Goal: Book appointment/travel/reservation

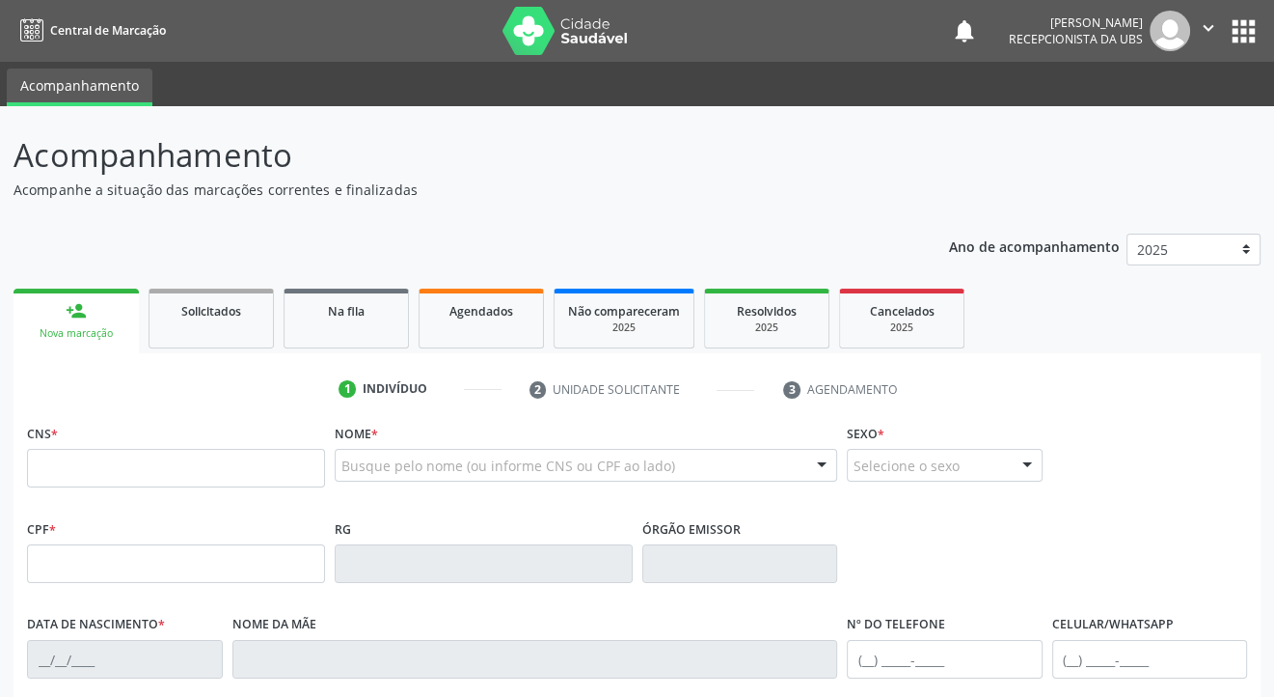
click at [51, 466] on input "text" at bounding box center [176, 468] width 298 height 39
type input "700 0083 3055 5407"
type input "27[DATE]"
type input "[PERSON_NAME] das Gracas Dias"
type input "[PHONE_NUMBER]"
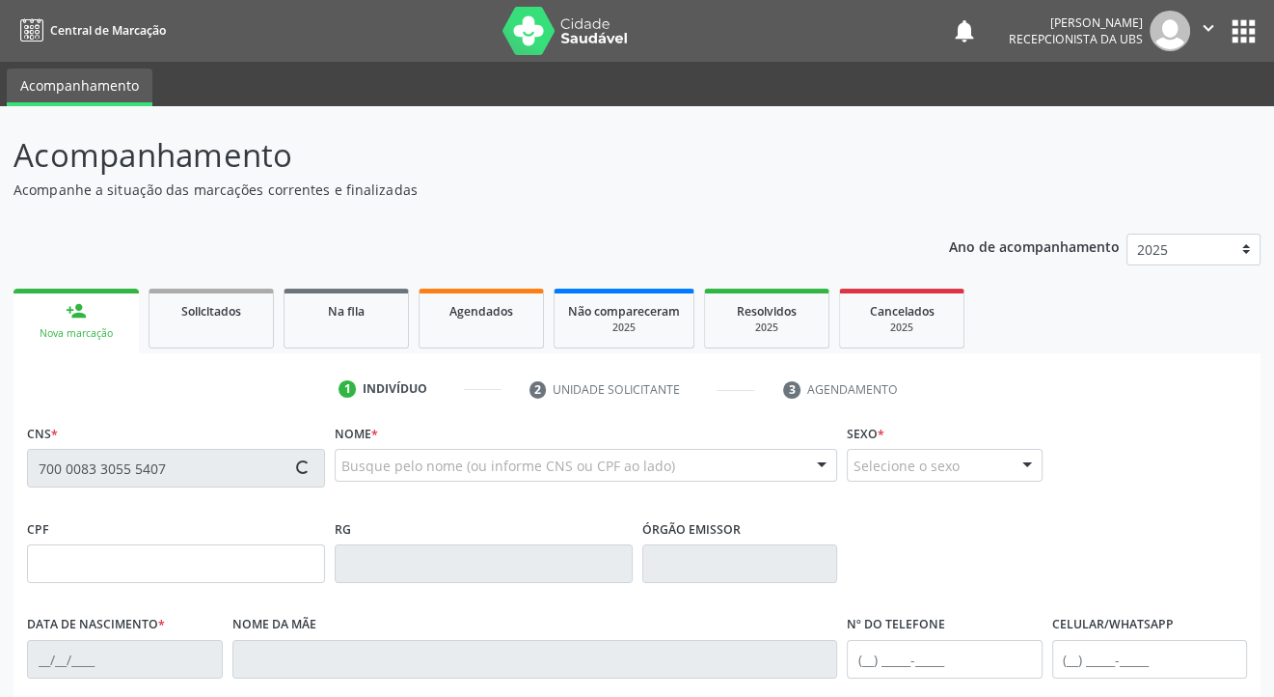
type input "[PHONE_NUMBER]"
type input "252"
type input "118.129.014-70"
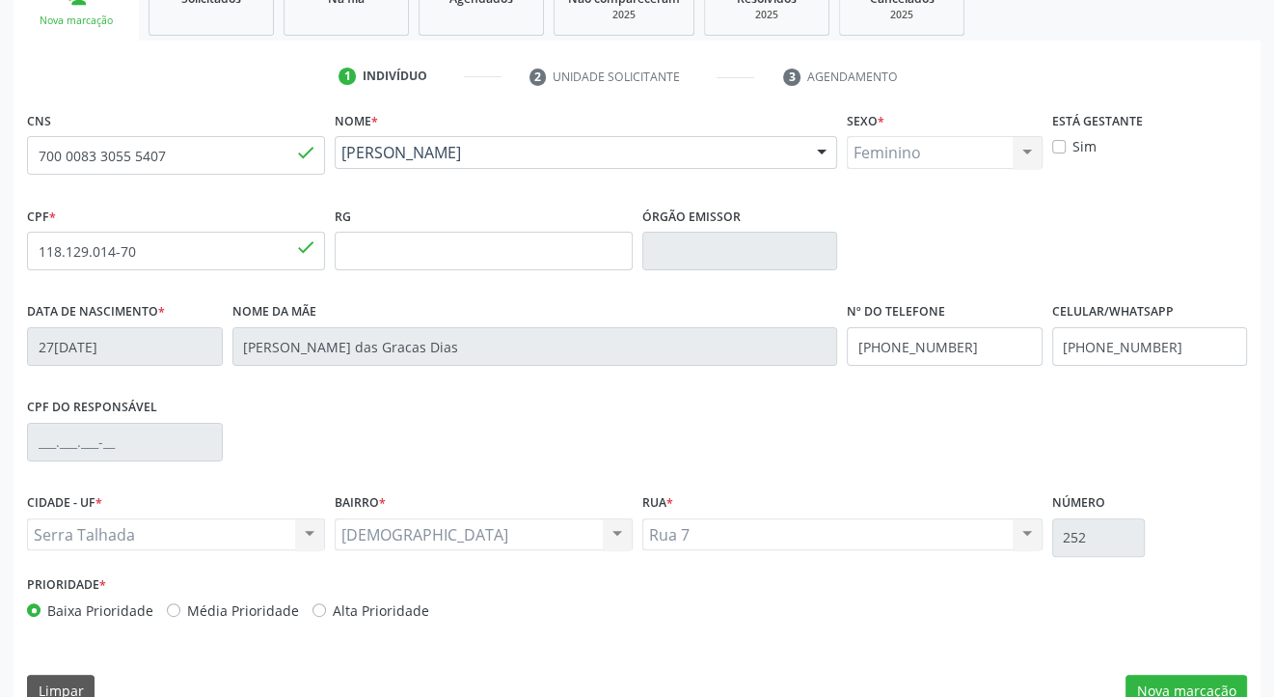
scroll to position [348, 0]
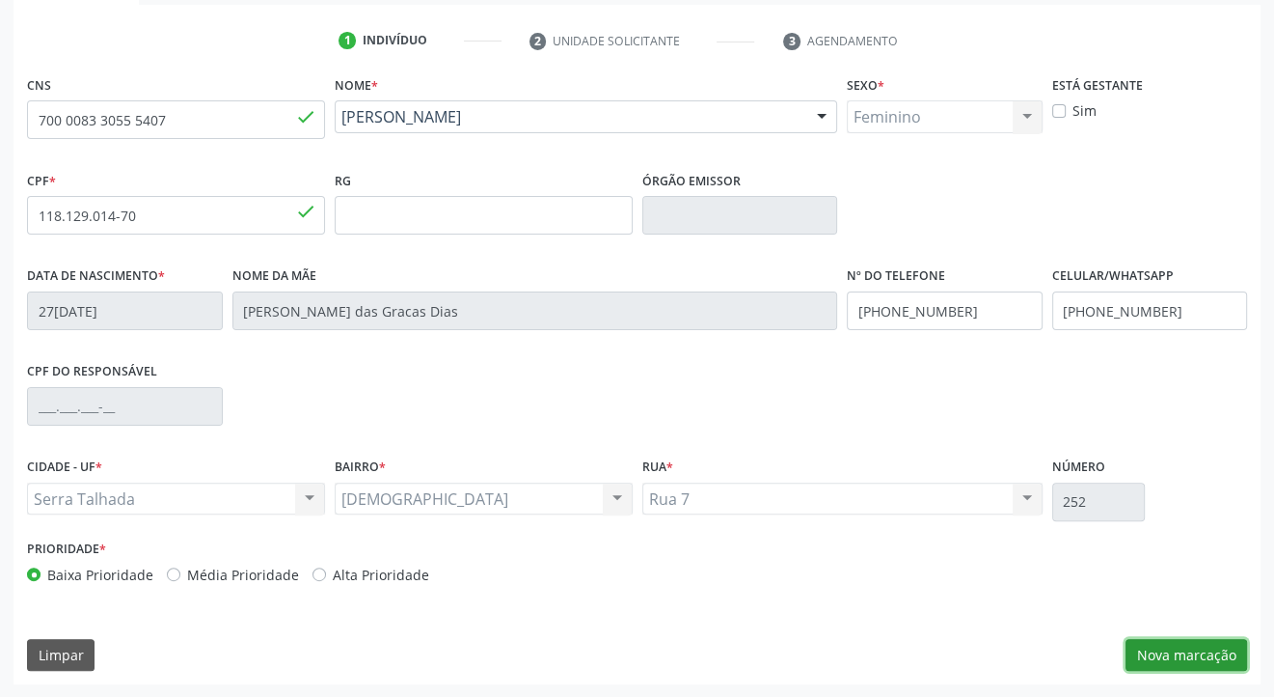
click at [1177, 646] on button "Nova marcação" at bounding box center [1187, 655] width 122 height 33
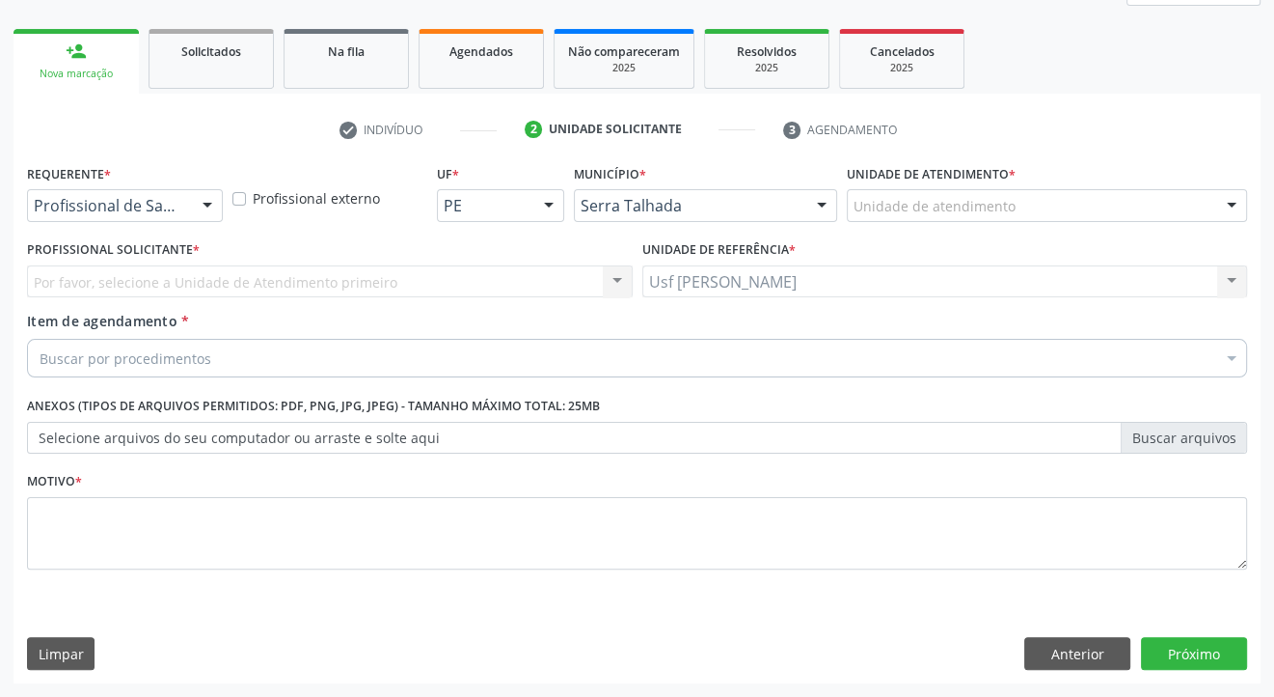
scroll to position [259, 0]
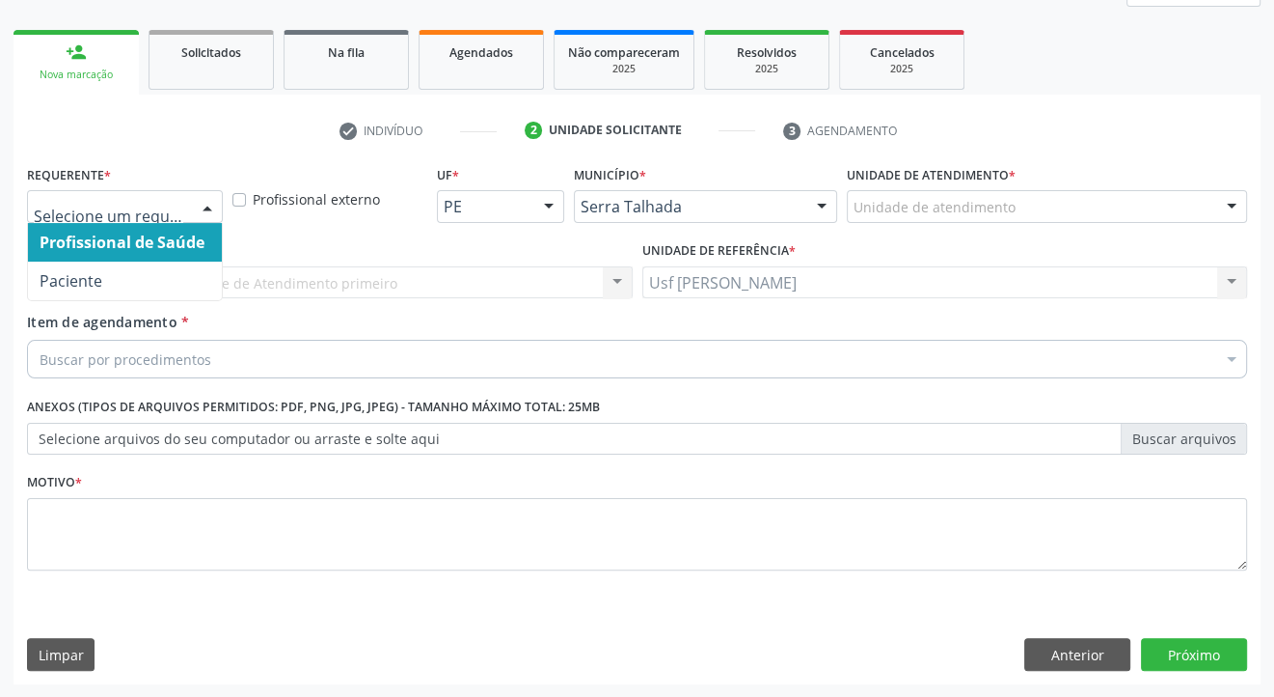
click at [201, 203] on div at bounding box center [207, 207] width 29 height 33
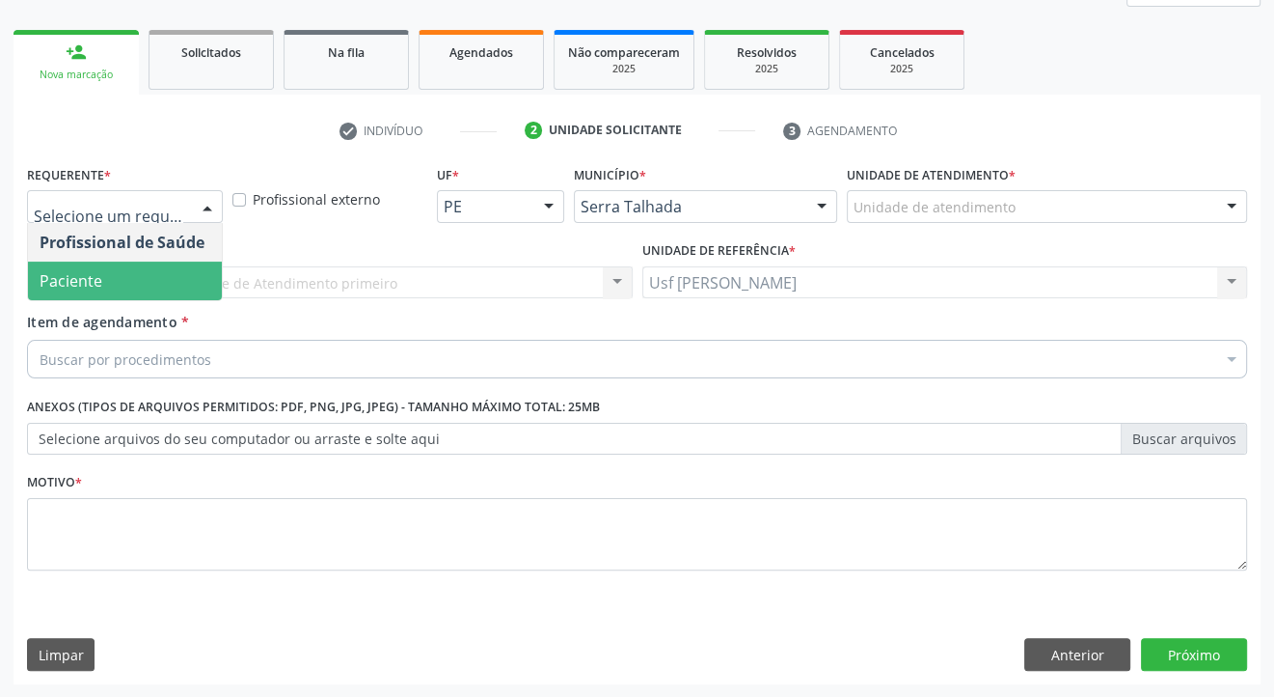
click at [171, 280] on span "Paciente" at bounding box center [125, 280] width 194 height 39
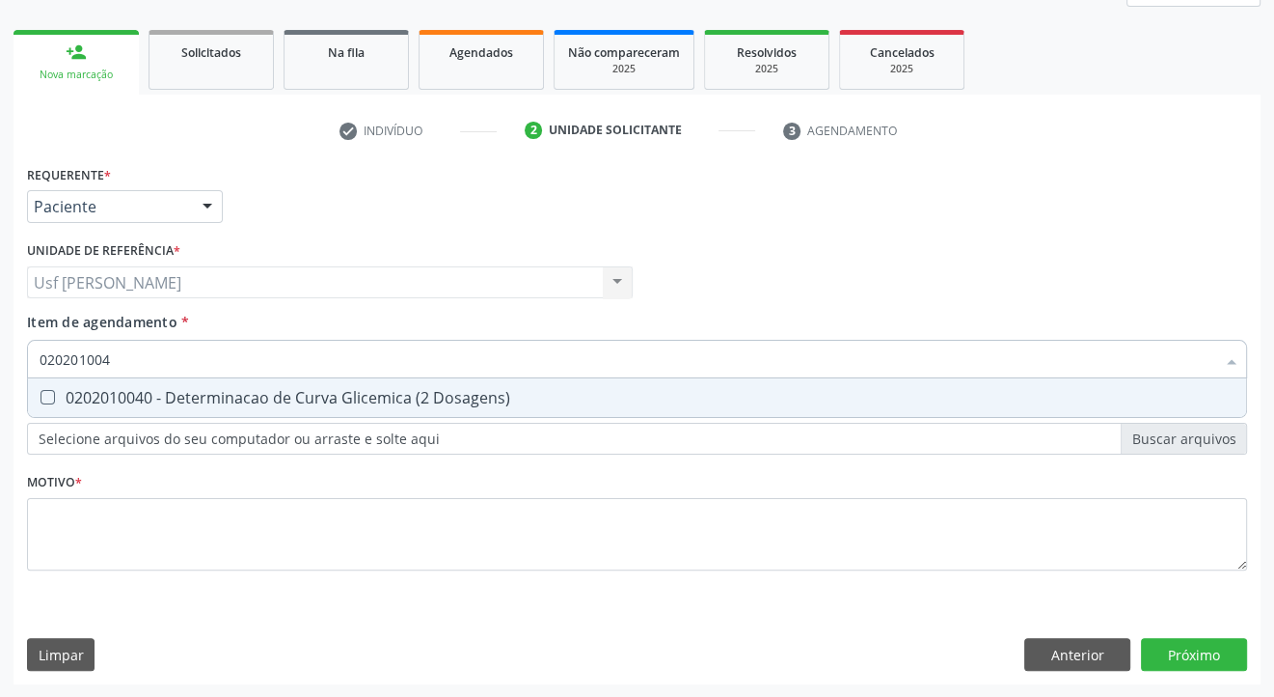
type input "0202010040"
click at [43, 397] on Dosagens\) at bounding box center [48, 397] width 14 height 14
click at [41, 397] on Dosagens\) "checkbox" at bounding box center [34, 397] width 13 height 13
checkbox Dosagens\) "true"
type input "02020100"
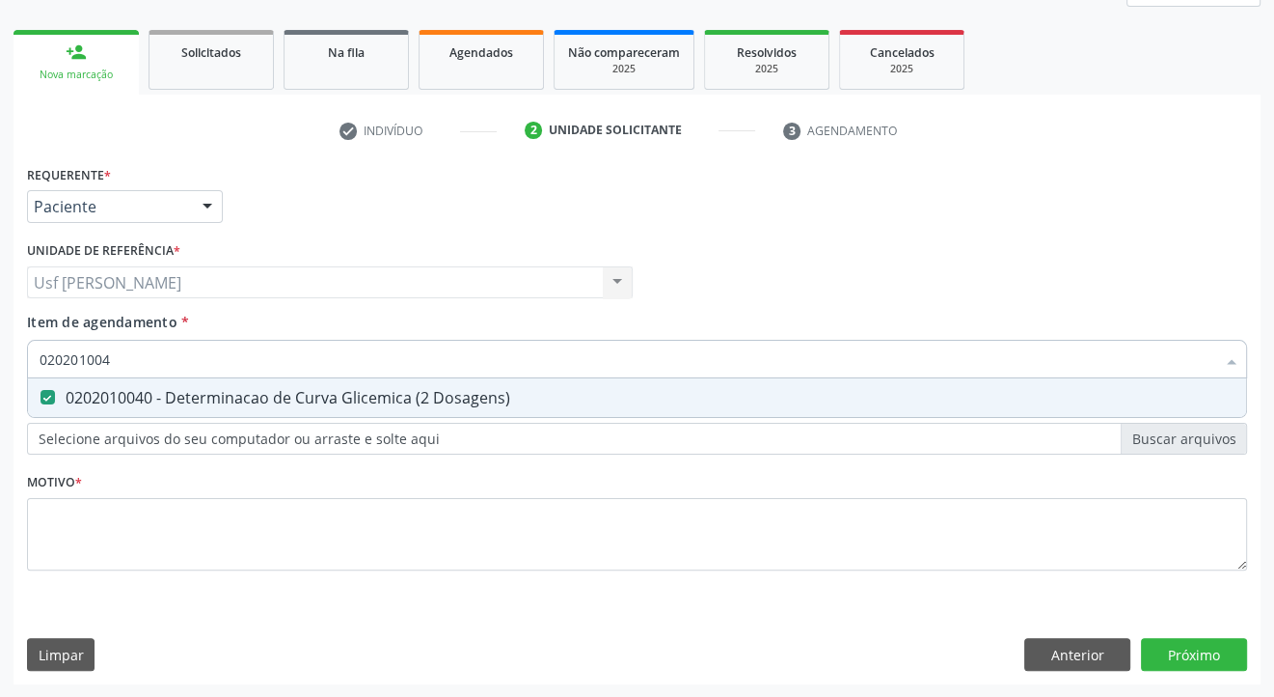
checkbox Dosagens\) "false"
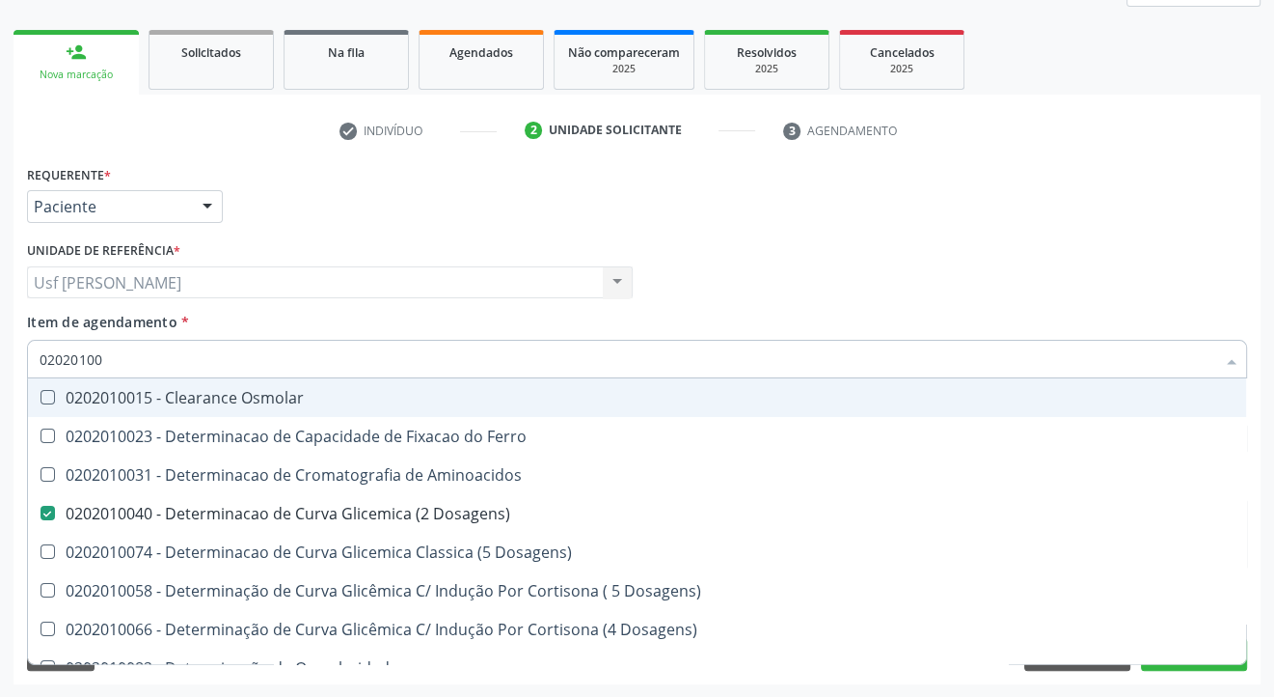
type input "0202010"
checkbox Dosagens\) "false"
checkbox Dosagens\) "true"
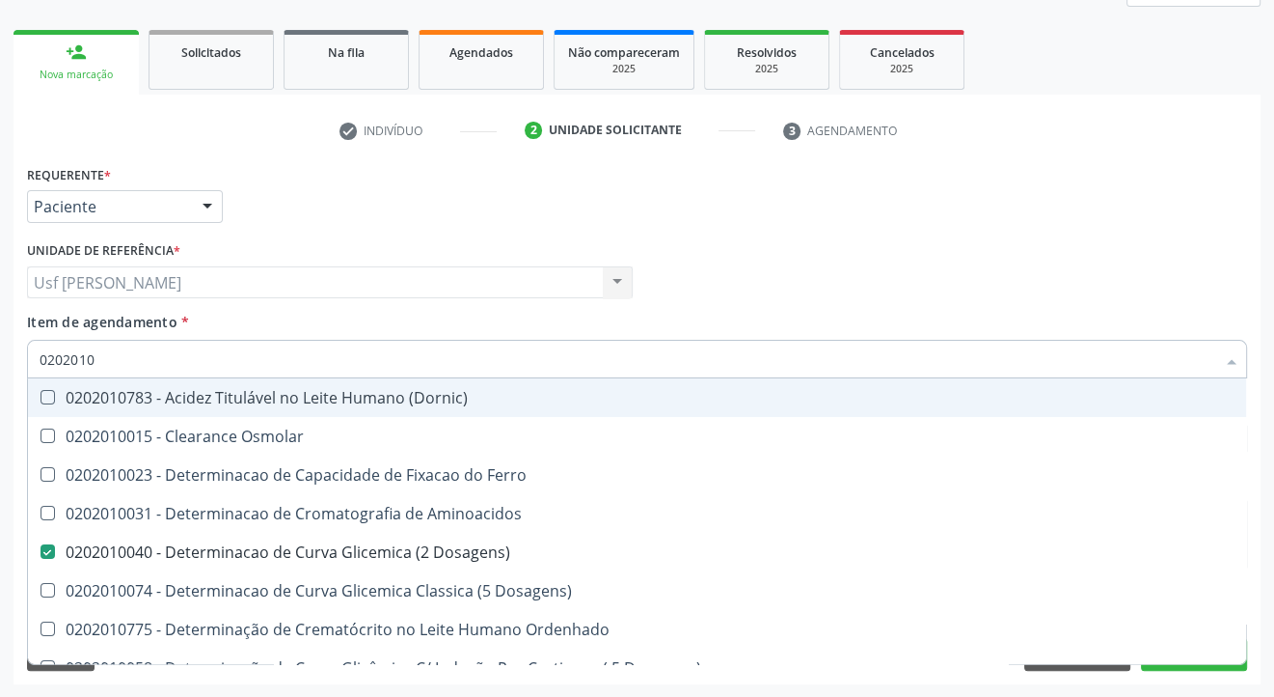
type input "020201"
checkbox Dosagens\) "false"
checkbox Ordenhado "true"
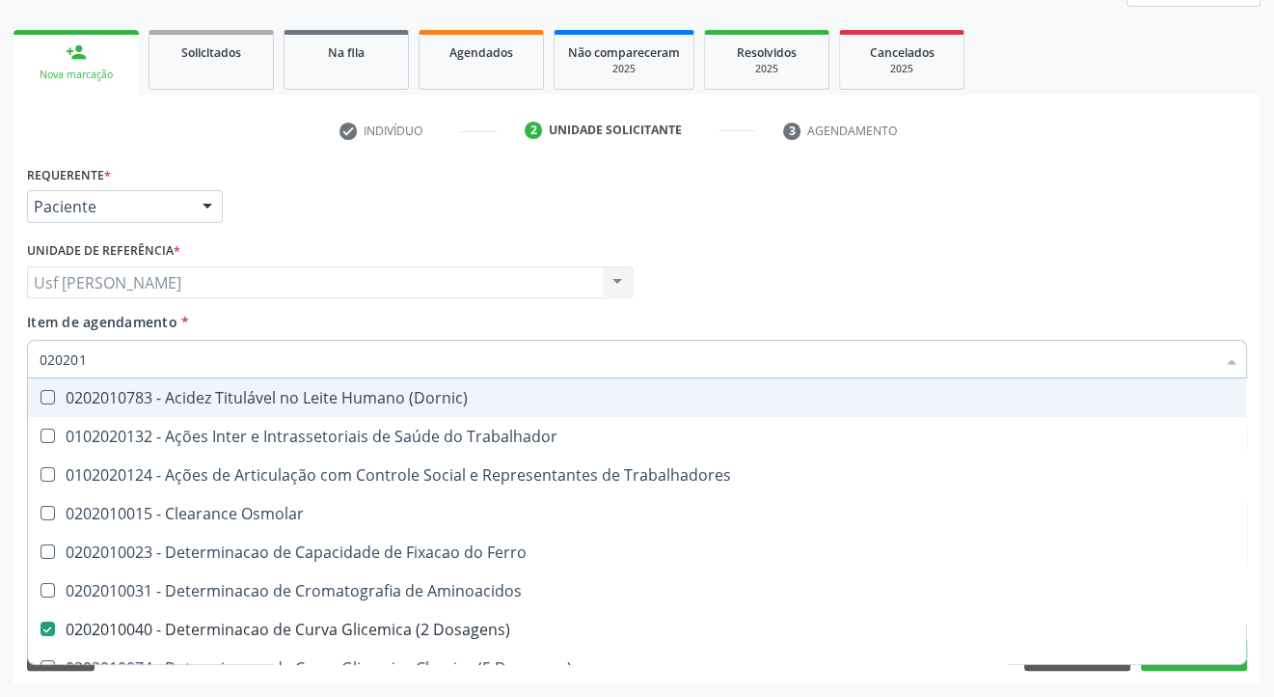
type input "02020"
checkbox Dosagens\) "false"
checkbox Latica "true"
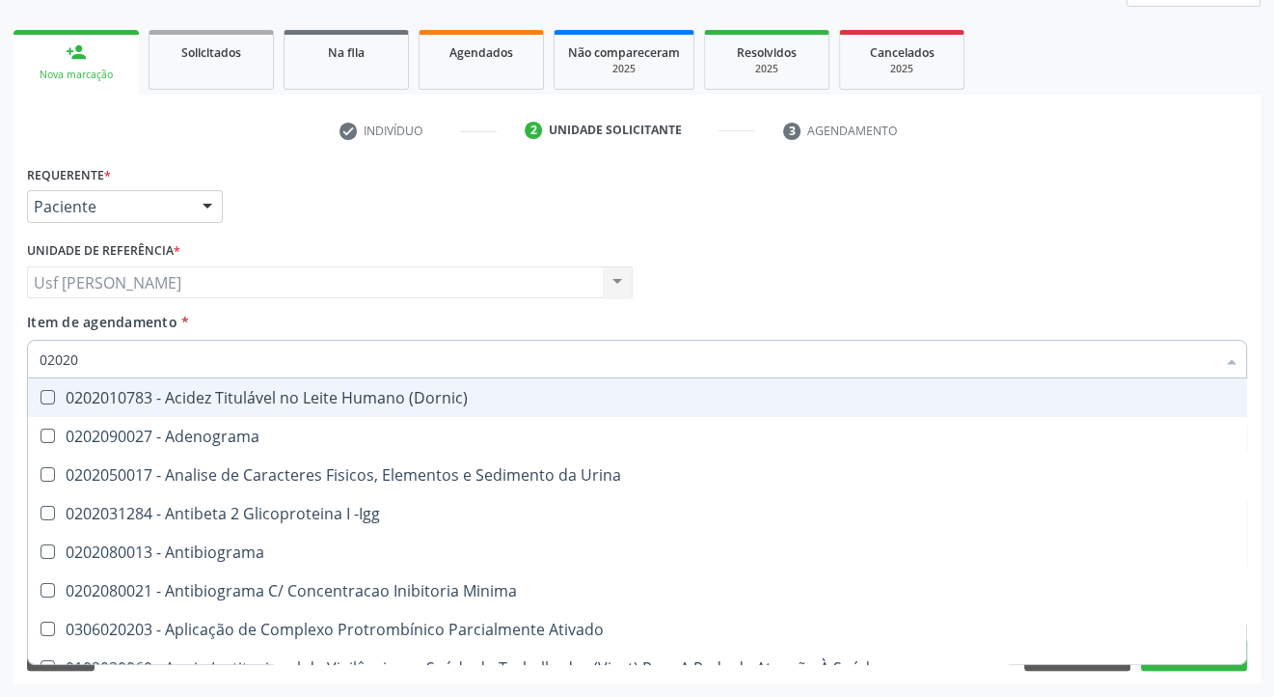
type input "020203"
checkbox Dosagens\) "false"
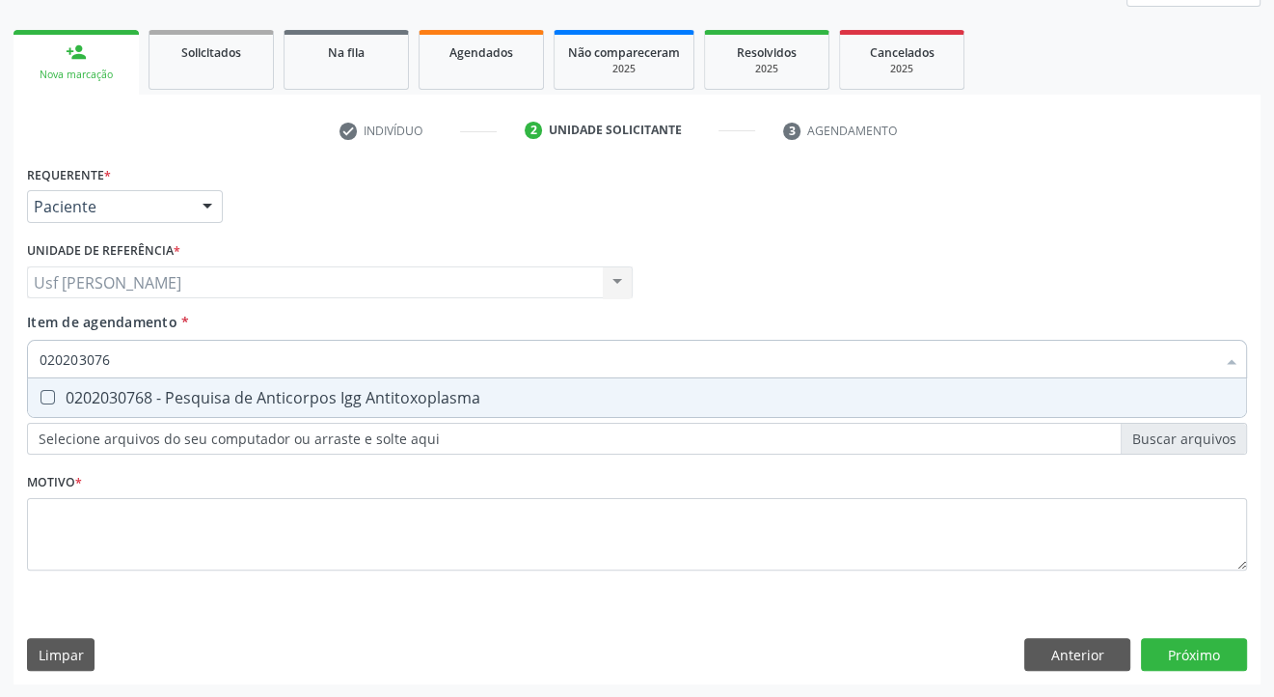
type input "0202030768"
click at [47, 399] on Antitoxoplasma at bounding box center [48, 397] width 14 height 14
click at [41, 399] on Antitoxoplasma "checkbox" at bounding box center [34, 397] width 13 height 13
checkbox Antitoxoplasma "true"
type input "02020307"
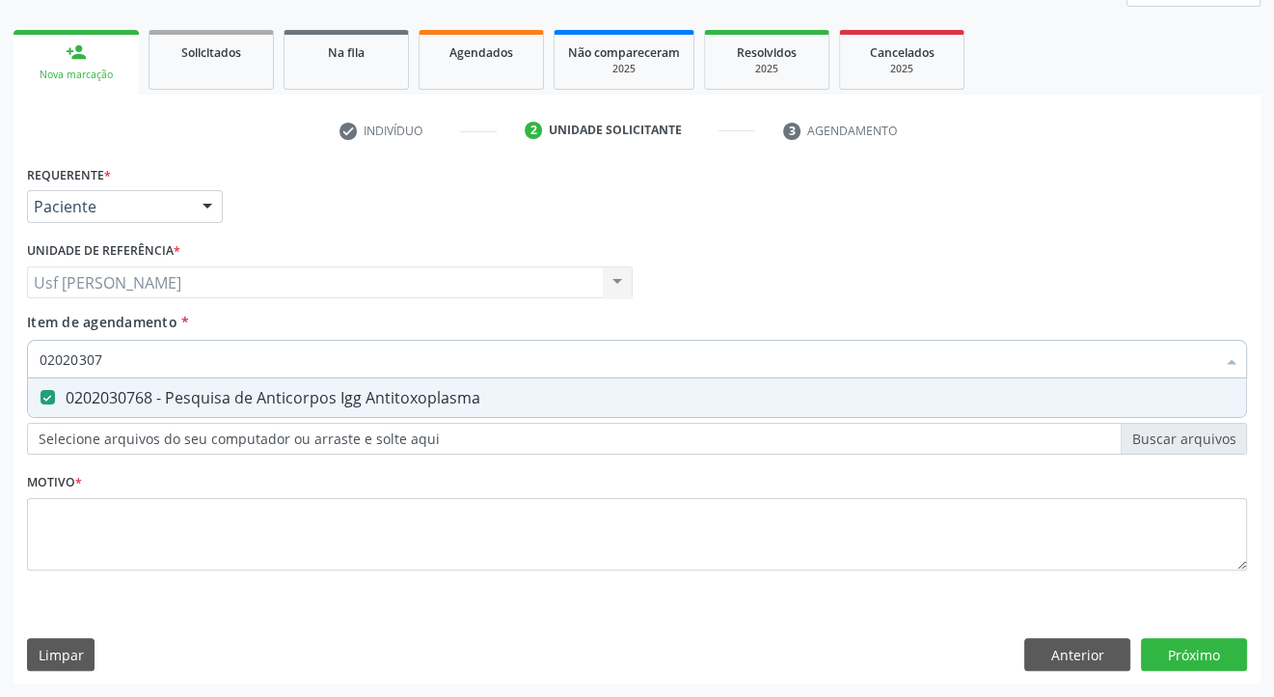
checkbox Antitoxoplasma "false"
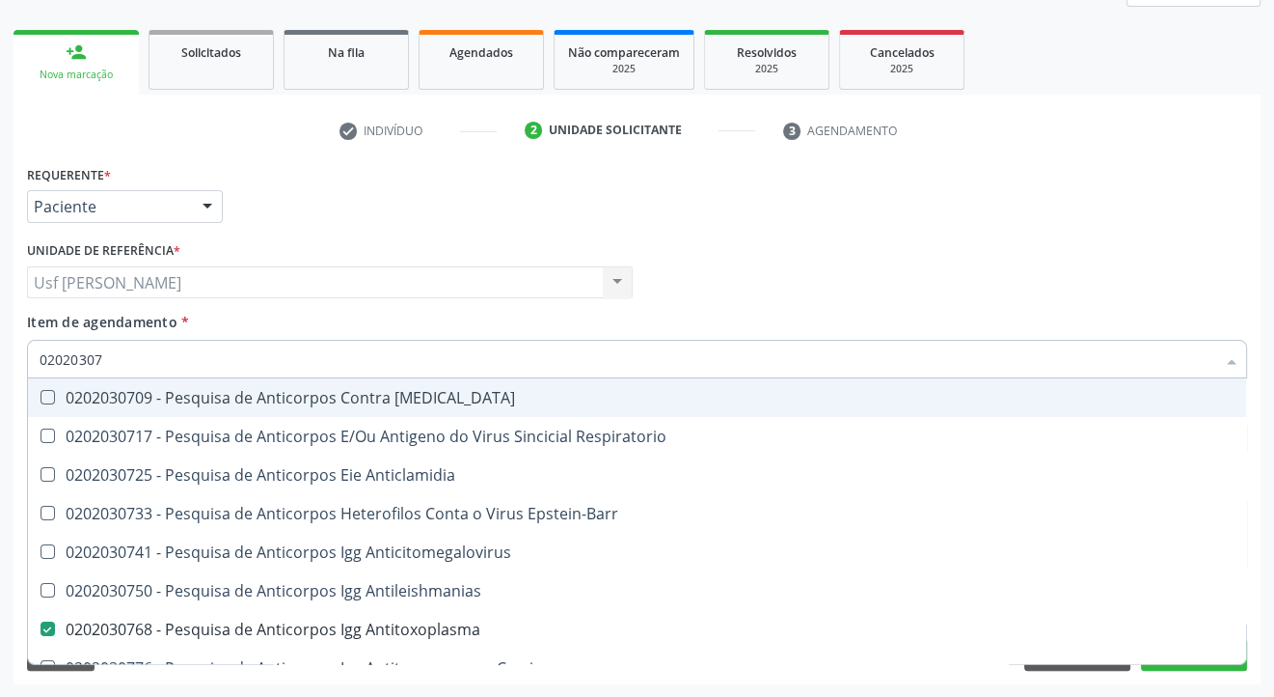
type input "0202030"
checkbox Antitoxoplasma "false"
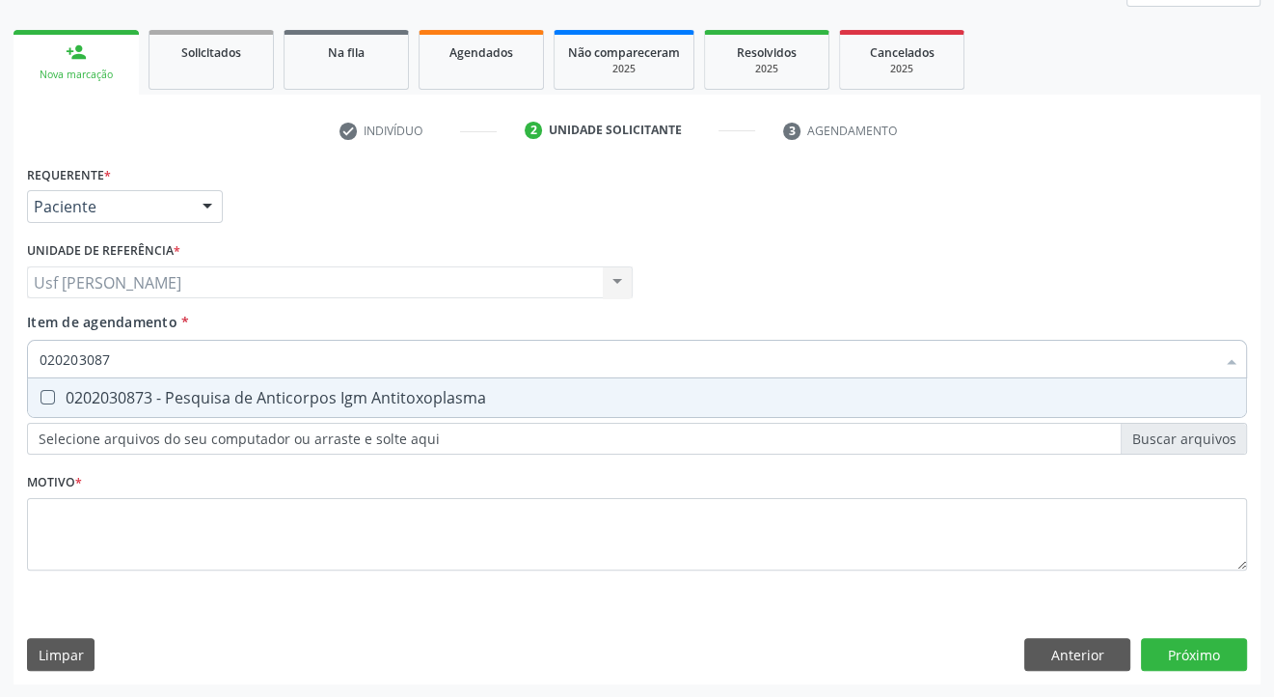
type input "0202030873"
click at [46, 398] on Antitoxoplasma at bounding box center [48, 397] width 14 height 14
click at [41, 398] on Antitoxoplasma "checkbox" at bounding box center [34, 397] width 13 height 13
checkbox Antitoxoplasma "true"
type input "02020308"
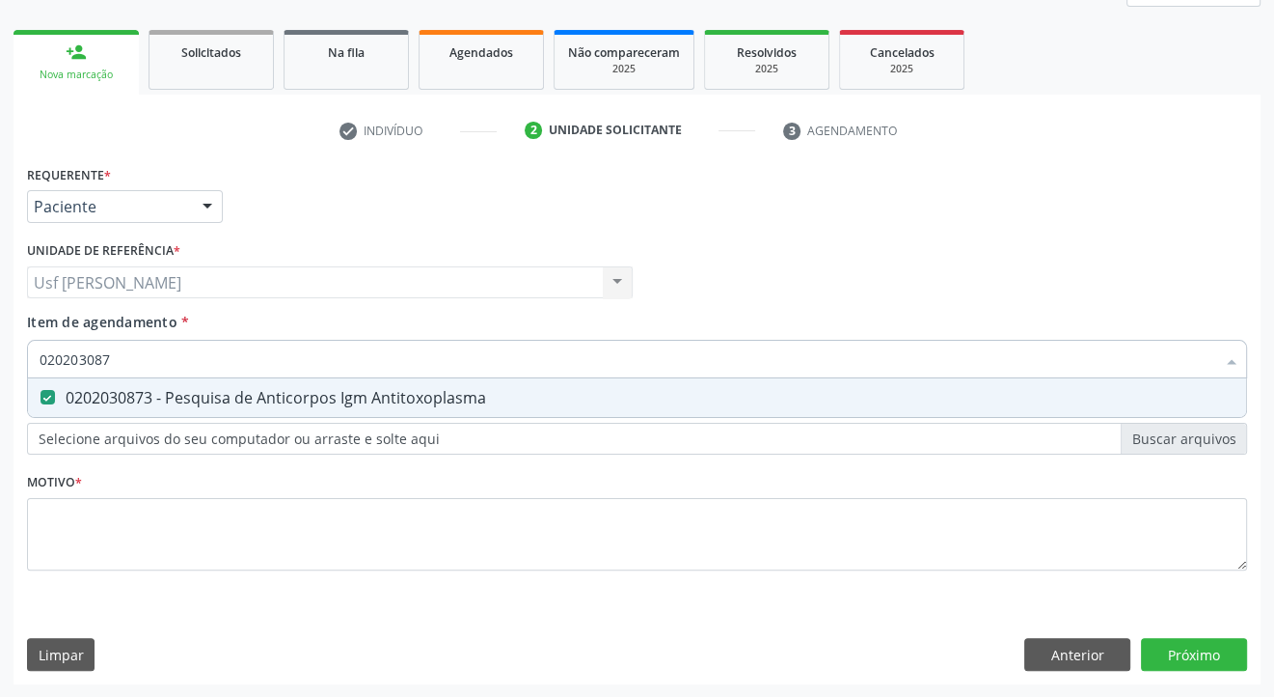
checkbox Antitoxoplasma "false"
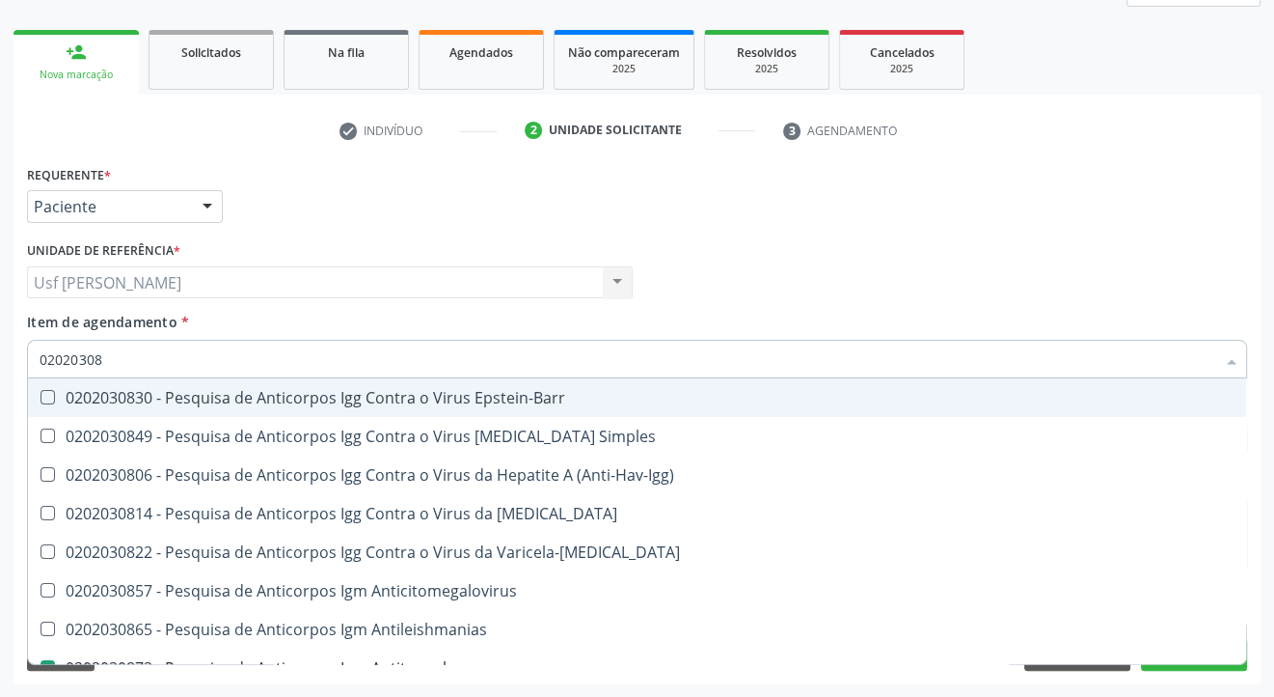
type input "0202030"
checkbox Antitoxoplasma "false"
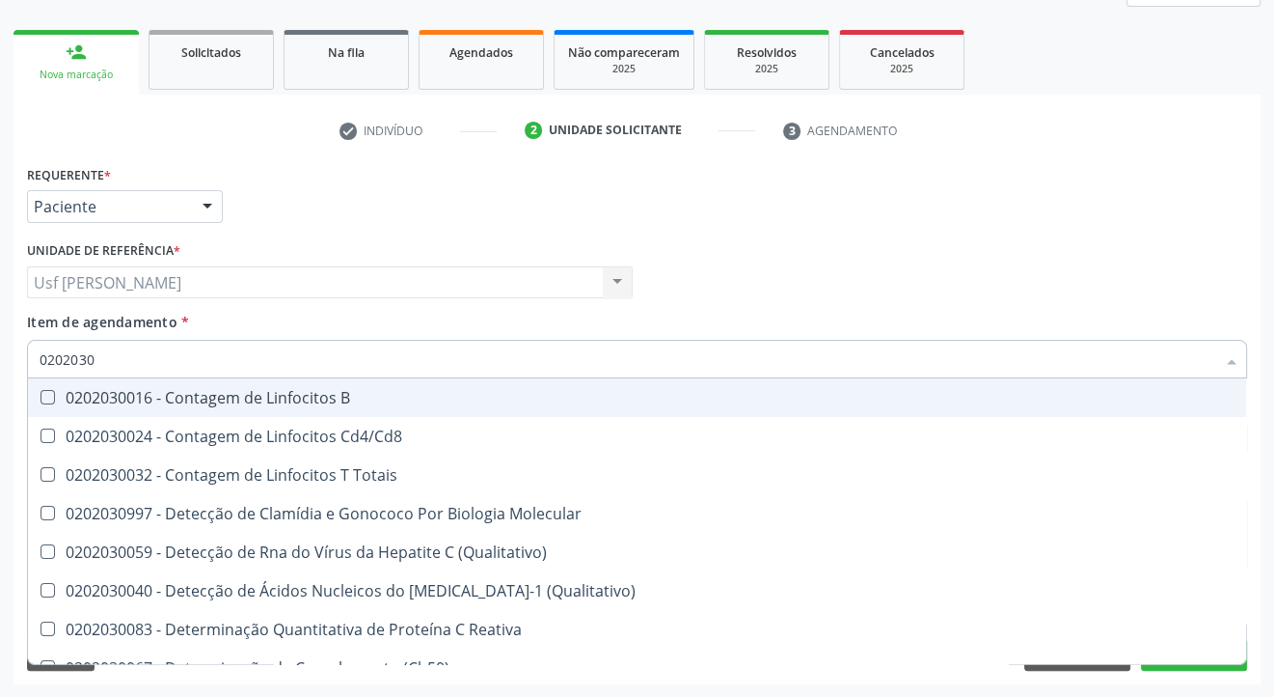
type input "020203"
checkbox Antitoxoplasma "false"
type input "02020"
checkbox Langerhans "true"
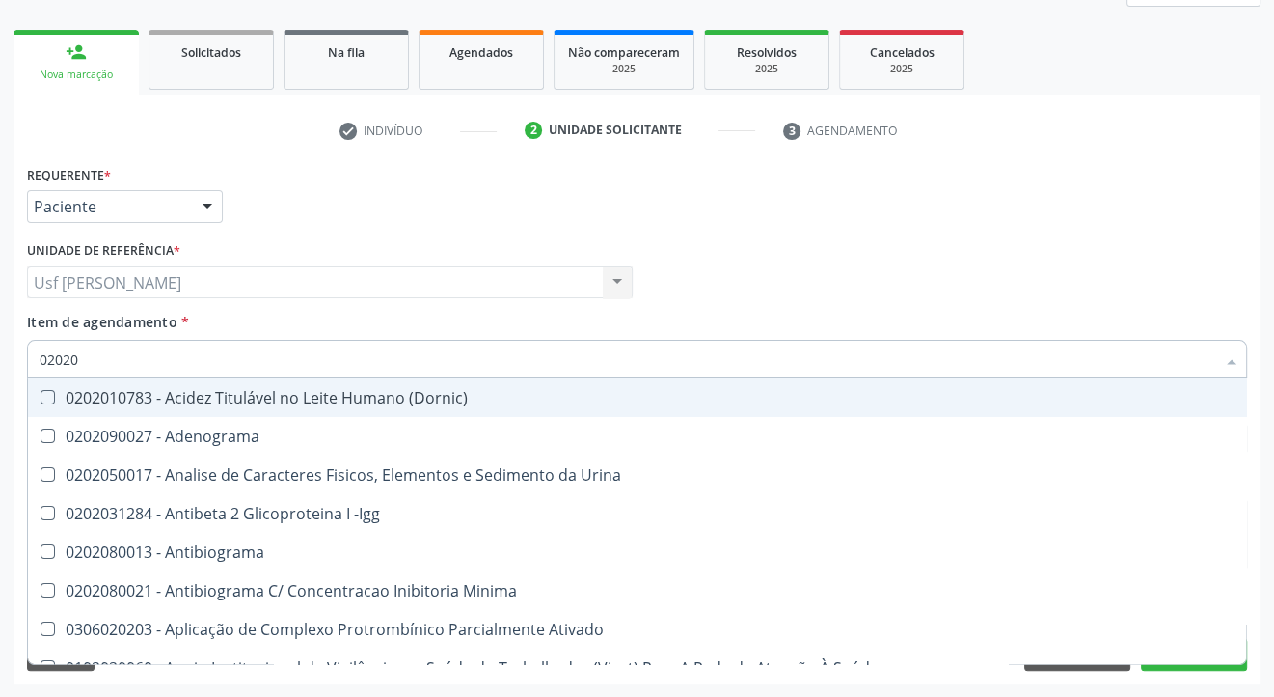
type input "0202"
checkbox Dosagens\) "false"
checkbox T3 "true"
checkbox Antitoxoplasma "false"
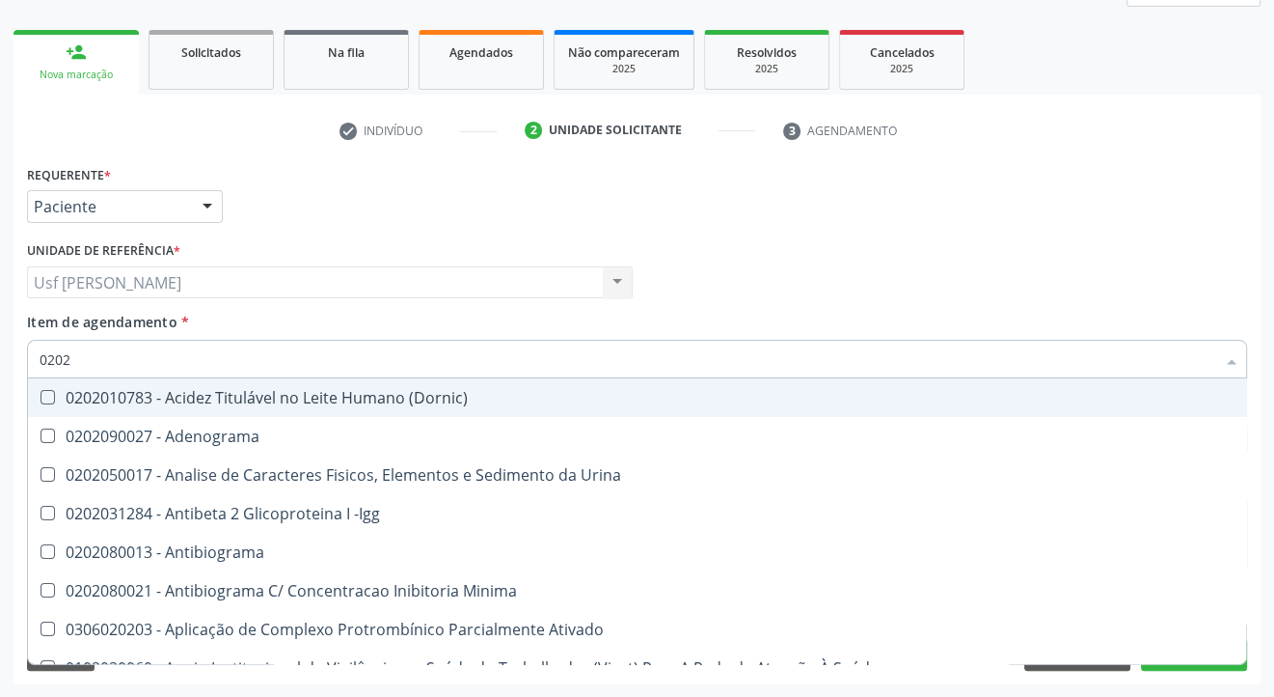
checkbox Fezes "true"
checkbox \(Urina\) "true"
type input "0"
checkbox Dosagens\) "false"
checkbox \(Anti-Hbe\) "false"
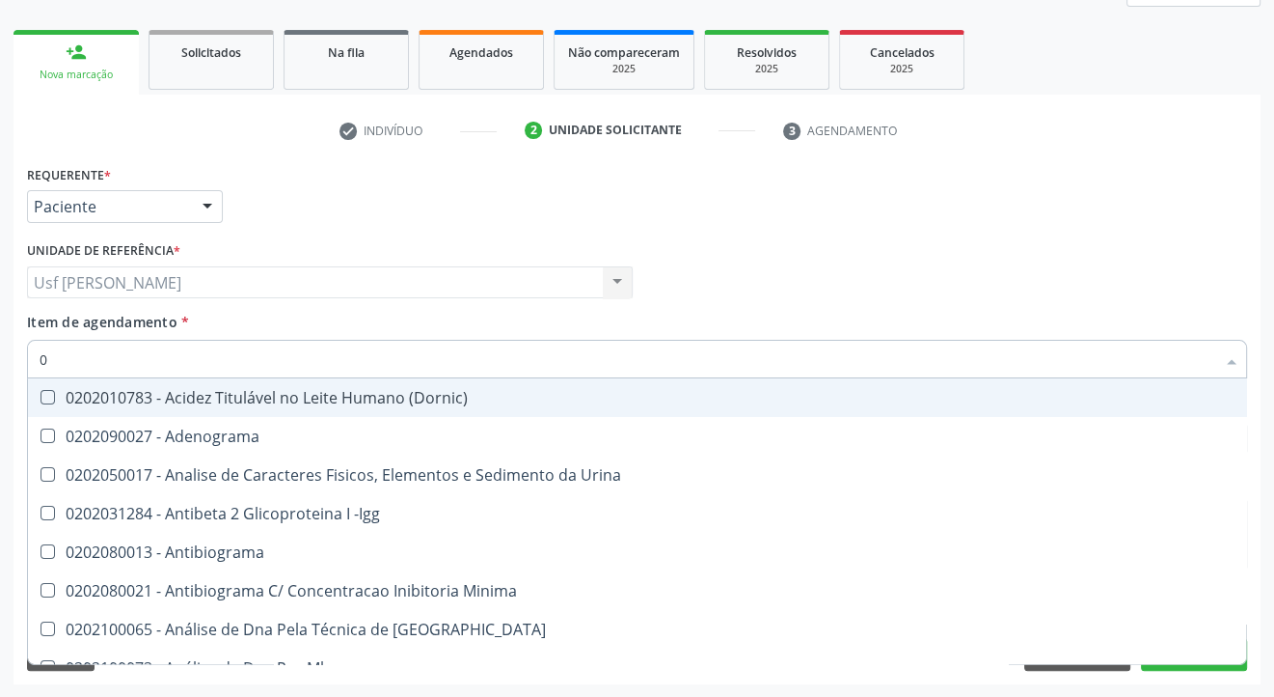
checkbox Antitoxoplasma "false"
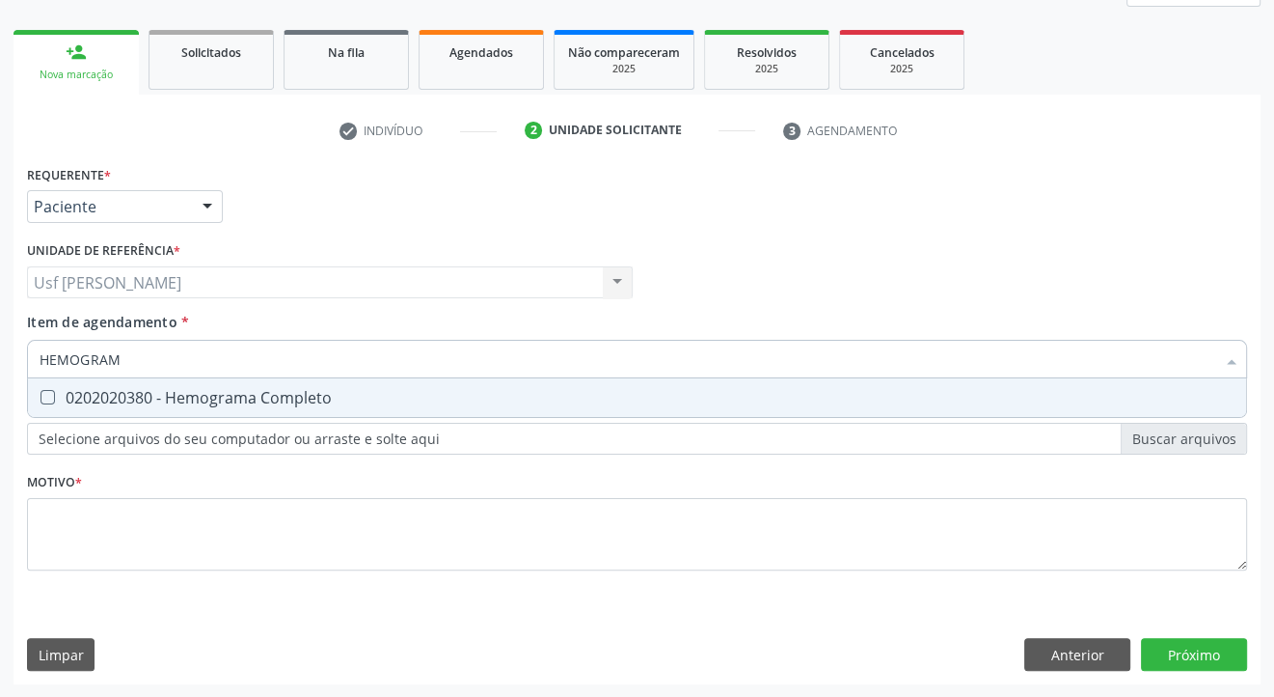
type input "HEMOGRAMA"
click at [42, 396] on Completo at bounding box center [48, 397] width 14 height 14
click at [41, 396] on Completo "checkbox" at bounding box center [34, 397] width 13 height 13
checkbox Completo "true"
type input "HEMOG"
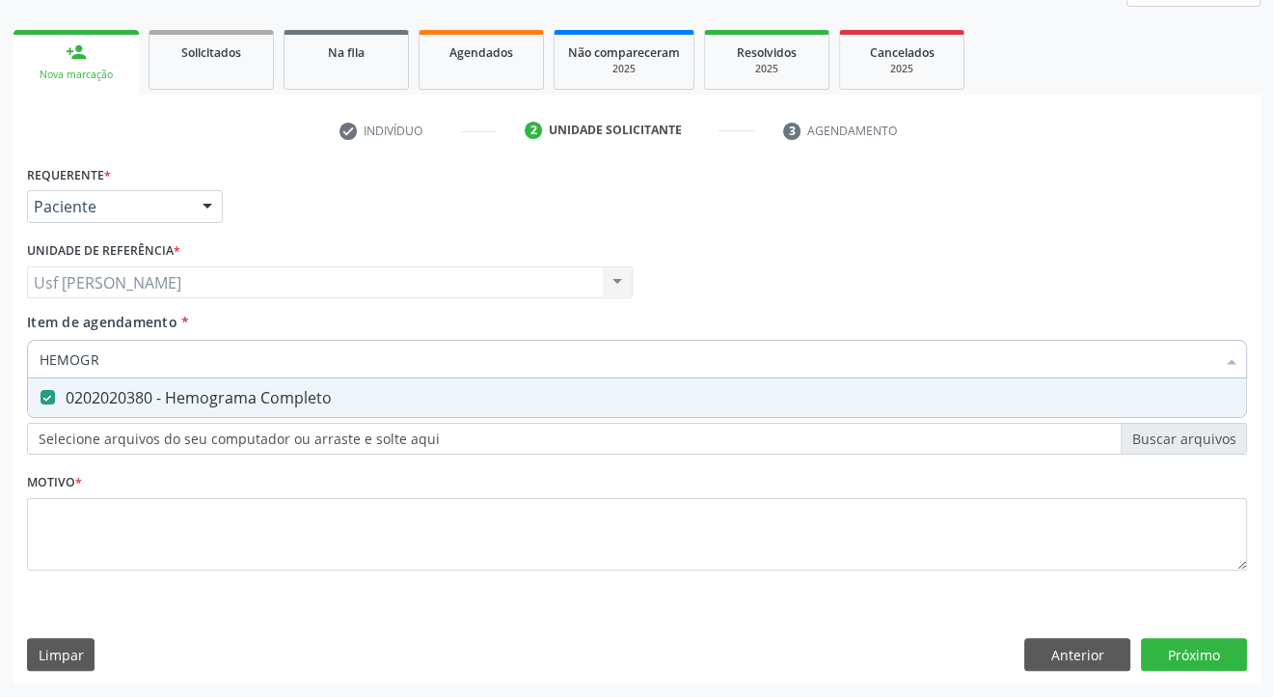
checkbox Completo "false"
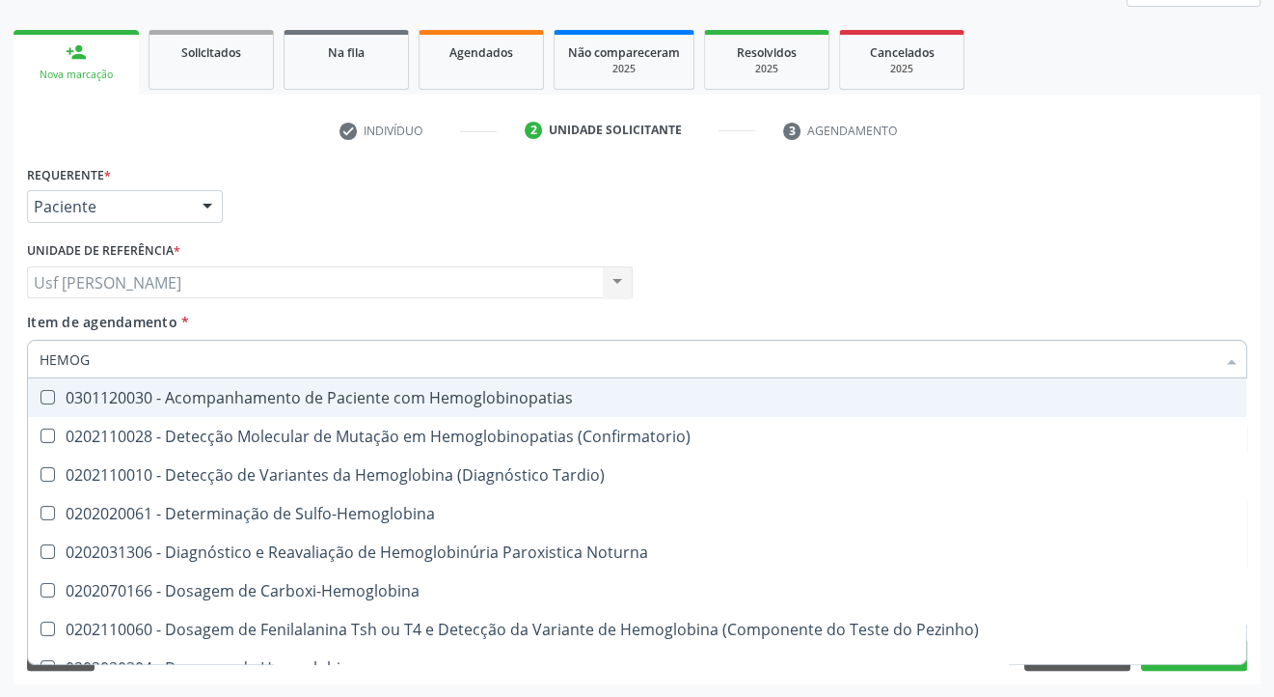
type input "HEMO"
checkbox Completo "false"
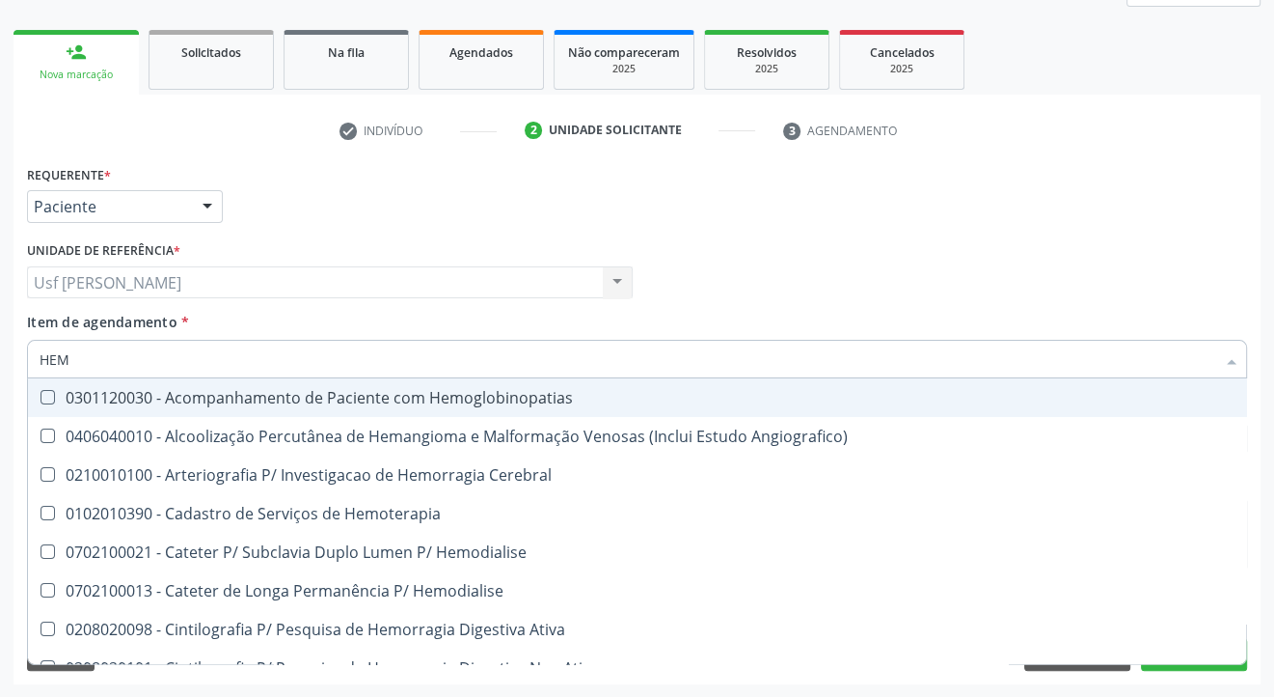
type input "HE"
checkbox Completo "false"
checkbox Orgaos "true"
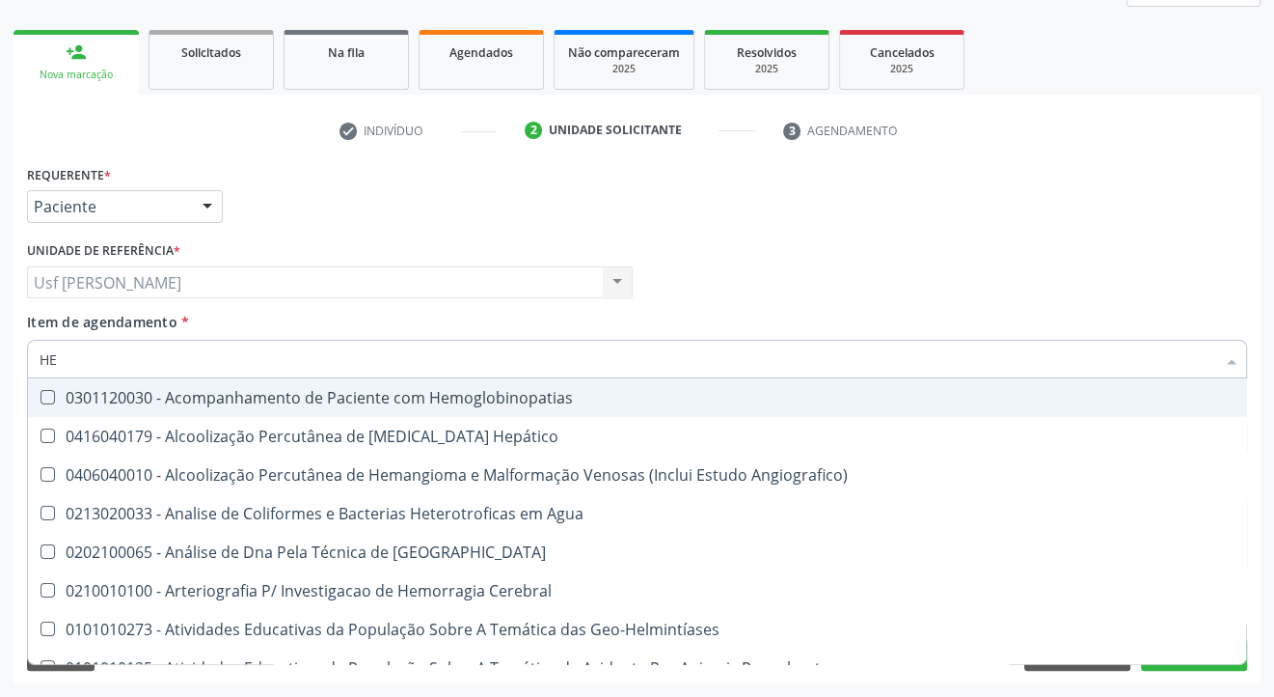
type input "H"
checkbox Completo "false"
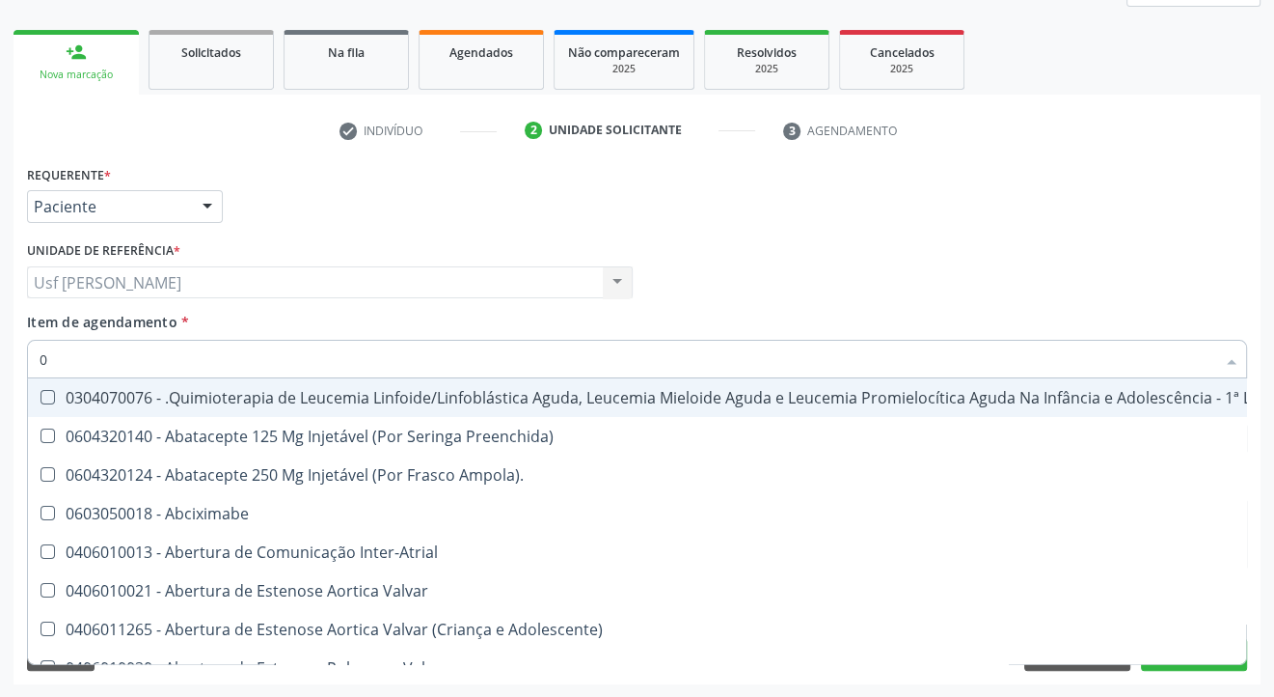
type input "02"
checkbox Infusão "true"
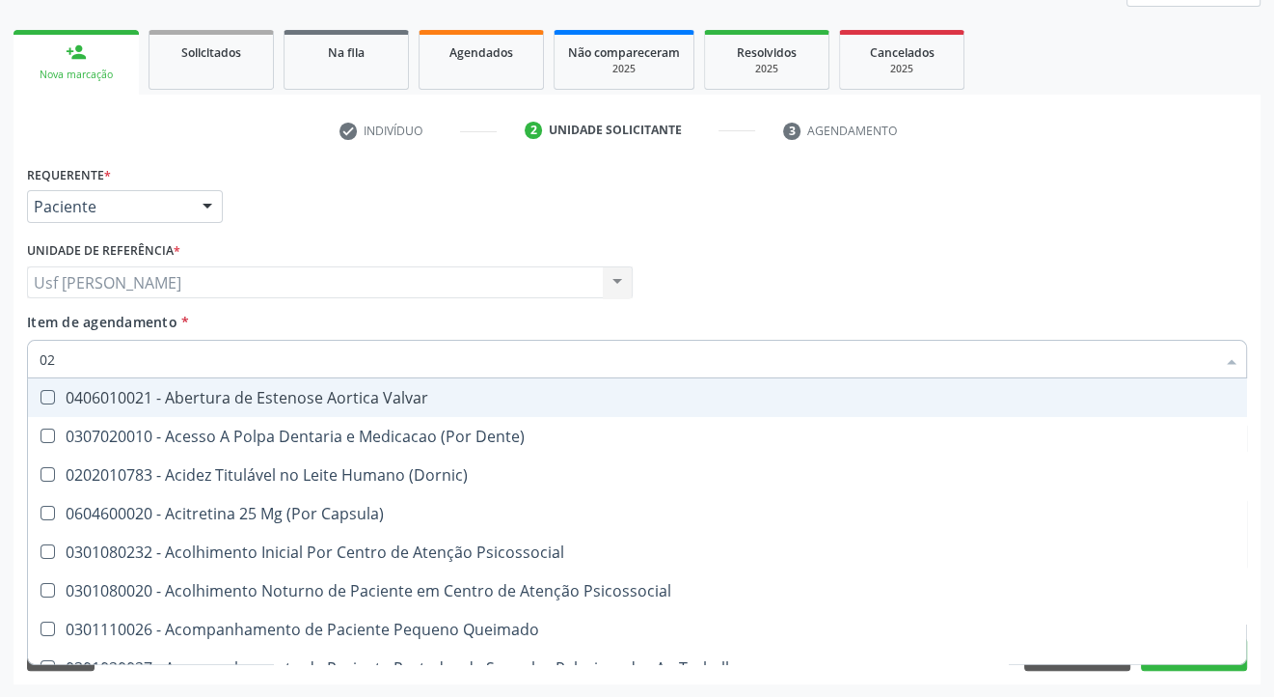
type input "020"
checkbox Captação "true"
checkbox Dosagens\) "false"
checkbox \(T3\) "true"
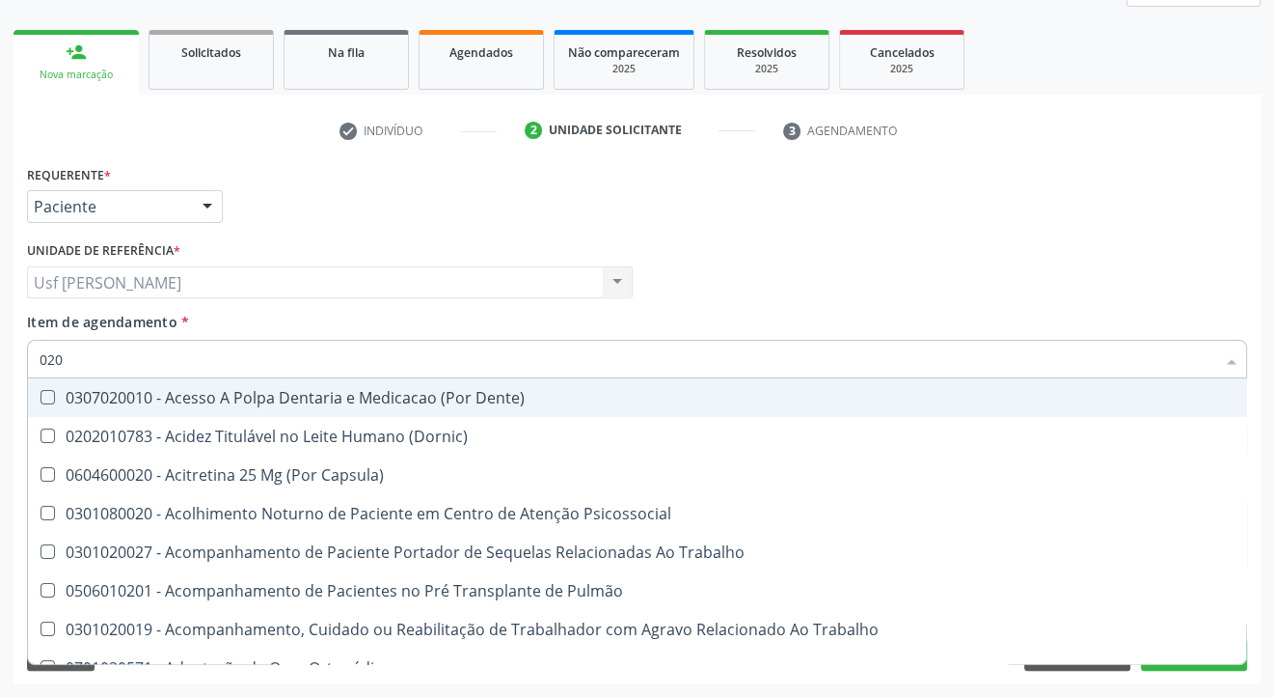
type input "0202"
checkbox Arquitetura "true"
checkbox Biologica "true"
checkbox Dosagens\) "false"
checkbox Dosagens\) "true"
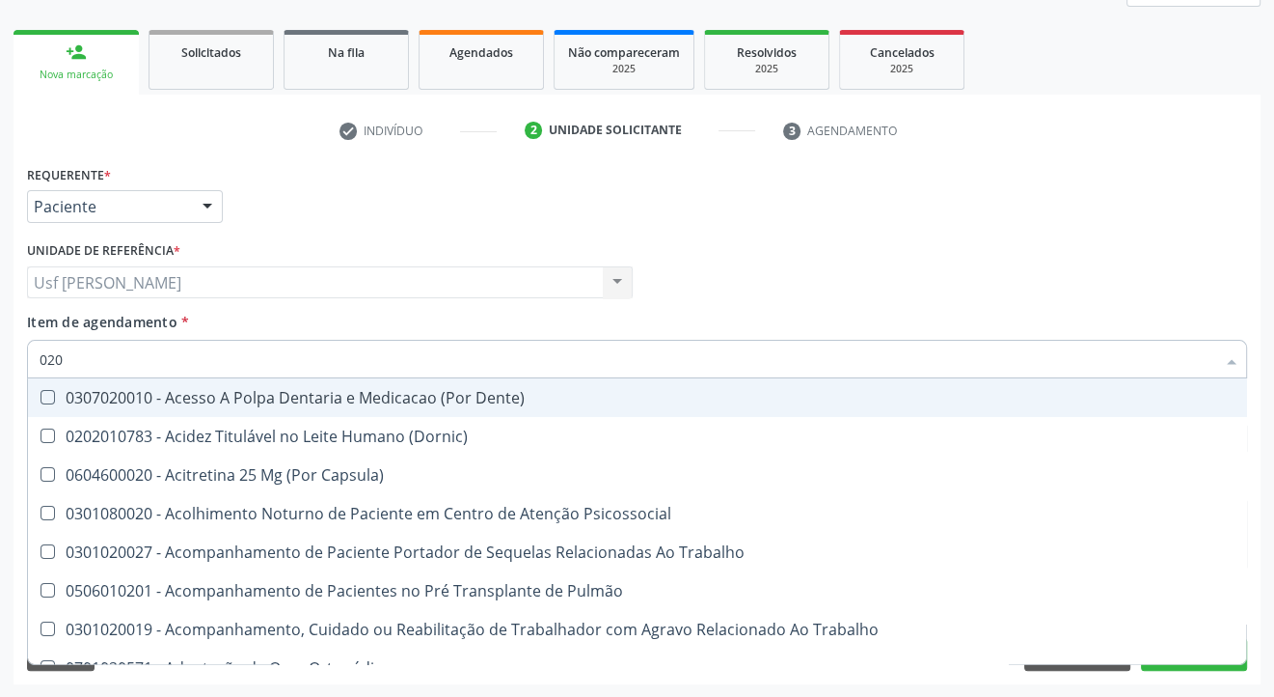
checkbox Euglobulina "true"
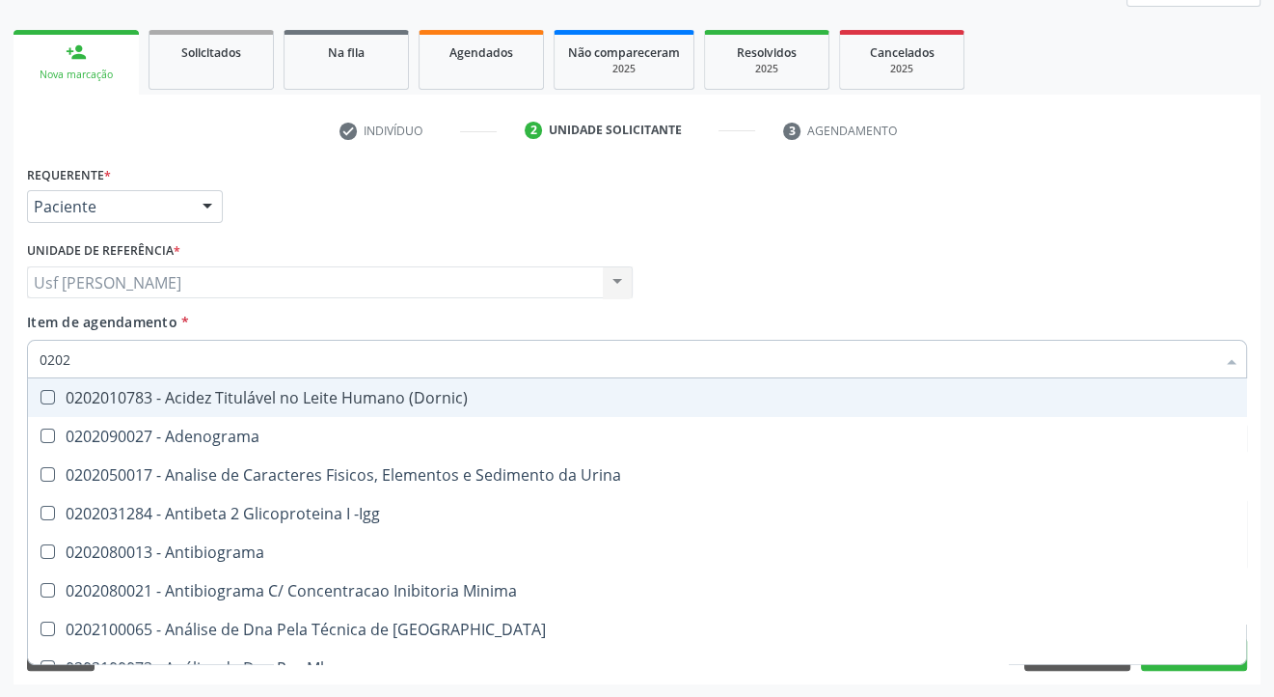
type input "02020"
checkbox Parceria\) "true"
checkbox Dosagens\) "false"
checkbox Zinco "true"
checkbox Completo "false"
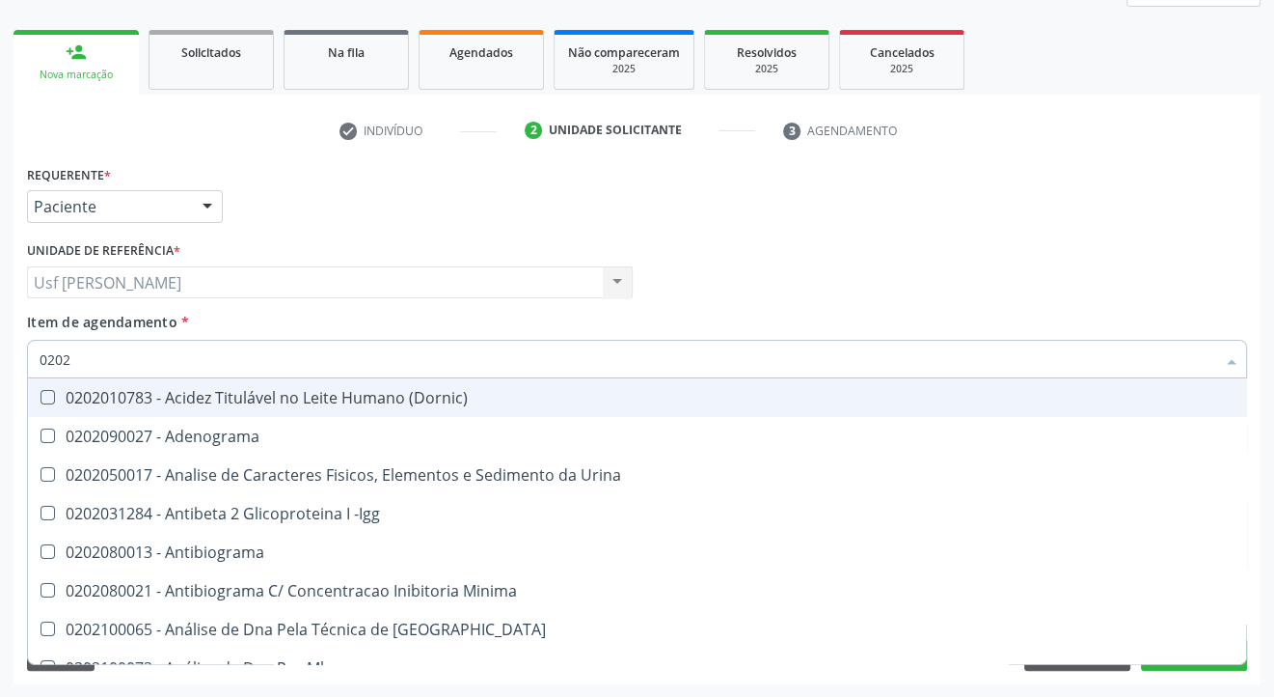
checkbox Carini "true"
checkbox Parceria\) "true"
checkbox Antitoxoplasma "false"
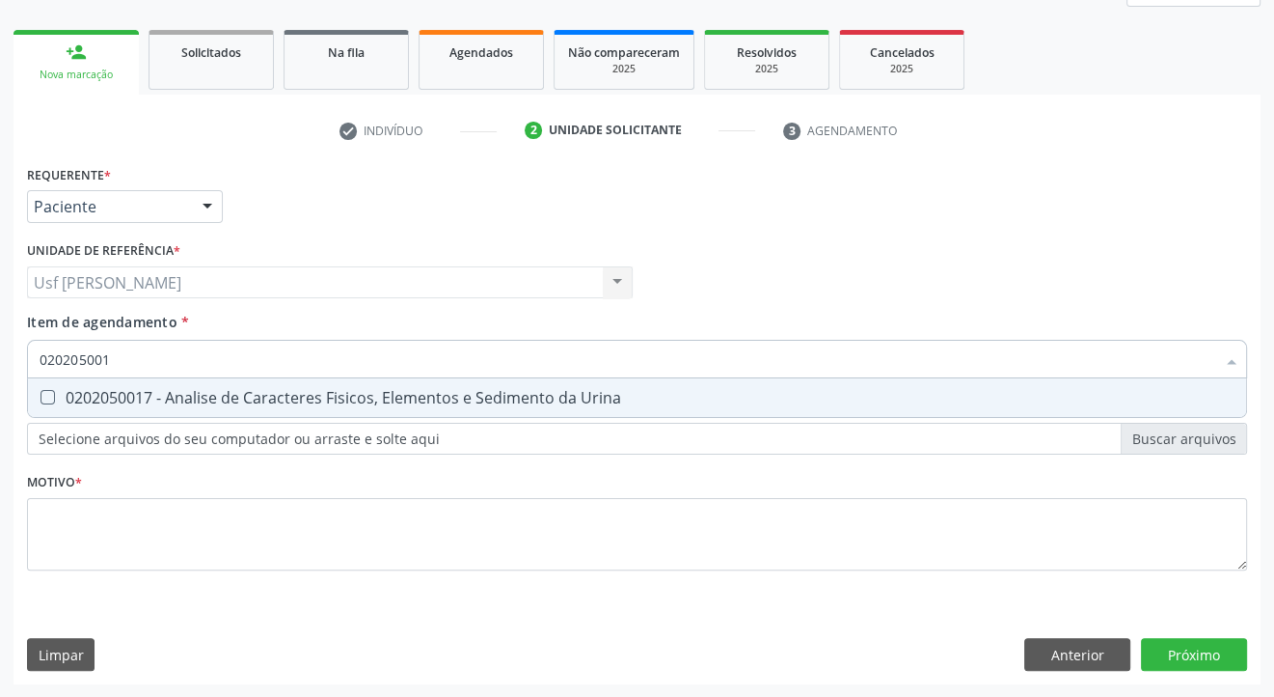
type input "0202050017"
click at [47, 392] on Urina at bounding box center [48, 397] width 14 height 14
click at [41, 392] on Urina "checkbox" at bounding box center [34, 397] width 13 height 13
checkbox Urina "true"
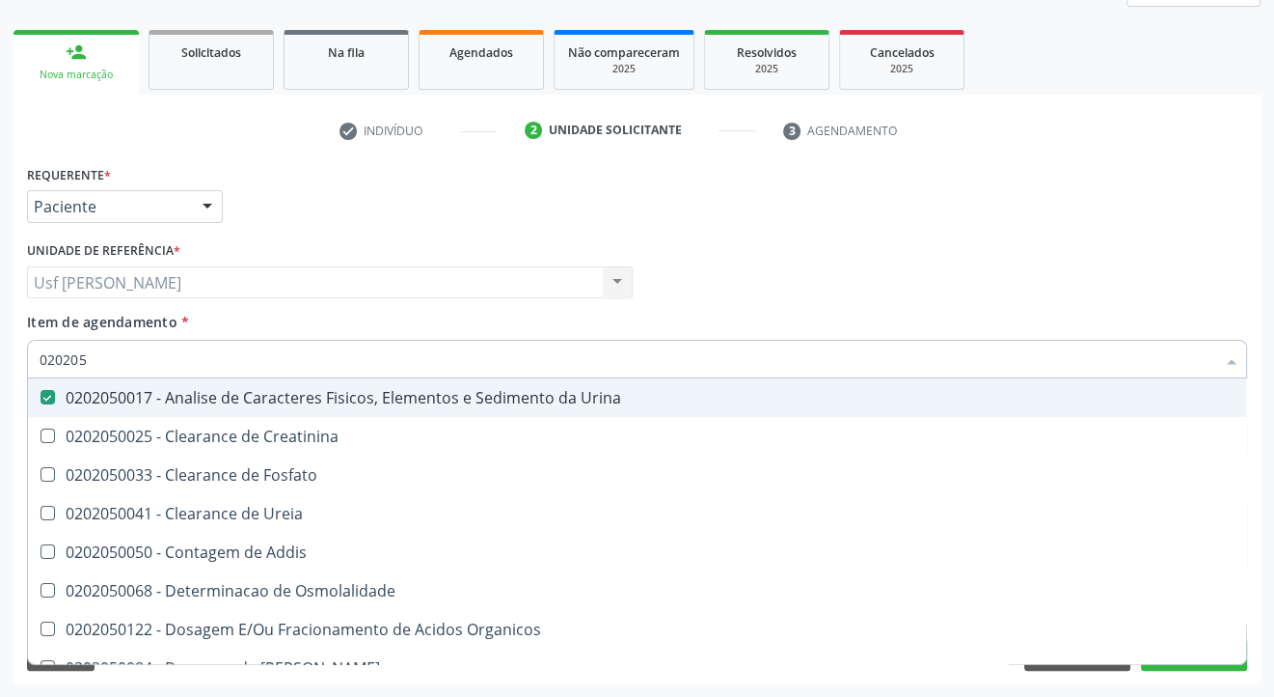
type input "02020"
checkbox Urina "false"
checkbox Fosfato "true"
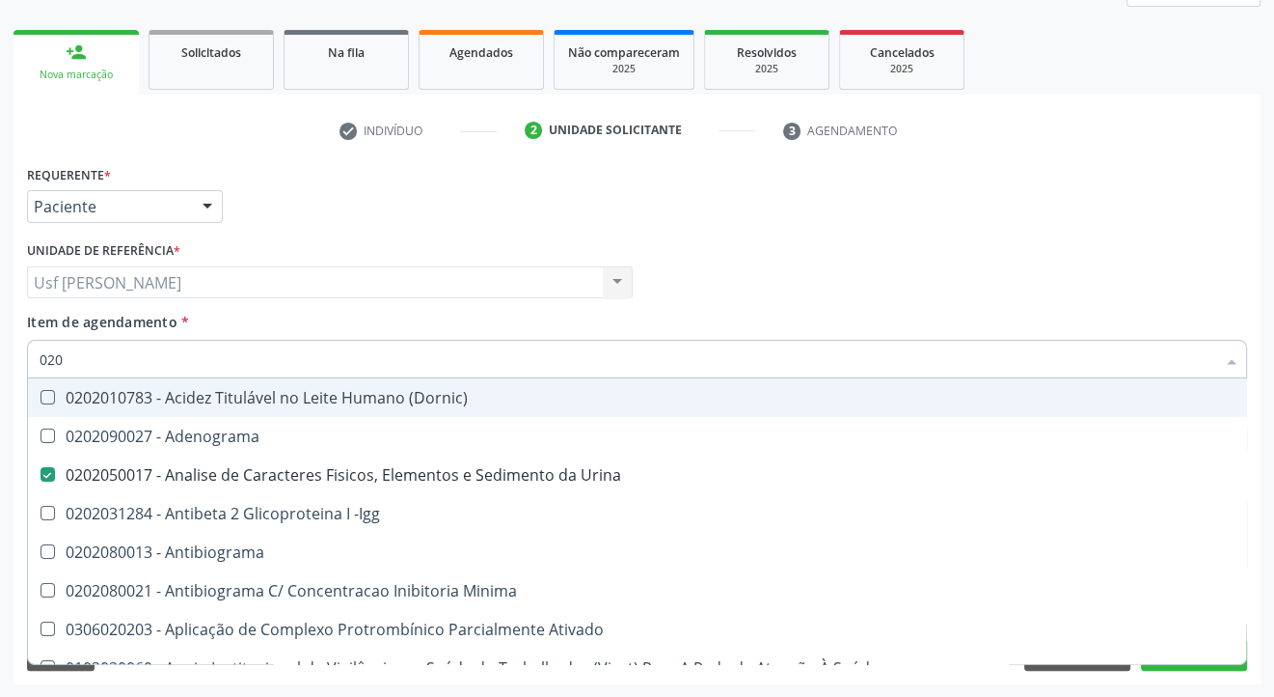
type input "02"
checkbox Urina "false"
checkbox Liquor "false"
checkbox Dosagens\) "false"
checkbox Globular "true"
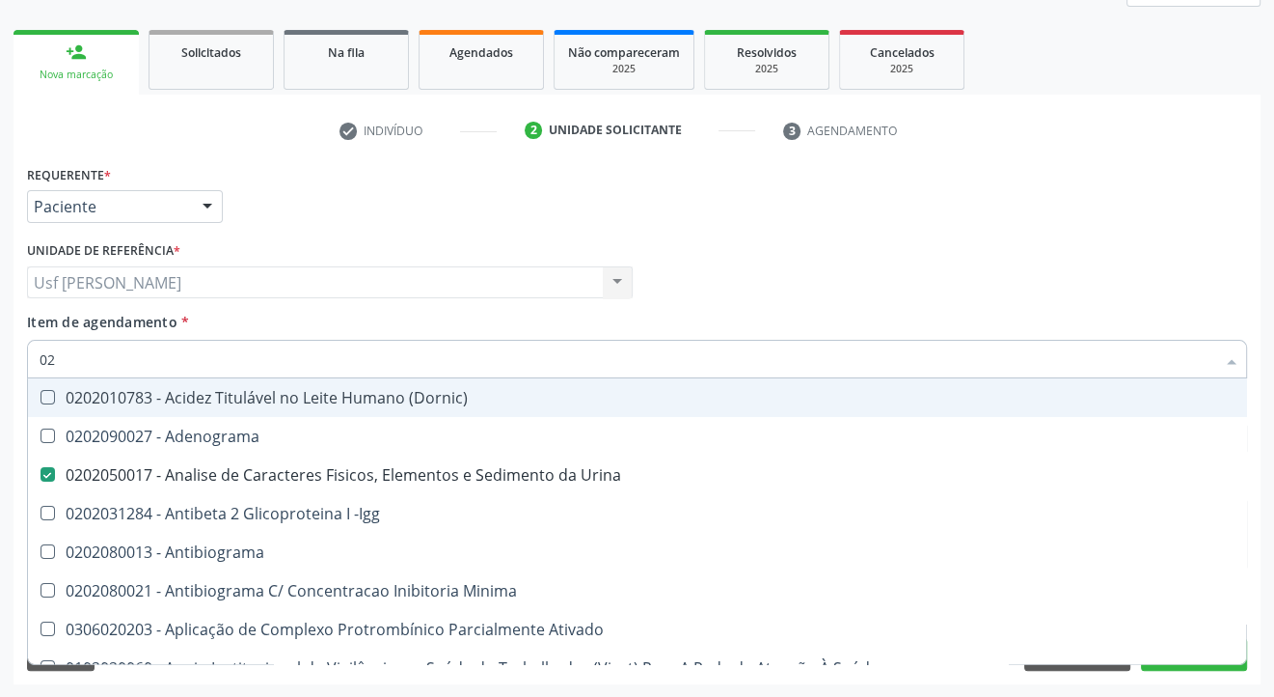
checkbox T3 "false"
checkbox Completo "false"
checkbox Pylori "false"
checkbox Antitoxoplasma "false"
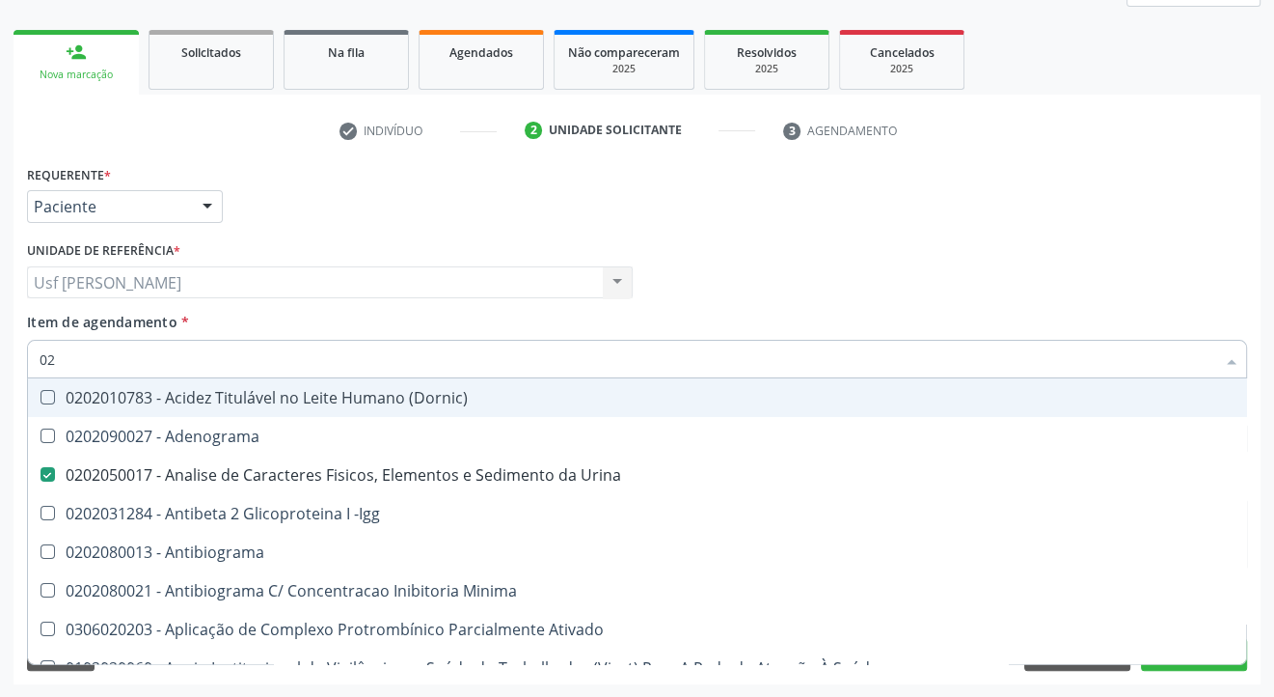
checkbox Fezes "false"
checkbox \(Urina\) "false"
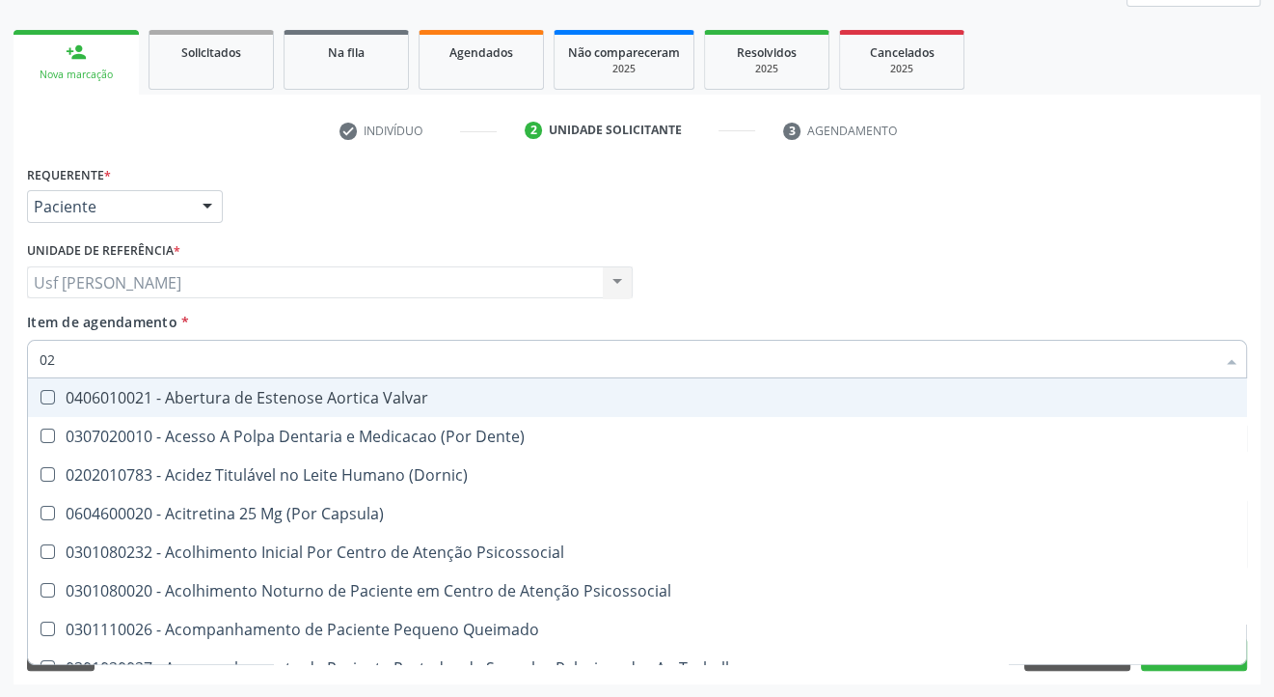
type input "0"
checkbox Urina "false"
checkbox Especializada "true"
checkbox Dosagens\) "false"
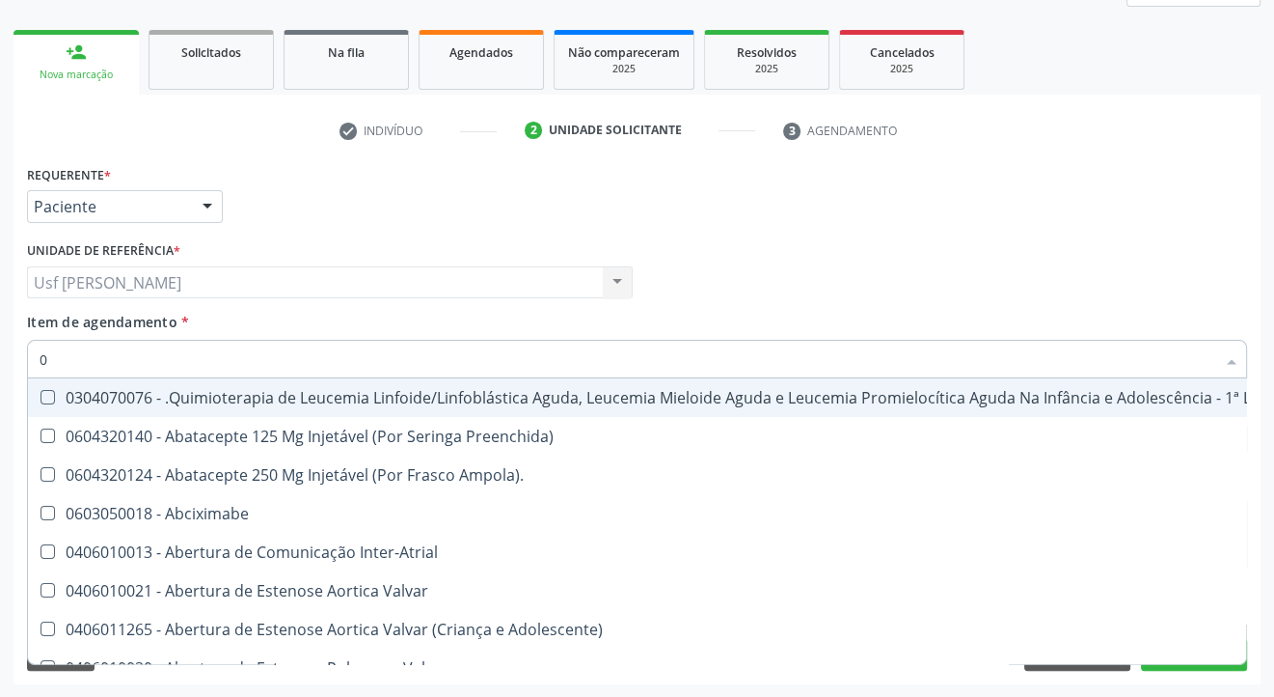
type input "02"
checkbox Coração "true"
checkbox Urina "false"
checkbox Infusão "true"
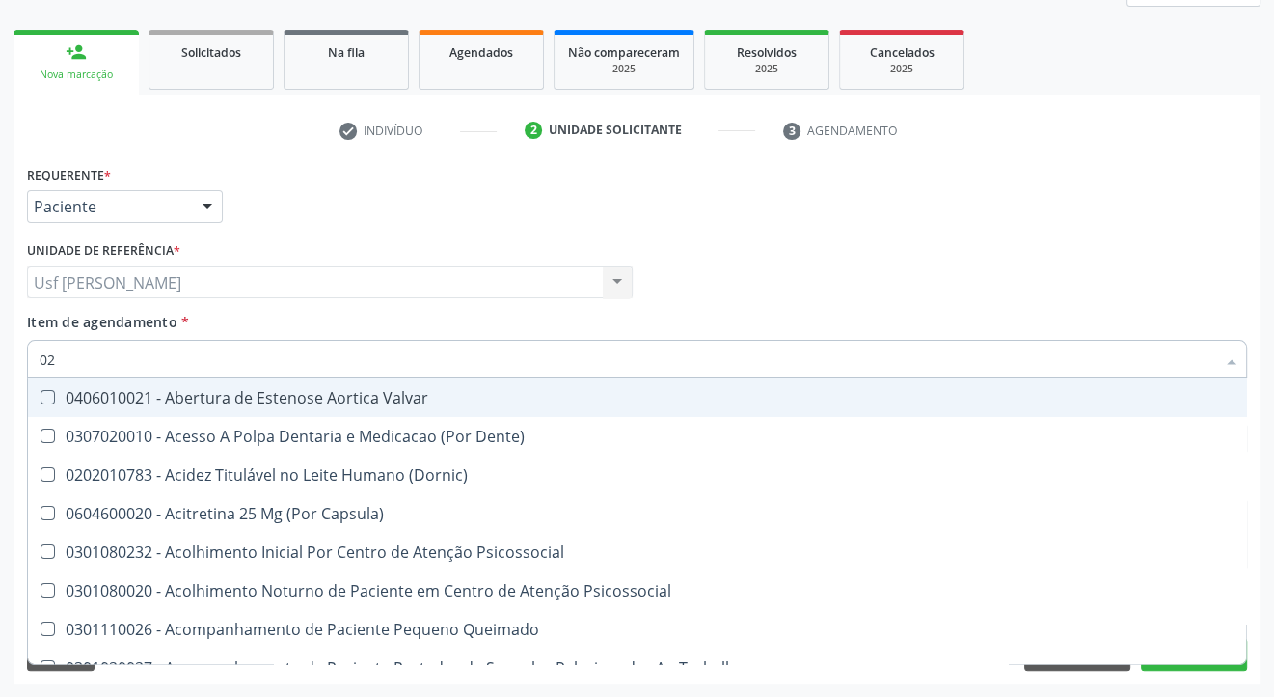
type input "020"
checkbox Terapeutica "true"
checkbox Urina "false"
checkbox Captação "true"
checkbox Dosagens\) "false"
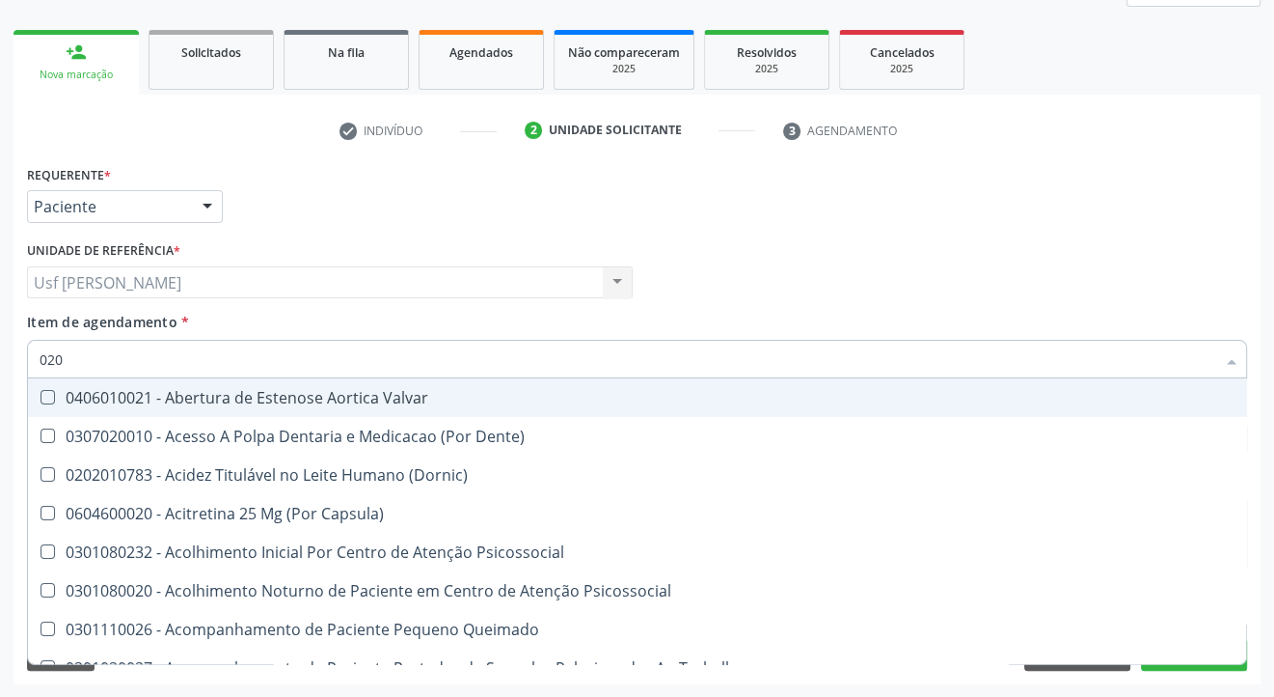
checkbox \(T3\) "true"
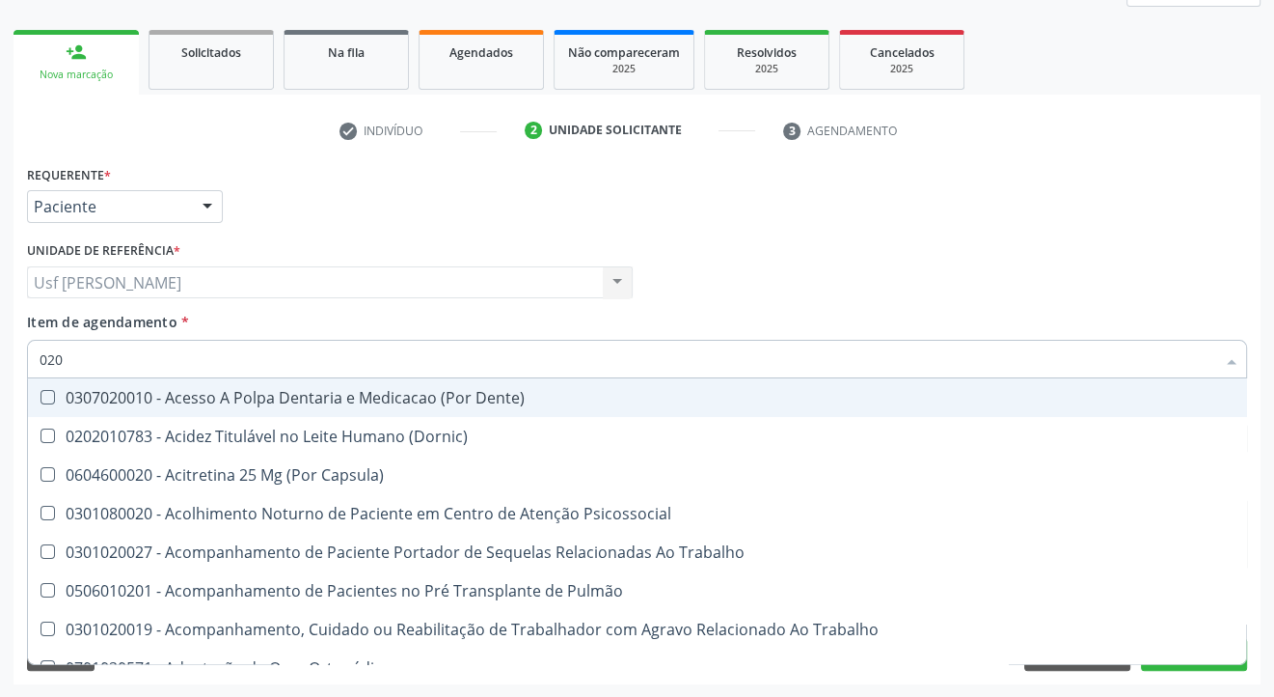
type input "0202"
checkbox Capsula\) "true"
checkbox Urina "false"
checkbox Arquitetura "true"
checkbox Biologica "true"
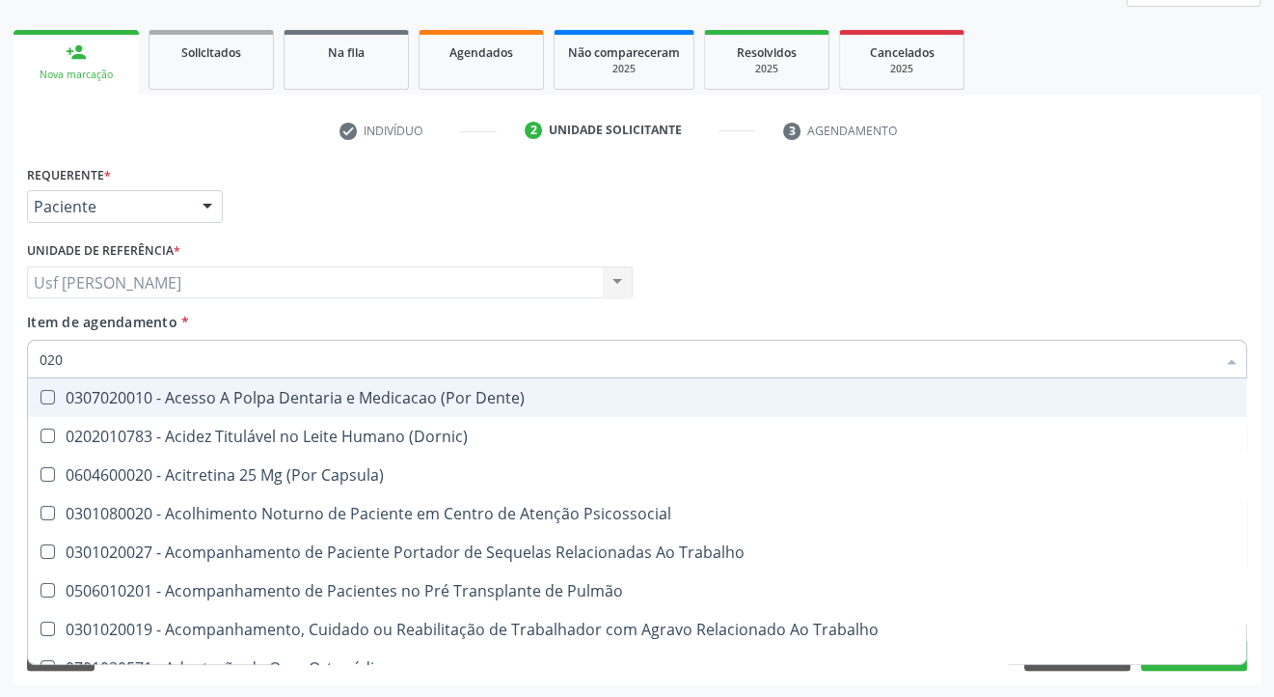
checkbox Dosagens\) "false"
checkbox Dosagens\) "true"
checkbox Euglobulina "true"
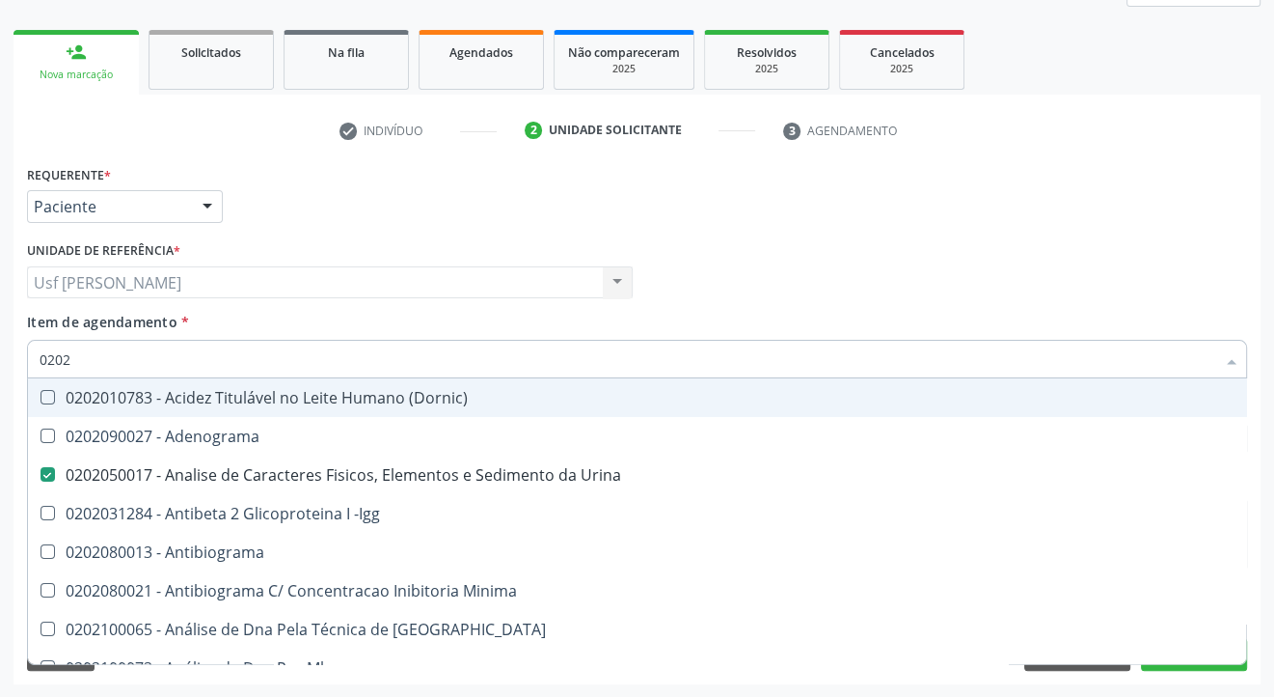
type input "02020"
checkbox Parceria\) "true"
checkbox Dosagens\) "false"
checkbox Zinco "true"
checkbox Completo "false"
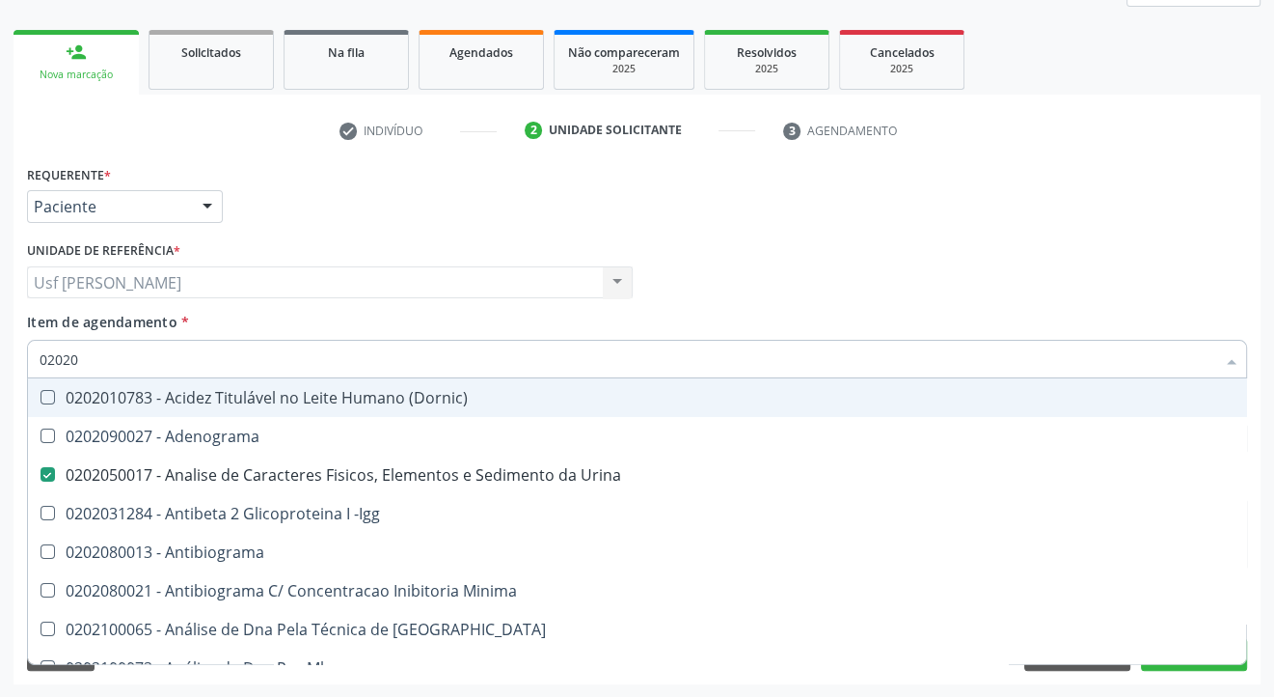
checkbox Carini "true"
checkbox Parceria\) "true"
checkbox Antitoxoplasma "false"
type input "020208"
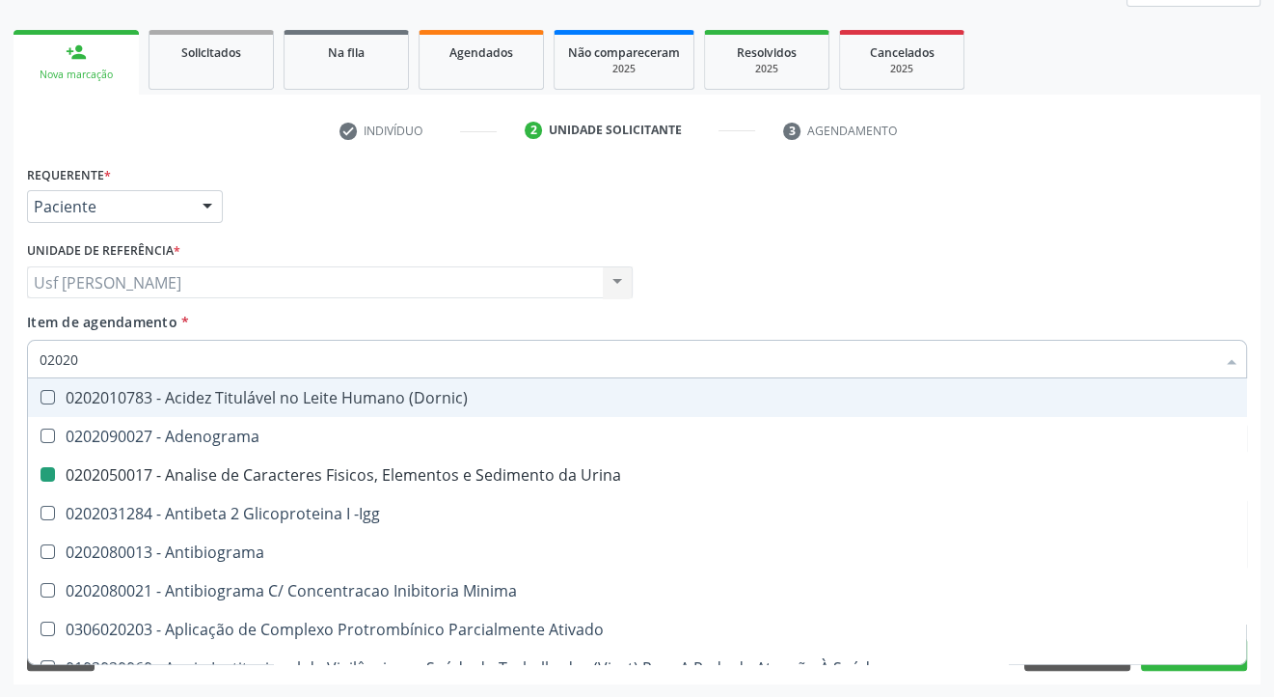
checkbox Urina "false"
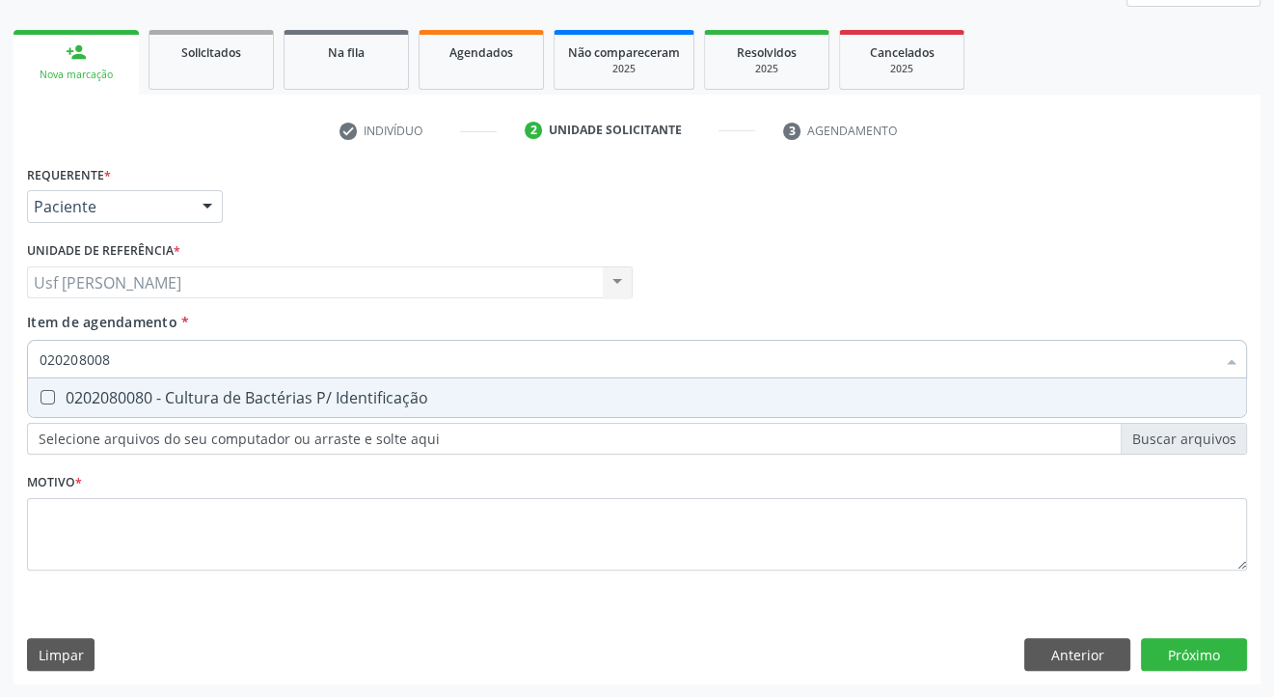
type input "0202080080"
click at [44, 396] on Identificação at bounding box center [48, 397] width 14 height 14
click at [41, 396] on Identificação "checkbox" at bounding box center [34, 397] width 13 height 13
checkbox Identificação "true"
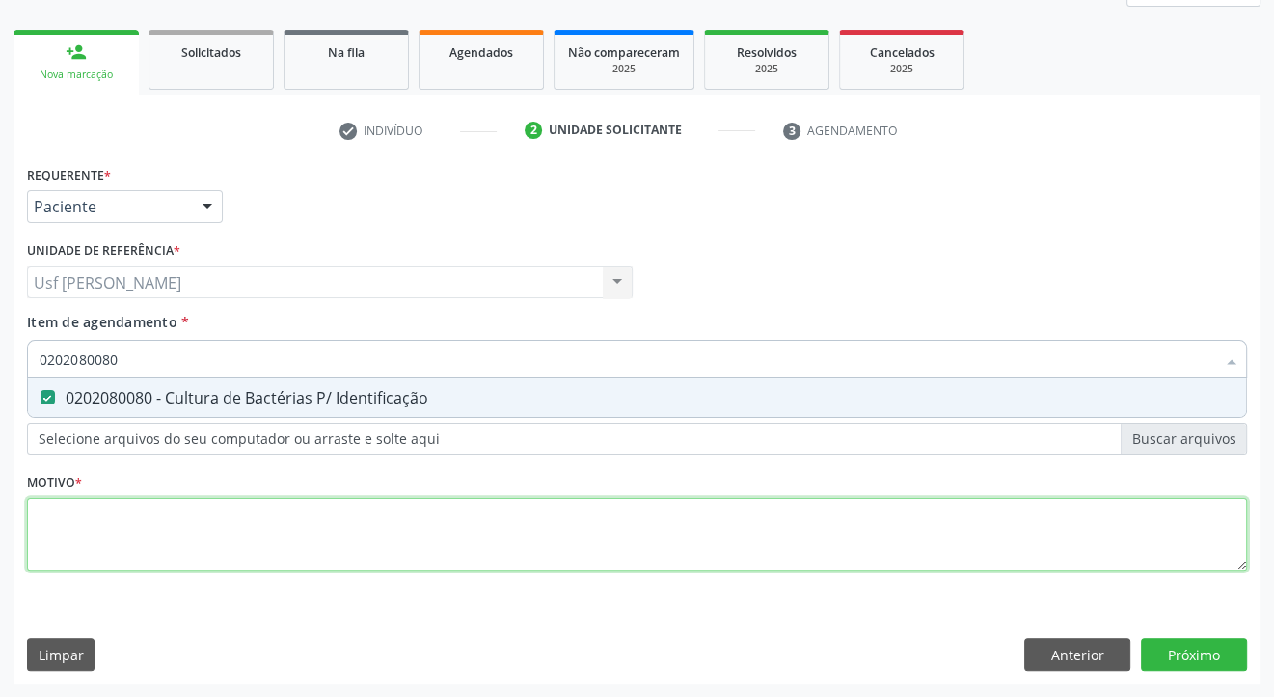
click at [73, 534] on div "Requerente * Paciente Profissional de Saúde Paciente Nenhum resultado encontrad…" at bounding box center [637, 378] width 1220 height 437
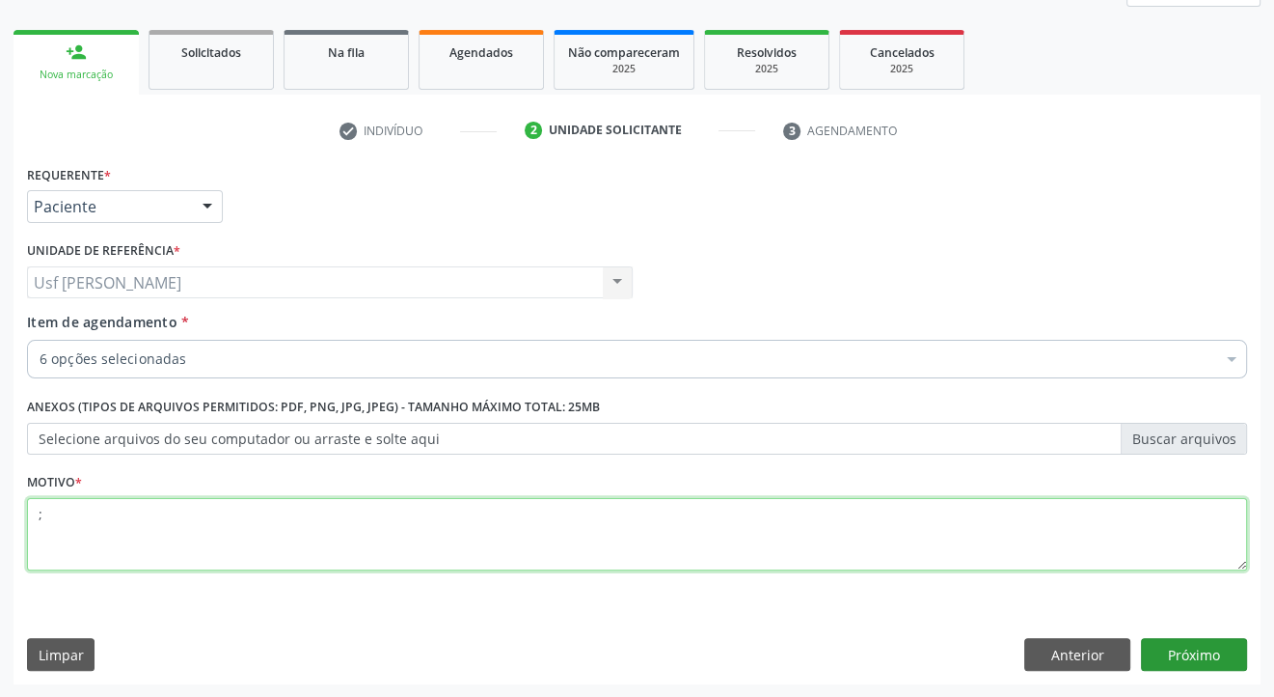
type textarea ";"
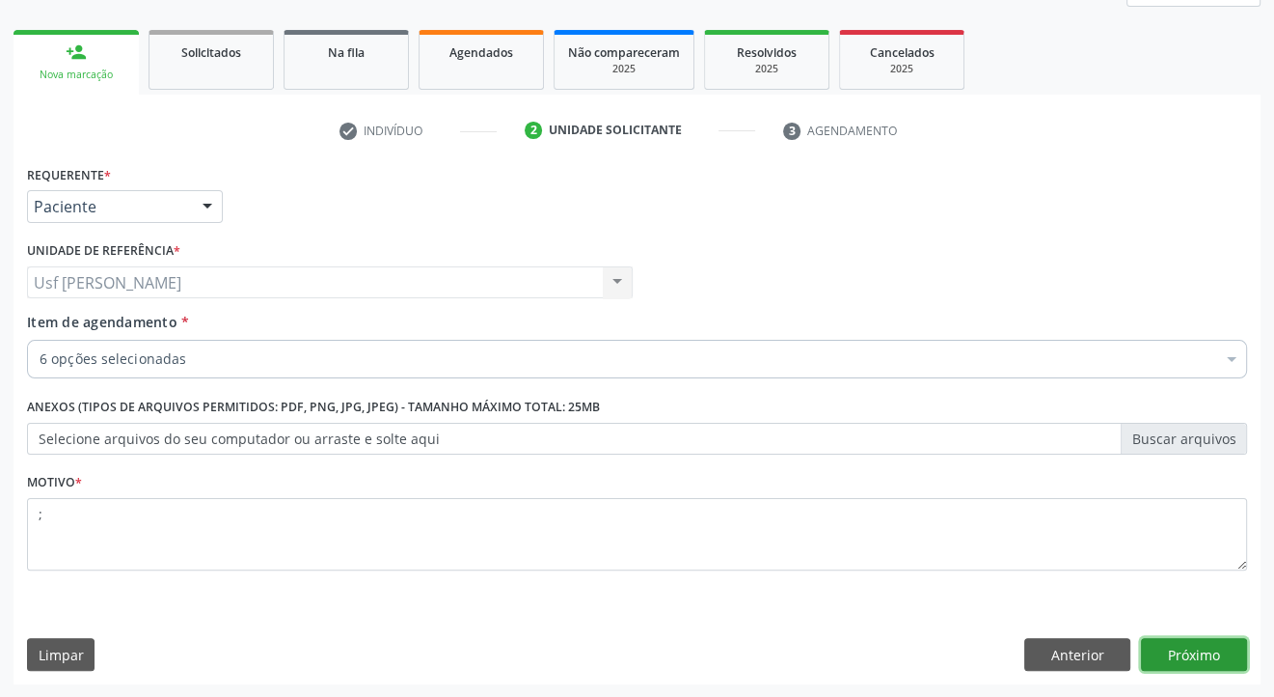
click at [1209, 650] on button "Próximo" at bounding box center [1194, 654] width 106 height 33
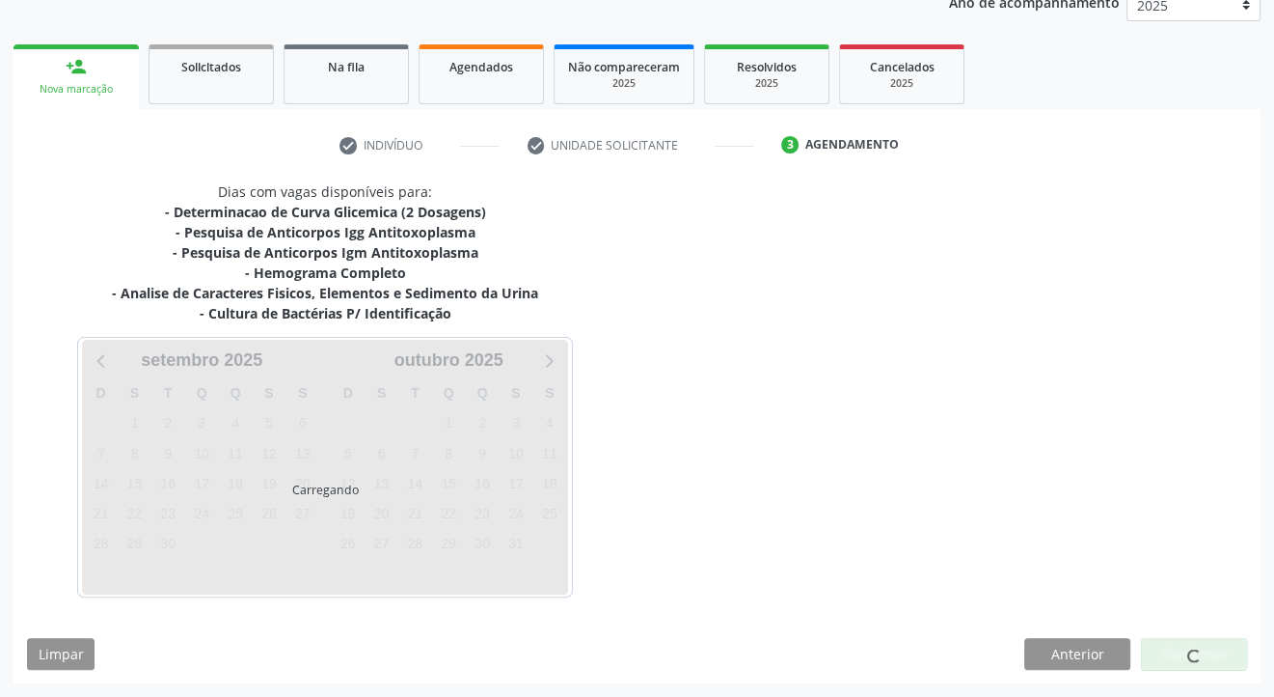
scroll to position [243, 0]
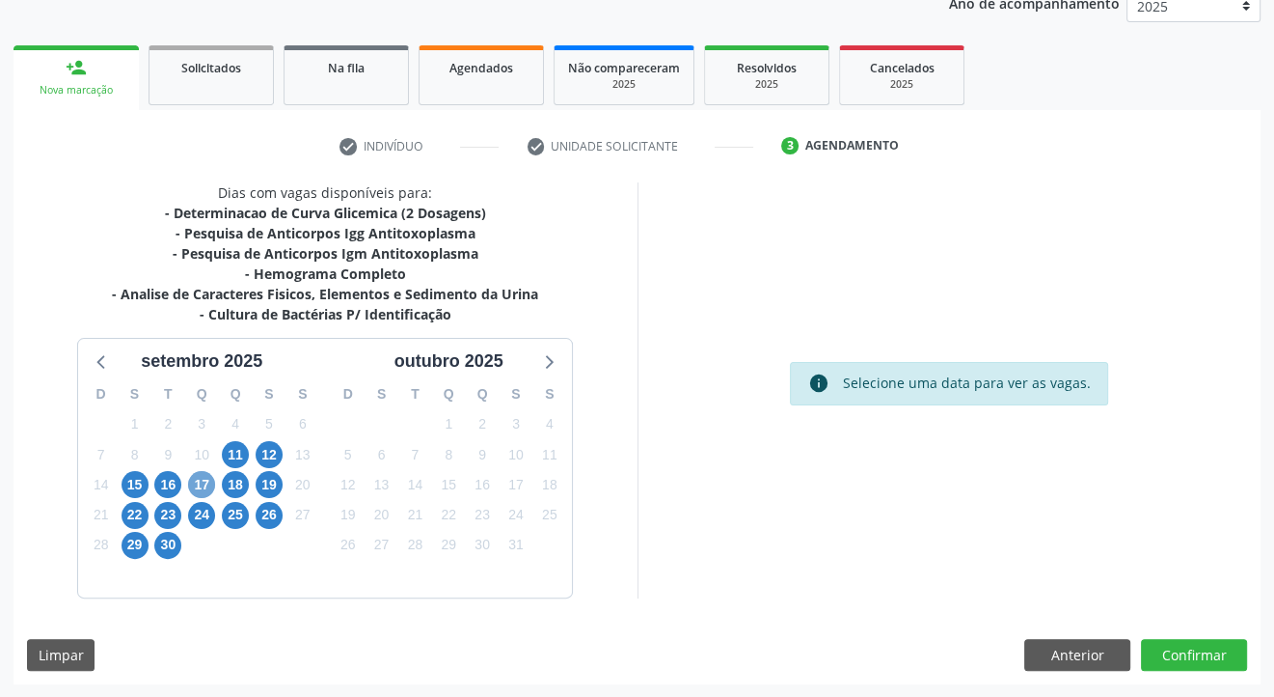
click at [197, 480] on span "17" at bounding box center [201, 484] width 27 height 27
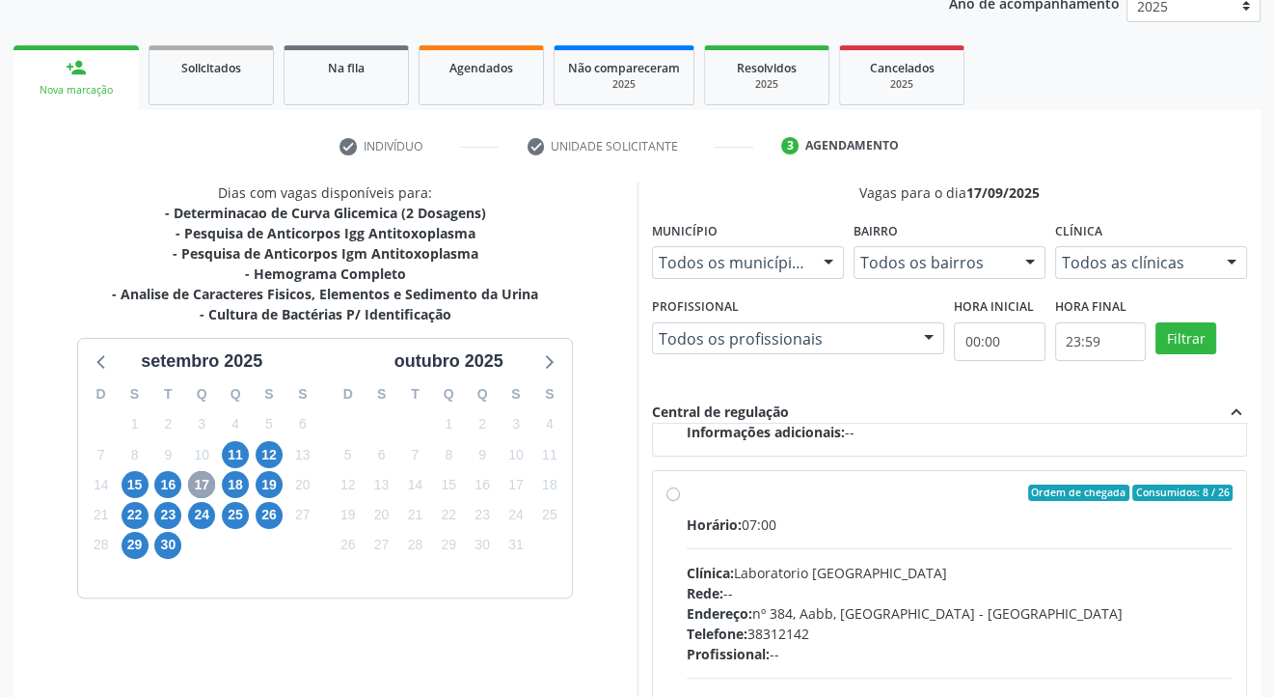
scroll to position [352, 0]
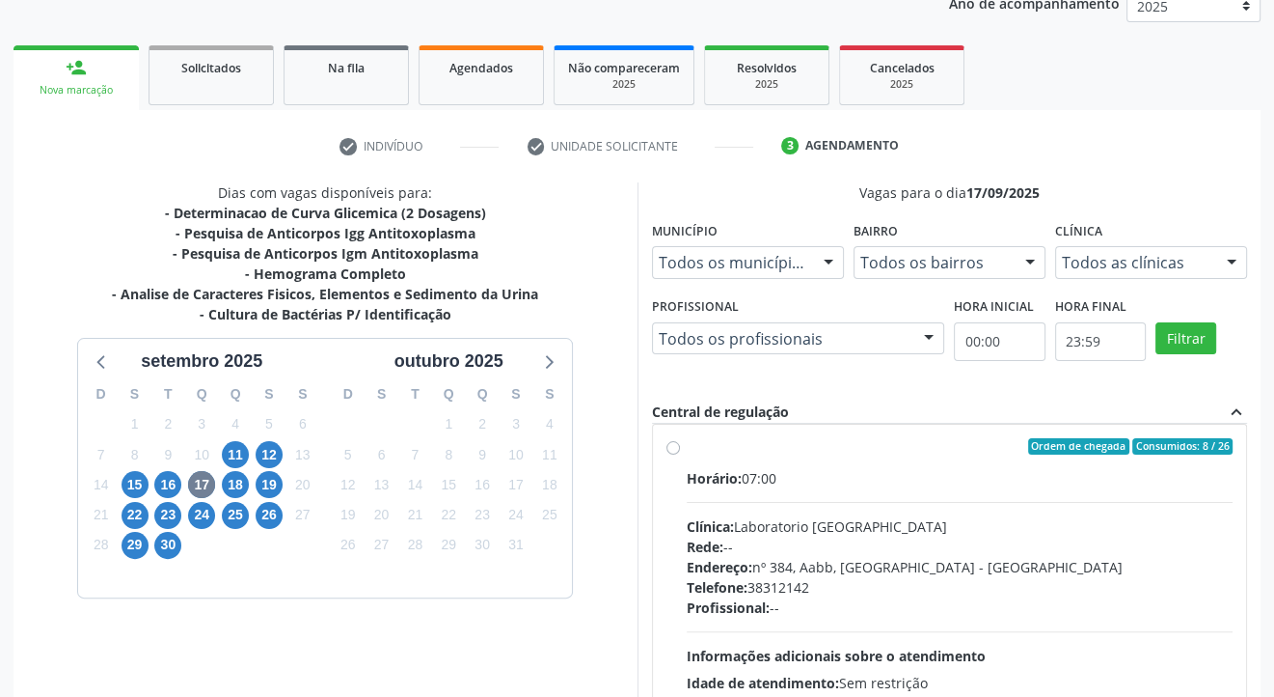
click at [687, 448] on label "Ordem de chegada Consumidos: 8 / 26 Horário: 07:00 Clínica: Laboratorio Sao Fra…" at bounding box center [960, 586] width 547 height 296
click at [671, 448] on input "Ordem de chegada Consumidos: 8 / 26 Horário: 07:00 Clínica: Laboratorio Sao Fra…" at bounding box center [674, 446] width 14 height 17
radio input "true"
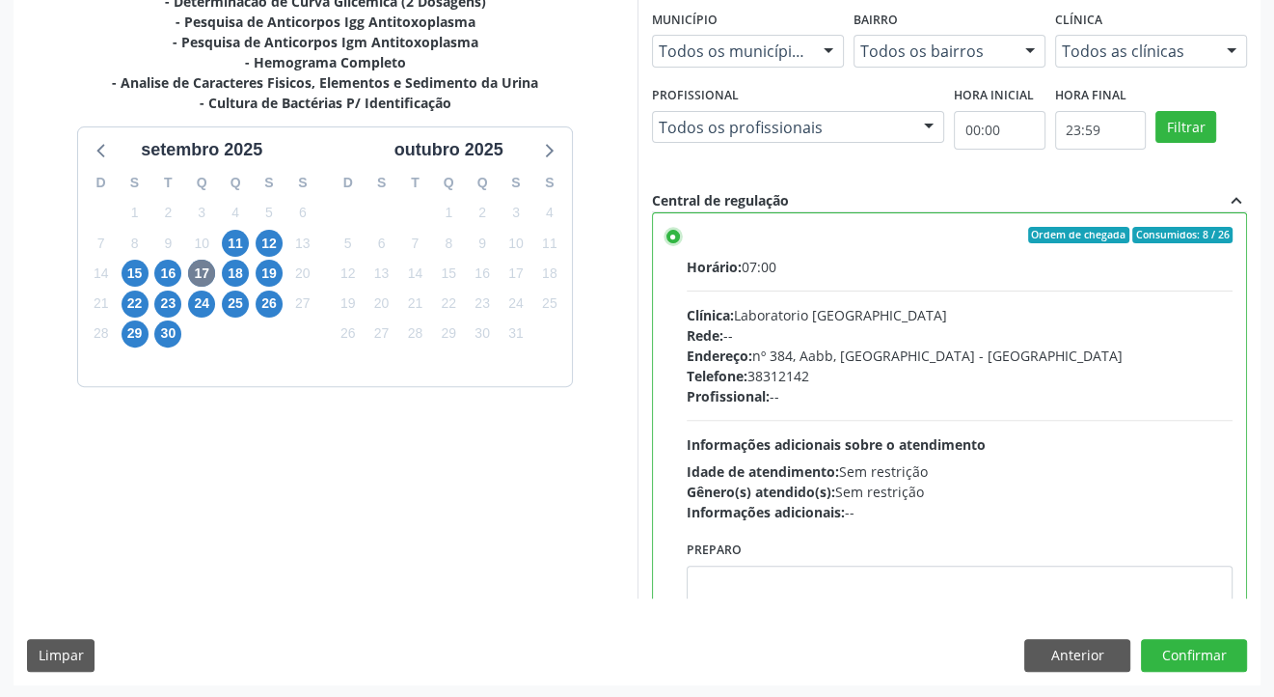
scroll to position [455, 0]
click at [1187, 654] on button "Confirmar" at bounding box center [1194, 654] width 106 height 33
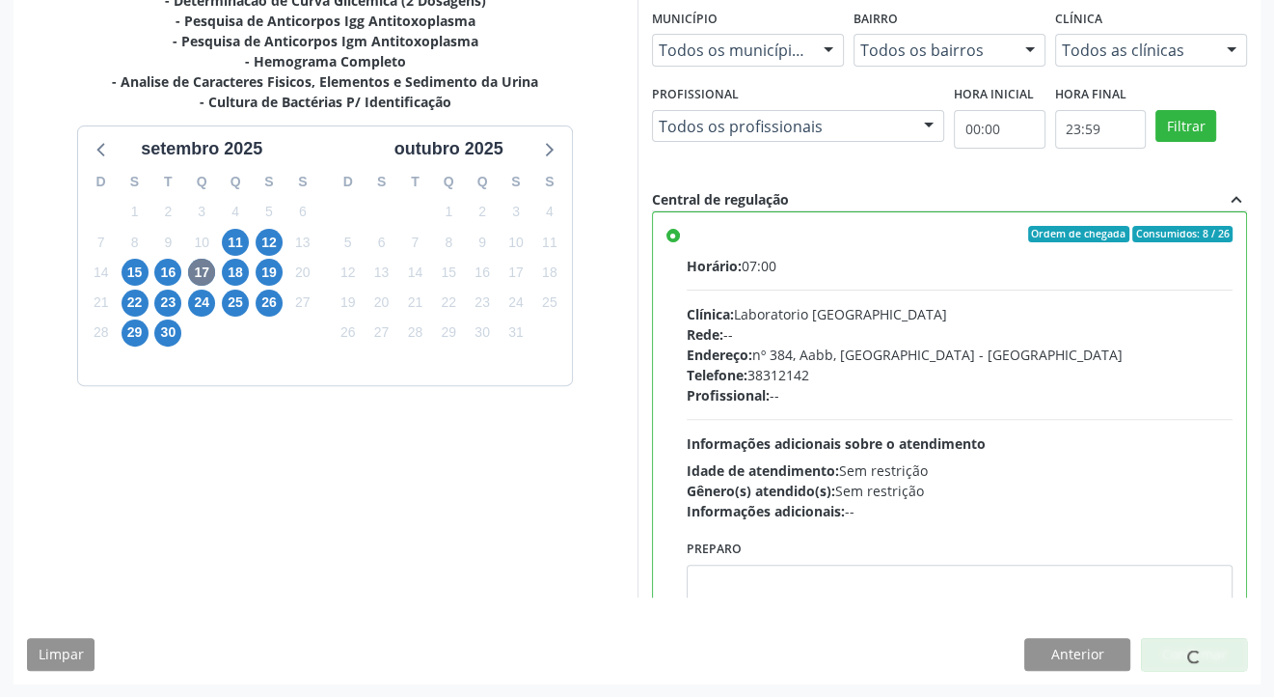
scroll to position [0, 0]
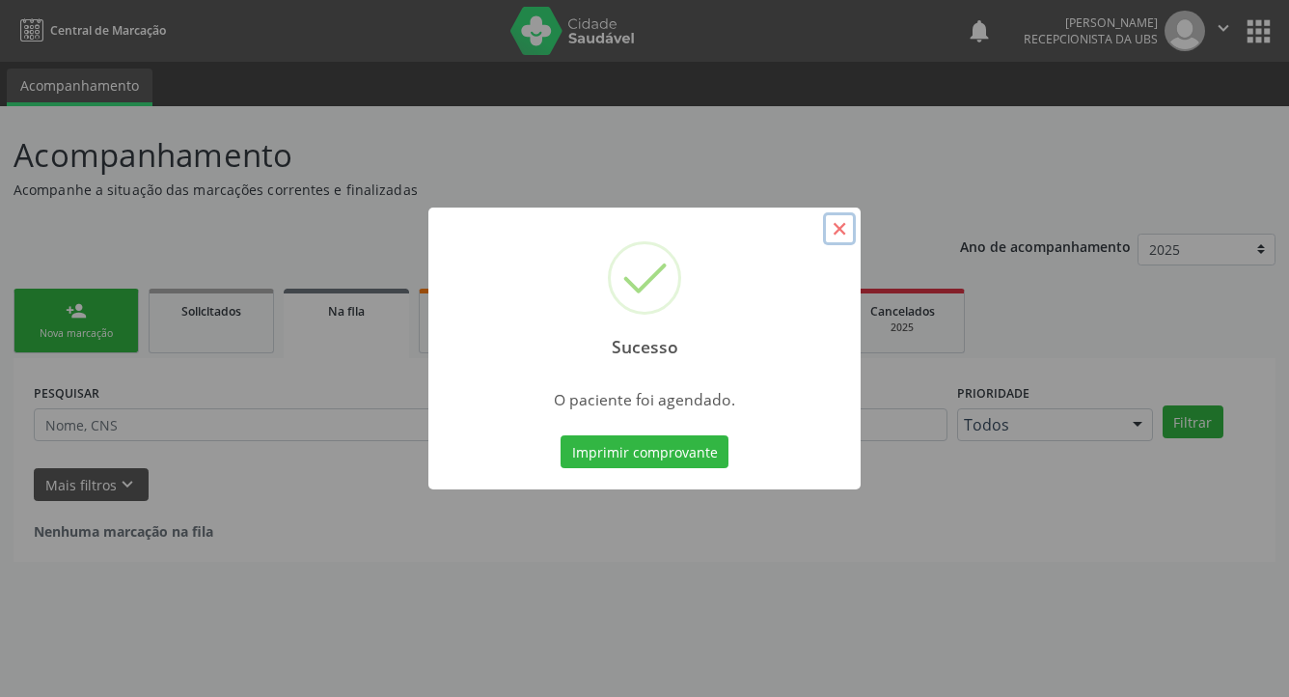
click at [834, 222] on button "×" at bounding box center [839, 228] width 33 height 33
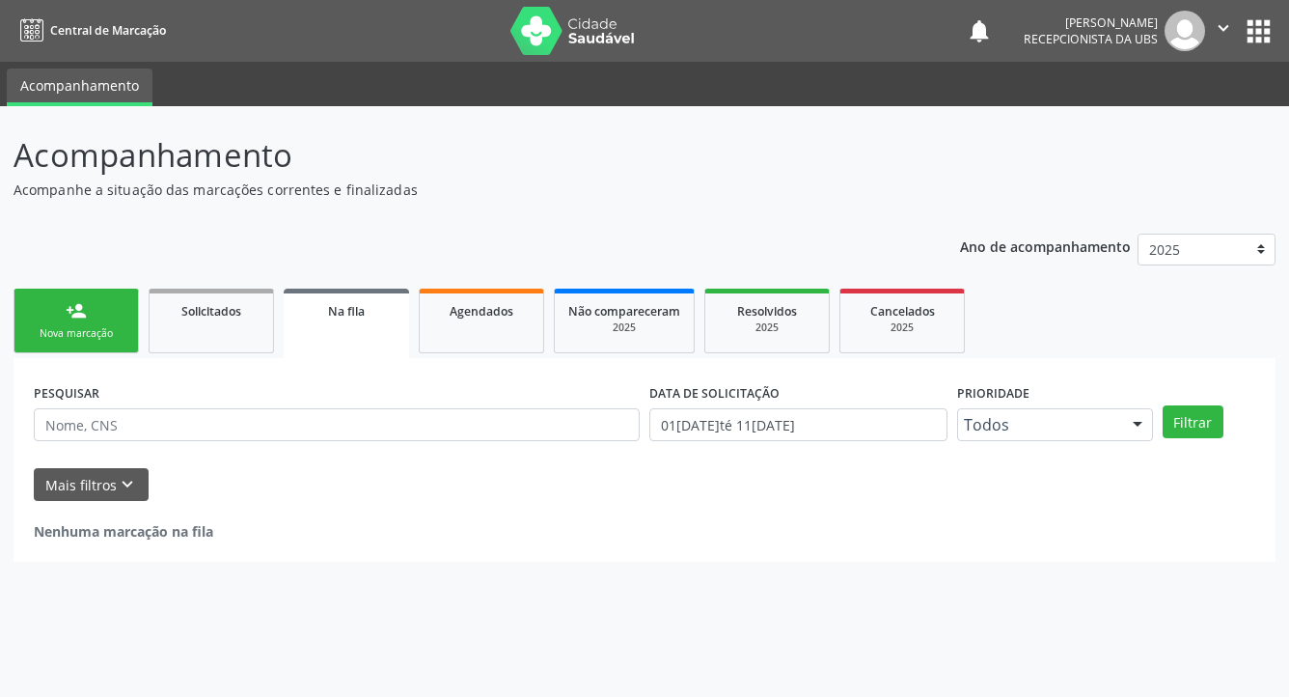
click at [76, 317] on div "person_add" at bounding box center [76, 310] width 21 height 21
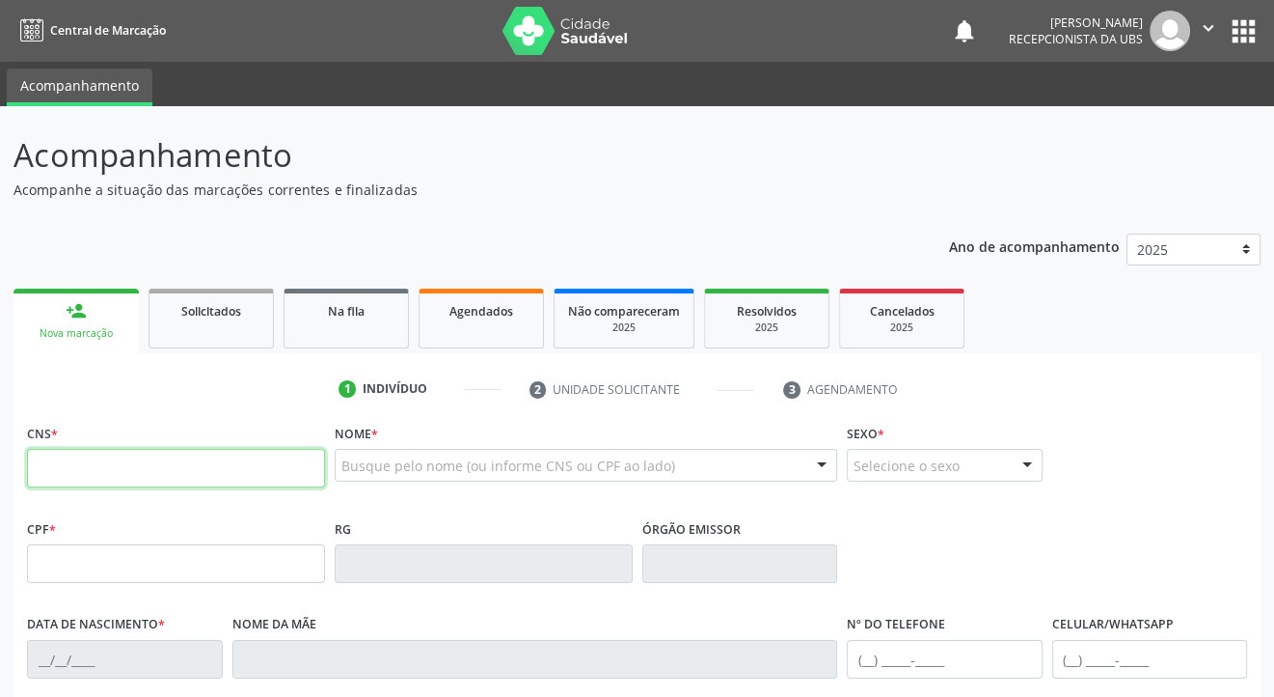
click at [64, 475] on input "text" at bounding box center [176, 468] width 298 height 39
type input "702 7076 6958 2760"
type input "17/06/2000"
type input "Damiana Matias dos Santos"
type input "(87) 99616-2853"
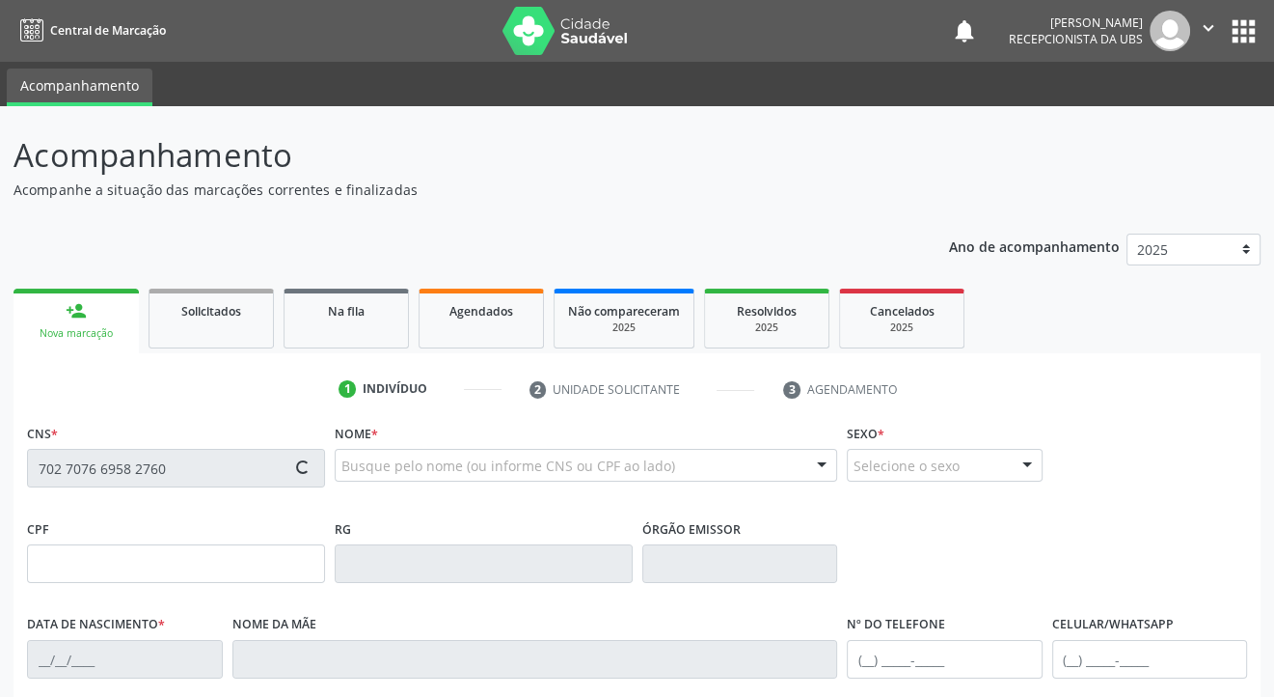
type input "173"
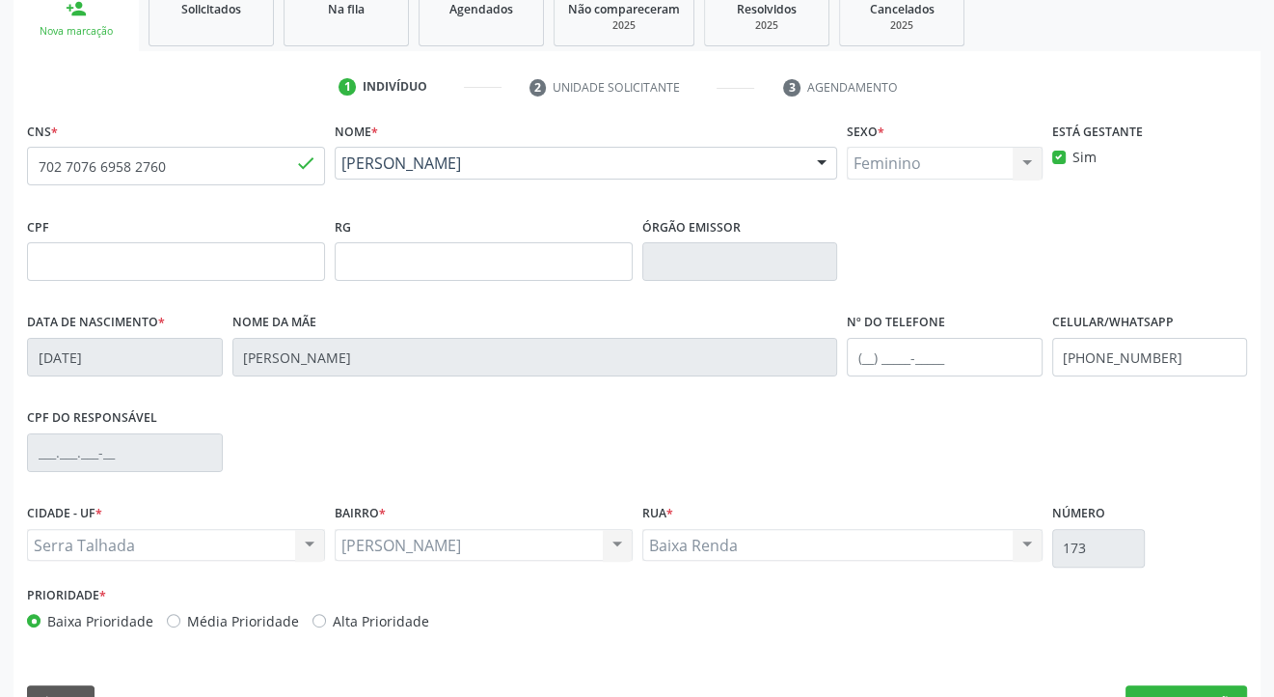
scroll to position [348, 0]
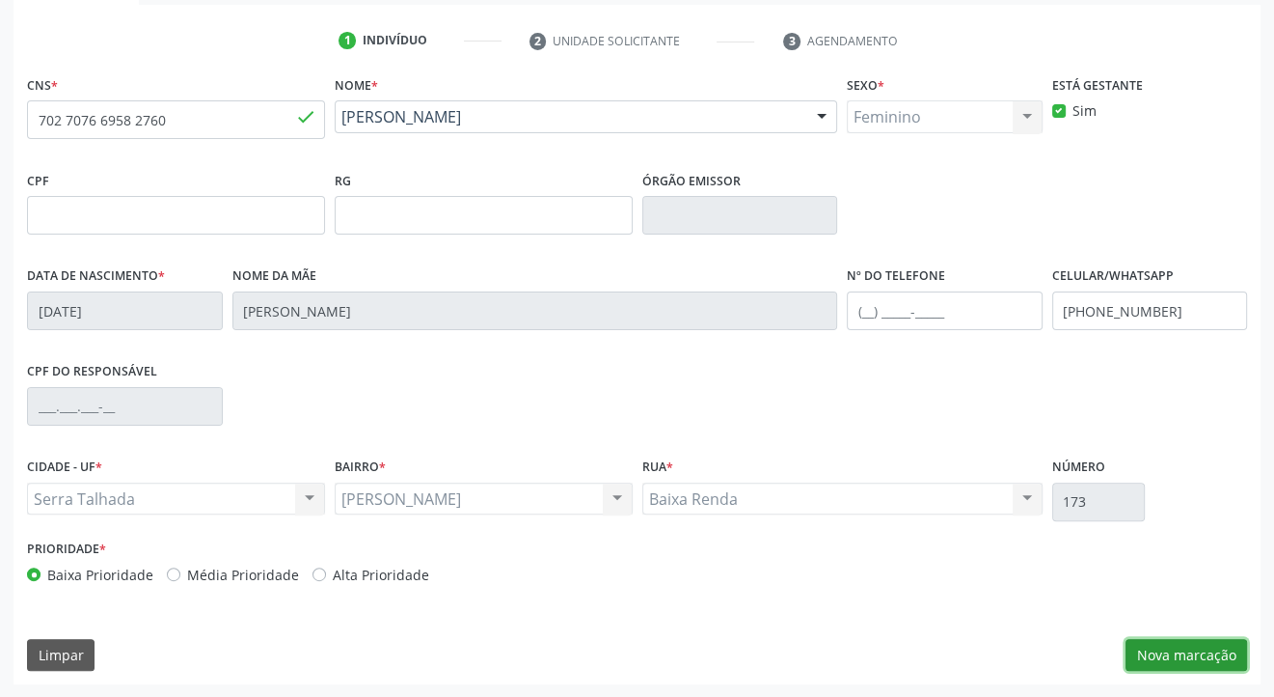
click at [1182, 650] on button "Nova marcação" at bounding box center [1187, 655] width 122 height 33
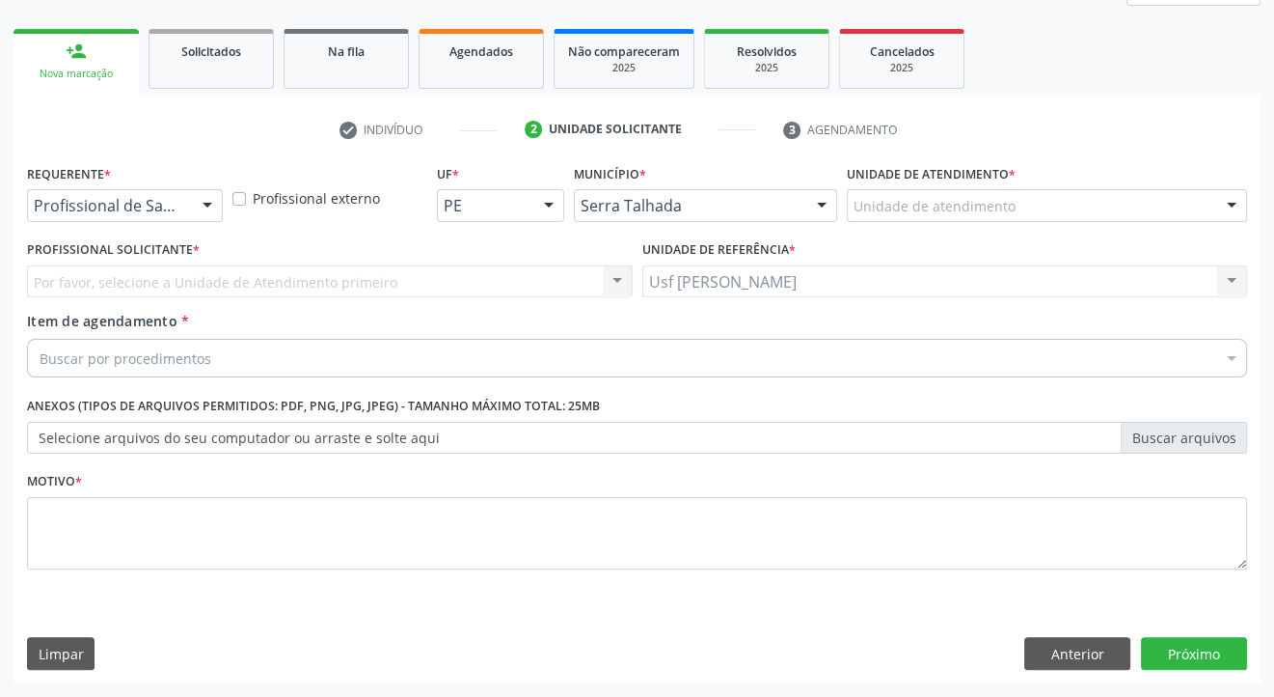
scroll to position [259, 0]
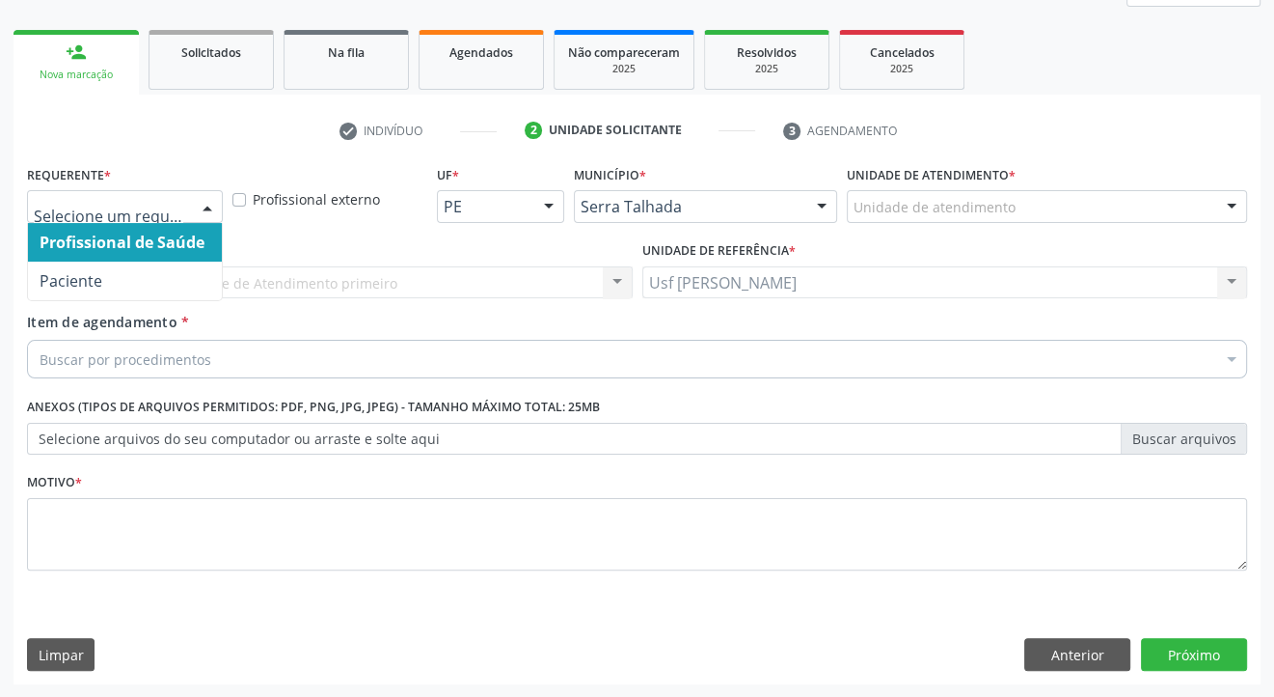
click at [208, 202] on div at bounding box center [207, 207] width 29 height 33
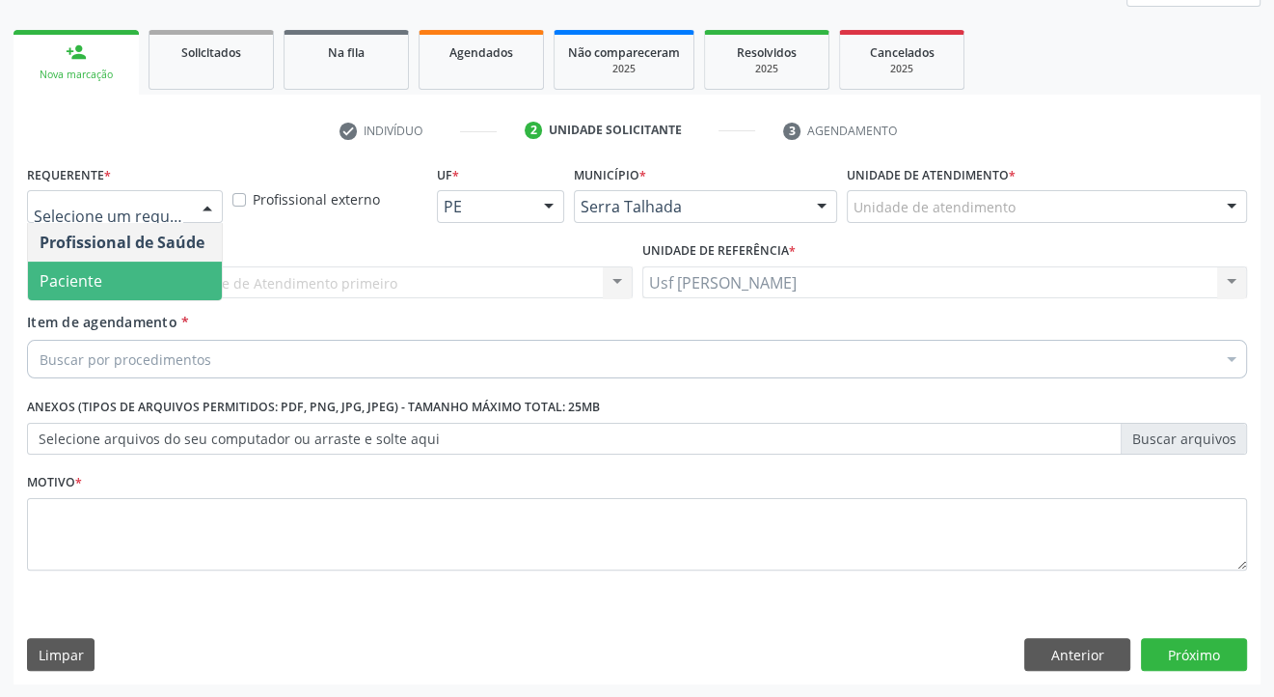
click at [151, 270] on span "Paciente" at bounding box center [125, 280] width 194 height 39
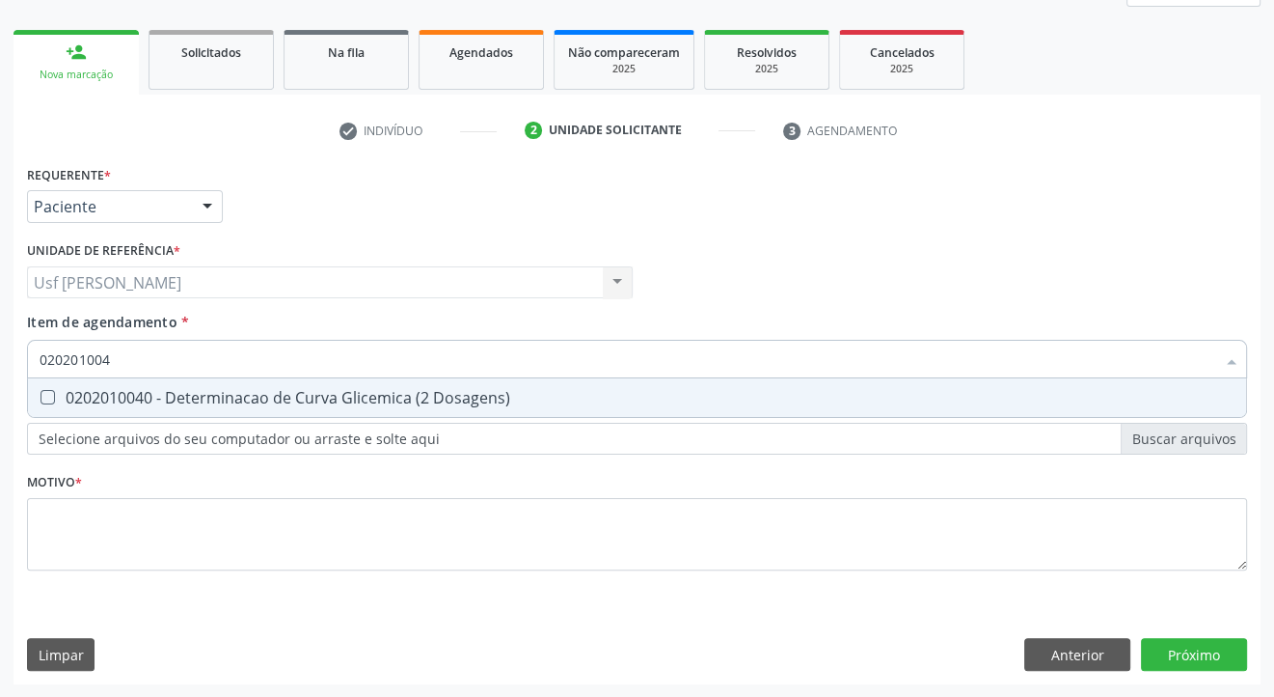
type input "0202010040"
click at [50, 397] on Dosagens\) at bounding box center [48, 397] width 14 height 14
click at [41, 397] on Dosagens\) "checkbox" at bounding box center [34, 397] width 13 height 13
checkbox Dosagens\) "true"
type input "02020100"
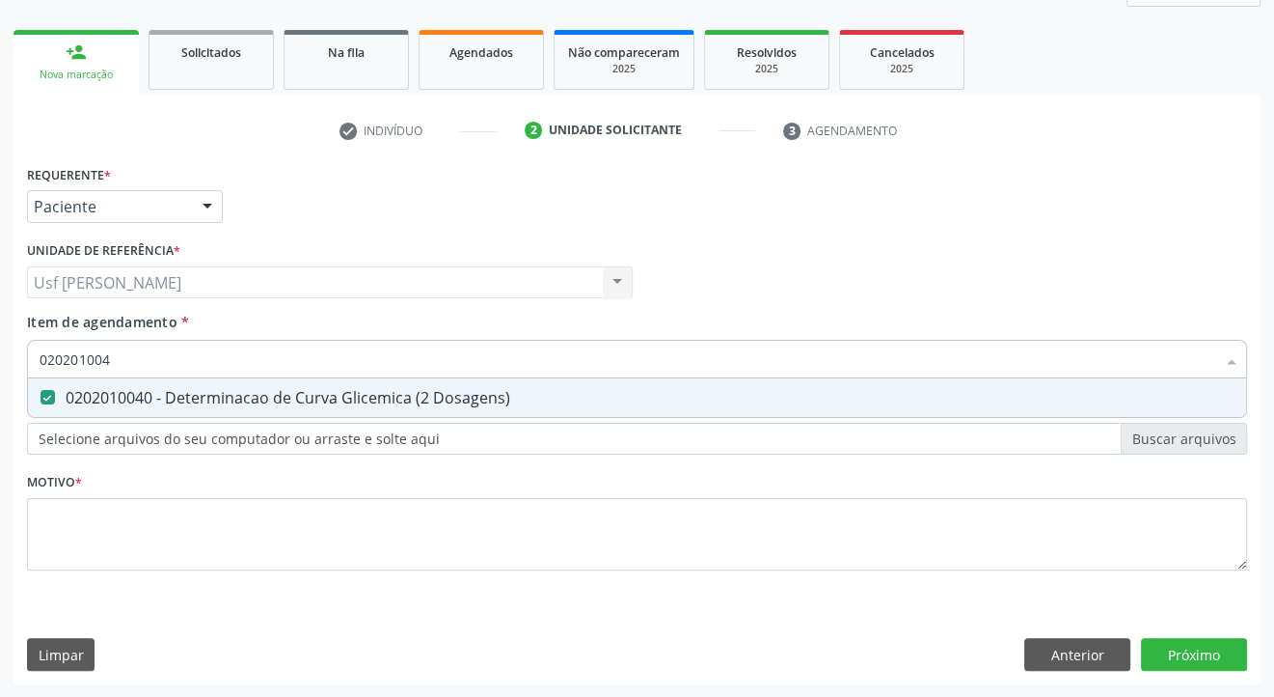
checkbox Dosagens\) "false"
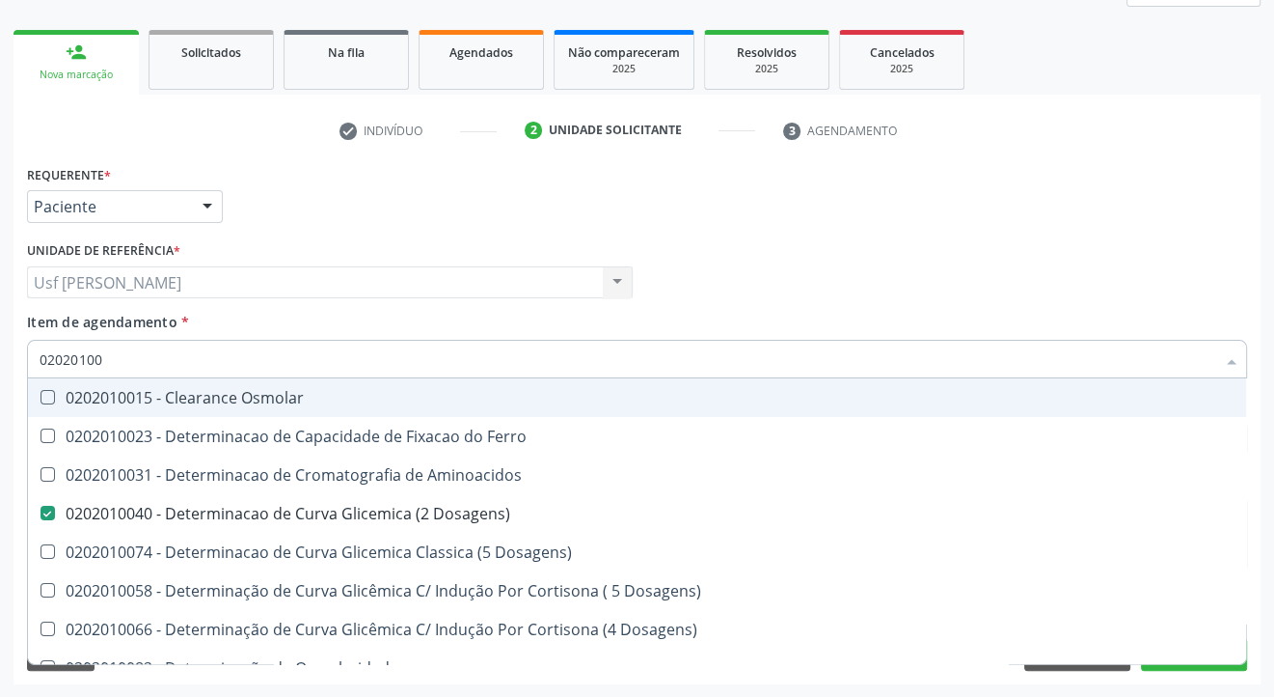
type input "0202010"
checkbox Dosagens\) "false"
checkbox Dosagens\) "true"
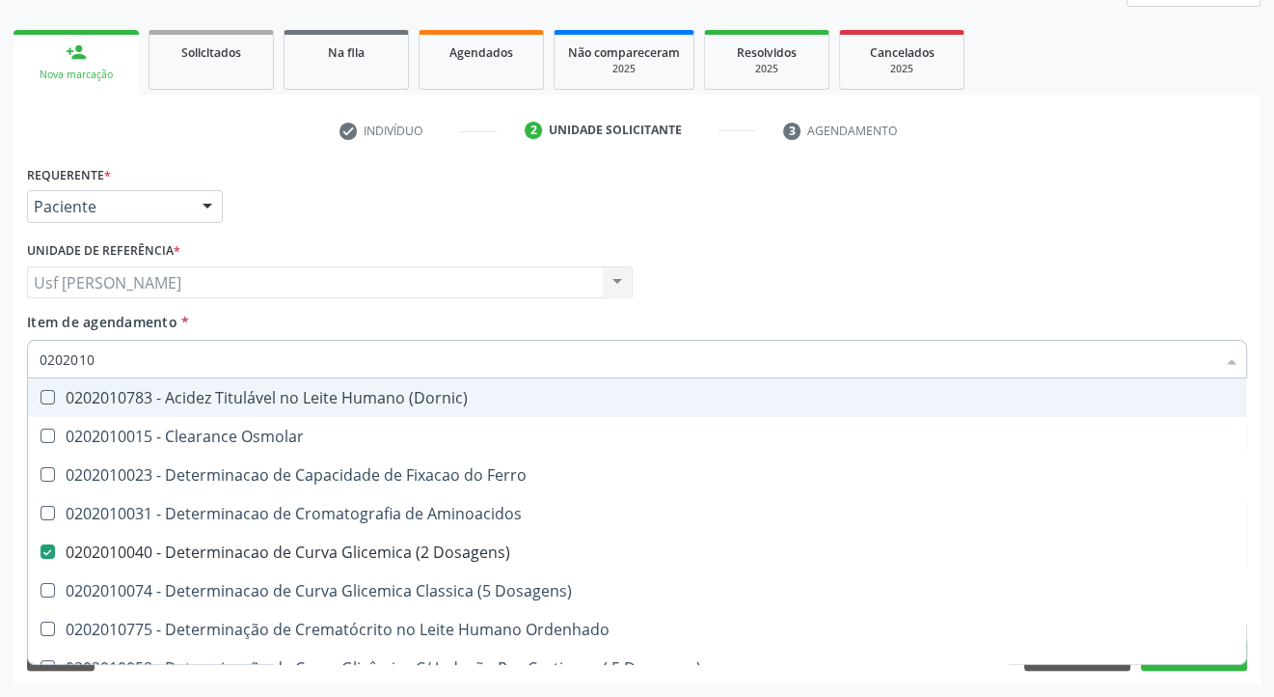
type input "020201"
checkbox Dosagens\) "false"
checkbox Ordenhado "true"
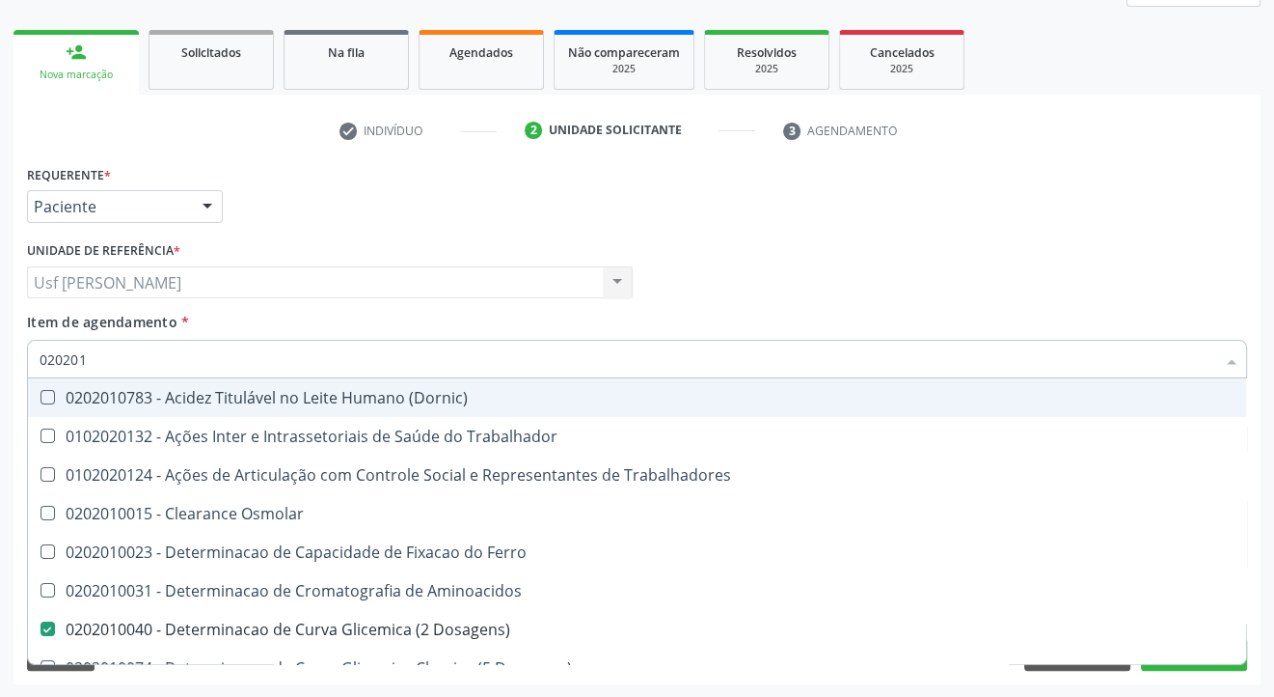
type input "02020"
checkbox Dosagens\) "false"
checkbox Latica "true"
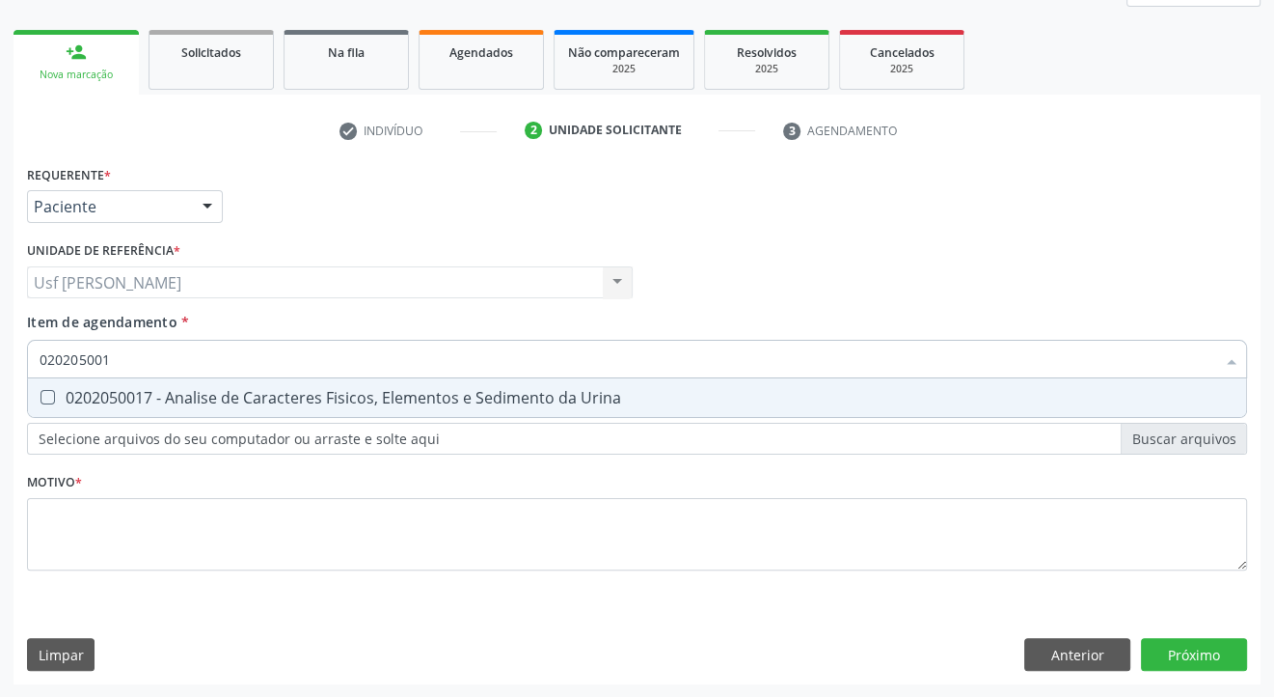
type input "0202050017"
click at [50, 397] on Urina at bounding box center [48, 397] width 14 height 14
click at [41, 397] on Urina "checkbox" at bounding box center [34, 397] width 13 height 13
checkbox Urina "true"
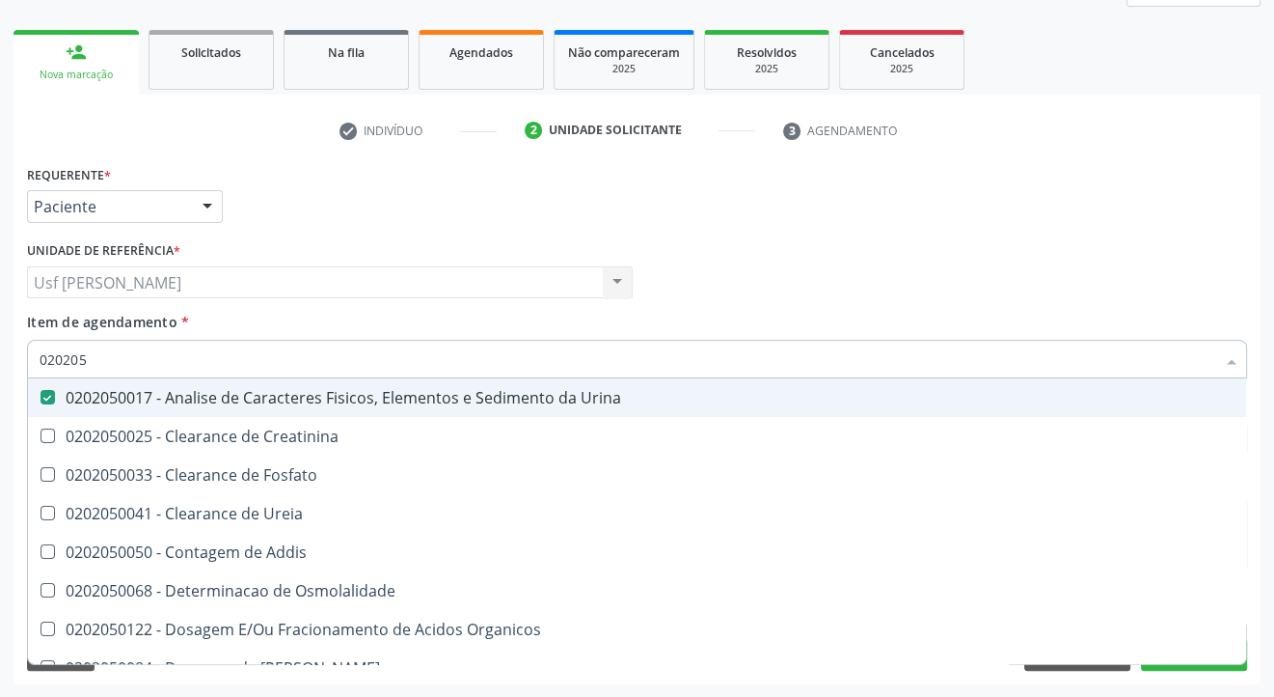
type input "02020"
checkbox Urina "false"
checkbox Fosfato "true"
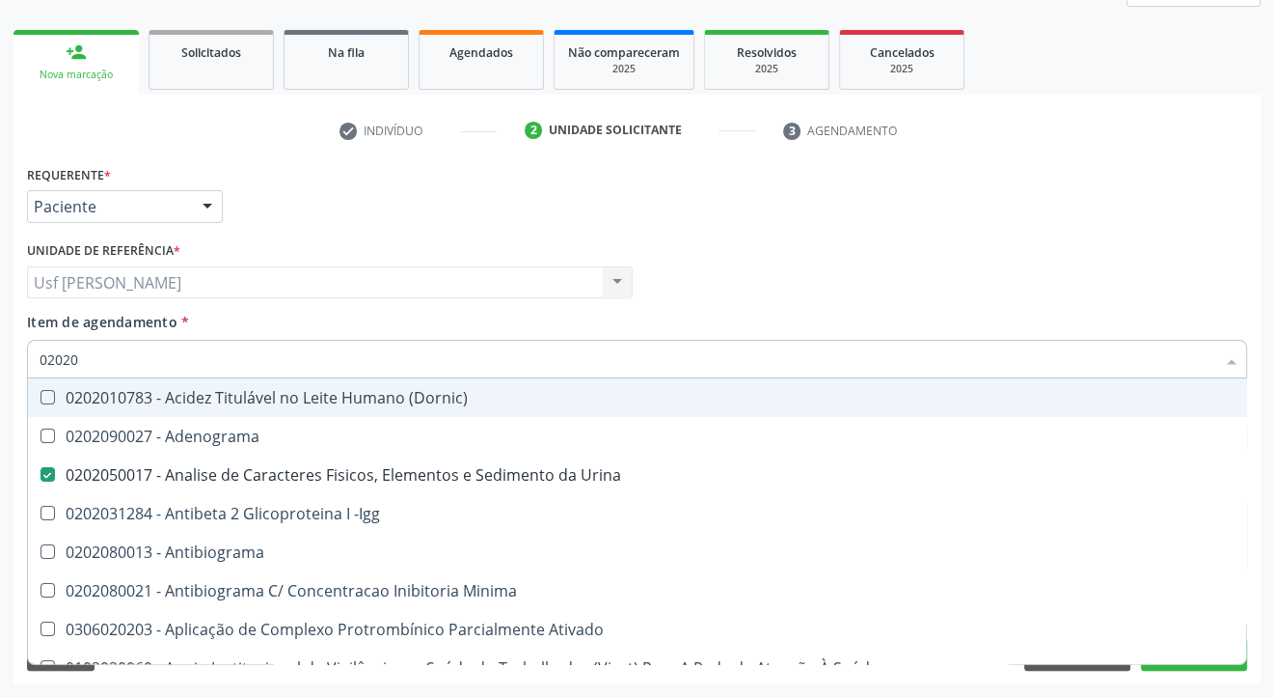
type input "020203"
checkbox Urina "false"
checkbox Dosagens\) "false"
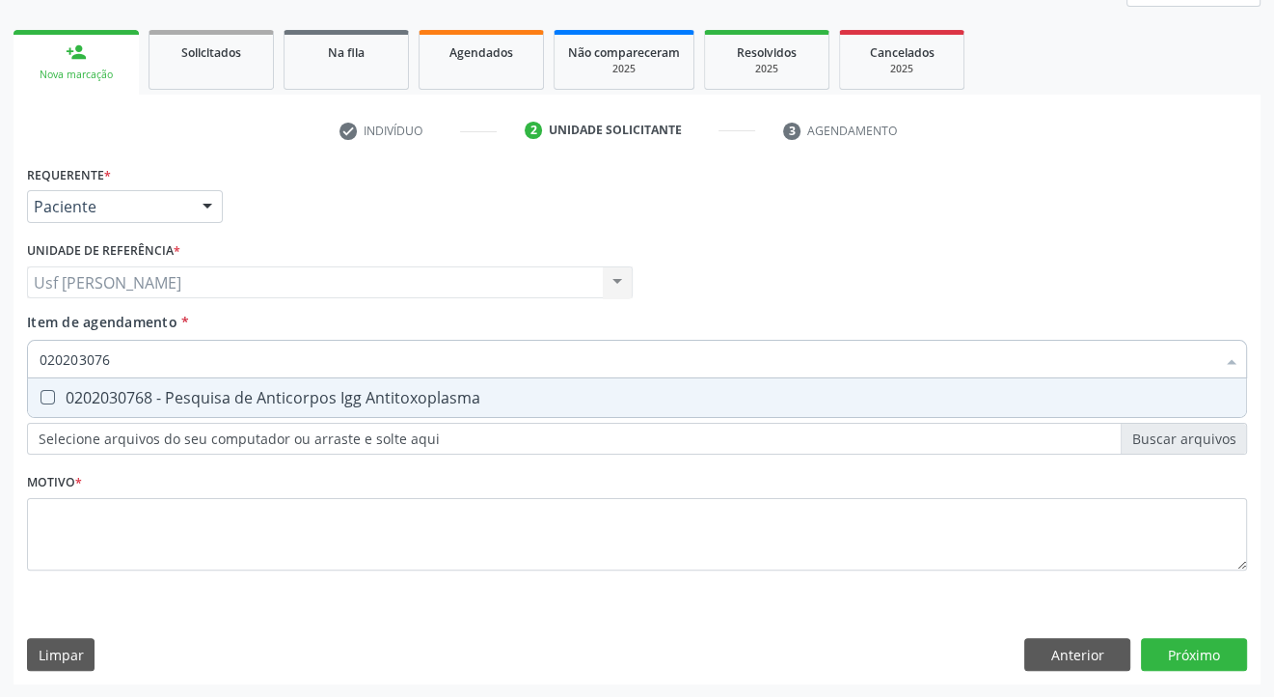
type input "0202030768"
click at [50, 400] on Antitoxoplasma at bounding box center [48, 397] width 14 height 14
click at [41, 400] on Antitoxoplasma "checkbox" at bounding box center [34, 397] width 13 height 13
checkbox Antitoxoplasma "true"
type input "02020307"
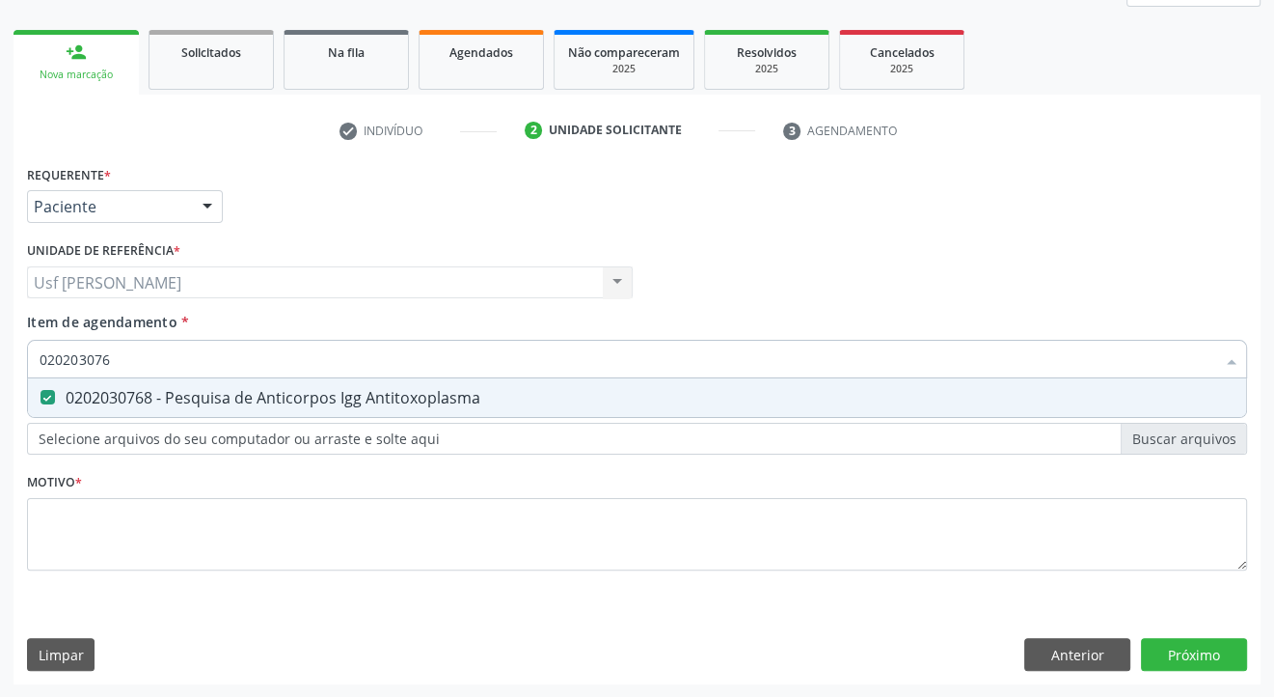
checkbox Antitoxoplasma "false"
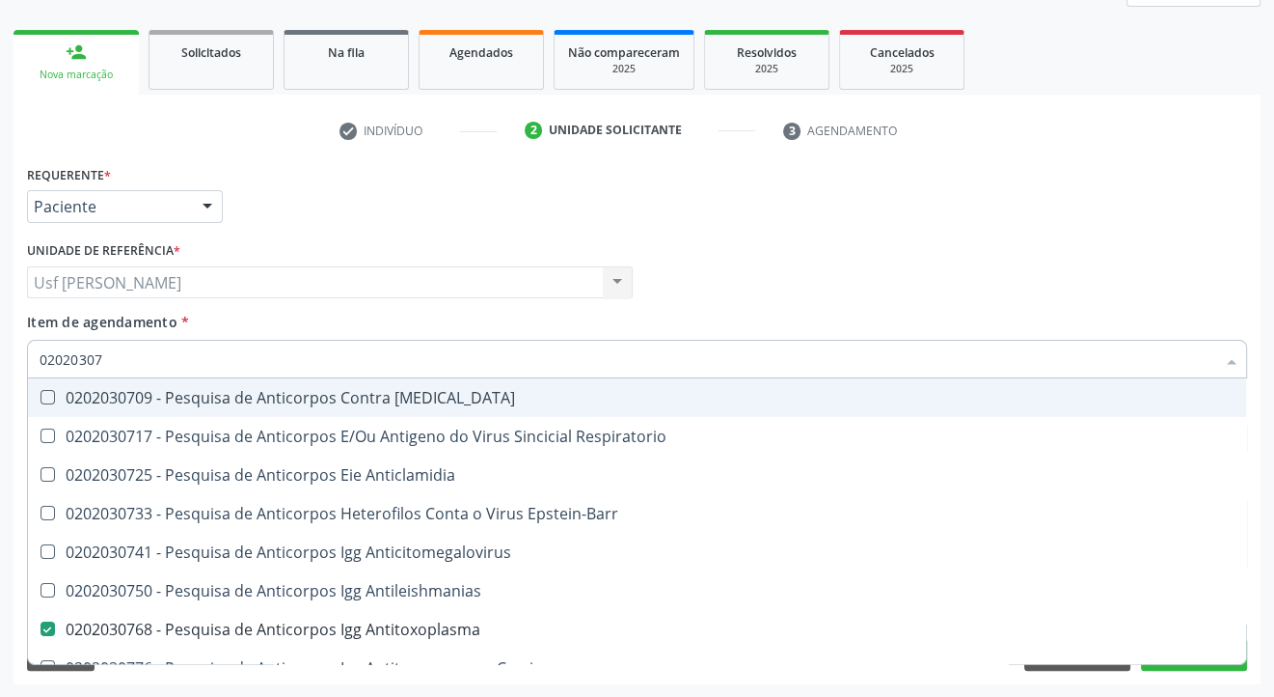
type input "0202030"
checkbox Antitoxoplasma "false"
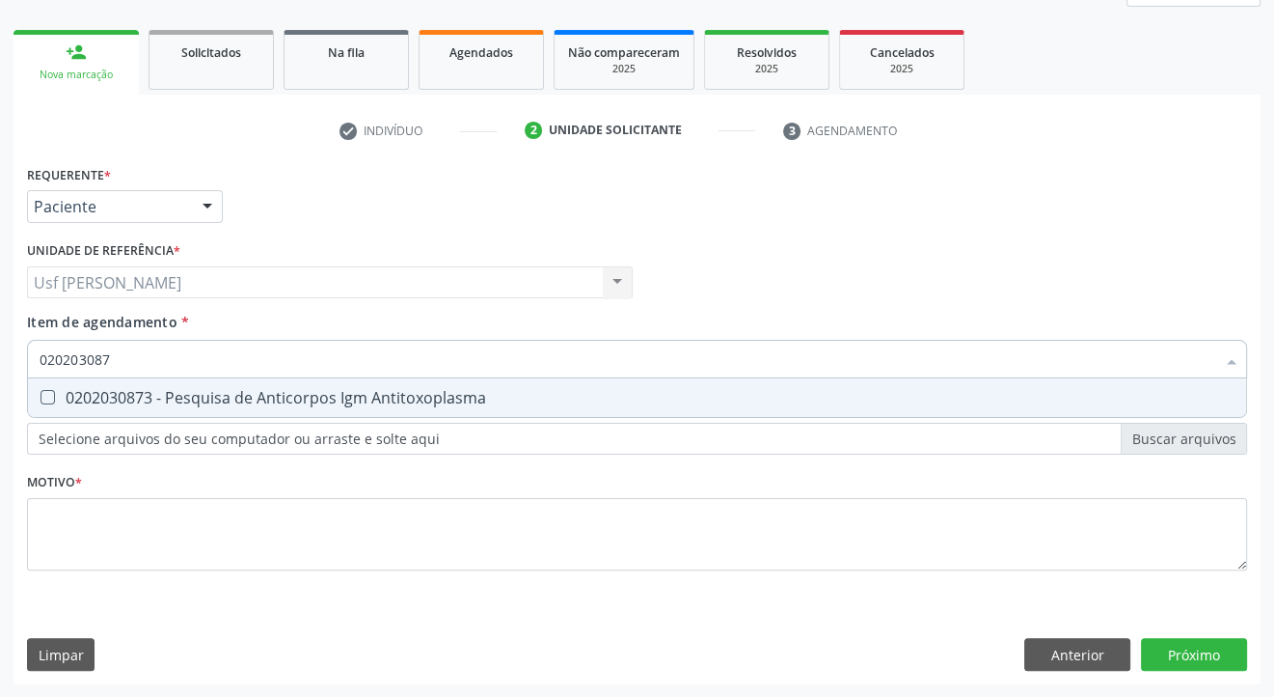
type input "0202030873"
click at [50, 400] on Antitoxoplasma at bounding box center [48, 397] width 14 height 14
click at [41, 400] on Antitoxoplasma "checkbox" at bounding box center [34, 397] width 13 height 13
checkbox Antitoxoplasma "true"
type input "02020308"
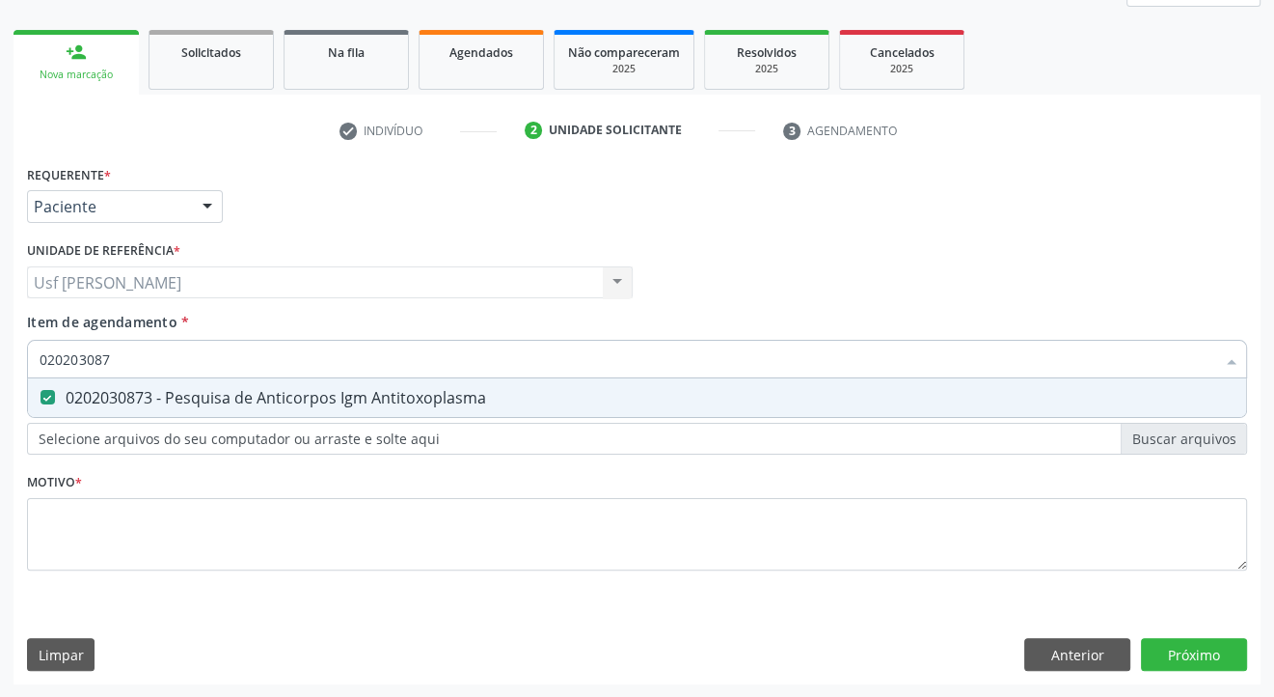
checkbox Antitoxoplasma "false"
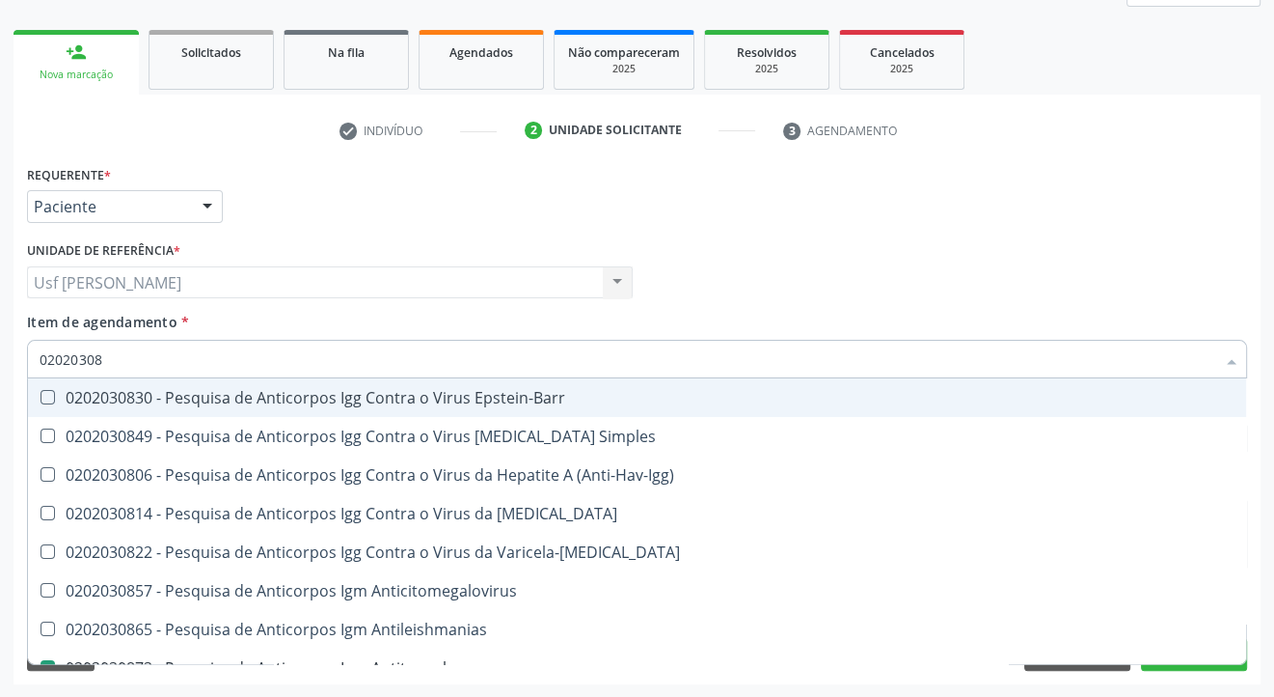
type input "0202030"
checkbox Antitoxoplasma "false"
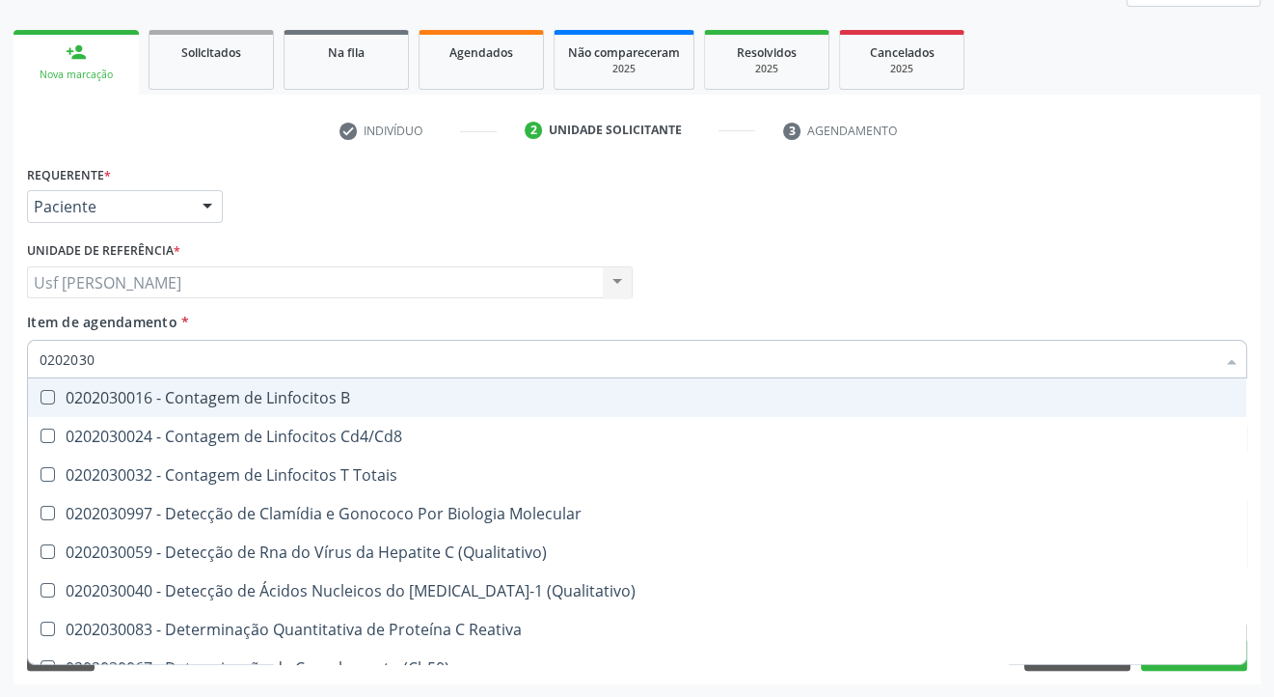
type input "020203"
checkbox Antitoxoplasma "false"
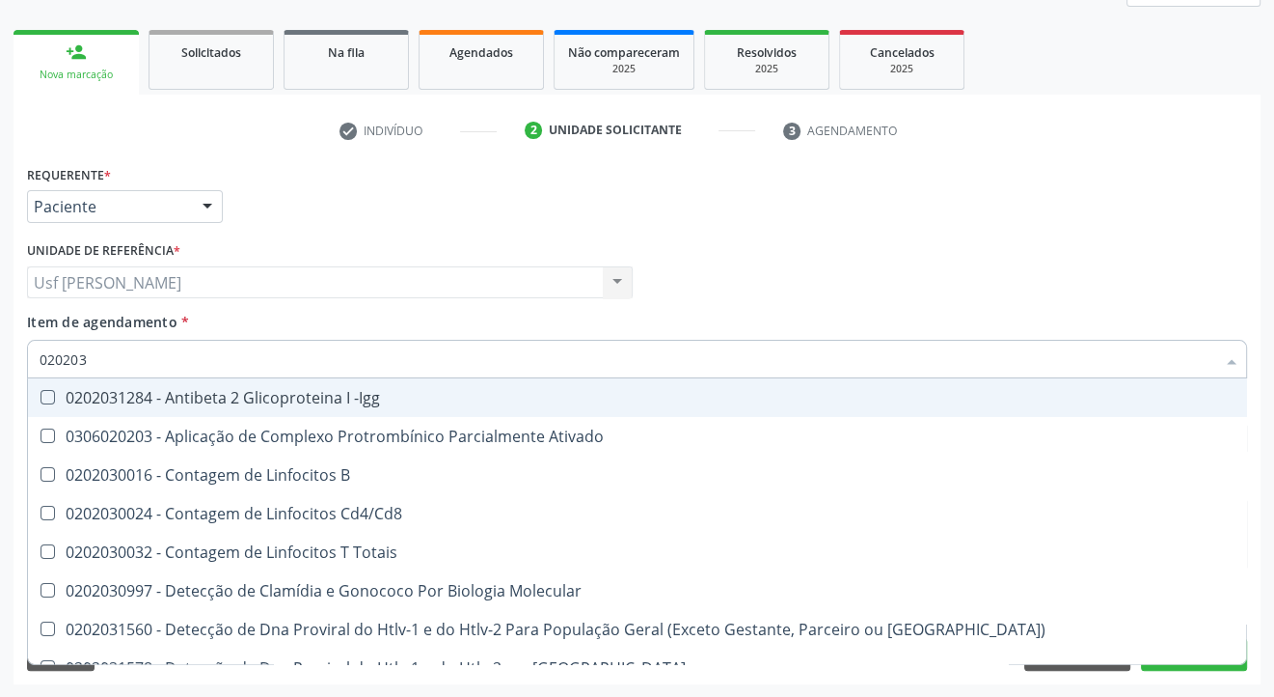
type input "02020"
checkbox B "true"
checkbox Proteinas "true"
checkbox Antitoxoplasma "false"
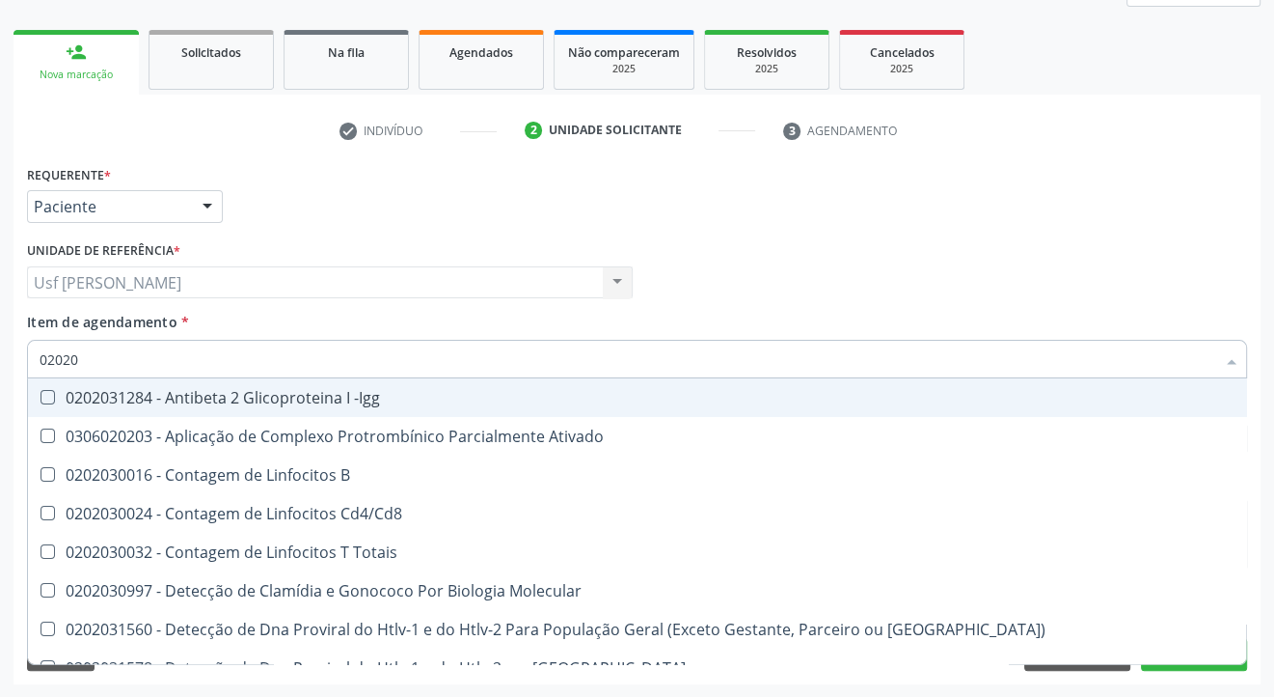
type input "0202"
checkbox Proteinas "false"
checkbox Parceria\) "true"
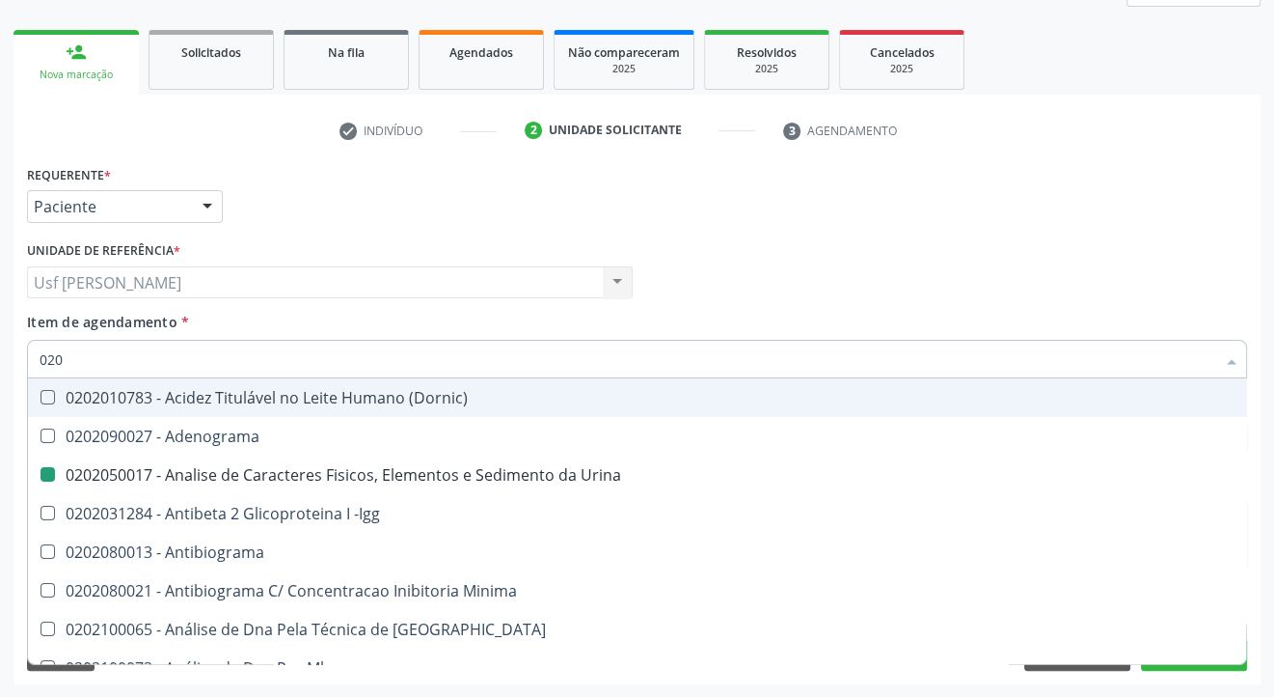
type input "02"
checkbox Urina "false"
checkbox Creatinina "false"
checkbox Ferro "true"
checkbox Dosagens\) "false"
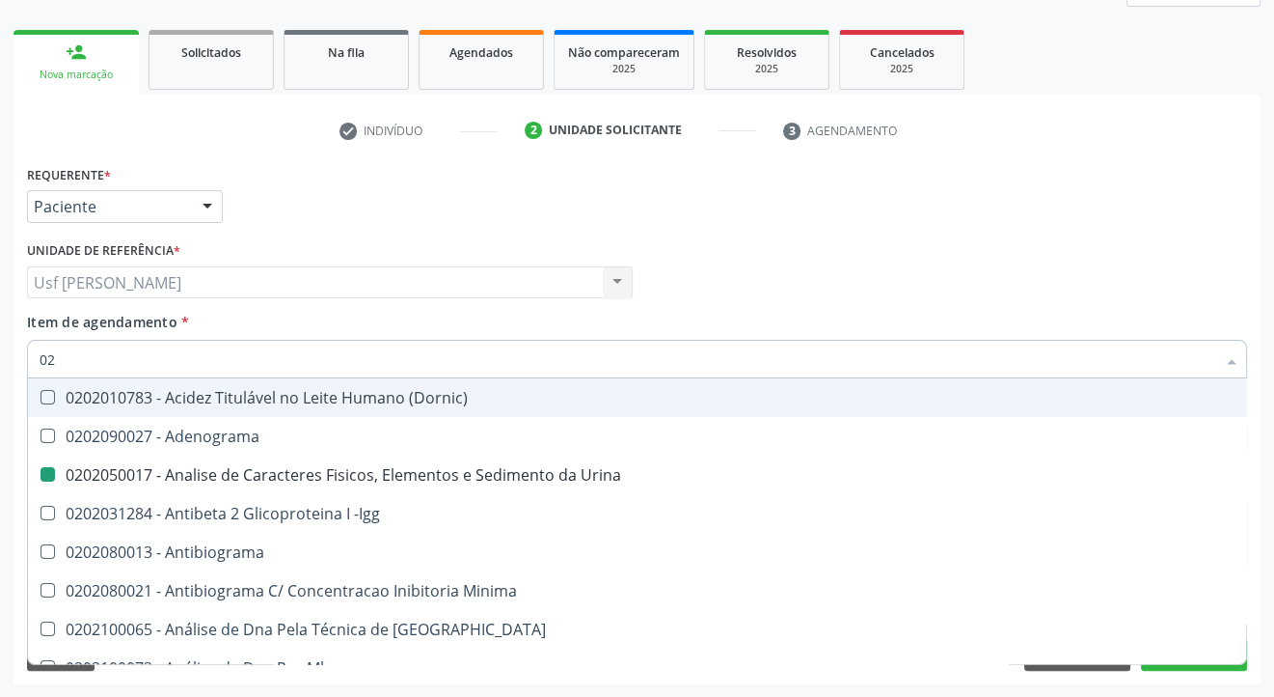
checkbox \(Anti-Hbe\) "false"
checkbox Antitoxoplasma "false"
type input "0"
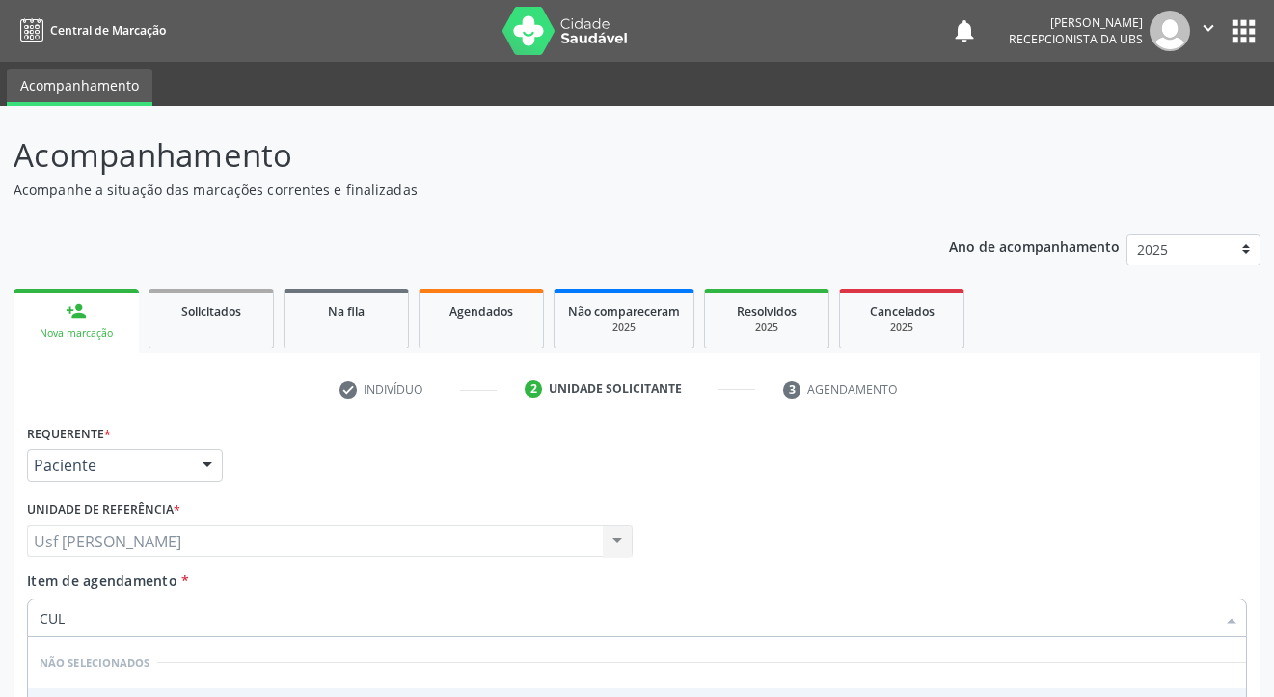
scroll to position [259, 0]
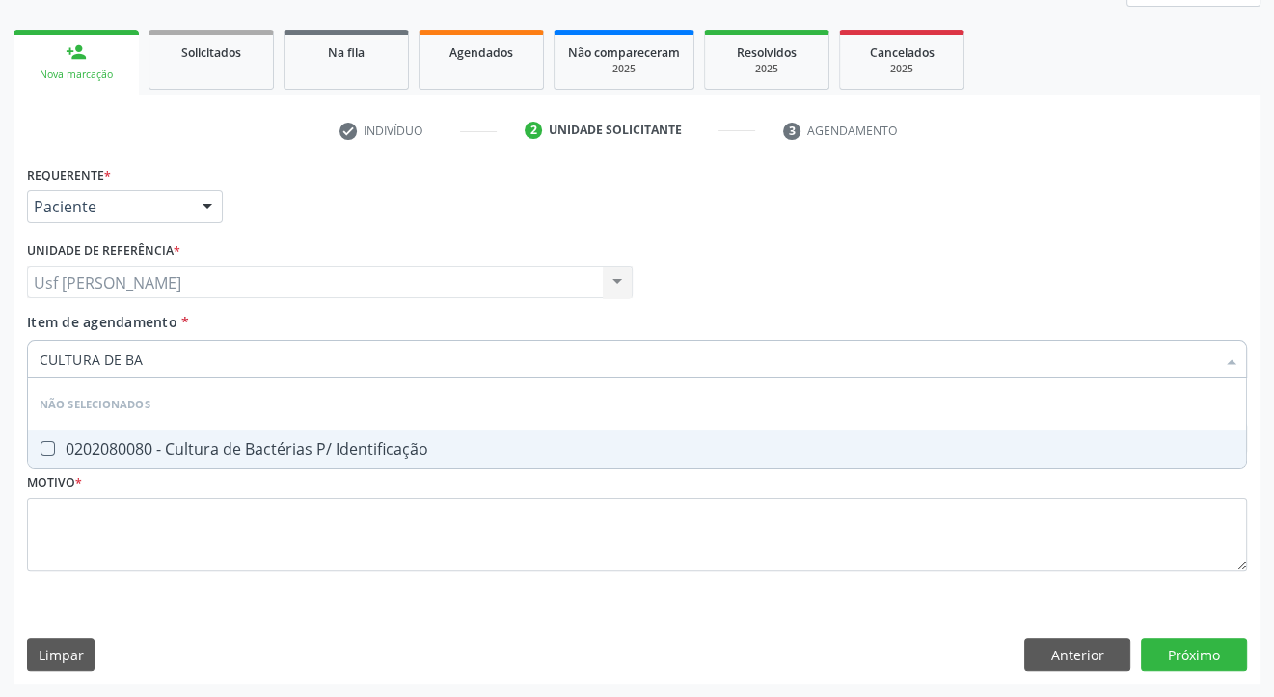
type input "CULTURA DE BAC"
click at [42, 444] on Identificação at bounding box center [48, 448] width 14 height 14
click at [41, 444] on Identificação "checkbox" at bounding box center [34, 448] width 13 height 13
checkbox Identificação "true"
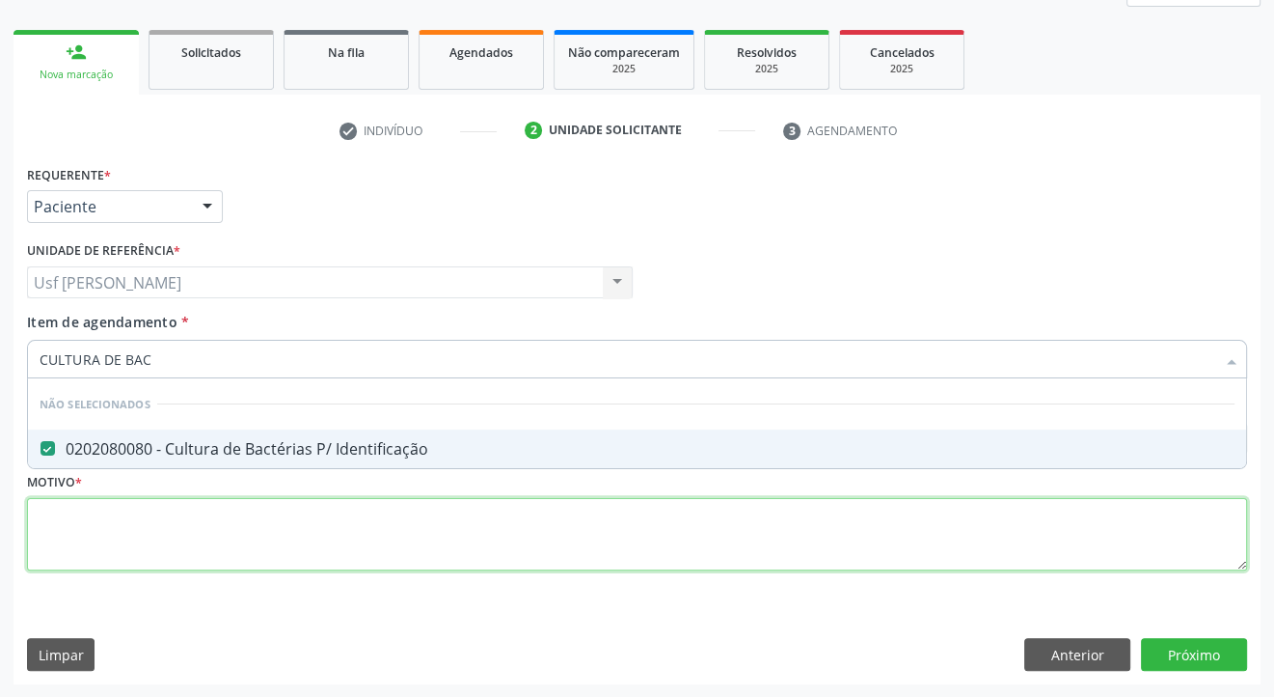
click at [54, 525] on div "Requerente * Paciente Profissional de Saúde Paciente Nenhum resultado encontrad…" at bounding box center [637, 378] width 1220 height 437
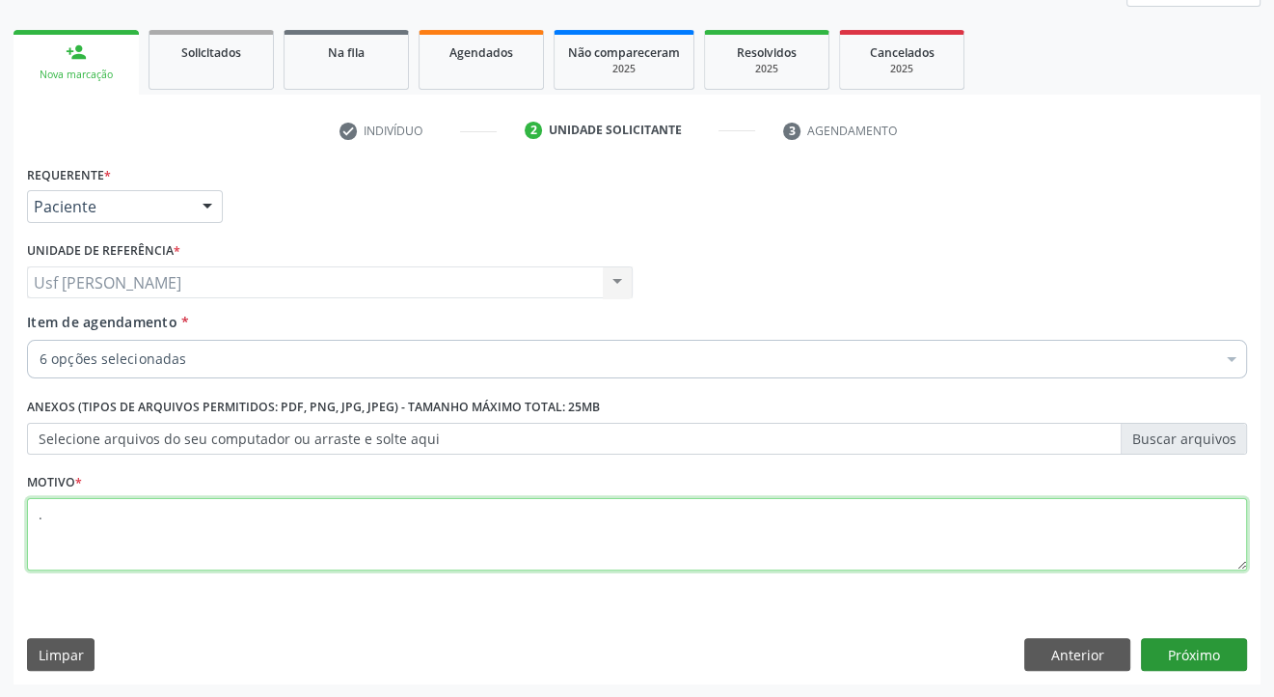
type textarea "."
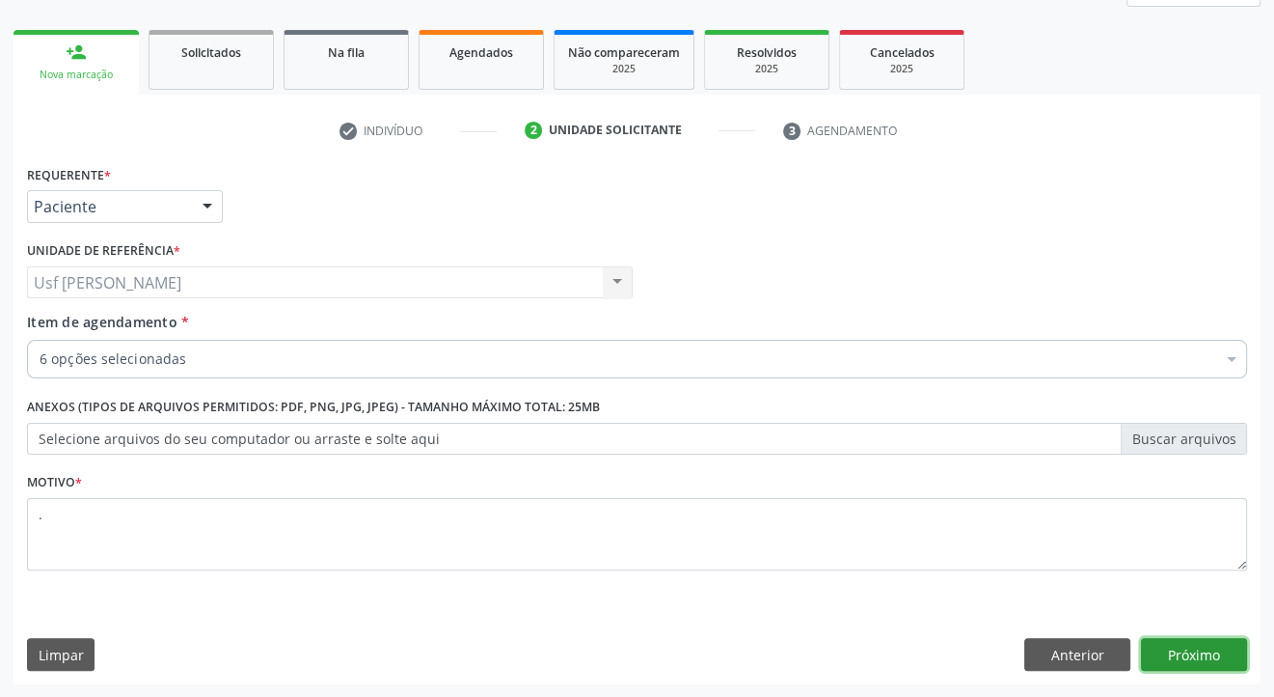
click at [1203, 650] on button "Próximo" at bounding box center [1194, 654] width 106 height 33
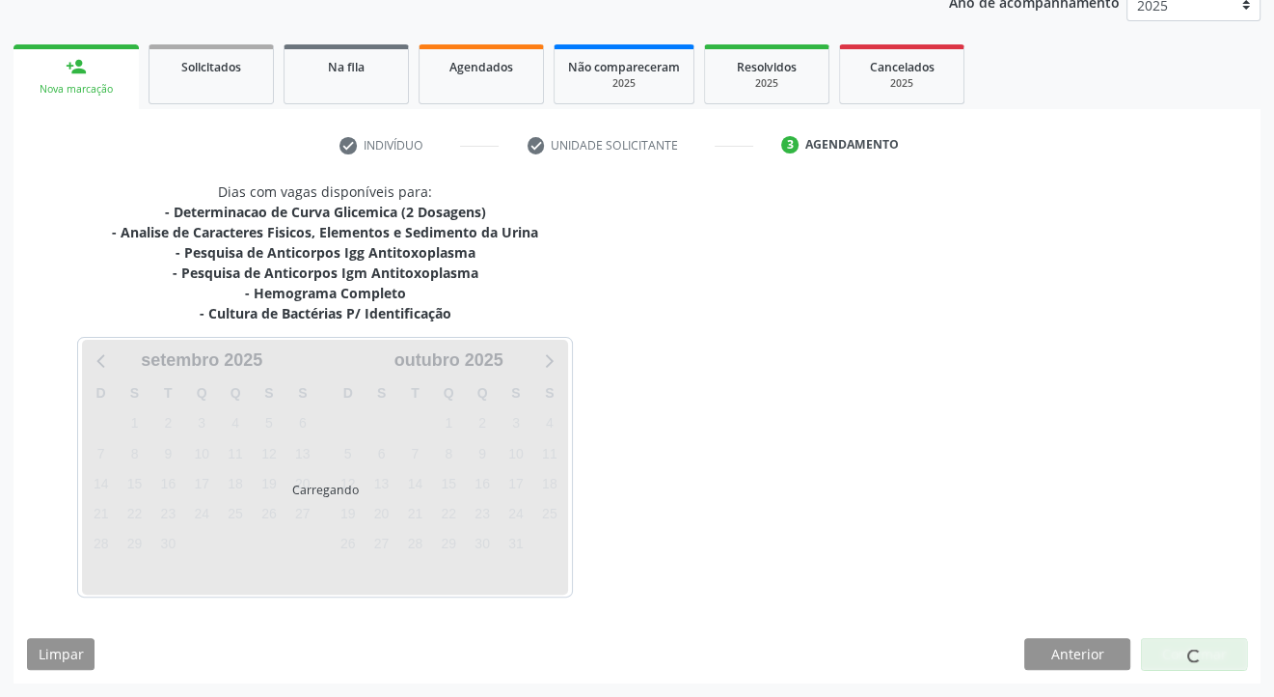
scroll to position [243, 0]
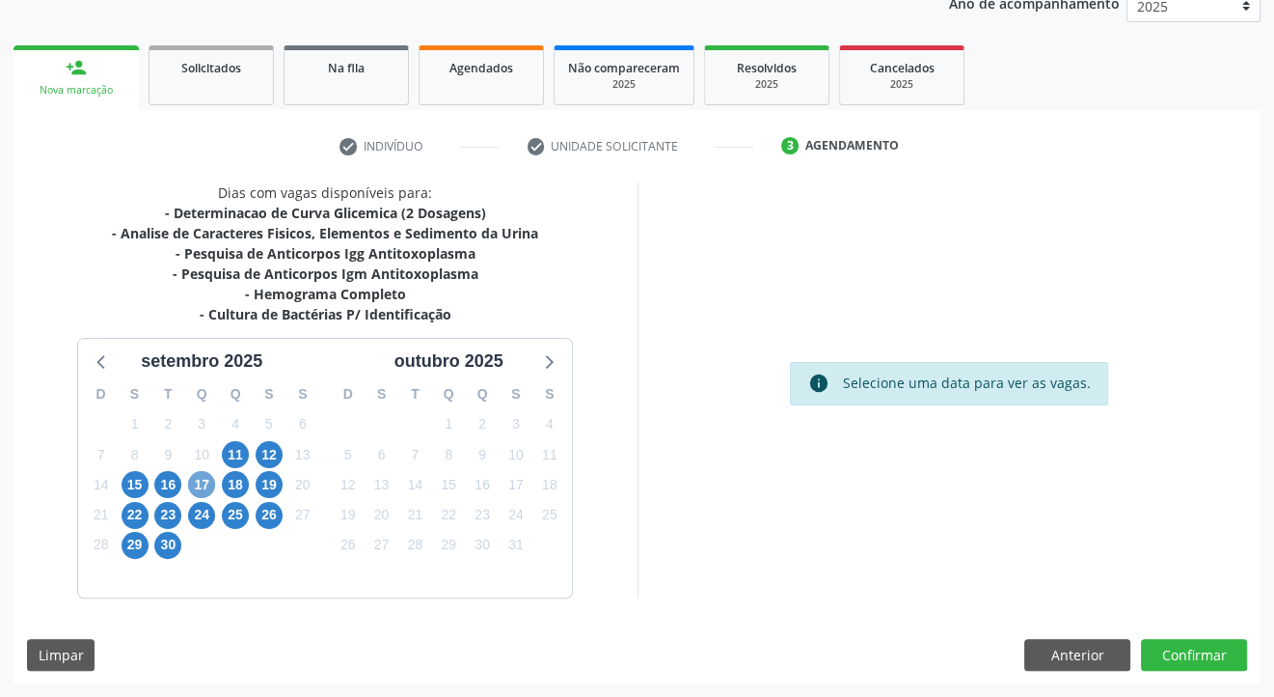
click at [201, 488] on span "17" at bounding box center [201, 484] width 27 height 27
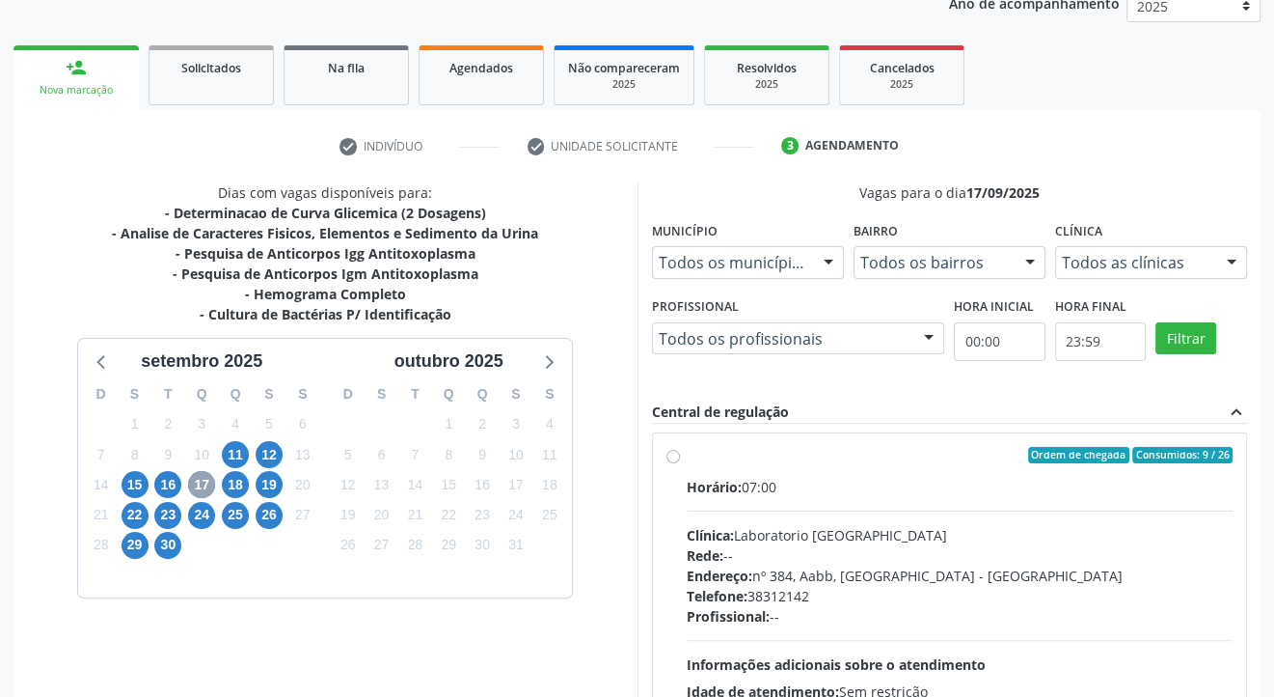
scroll to position [355, 0]
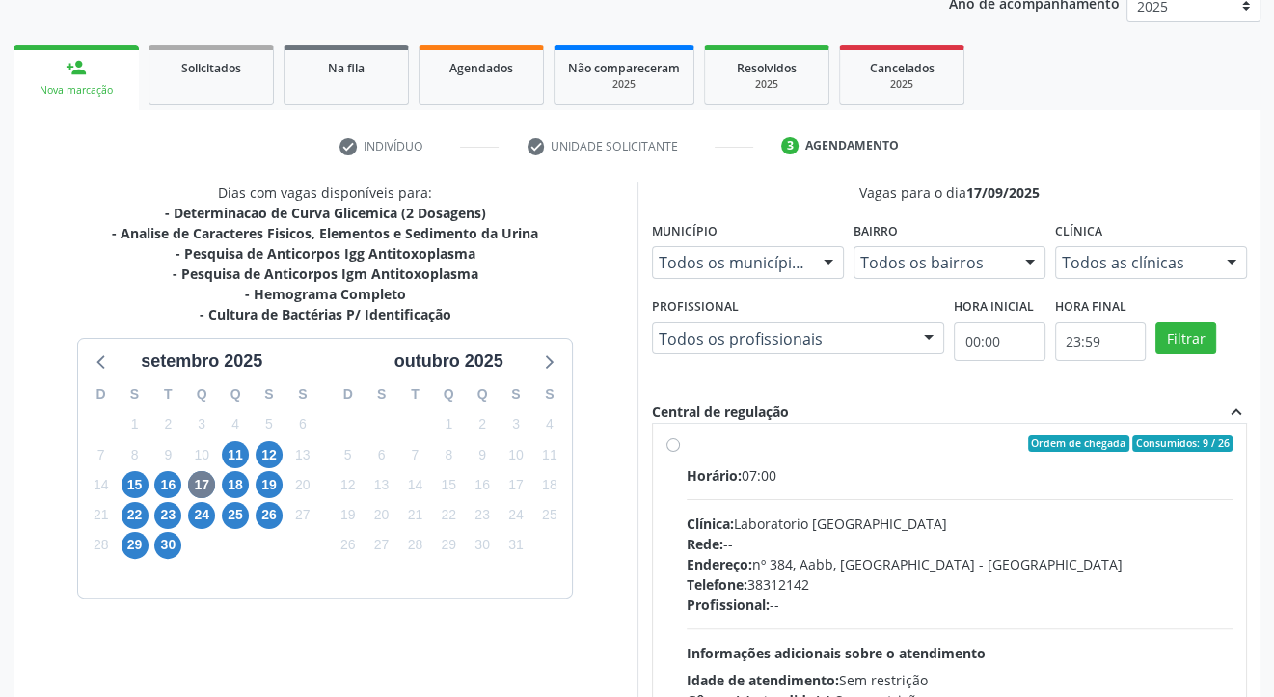
click at [664, 445] on div "Ordem de chegada Consumidos: 9 / 26 Horário: 07:00 Clínica: Laboratorio Sao Fra…" at bounding box center [950, 583] width 594 height 323
radio input "true"
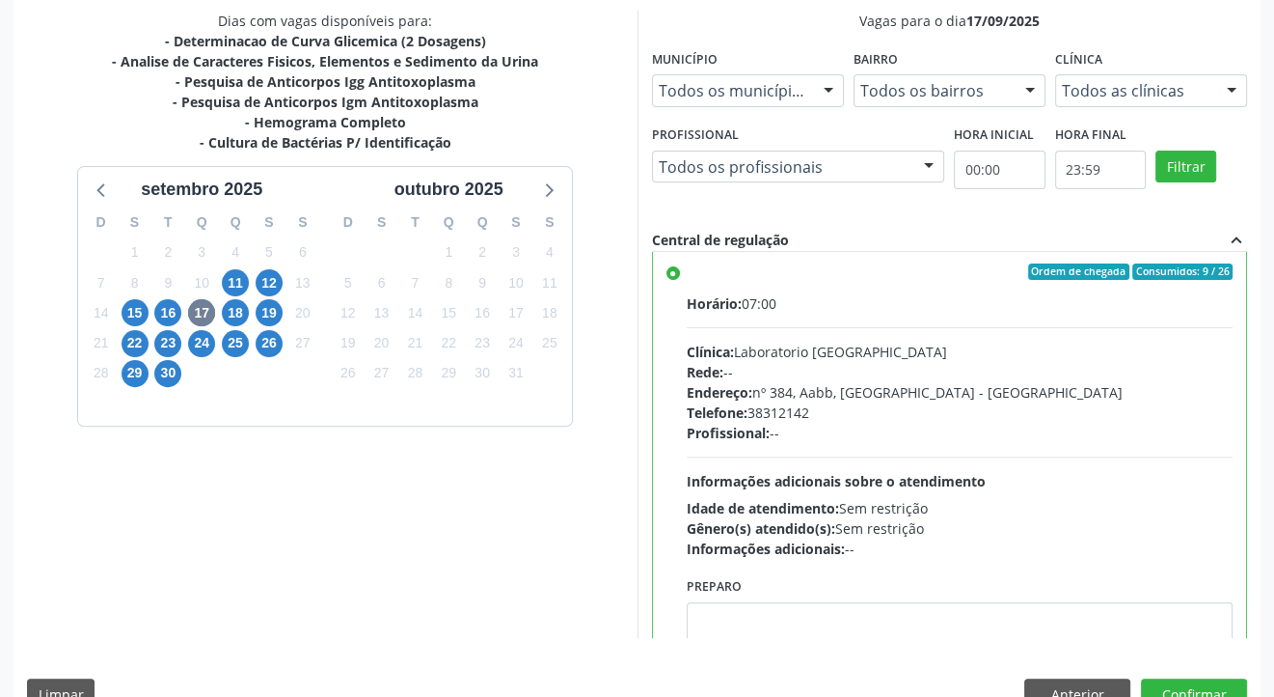
scroll to position [436, 0]
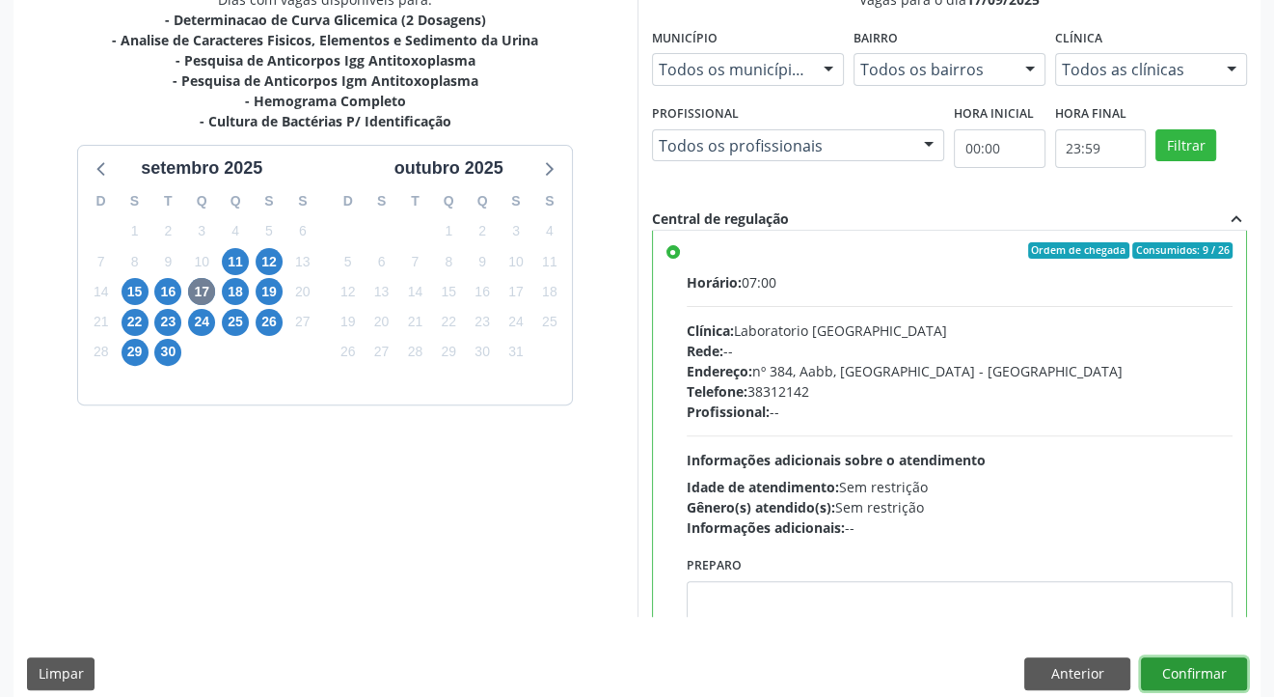
click at [1200, 666] on button "Confirmar" at bounding box center [1194, 673] width 106 height 33
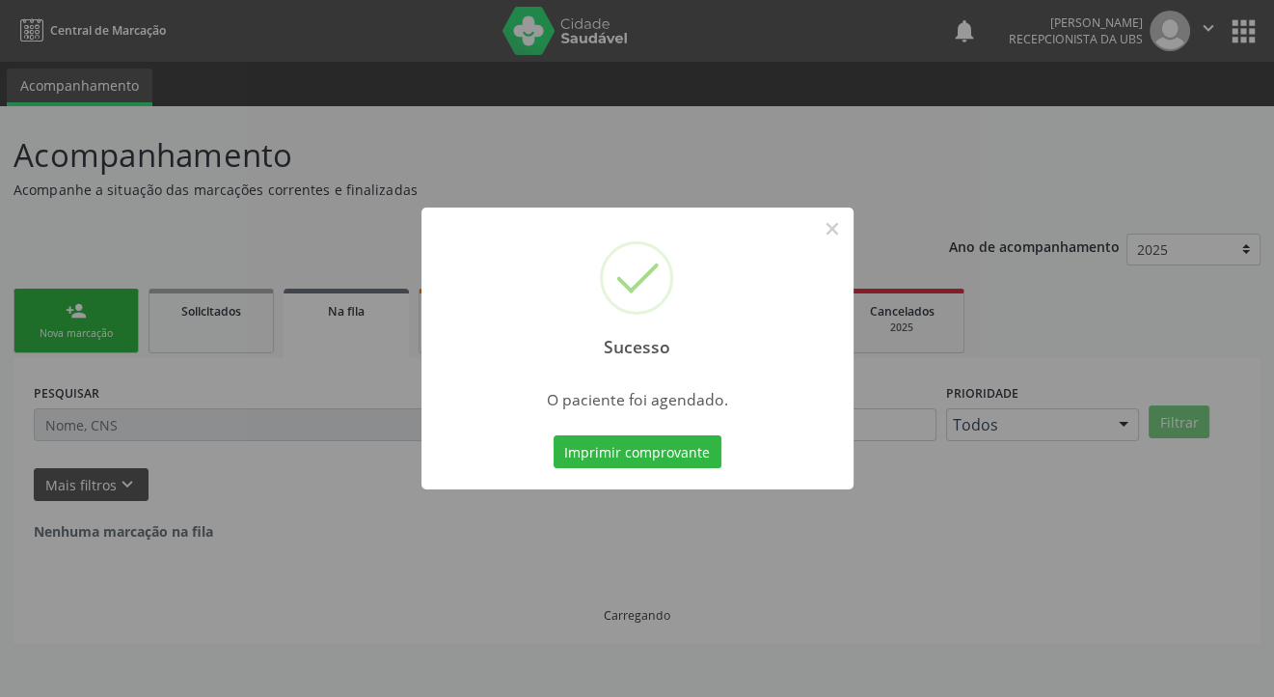
scroll to position [0, 0]
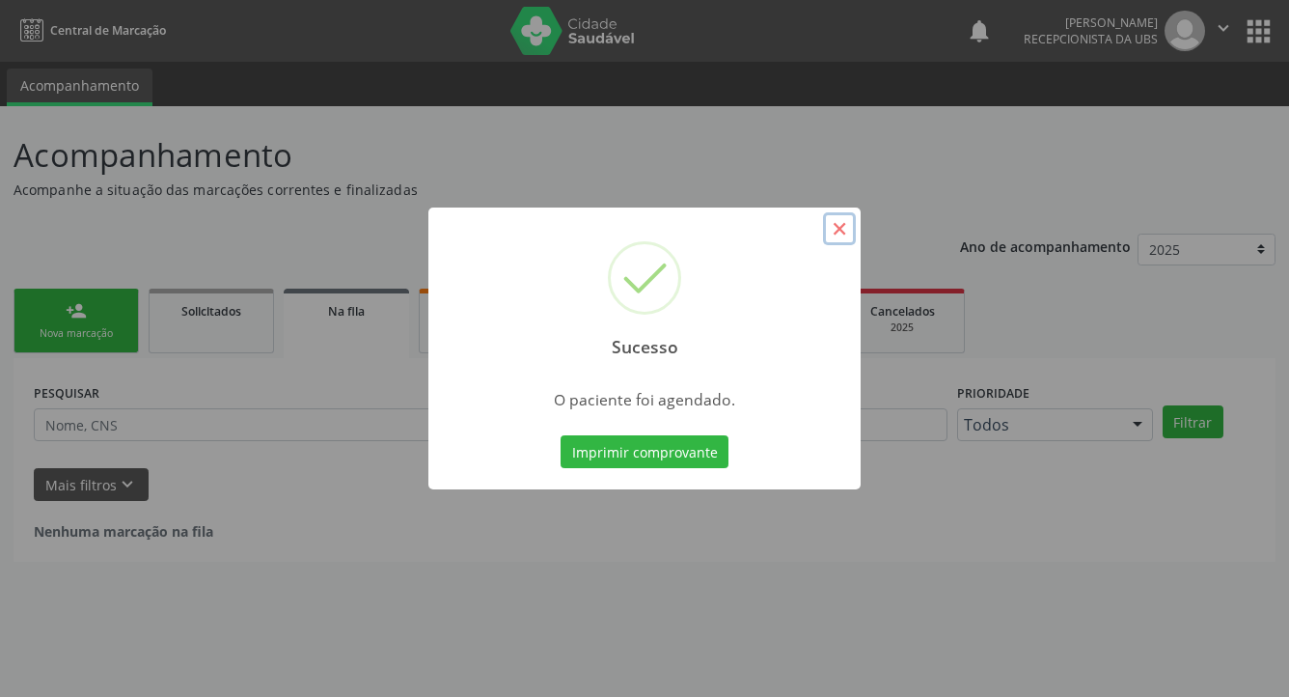
click at [837, 232] on button "×" at bounding box center [839, 228] width 33 height 33
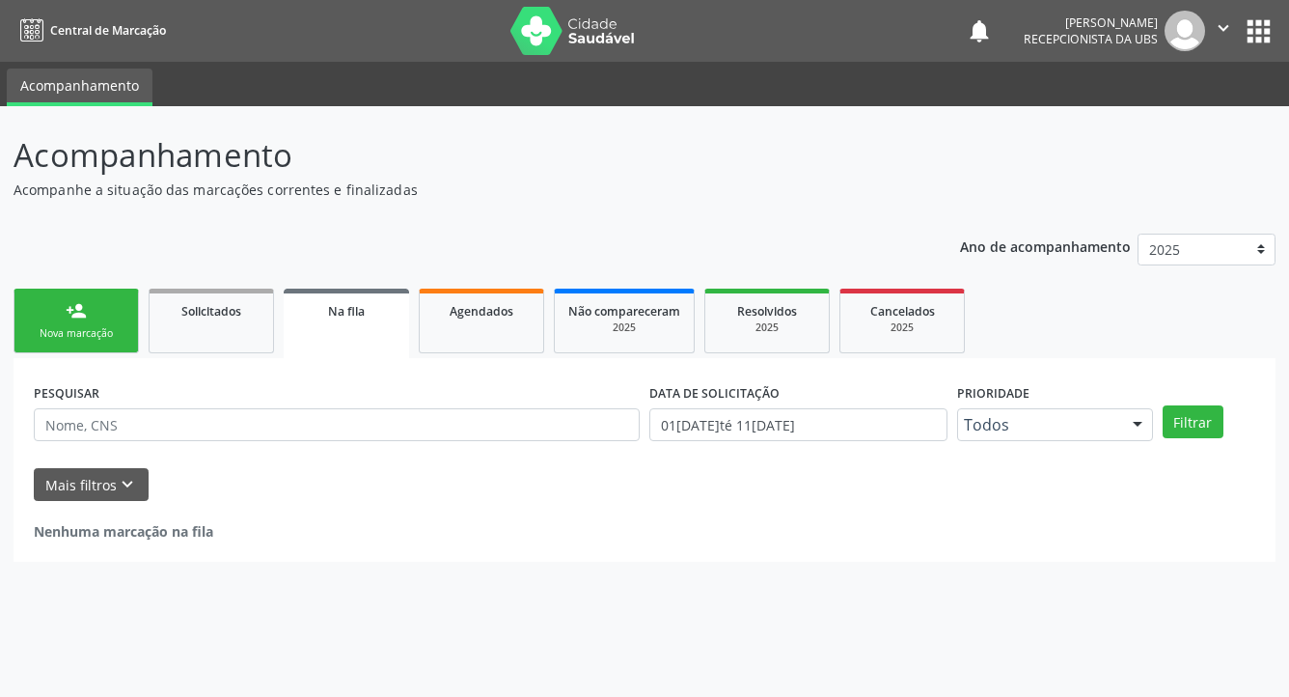
click at [51, 322] on link "person_add Nova marcação" at bounding box center [76, 320] width 125 height 65
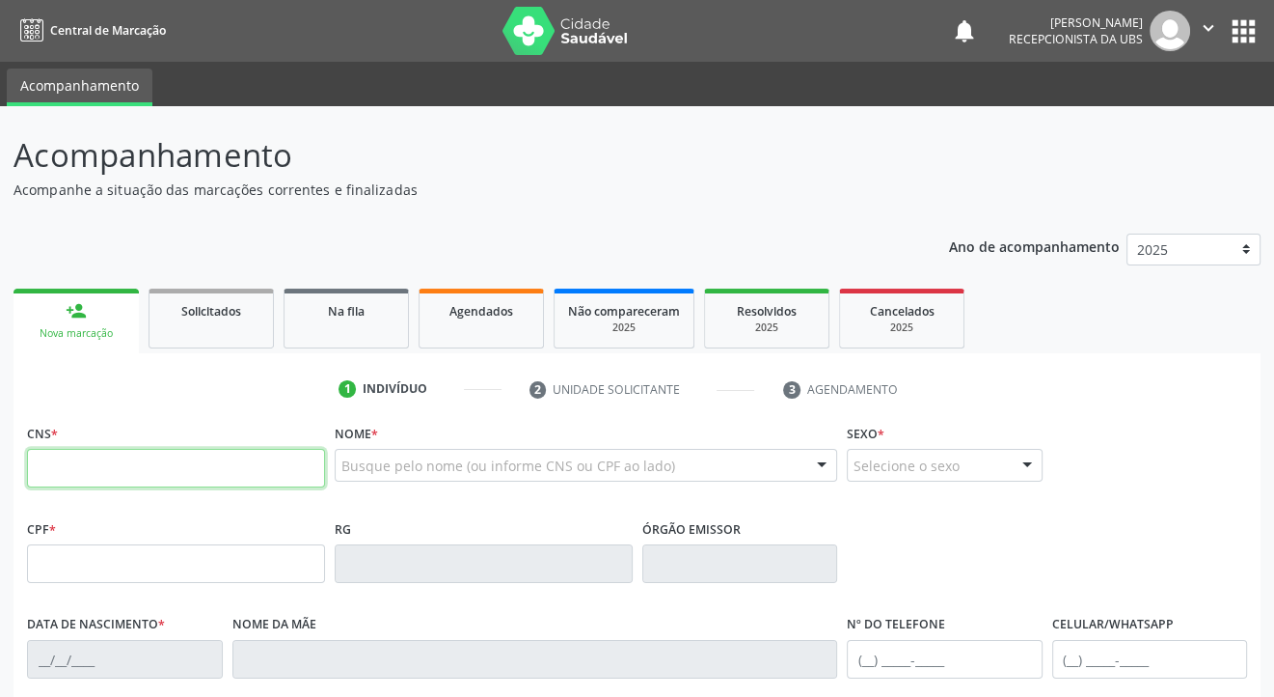
click at [56, 467] on input "text" at bounding box center [176, 468] width 298 height 39
type input "705 7024 0968 6930"
type input "056.456.334-07"
type input "26/11/1985"
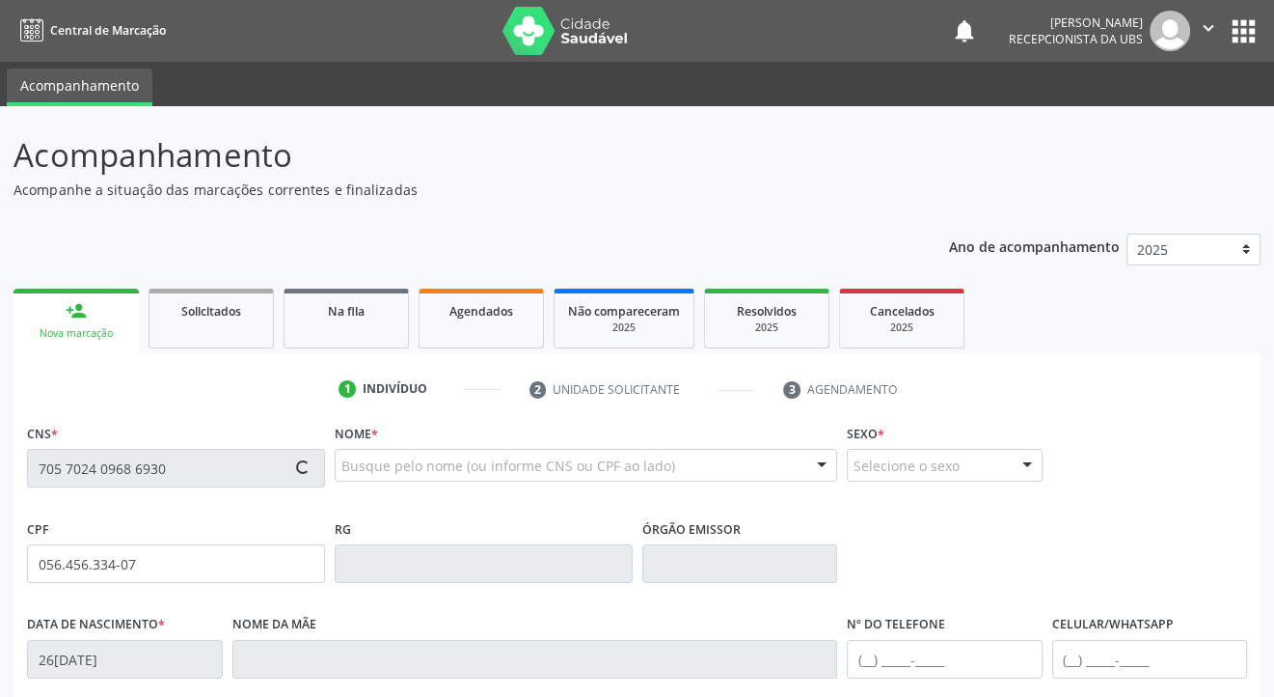
type input "Marina Maria de Souza Gomes"
type input "(87) 99999-9999"
type input "28"
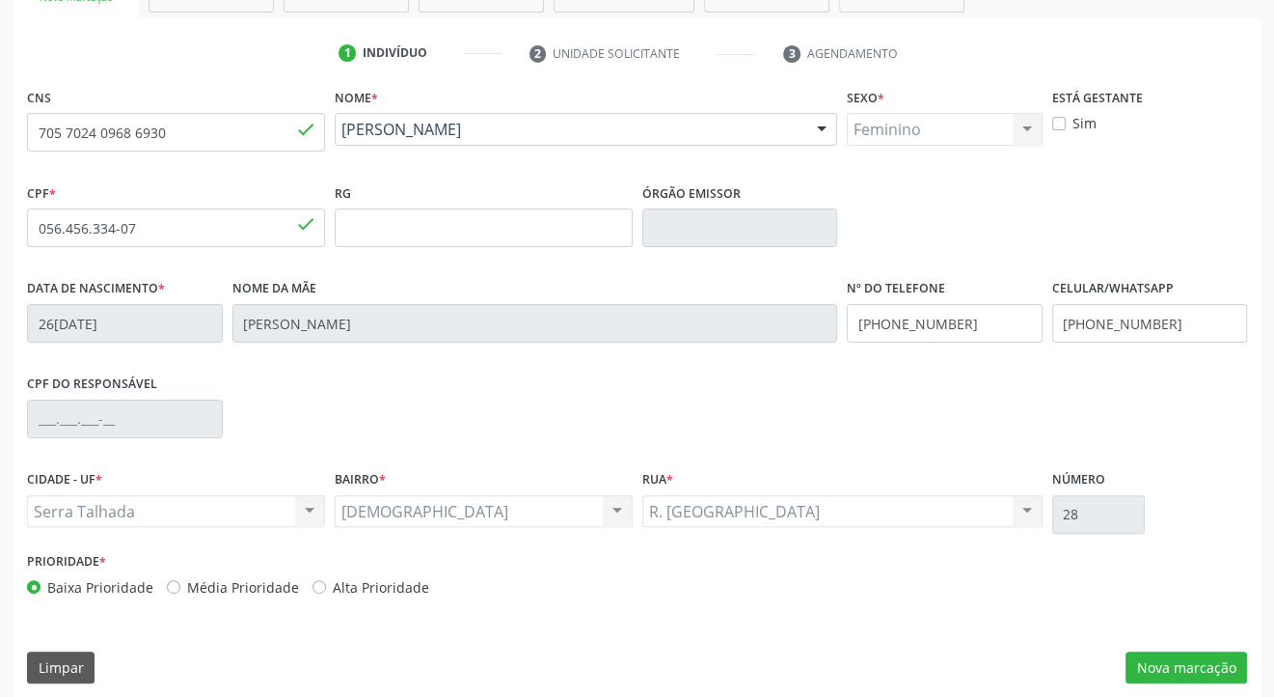
scroll to position [348, 0]
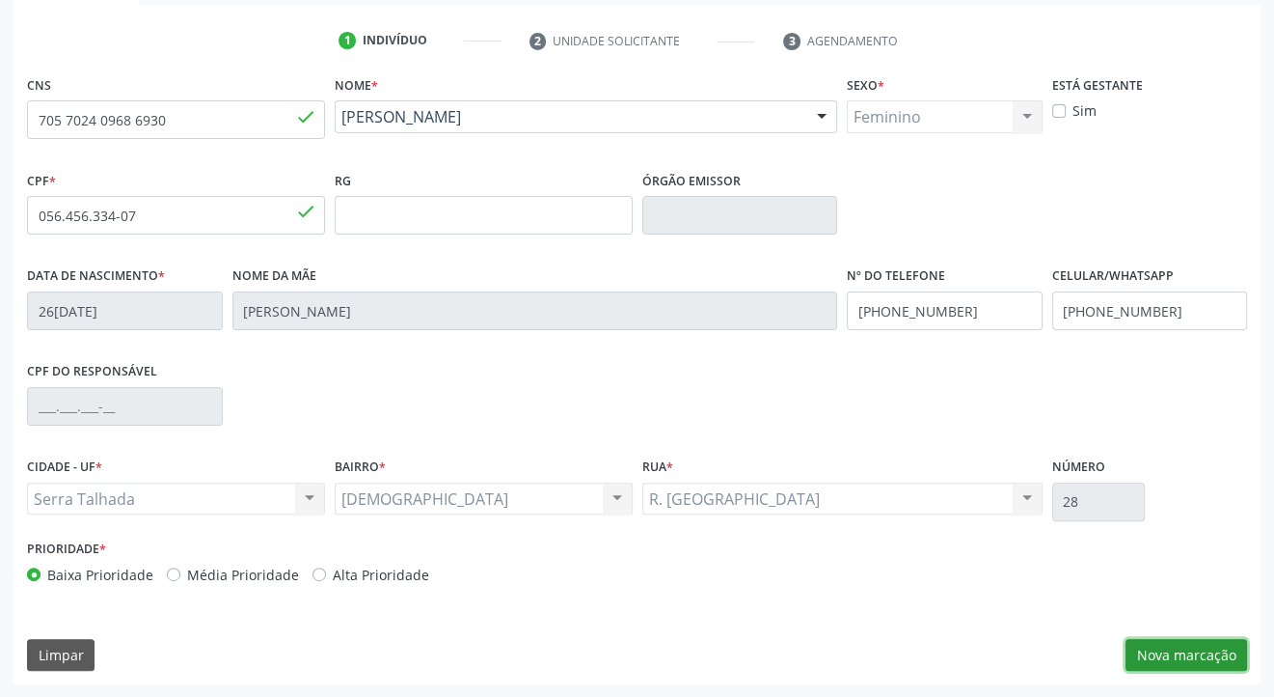
click at [1179, 639] on button "Nova marcação" at bounding box center [1187, 655] width 122 height 33
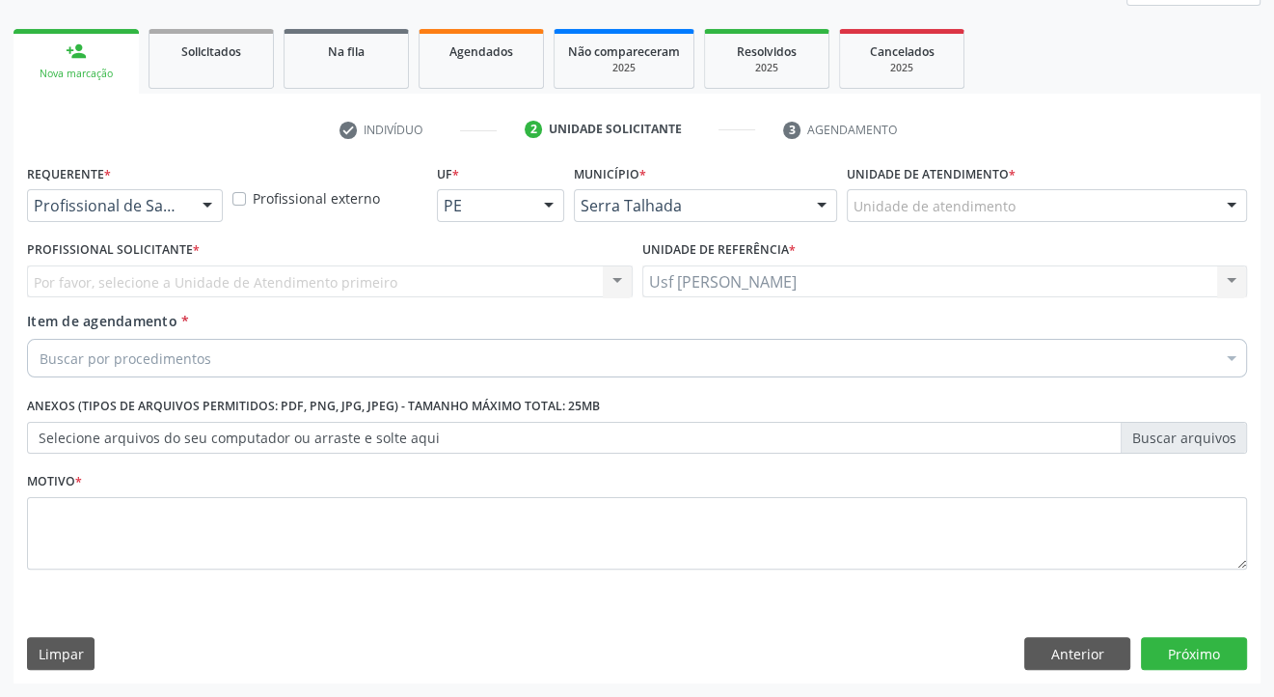
scroll to position [259, 0]
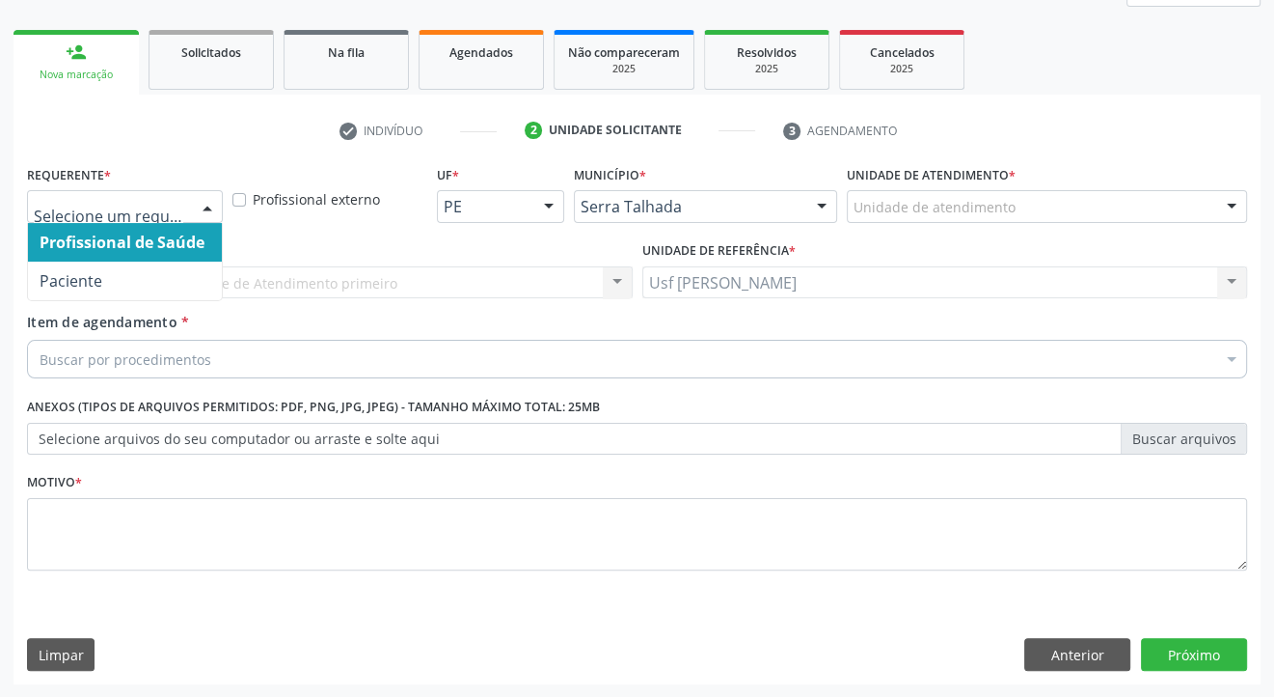
click at [203, 202] on div at bounding box center [207, 207] width 29 height 33
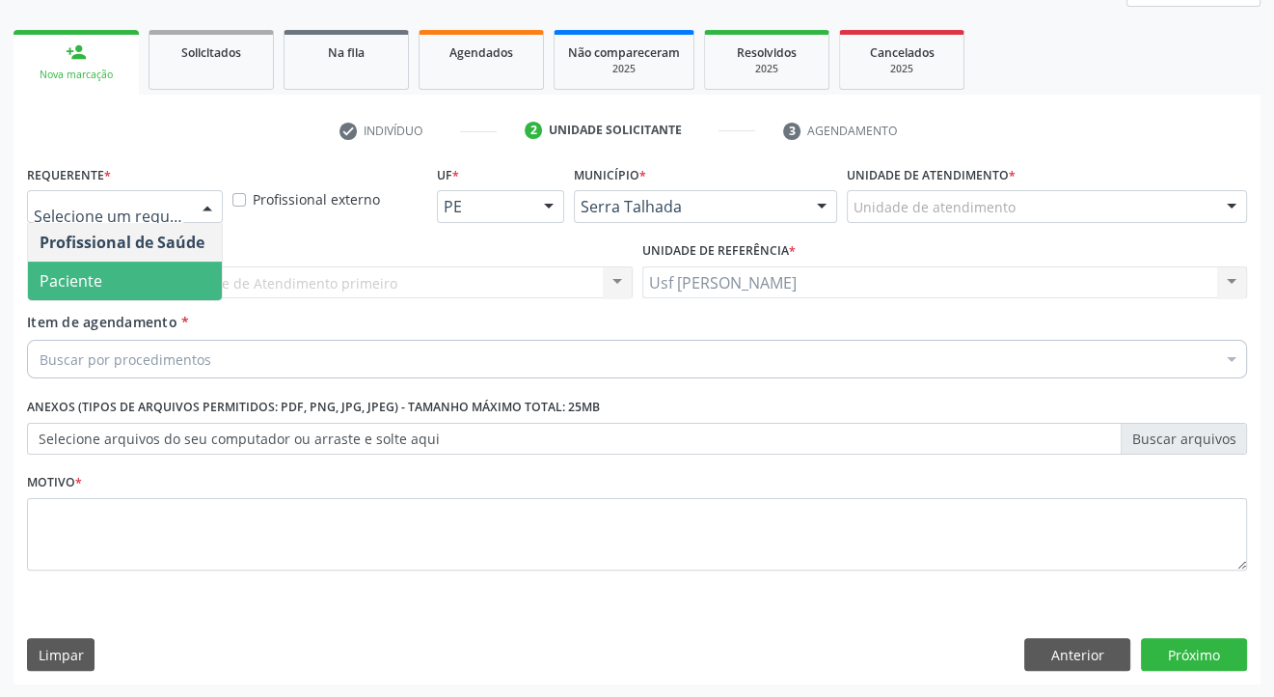
click at [112, 275] on span "Paciente" at bounding box center [125, 280] width 194 height 39
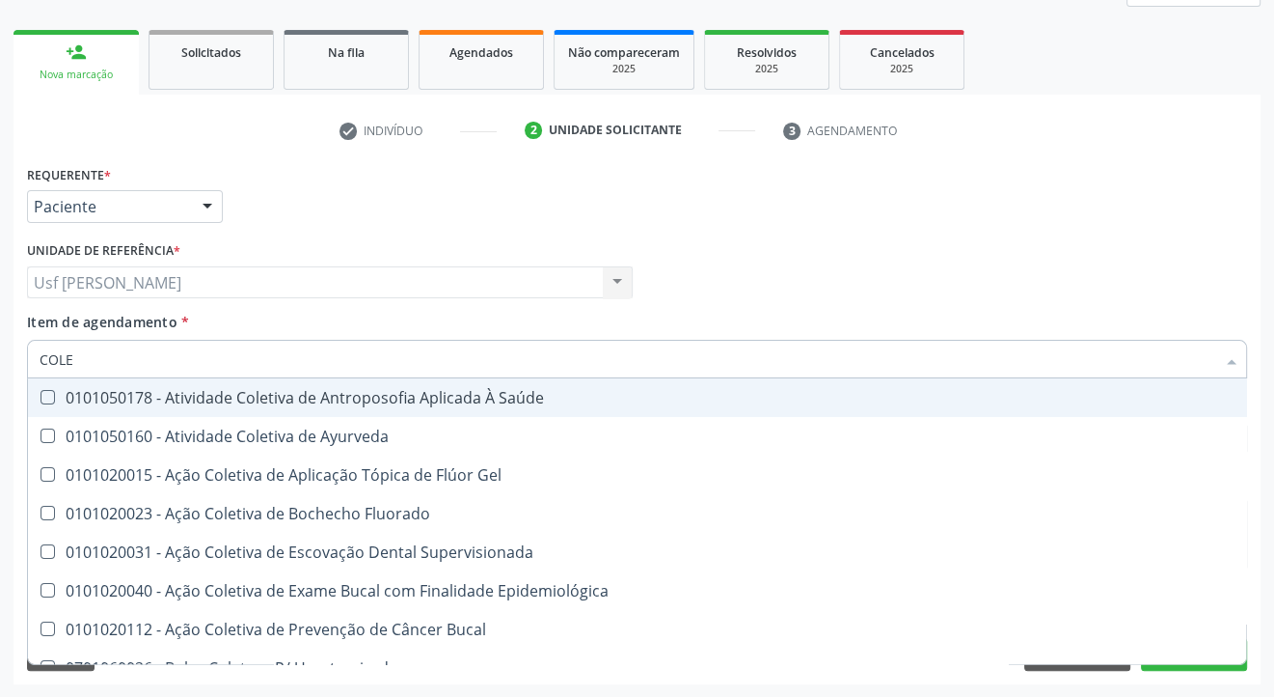
type input "COLES"
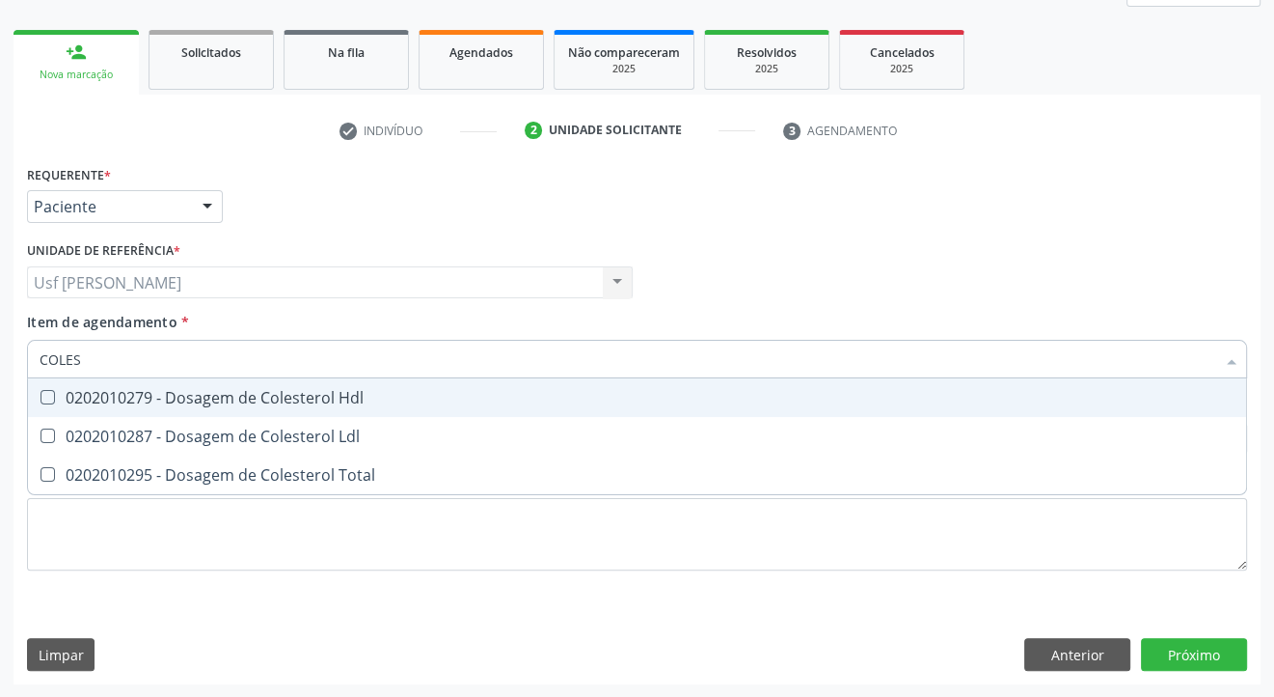
click at [49, 403] on Hdl at bounding box center [48, 397] width 14 height 14
click at [41, 403] on Hdl "checkbox" at bounding box center [34, 397] width 13 height 13
checkbox Hdl "true"
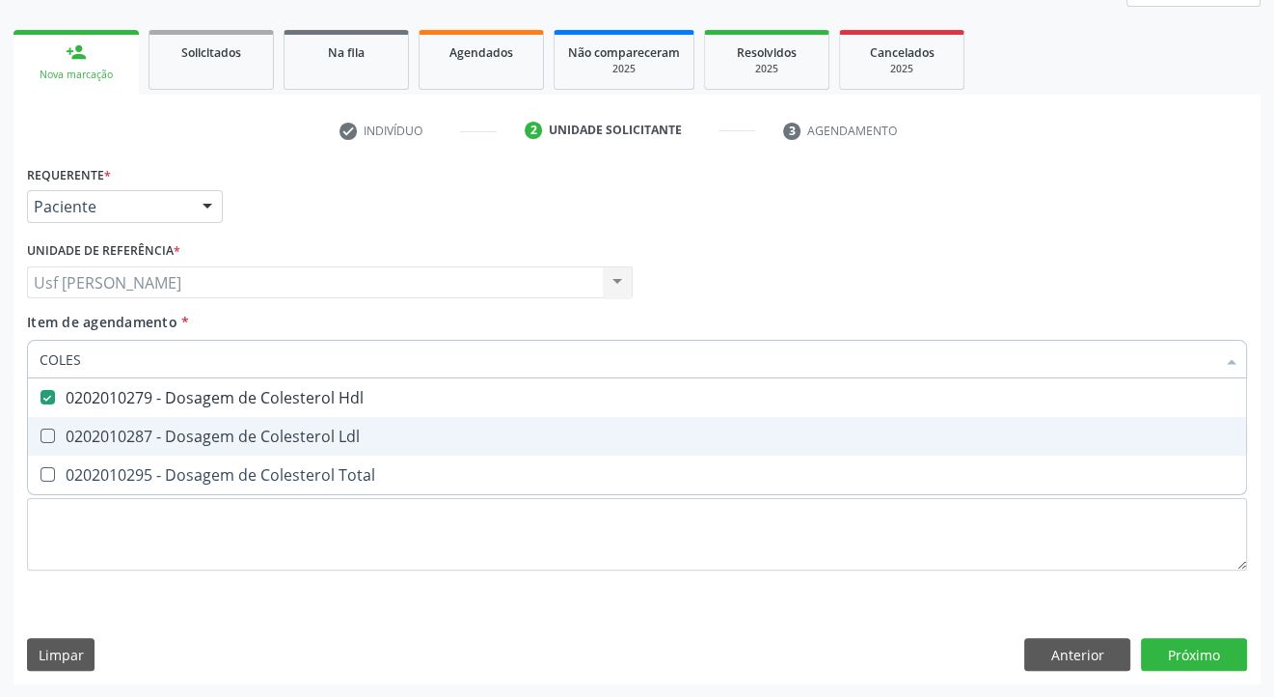
click at [44, 435] on Ldl at bounding box center [48, 435] width 14 height 14
click at [41, 435] on Ldl "checkbox" at bounding box center [34, 435] width 13 height 13
checkbox Ldl "true"
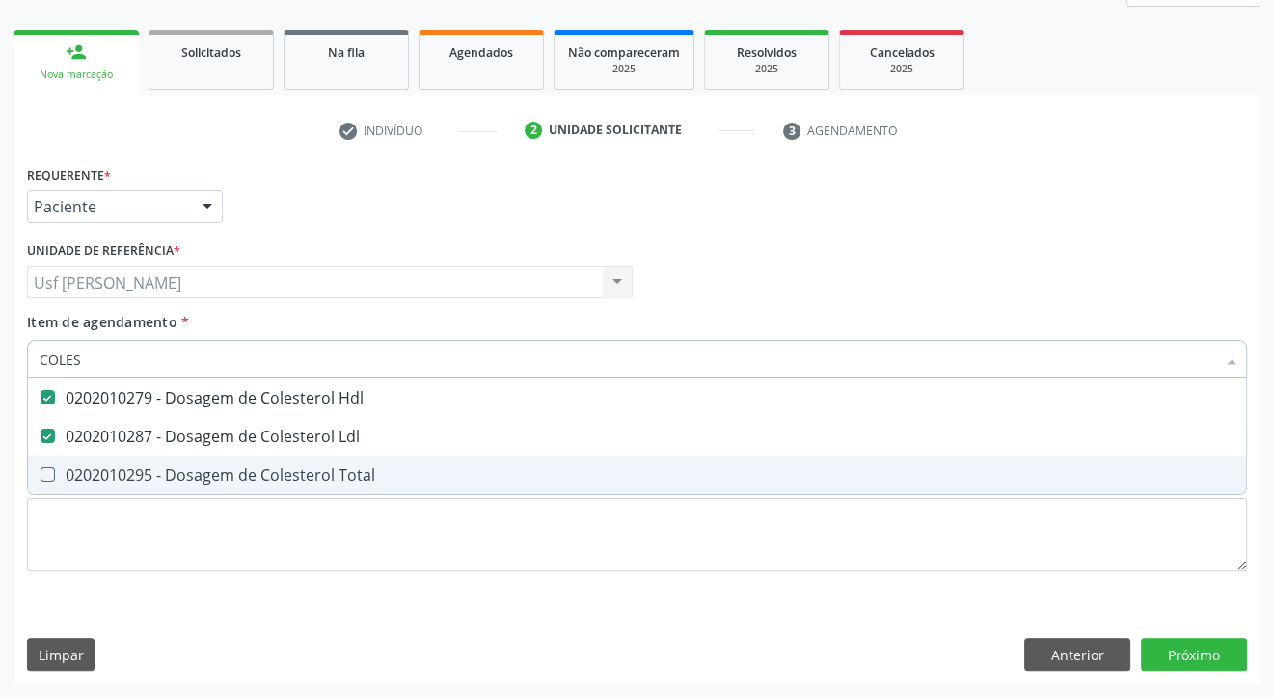
click at [46, 473] on Total at bounding box center [48, 474] width 14 height 14
click at [41, 473] on Total "checkbox" at bounding box center [34, 474] width 13 height 13
checkbox Total "true"
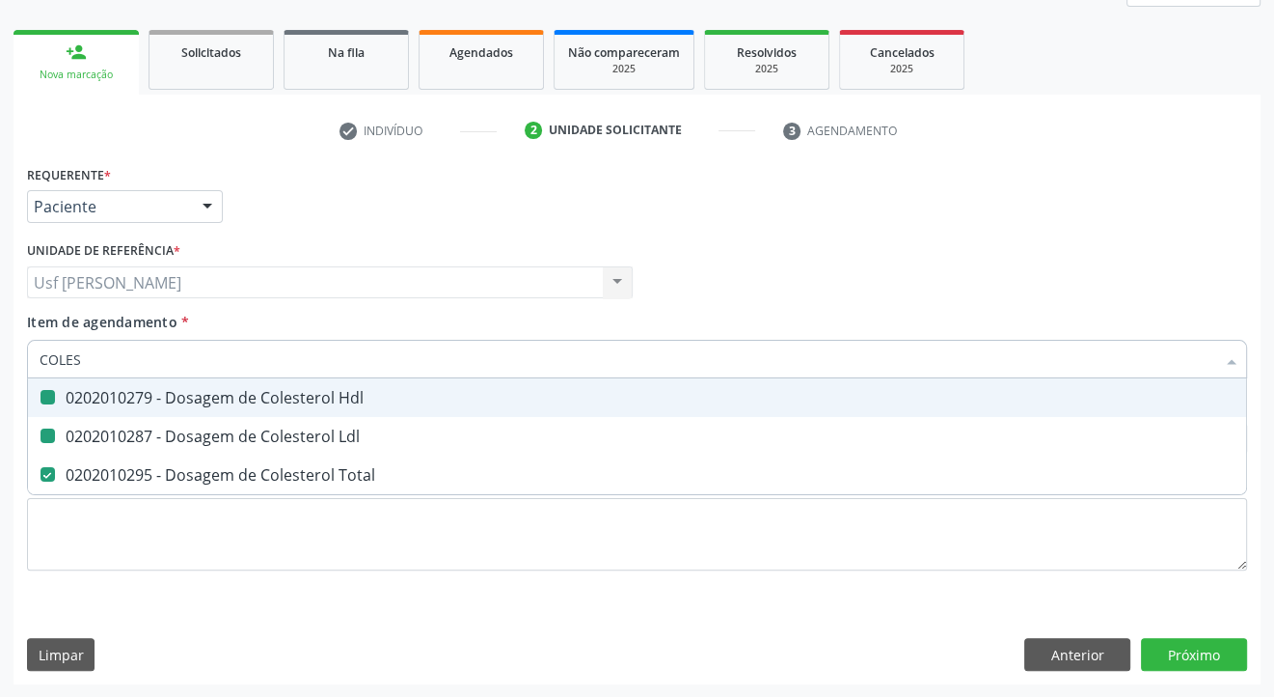
type input "COLE"
checkbox Hdl "false"
checkbox Ldl "false"
checkbox Total "false"
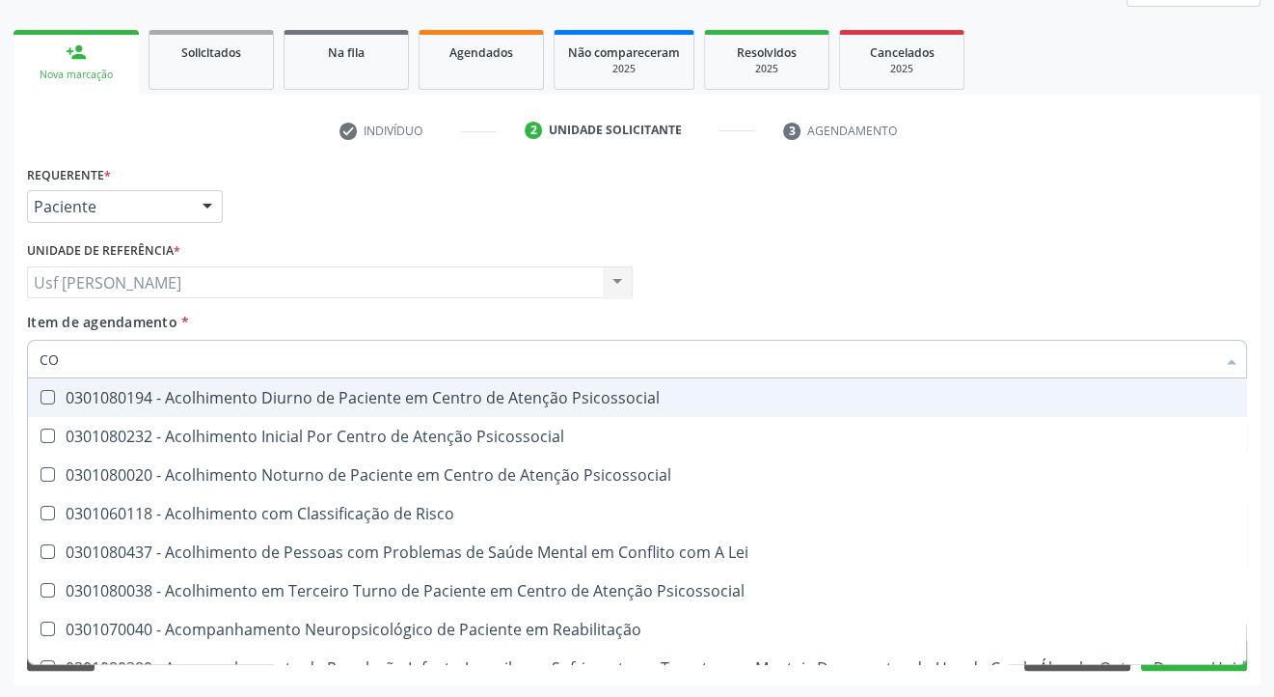
type input "C"
checkbox Hdl "false"
checkbox Ldl "false"
checkbox Total "false"
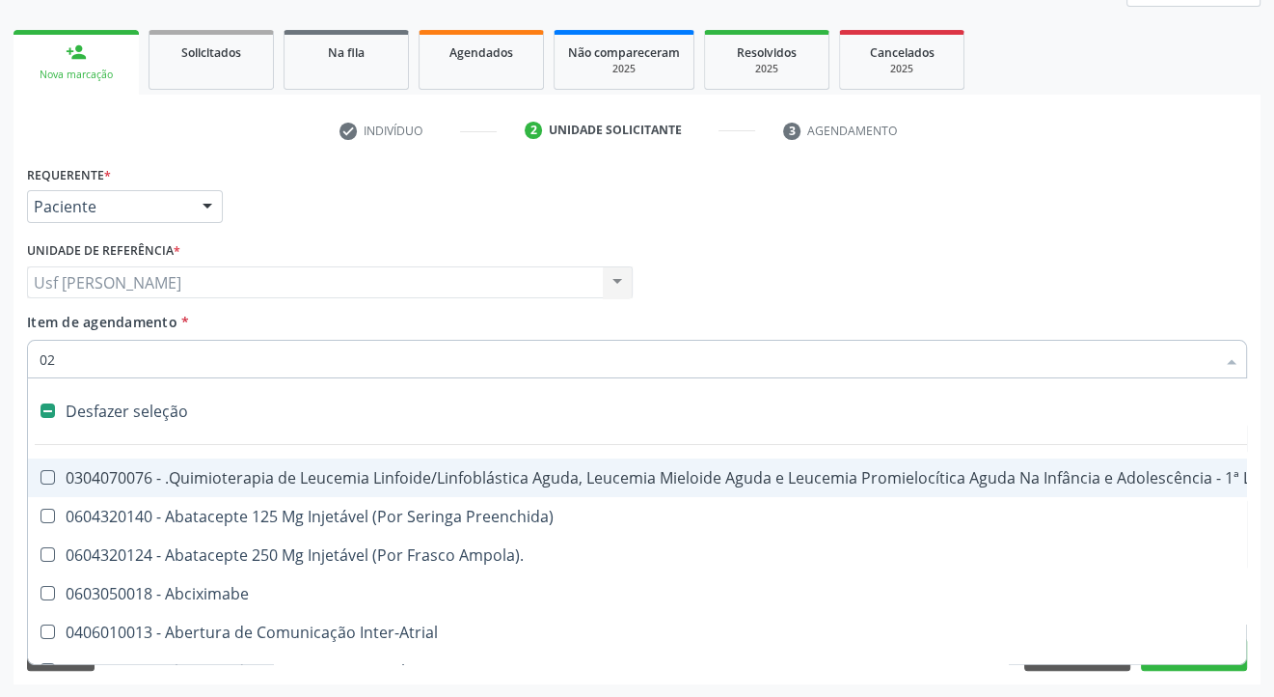
type input "020"
checkbox Lenta\) "true"
checkbox Ml\) "true"
checkbox \(Monocular\) "true"
checkbox Comprimido\) "false"
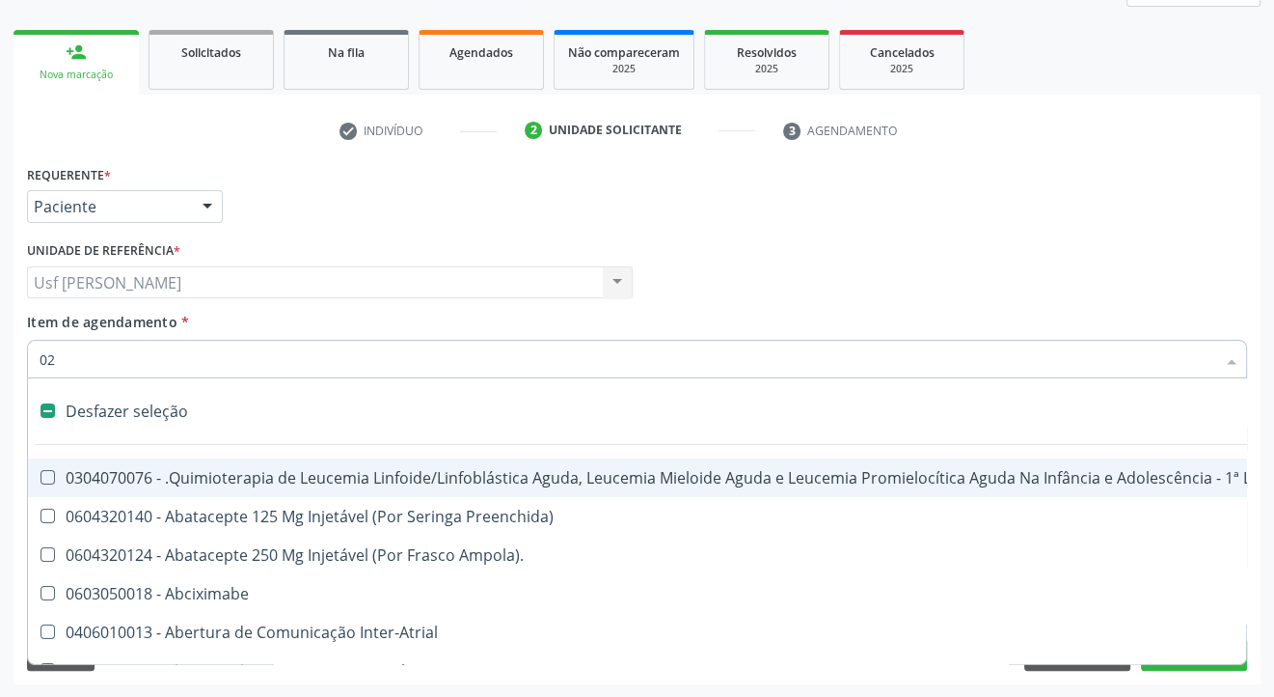
checkbox Comprimido\) "false"
checkbox Transferências "false"
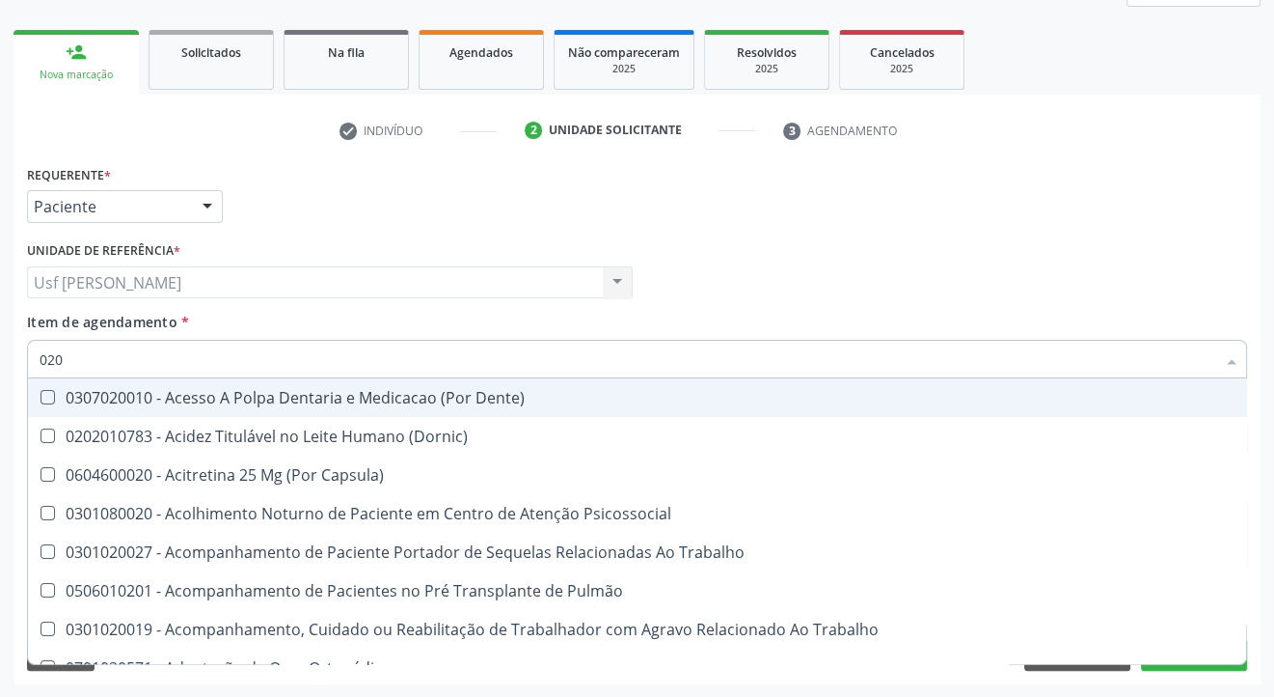
type input "0202"
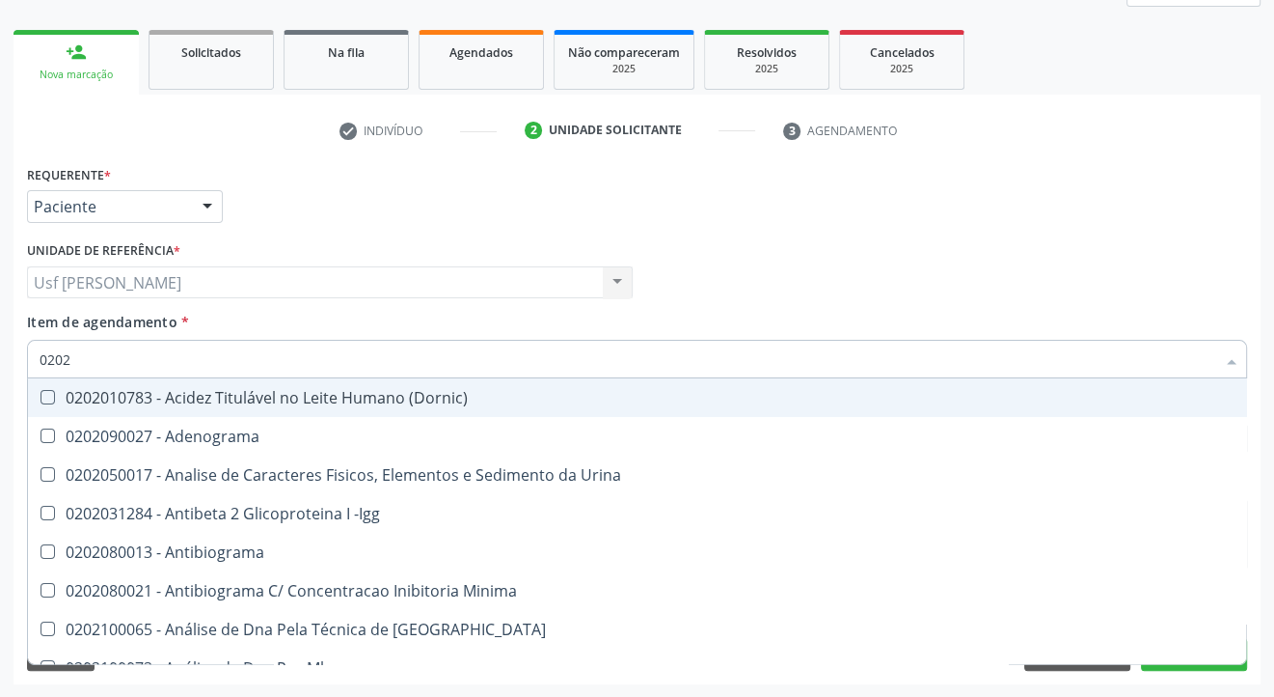
checkbox Hdl "true"
checkbox Ldl "true"
checkbox Total "true"
checkbox Impactado\) "false"
checkbox Exostoses "false"
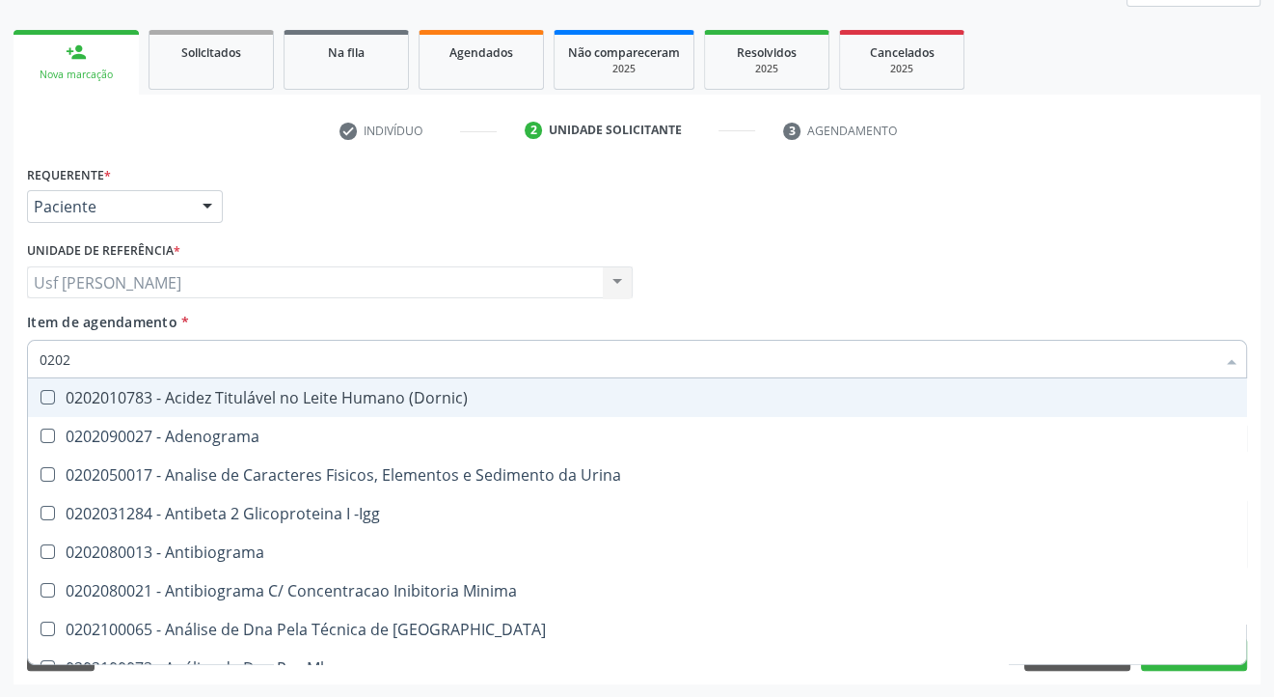
checkbox Bucomaxilofacial "false"
type input "02020"
checkbox \(Psa\) "true"
checkbox III "true"
checkbox Barbituratos "true"
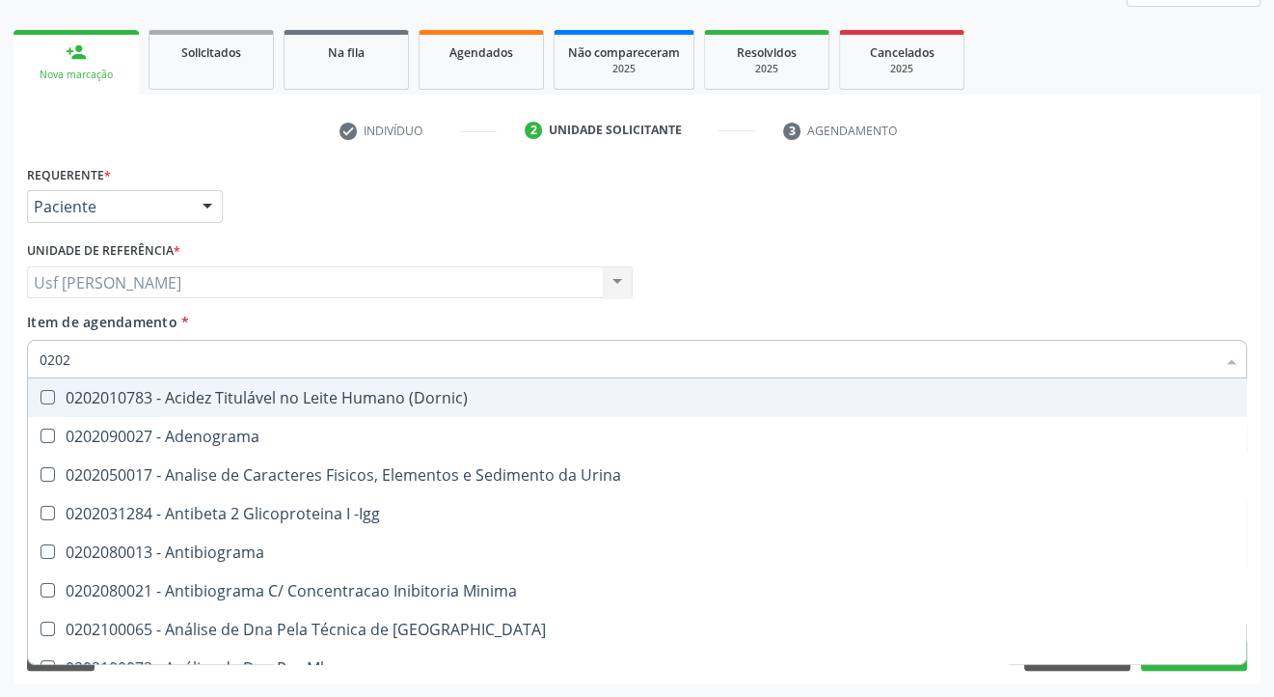
checkbox Hdl "false"
checkbox Ldl "false"
checkbox Total "false"
type input "020201"
checkbox \(Pos-Pasteurização\) "true"
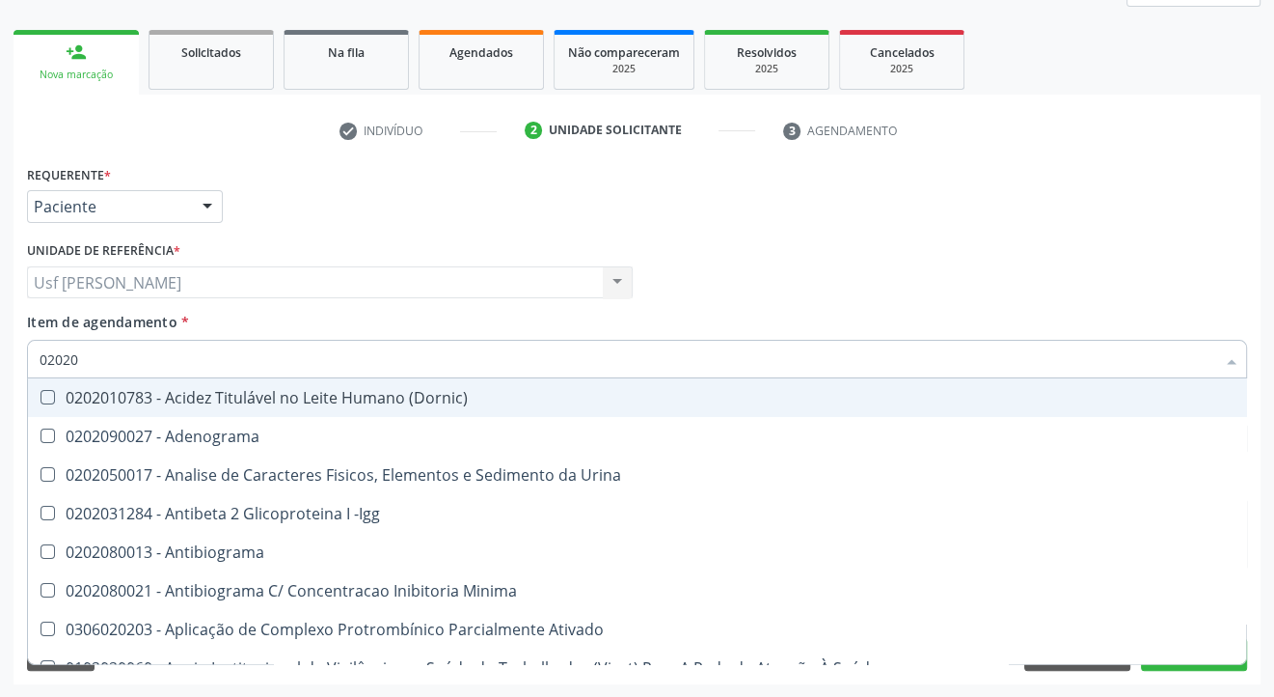
checkbox Molecular "true"
checkbox Parceria\) "true"
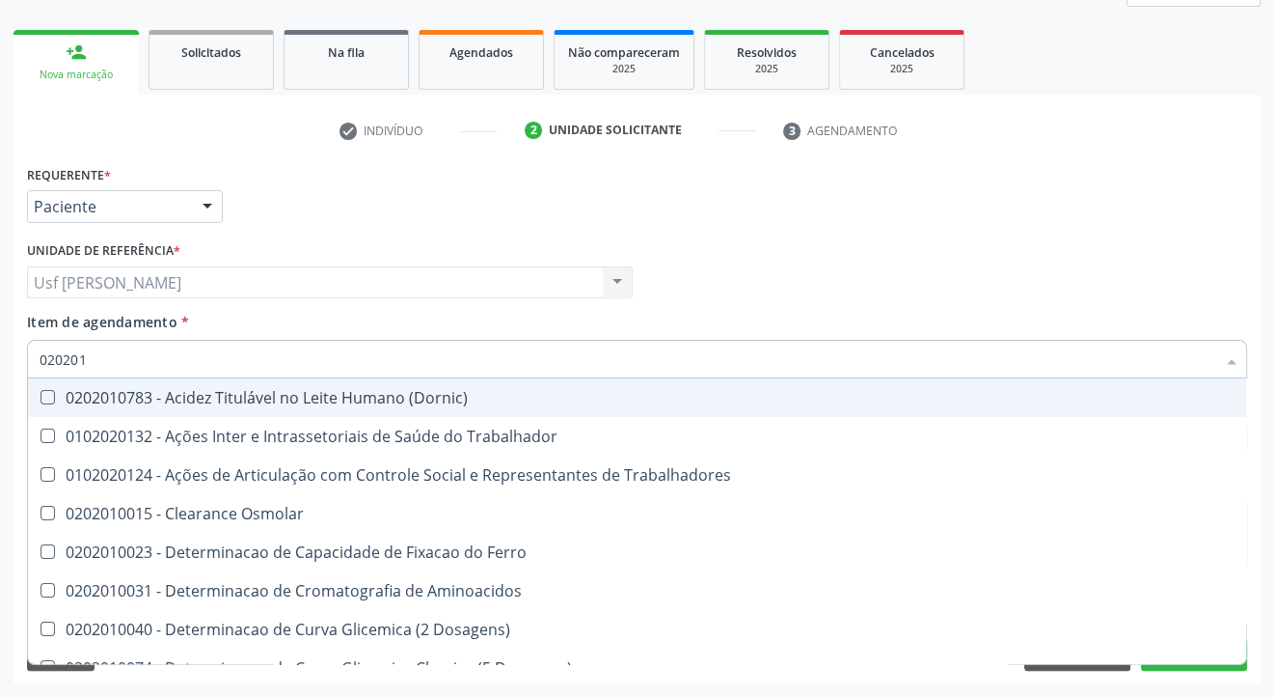
type input "0202010"
checkbox Circulante "true"
checkbox III "true"
checkbox Fracoes "true"
checkbox Hdl "false"
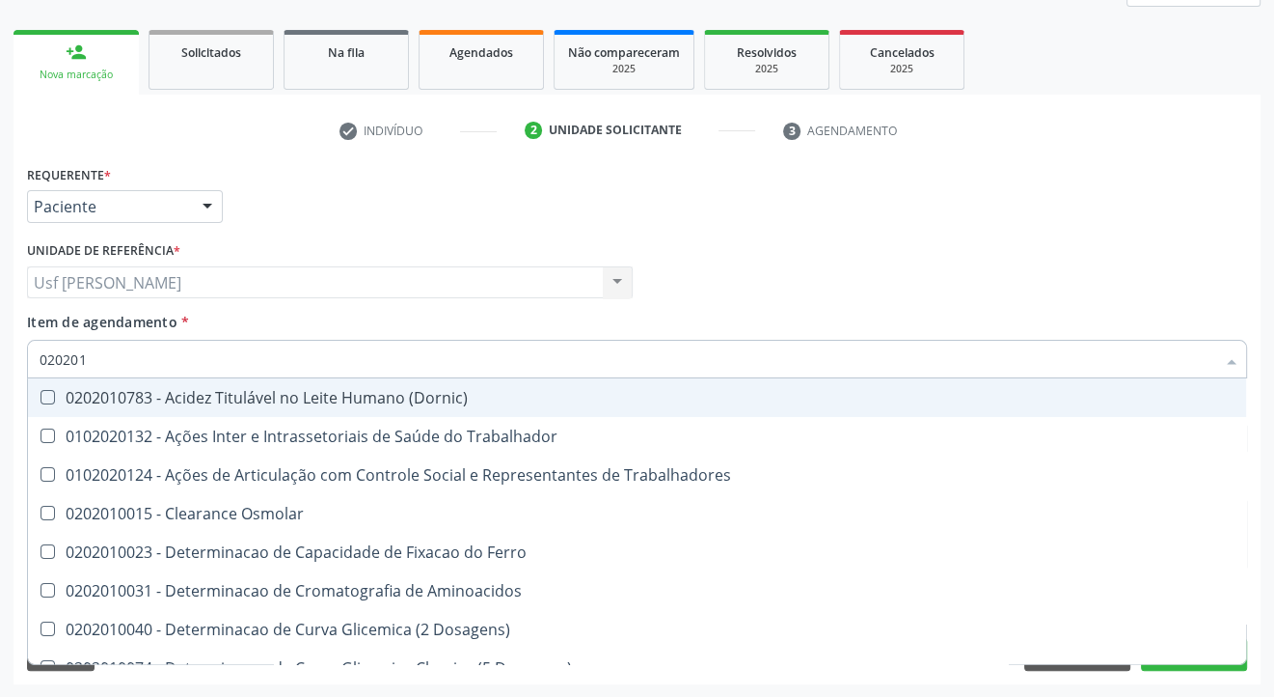
checkbox Ldl "false"
checkbox Total "false"
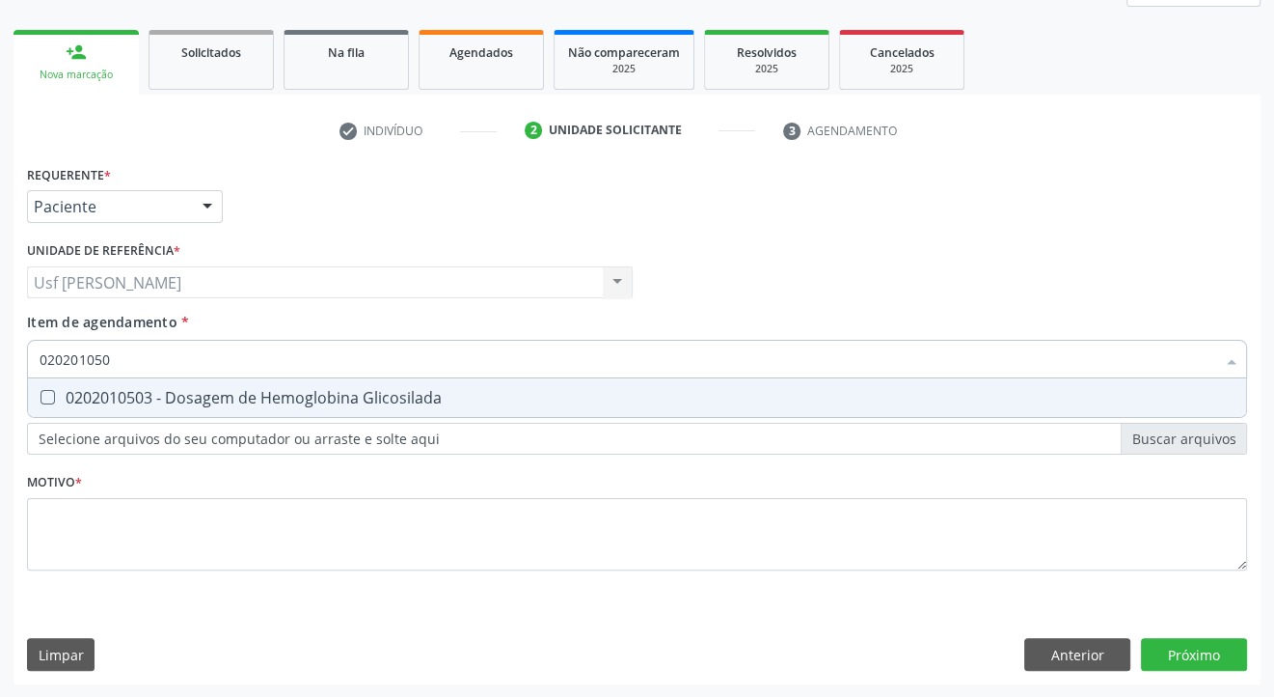
type input "0202010503"
click at [46, 395] on Glicosilada at bounding box center [48, 397] width 14 height 14
click at [41, 395] on Glicosilada "checkbox" at bounding box center [34, 397] width 13 height 13
checkbox Glicosilada "true"
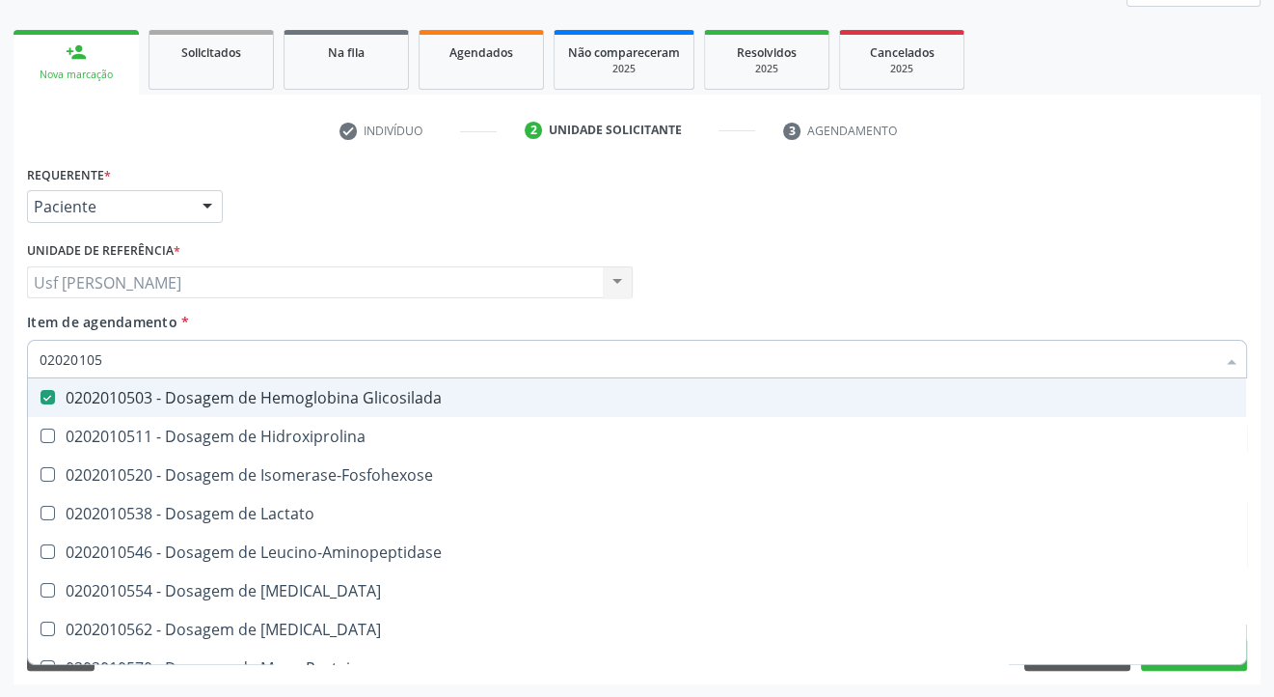
type input "0202010"
checkbox Glicosilada "false"
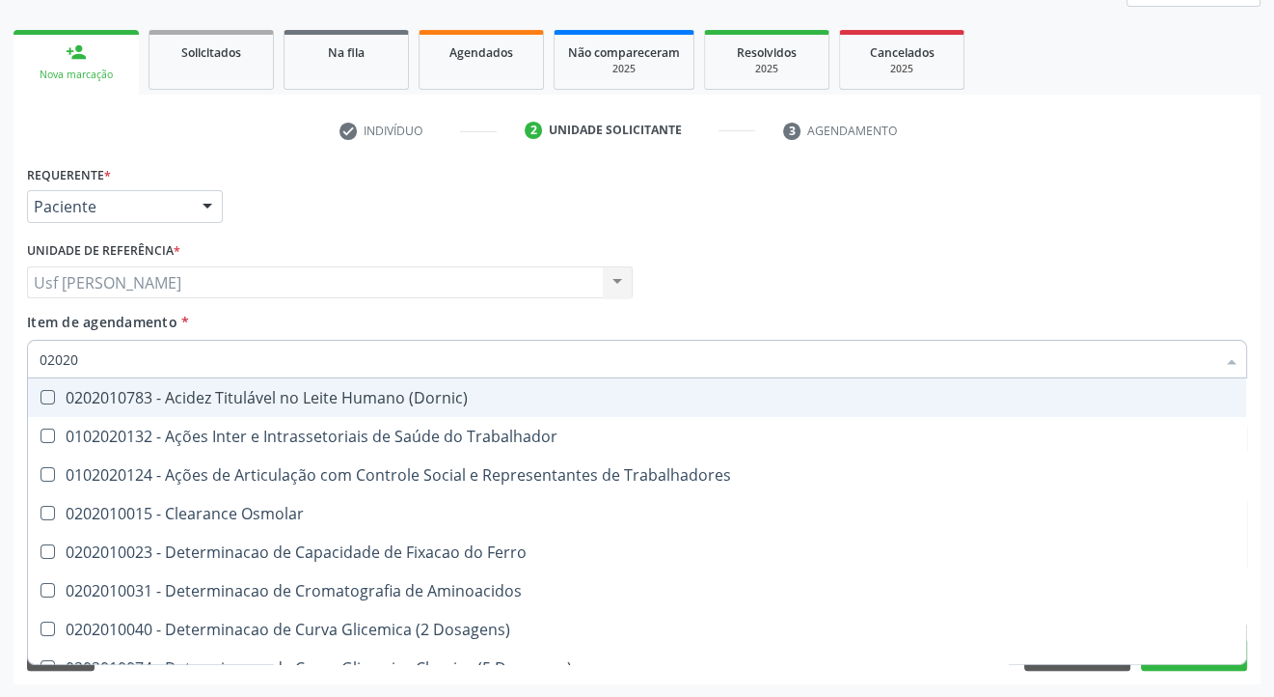
type input "0202"
checkbox Hdl "false"
checkbox Ldl "false"
checkbox Total "false"
checkbox Glicosilada "false"
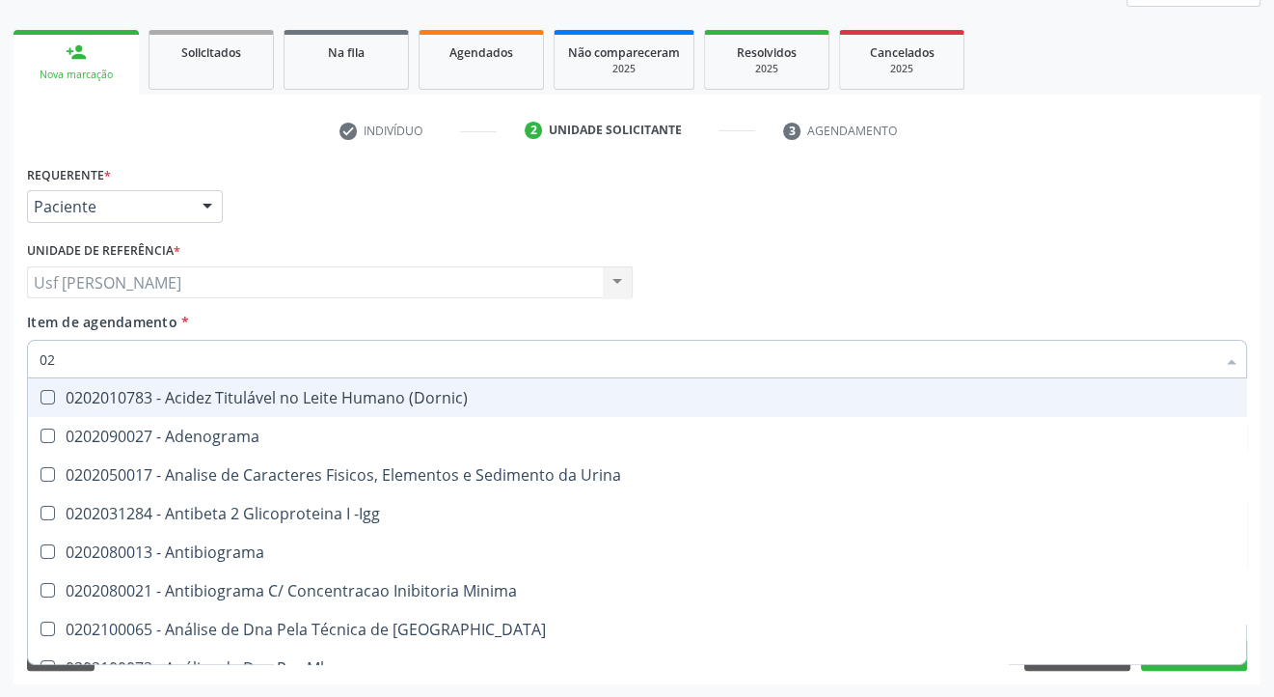
type input "0"
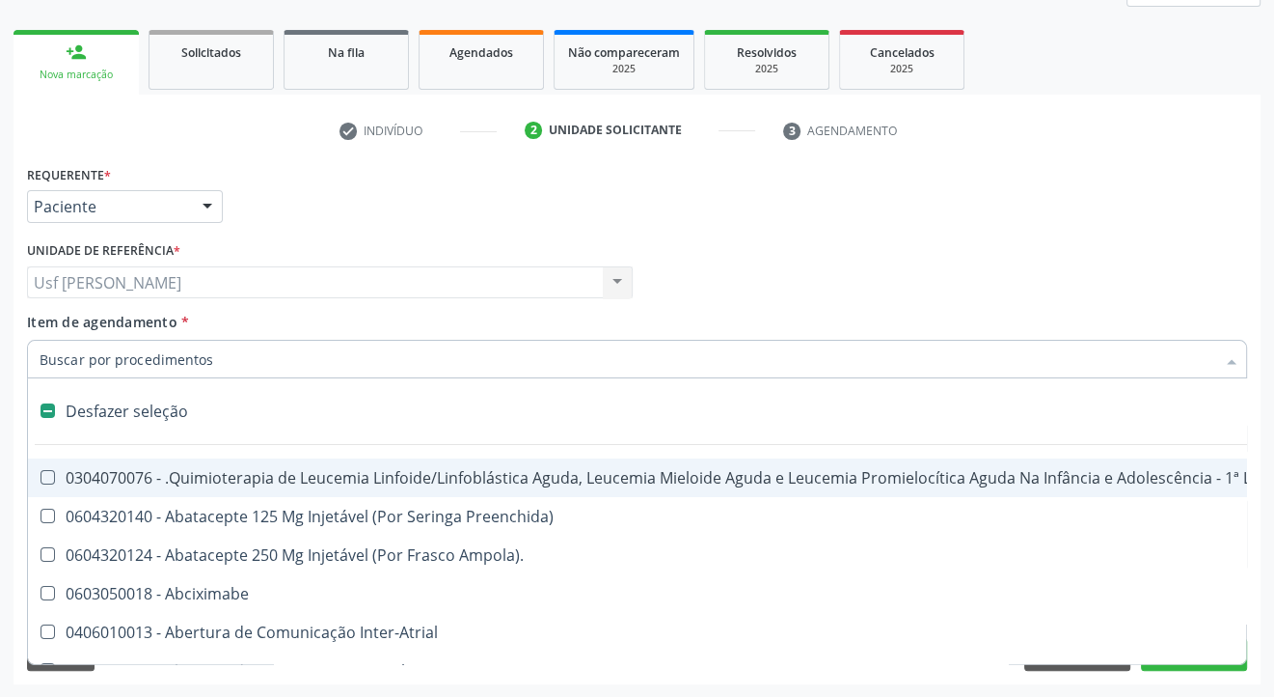
checkbox Adolescente\) "false"
checkbox Esquerdo "false"
checkbox Adolescente\) "false"
checkbox Stent\) "false"
checkbox Lenta\) "false"
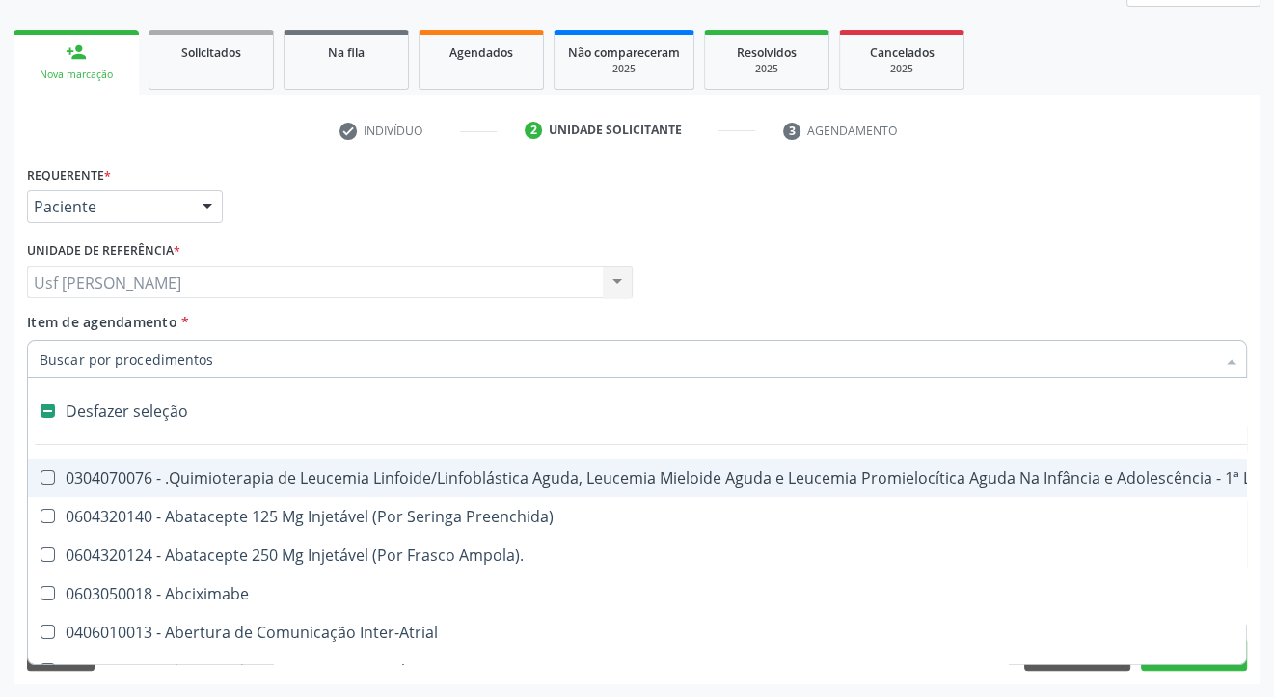
checkbox Ml\) "false"
checkbox \(Monocular\) "false"
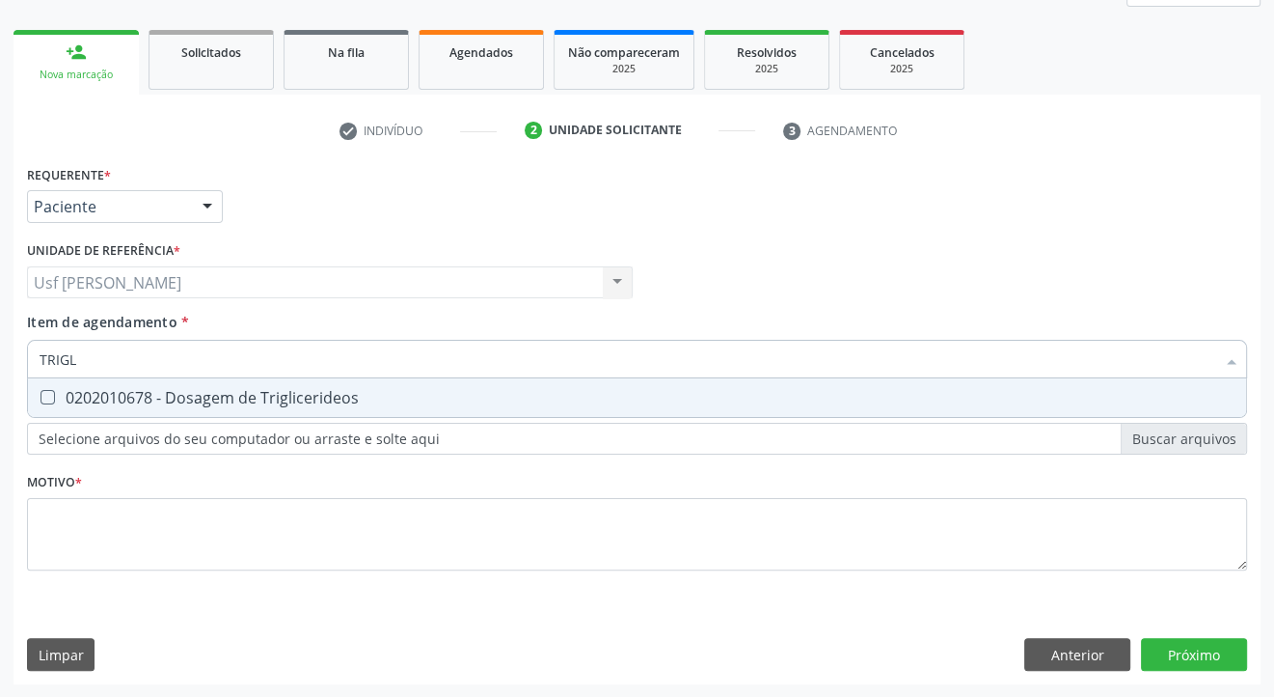
type input "TRIGLI"
click at [41, 398] on Triglicerideos at bounding box center [48, 397] width 14 height 14
click at [41, 398] on Triglicerideos "checkbox" at bounding box center [34, 397] width 13 height 13
checkbox Triglicerideos "true"
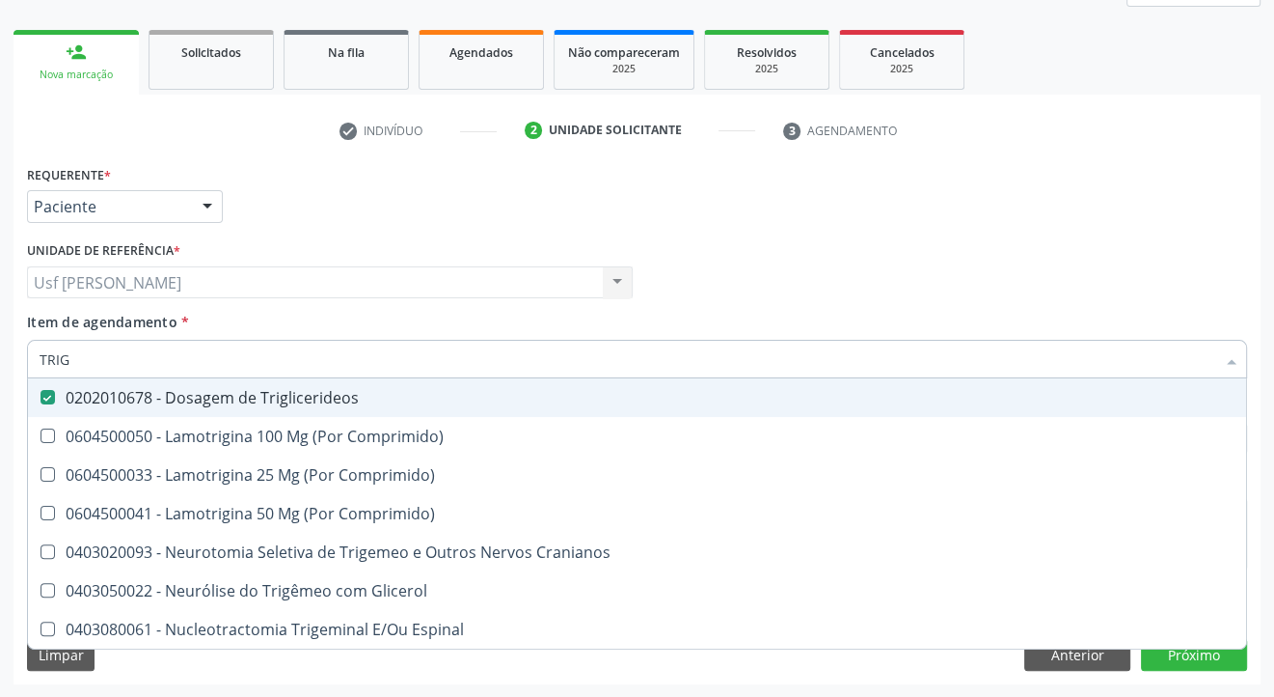
type input "TRI"
checkbox Triglicerideos "false"
type input "T"
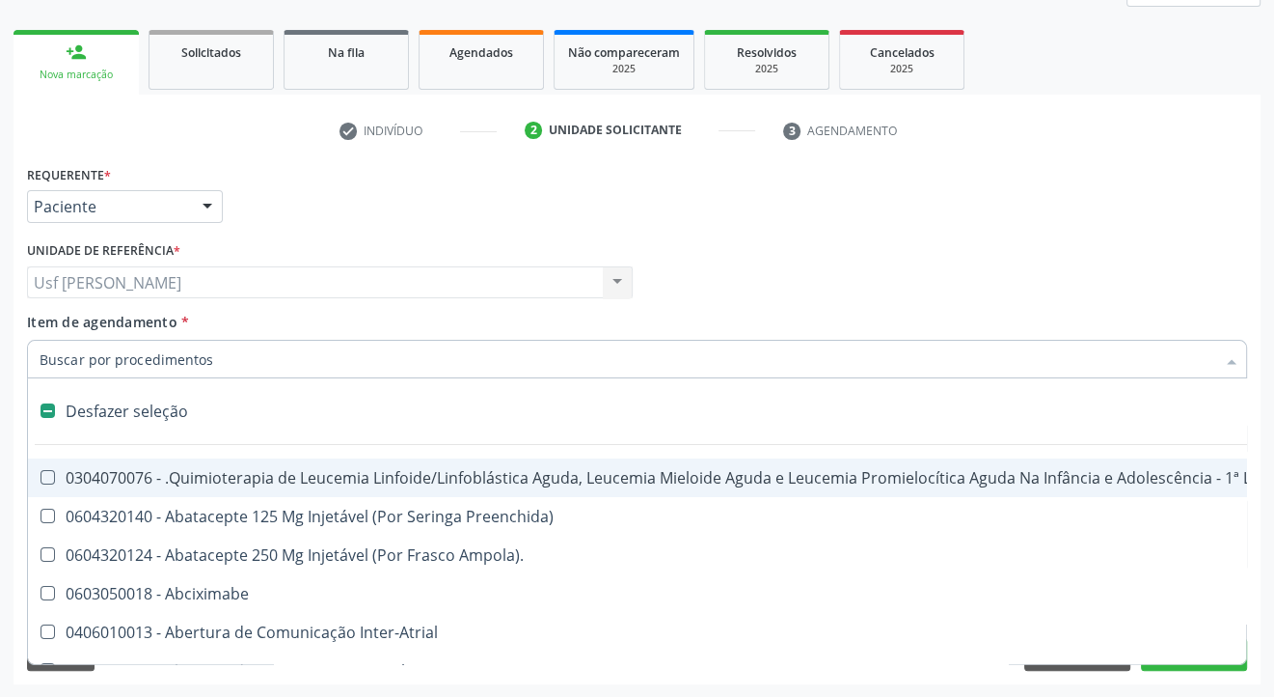
type input "G"
checkbox Linha "true"
checkbox Infusão "true"
checkbox Urostomizados "true"
checkbox Capilaroscopia "true"
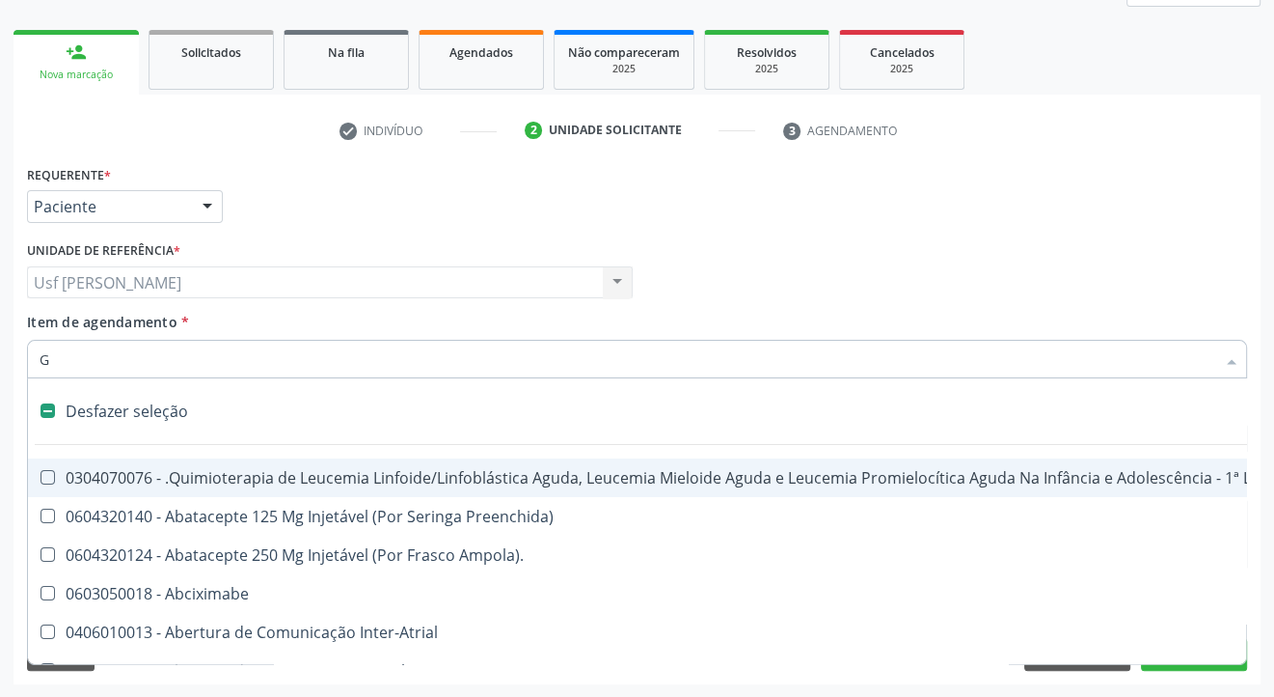
checkbox Capsula\) "true"
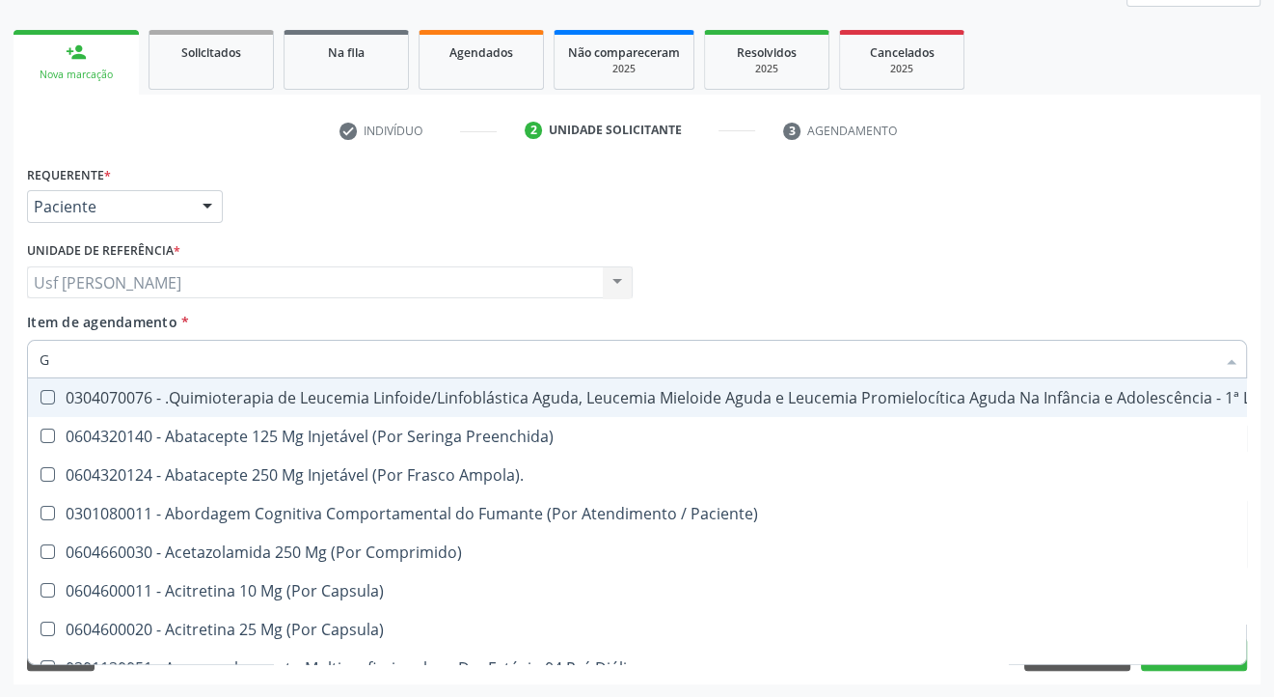
type input "GL"
checkbox Capsula\) "true"
checkbox Pé "true"
type input "GLI"
checkbox Autogênico "true"
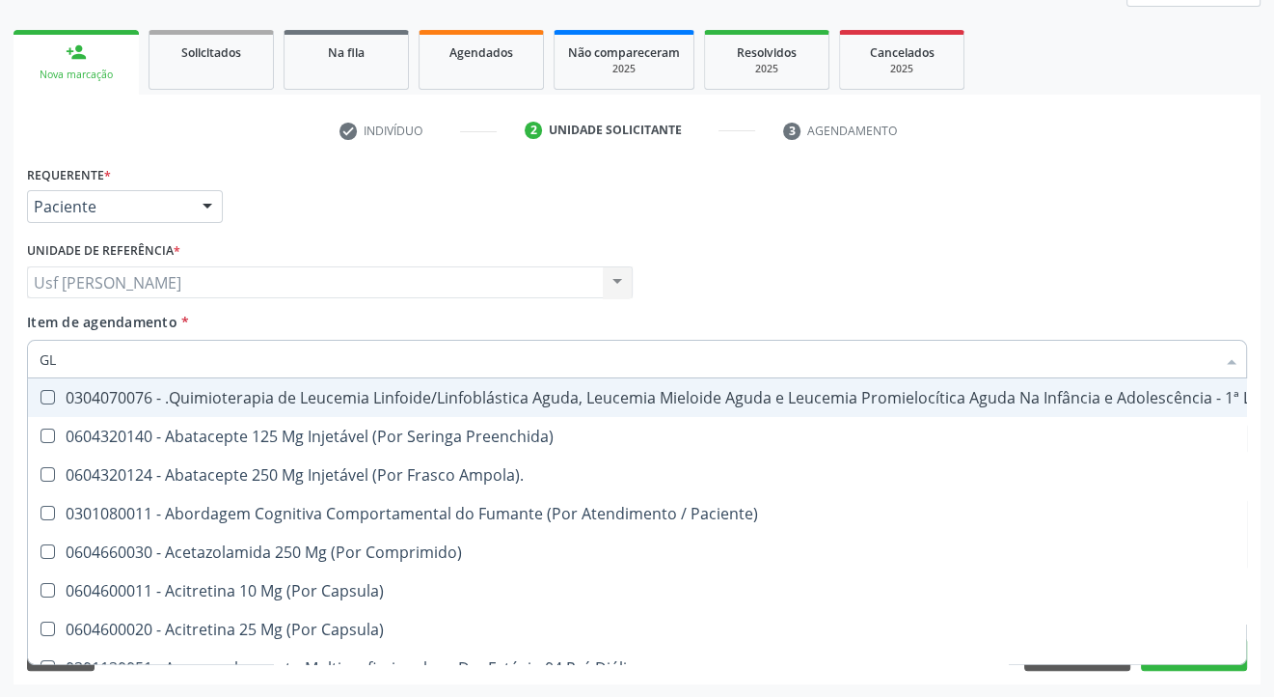
checkbox Multiprofissional "true"
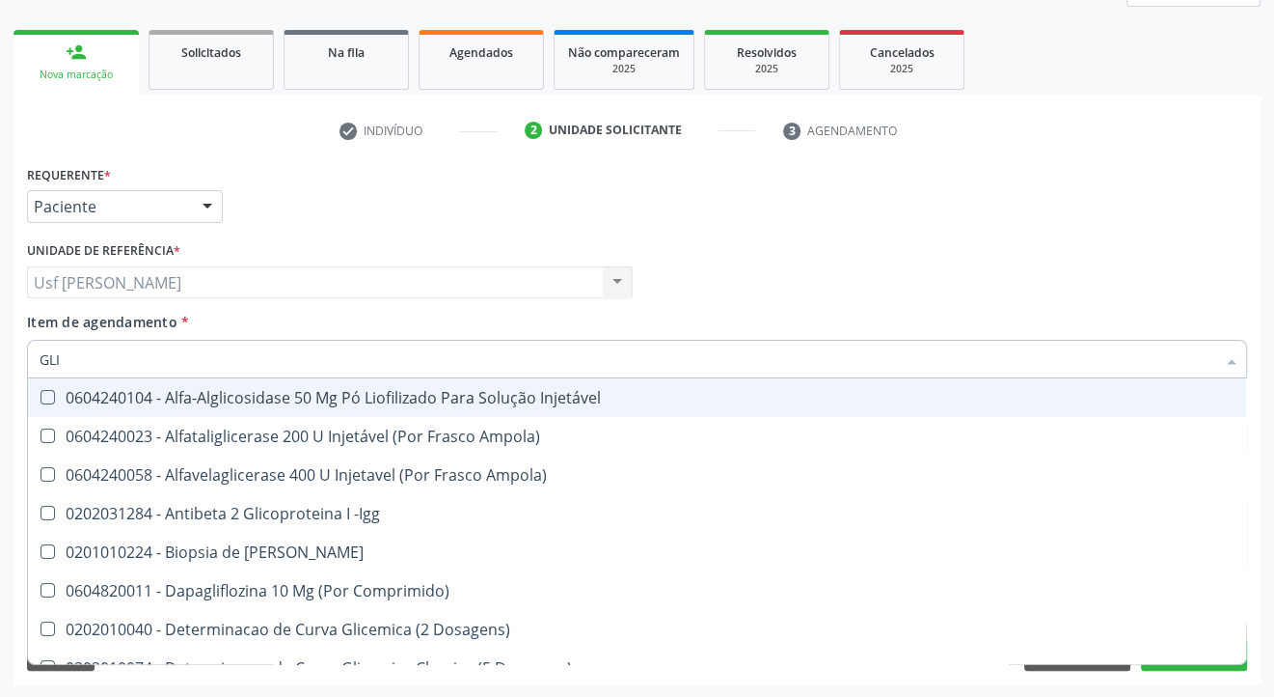
type input "GLIC"
checkbox Glicose "true"
checkbox Derrames "true"
checkbox Glicosilada "false"
checkbox Triglicerideos "false"
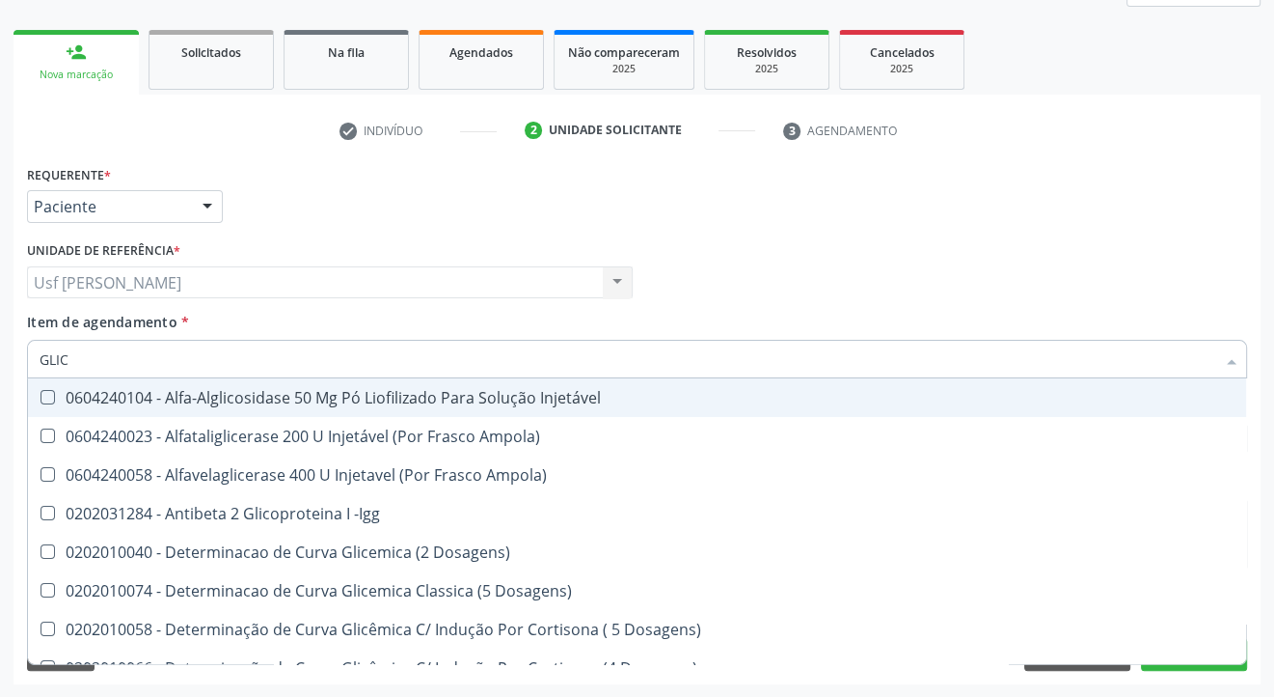
type input "GLICO"
checkbox Acida "true"
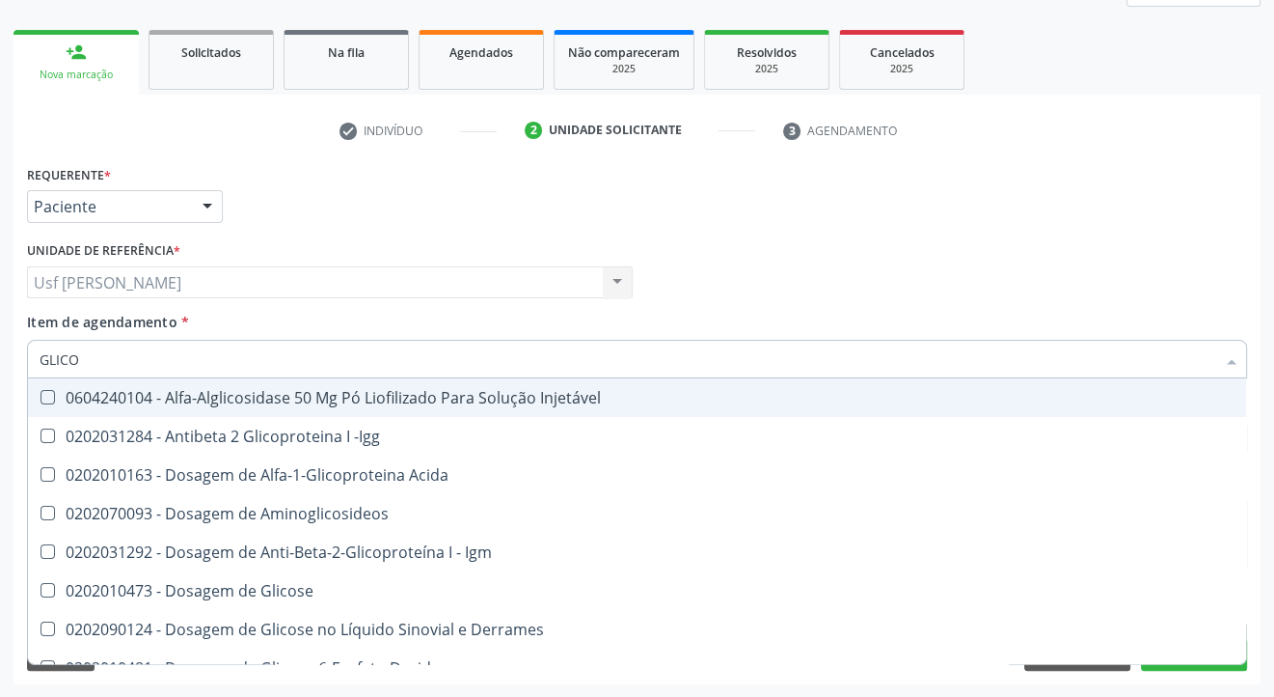
type input "GLICOS"
checkbox Glicose "true"
checkbox Glicosilada "false"
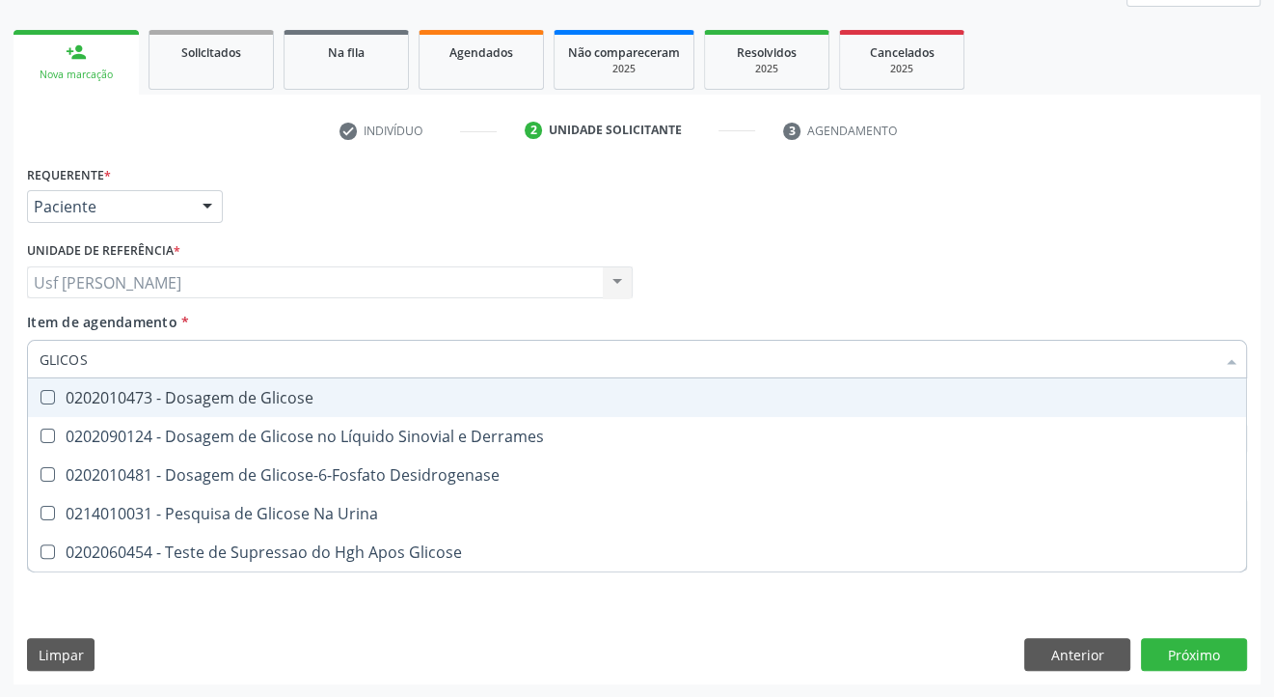
type input "GLICOSE"
click at [47, 396] on Glicose at bounding box center [48, 397] width 14 height 14
click at [41, 396] on Glicose "checkbox" at bounding box center [34, 397] width 13 height 13
checkbox Glicose "true"
type input "GLICOS"
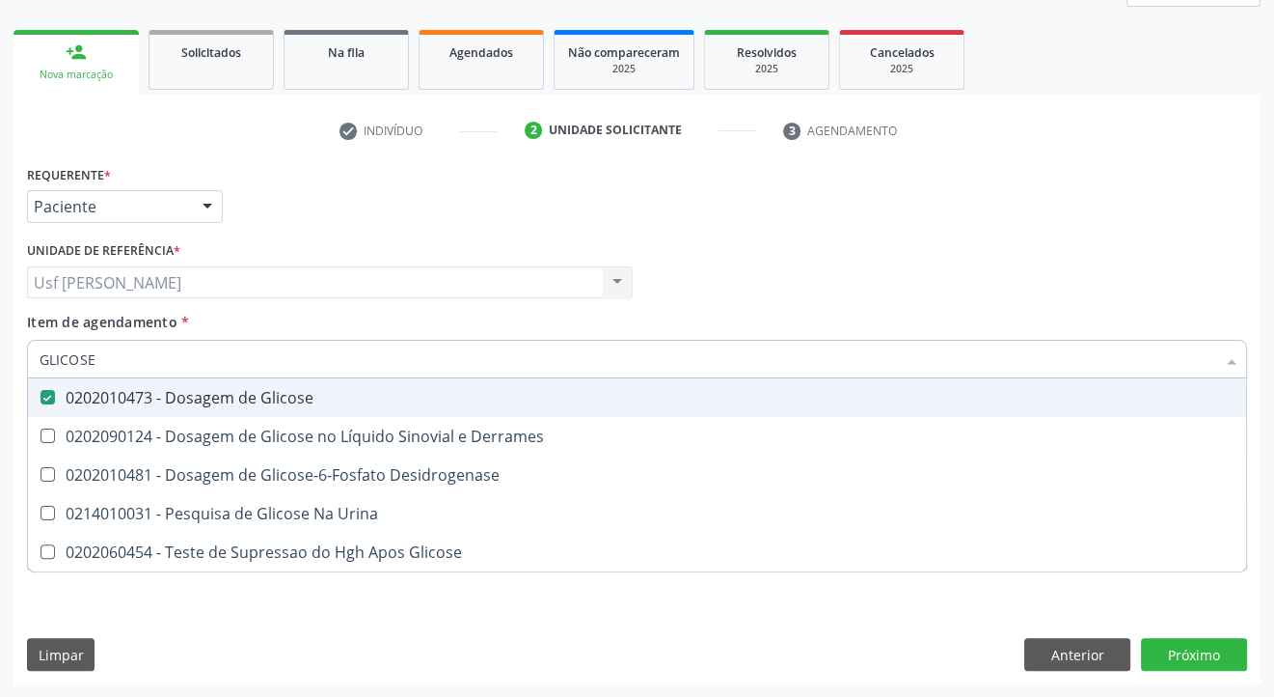
checkbox Glicose "false"
checkbox Desidrogenase "true"
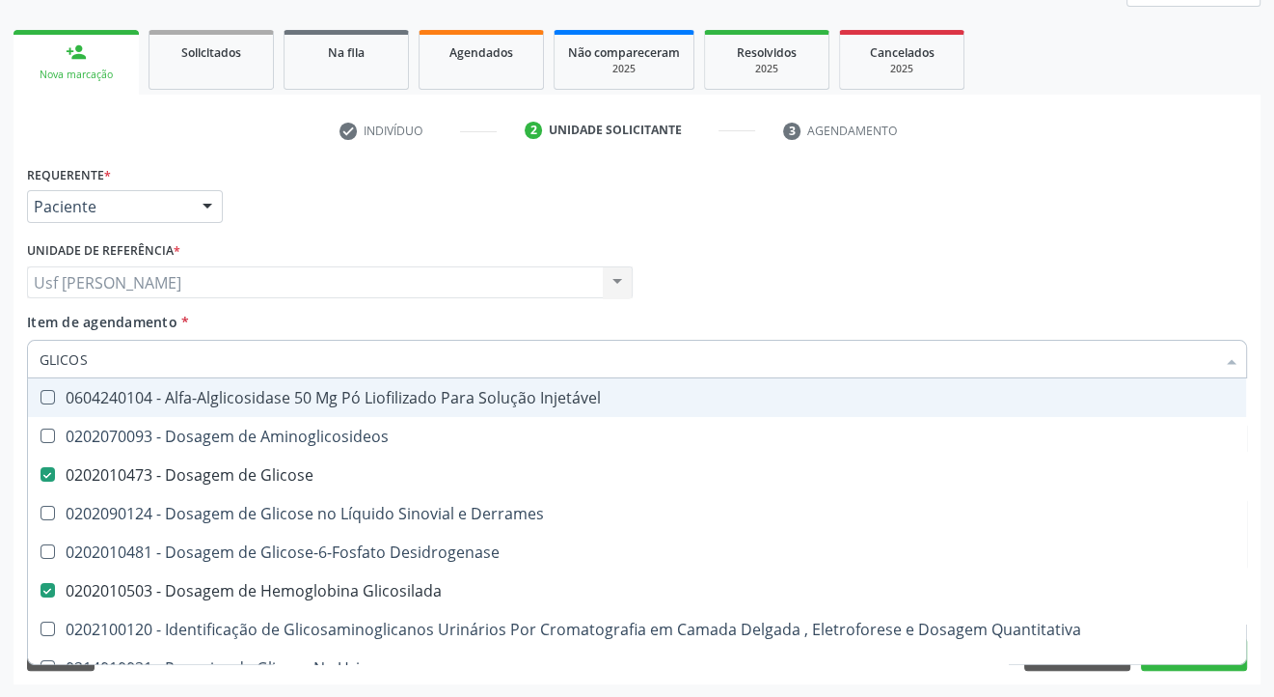
type input "GLICO"
checkbox Glicose "false"
checkbox Glicose "true"
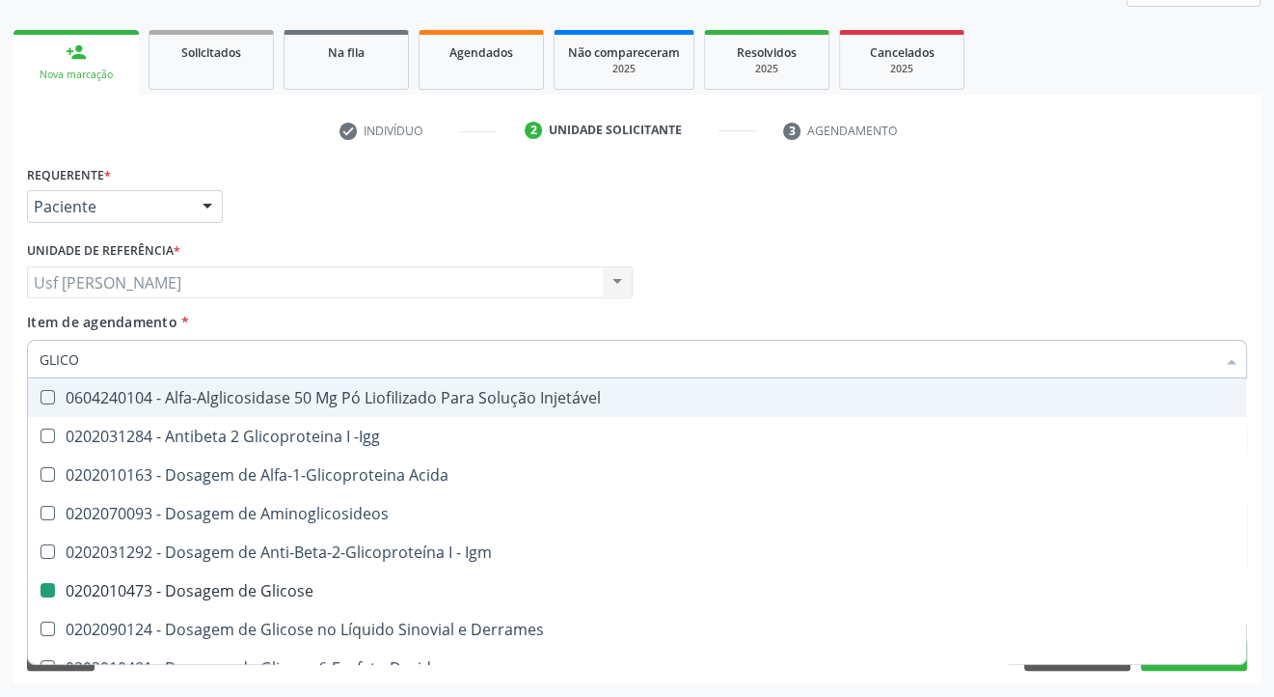
type input "GLIC"
checkbox Glicose "false"
checkbox Glicosilada "false"
checkbox Glicose "true"
type input "GLI"
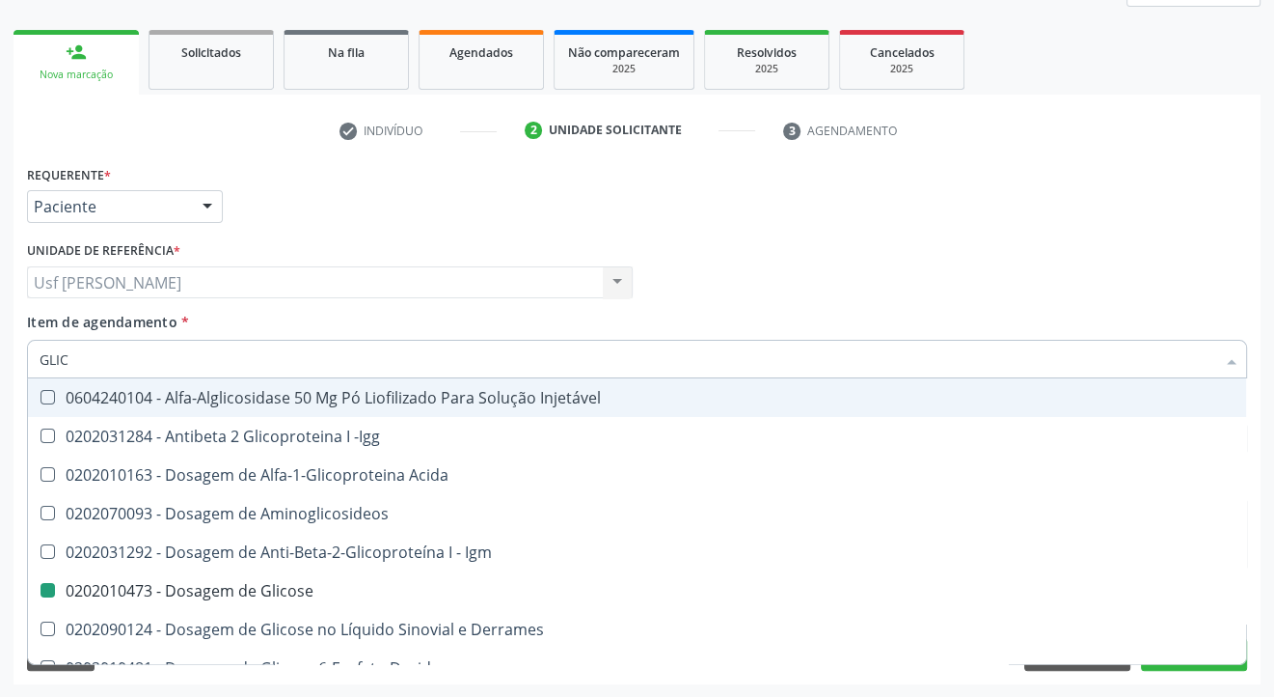
checkbox Glicose "false"
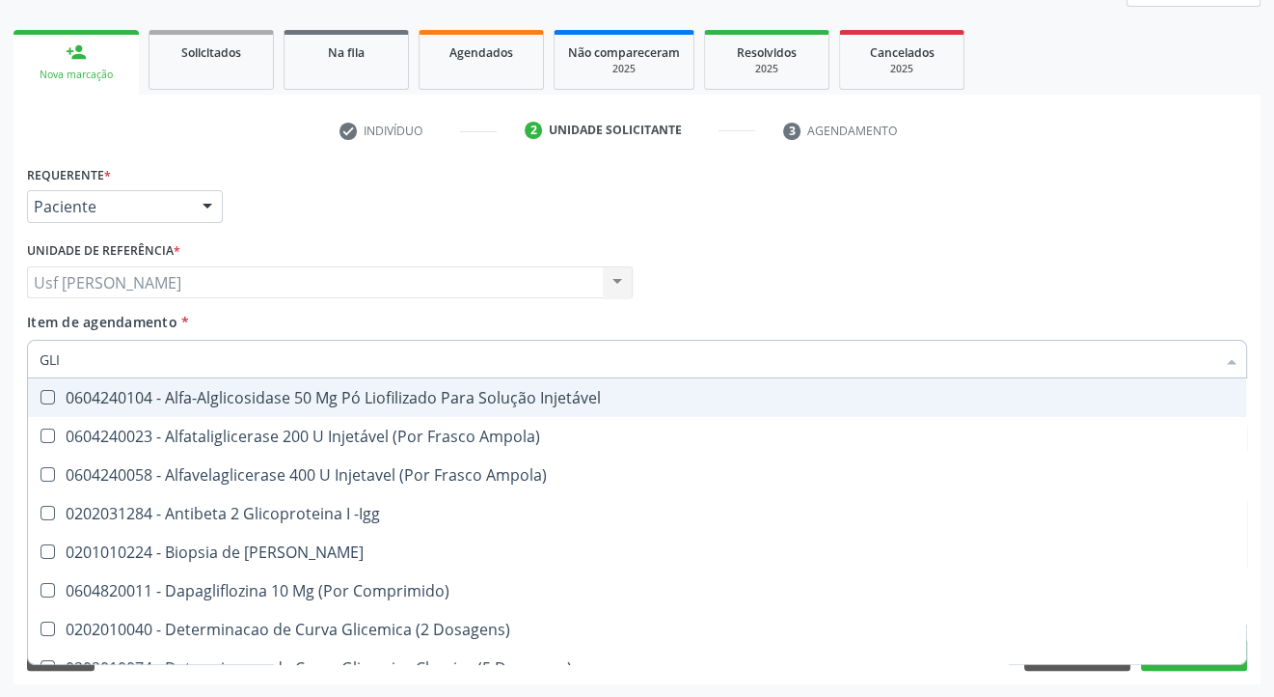
type input "GL"
checkbox Glicose "false"
checkbox Glicosilada "false"
checkbox Triglicerideos "false"
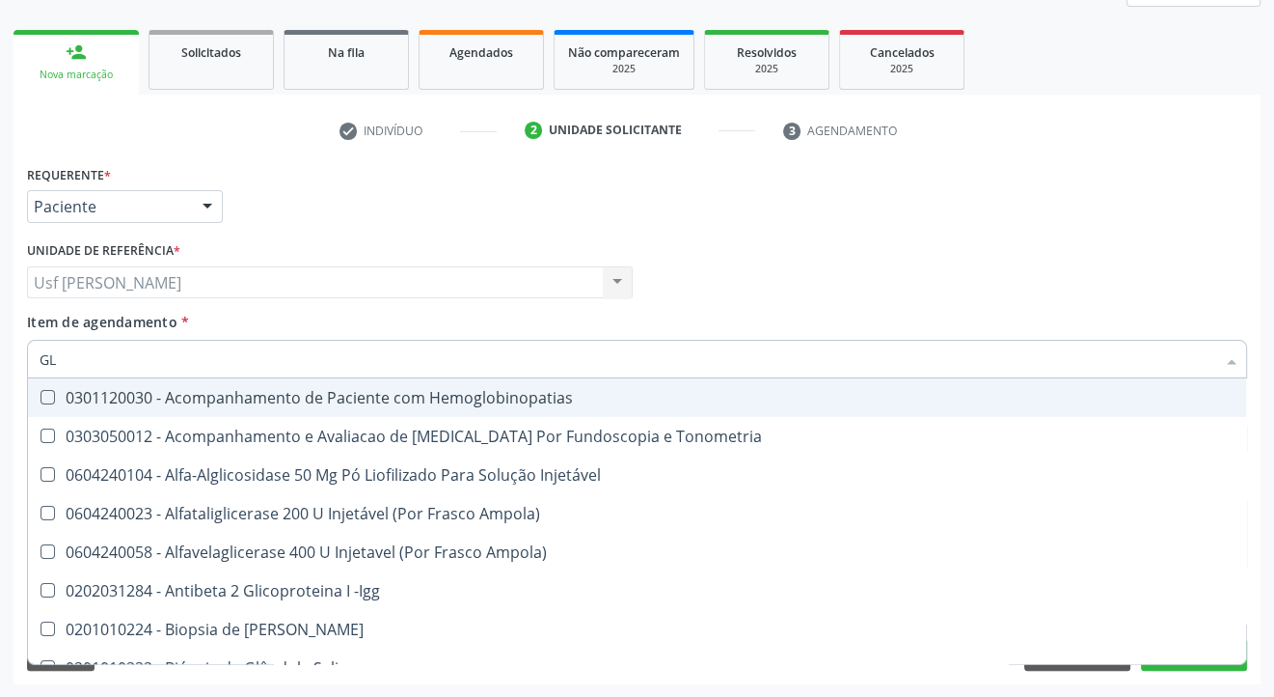
type input "G"
checkbox Glicose "false"
checkbox Glicosilada "false"
checkbox Triglicerideos "false"
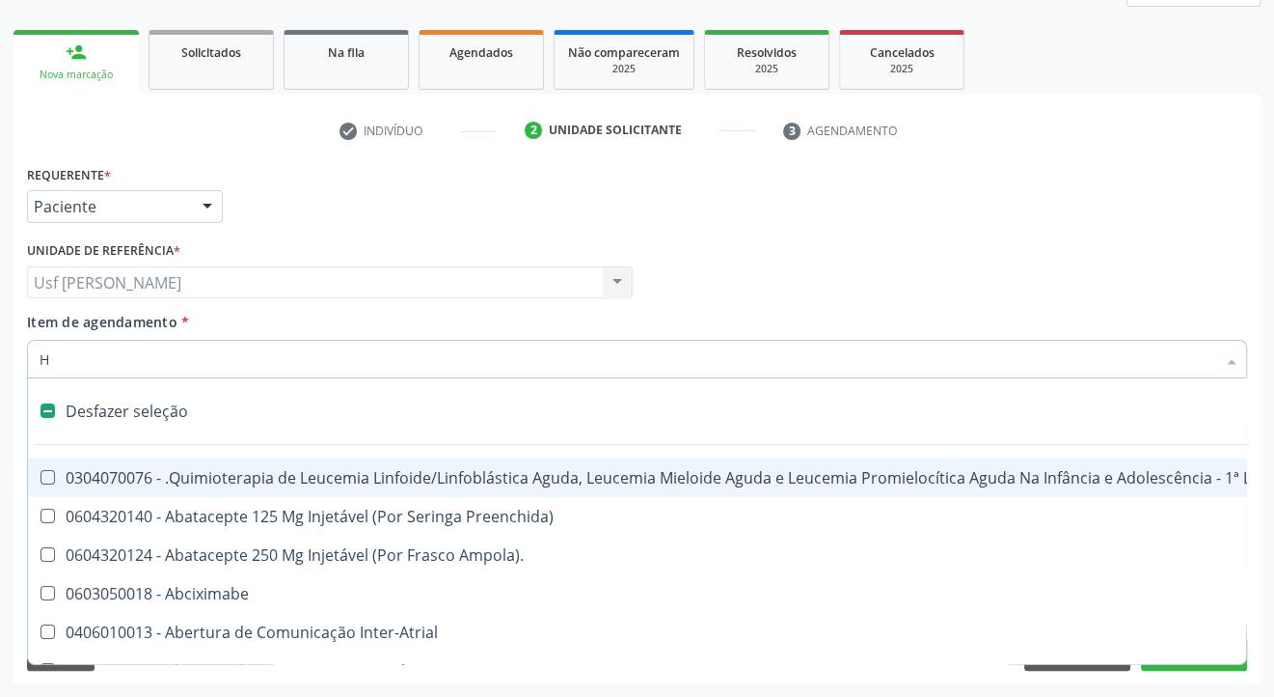
type input "HE"
checkbox Cística "true"
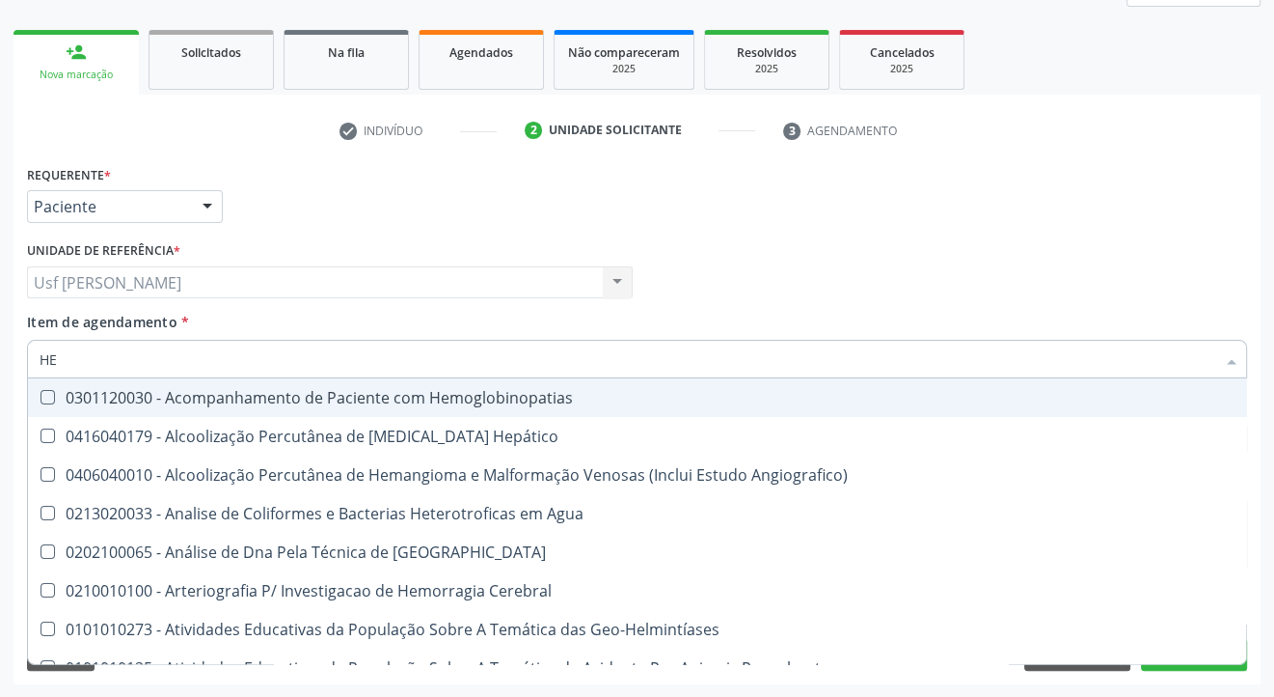
type input "HEM"
checkbox \(Qualitativo\) "true"
checkbox Glicosilada "false"
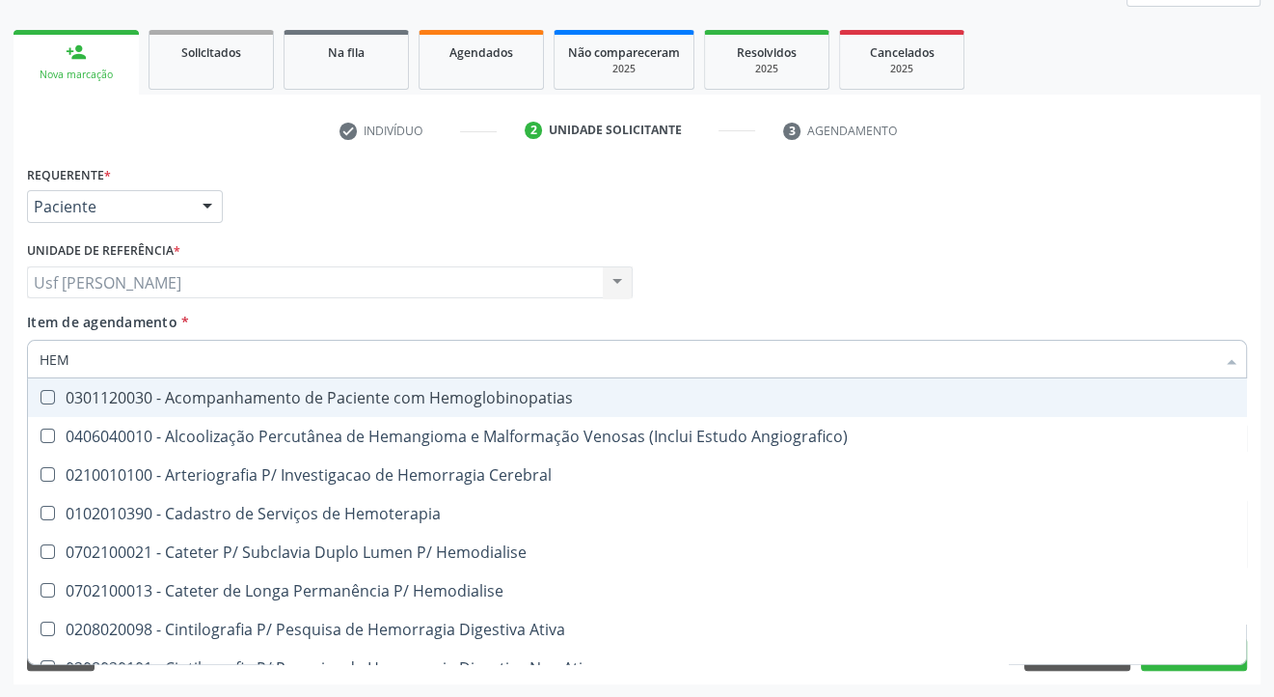
type input "HEMO"
checkbox Hemacias "true"
checkbox Glicosilada "false"
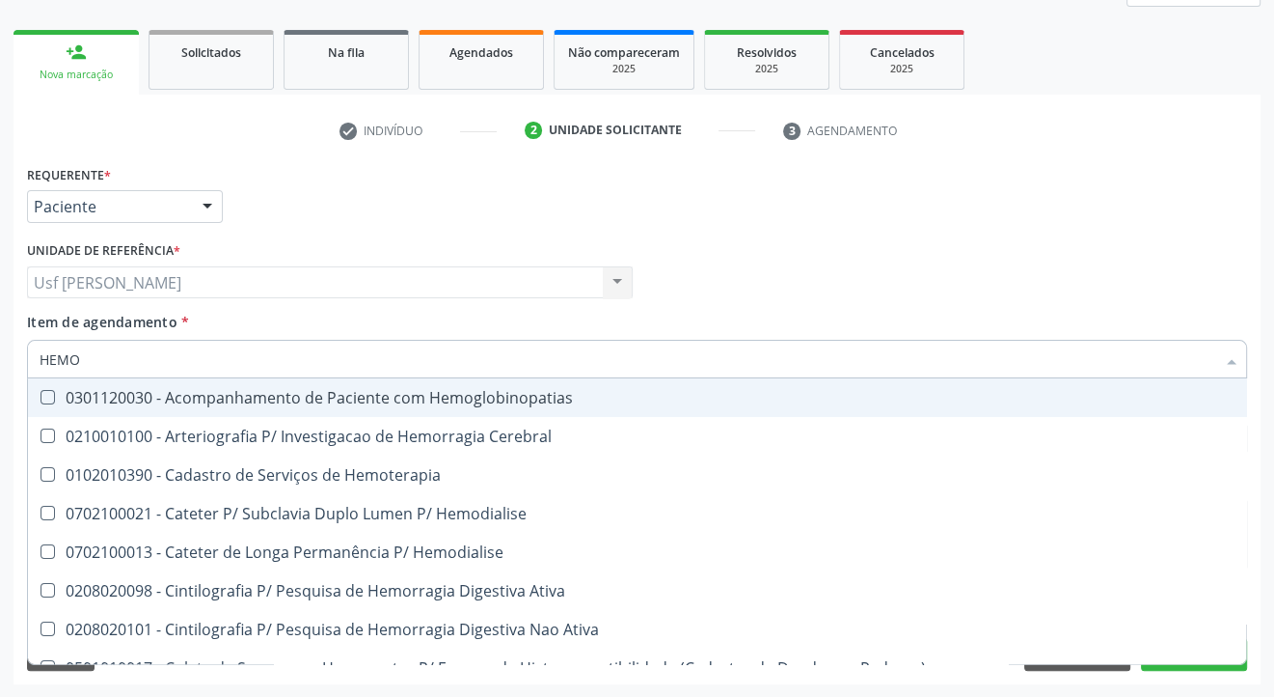
type input "HEMOG"
checkbox Tardio\) "true"
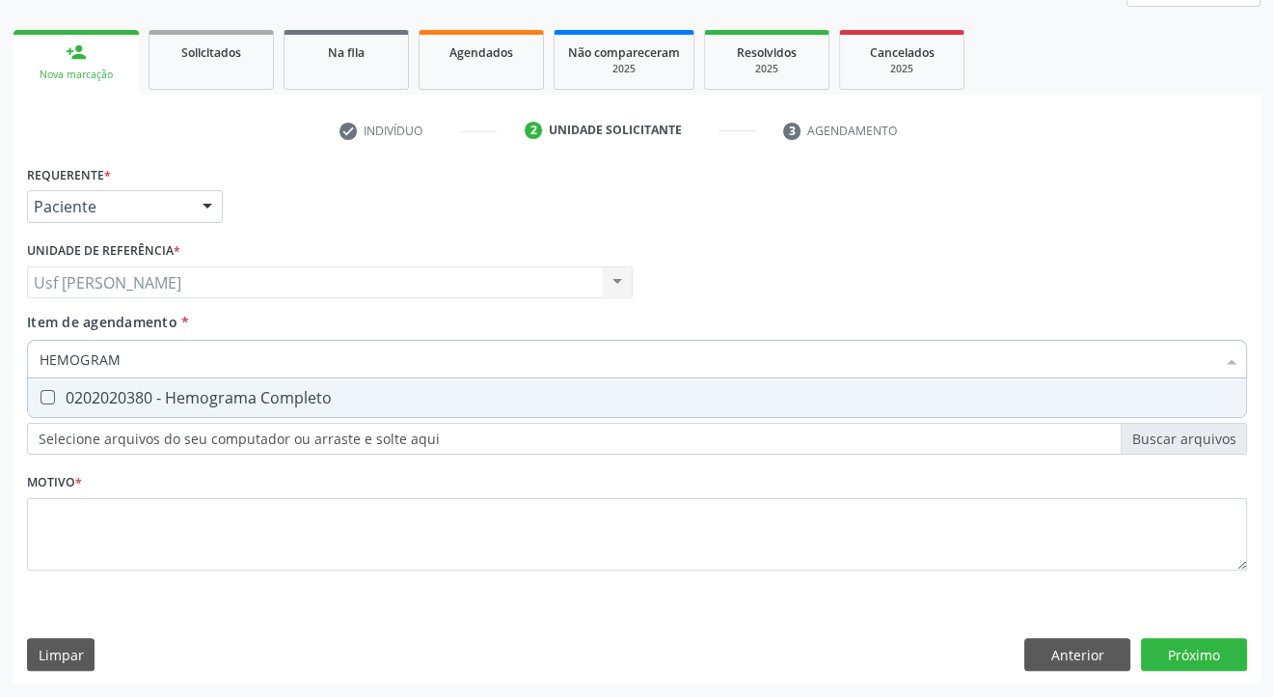
type input "HEMOGRAMA"
click at [47, 396] on Completo at bounding box center [48, 397] width 14 height 14
click at [41, 396] on Completo "checkbox" at bounding box center [34, 397] width 13 height 13
checkbox Completo "true"
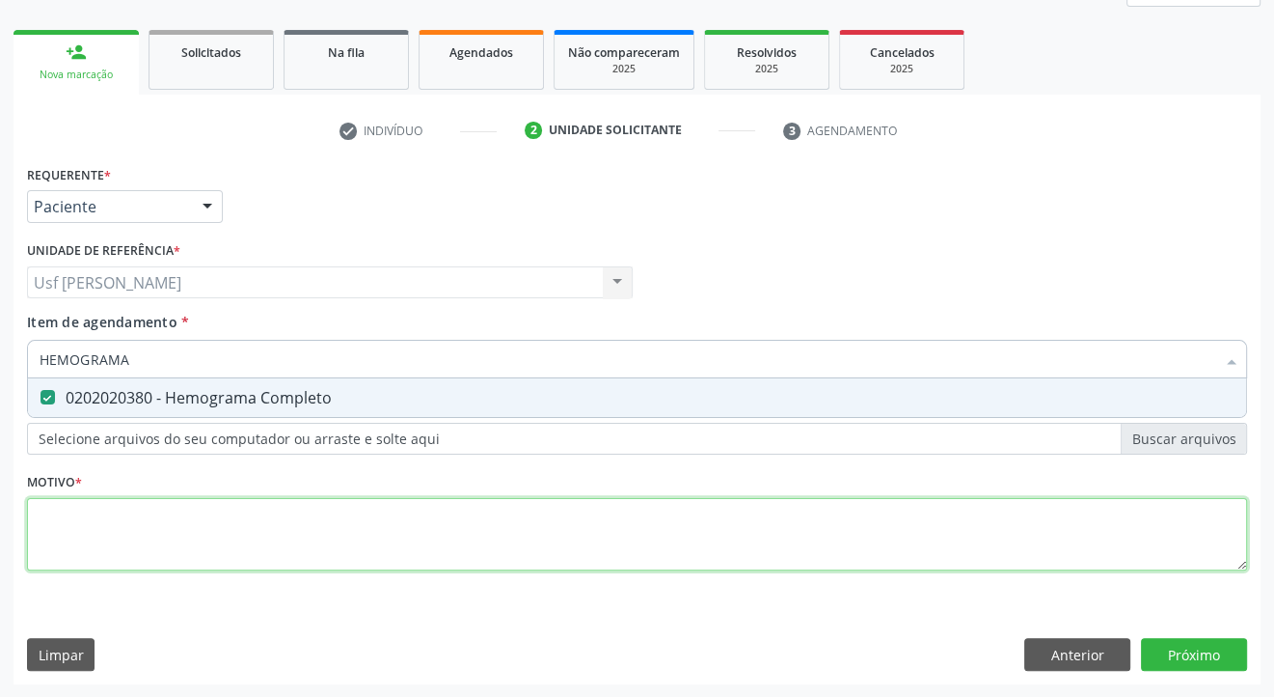
click at [41, 532] on div "Requerente * Paciente Profissional de Saúde Paciente Nenhum resultado encontrad…" at bounding box center [637, 378] width 1220 height 437
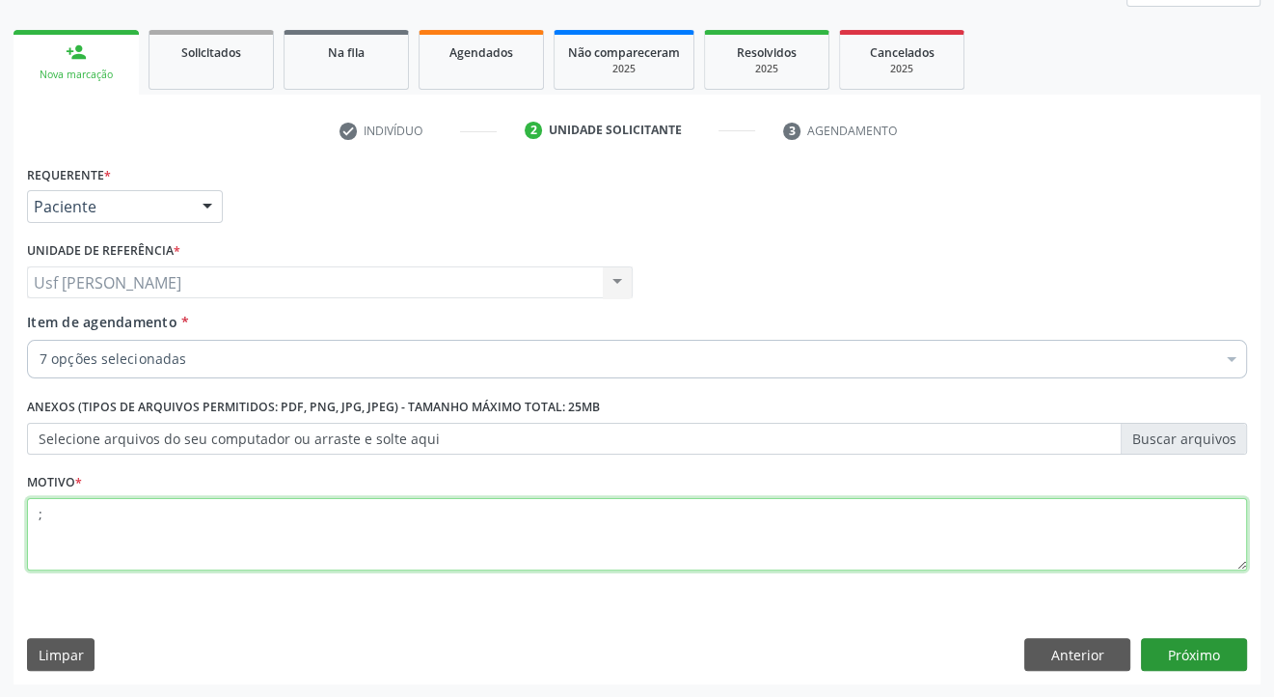
type textarea ";"
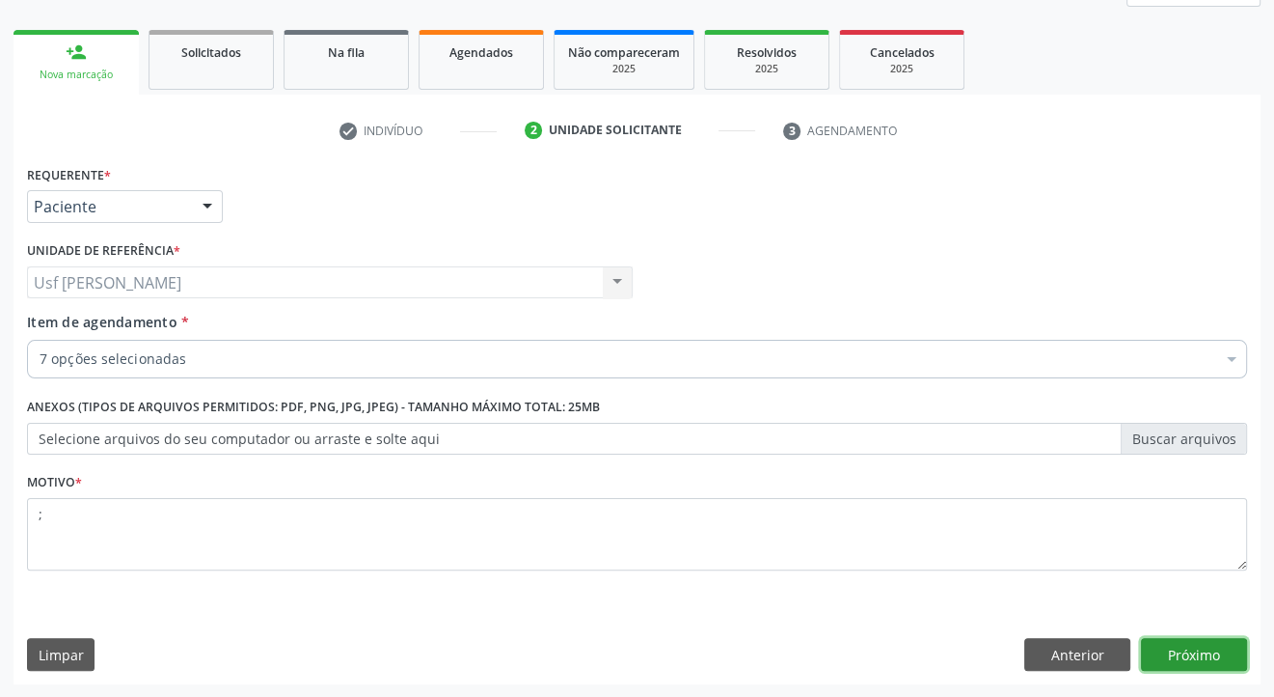
click at [1195, 651] on button "Próximo" at bounding box center [1194, 654] width 106 height 33
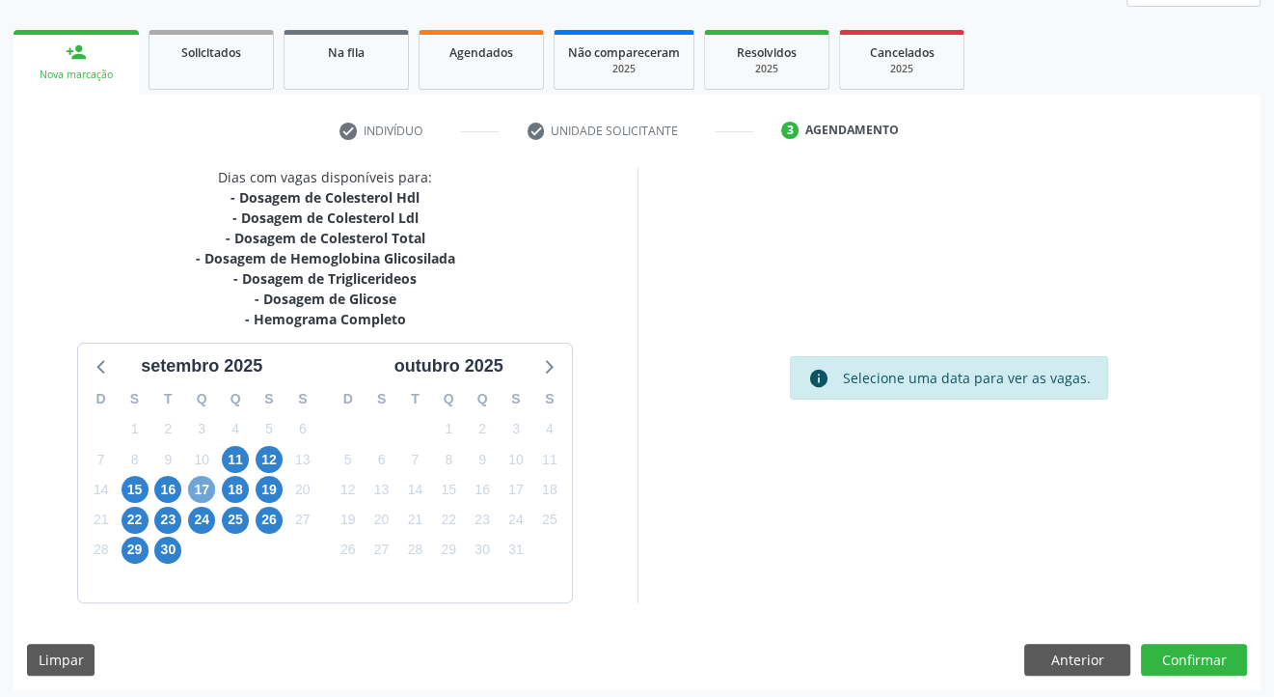
click at [196, 483] on span "17" at bounding box center [201, 489] width 27 height 27
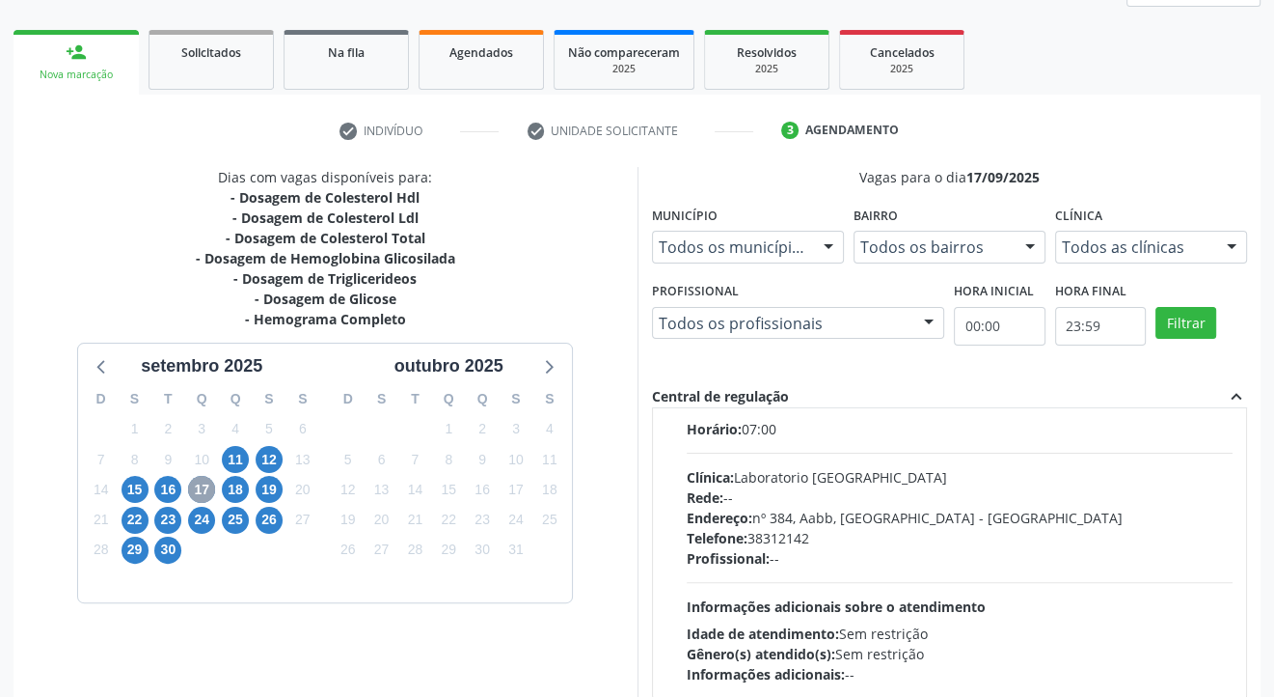
scroll to position [390, 0]
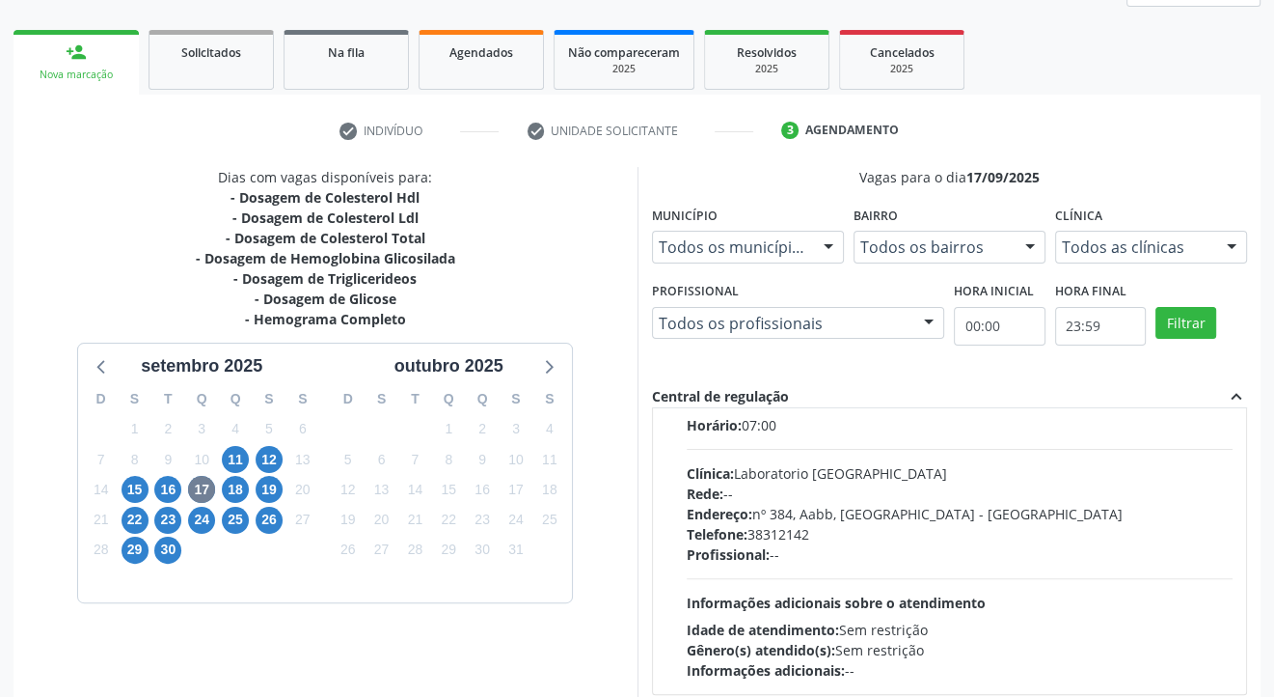
click at [676, 424] on div "Ordem de chegada Consumidos: 10 / 26 Horário: 07:00 Clínica: Laboratorio Sao Fr…" at bounding box center [950, 533] width 567 height 296
radio input "true"
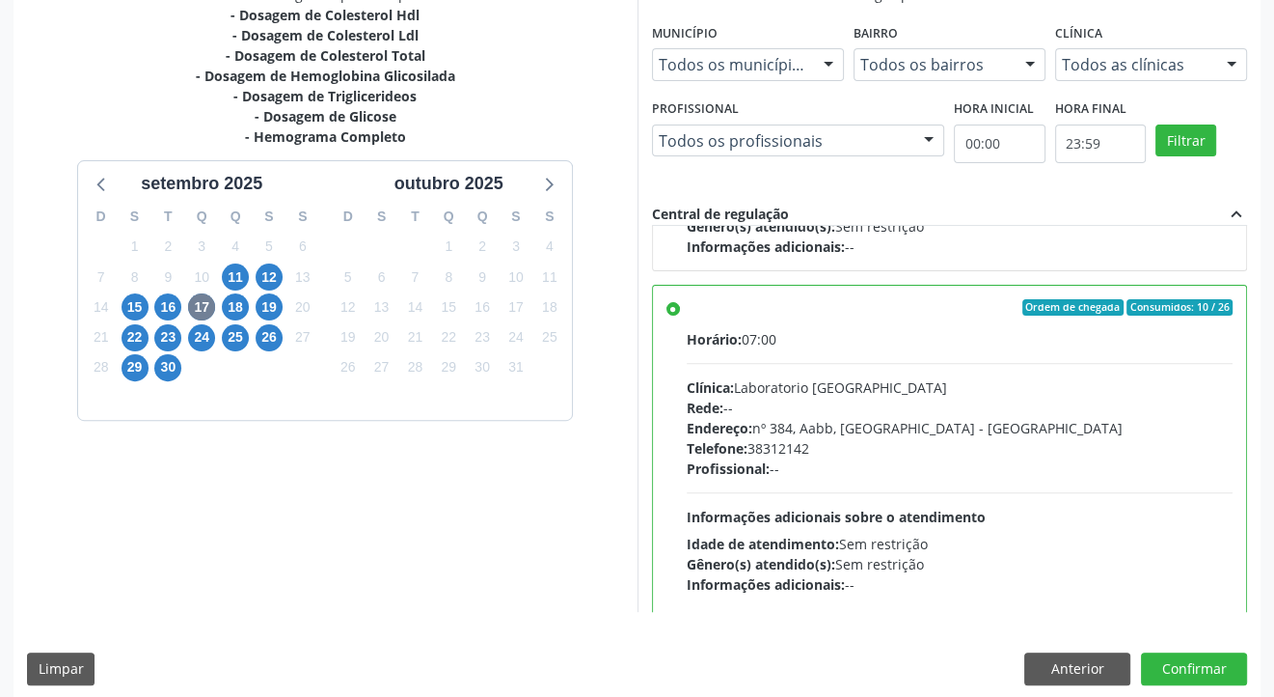
scroll to position [455, 0]
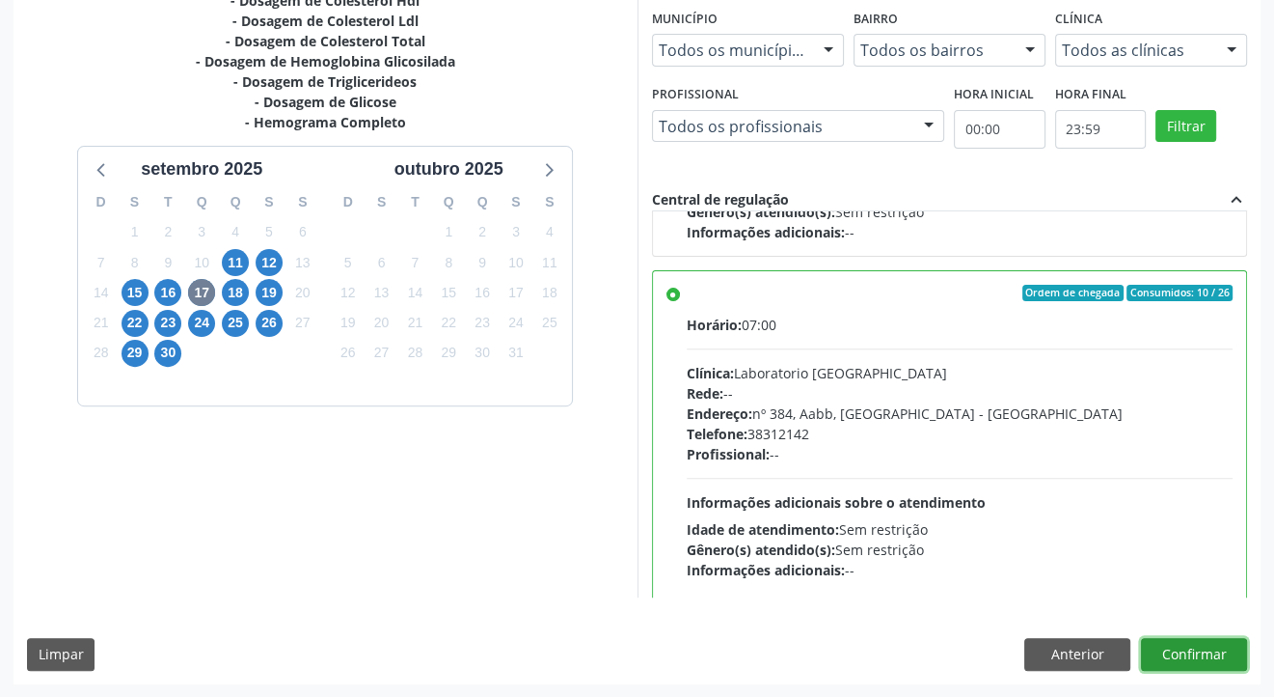
click at [1177, 657] on button "Confirmar" at bounding box center [1194, 654] width 106 height 33
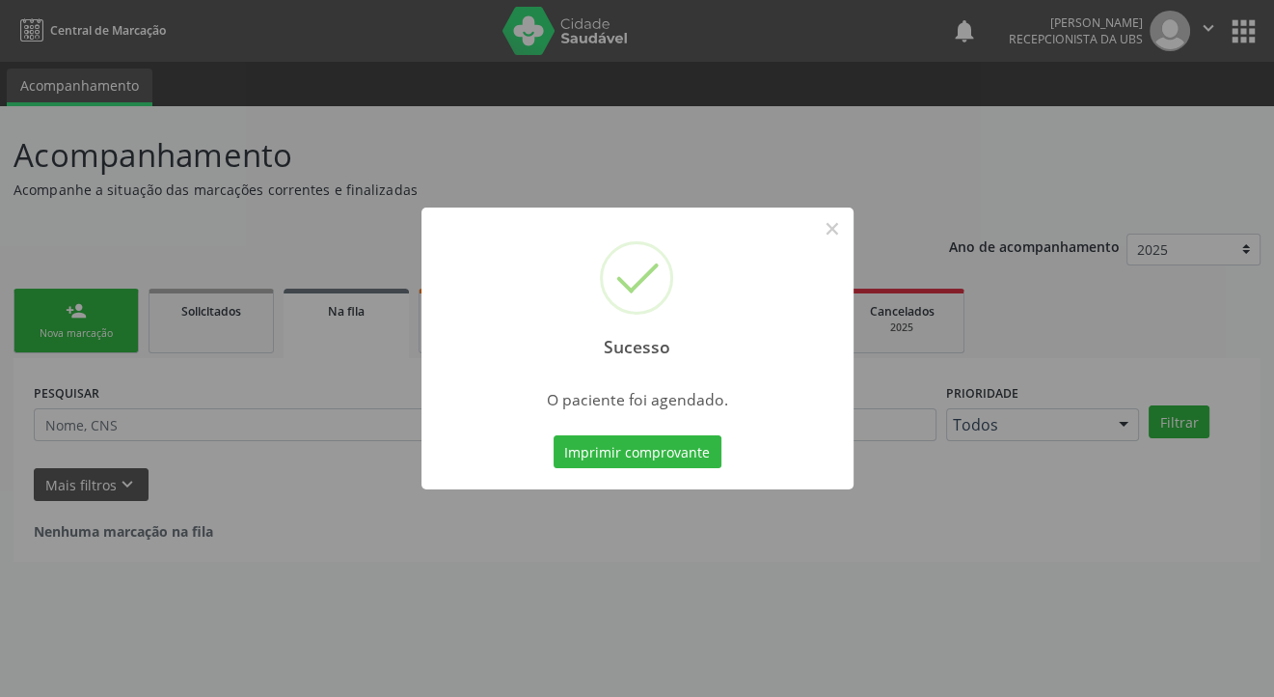
scroll to position [0, 0]
click at [839, 230] on button "×" at bounding box center [839, 228] width 33 height 33
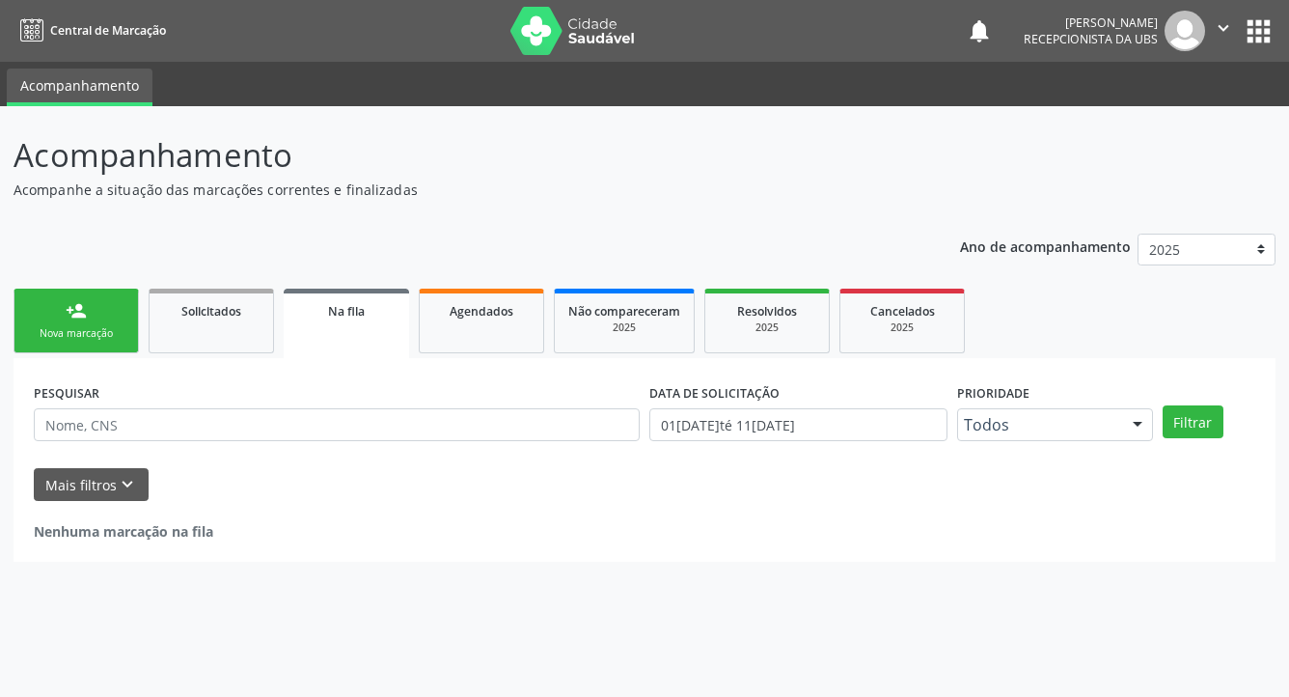
click at [76, 327] on div "Nova marcação" at bounding box center [76, 333] width 96 height 14
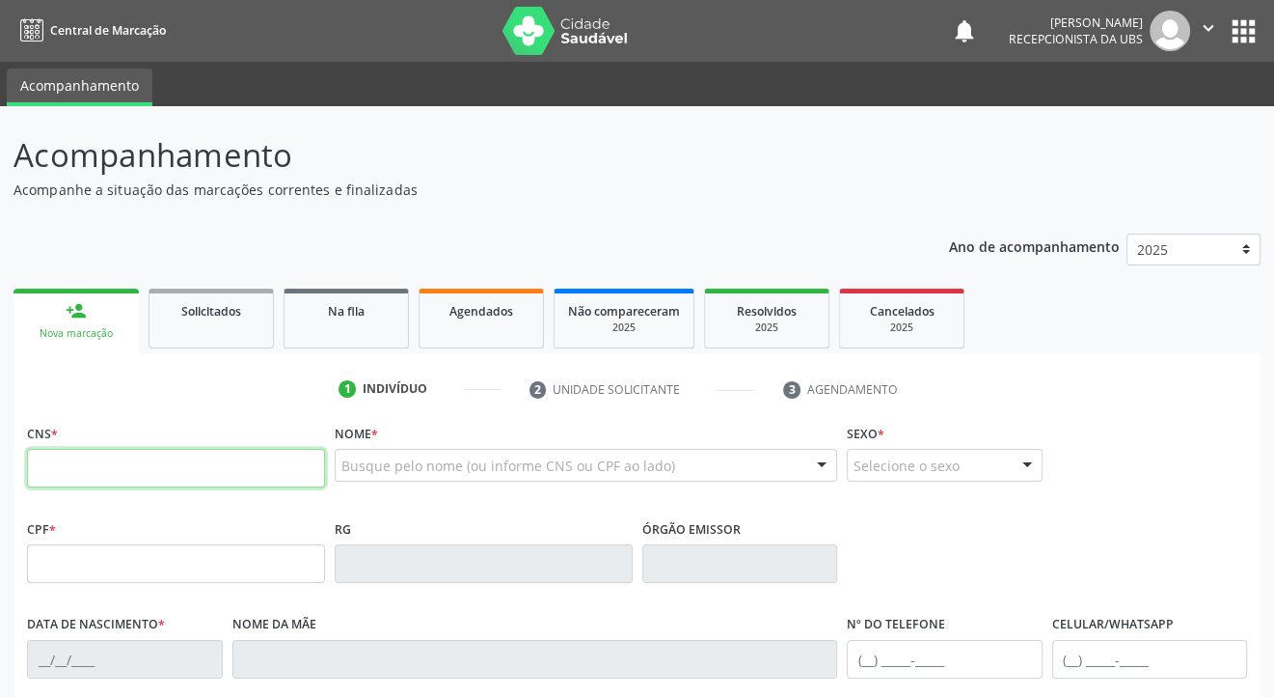
click at [60, 480] on input "text" at bounding box center [176, 468] width 298 height 39
type input "703 6080 8783 6433"
type input "25/07/1976"
type input "Ana Jose da Silva Sousa"
type input "[PHONE_NUMBER]"
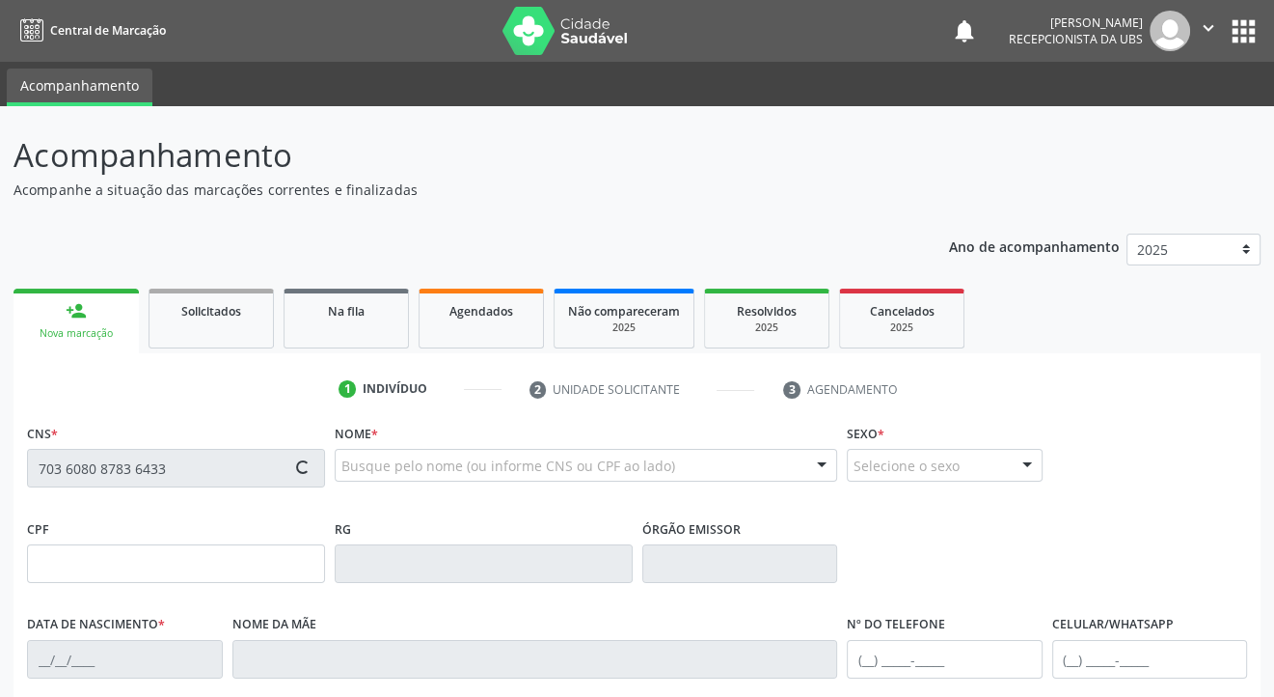
type input "[PHONE_NUMBER]"
type input "175"
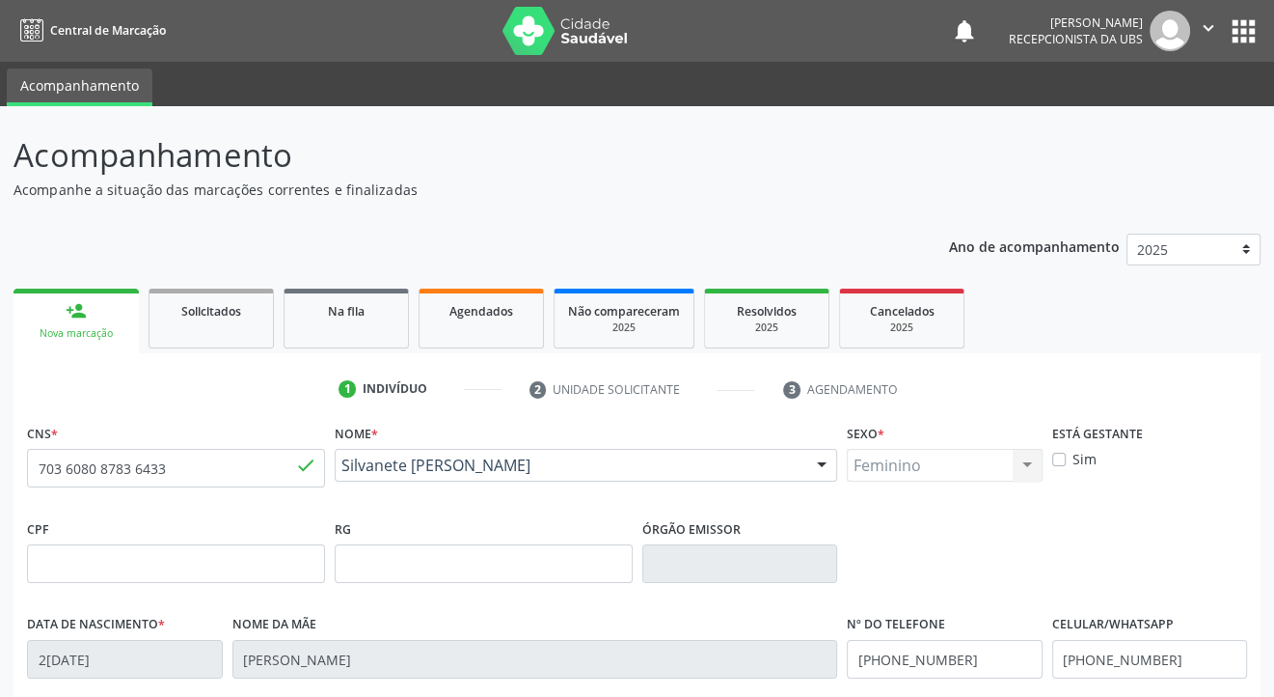
scroll to position [348, 0]
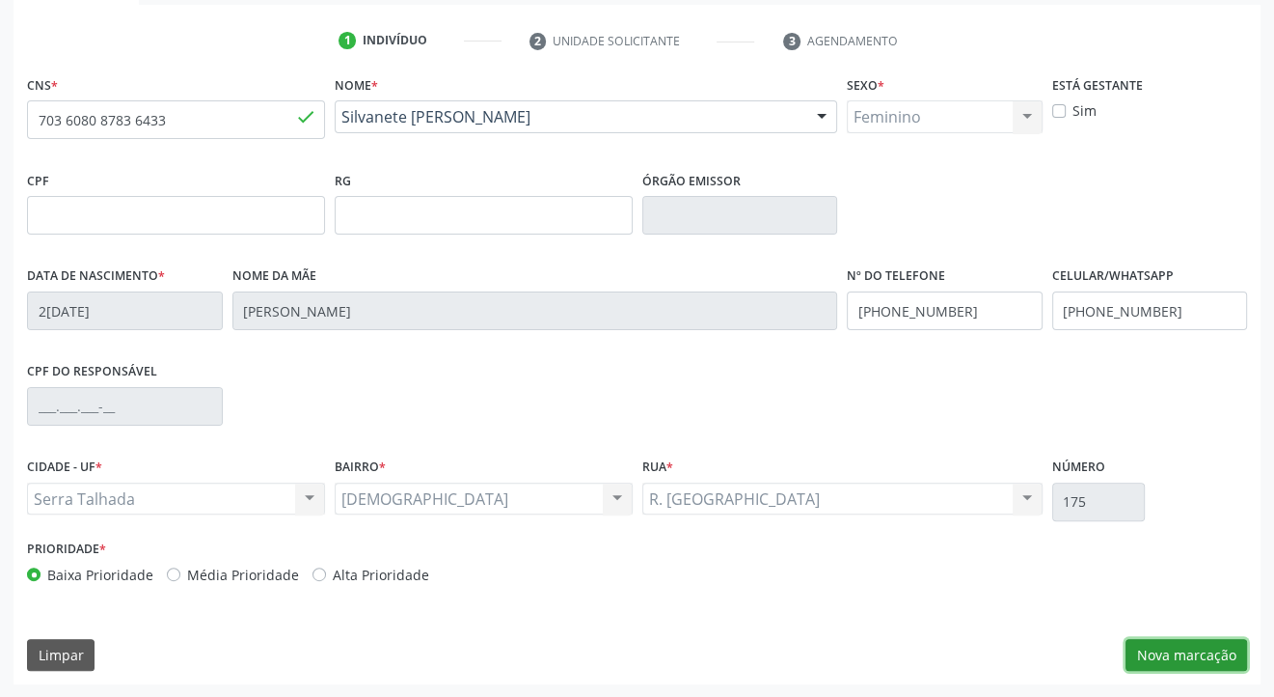
click at [1178, 647] on button "Nova marcação" at bounding box center [1187, 655] width 122 height 33
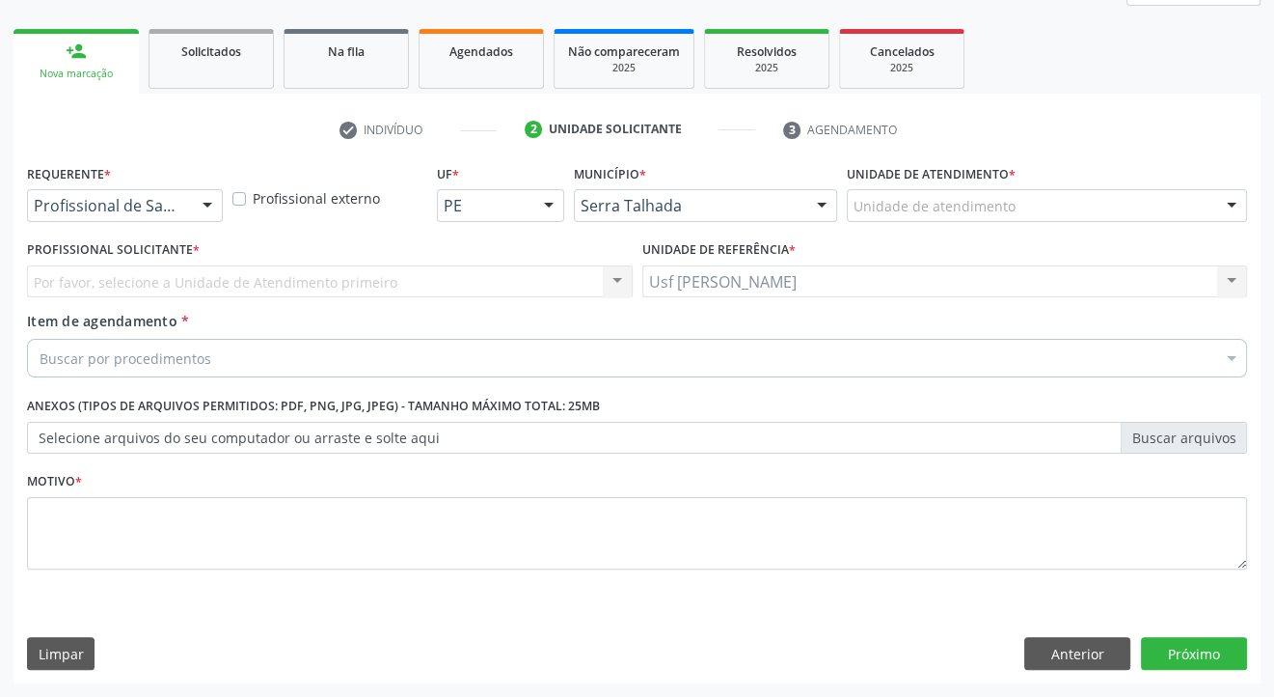
scroll to position [259, 0]
click at [208, 207] on div at bounding box center [207, 207] width 29 height 33
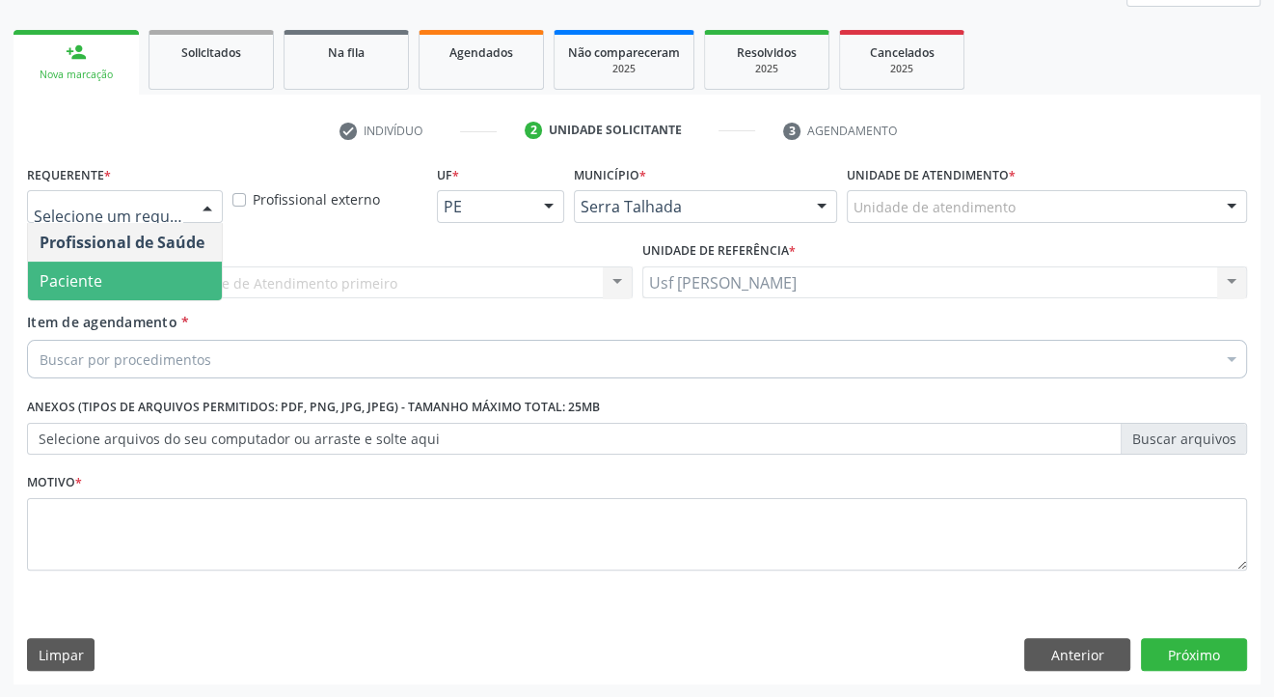
click at [133, 278] on span "Paciente" at bounding box center [125, 280] width 194 height 39
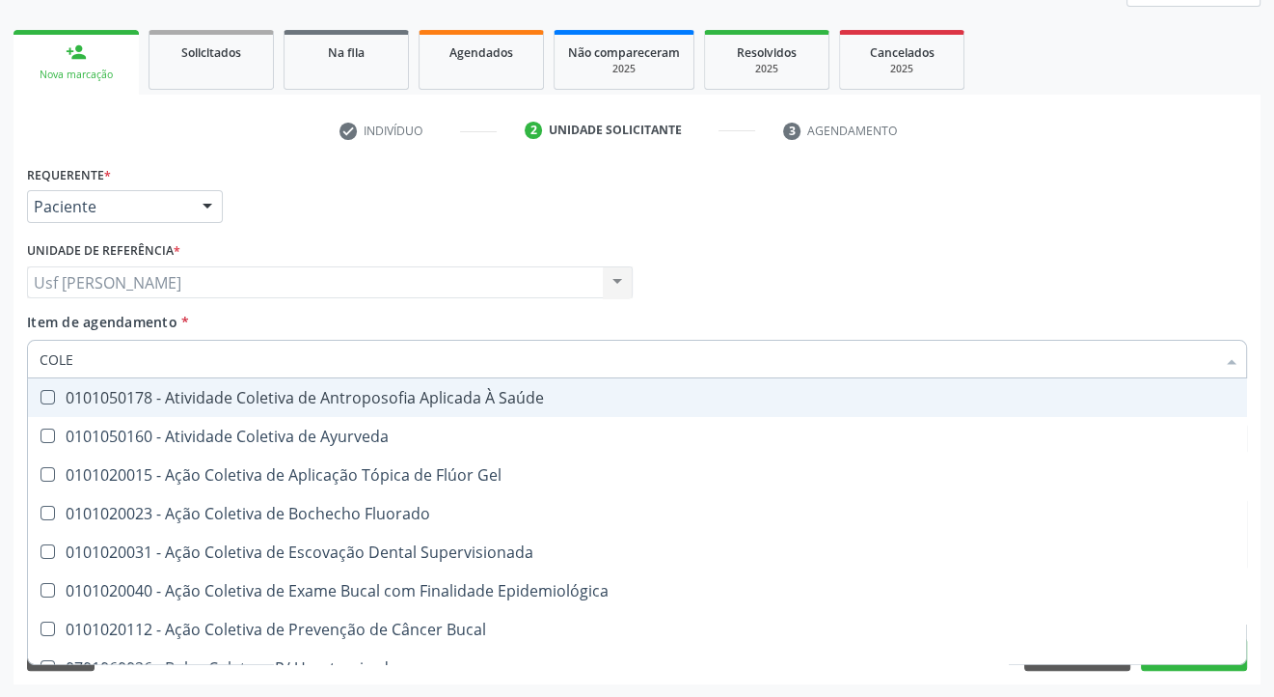
type input "COLES"
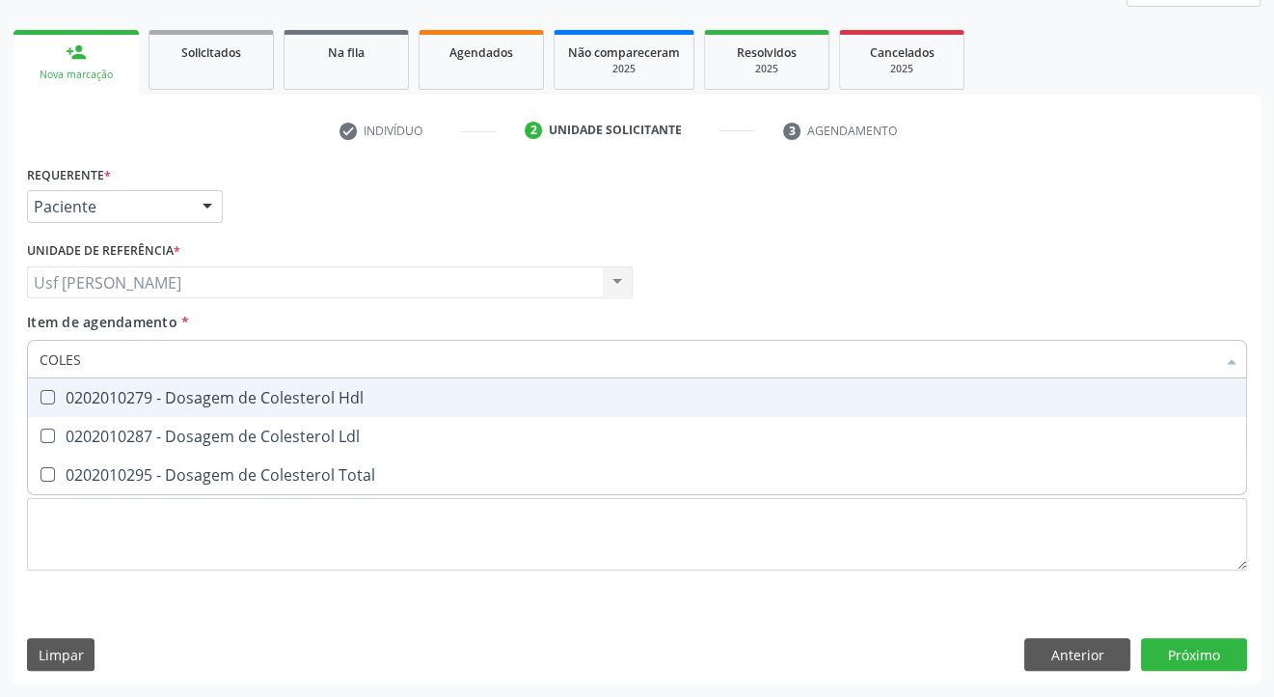
click at [46, 394] on Hdl at bounding box center [48, 397] width 14 height 14
click at [41, 394] on Hdl "checkbox" at bounding box center [34, 397] width 13 height 13
checkbox Hdl "true"
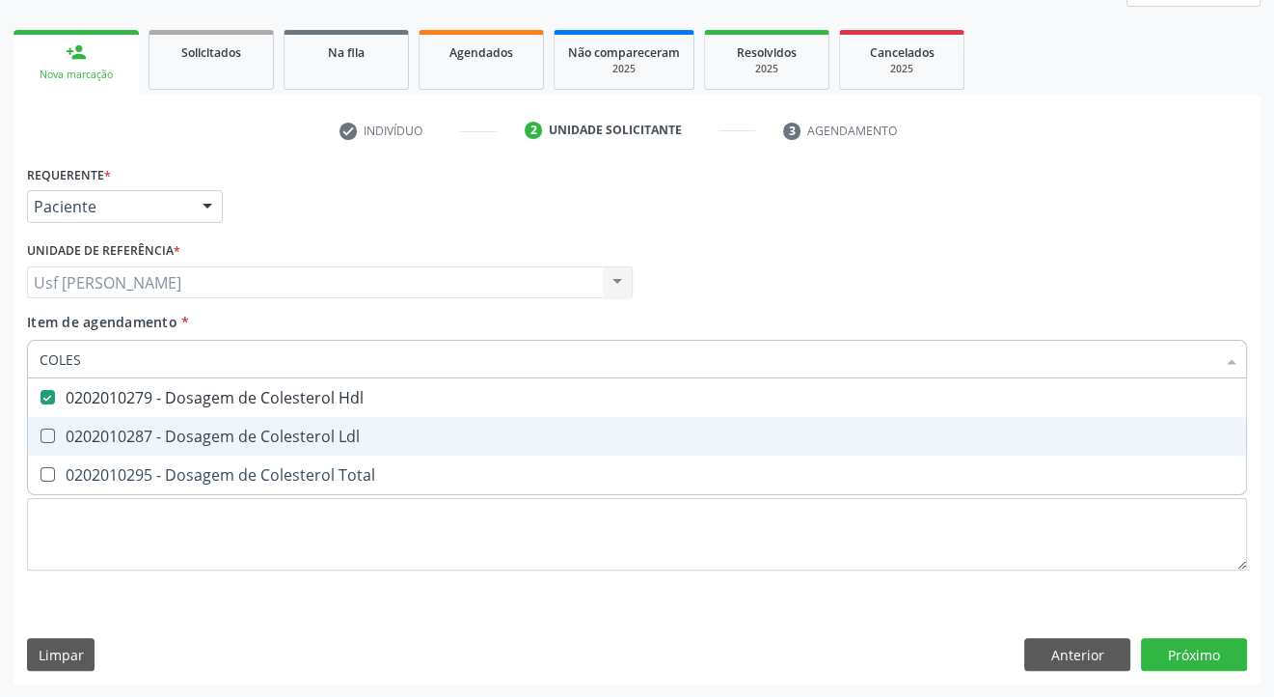
click at [42, 440] on Ldl at bounding box center [48, 435] width 14 height 14
click at [41, 440] on Ldl "checkbox" at bounding box center [34, 435] width 13 height 13
checkbox Ldl "true"
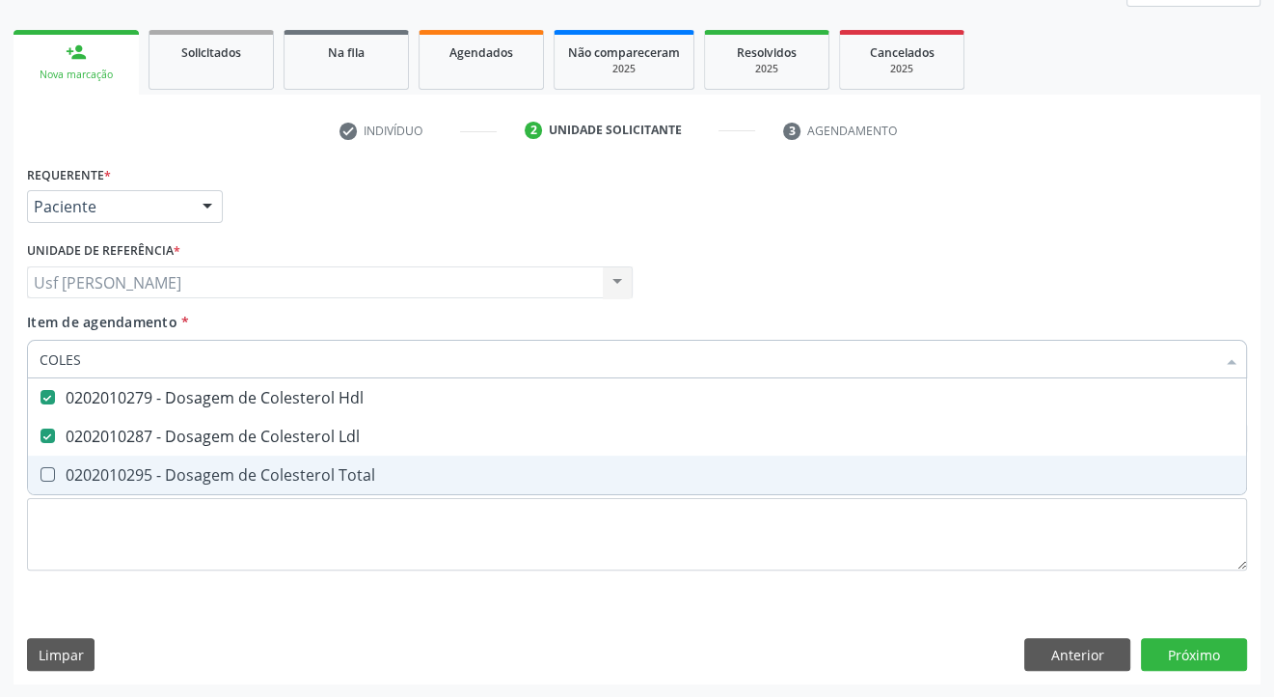
click at [47, 474] on Total at bounding box center [48, 474] width 14 height 14
click at [41, 474] on Total "checkbox" at bounding box center [34, 474] width 13 height 13
checkbox Total "true"
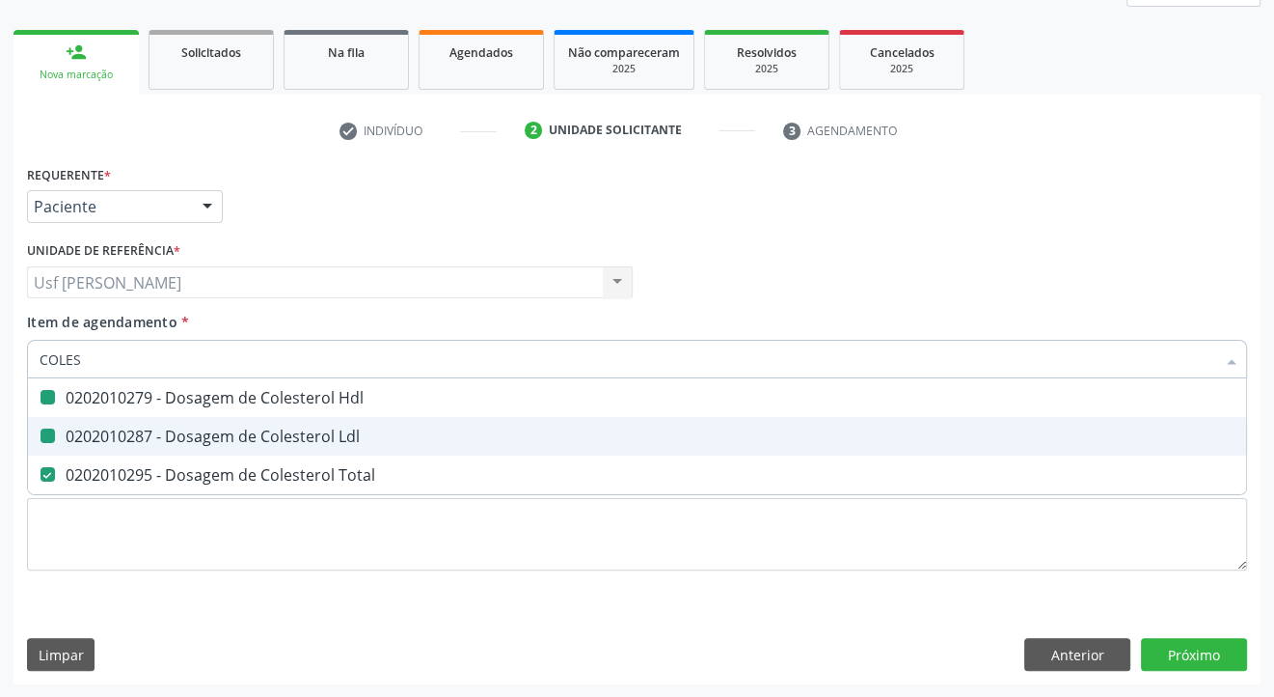
type input "COLE"
checkbox Hdl "false"
checkbox Ldl "false"
checkbox Total "false"
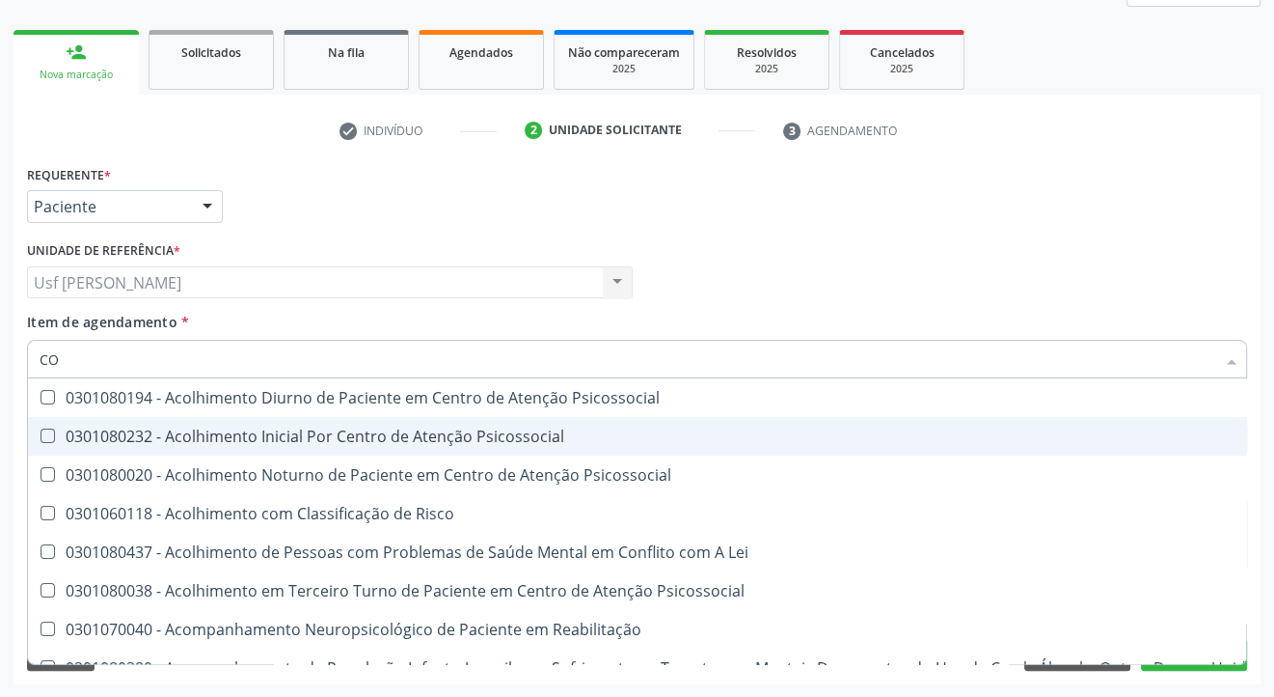
type input "C"
checkbox Hdl "false"
checkbox Ldl "false"
checkbox Total "false"
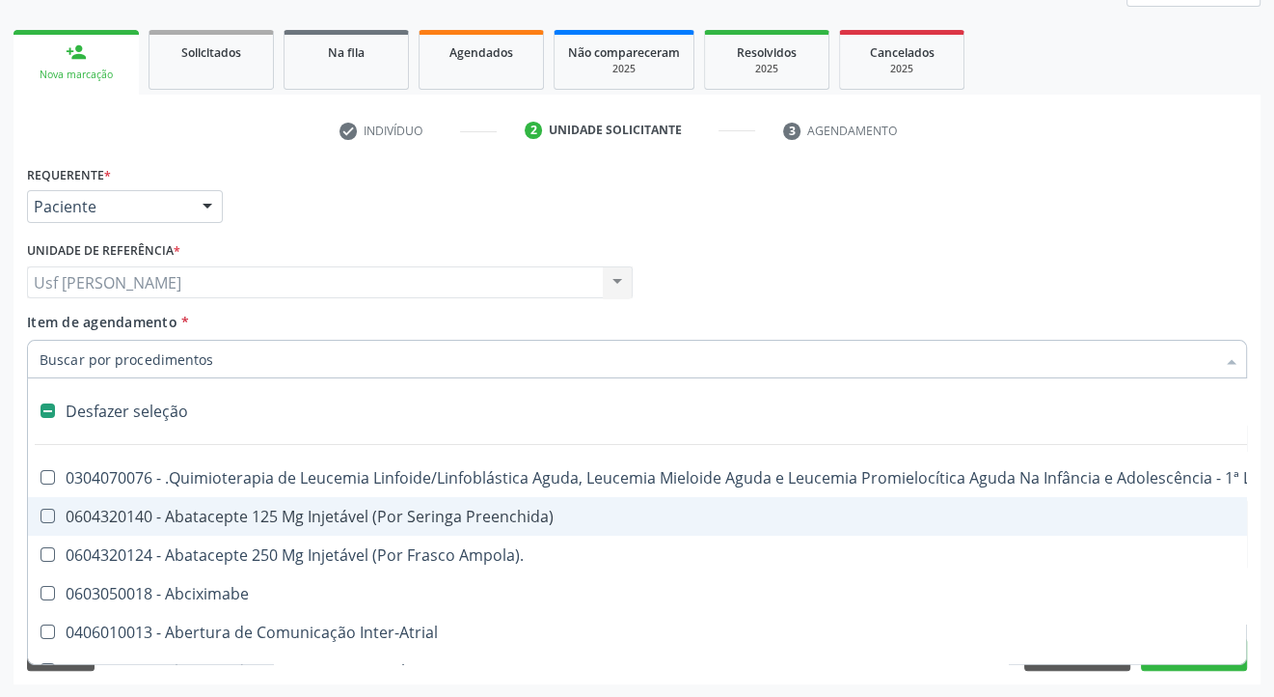
type input "G"
checkbox Linha "true"
checkbox Infusão "true"
checkbox Urostomizados "true"
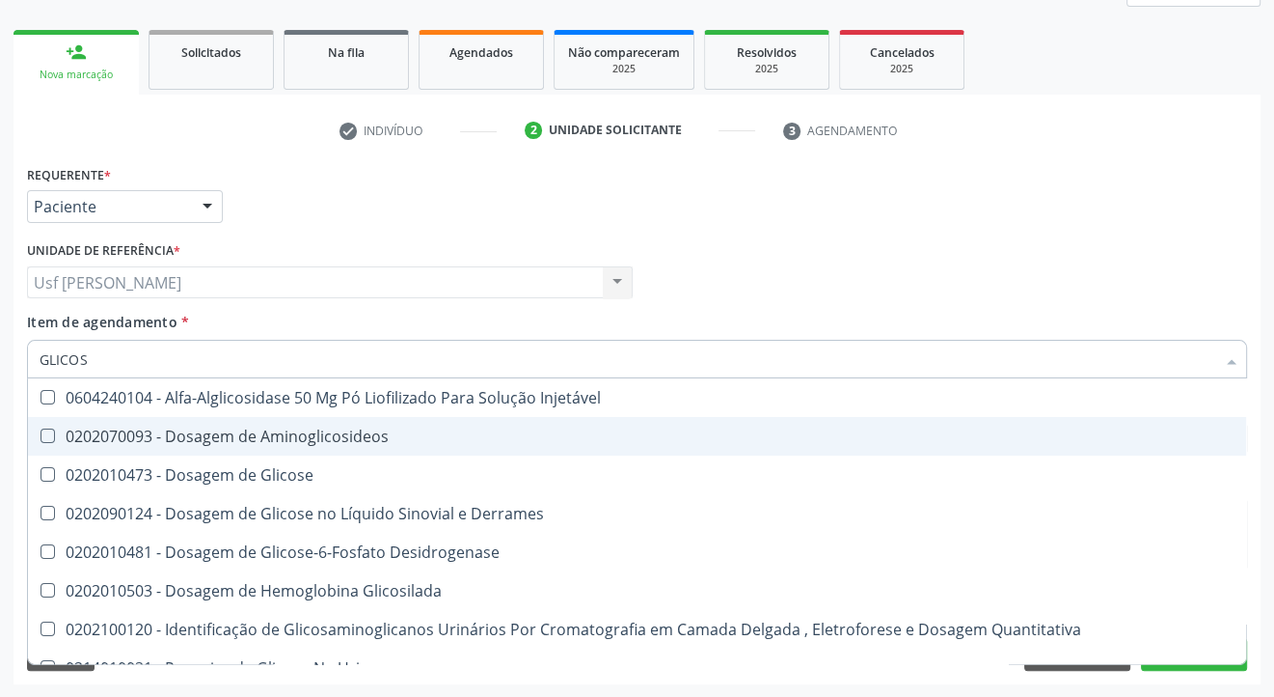
type input "GLICOSE"
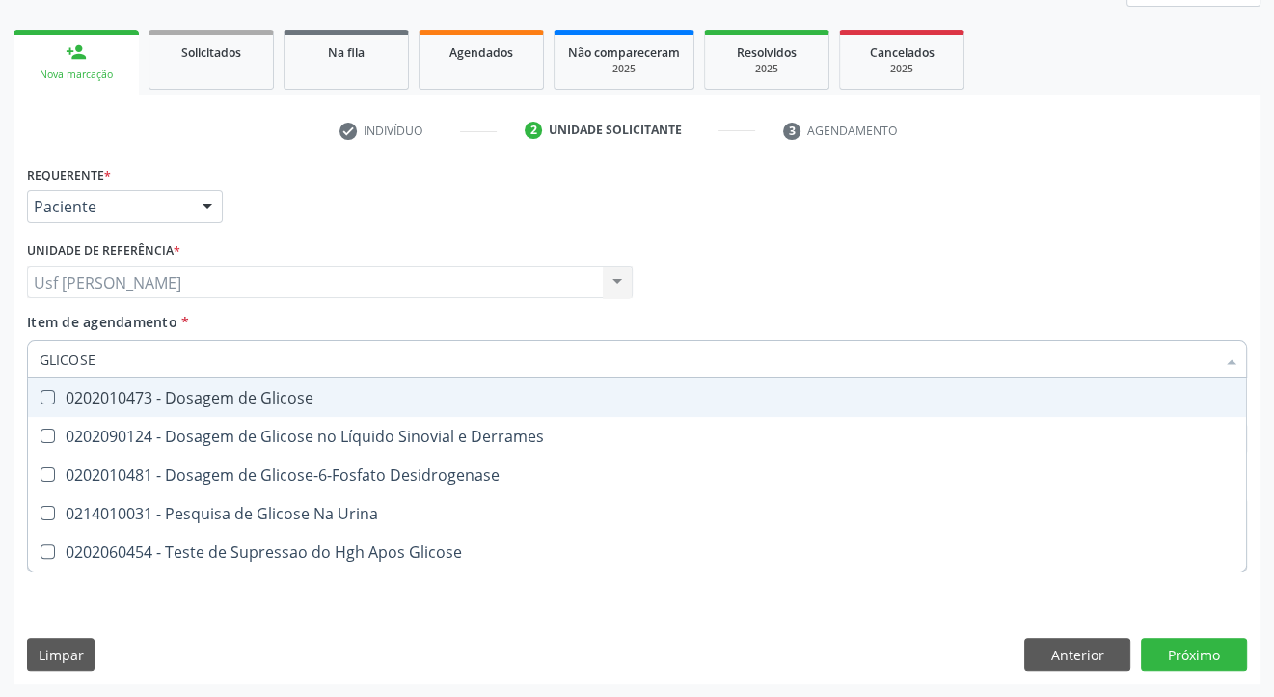
click at [305, 401] on div "0202010473 - Dosagem de Glicose" at bounding box center [637, 397] width 1195 height 15
checkbox Glicose "true"
type input "GLICOS"
checkbox Glicose "false"
checkbox Desidrogenase "true"
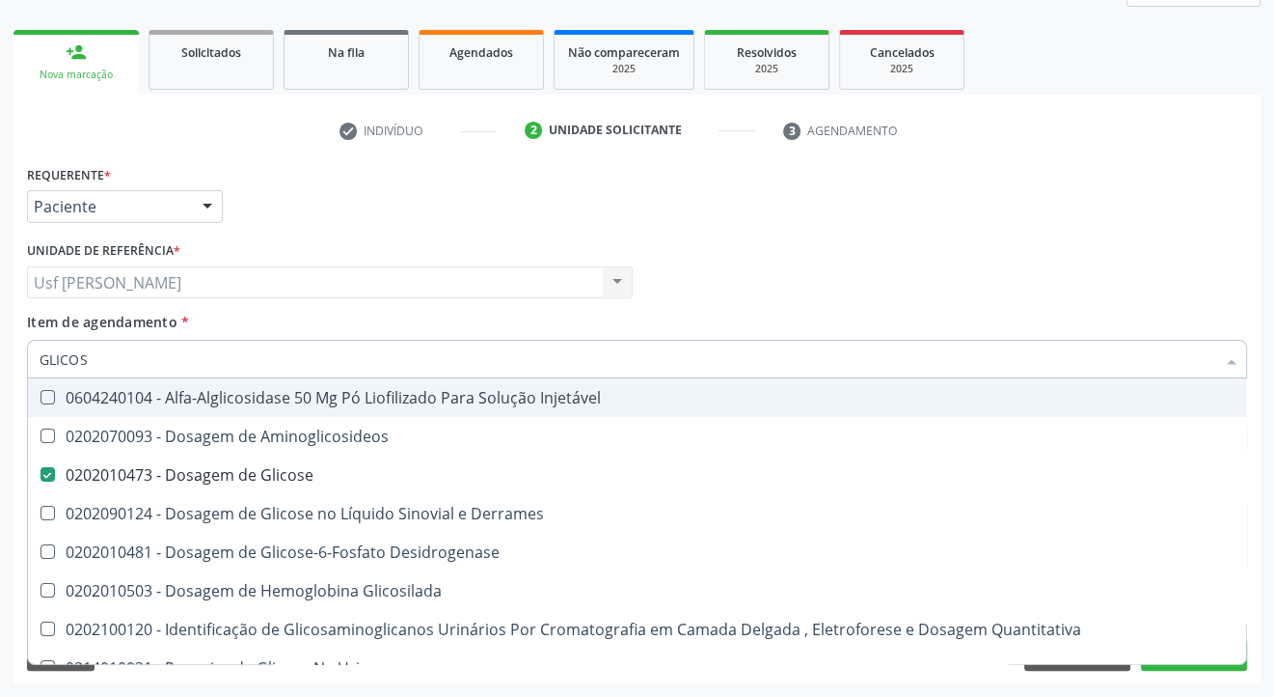
type input "GLICO"
checkbox Glicose "false"
checkbox Glicosilada "true"
type input "GLIC"
checkbox Glicosilada "false"
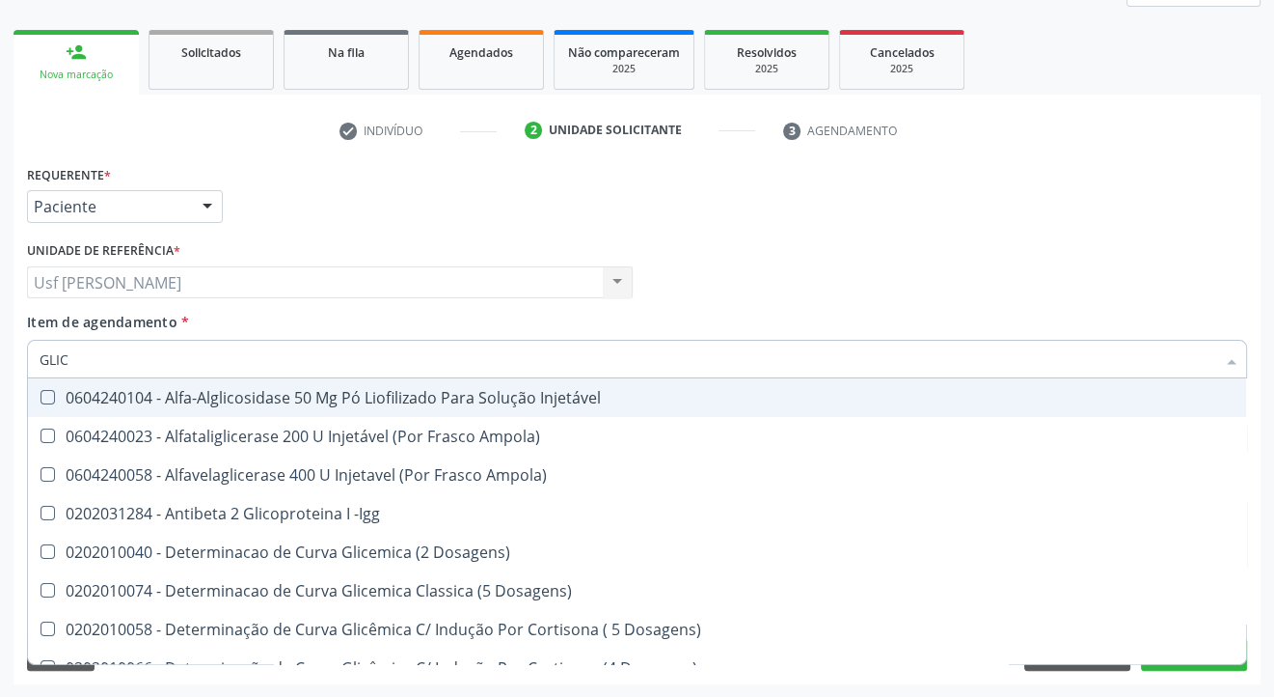
type input "GLI"
checkbox Glicose "false"
checkbox Glicosilada "true"
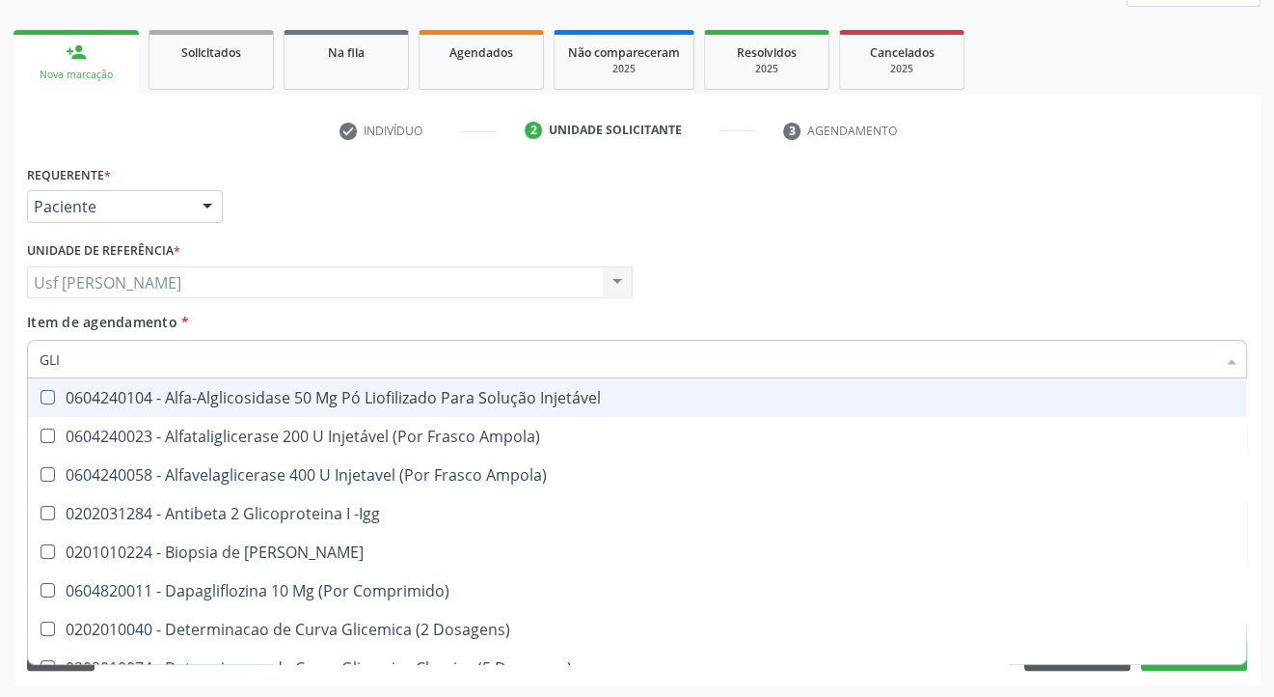
type input "GL"
checkbox Glicose "false"
type input "G"
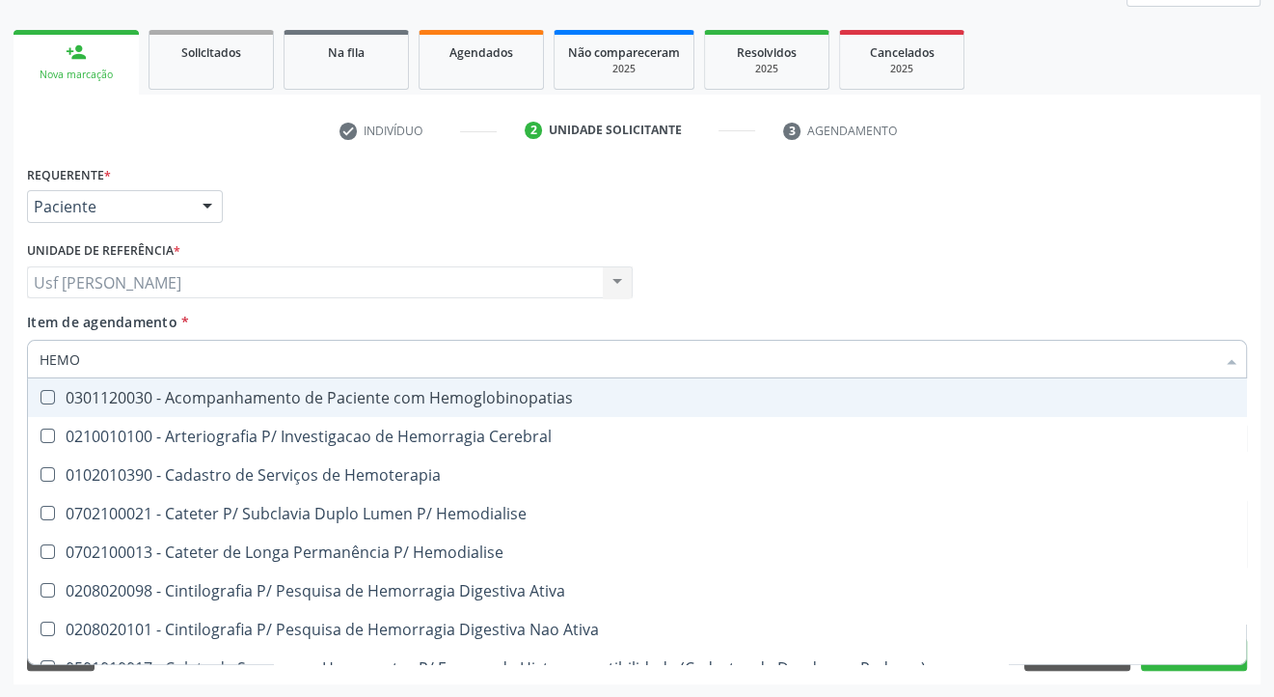
type input "HEMOG"
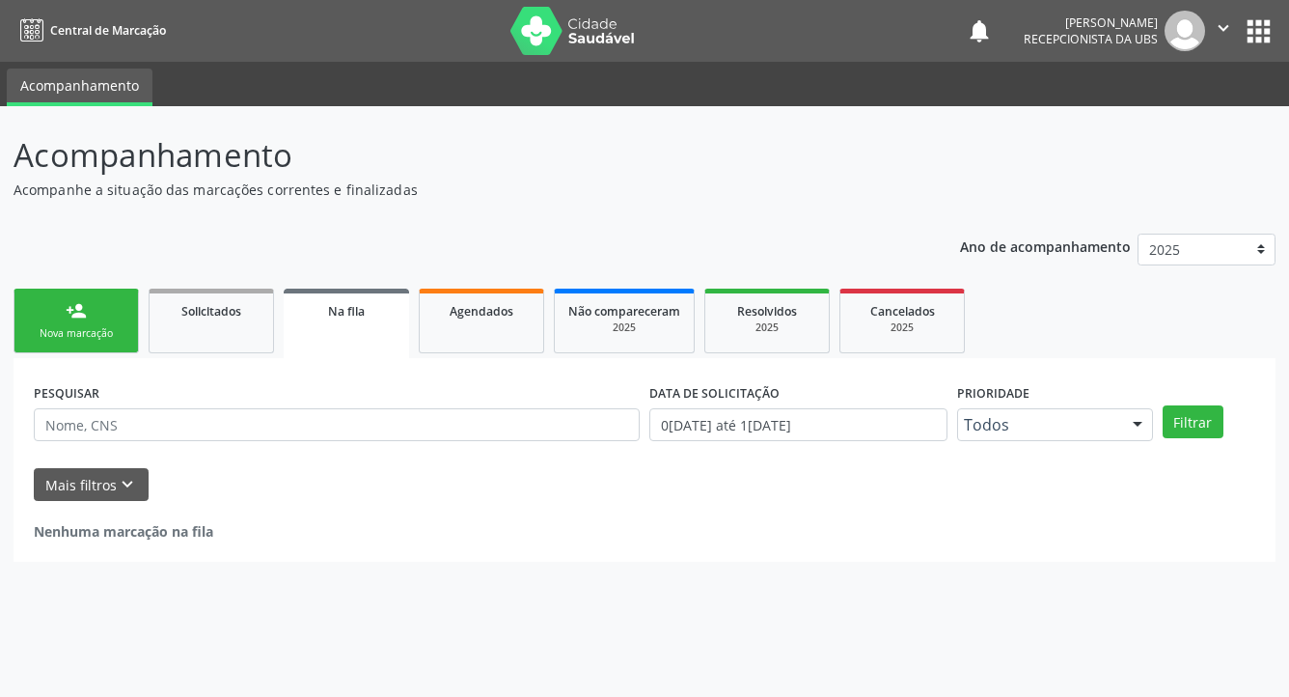
click at [80, 327] on div "Nova marcação" at bounding box center [76, 333] width 96 height 14
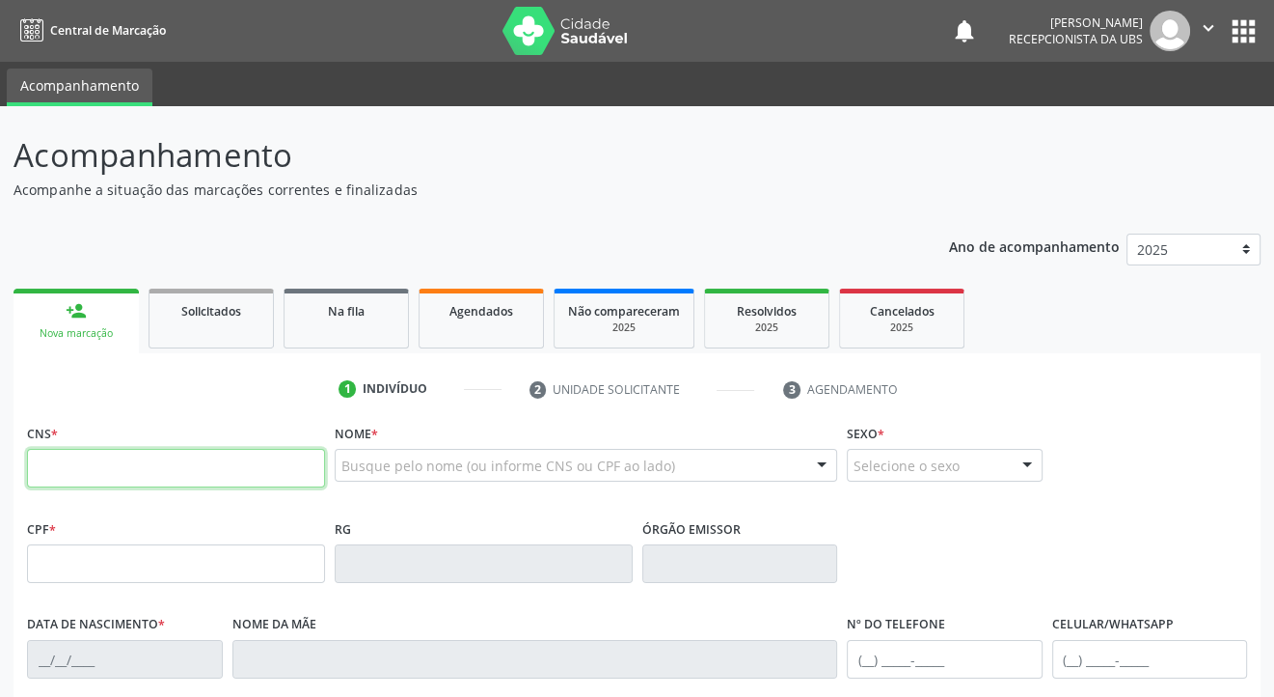
click at [74, 472] on input "text" at bounding box center [176, 468] width 298 height 39
type input "706 0028 7678 7443"
type input "011.617.614-89"
type input "30/10/1975"
type input "Luzia Romao dos Santos"
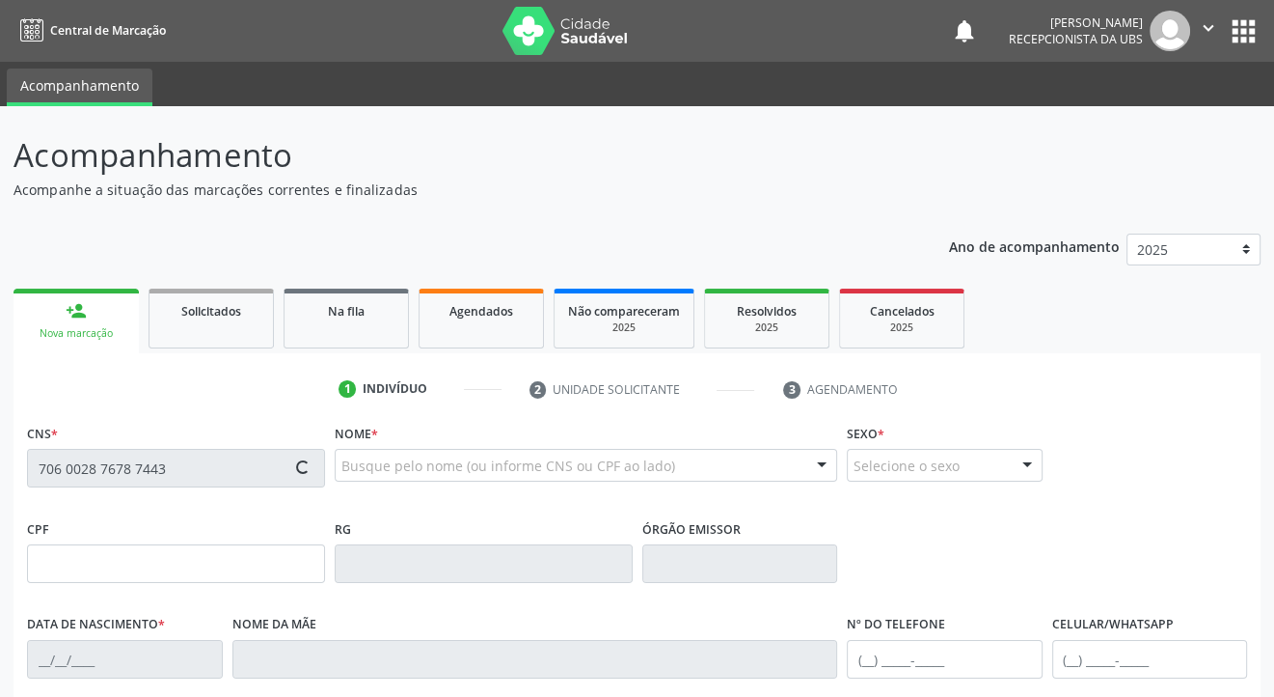
type input "(87) 99614-2157"
type input "34"
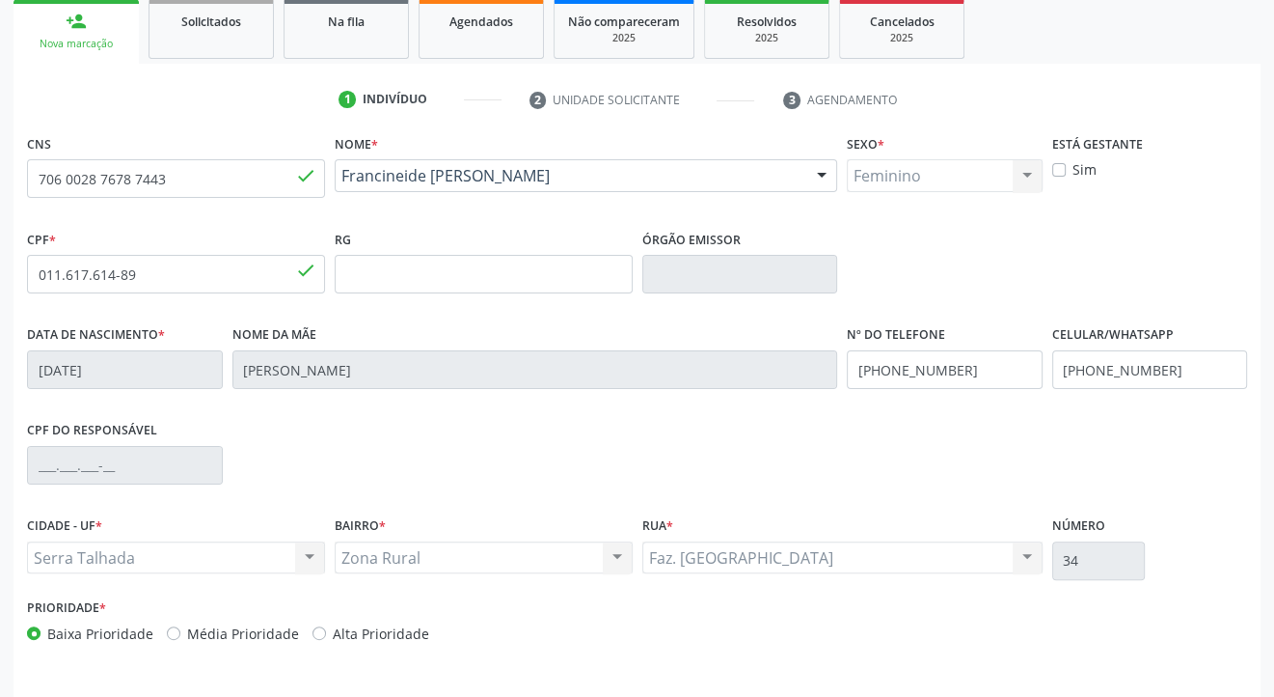
scroll to position [348, 0]
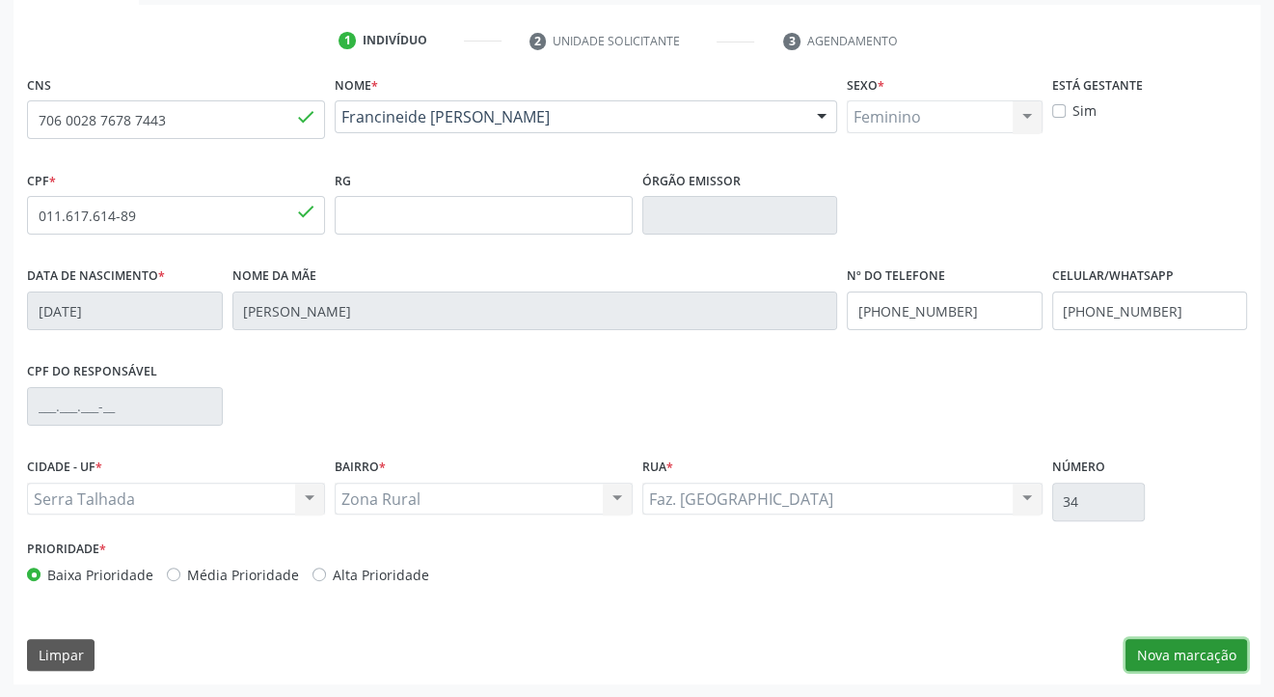
click at [1192, 653] on button "Nova marcação" at bounding box center [1187, 655] width 122 height 33
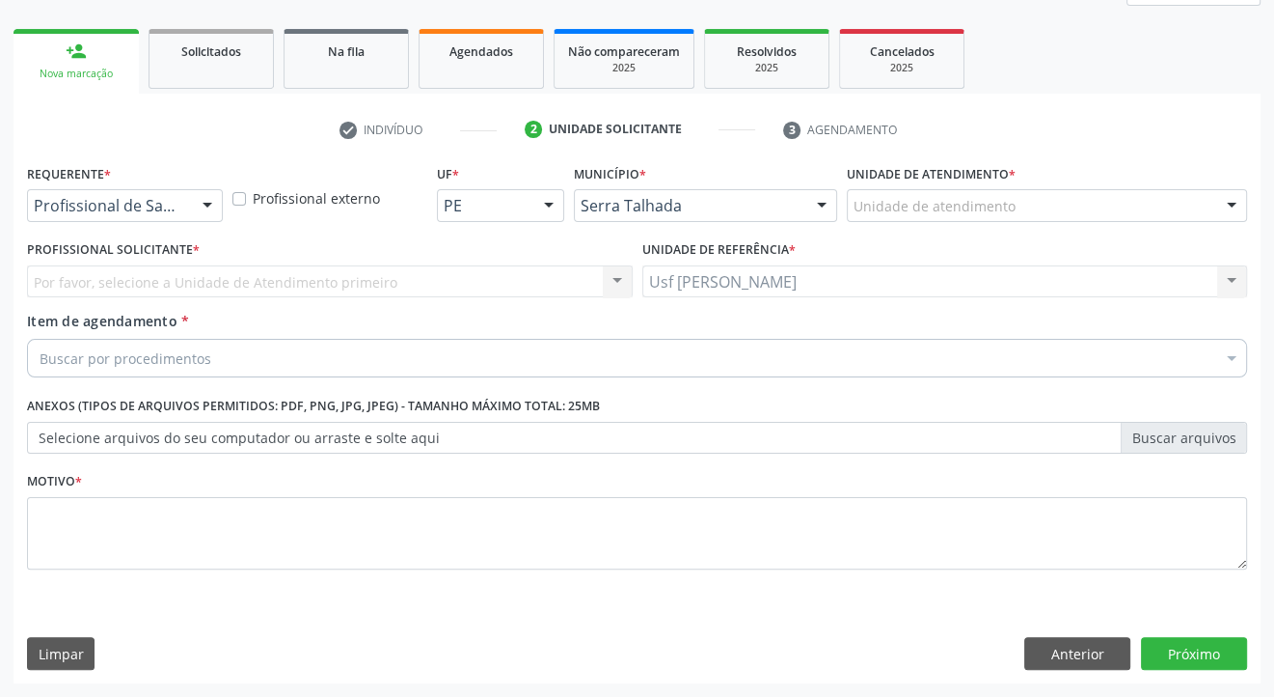
scroll to position [259, 0]
click at [208, 207] on div at bounding box center [207, 207] width 29 height 33
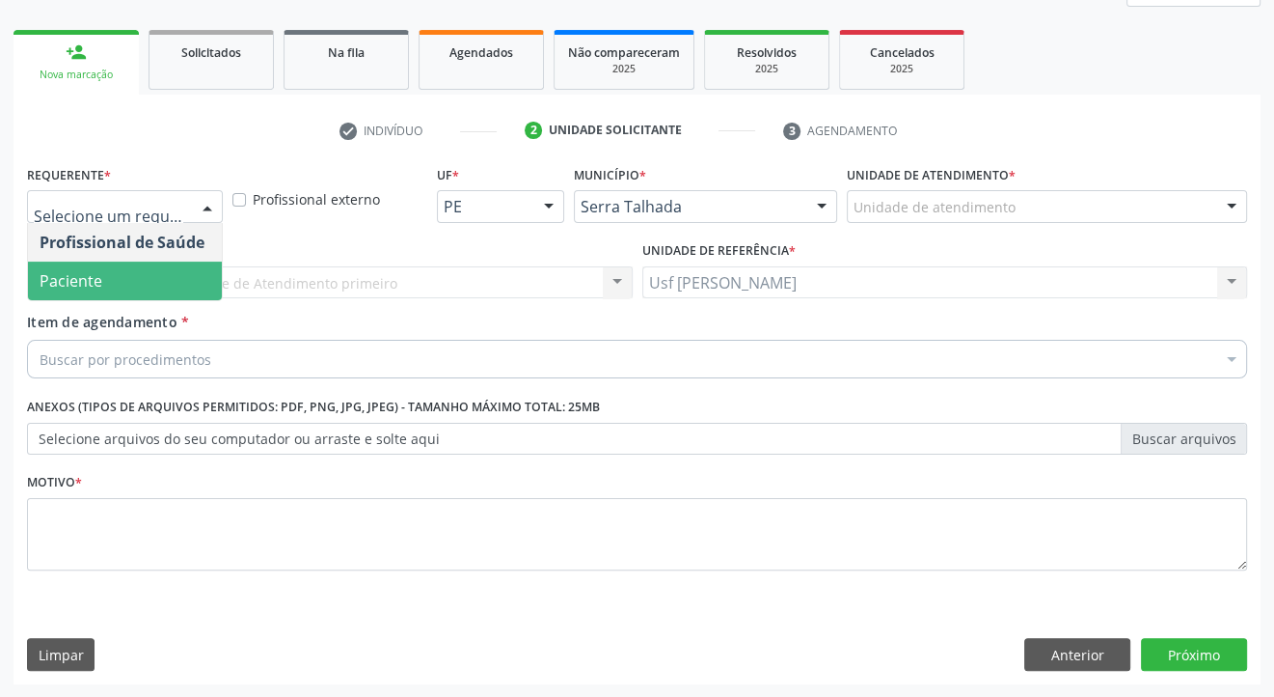
click at [158, 278] on span "Paciente" at bounding box center [125, 280] width 194 height 39
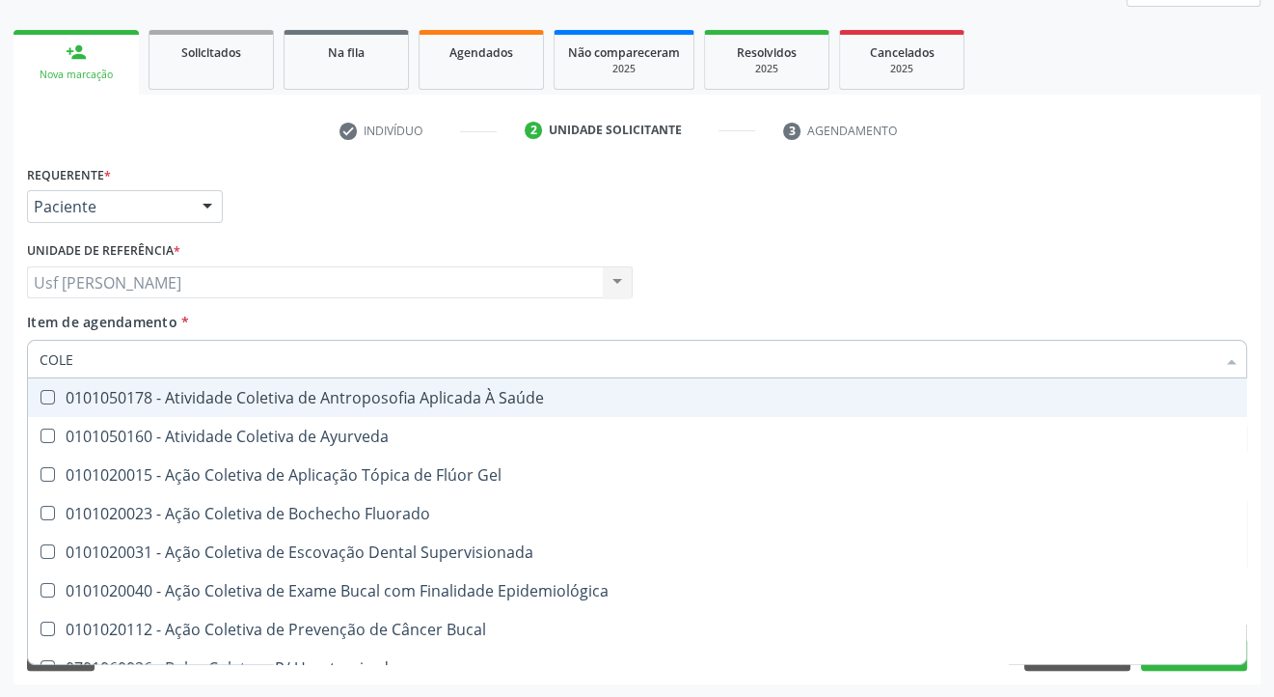
type input "COLES"
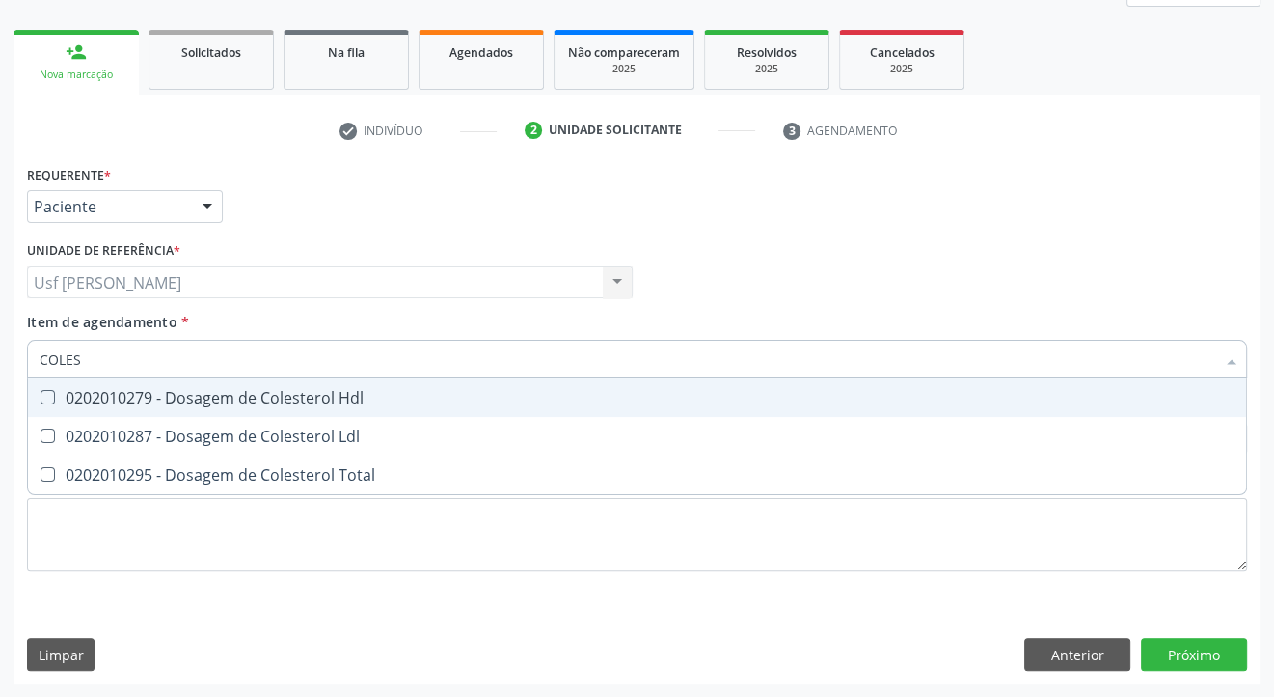
click at [46, 390] on Hdl at bounding box center [48, 397] width 14 height 14
click at [41, 391] on Hdl "checkbox" at bounding box center [34, 397] width 13 height 13
checkbox Hdl "true"
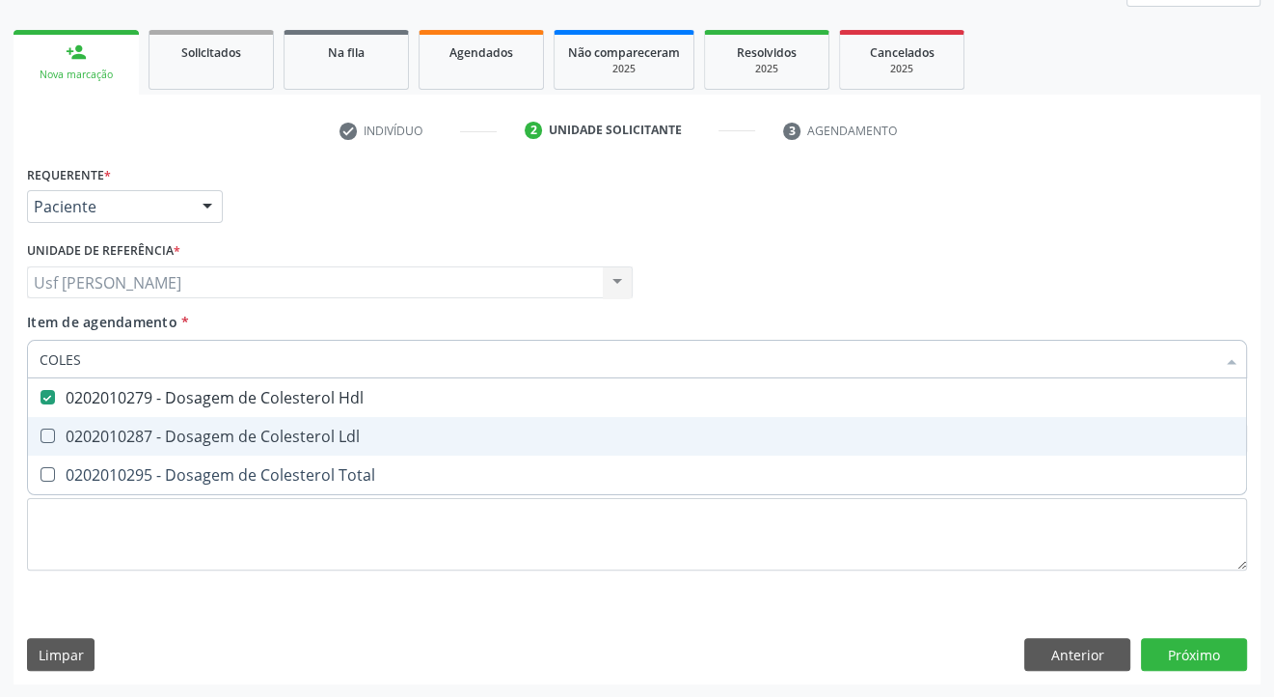
click at [43, 435] on Ldl at bounding box center [48, 435] width 14 height 14
click at [41, 435] on Ldl "checkbox" at bounding box center [34, 435] width 13 height 13
checkbox Ldl "true"
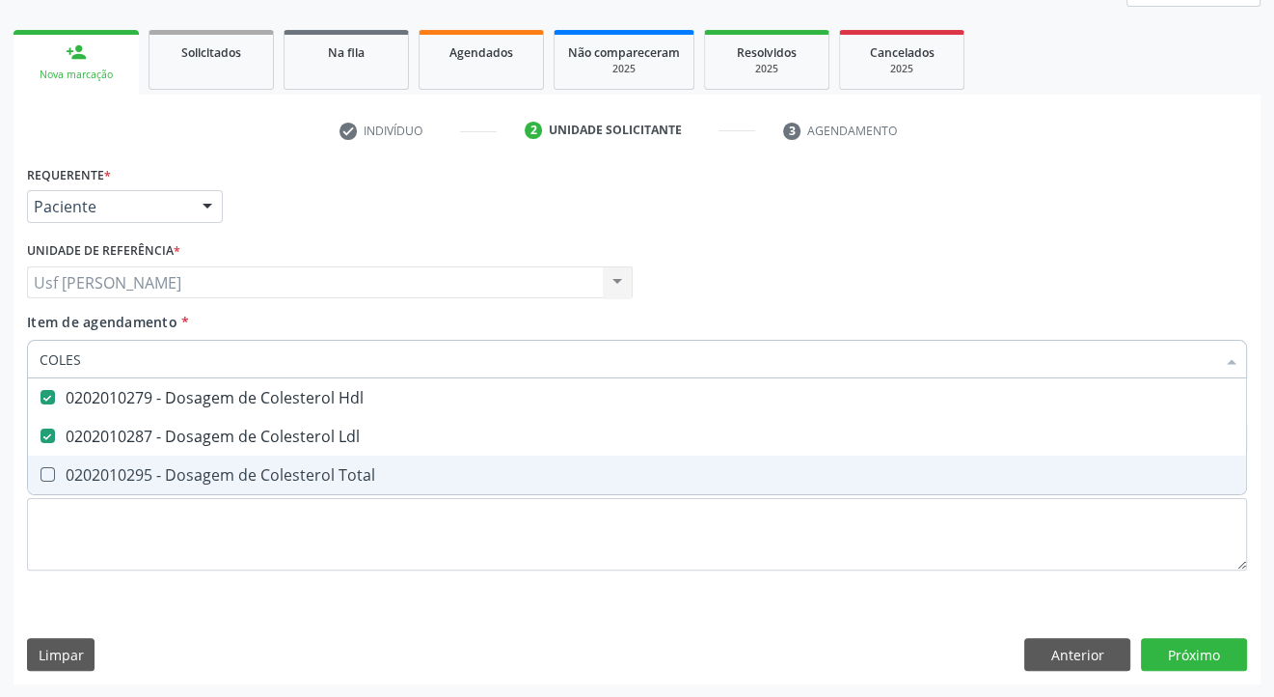
click at [45, 477] on Total at bounding box center [48, 474] width 14 height 14
click at [41, 477] on Total "checkbox" at bounding box center [34, 474] width 13 height 13
checkbox Total "true"
type input "COLE"
checkbox Hdl "false"
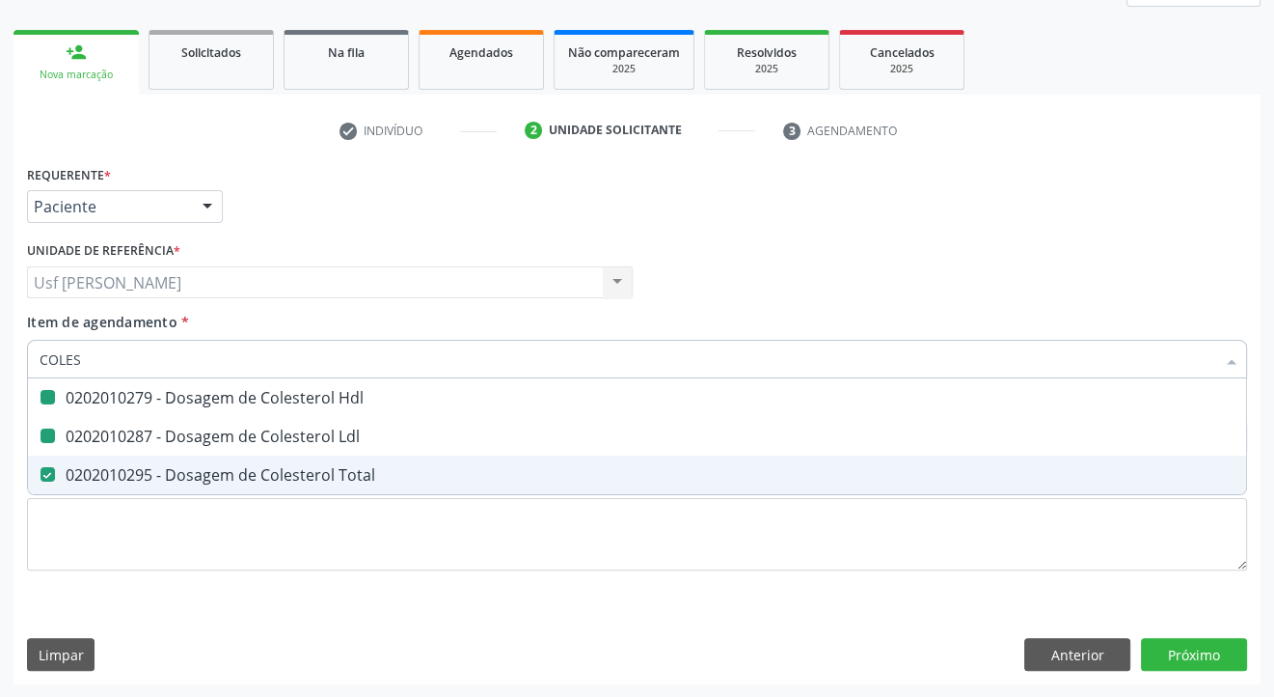
checkbox Ldl "false"
checkbox Total "false"
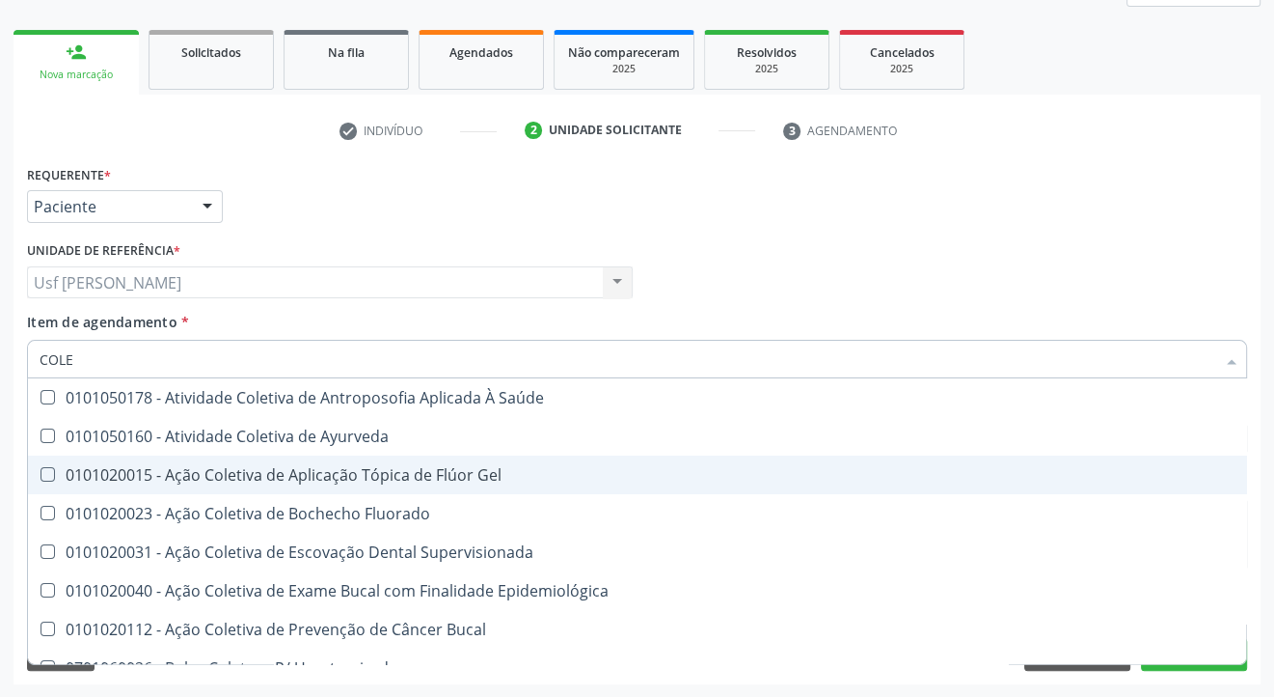
type input "COL"
checkbox Hdl "false"
checkbox Ldl "false"
checkbox Total "false"
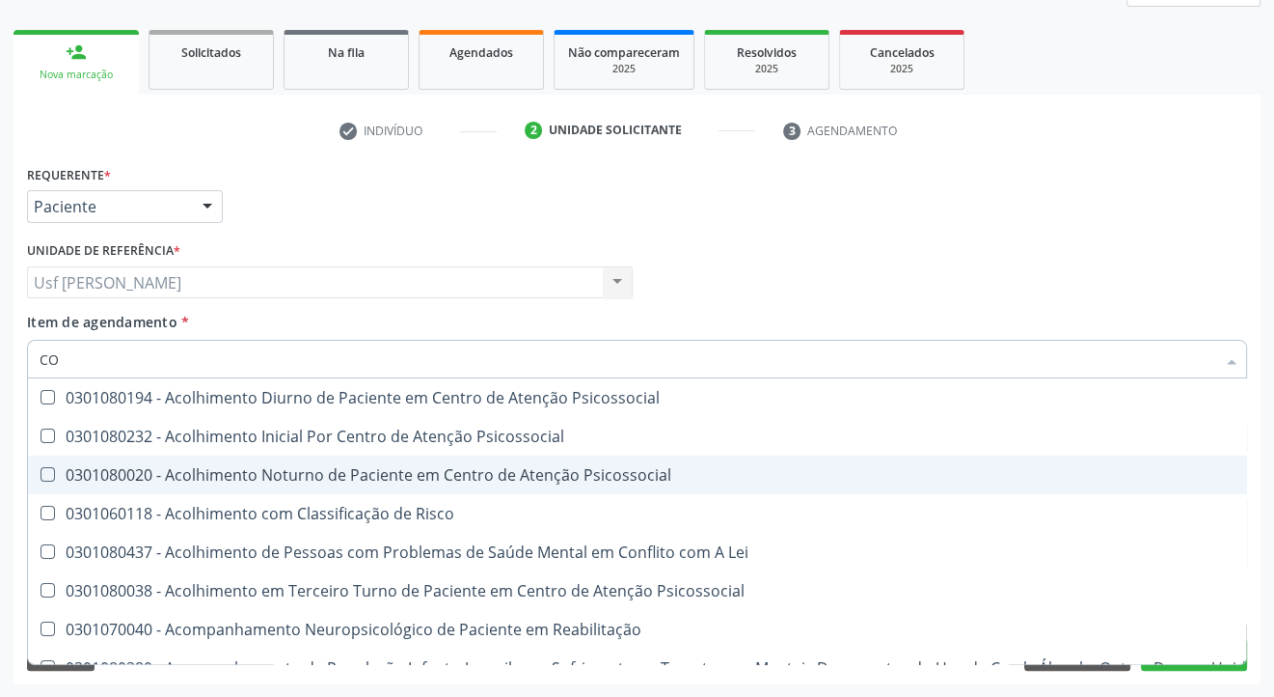
type input "C"
checkbox Hdl "false"
checkbox Ldl "false"
checkbox Total "false"
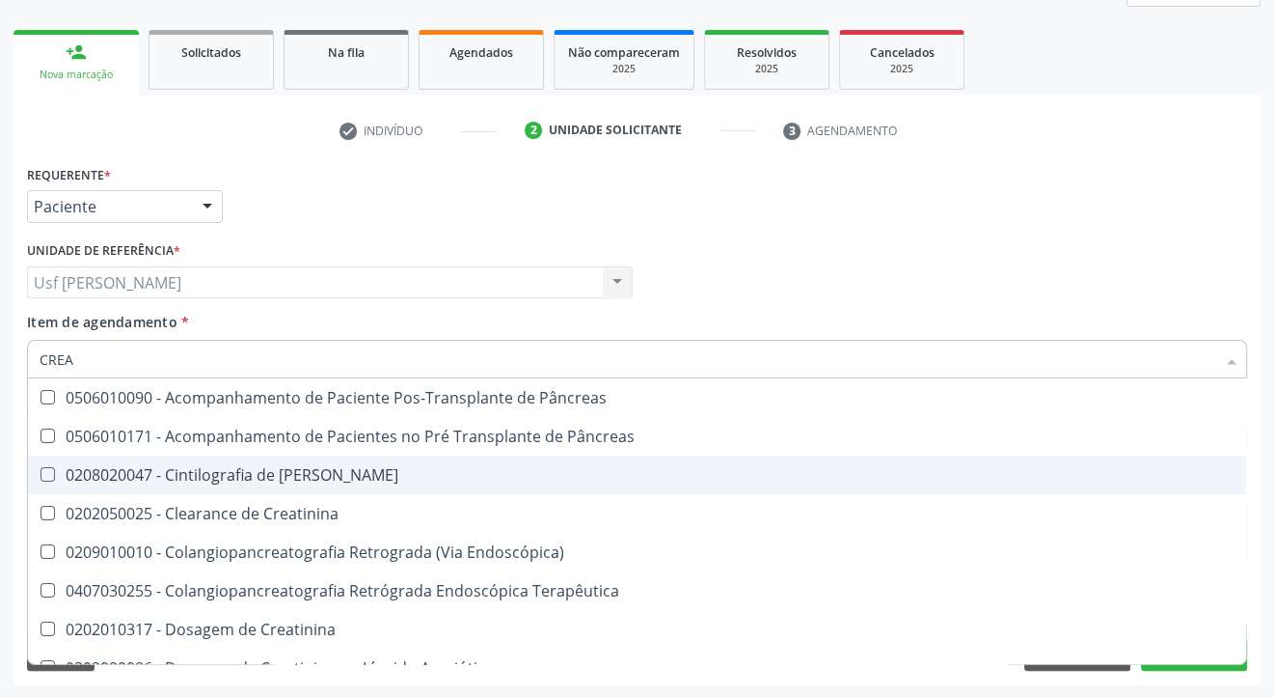
type input "CREAT"
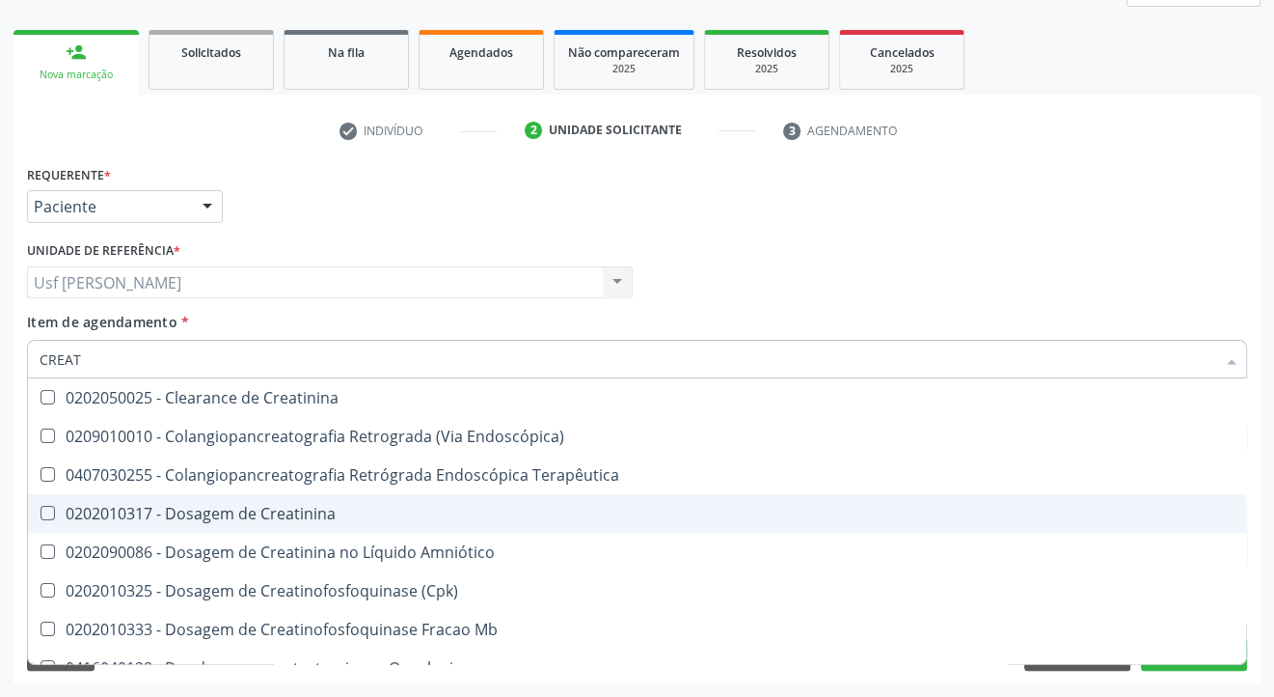
click at [45, 511] on Creatinina at bounding box center [48, 513] width 14 height 14
click at [41, 511] on Creatinina "checkbox" at bounding box center [34, 513] width 13 height 13
checkbox Creatinina "true"
type input "CREA"
checkbox Creatinina "false"
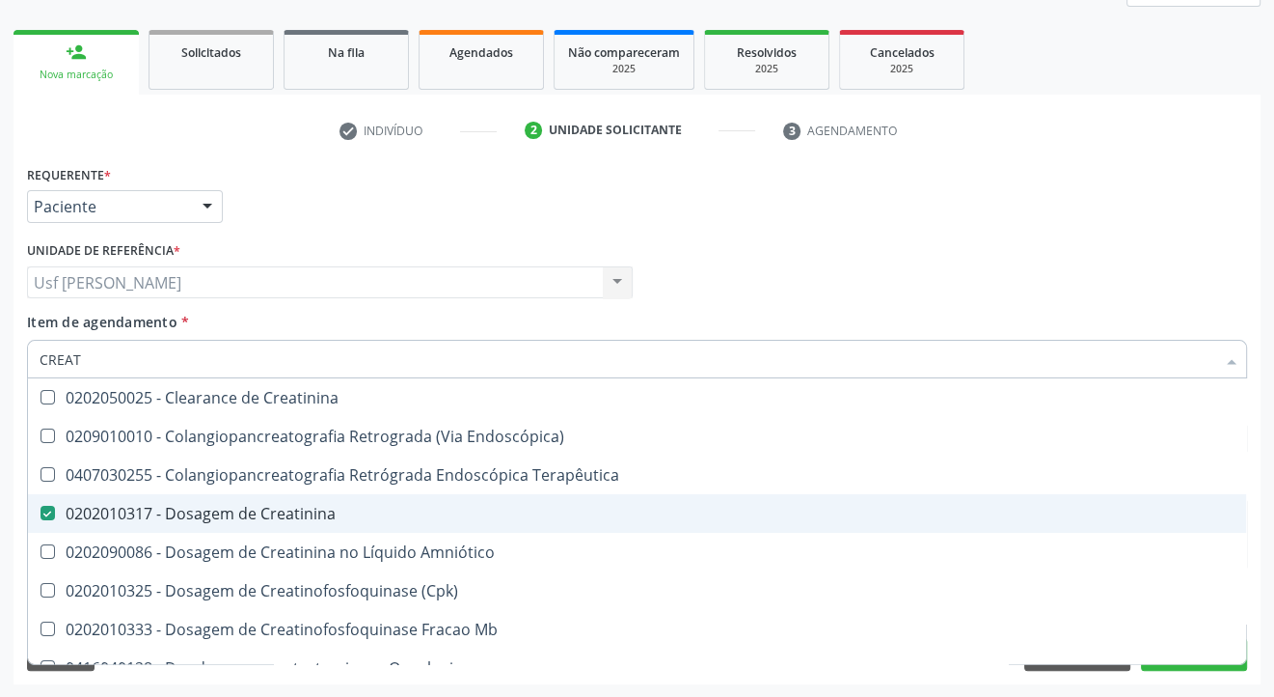
checkbox Mb "true"
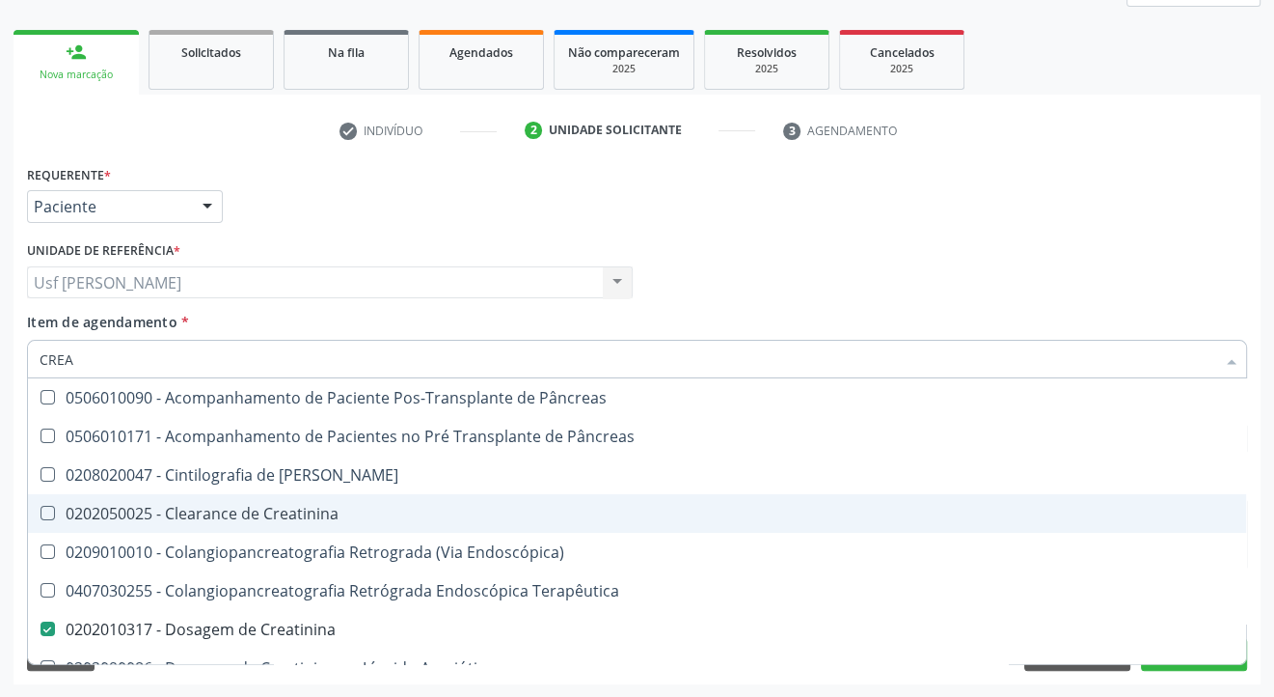
type input "CRE"
checkbox Creatinina "false"
checkbox Oncologia "true"
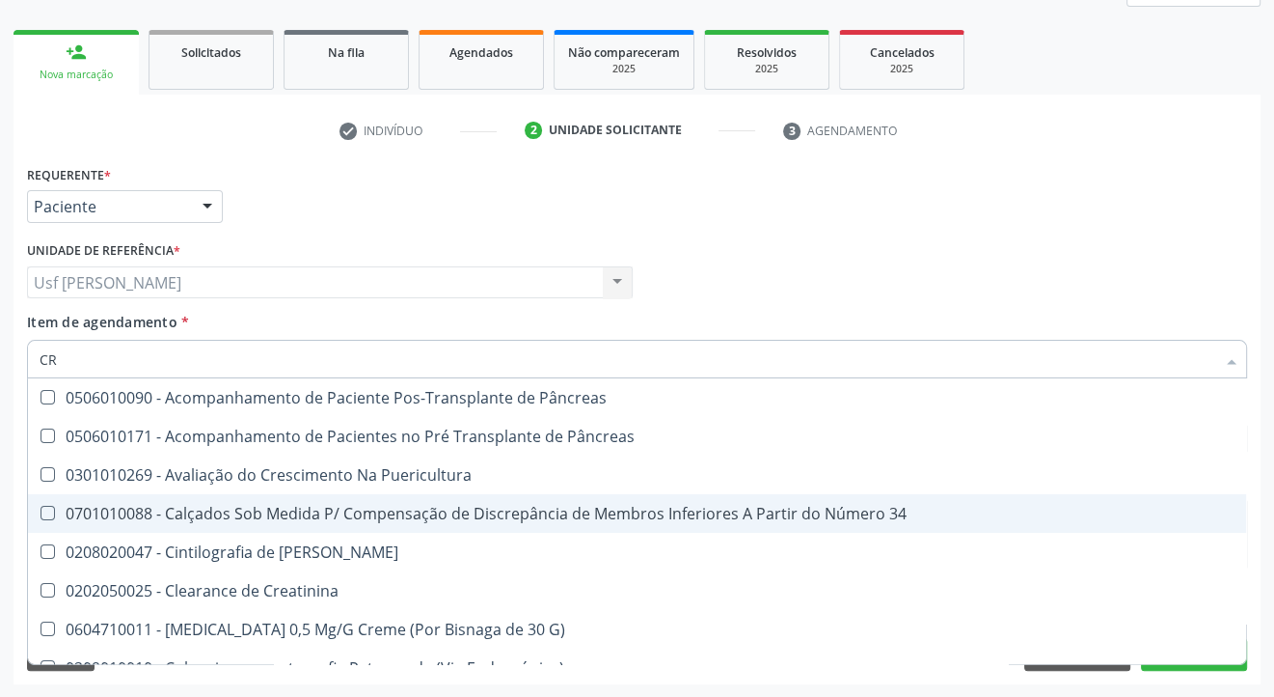
type input "C"
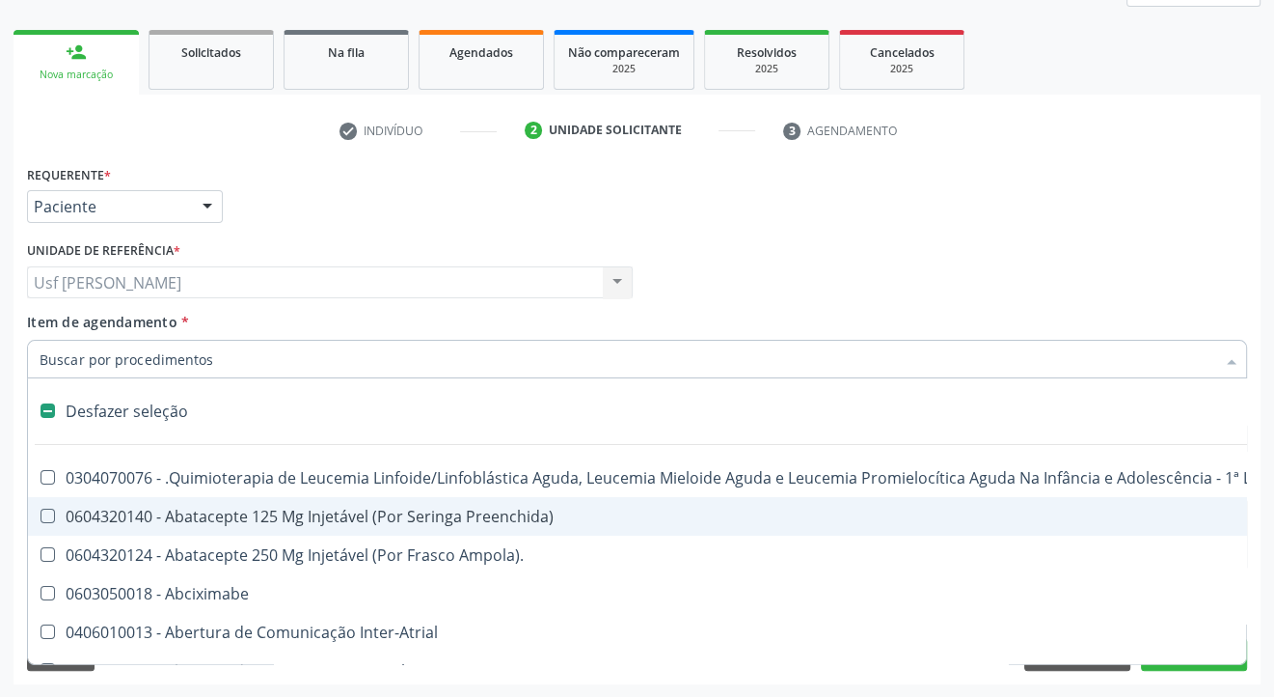
checkbox Dente\) "false"
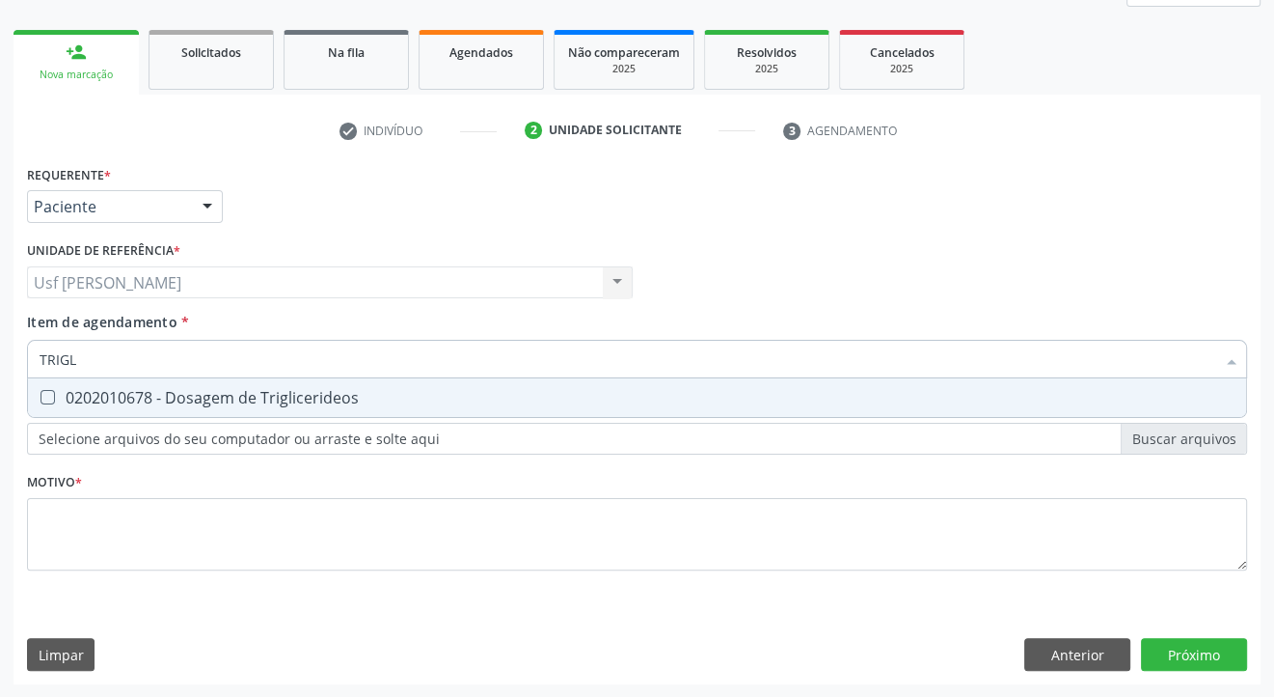
type input "TRIGLI"
click at [42, 399] on Triglicerideos at bounding box center [48, 397] width 14 height 14
click at [41, 399] on Triglicerideos "checkbox" at bounding box center [34, 397] width 13 height 13
checkbox Triglicerideos "true"
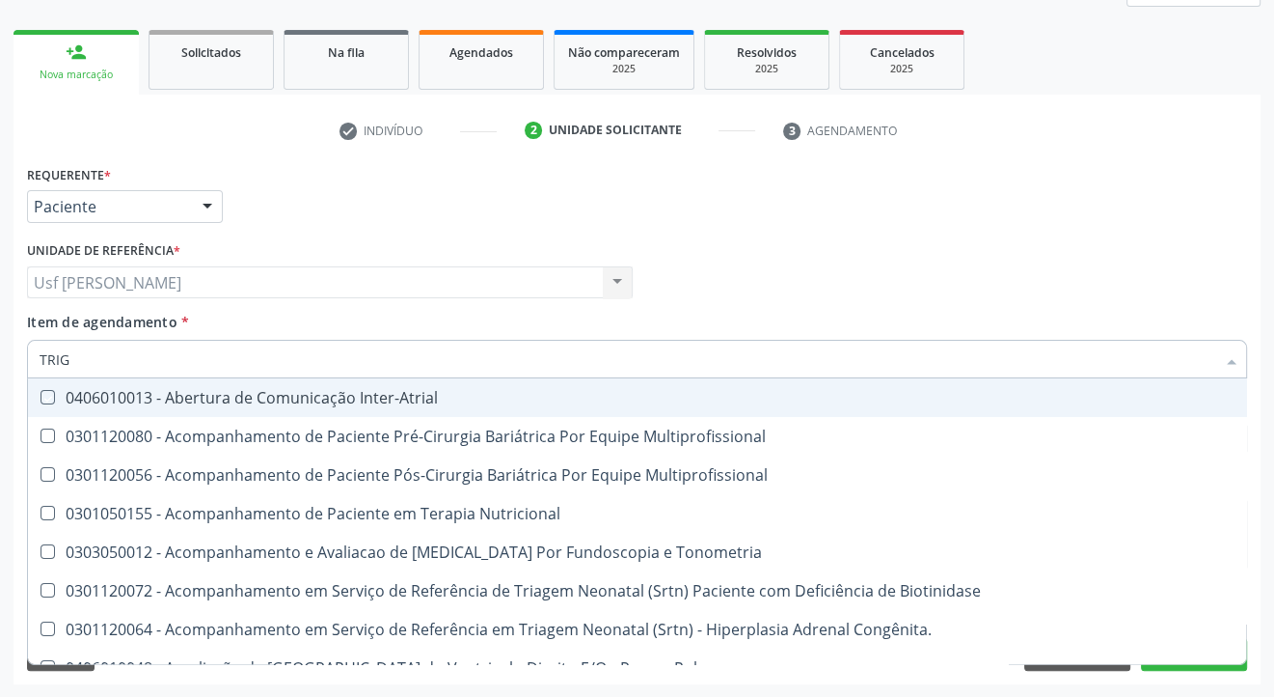
type input "TRI"
checkbox Inter-Atrial "false"
type input "T"
checkbox Triglicerideos "false"
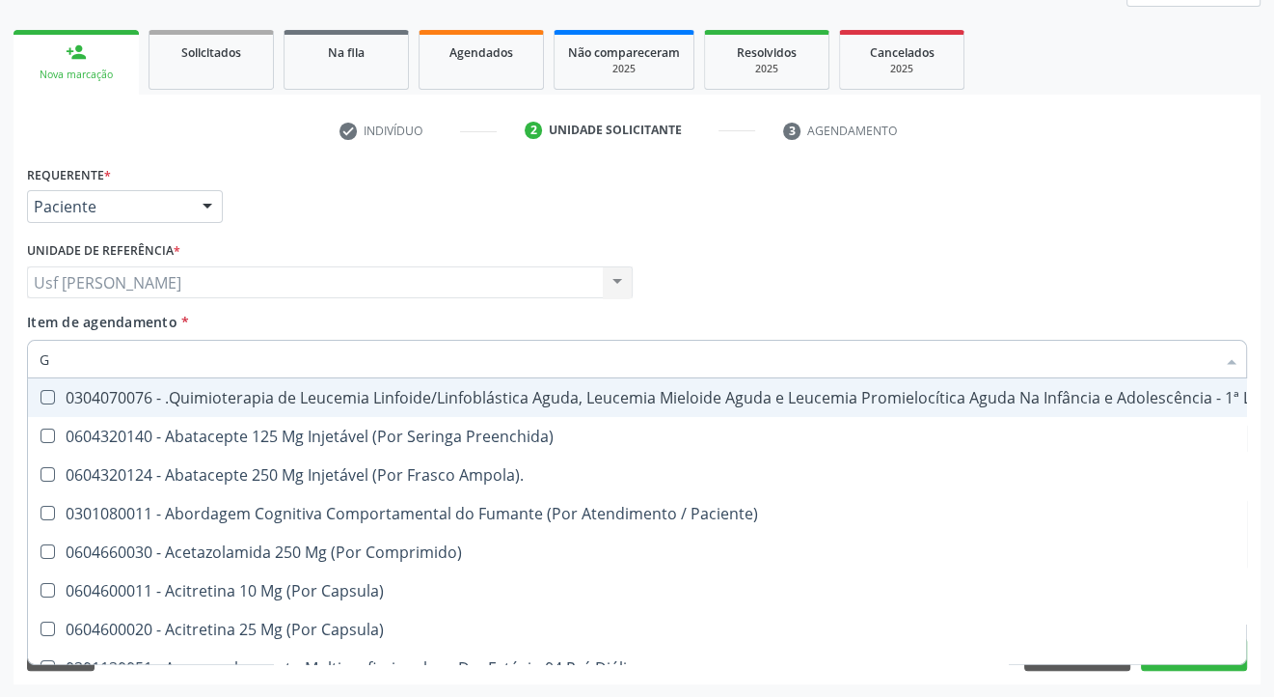
type input "GL"
checkbox Pé "true"
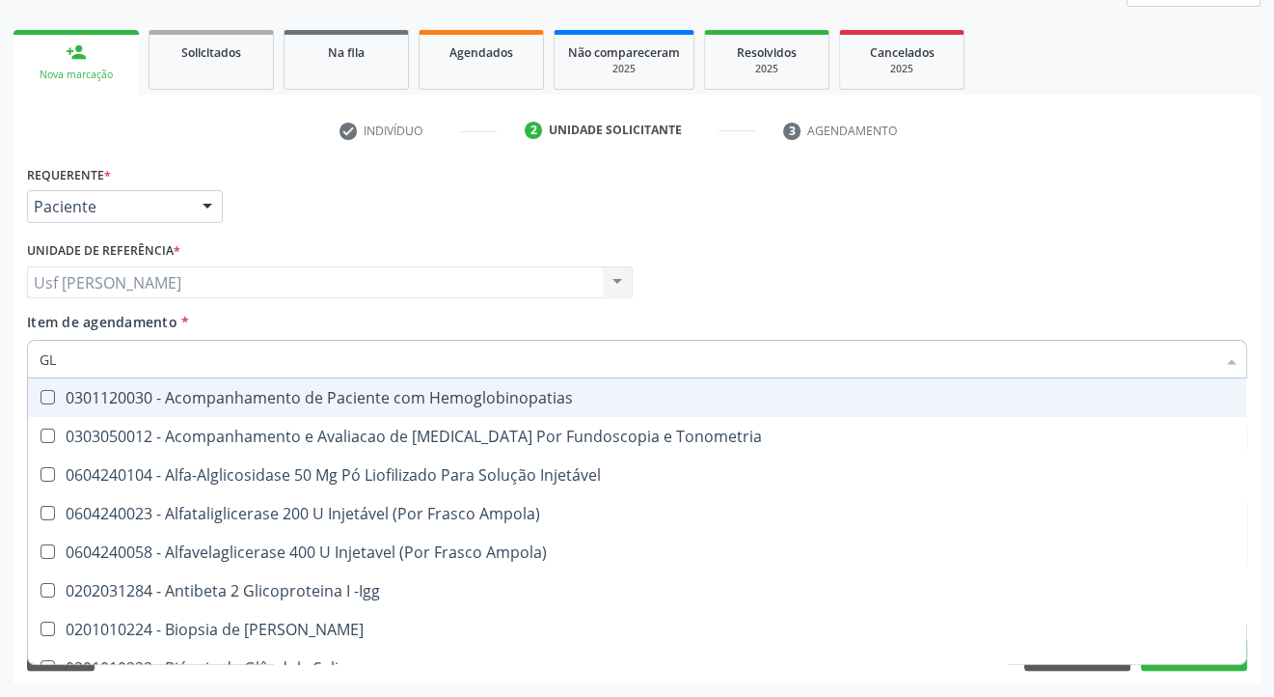
type input "GLI"
checkbox Glomerular "true"
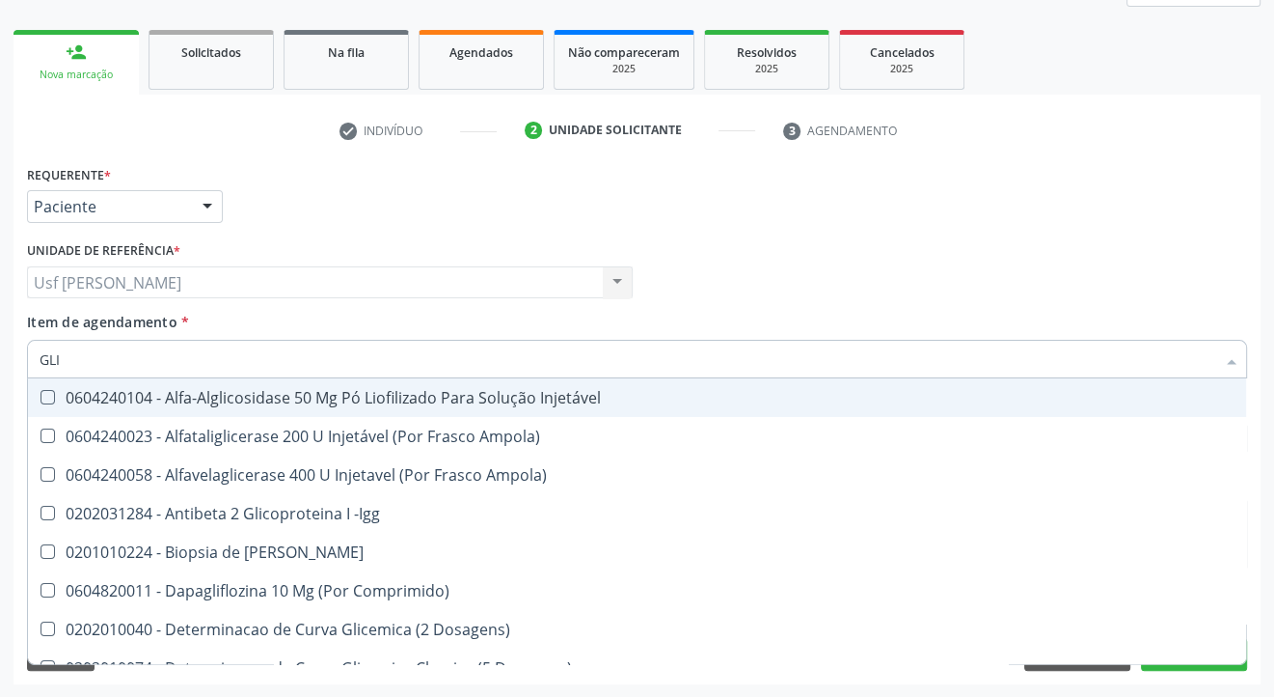
type input "GLIC"
checkbox Derrames "true"
checkbox Triglicerideos "false"
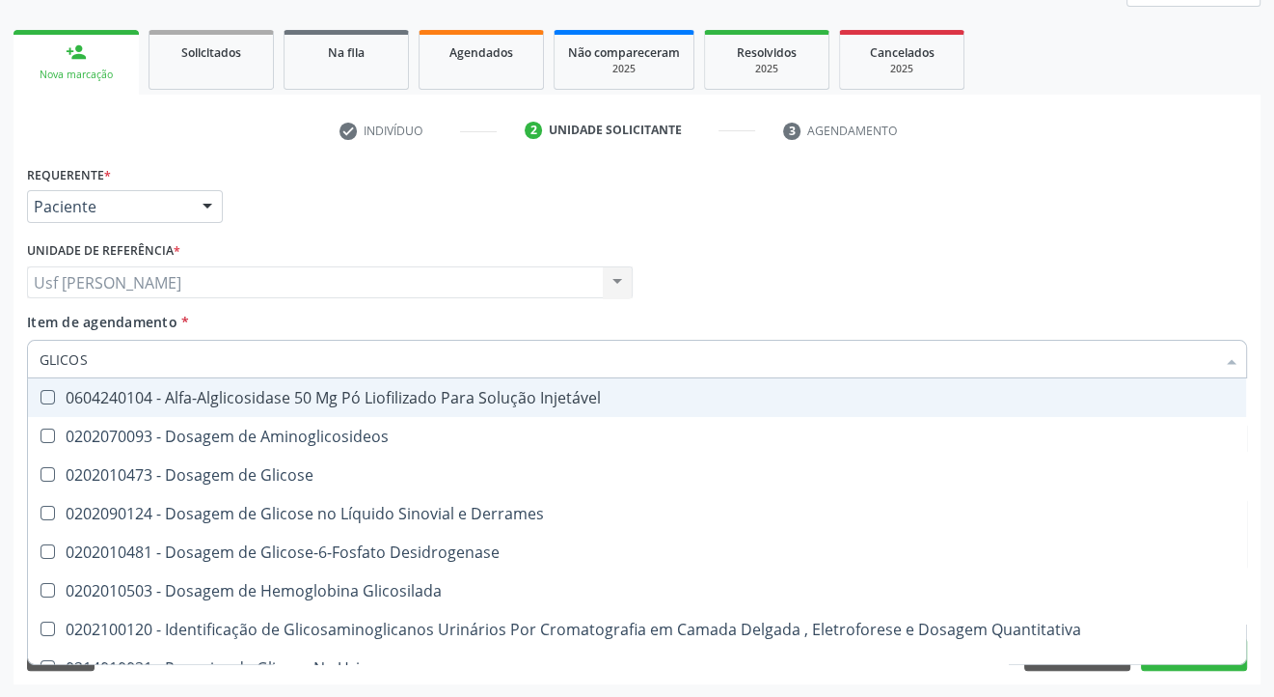
type input "GLICOSE"
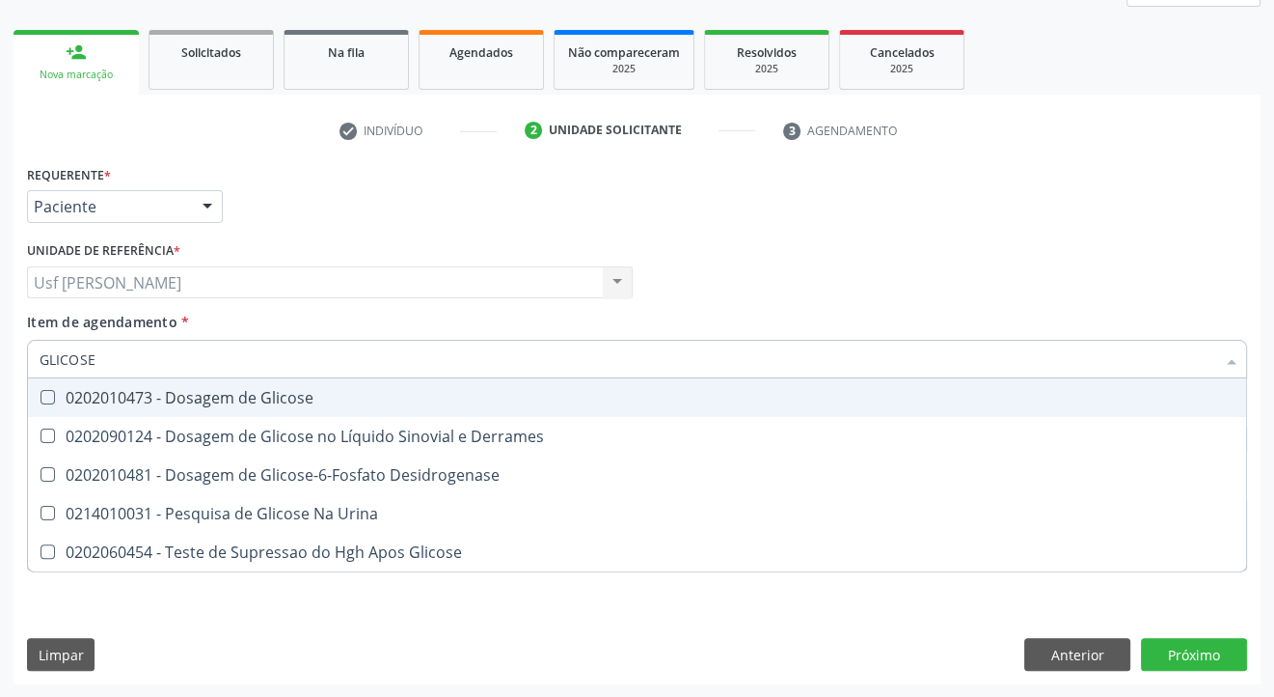
click at [41, 395] on Glicose at bounding box center [48, 397] width 14 height 14
click at [41, 395] on Glicose "checkbox" at bounding box center [34, 397] width 13 height 13
checkbox Glicose "true"
type input "GLICOS"
checkbox Glicose "false"
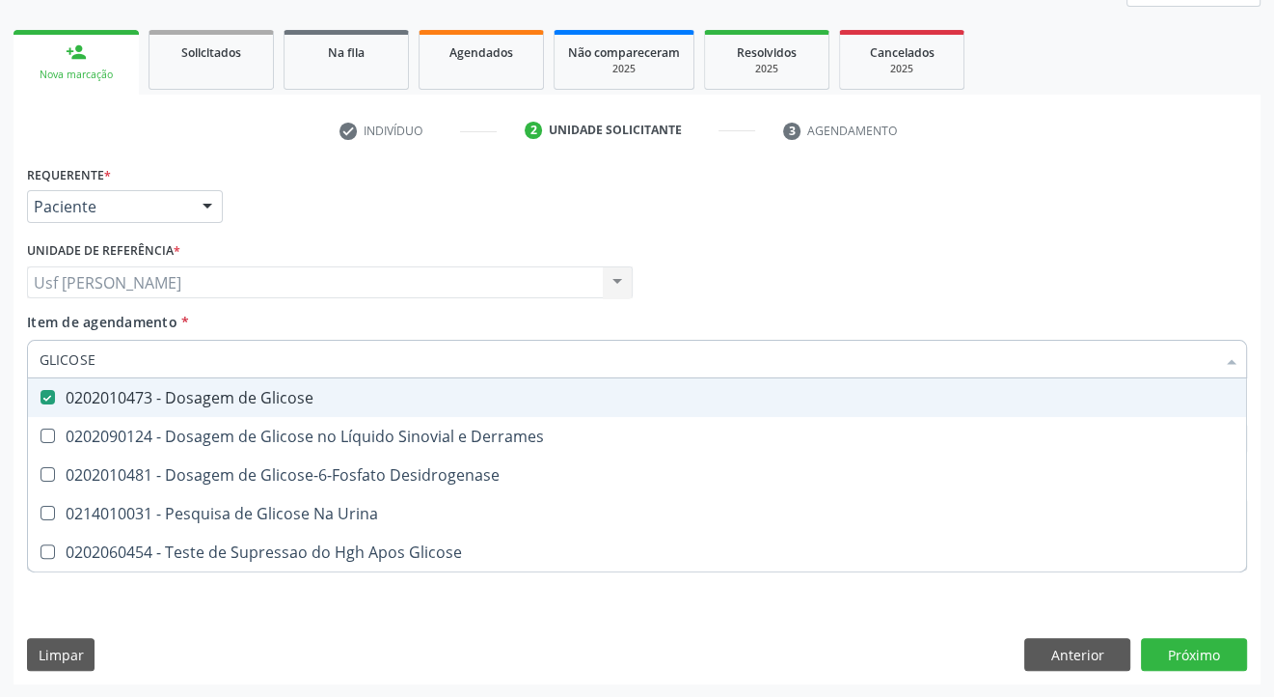
checkbox Desidrogenase "true"
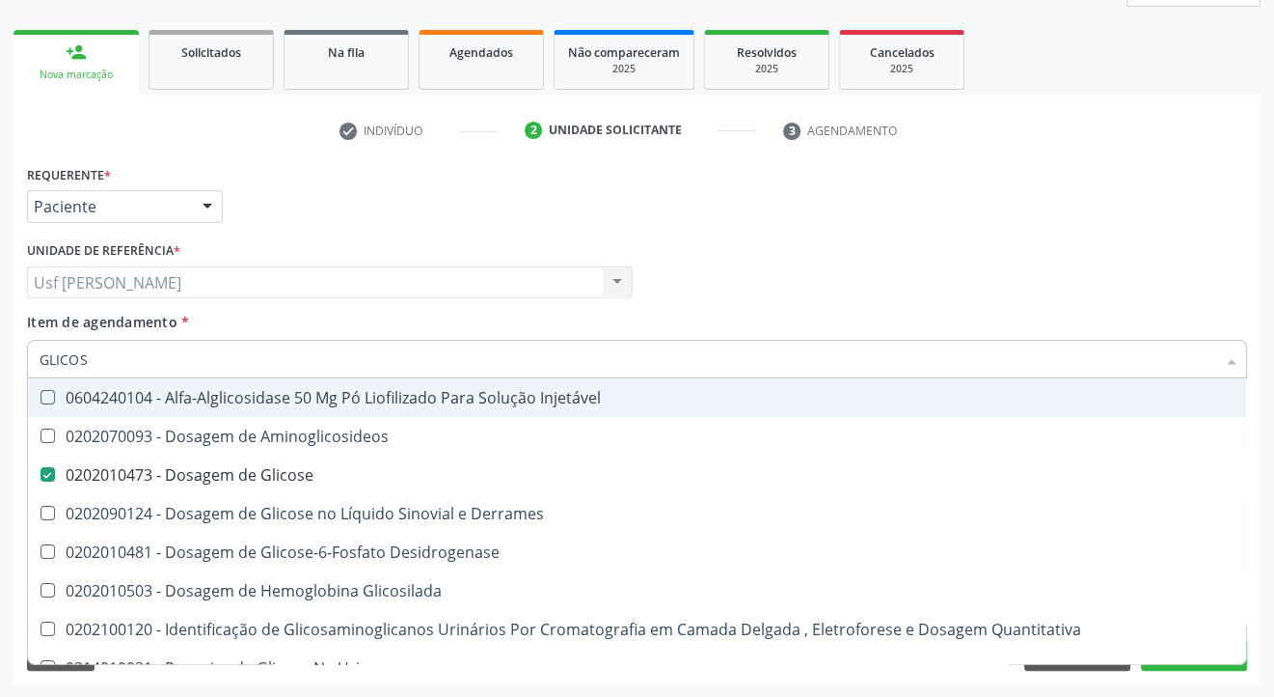
type input "GLICO"
checkbox Glicose "false"
checkbox Glicosilada "true"
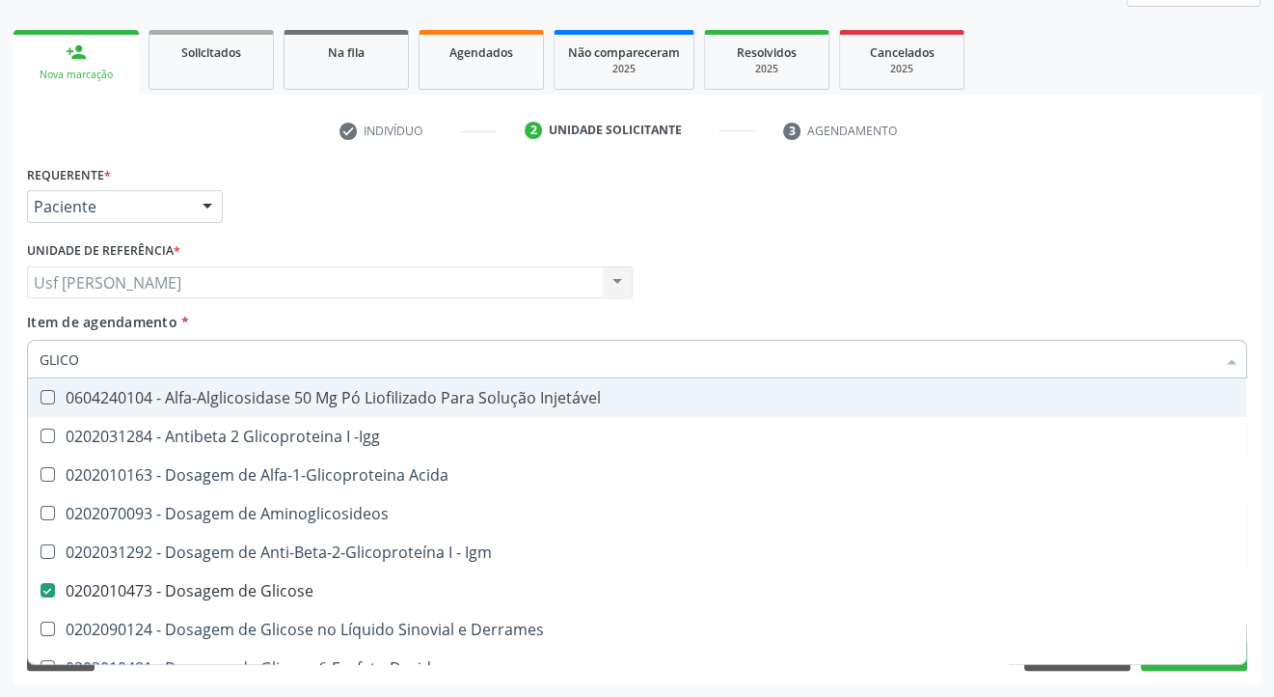
type input "GLIC"
checkbox Glicose "false"
checkbox Glicose "true"
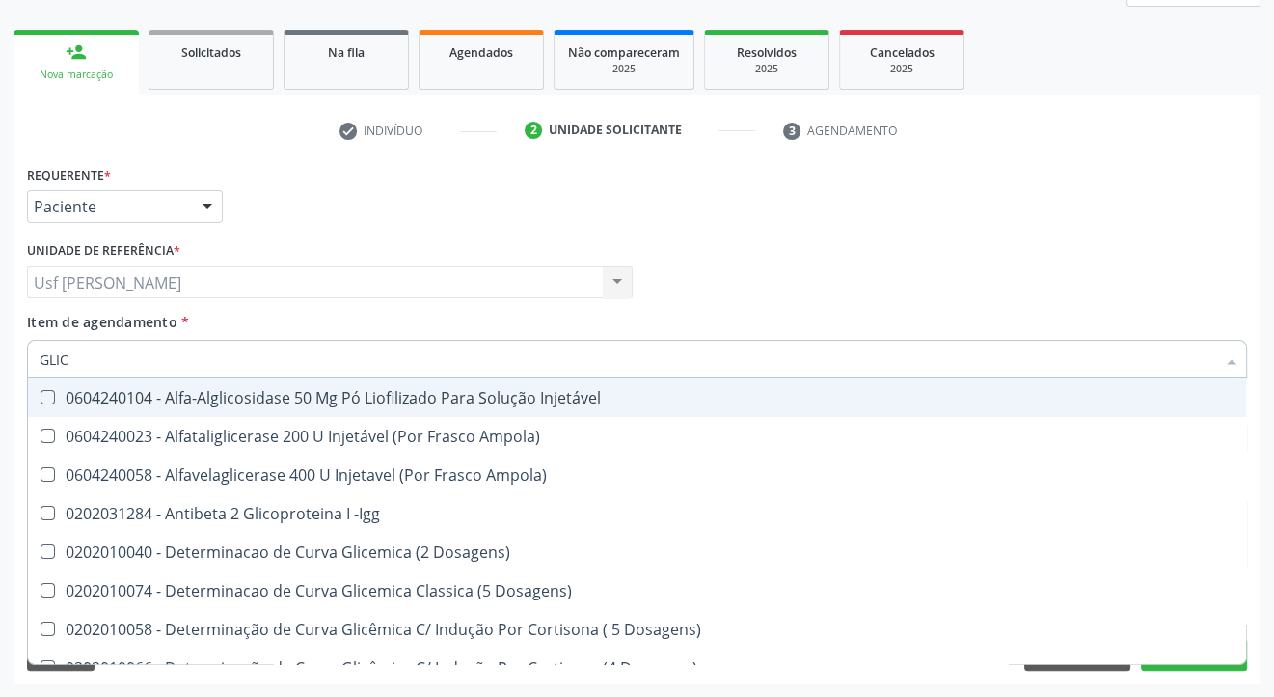
type input "GLI"
checkbox Glicose "false"
checkbox Glicosilada "true"
checkbox Triglicerideos "false"
checkbox Delgada\) "true"
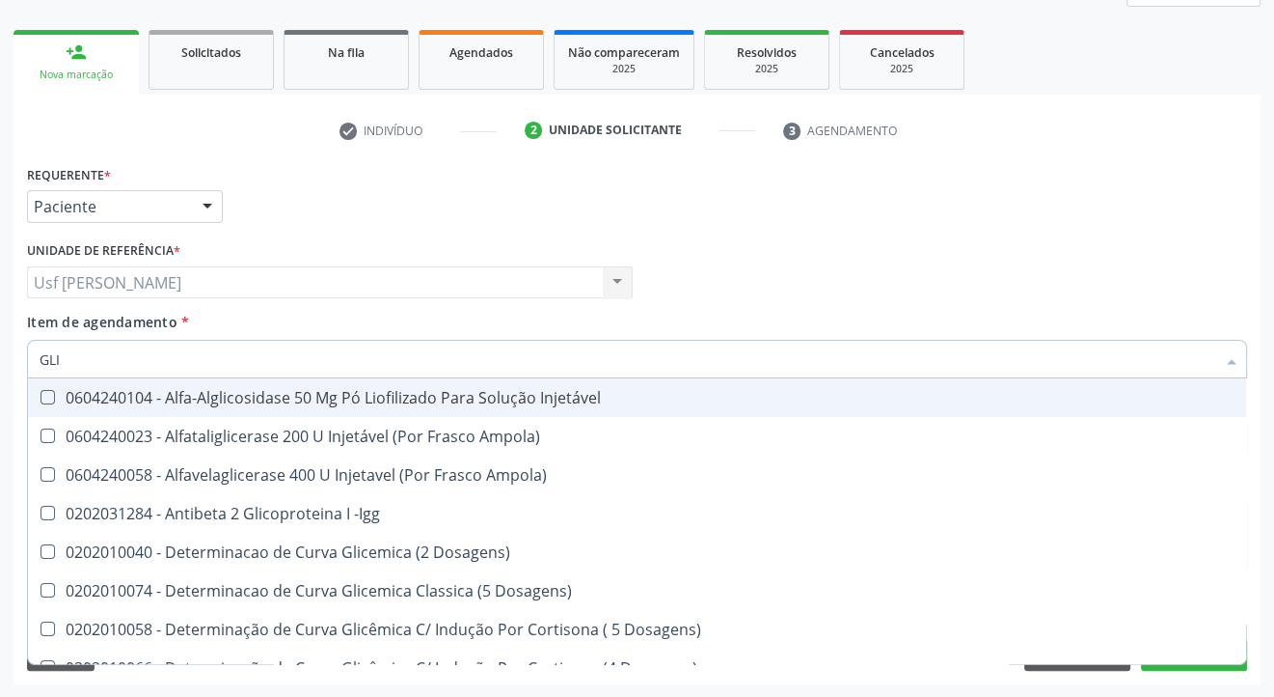
type input "GL"
checkbox Glicosilada "false"
checkbox Delgada\) "false"
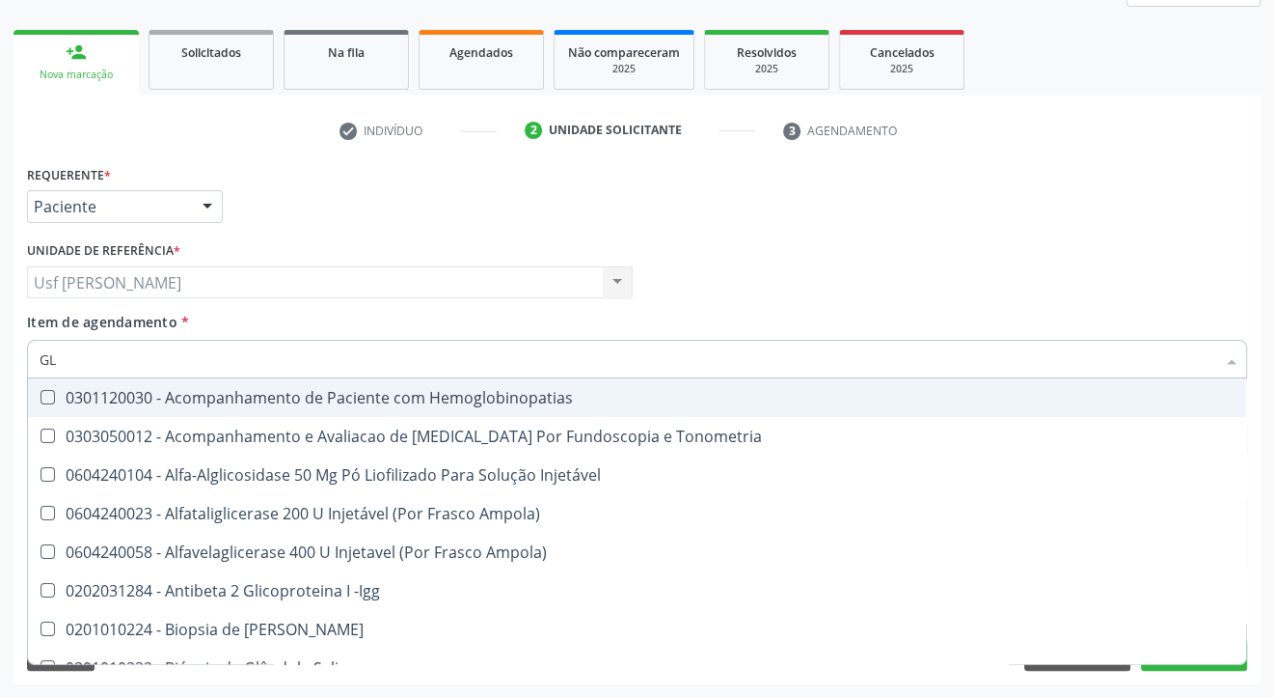
type input "G"
checkbox Glicose "false"
checkbox Triglicerideos "false"
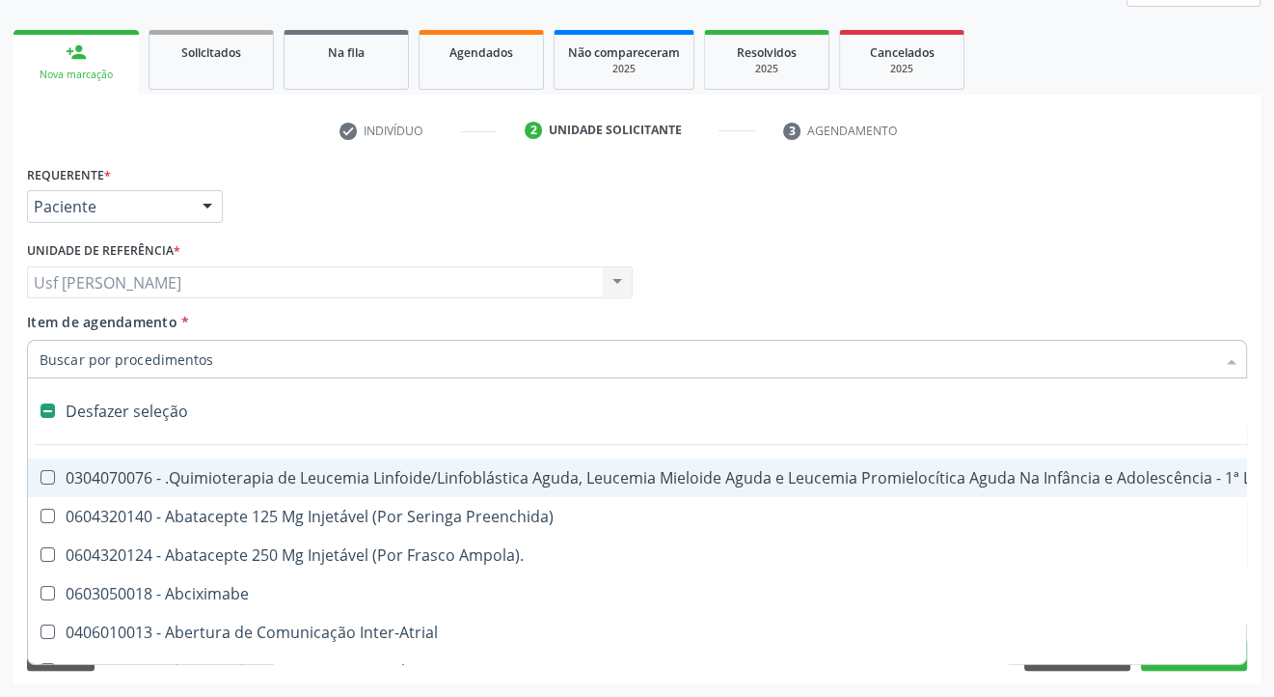
type input "H"
checkbox B "true"
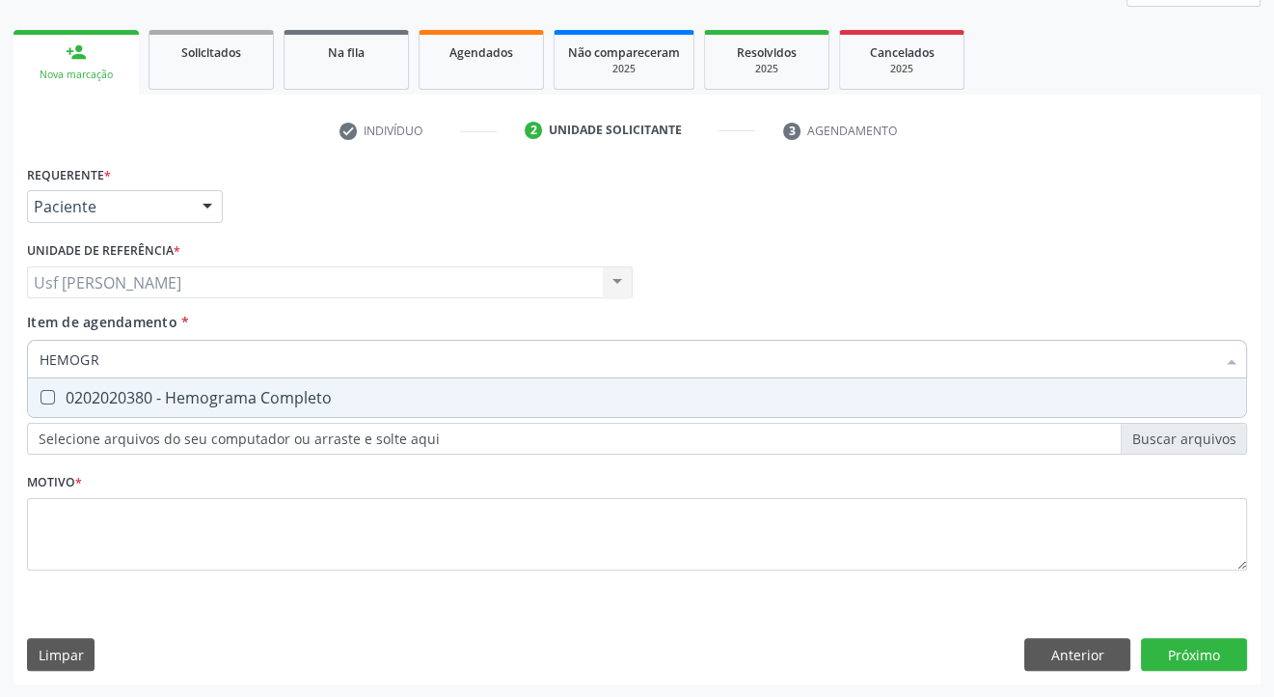
type input "HEMOGRA"
click at [41, 395] on Completo at bounding box center [48, 397] width 14 height 14
click at [41, 395] on Completo "checkbox" at bounding box center [34, 397] width 13 height 13
checkbox Completo "true"
type input "HEMOG"
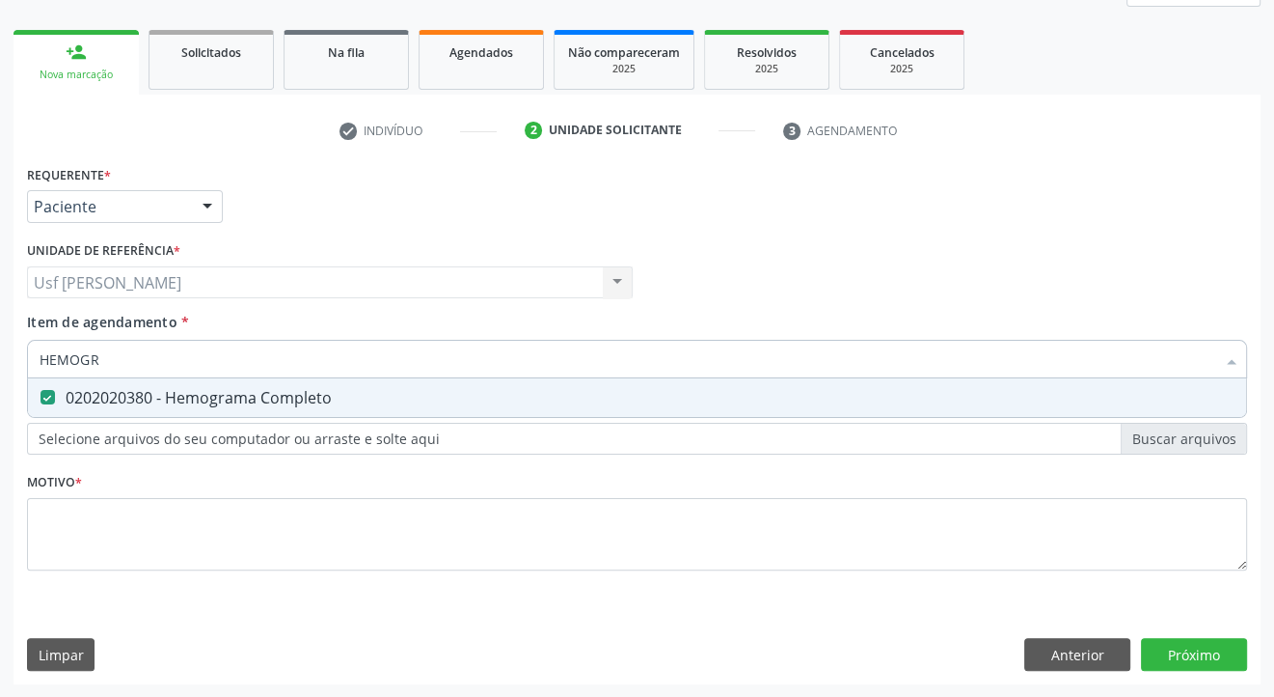
checkbox Completo "false"
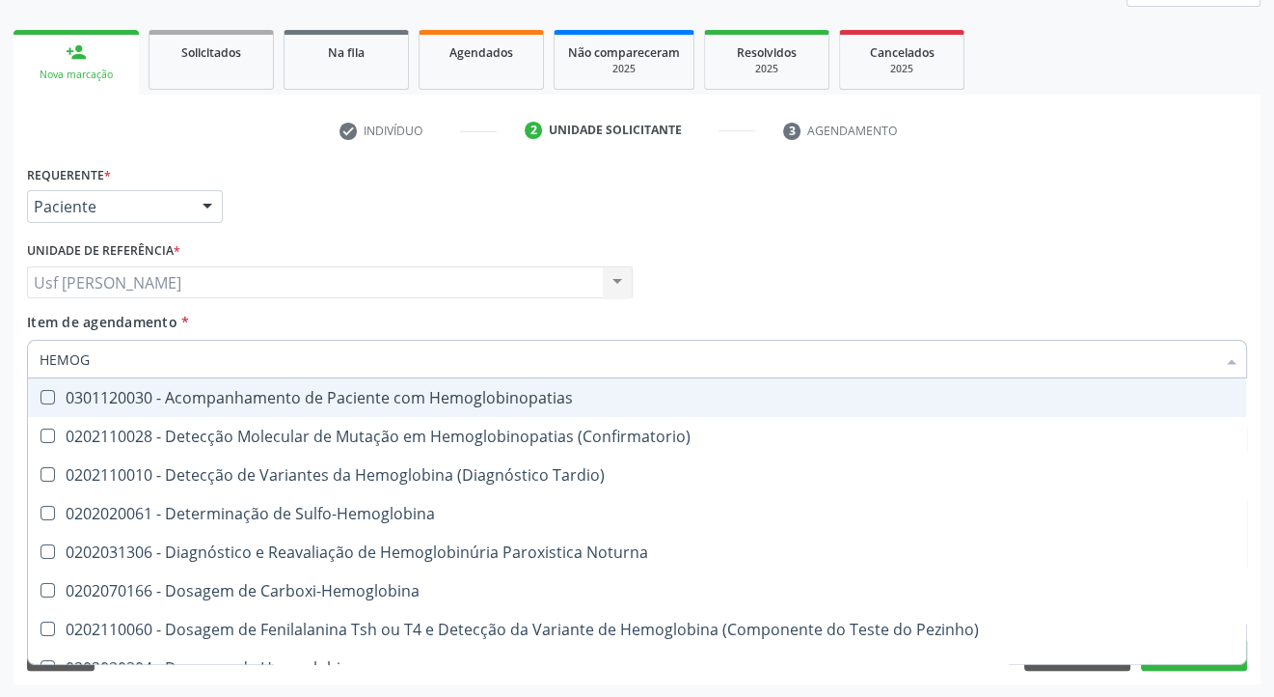
type input "HEMOGL"
checkbox Completo "false"
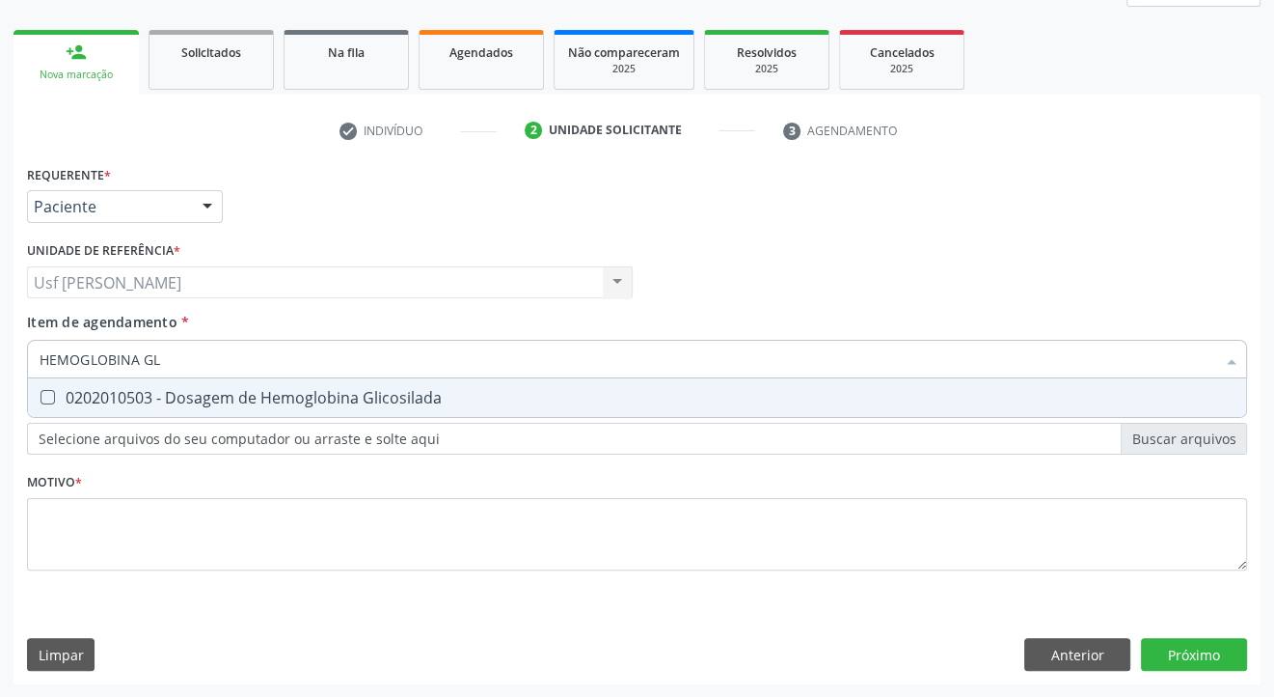
type input "HEMOGLOBINA GLI"
click at [41, 395] on Glicosilada at bounding box center [48, 397] width 14 height 14
click at [41, 395] on Glicosilada "checkbox" at bounding box center [34, 397] width 13 height 13
checkbox Glicosilada "true"
type input "HEMOGLOBINA"
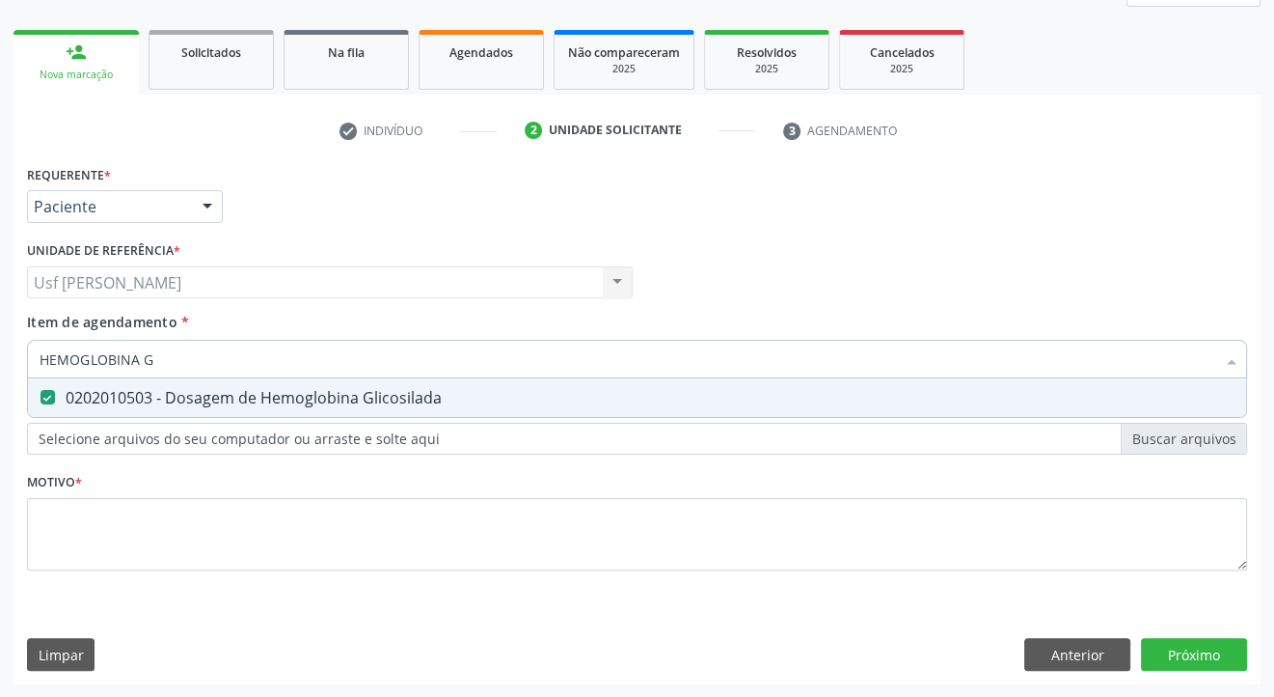
checkbox Glicosilada "false"
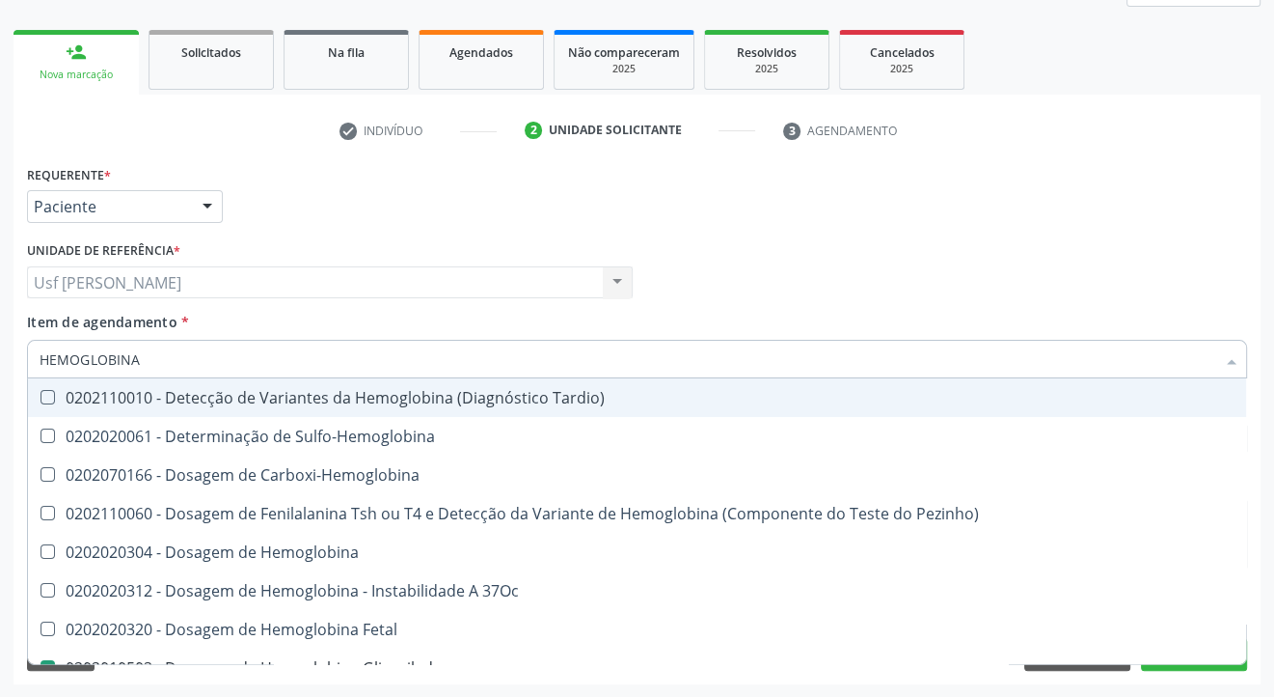
type input "HEMOGLOBIN"
checkbox Glicosilada "false"
checkbox Hematocrito\) "true"
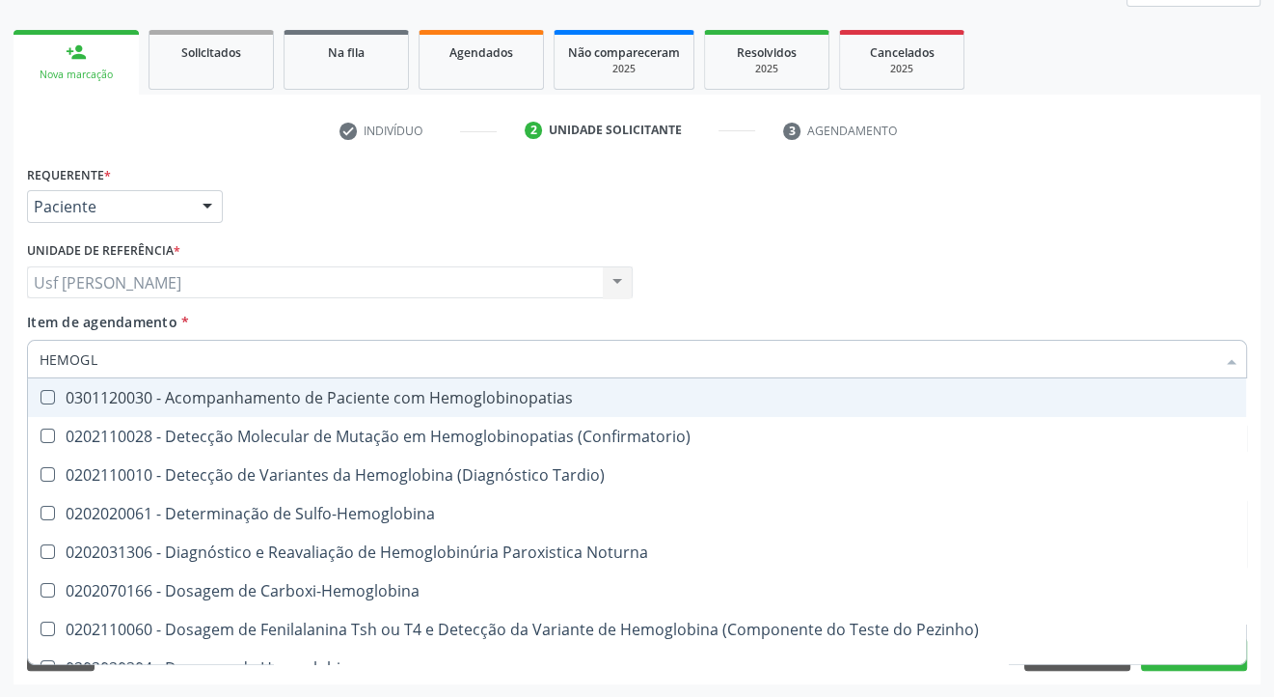
type input "HEMOG"
checkbox S "true"
type input "HEMO"
checkbox Glicosilada "false"
checkbox Completo "false"
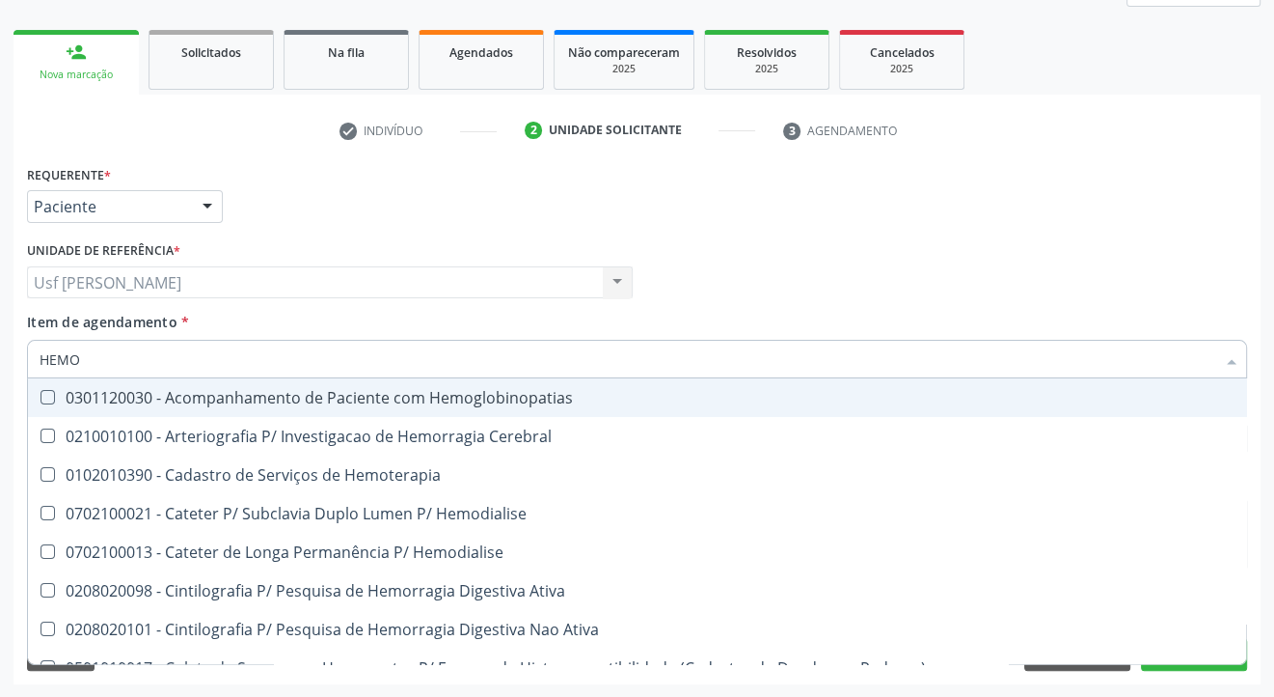
type input "HEM"
checkbox Glicosilada "false"
checkbox Semana\) "true"
checkbox Completo "false"
checkbox Elástica "true"
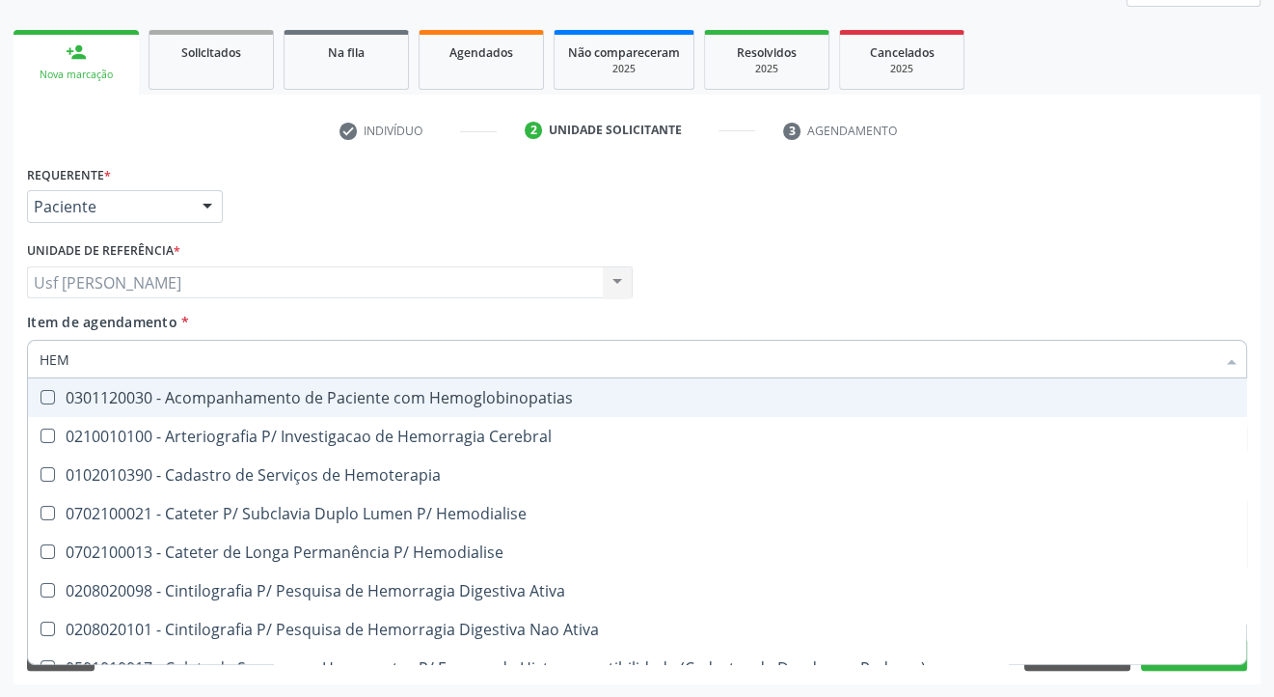
type input "HE"
checkbox Semana\) "false"
checkbox Hemoptise "true"
checkbox Elástica "false"
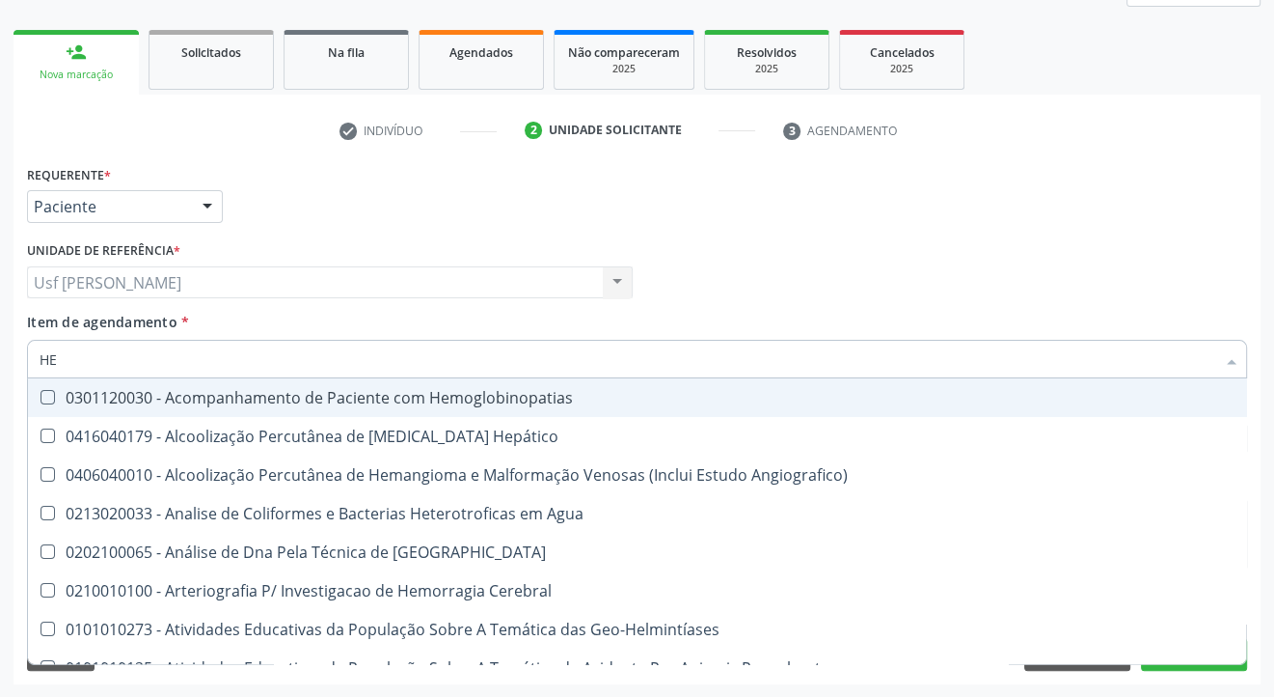
type input "H"
checkbox Glicosilada "false"
checkbox Completo "false"
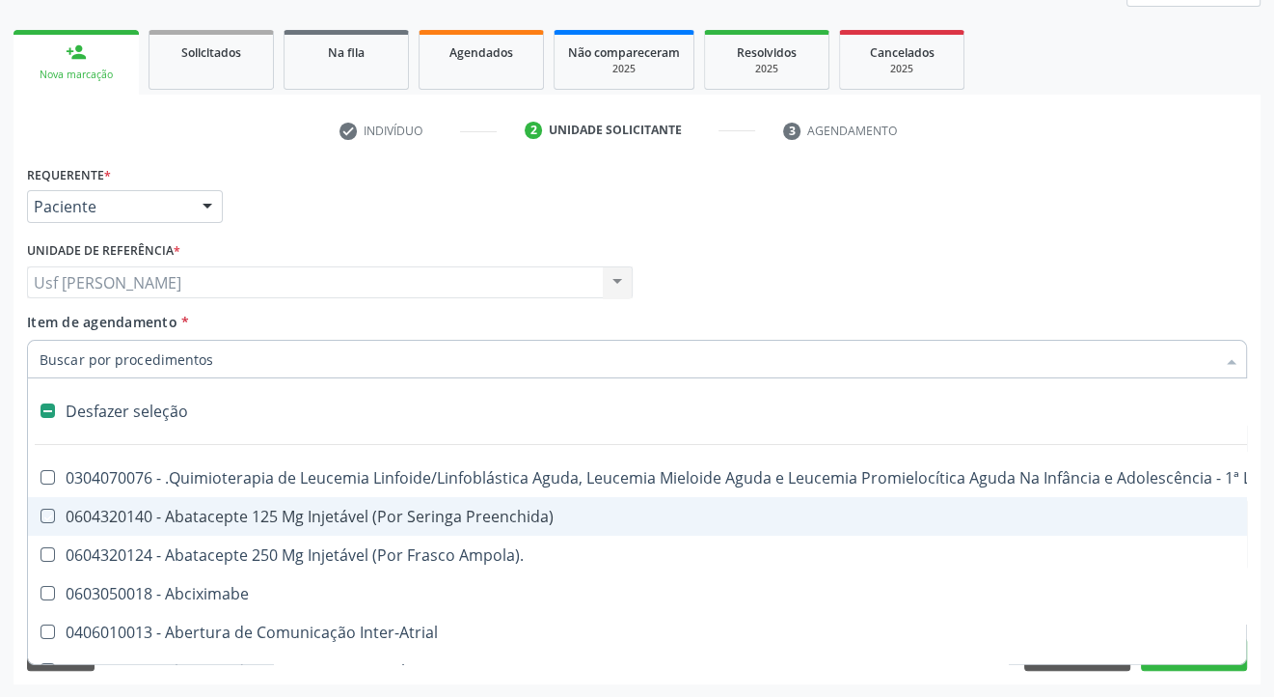
click at [1218, 671] on div "Requerente * Paciente Profissional de Saúde Paciente Nenhum resultado encontrad…" at bounding box center [637, 422] width 1247 height 524
checkbox Preenchida\) "true"
checkbox Ampola\)\ "true"
checkbox Abciximabe "true"
checkbox Inter-Atrial "true"
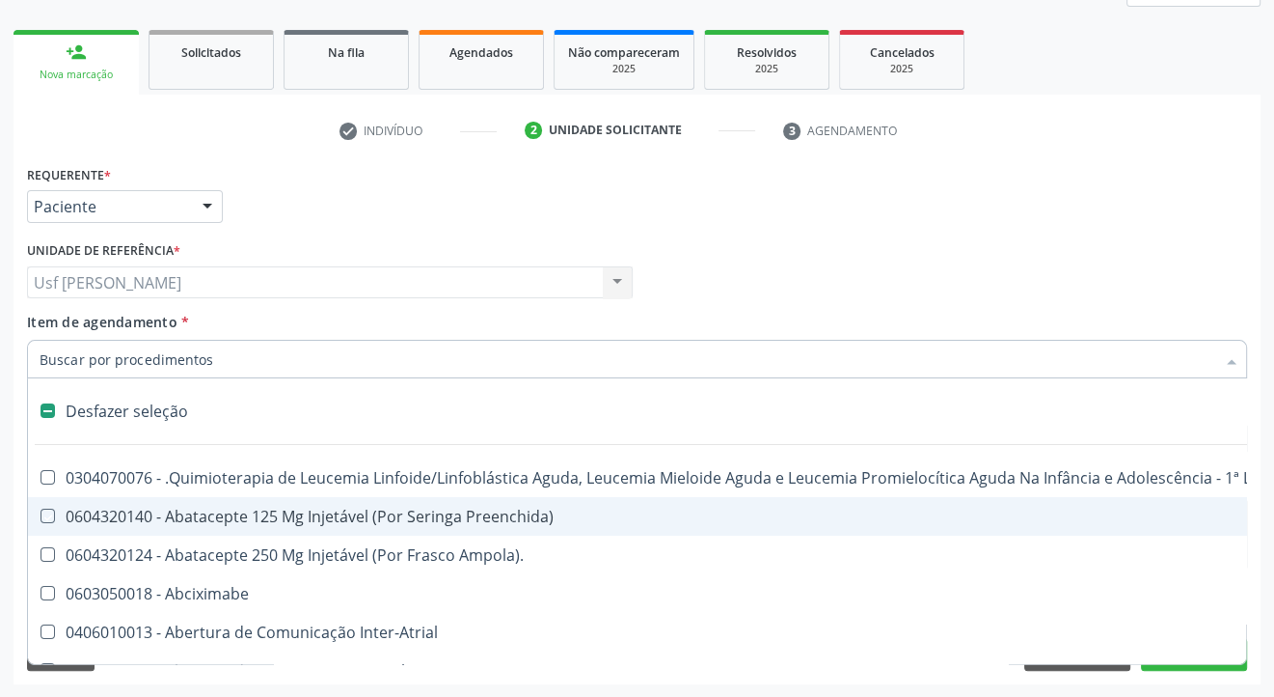
checkbox Valvar "true"
checkbox Adolescente\) "true"
checkbox Valvar "true"
checkbox Adolescente\) "true"
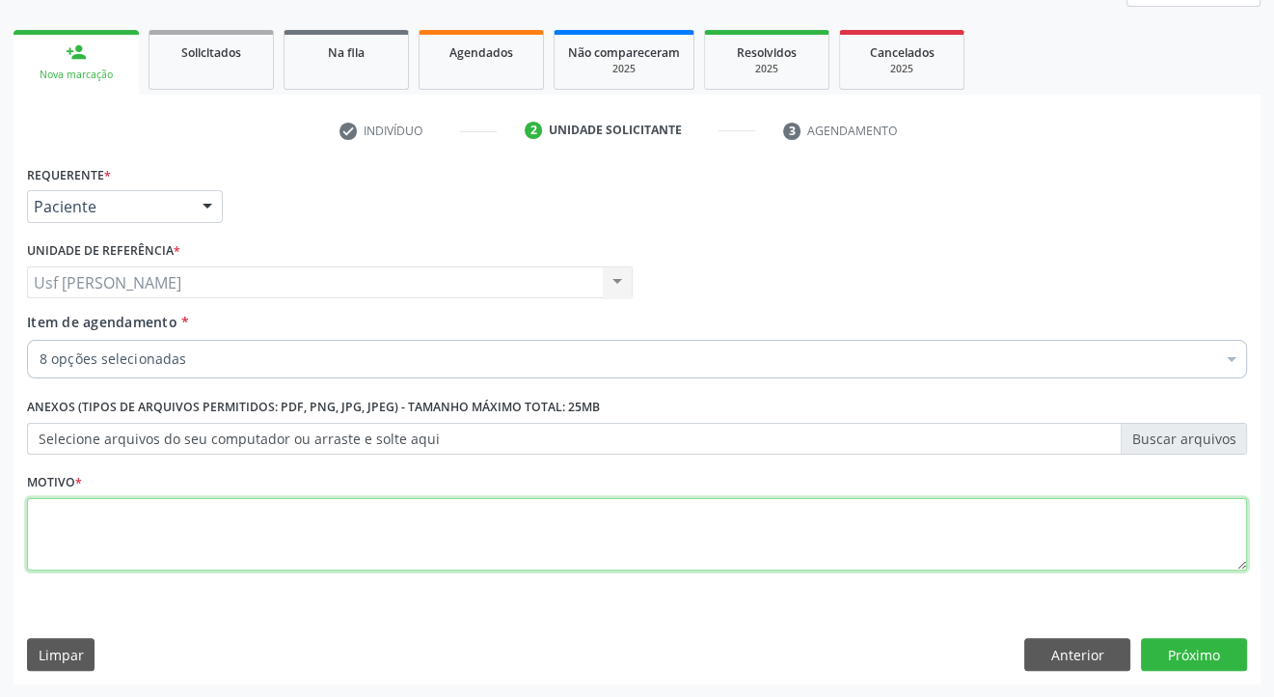
click at [351, 539] on textarea at bounding box center [637, 534] width 1220 height 73
type textarea ","
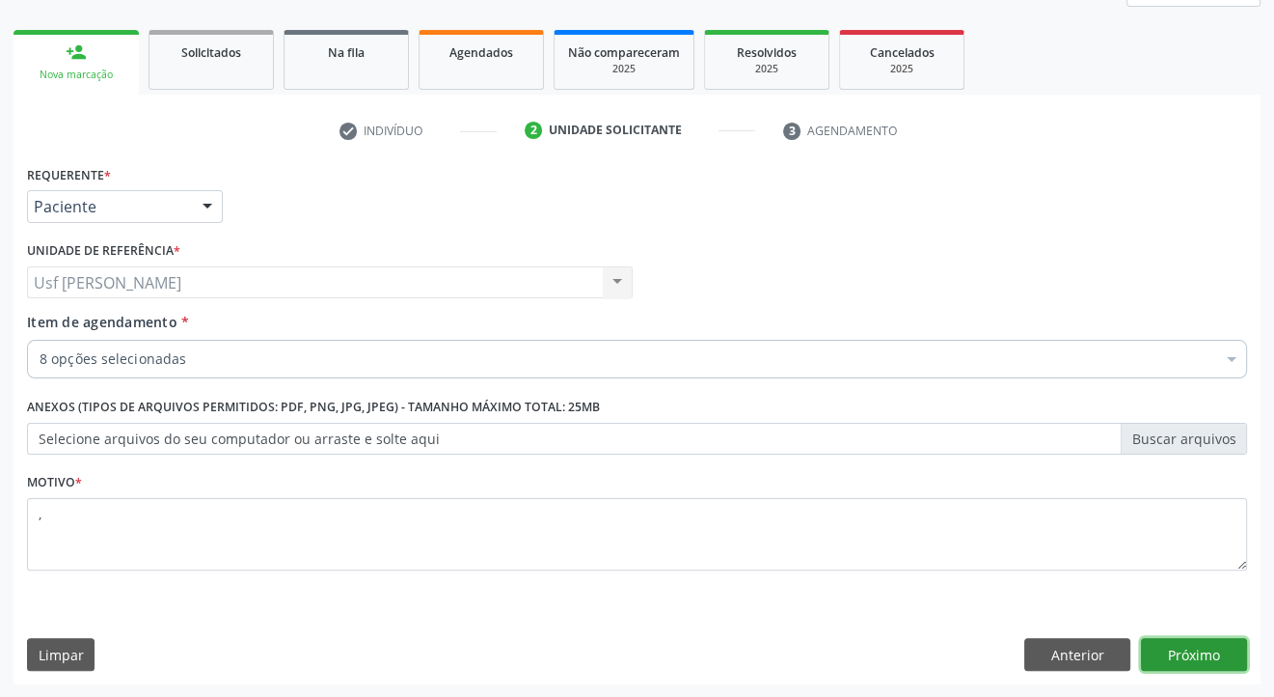
click at [1192, 651] on button "Próximo" at bounding box center [1194, 654] width 106 height 33
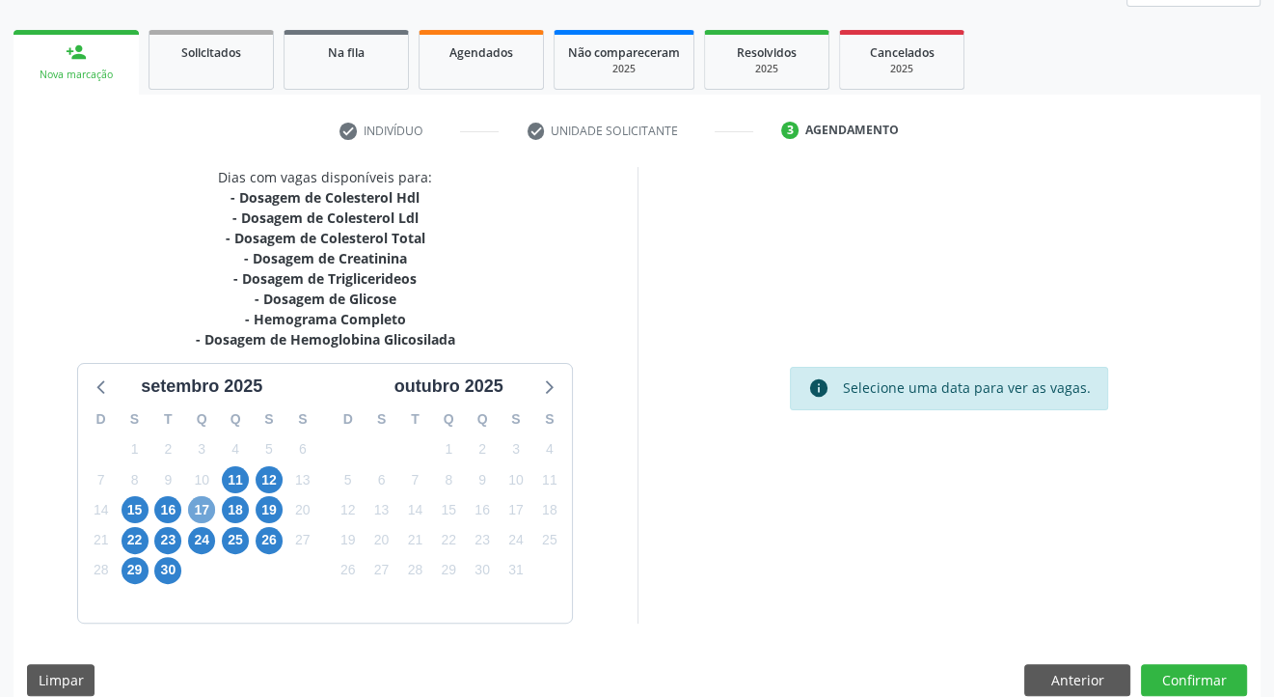
click at [205, 509] on span "17" at bounding box center [201, 509] width 27 height 27
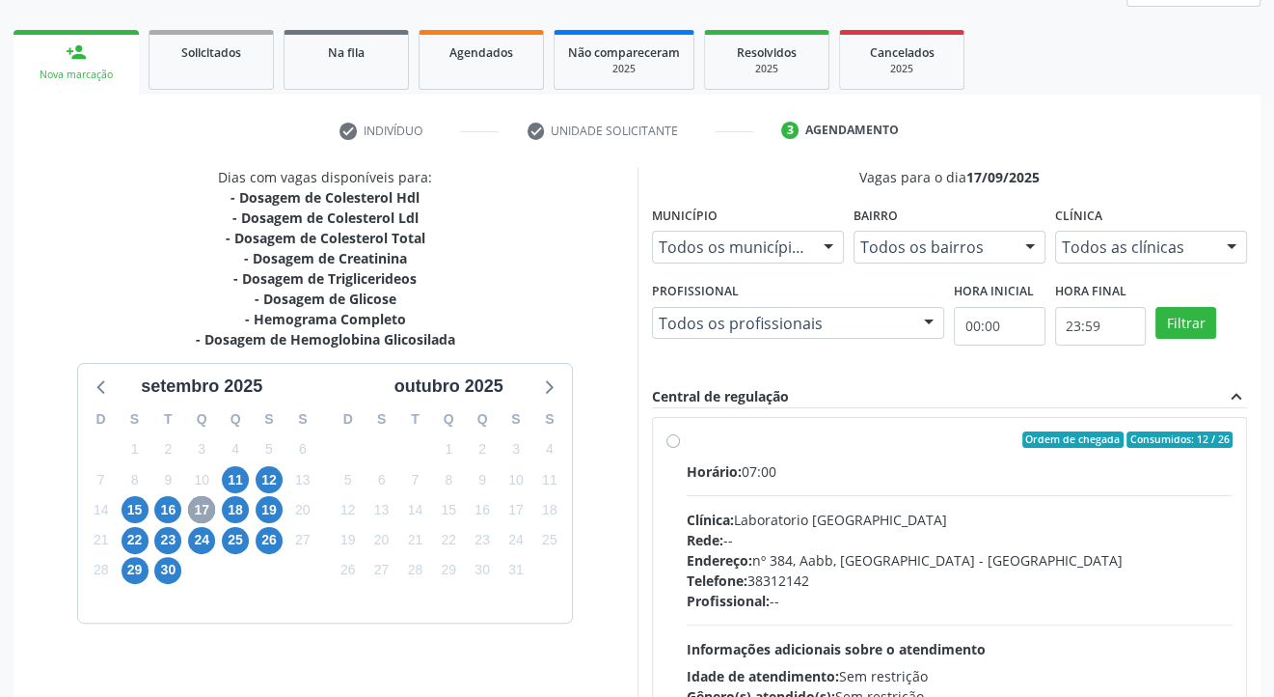
scroll to position [352, 0]
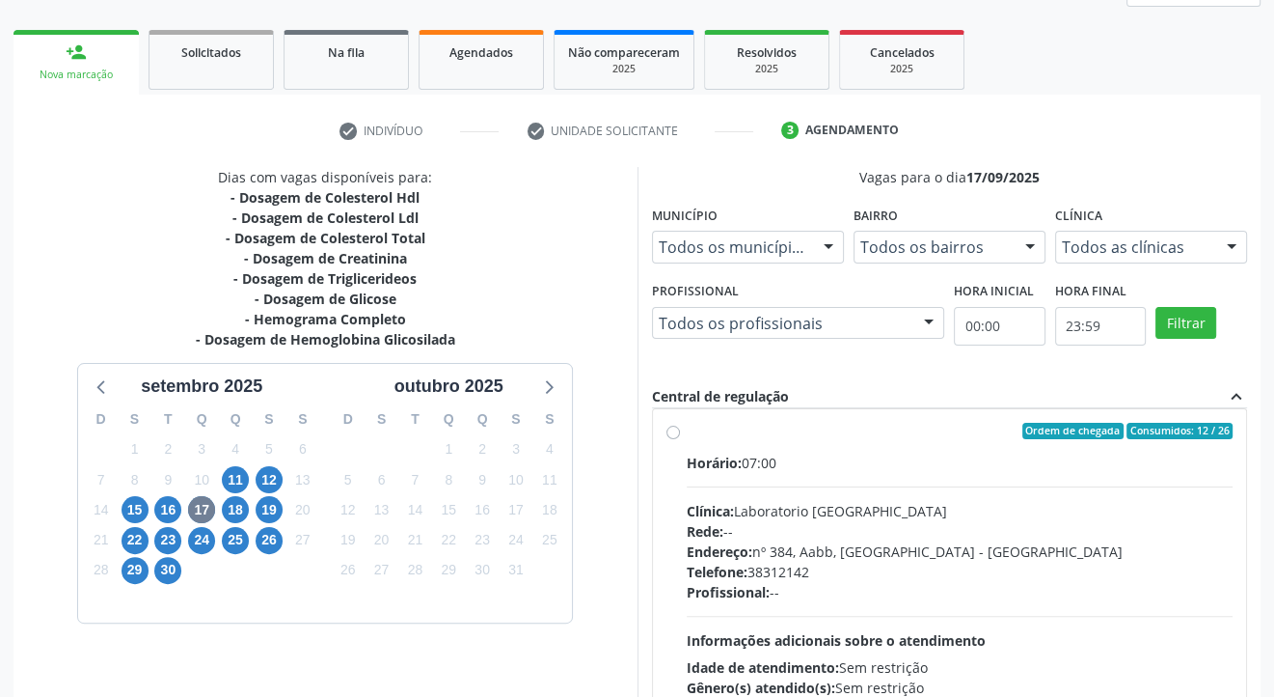
click at [687, 427] on label "Ordem de chegada Consumidos: 12 / 26 Horário: 07:00 Clínica: Laboratorio Sao Fr…" at bounding box center [960, 571] width 547 height 296
click at [671, 427] on input "Ordem de chegada Consumidos: 12 / 26 Horário: 07:00 Clínica: Laboratorio Sao Fr…" at bounding box center [674, 431] width 14 height 17
radio input "true"
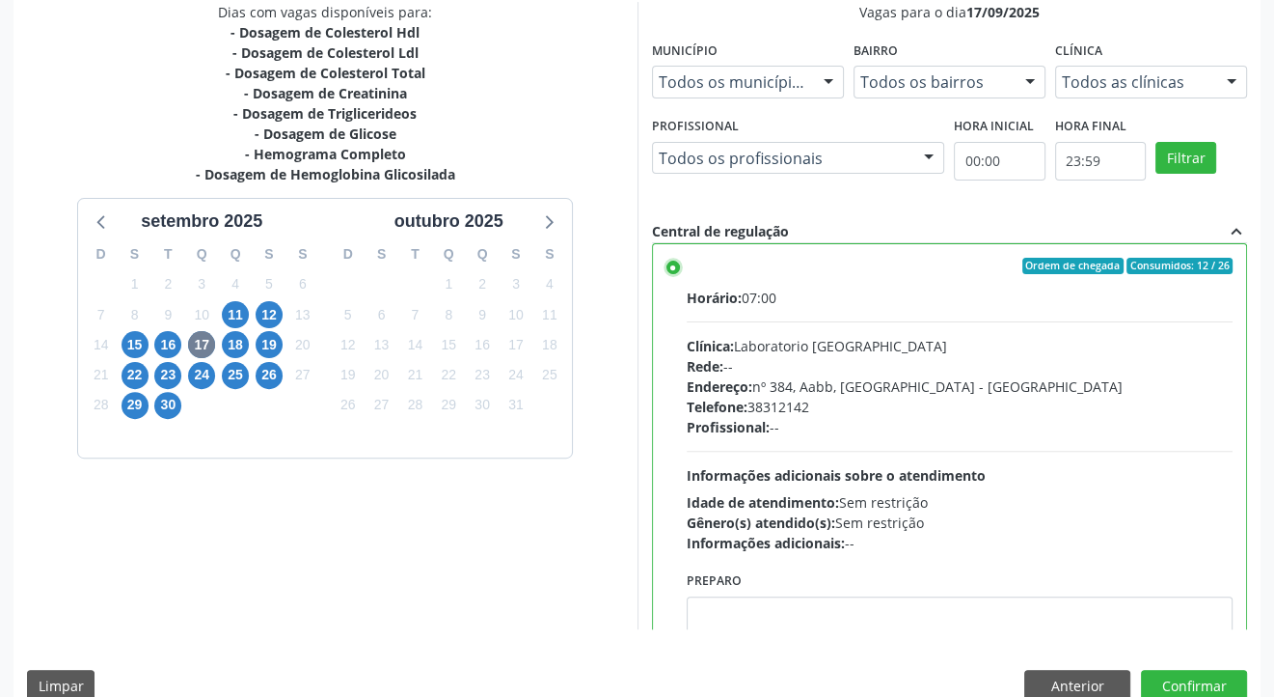
scroll to position [455, 0]
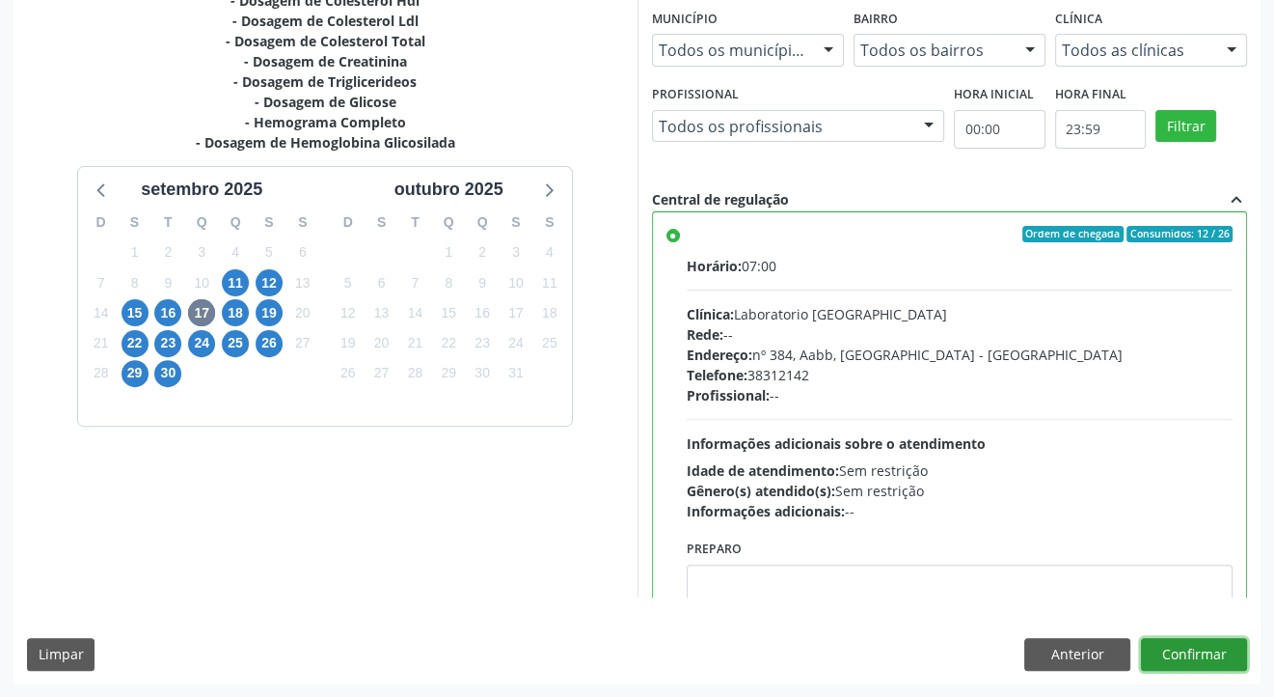
click at [1211, 648] on button "Confirmar" at bounding box center [1194, 654] width 106 height 33
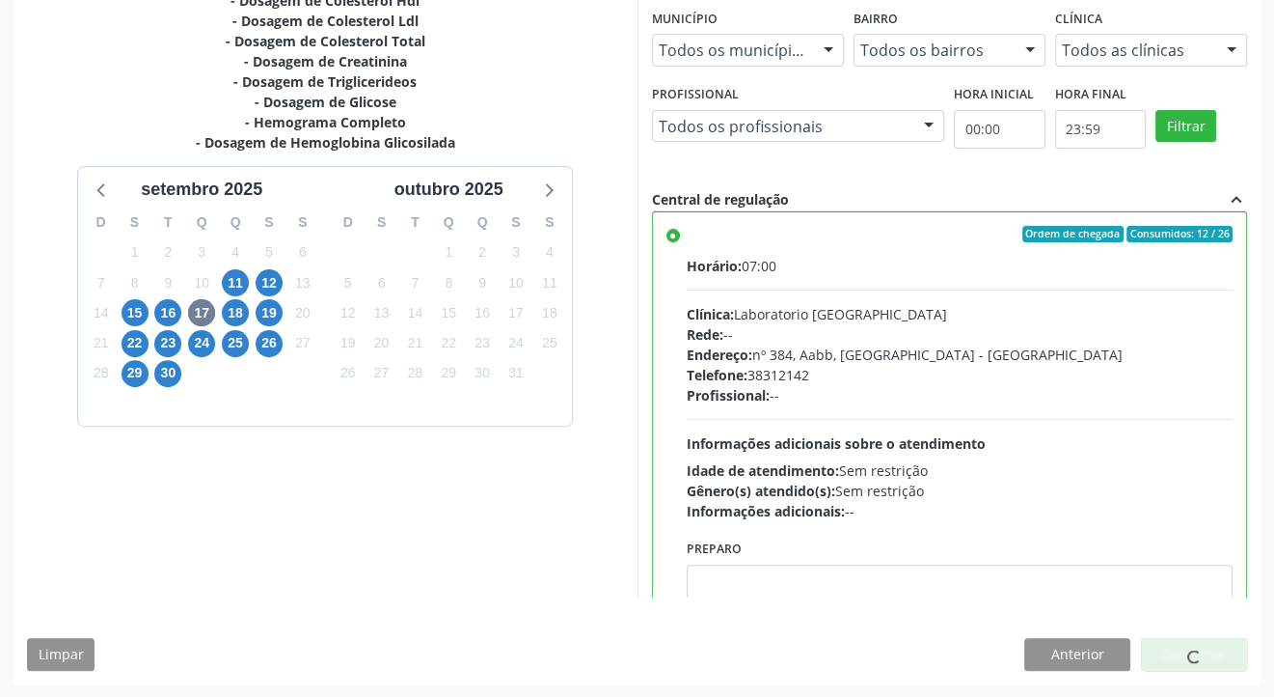
scroll to position [0, 0]
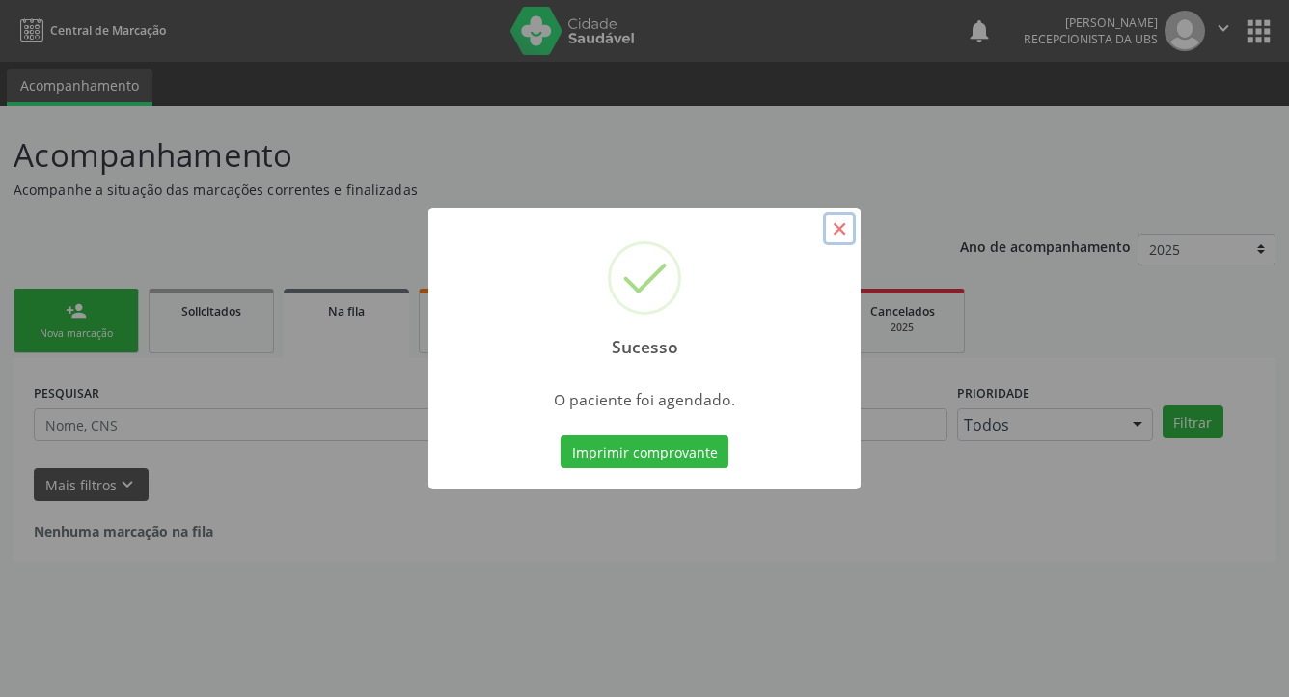
click at [830, 231] on button "×" at bounding box center [839, 228] width 33 height 33
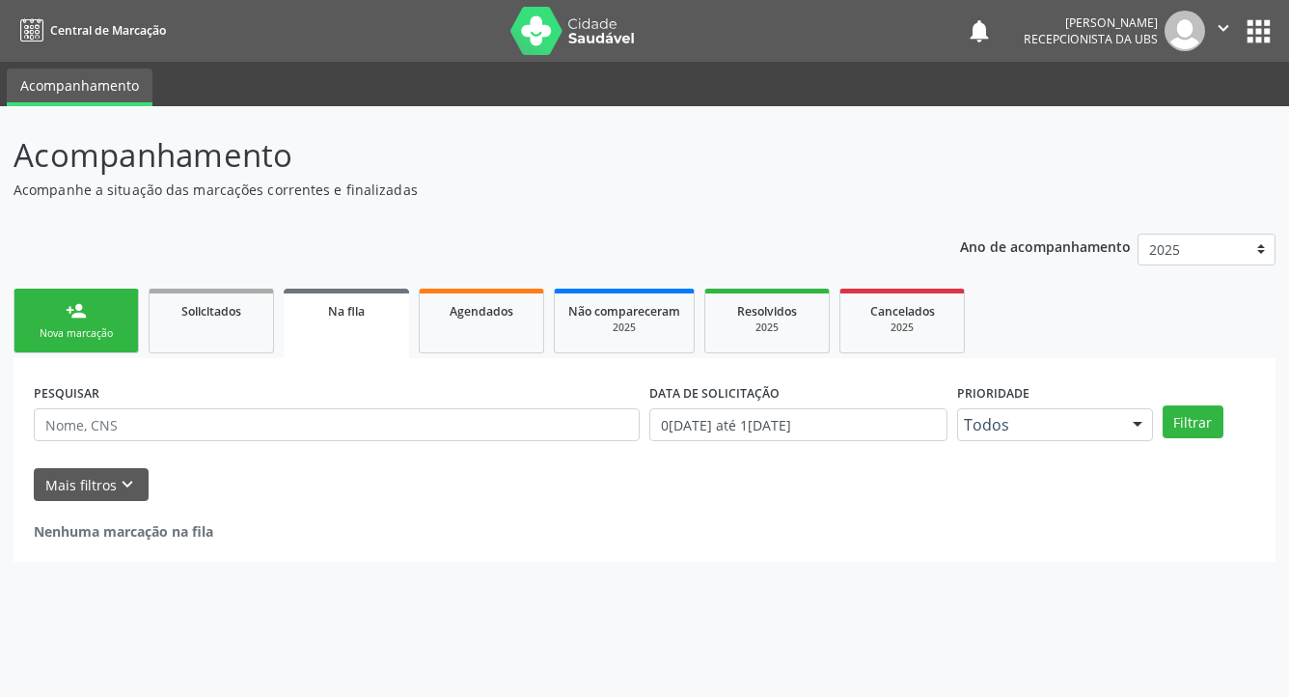
click at [41, 322] on link "person_add Nova marcação" at bounding box center [76, 320] width 125 height 65
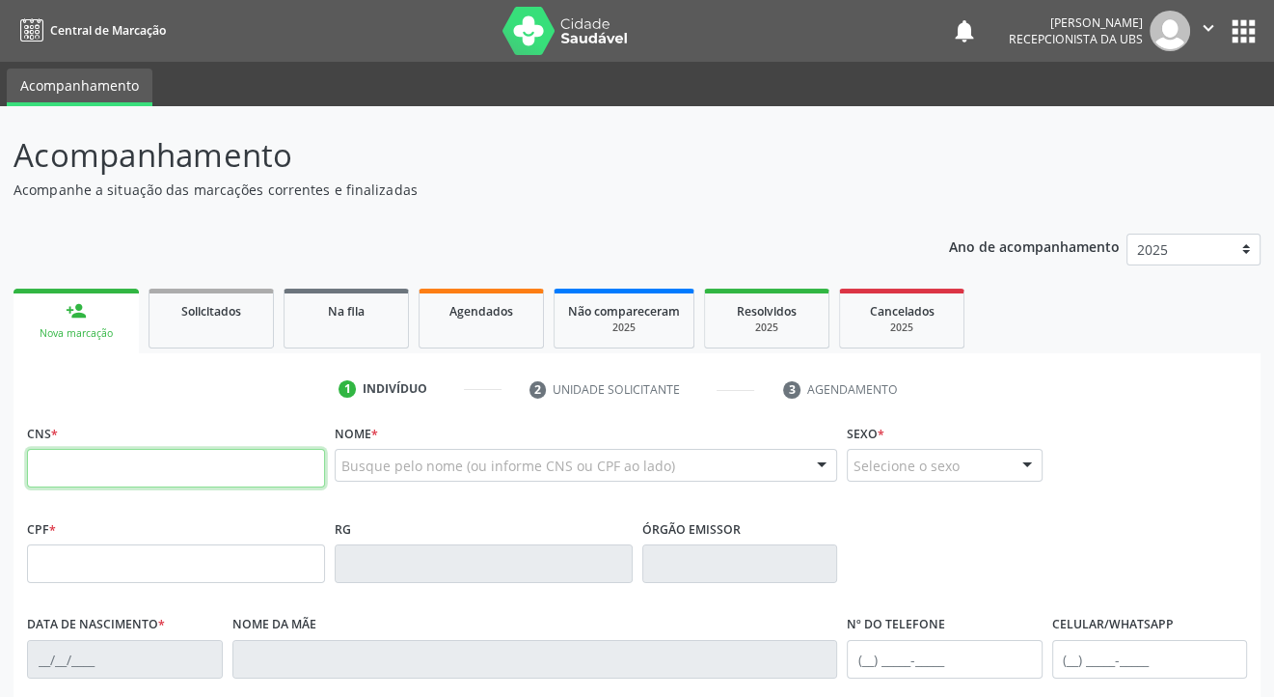
click at [59, 470] on input "text" at bounding box center [176, 468] width 298 height 39
type input "203 1882 8965 0007"
type input "010.104.374-02"
type input "23/06/1982"
type input "Bernadete de Siqueira Oliveira"
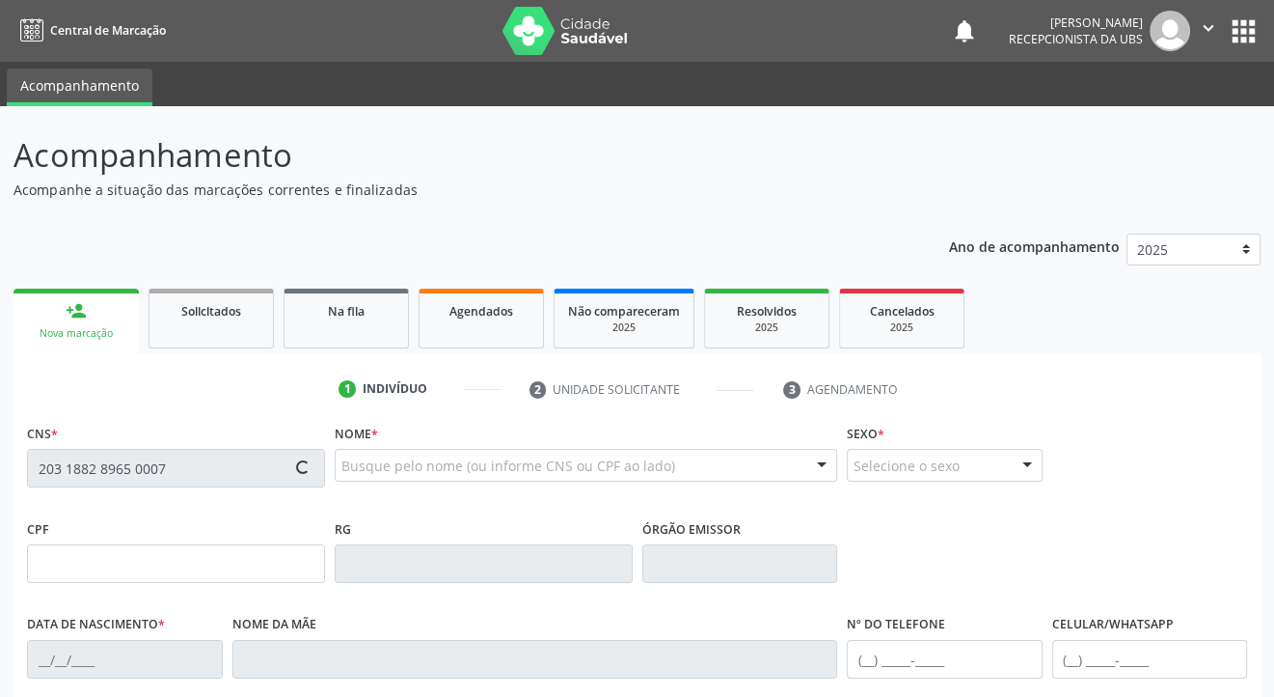
type input "(87) 99823-9221"
type input "362"
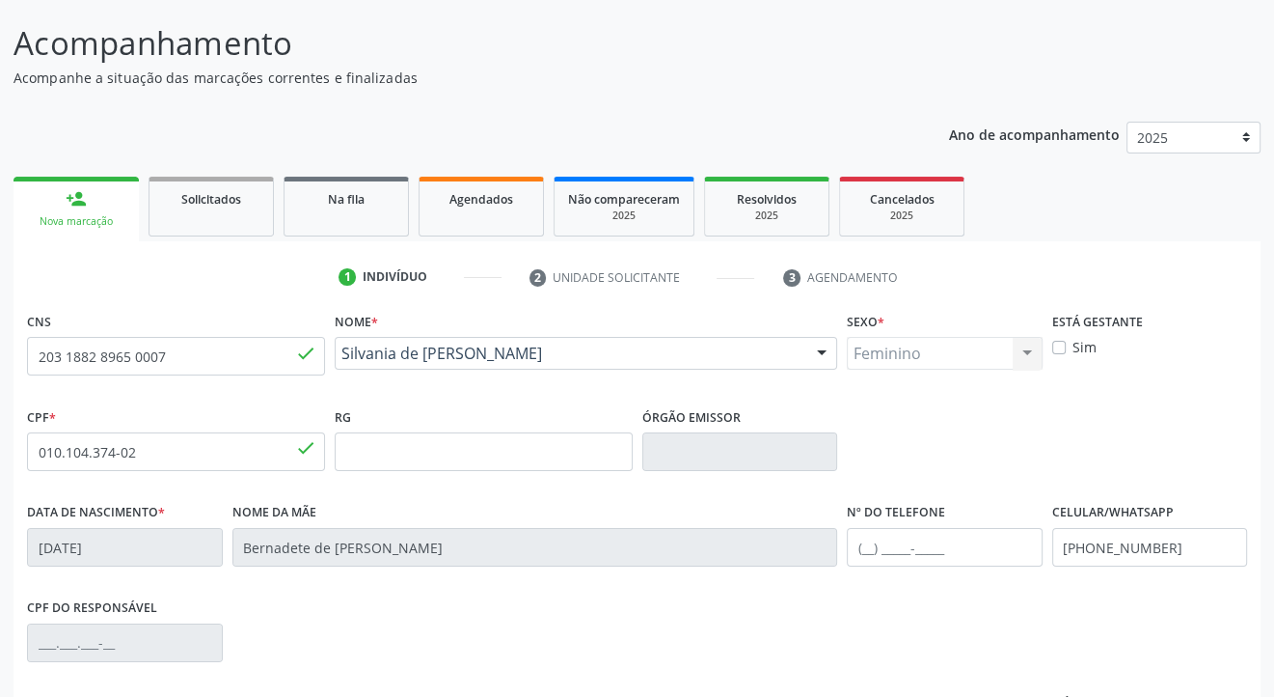
scroll to position [348, 0]
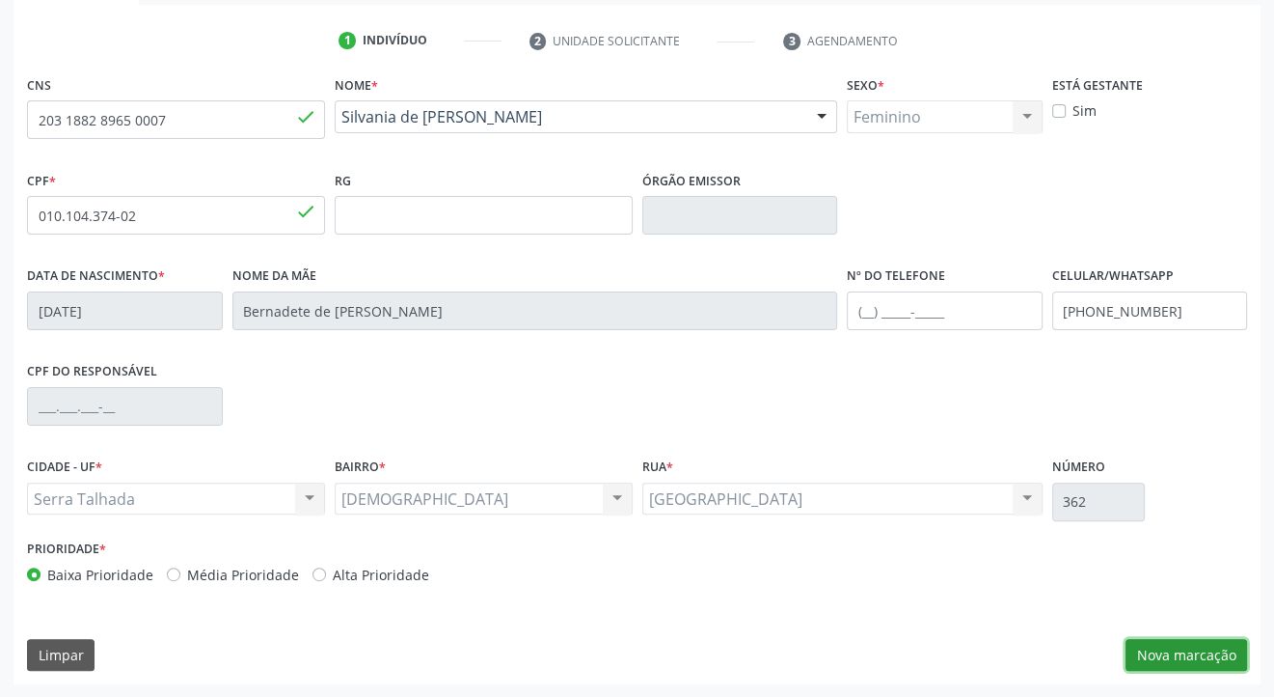
click at [1209, 654] on button "Nova marcação" at bounding box center [1187, 655] width 122 height 33
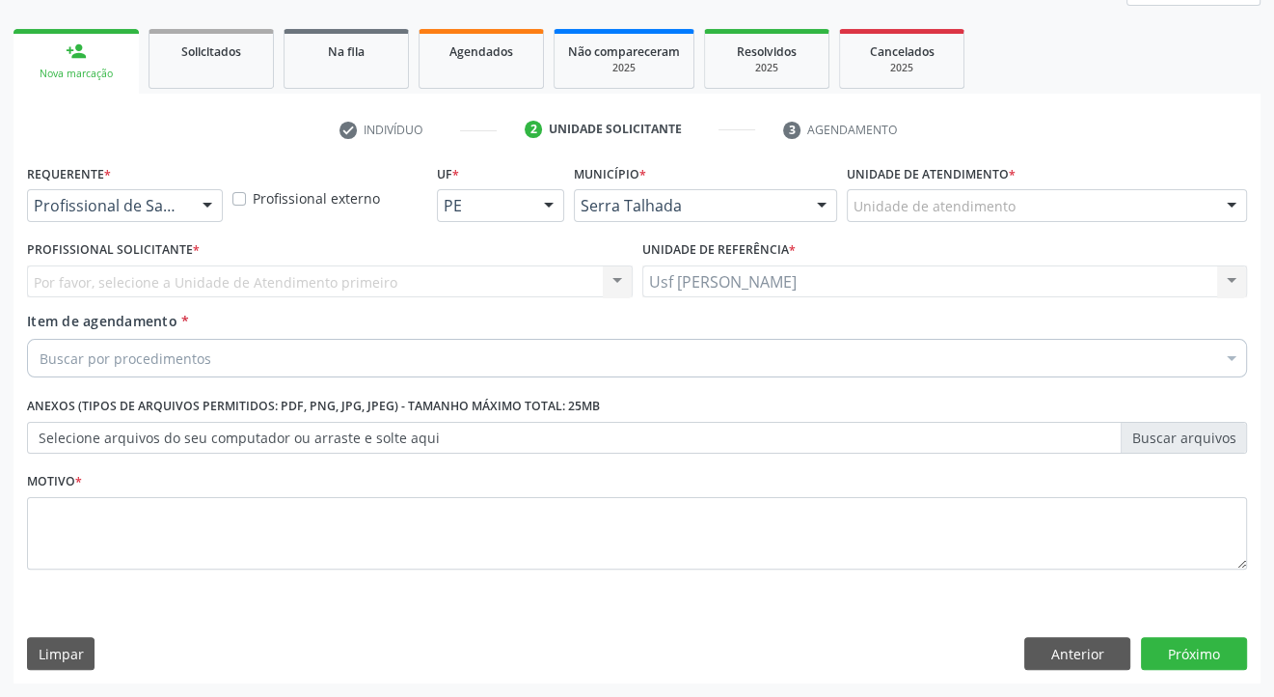
scroll to position [259, 0]
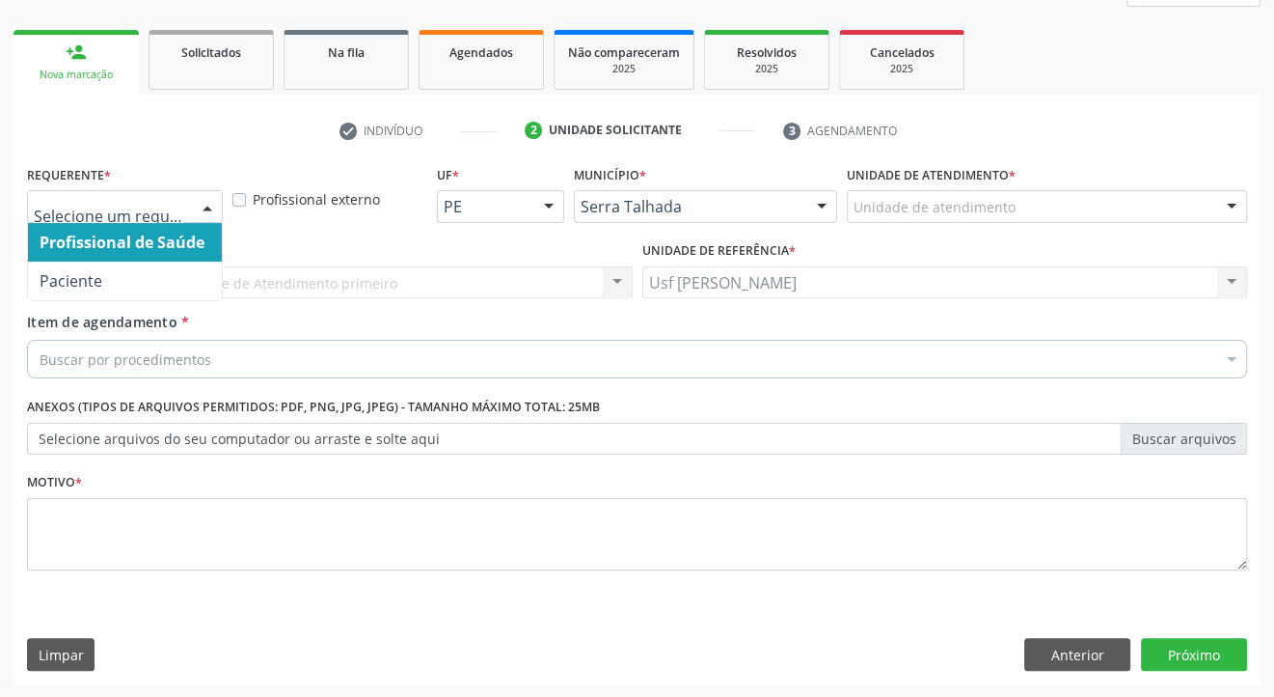
click at [200, 206] on div at bounding box center [207, 207] width 29 height 33
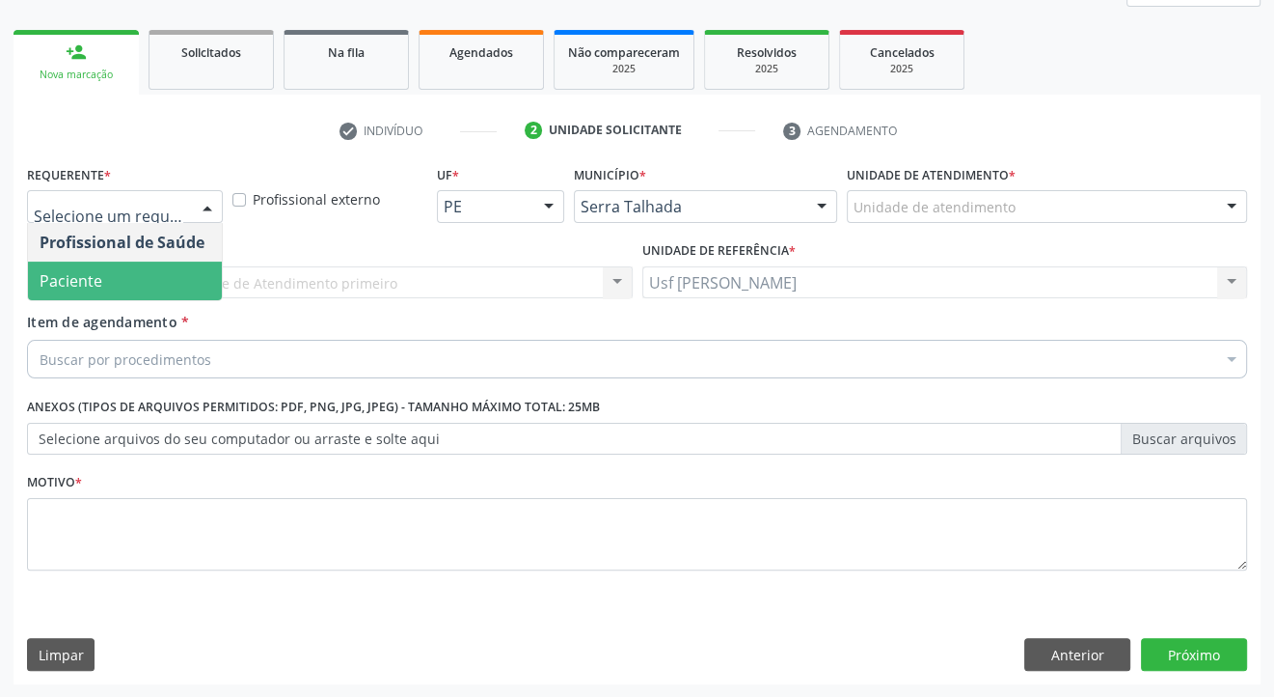
drag, startPoint x: 178, startPoint y: 272, endPoint x: 178, endPoint y: 315, distance: 43.4
click at [178, 273] on span "Paciente" at bounding box center [125, 280] width 194 height 39
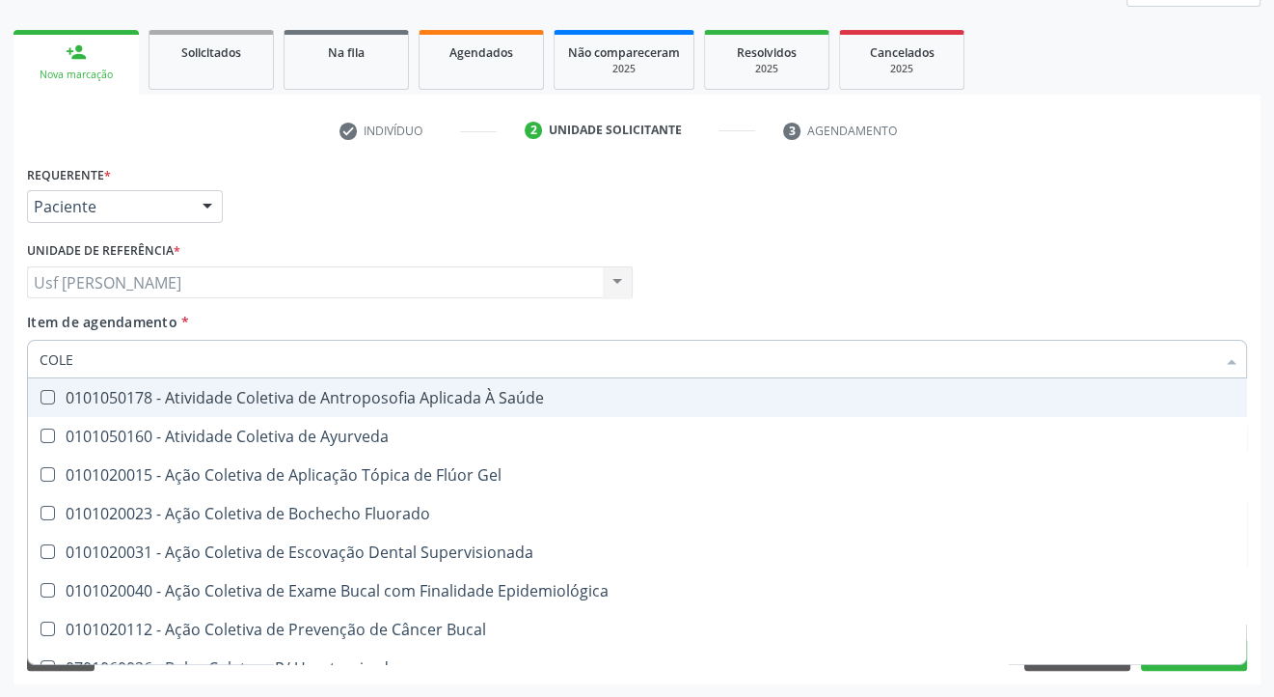
type input "COLES"
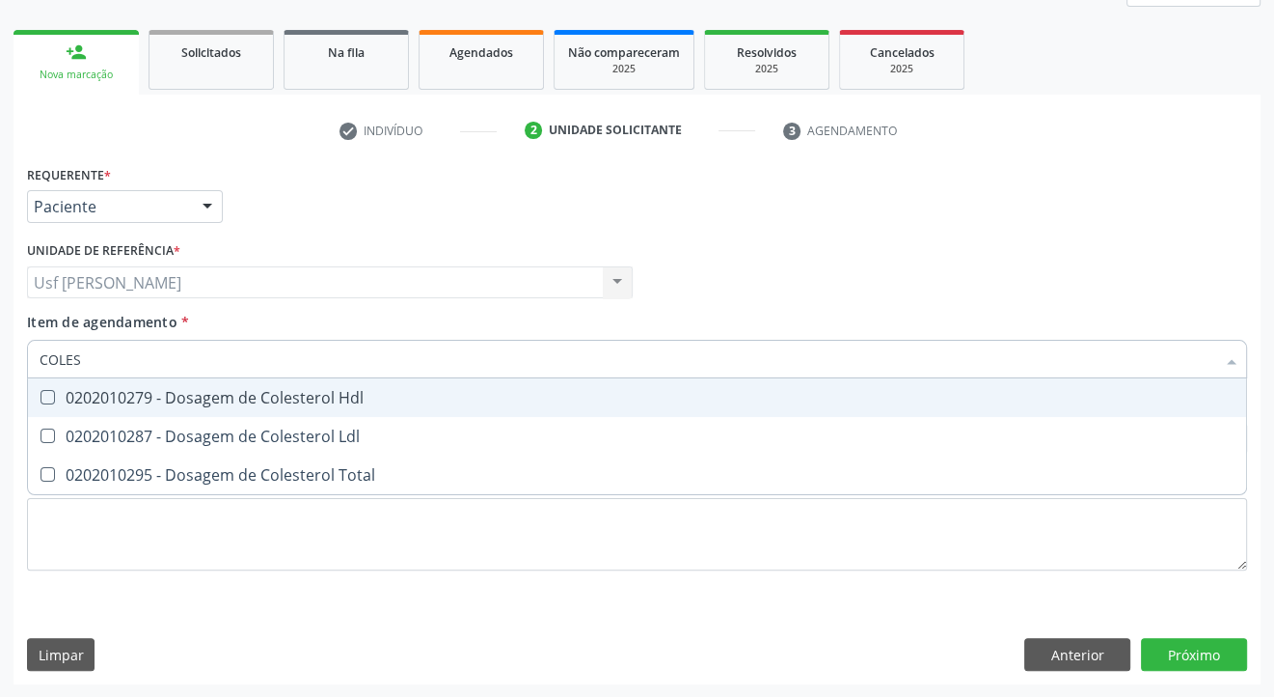
click at [42, 404] on div "0202010279 - Dosagem de Colesterol Hdl" at bounding box center [637, 397] width 1195 height 15
checkbox Hdl "true"
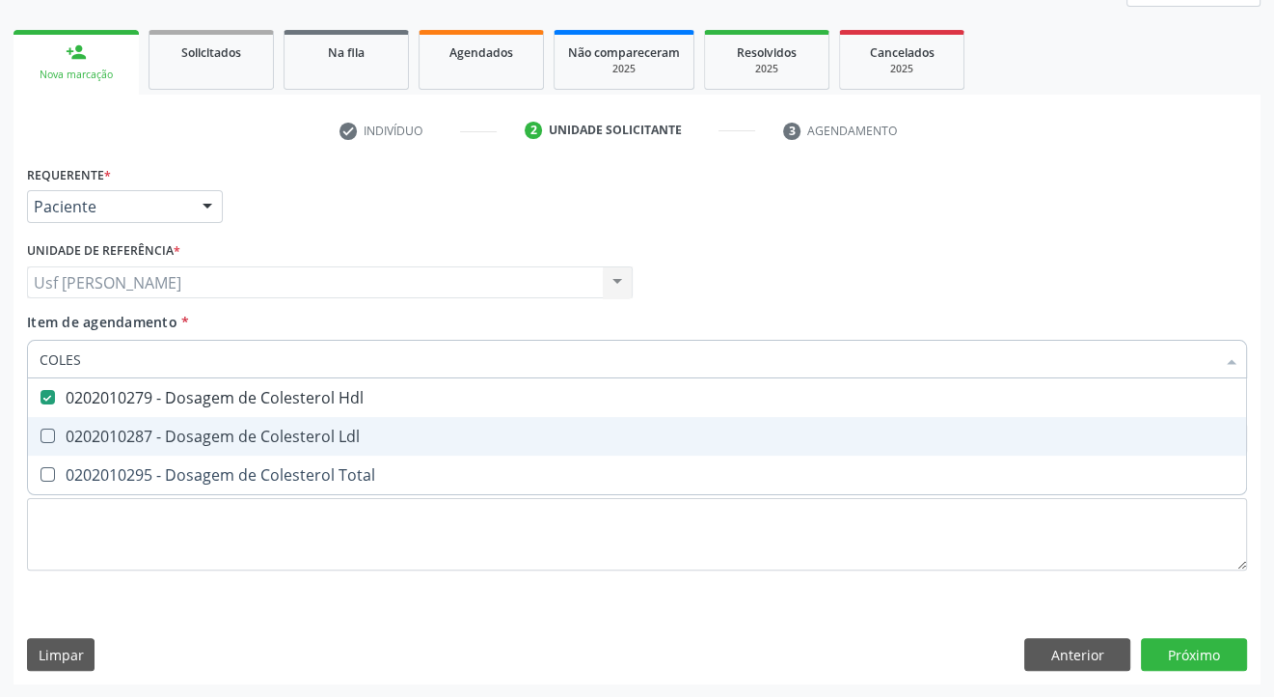
click at [39, 438] on div at bounding box center [35, 435] width 14 height 15
checkbox Ldl "true"
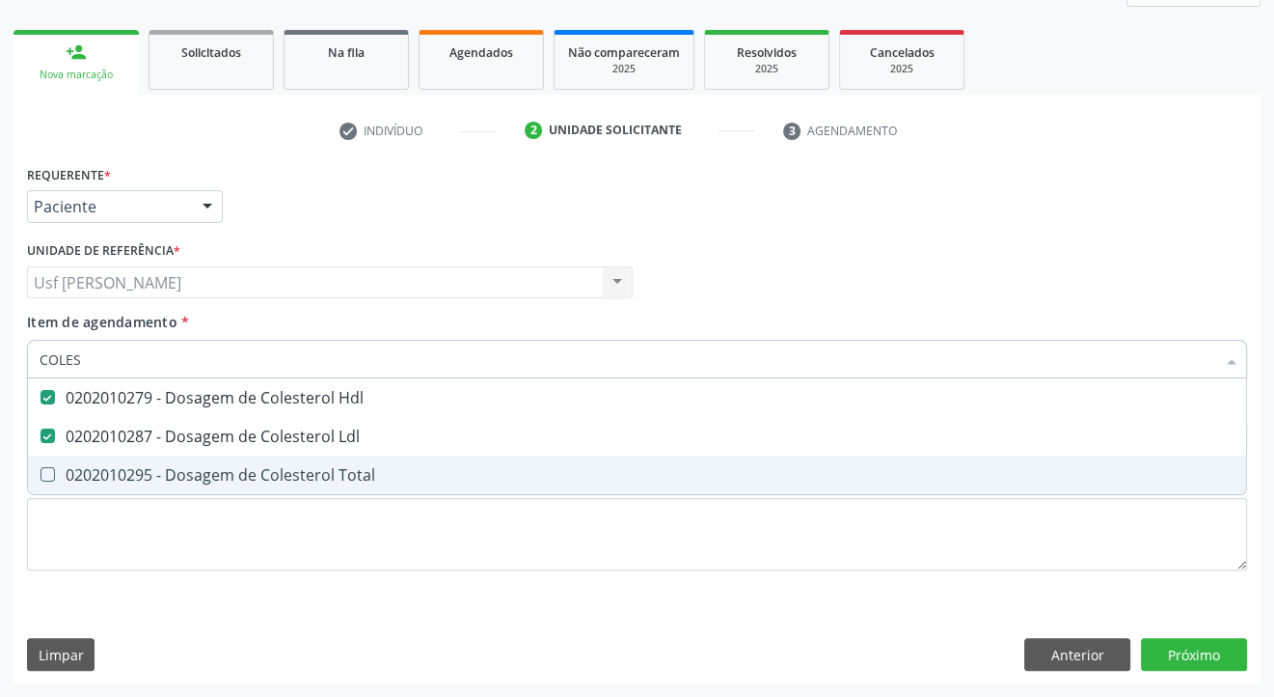
click at [45, 478] on Total at bounding box center [48, 474] width 14 height 14
click at [41, 478] on Total "checkbox" at bounding box center [34, 474] width 13 height 13
checkbox Total "true"
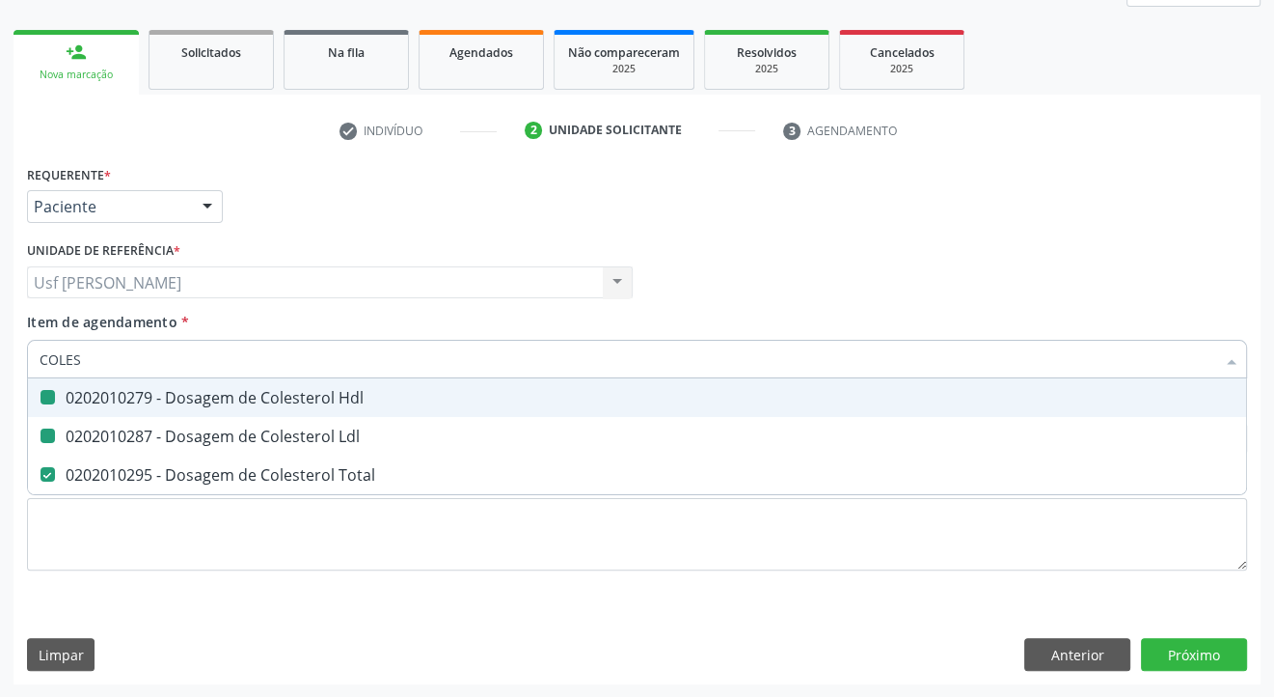
type input "COLE"
checkbox Hdl "false"
checkbox Ldl "false"
checkbox Total "false"
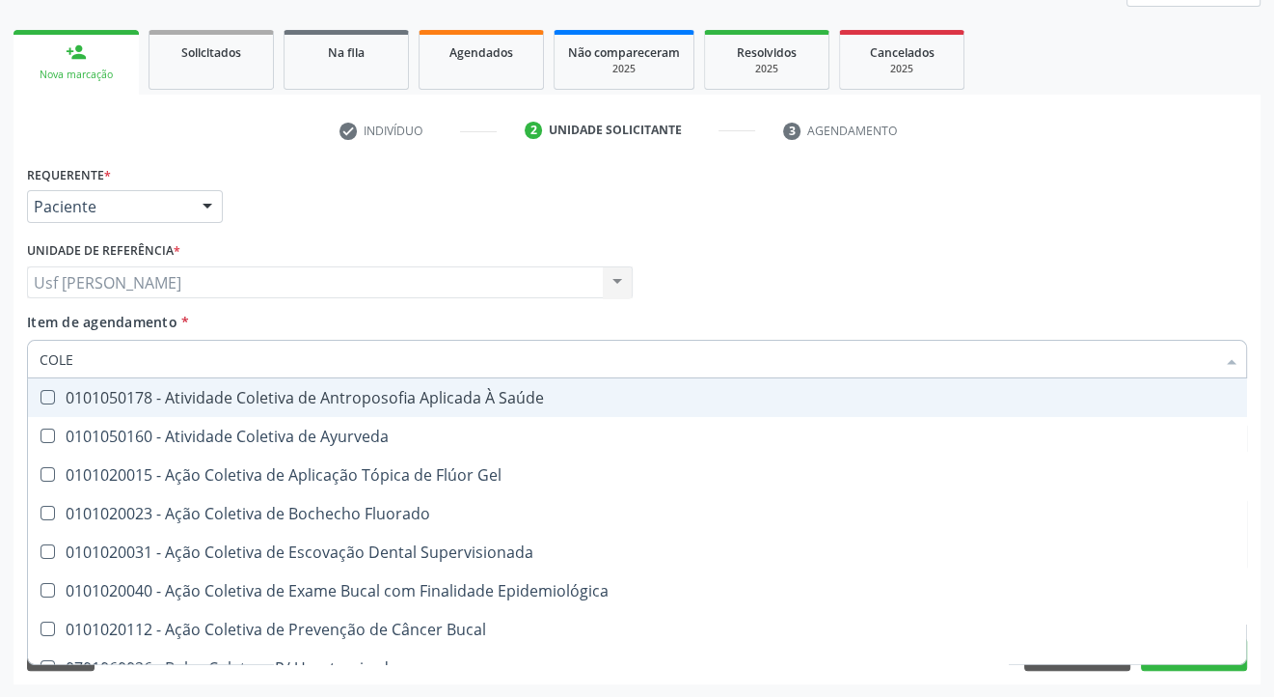
type input "COL"
checkbox Hdl "false"
checkbox Ldl "false"
checkbox Total "false"
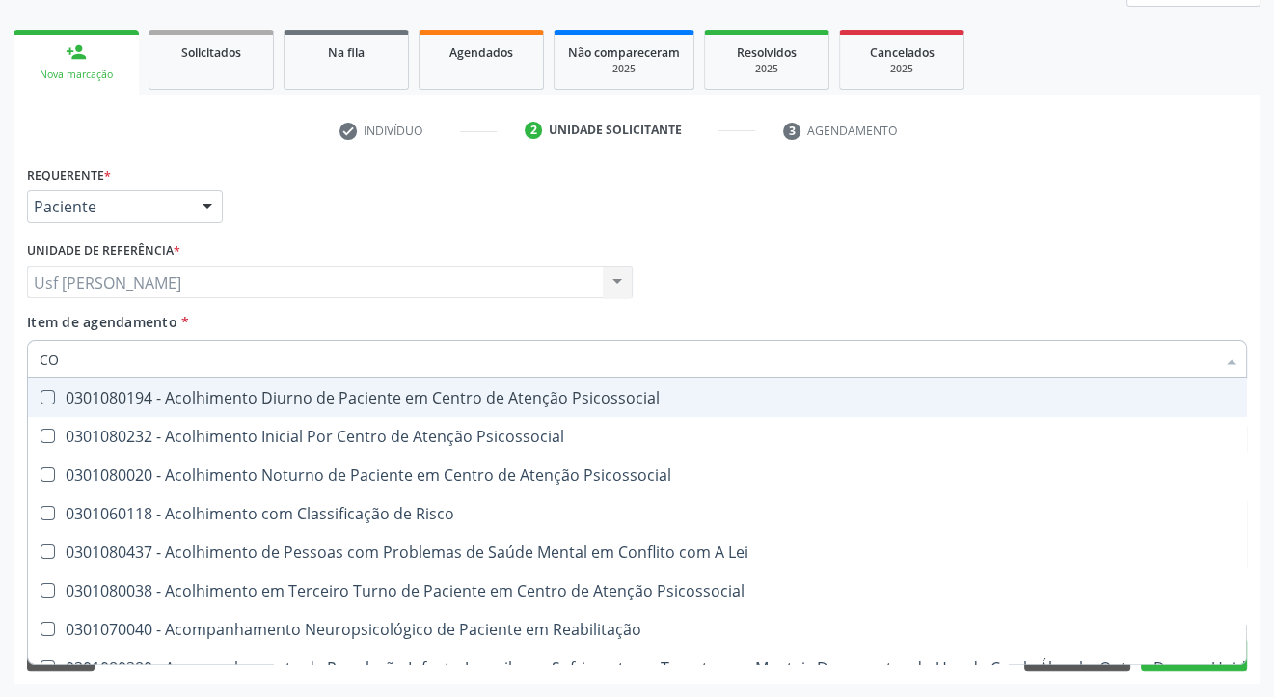
type input "C"
checkbox Hdl "false"
checkbox Ldl "false"
checkbox Total "false"
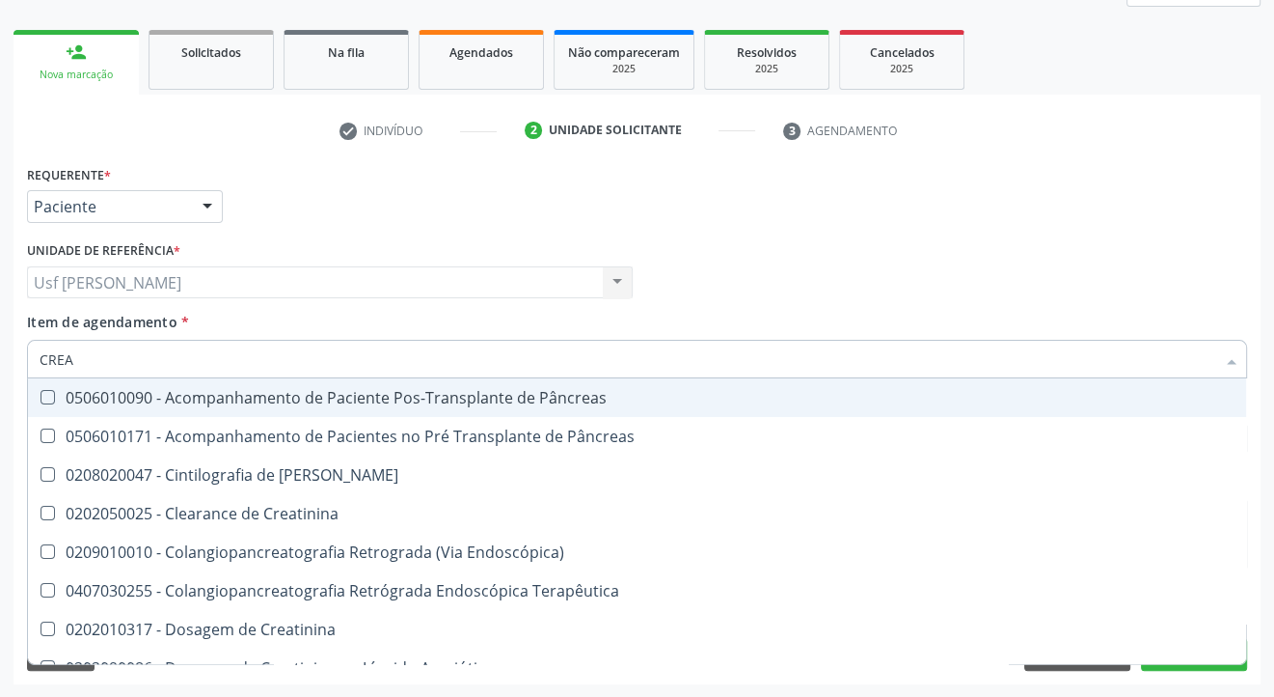
type input "CREAT"
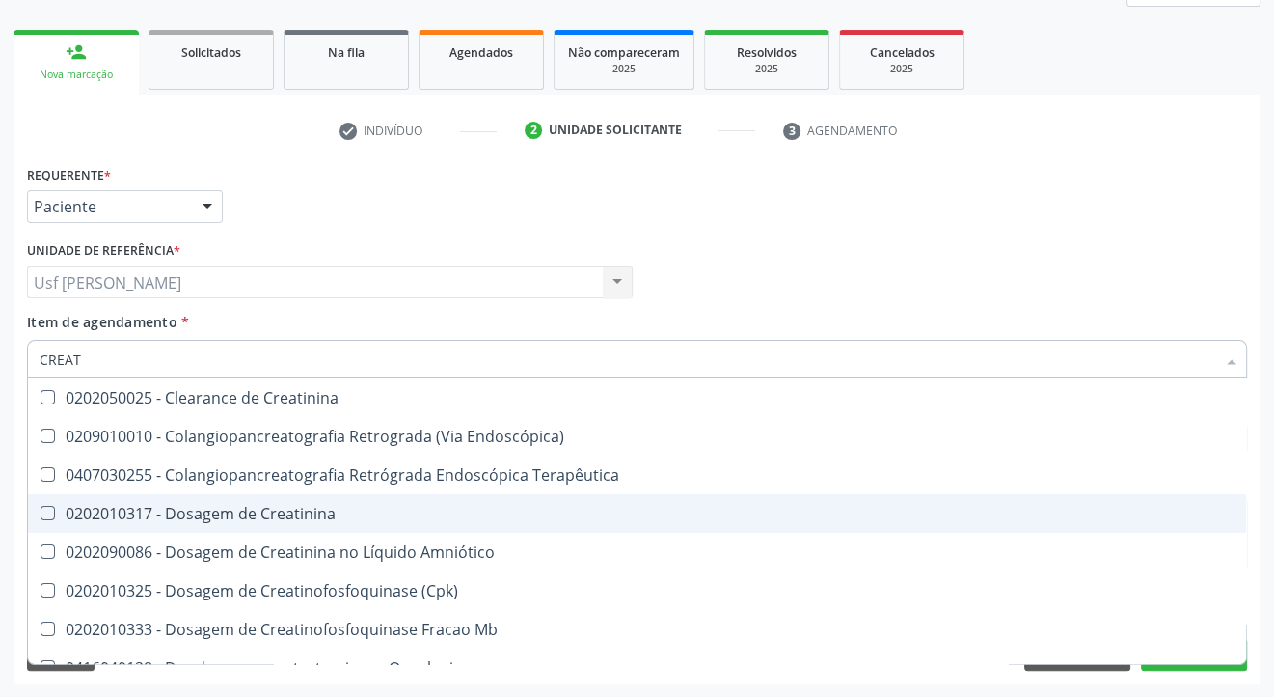
click at [51, 510] on Creatinina at bounding box center [48, 513] width 14 height 14
click at [41, 510] on Creatinina "checkbox" at bounding box center [34, 513] width 13 height 13
checkbox Creatinina "true"
type input "CREA"
checkbox Creatinina "false"
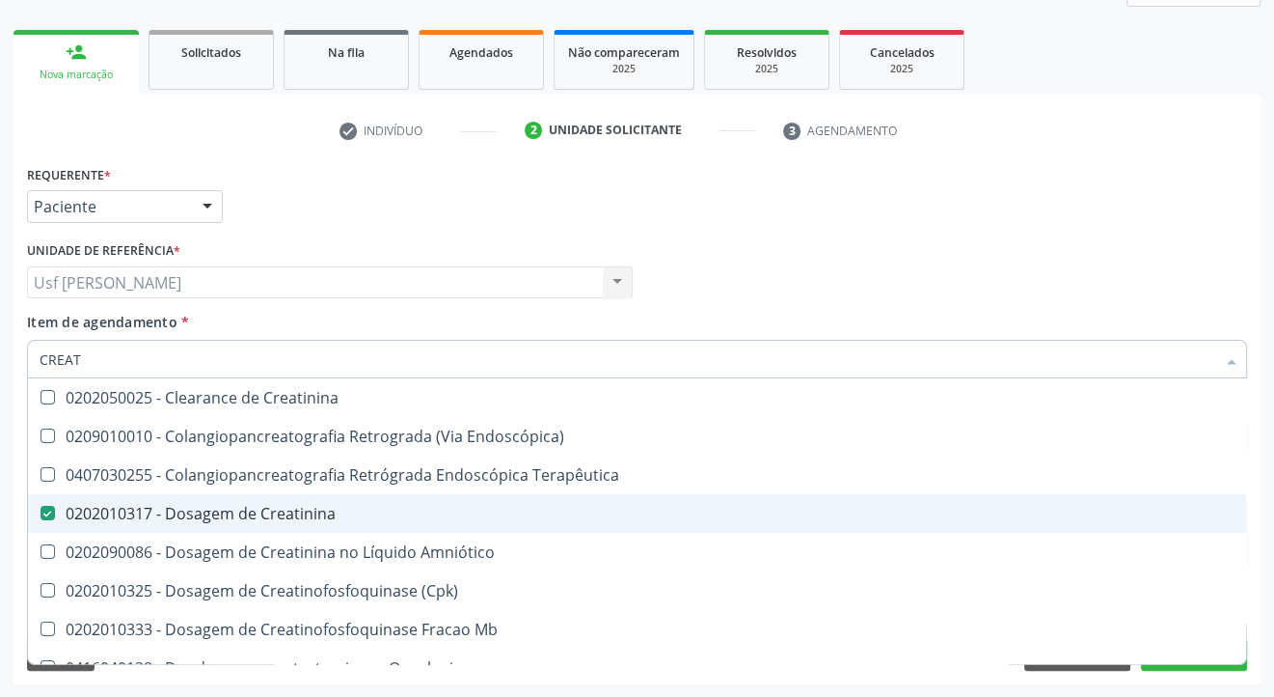
checkbox Mb "true"
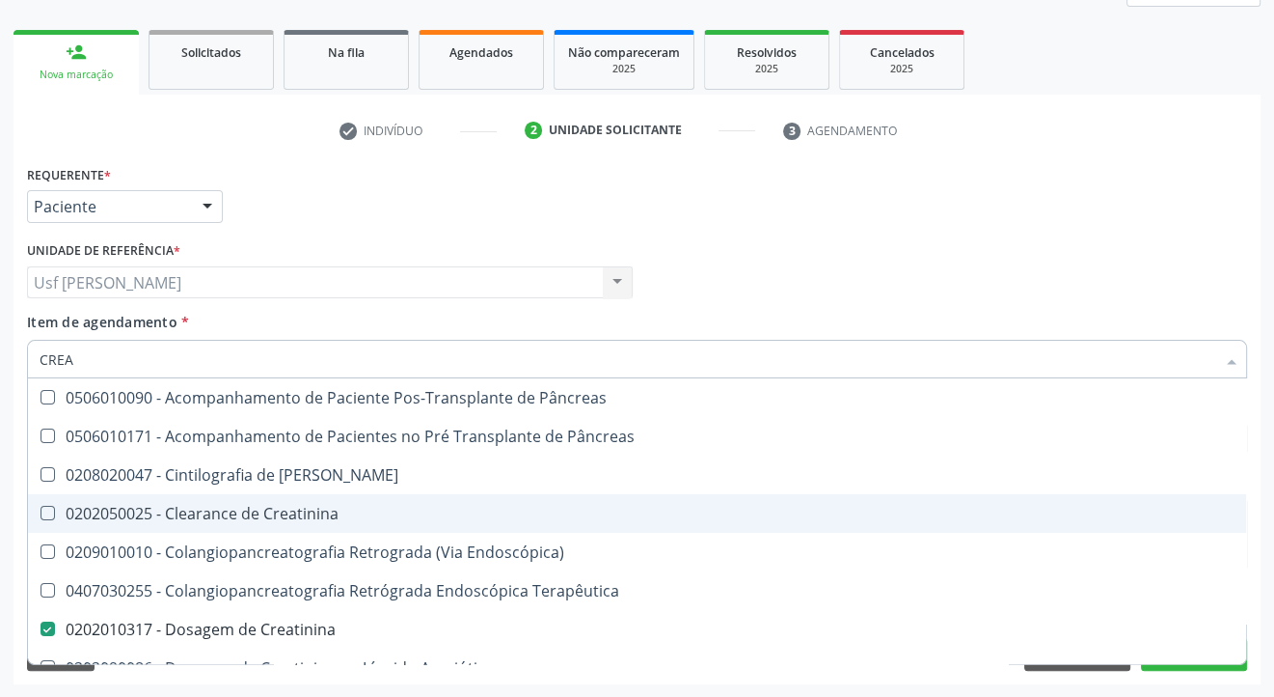
type input "CRE"
checkbox Creatinina "false"
checkbox Oncologia "true"
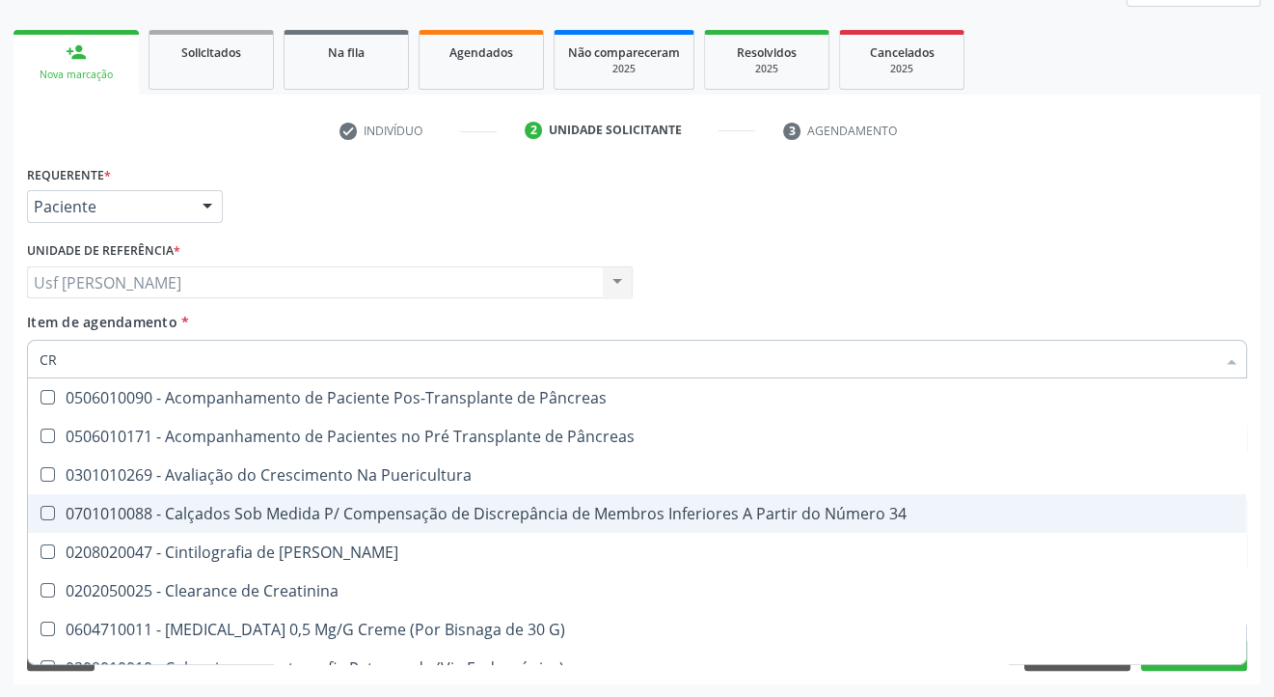
type input "C"
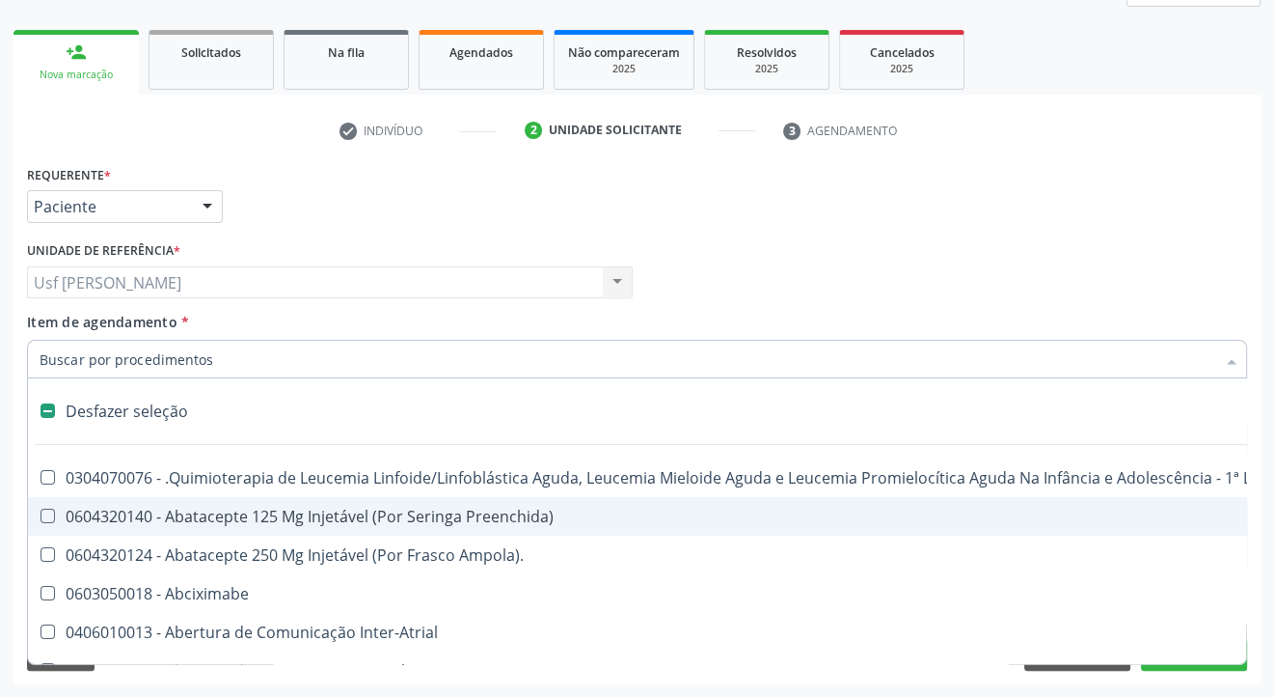
checkbox Dente\) "false"
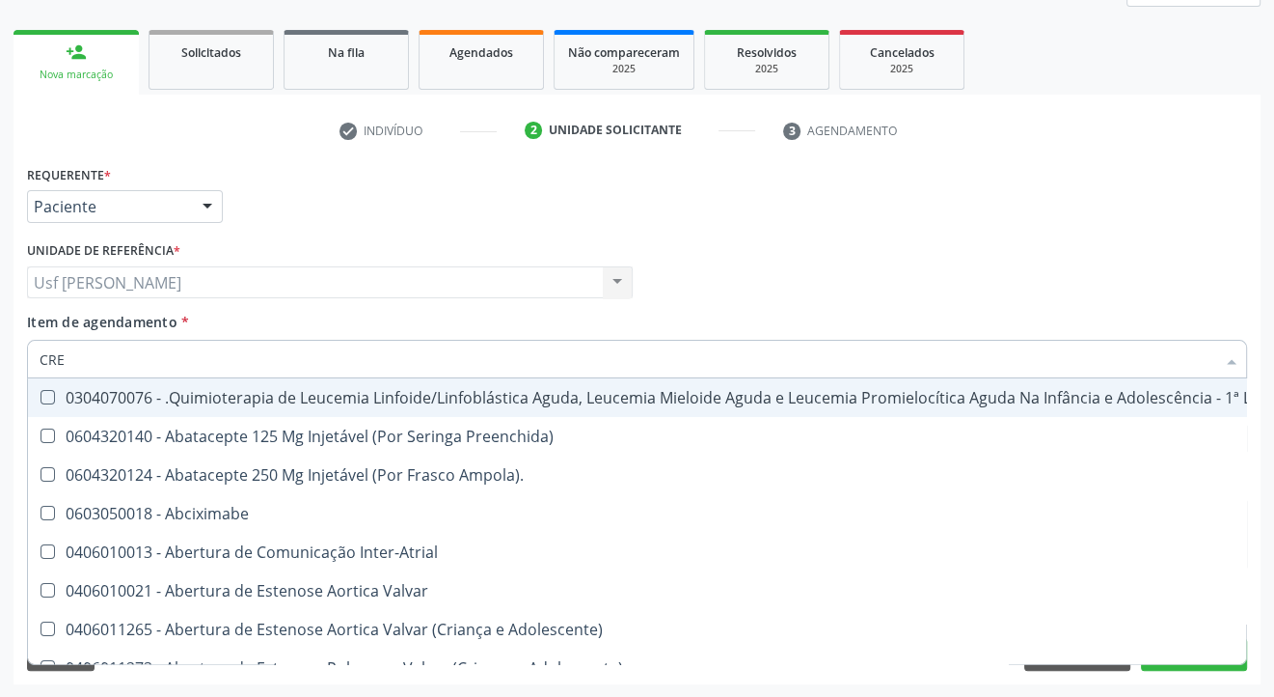
type input "CREA"
checkbox Adolescente\) "true"
checkbox Comprimido\) "false"
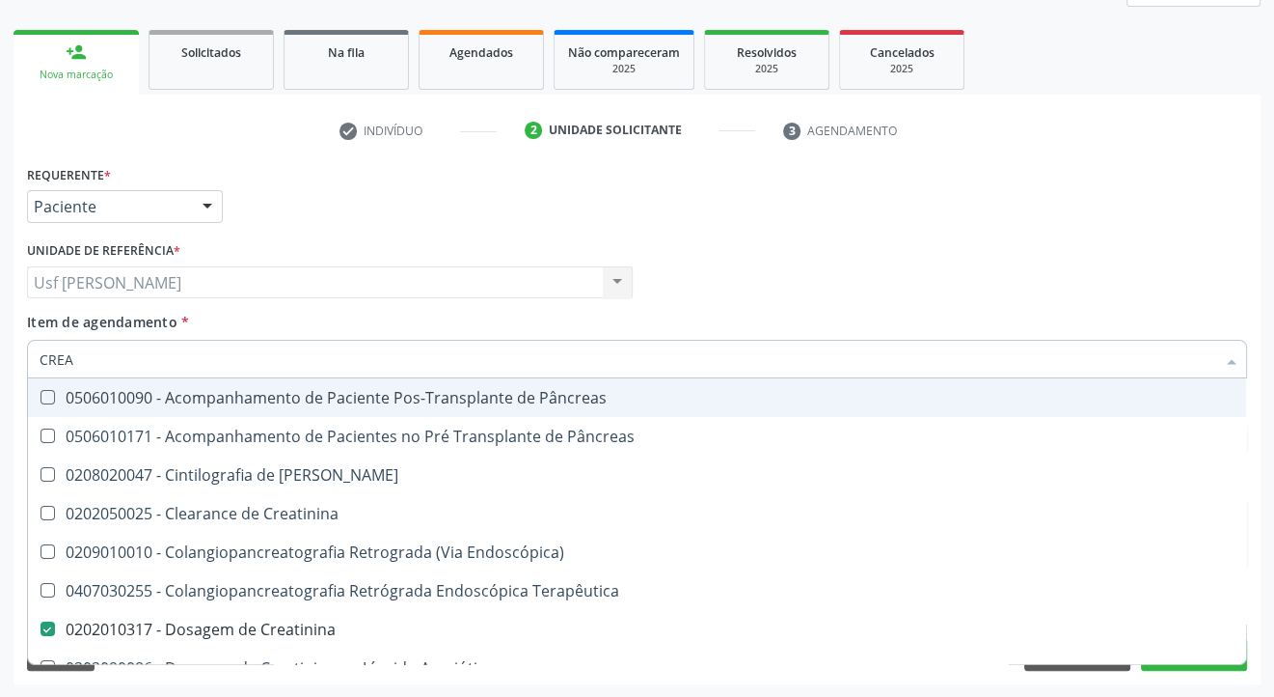
type input "CREAT"
checkbox Creatinina "true"
checkbox Creatinina "false"
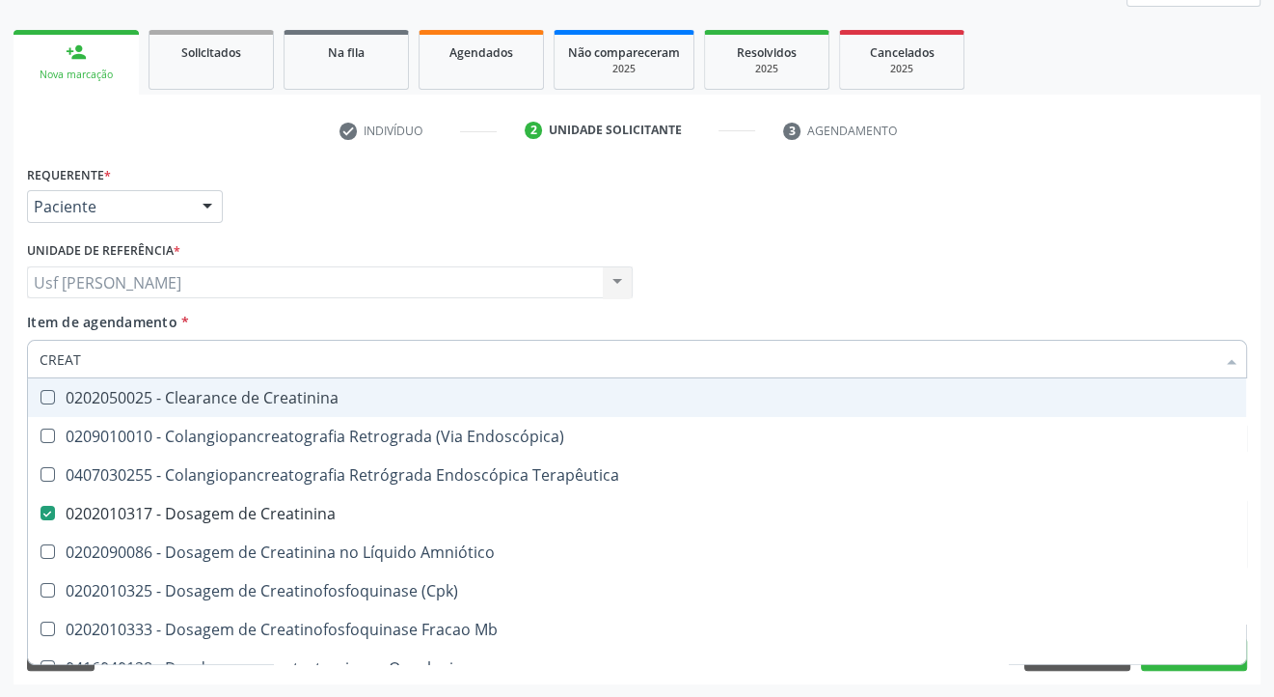
type input "CREA"
checkbox Creatinina "false"
checkbox Mb "true"
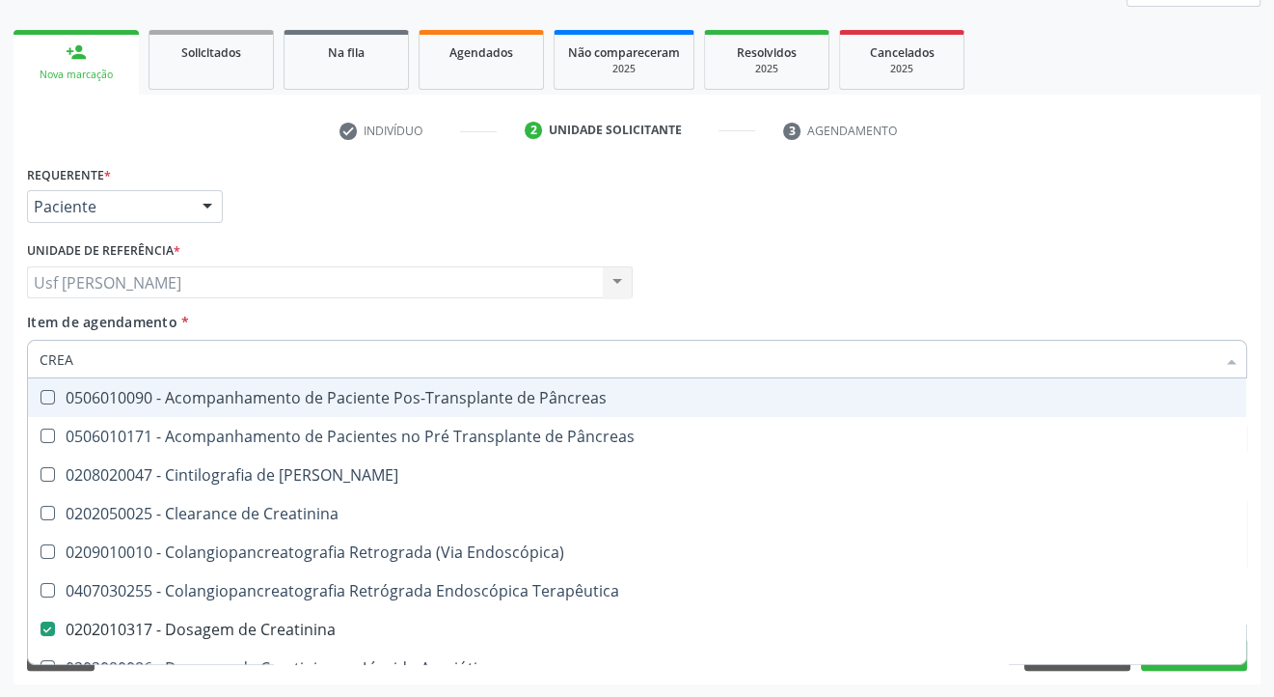
type input "CRE"
checkbox Creatinina "false"
checkbox Oncologia "true"
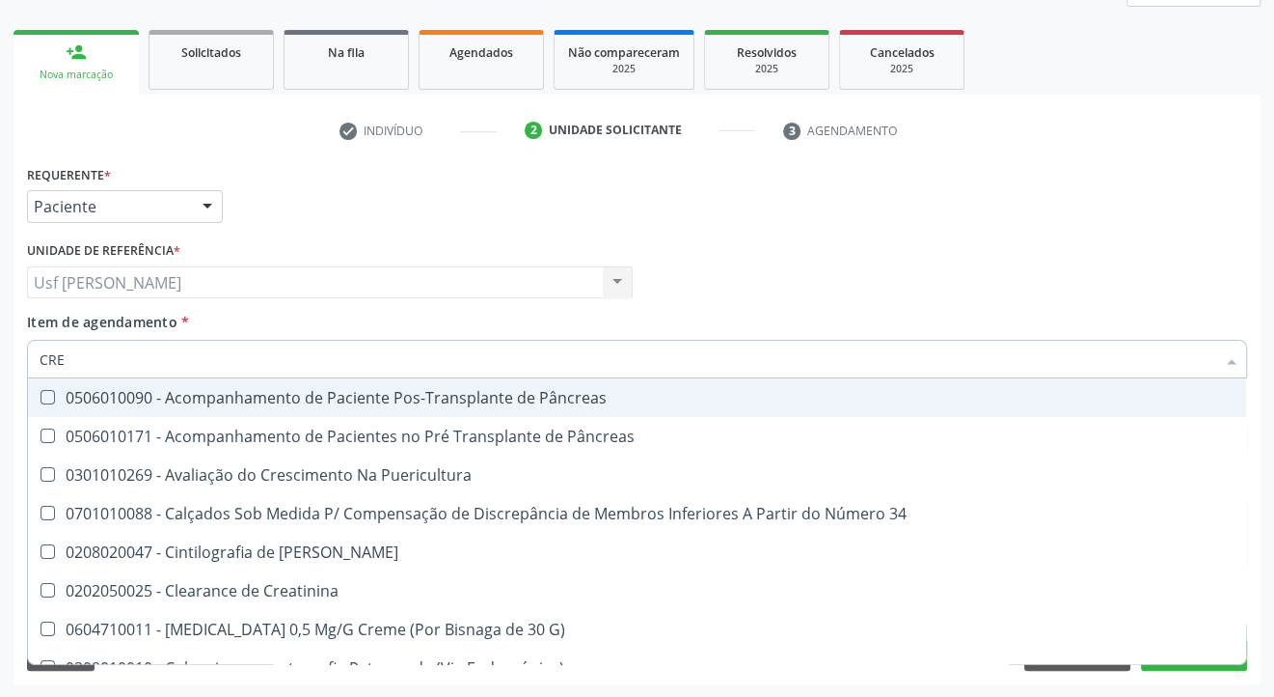
type input "CR"
checkbox Creatinina "false"
type input "C"
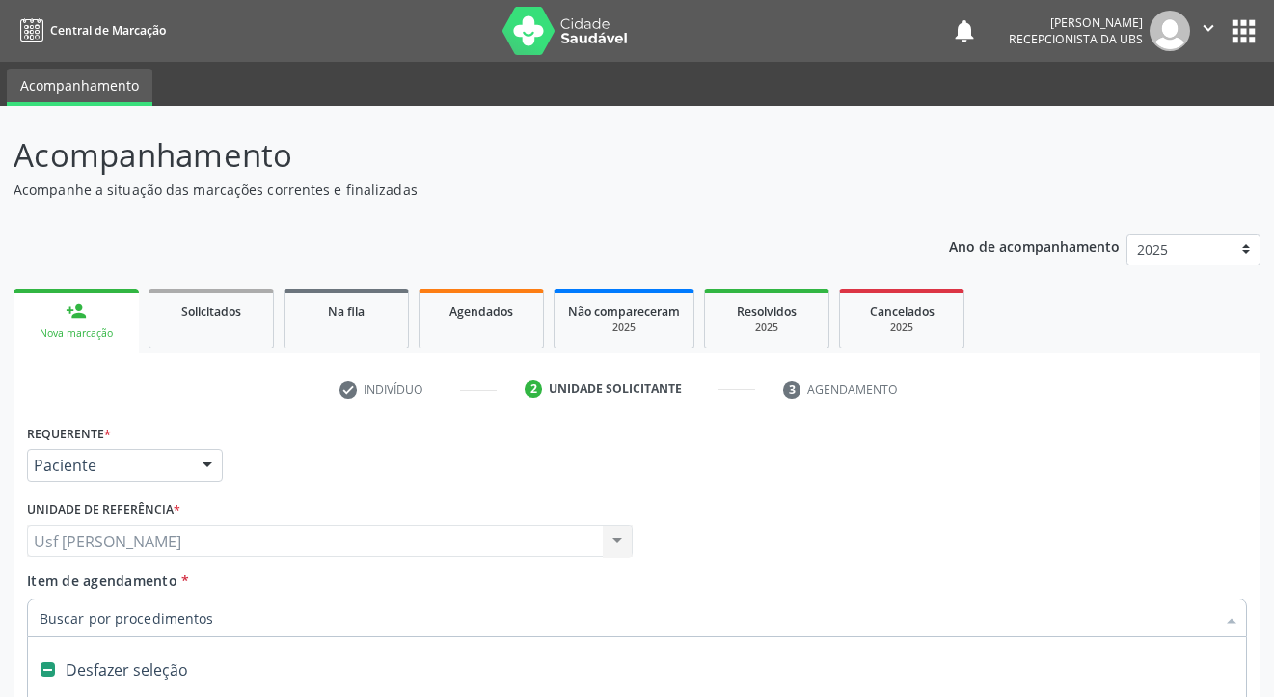
scroll to position [259, 0]
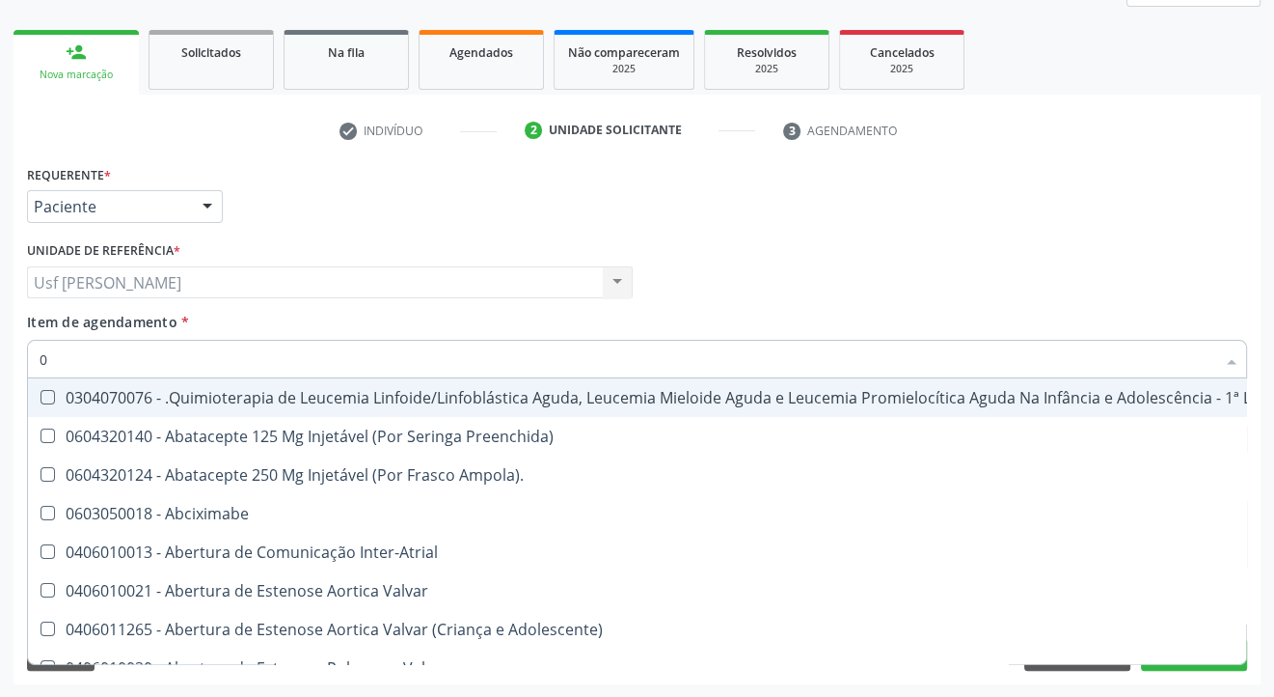
type input "02"
checkbox Comprimido\) "true"
checkbox Transferências "true"
checkbox Meckel "true"
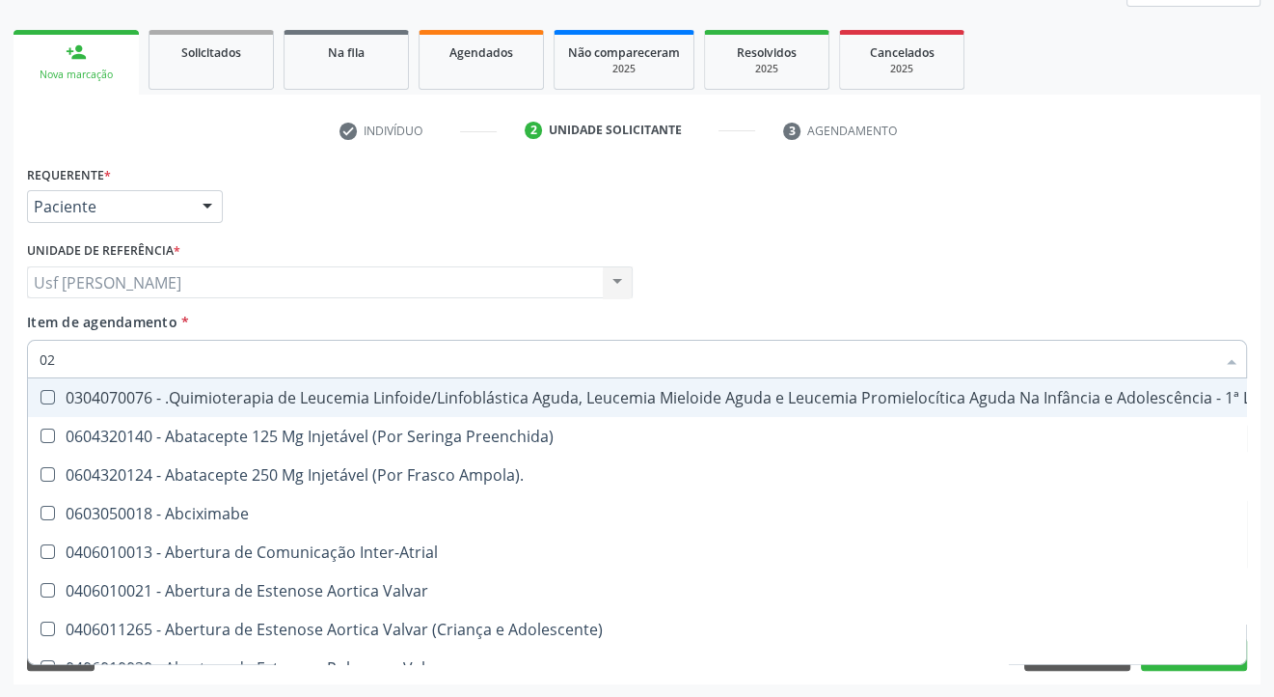
checkbox Bilateral "true"
checkbox Indireta "true"
checkbox Transfusao "true"
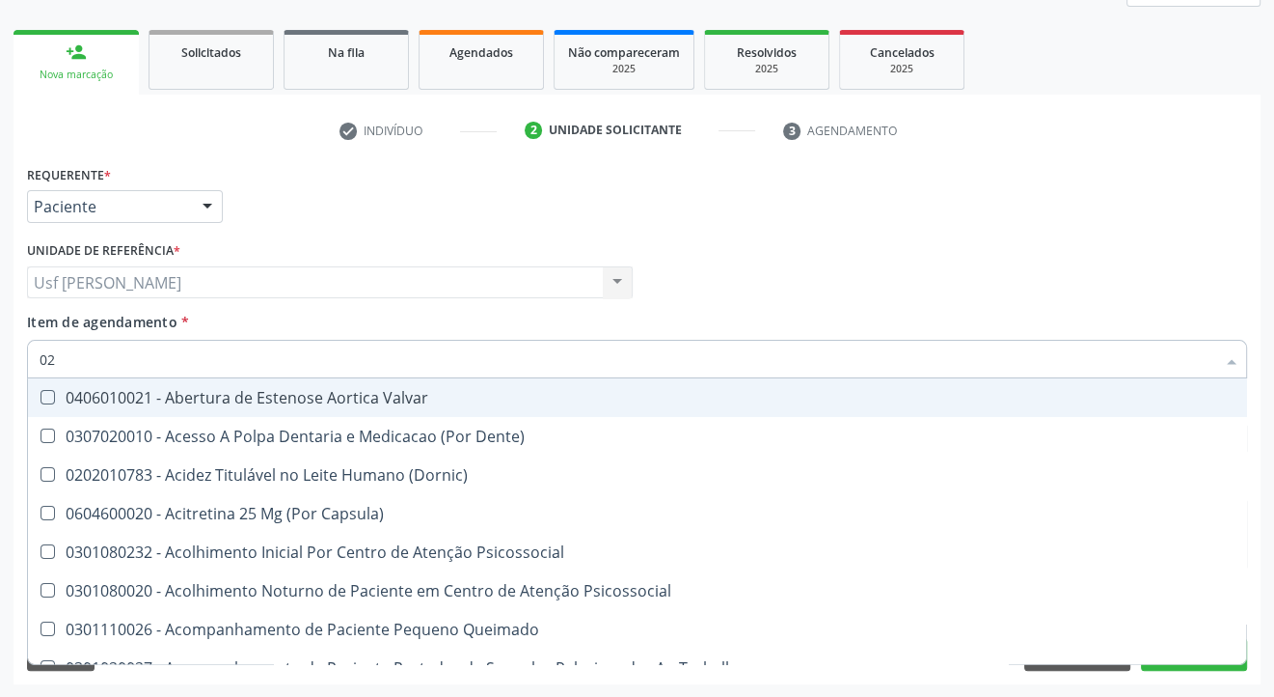
type input "020"
checkbox Epispádia "true"
checkbox Anos\) "true"
checkbox Congênita "true"
checkbox Complementar\) "true"
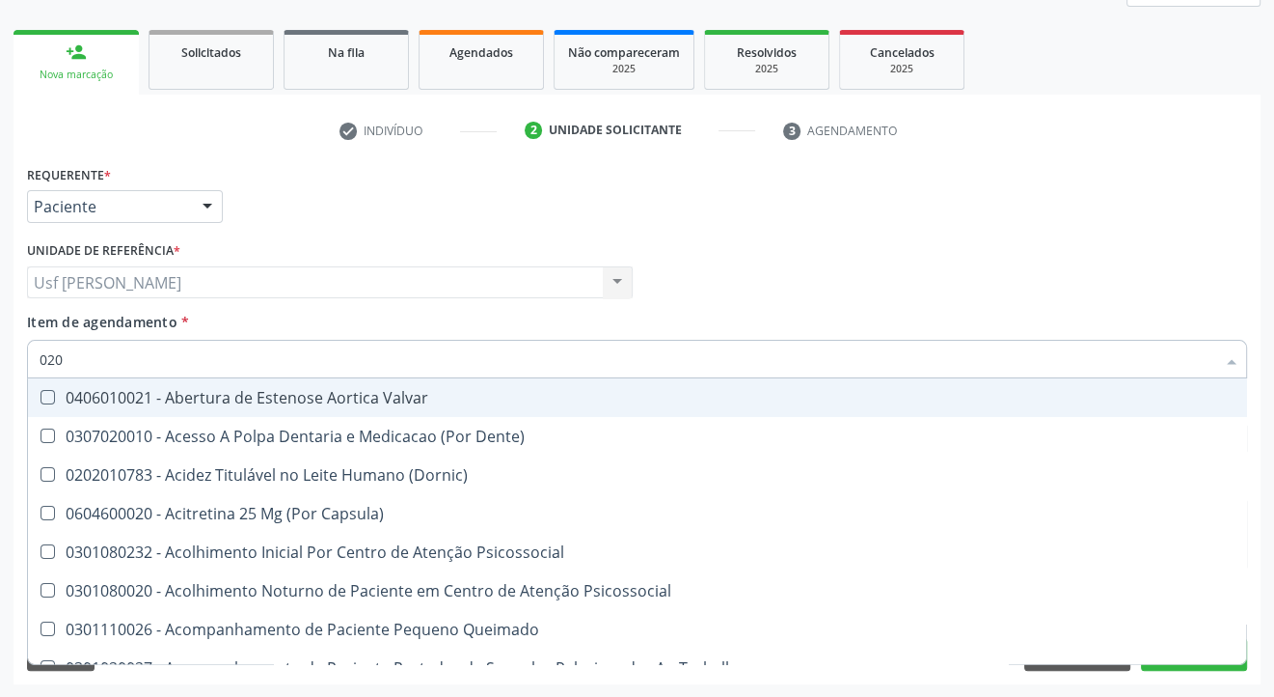
checkbox \(Qualitativo\) "true"
checkbox Glomerular "true"
checkbox Dias "true"
checkbox Hdl "false"
checkbox Ldl "false"
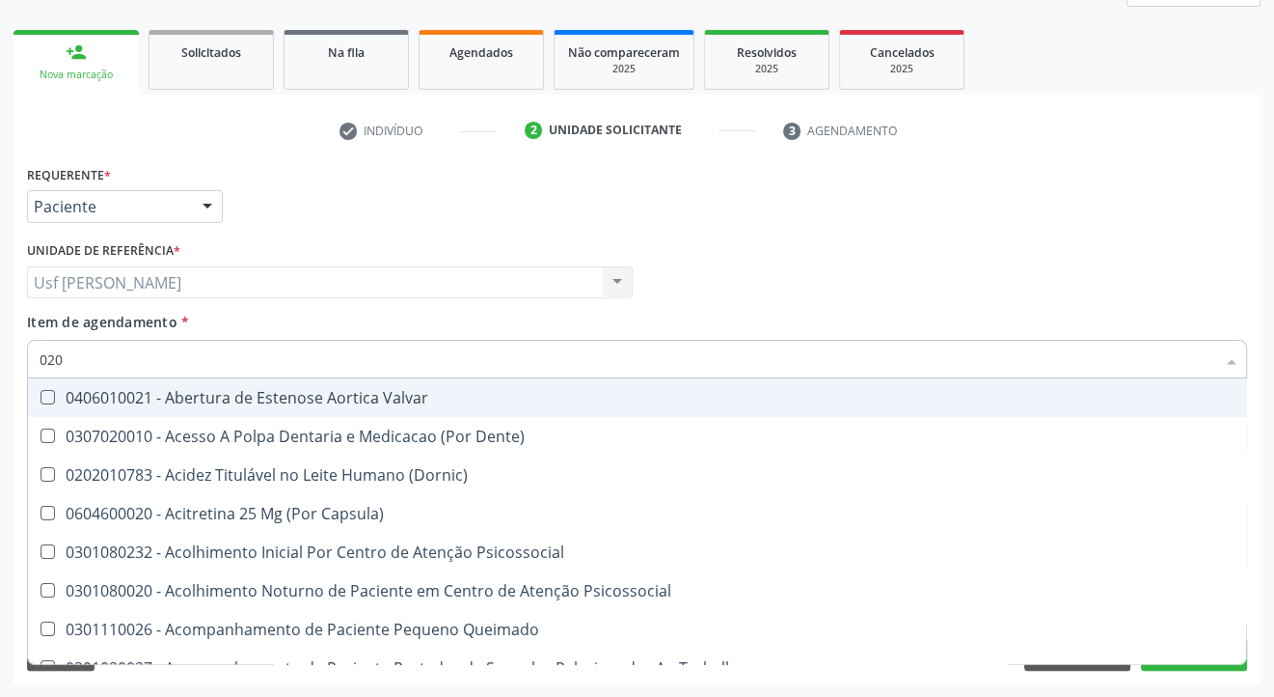
checkbox Total "false"
checkbox Creatinina "false"
checkbox Glicose "false"
checkbox Glicosilada "false"
checkbox Triglicerideos "false"
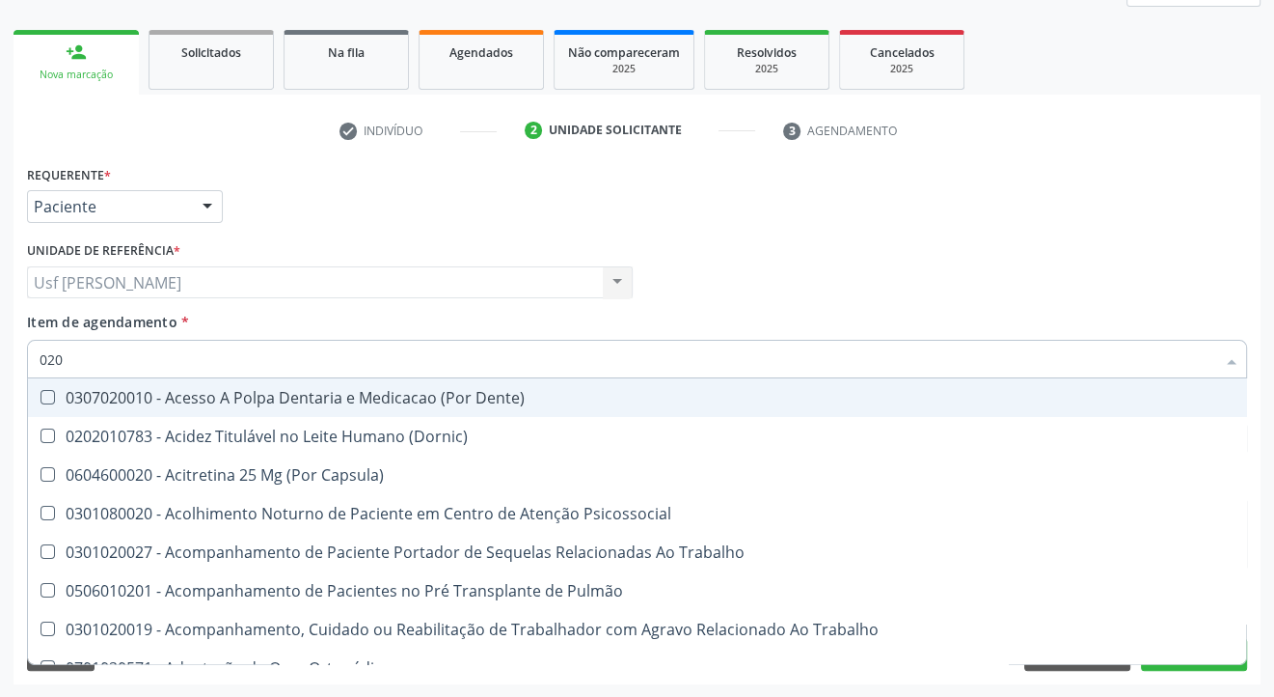
type input "0202"
checkbox Faringe\/Laringe "true"
checkbox Puncao "true"
checkbox Fragmento "true"
checkbox Ossea "true"
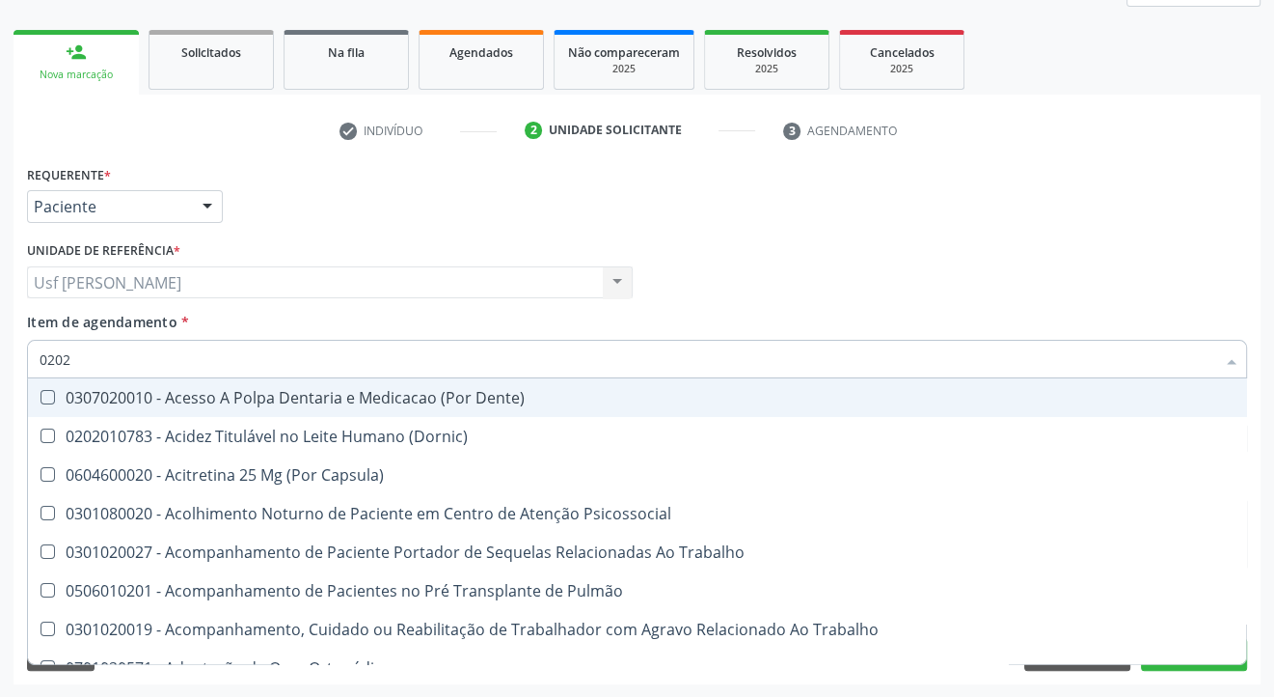
checkbox Laser "true"
checkbox Septostomia "true"
checkbox Projecoes\) "true"
checkbox Hdl "false"
checkbox Ldl "false"
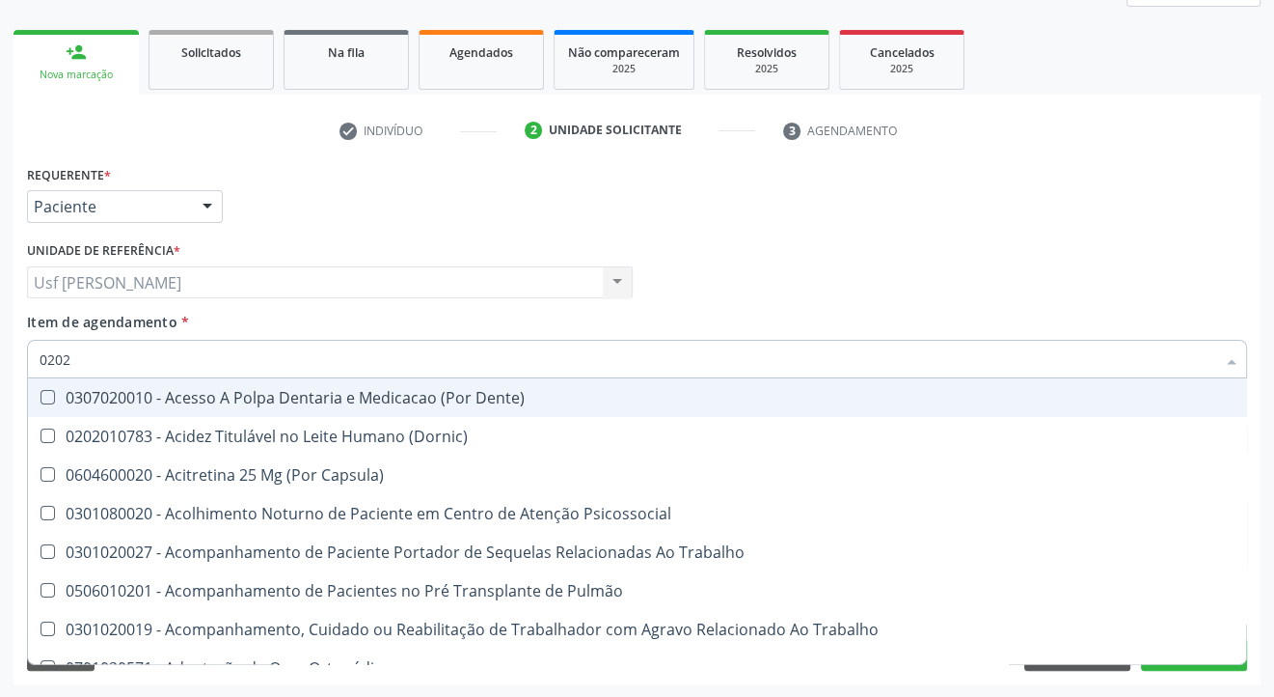
checkbox Total "false"
checkbox Creatinina "false"
checkbox Glicose "false"
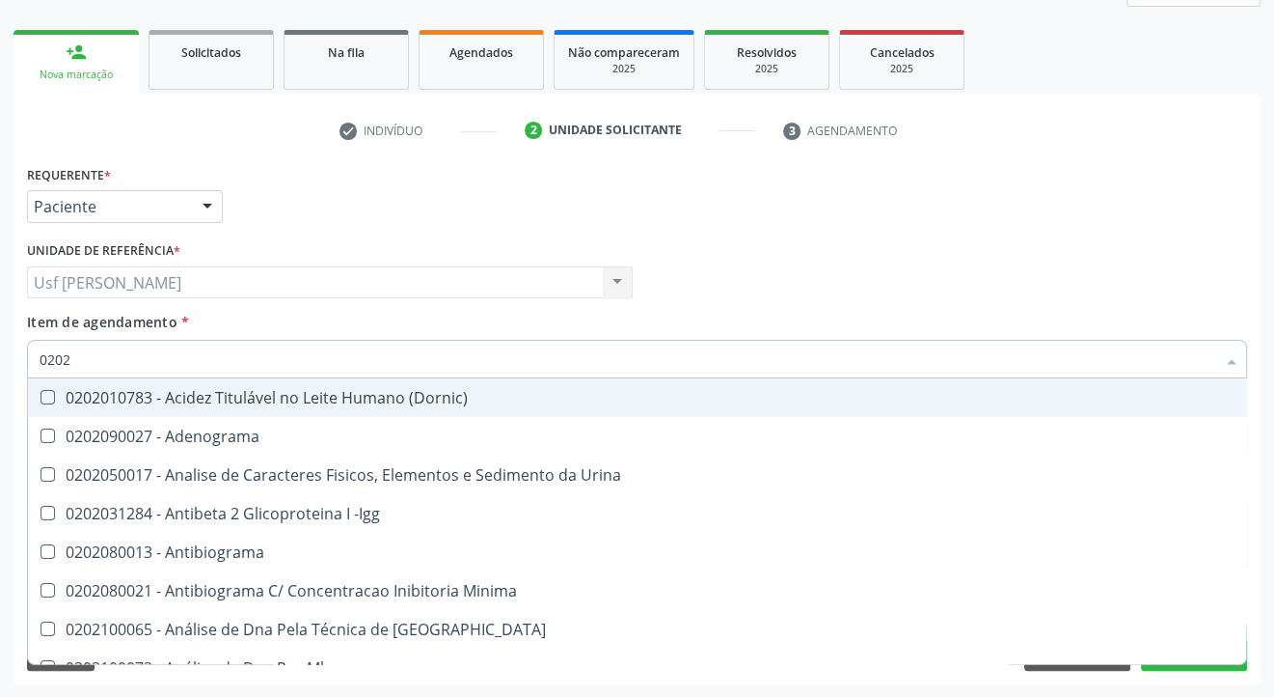
type input "02020"
checkbox \(Psa\) "true"
checkbox III "true"
checkbox Barbituratos "true"
checkbox Calcio "true"
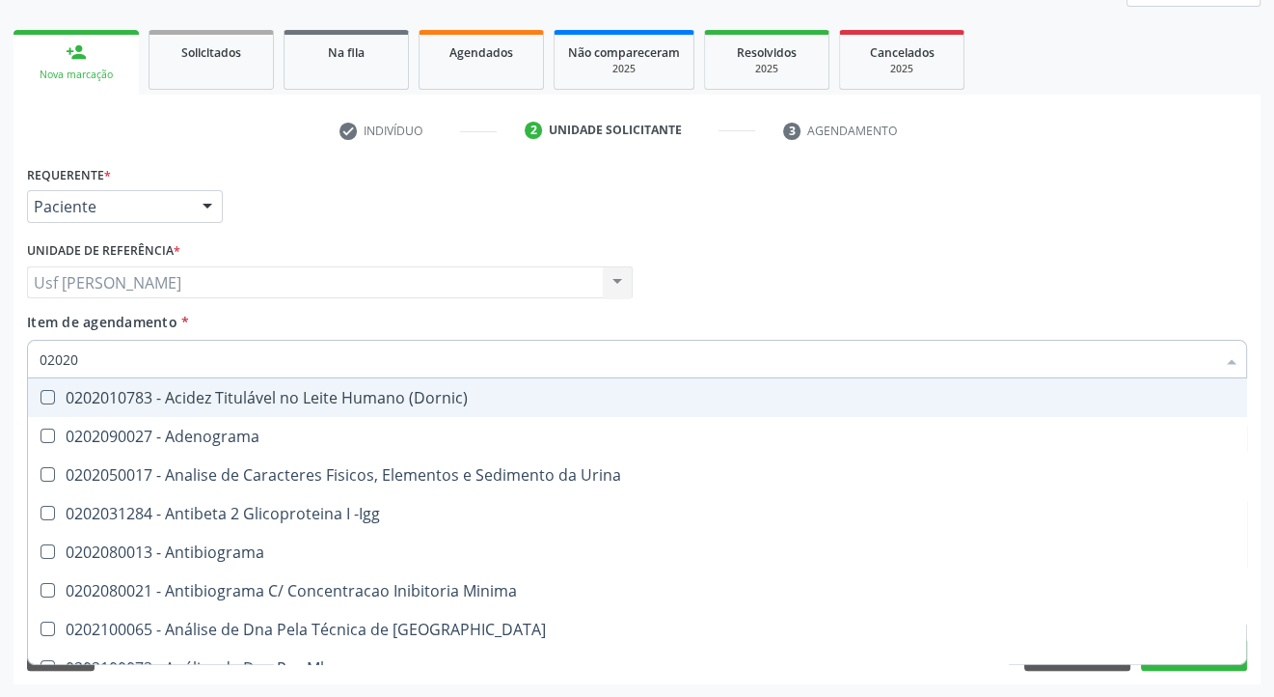
checkbox Hdl "false"
checkbox Ldl "false"
checkbox Total "false"
checkbox Creatinina "false"
checkbox Xi "true"
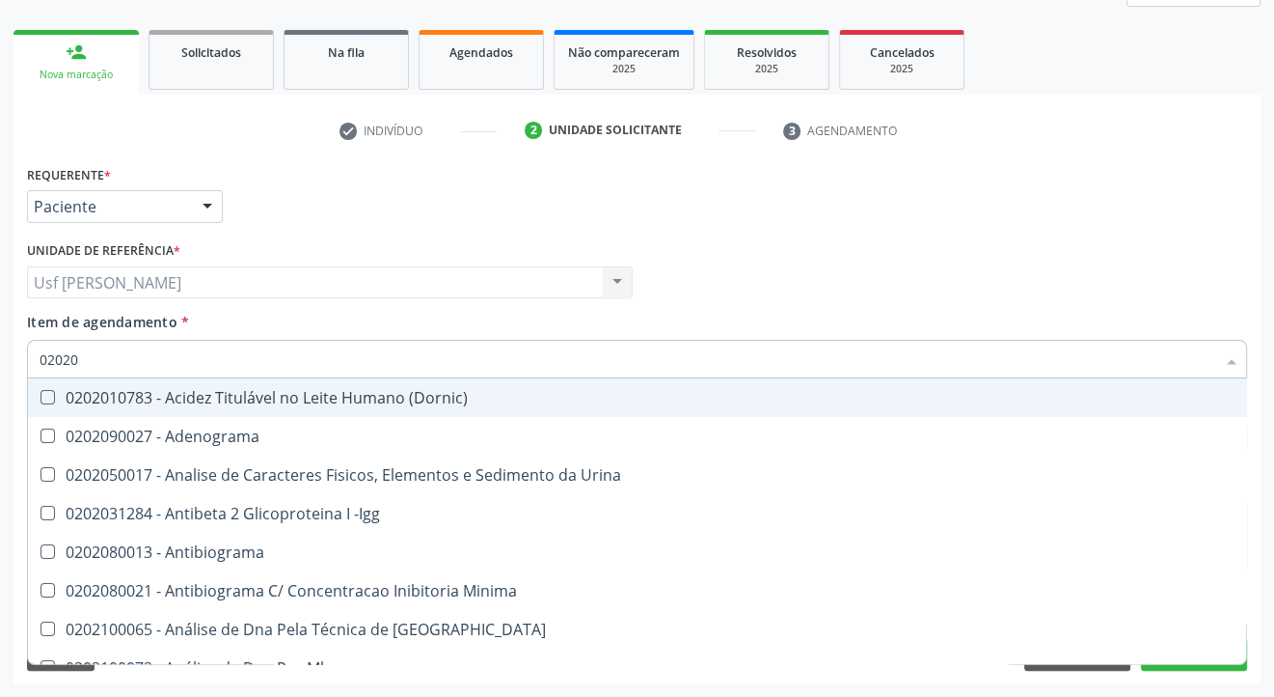
checkbox Fibrinogenio "true"
checkbox Glicose "false"
checkbox Glicosilada "false"
checkbox Funcional "true"
checkbox Triglicerideos "false"
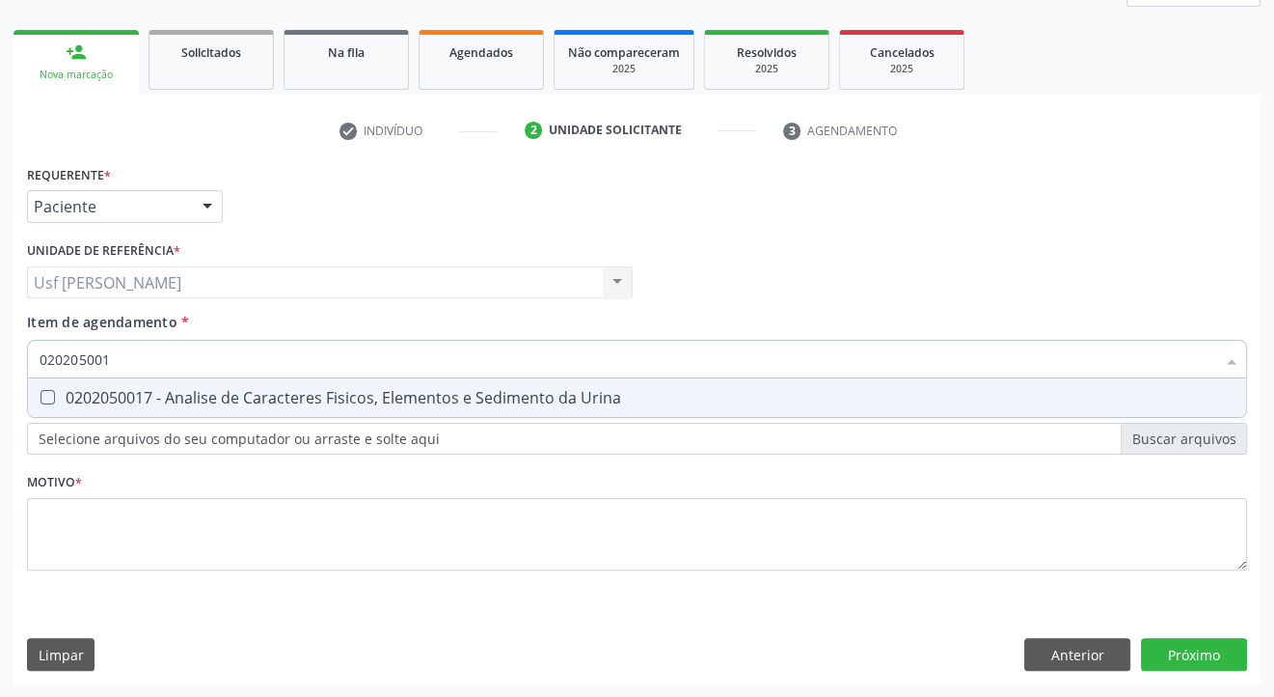
type input "0202050017"
click at [38, 396] on div at bounding box center [35, 397] width 14 height 15
checkbox Urina "true"
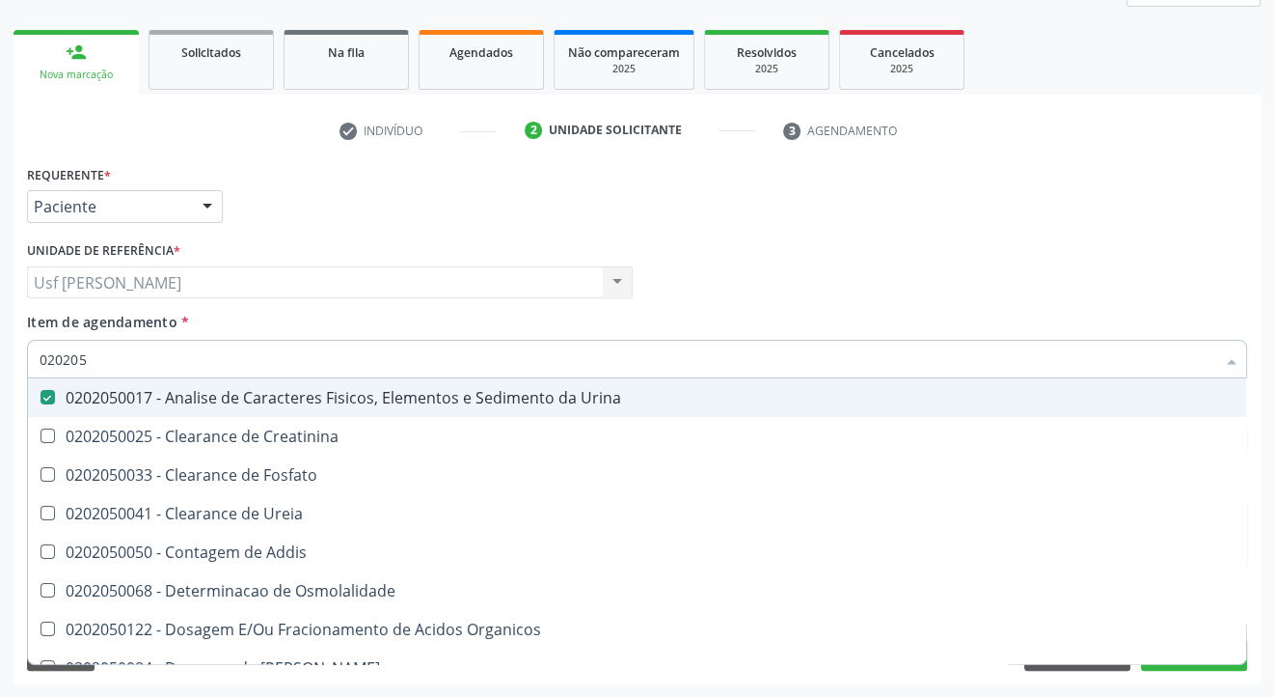
type input "02020"
checkbox Urina "false"
checkbox Fosfato "true"
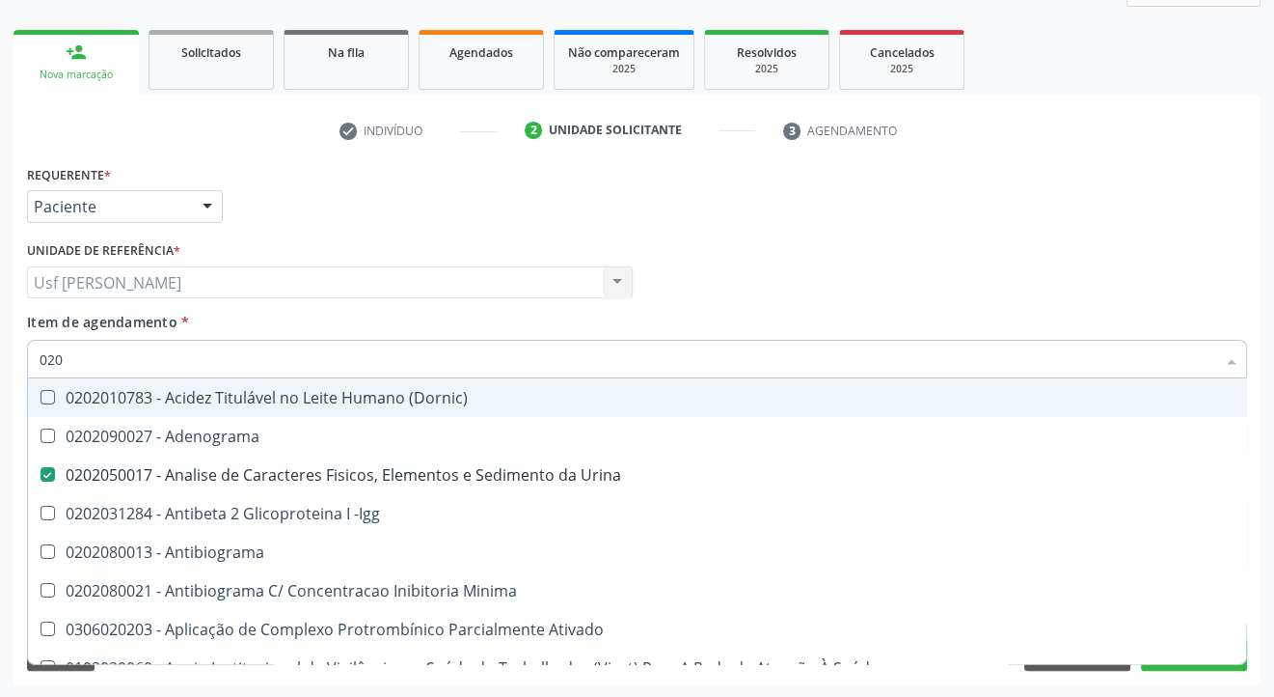
type input "02"
checkbox Urina "false"
checkbox Liquor "false"
checkbox Globular "true"
checkbox Hdl "false"
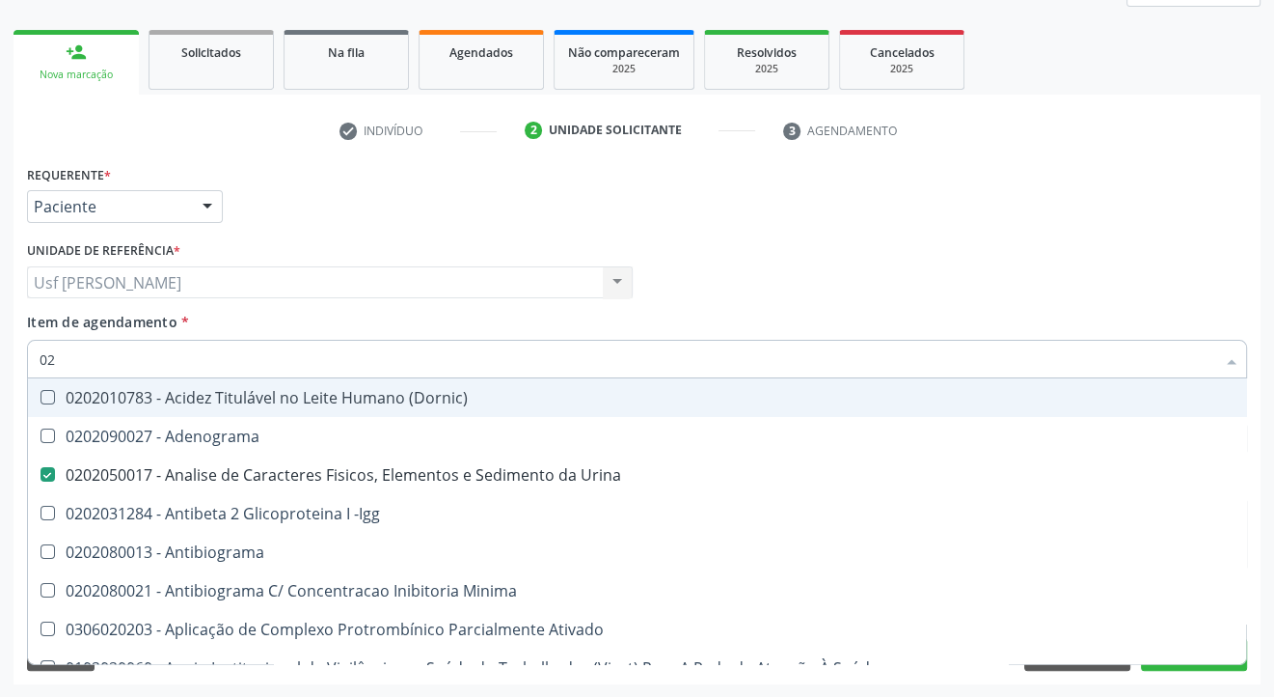
checkbox Ldl "false"
checkbox Total "false"
checkbox Creatinina "false"
checkbox Estriol "false"
checkbox Estrona "false"
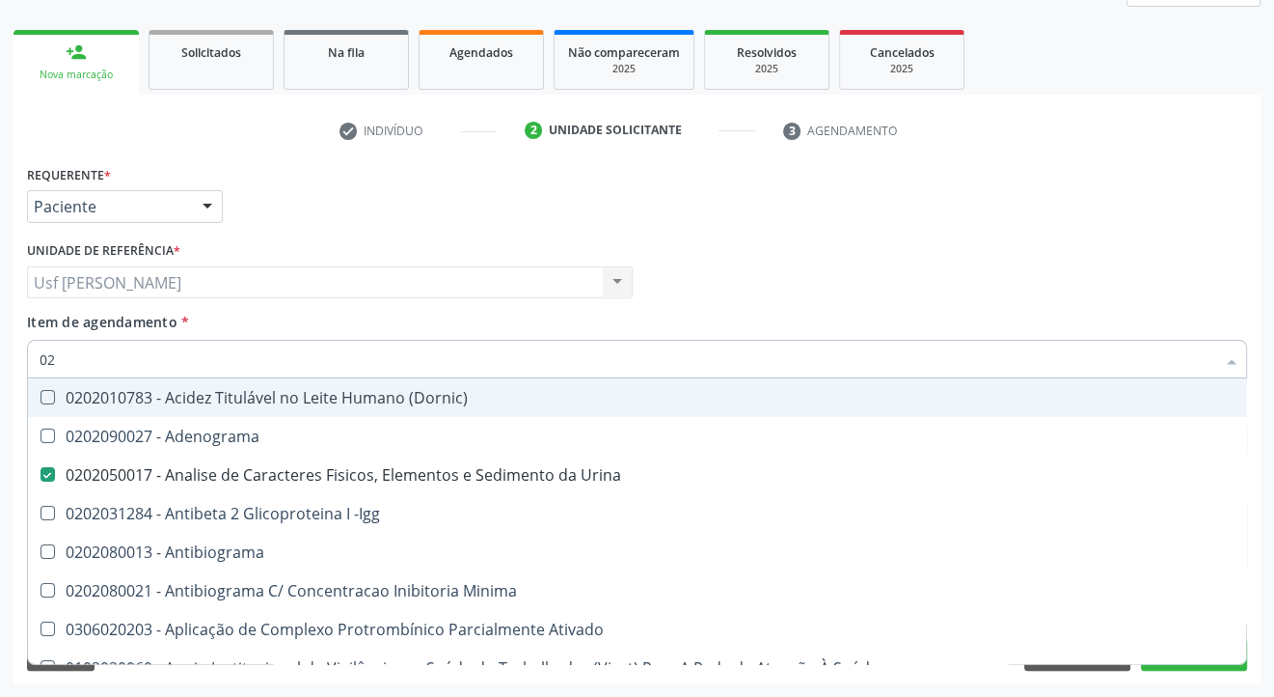
checkbox Etossuximida "false"
checkbox Viii "false"
checkbox Glicose "false"
checkbox Glicosilada "false"
checkbox Lactato "false"
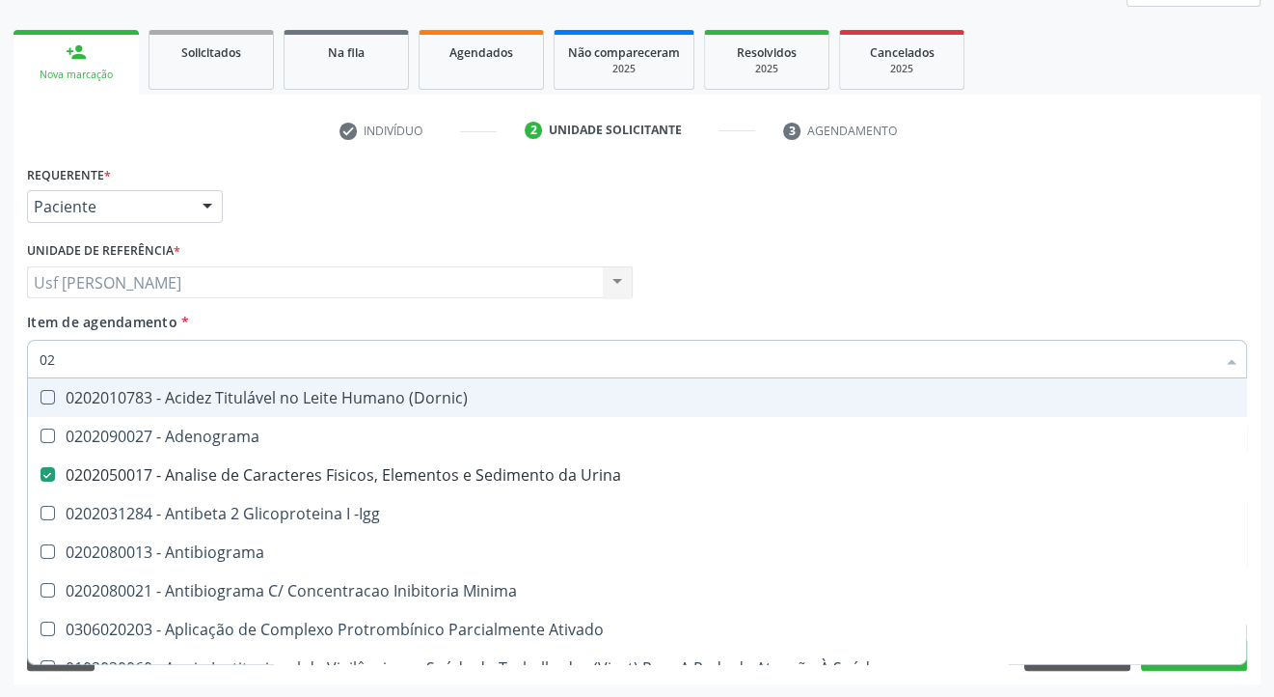
checkbox Muco-Proteinas "false"
checkbox Triglicerideos "false"
checkbox Pallidum "false"
type input "0"
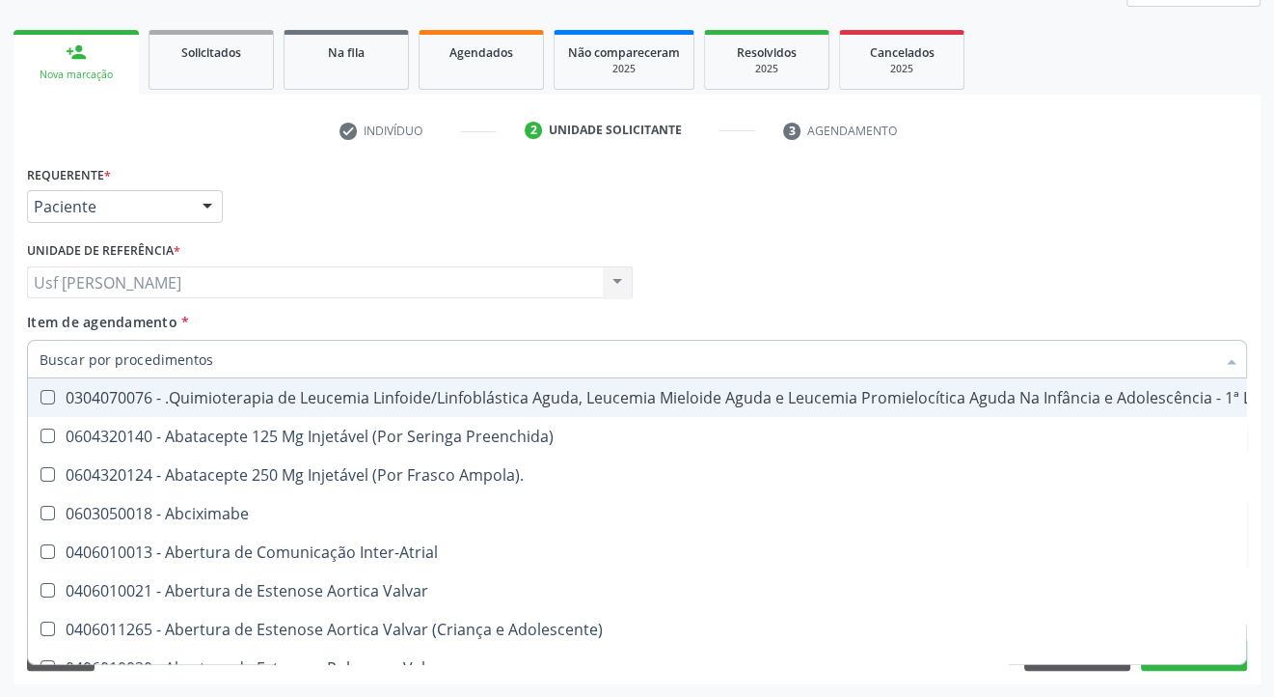
checkbox Coração "false"
checkbox Urina "true"
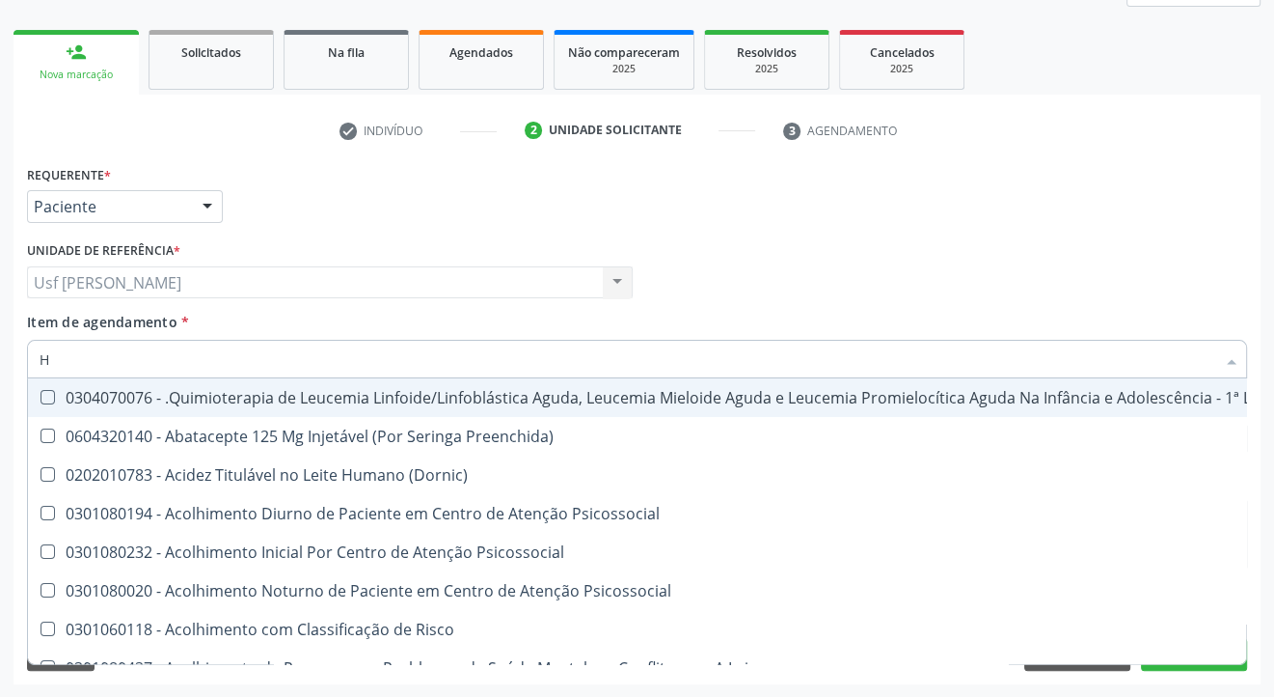
type input "HE"
checkbox Pulmão "true"
checkbox \(Hemicolectomia\) "false"
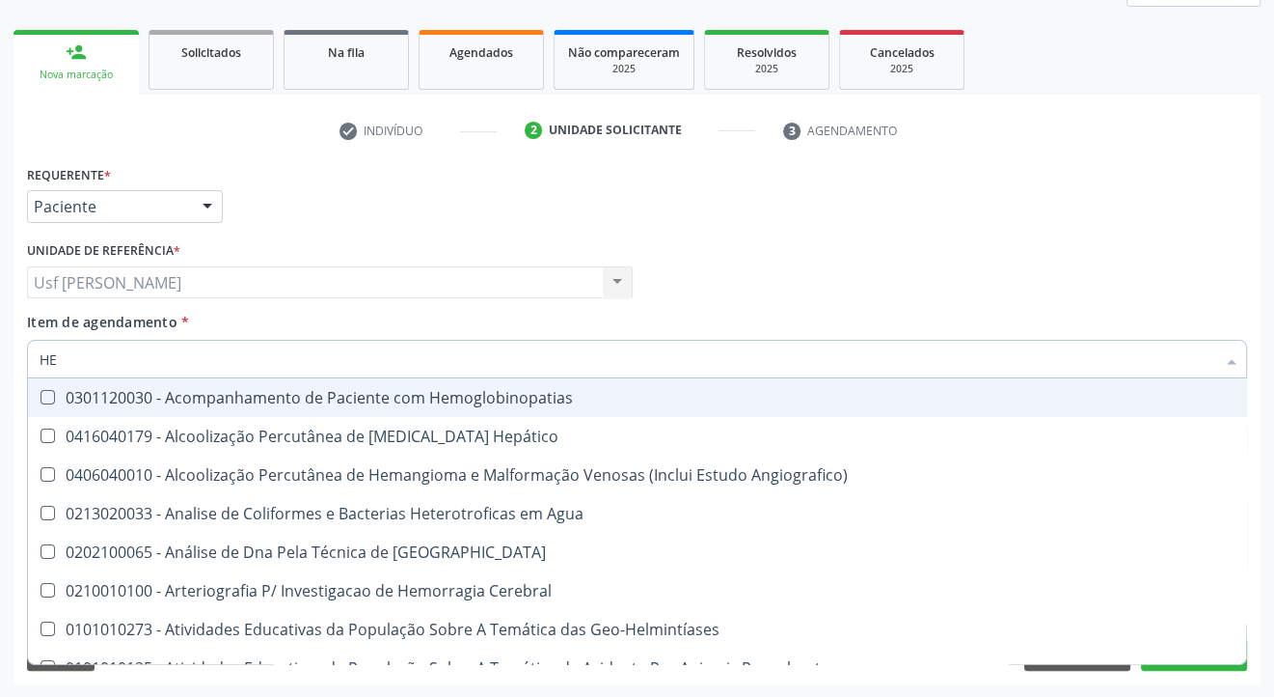
type input "HEM"
checkbox \(Qualitativo\) "true"
checkbox Glicosilada "false"
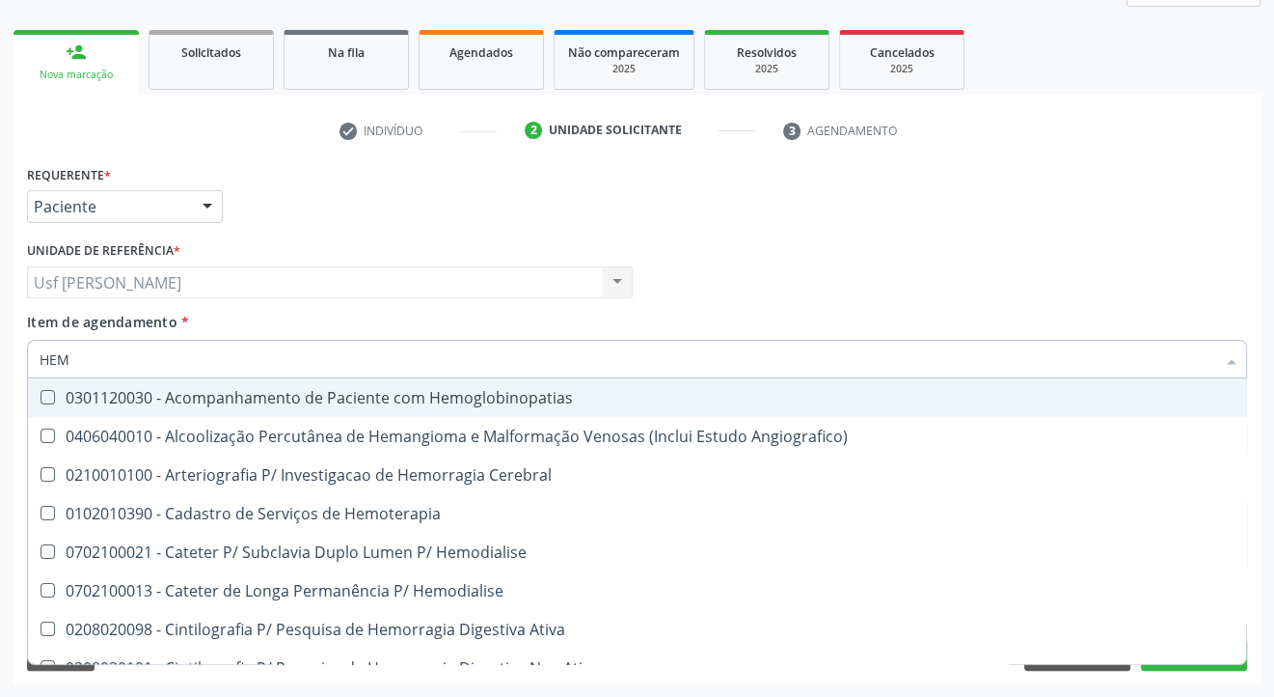
type input "HEMO"
checkbox Hemacias "true"
checkbox Glicosilada "false"
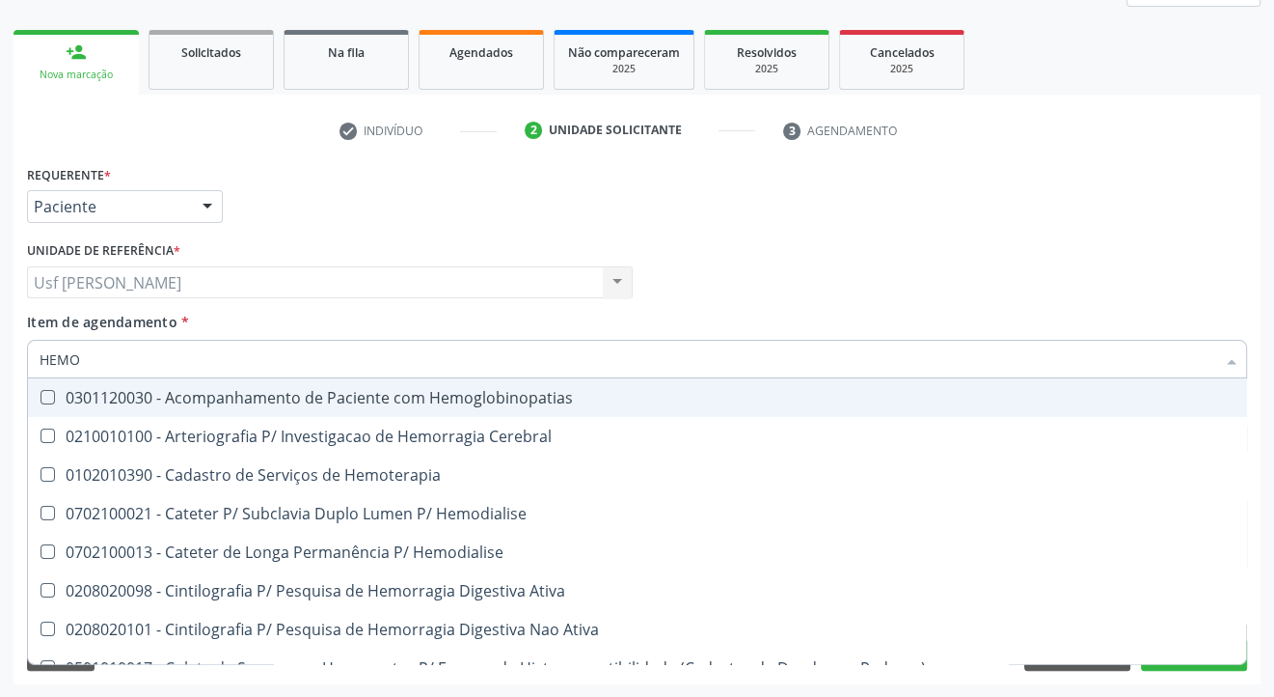
type input "HEMOG"
checkbox Tardio\) "true"
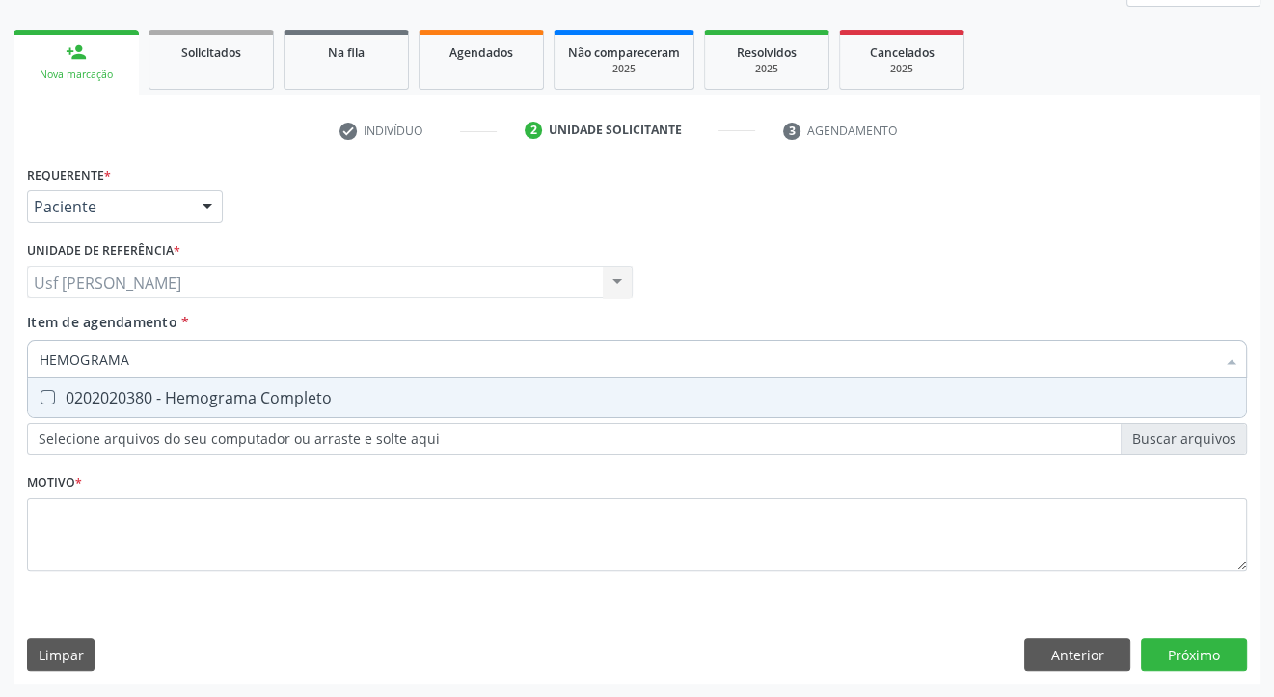
type input "HEMOGRAMA"
click at [38, 396] on div at bounding box center [35, 397] width 14 height 15
checkbox Completo "true"
type input "HEMOG"
checkbox Completo "false"
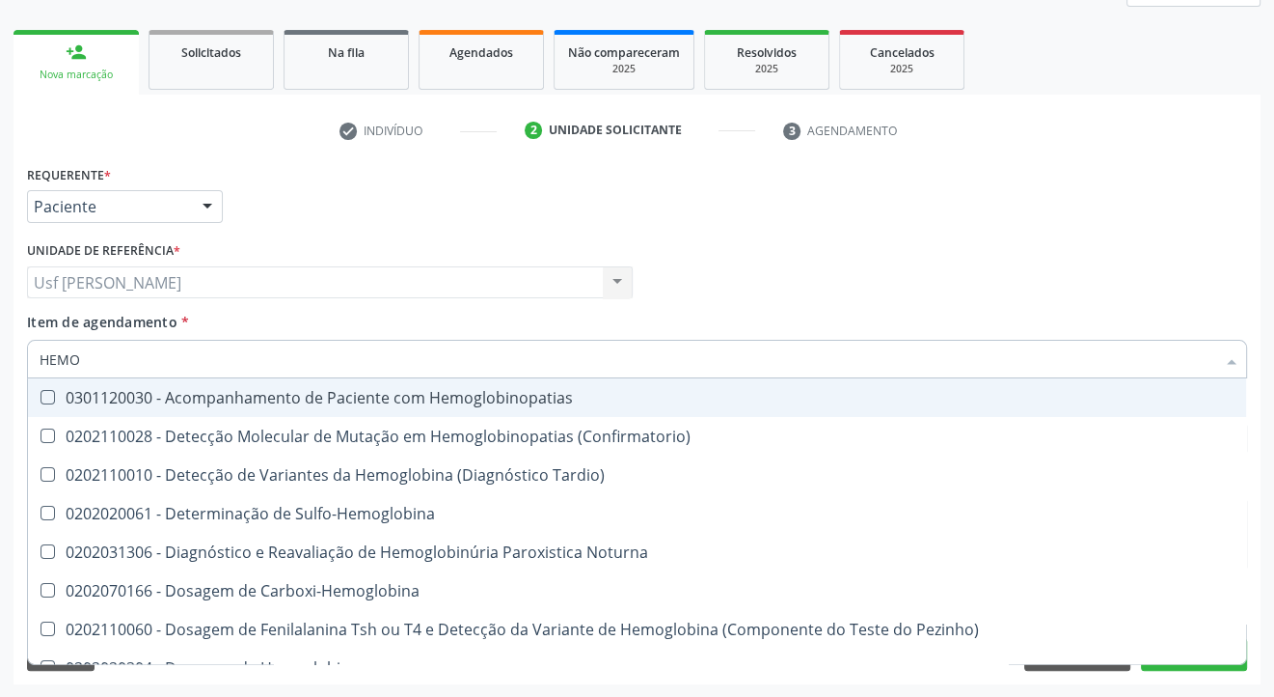
type input "HEM"
checkbox Glicosilada "false"
checkbox Completo "false"
type input "H"
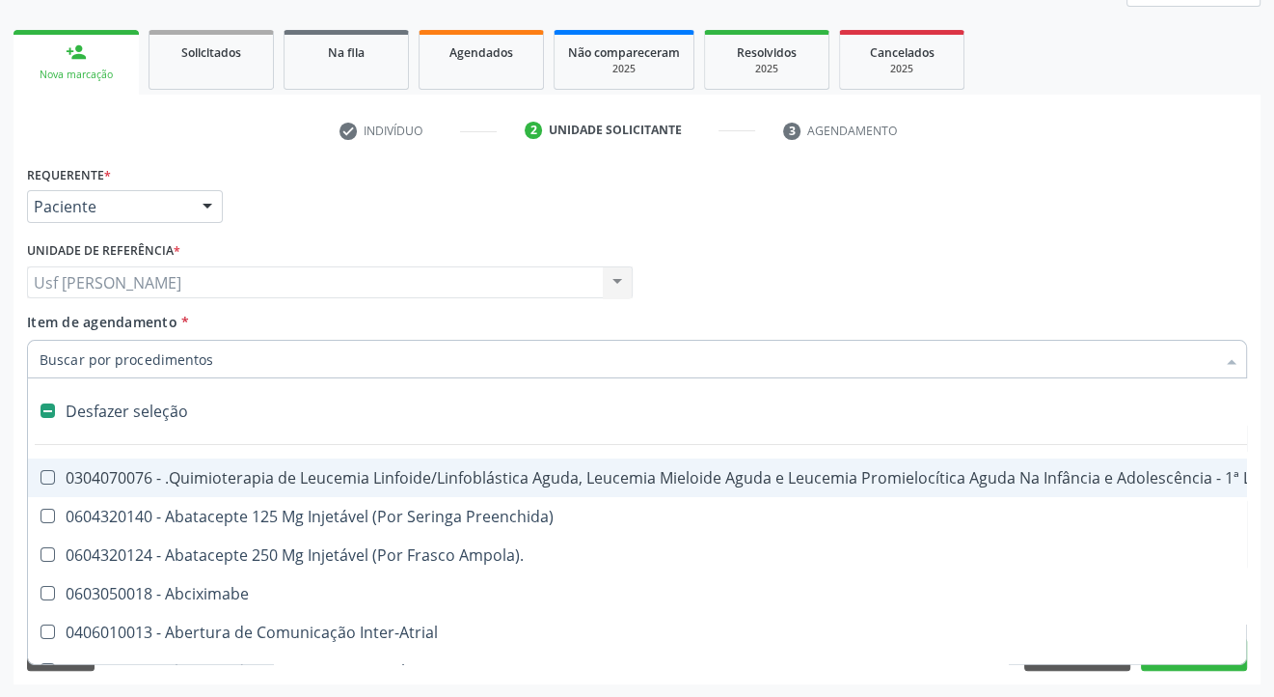
type input "2"
checkbox A "true"
checkbox Urina "false"
checkbox Abdominal "true"
checkbox Colostomia "true"
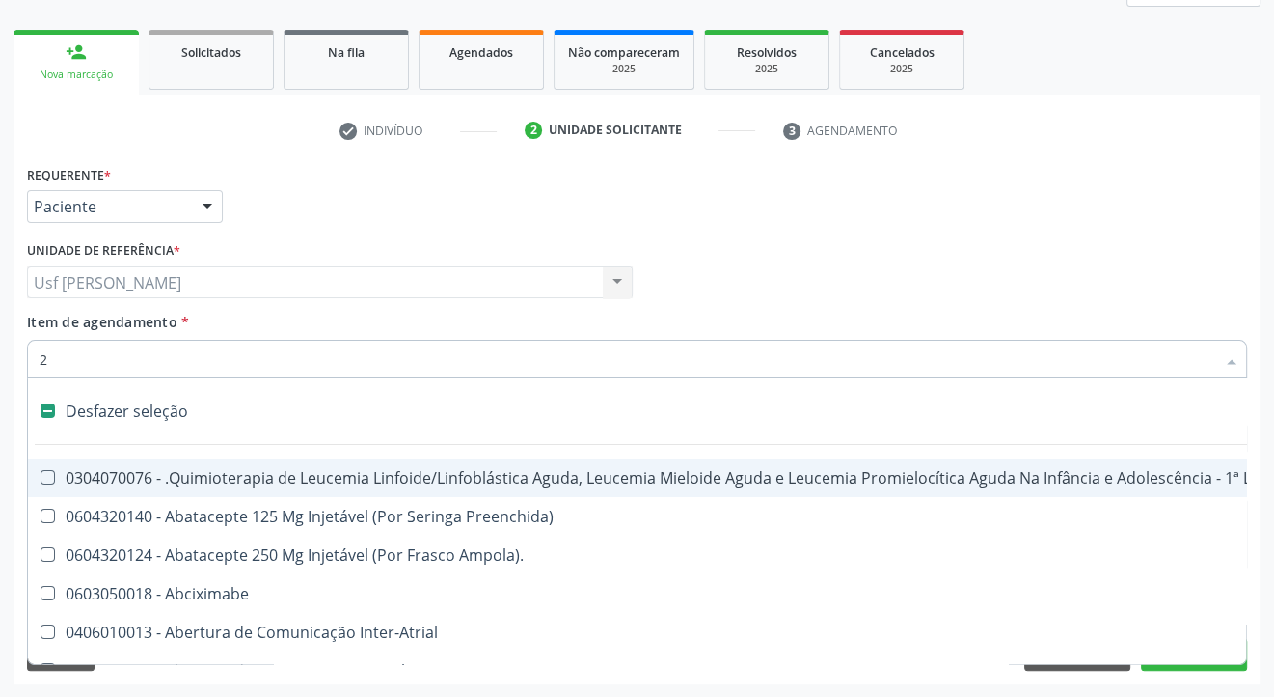
checkbox Colpectomia "true"
checkbox Colo "true"
checkbox Percutanea "true"
checkbox Unidades "true"
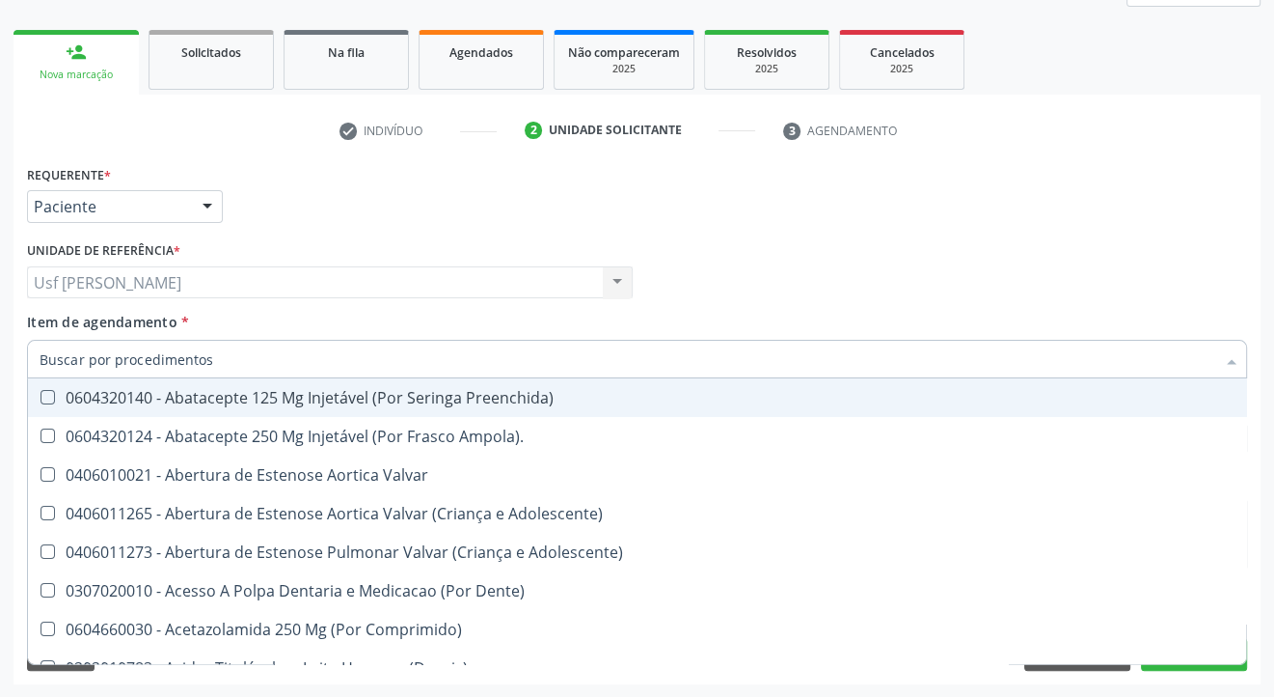
checkbox Urina "false"
checkbox Posterior "true"
checkbox Hdl "false"
checkbox Ldl "false"
checkbox Total "false"
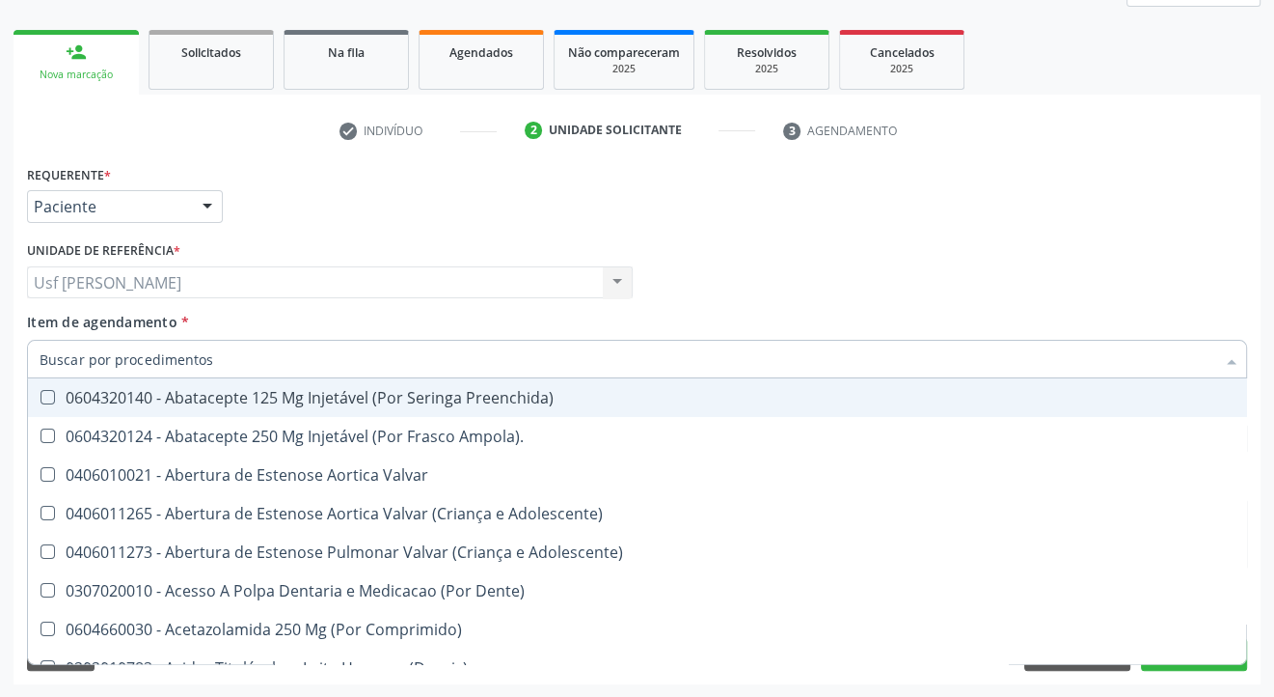
checkbox Creatinina "false"
checkbox Glicose "false"
checkbox Glicosilada "false"
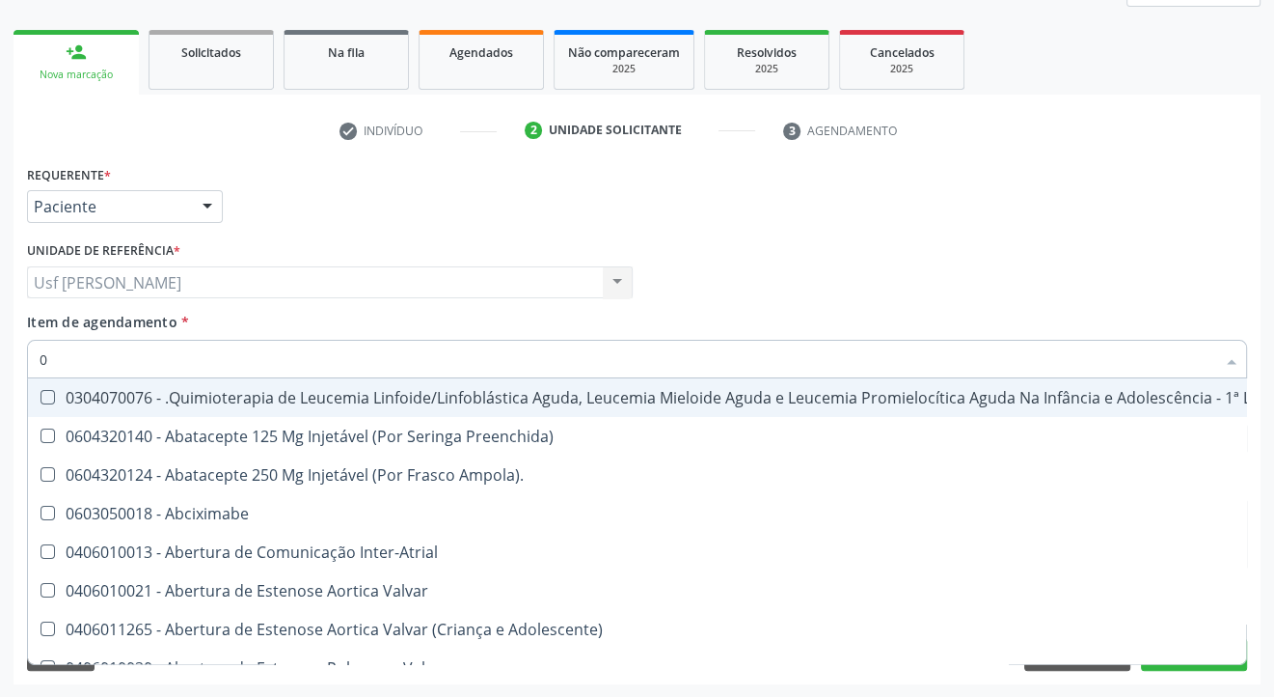
type input "02"
checkbox Coração "true"
checkbox Urina "false"
checkbox Comprimido\) "true"
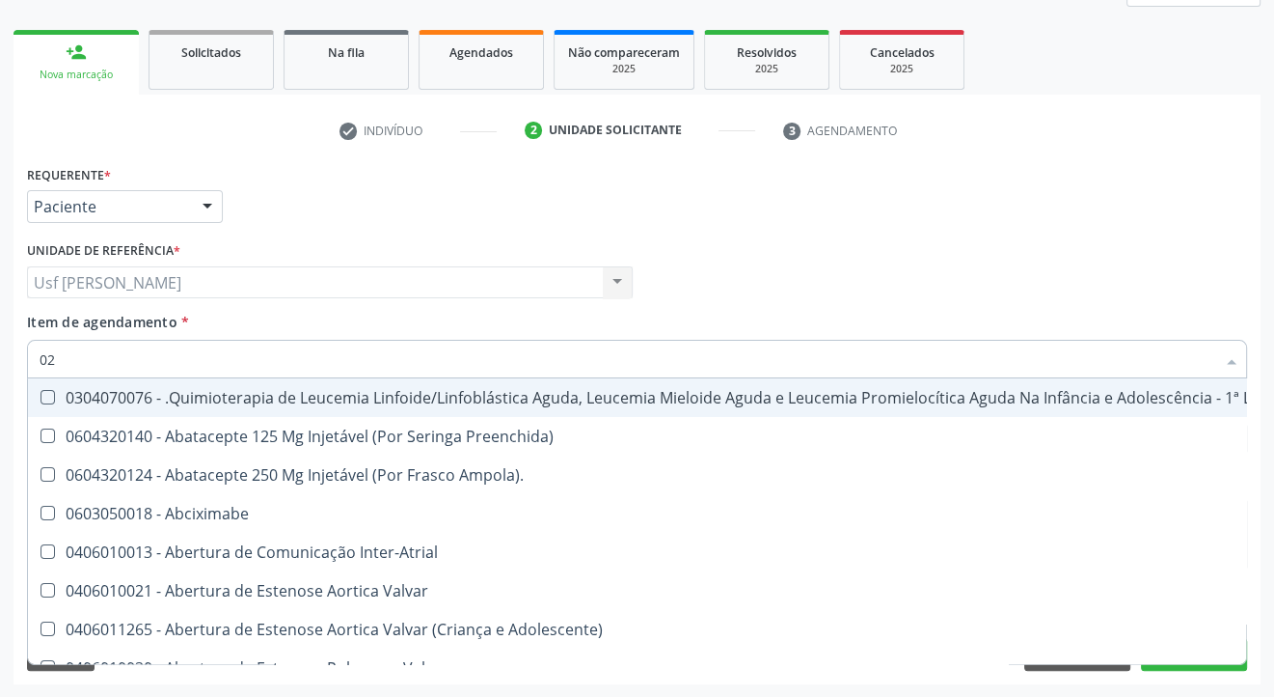
checkbox Transferências "true"
checkbox Meckel "true"
checkbox Bilateral "true"
checkbox Indireta "true"
checkbox Transfusao "true"
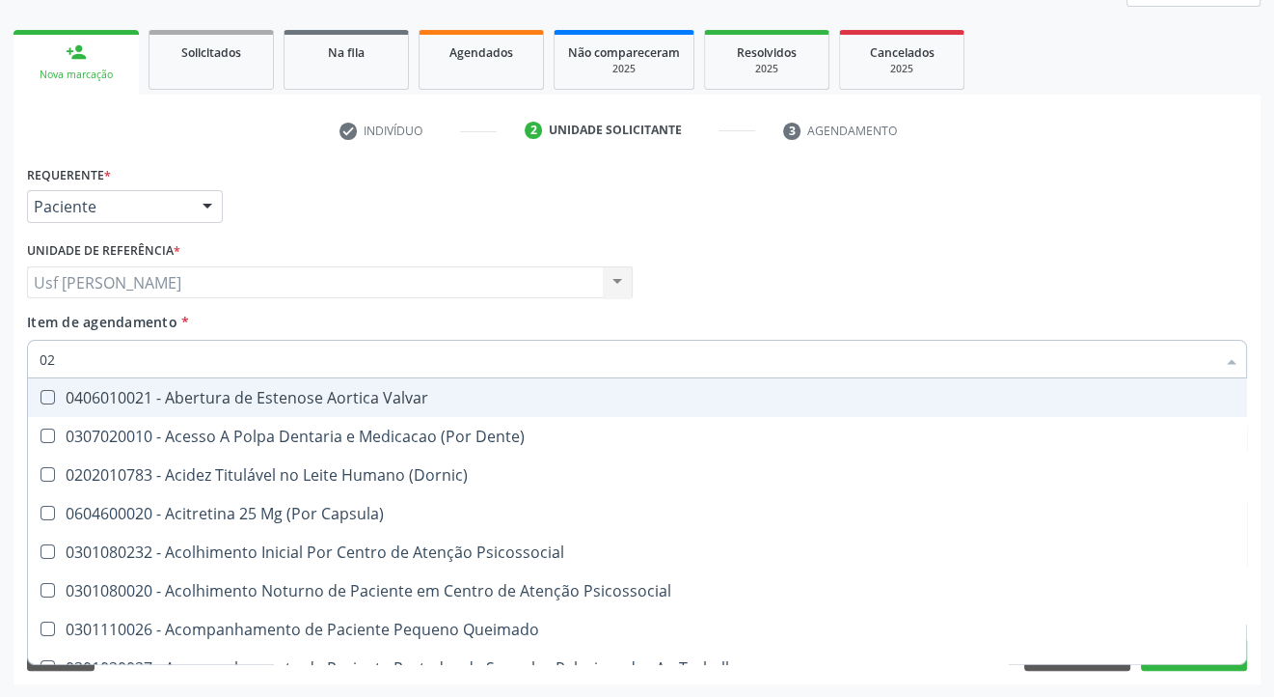
type input "020"
checkbox Terapeutica "true"
checkbox Urina "false"
checkbox Epispádia "true"
checkbox Anos\) "true"
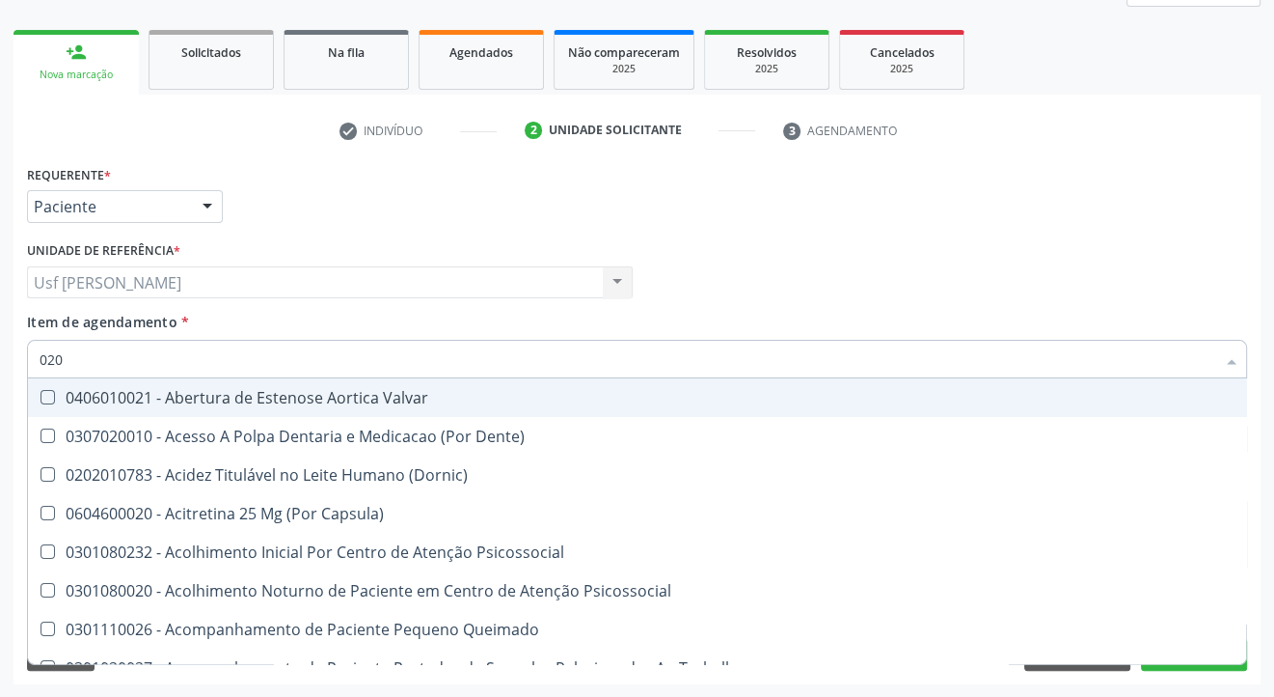
checkbox Congênita "true"
checkbox Complementar\) "true"
checkbox \(Qualitativo\) "true"
checkbox Glomerular "true"
checkbox Dias "true"
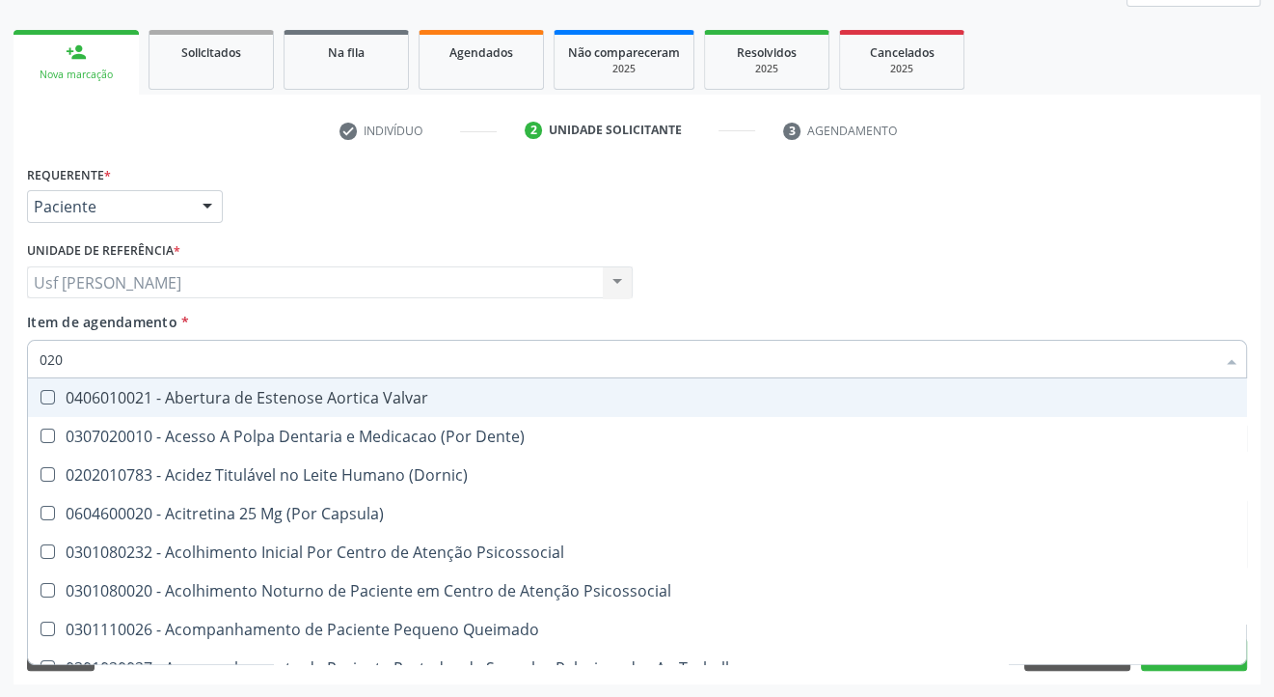
checkbox Hdl "false"
checkbox Ldl "false"
checkbox Total "false"
checkbox Creatinina "false"
checkbox Glicose "false"
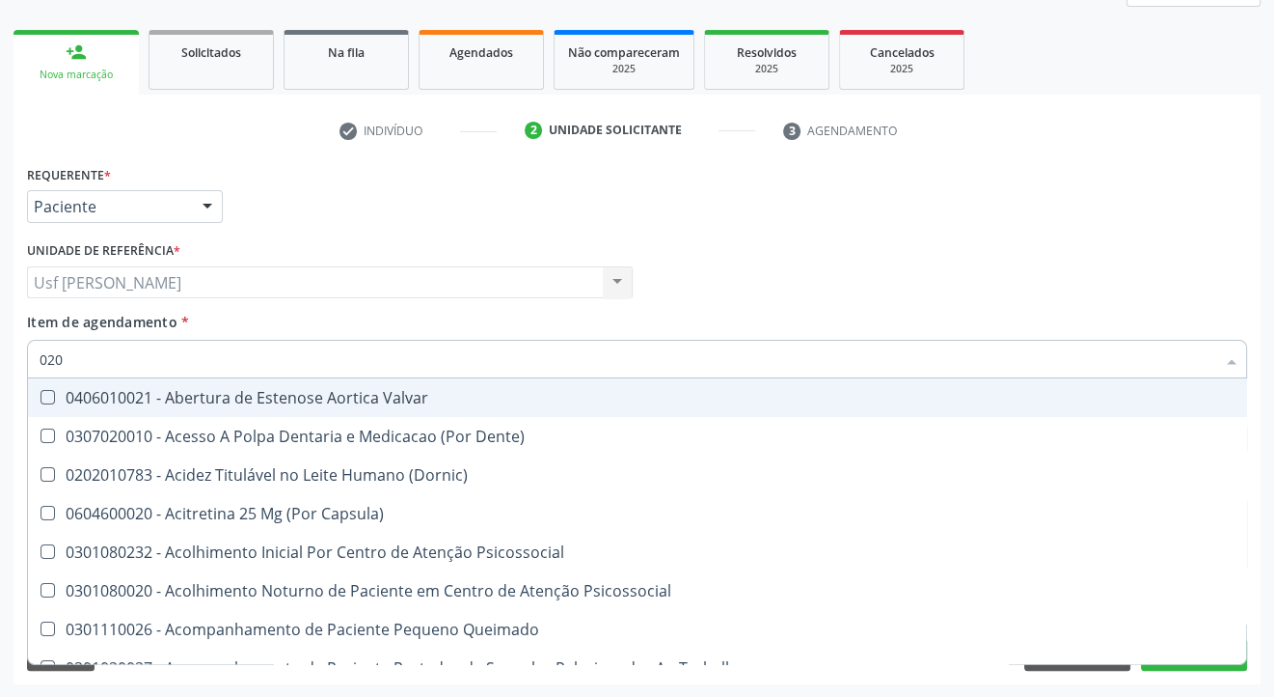
checkbox Glicosilada "false"
checkbox Triglicerideos "false"
checkbox \(T3\) "true"
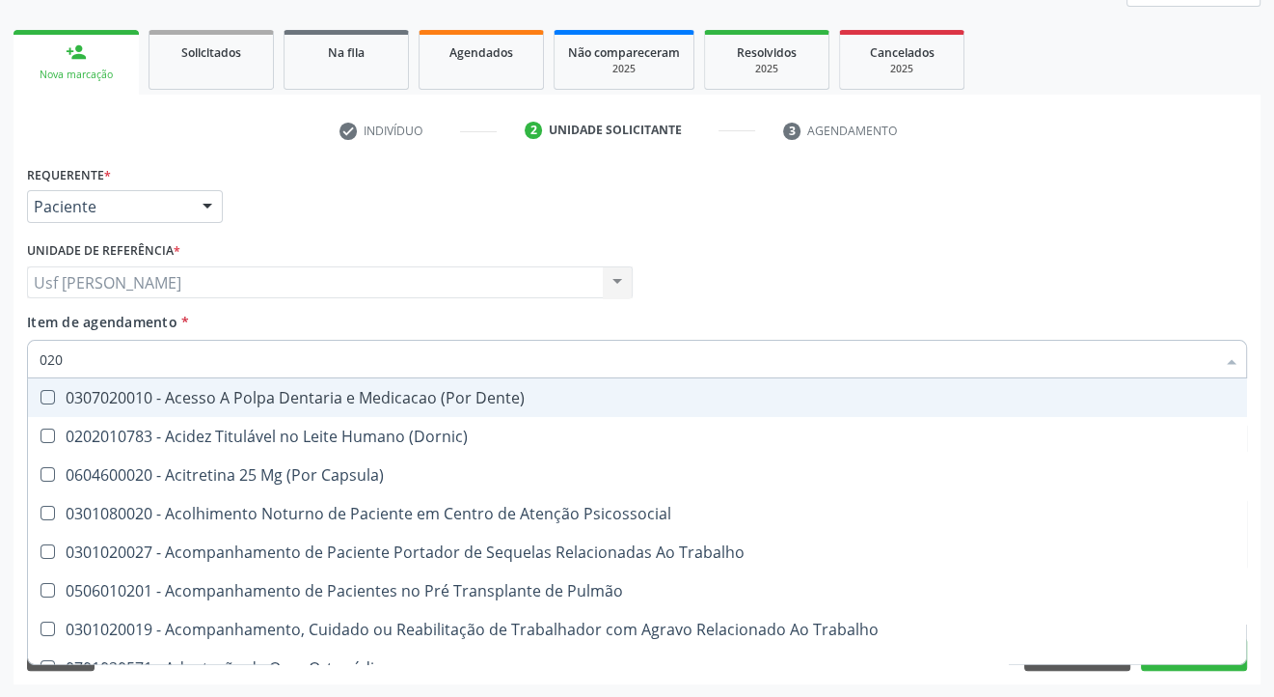
type input "0202"
checkbox Capsula\) "true"
checkbox Urina "false"
checkbox Faringe\/Laringe "true"
checkbox Puncao "true"
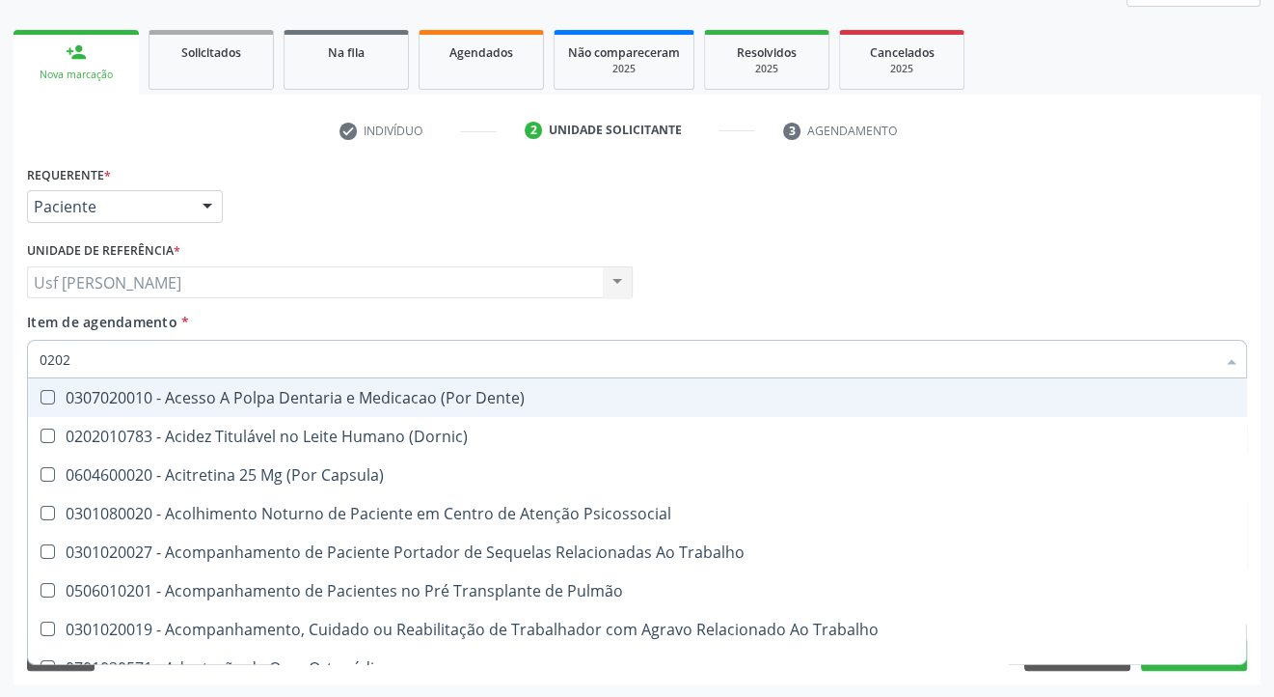
checkbox Fragmento "true"
checkbox Ossea "true"
checkbox Laser "true"
checkbox Septostomia "true"
checkbox Projecoes\) "true"
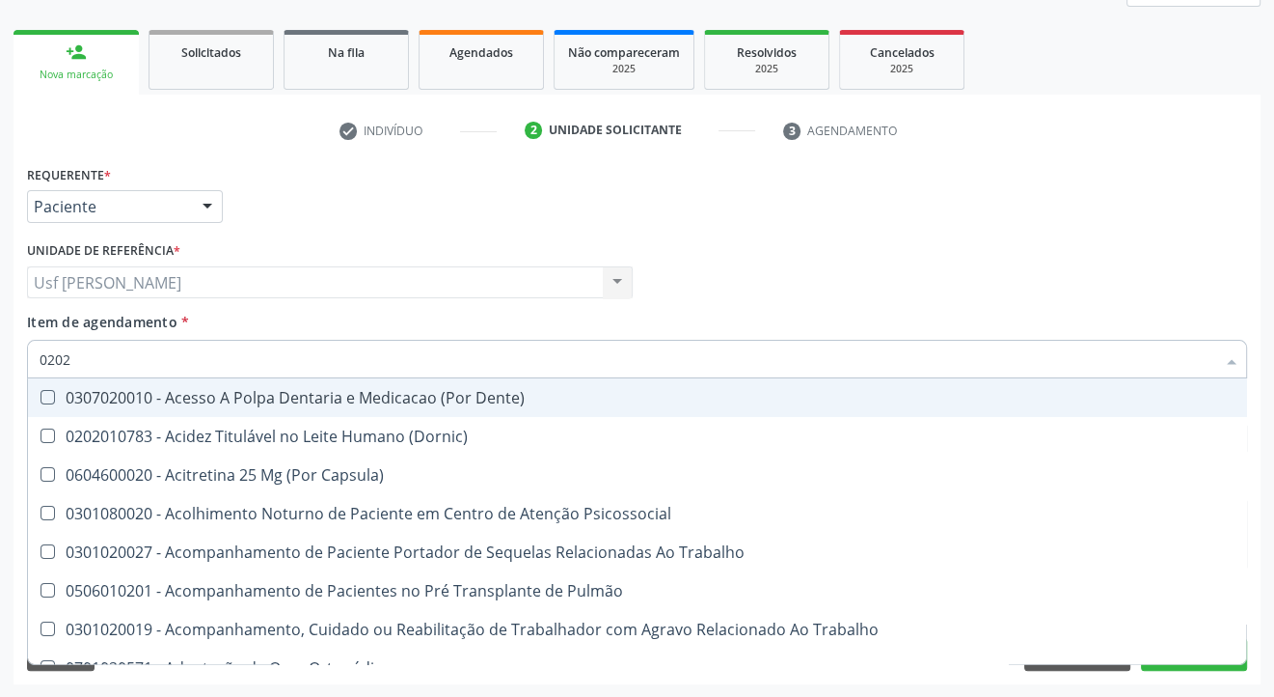
checkbox Biologica "true"
checkbox Hdl "false"
checkbox Ldl "false"
checkbox Total "false"
checkbox Creatinina "false"
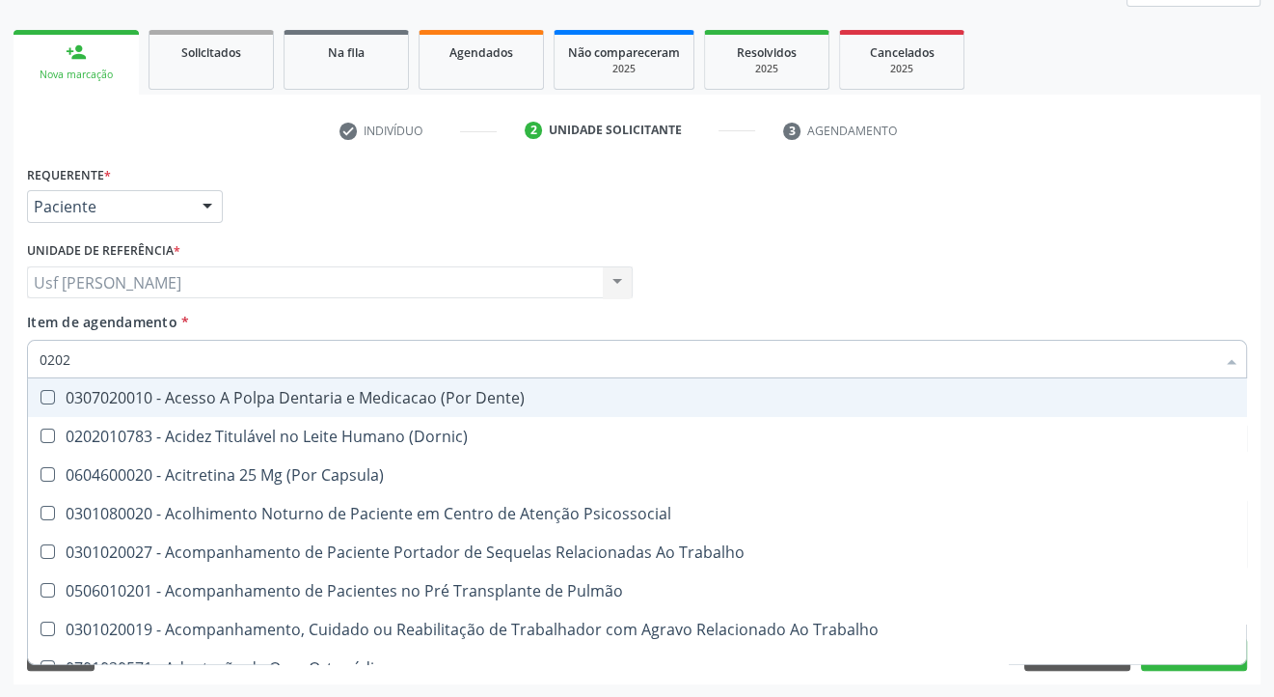
checkbox Glicose "false"
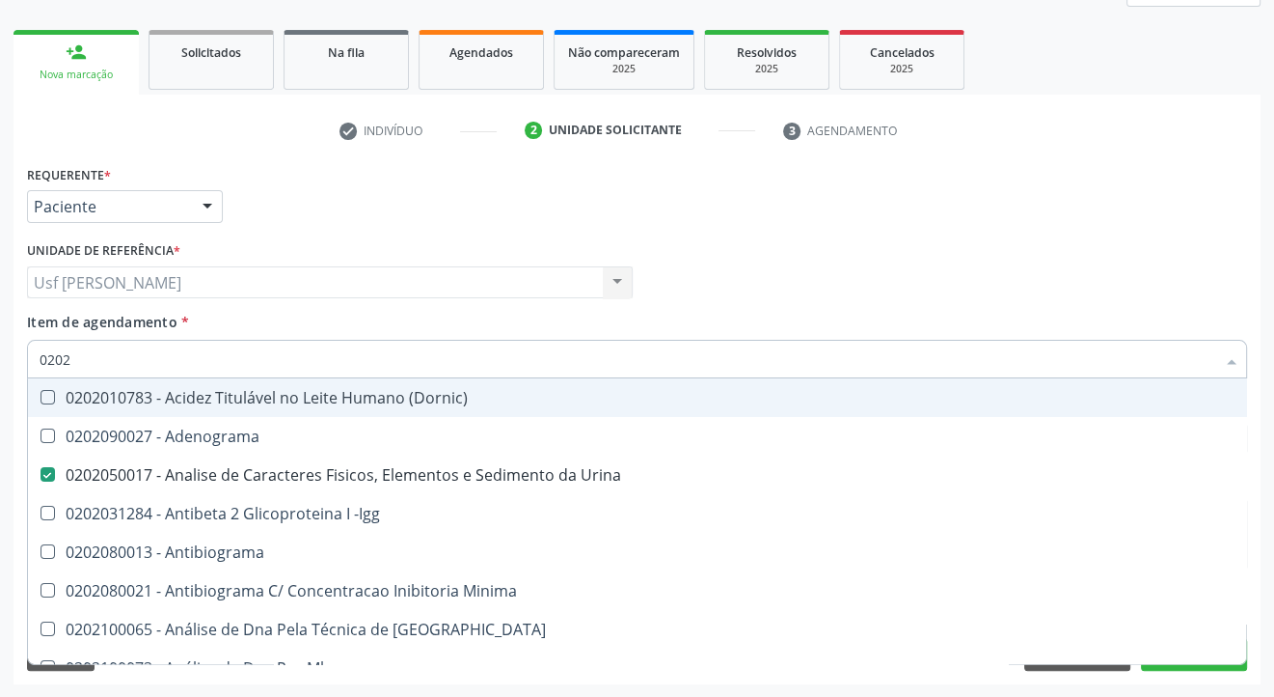
type input "02020"
checkbox \(Psa\) "true"
checkbox III "true"
checkbox Barbituratos "true"
checkbox Calcio "true"
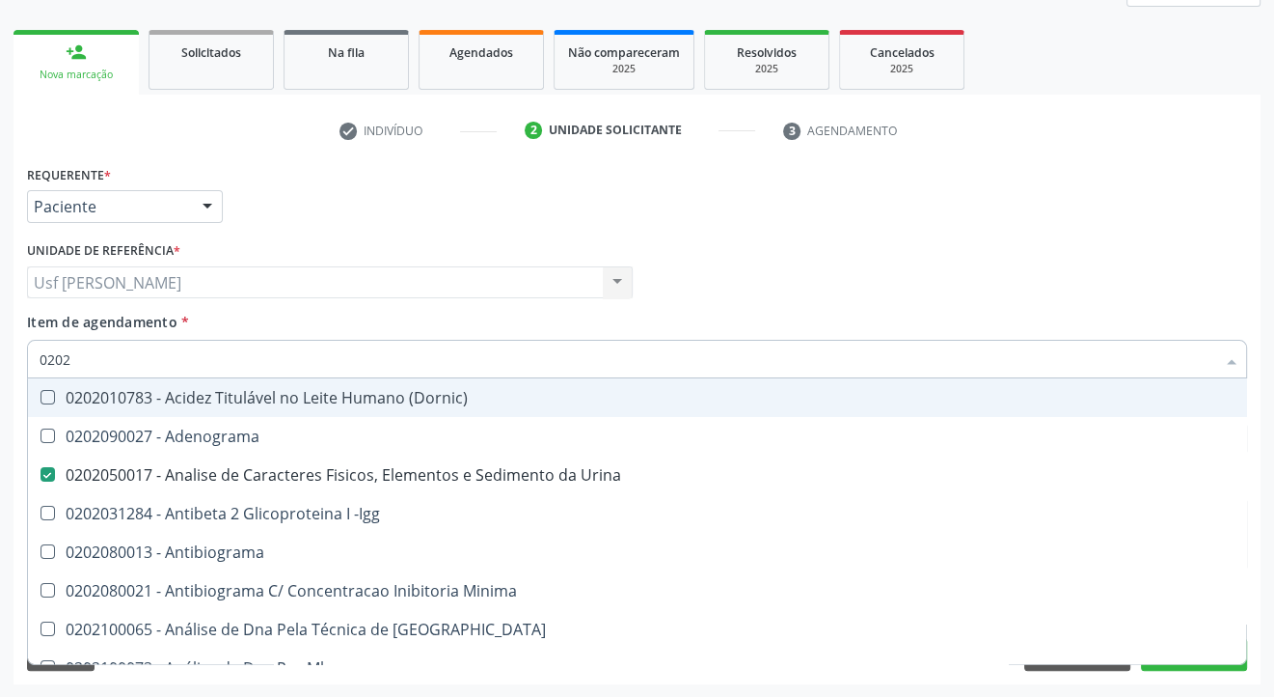
checkbox Hdl "false"
checkbox Ldl "false"
checkbox Total "false"
checkbox Creatinina "false"
checkbox Xi "true"
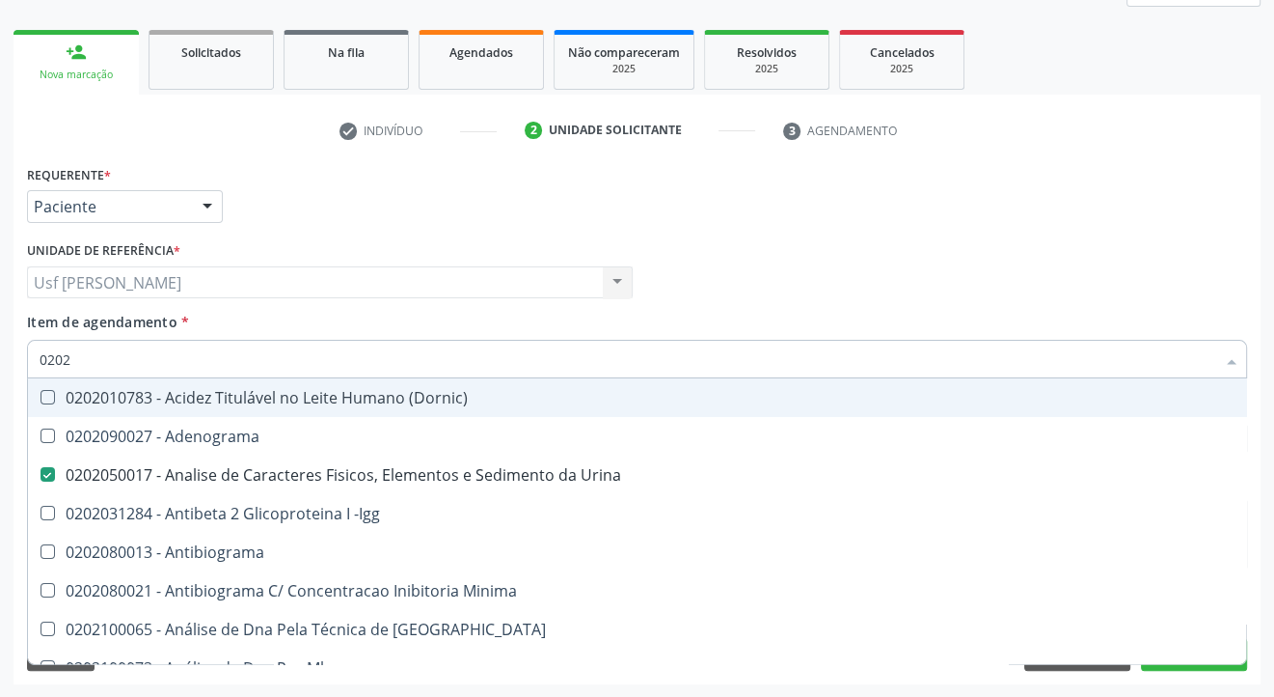
checkbox Fibrinogenio "true"
checkbox Glicose "false"
checkbox Glicosilada "false"
checkbox Funcional "true"
checkbox Triglicerideos "false"
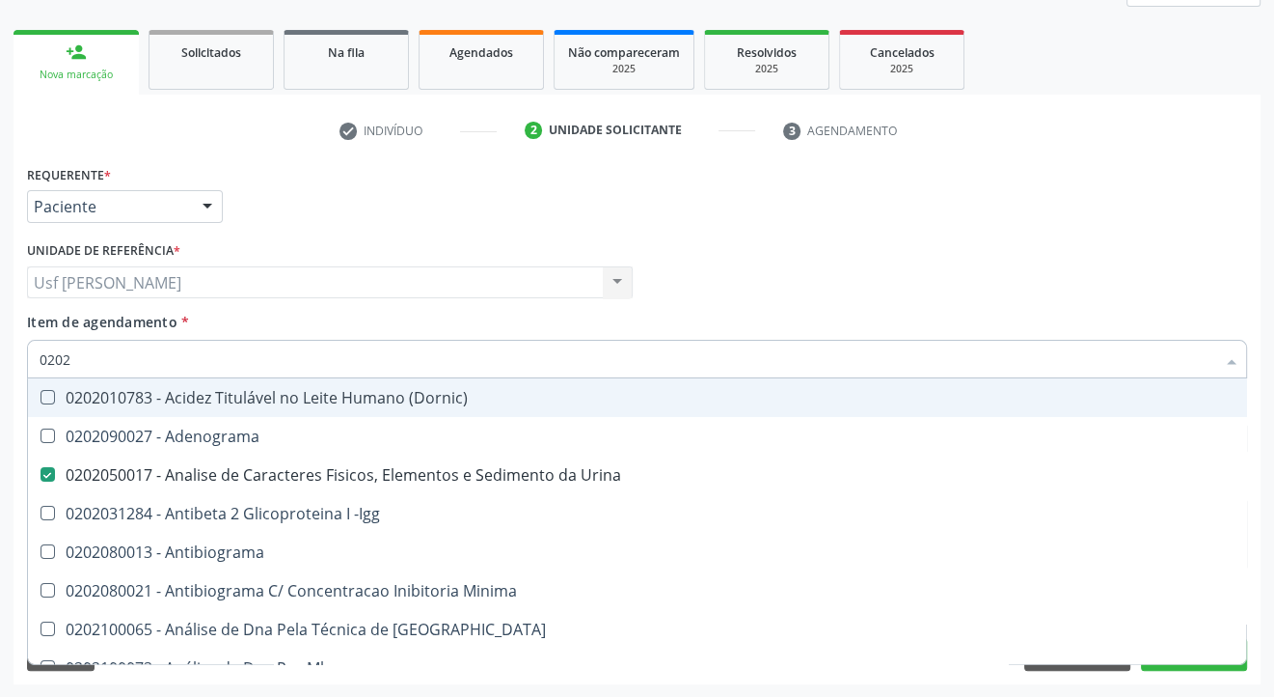
checkbox Zinco "true"
checkbox Completo "false"
type input "020206"
checkbox Urina "false"
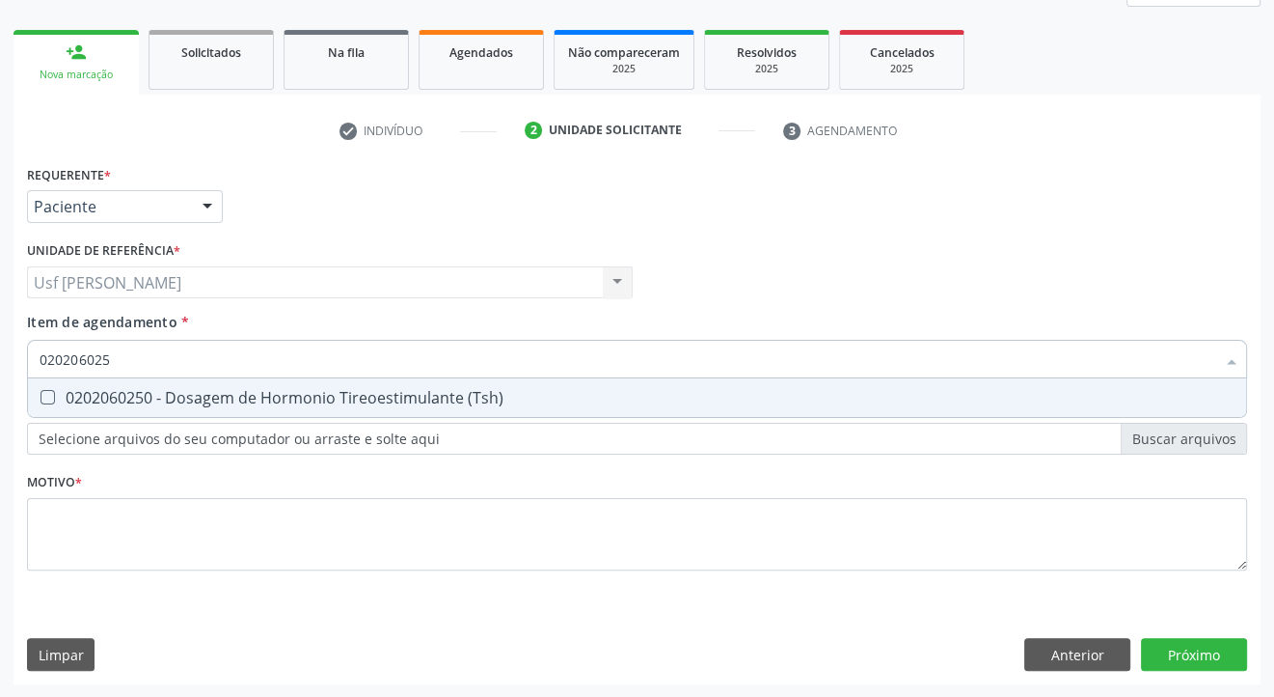
type input "0202060250"
click at [41, 397] on \(Tsh\) at bounding box center [48, 397] width 14 height 14
click at [41, 397] on \(Tsh\) "checkbox" at bounding box center [34, 397] width 13 height 13
checkbox \(Tsh\) "true"
type input "02020602"
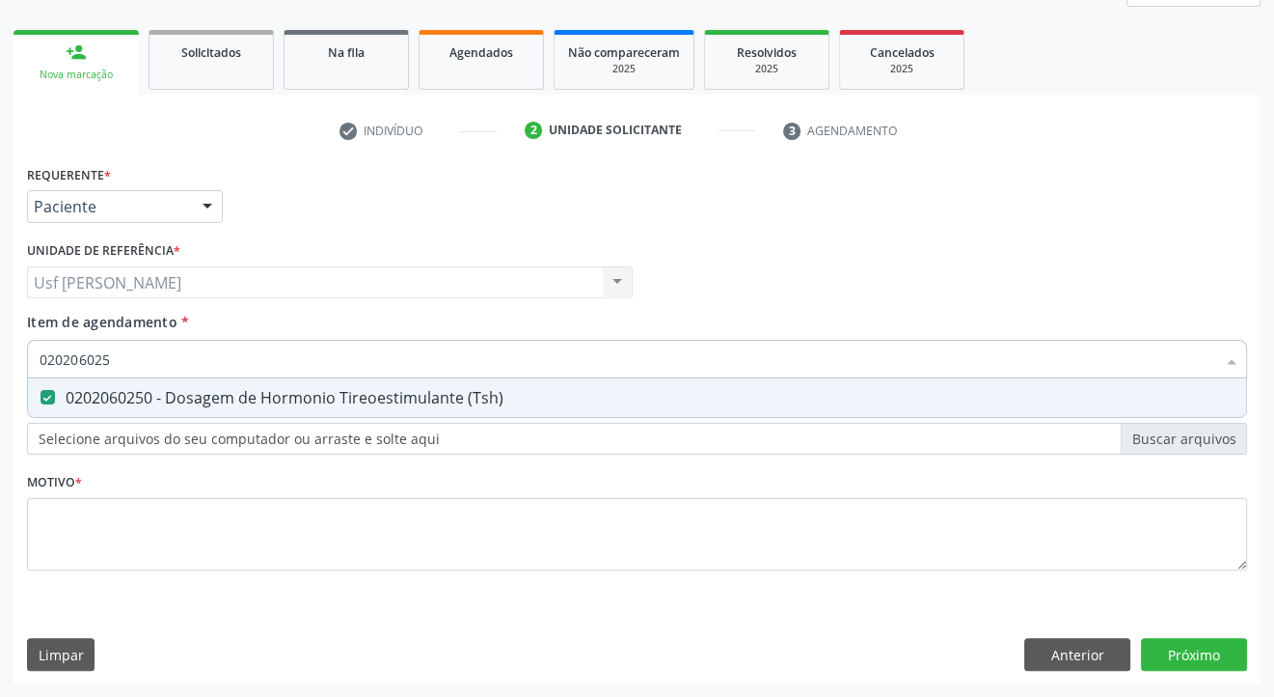
checkbox \(Tsh\) "false"
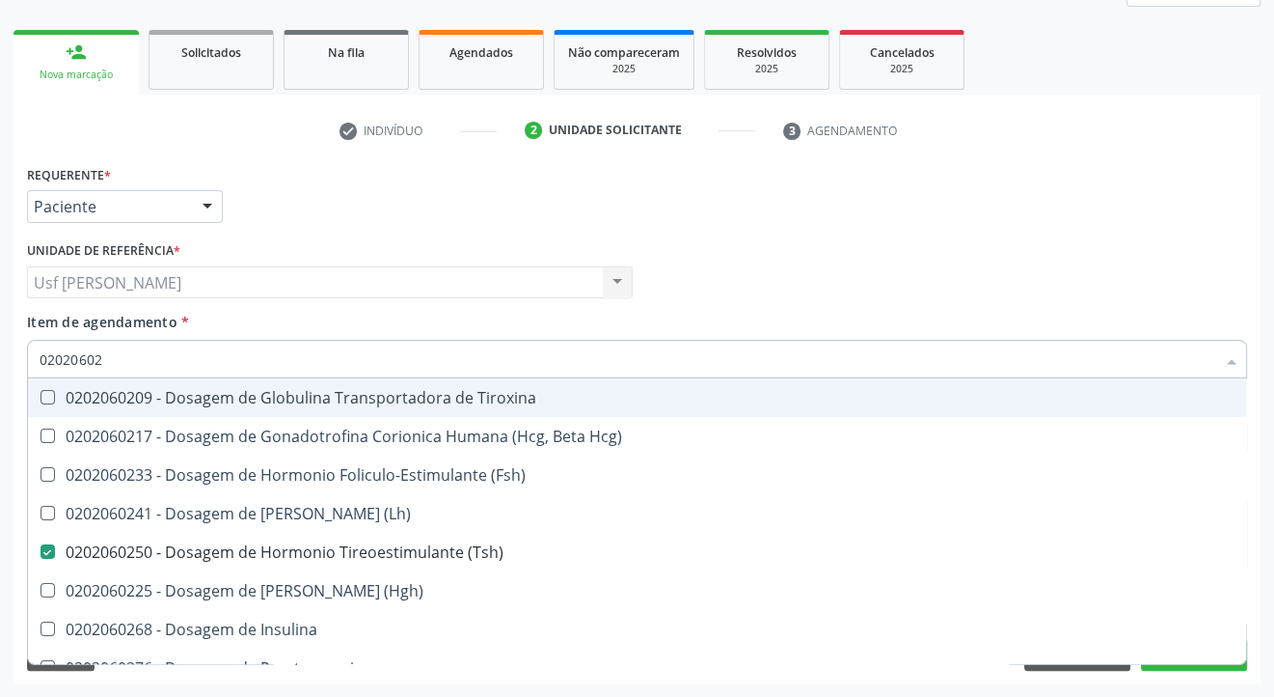
type input "0202060"
checkbox \(Tsh\) "false"
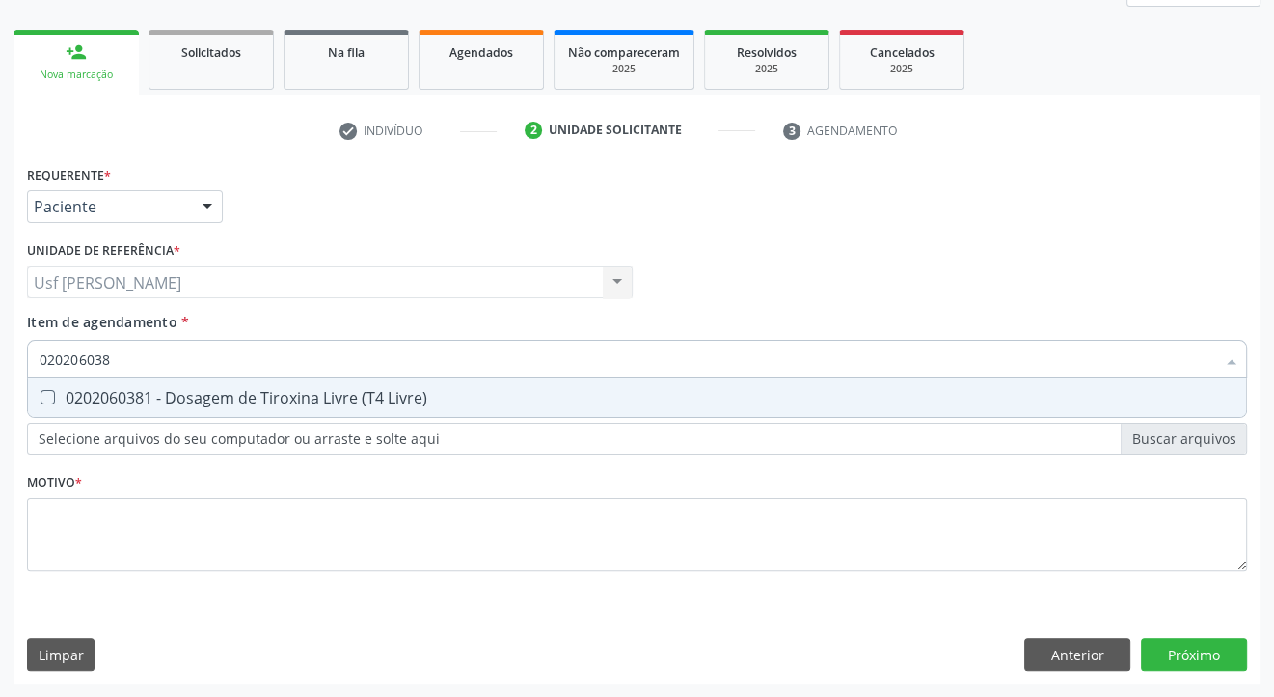
type input "0202060381"
click at [42, 397] on Livre\) at bounding box center [48, 397] width 14 height 14
click at [41, 397] on Livre\) "checkbox" at bounding box center [34, 397] width 13 height 13
checkbox Livre\) "true"
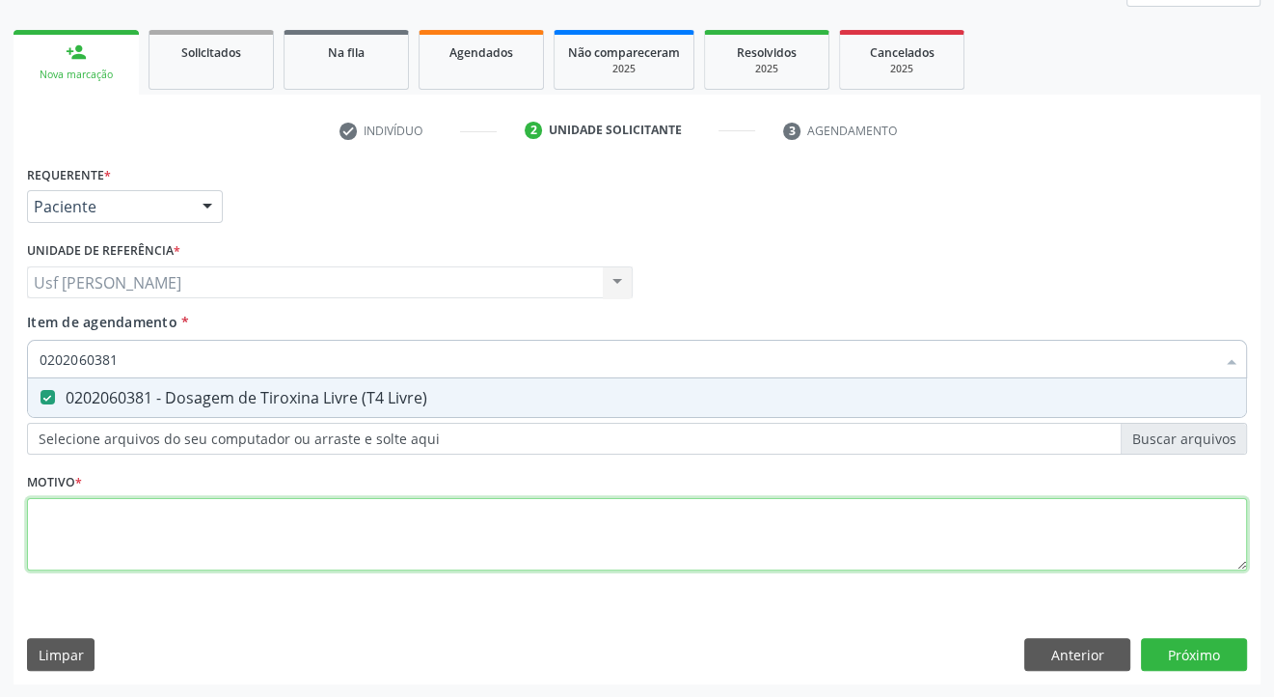
click at [57, 519] on div "Requerente * Paciente Profissional de Saúde Paciente Nenhum resultado encontrad…" at bounding box center [637, 378] width 1220 height 437
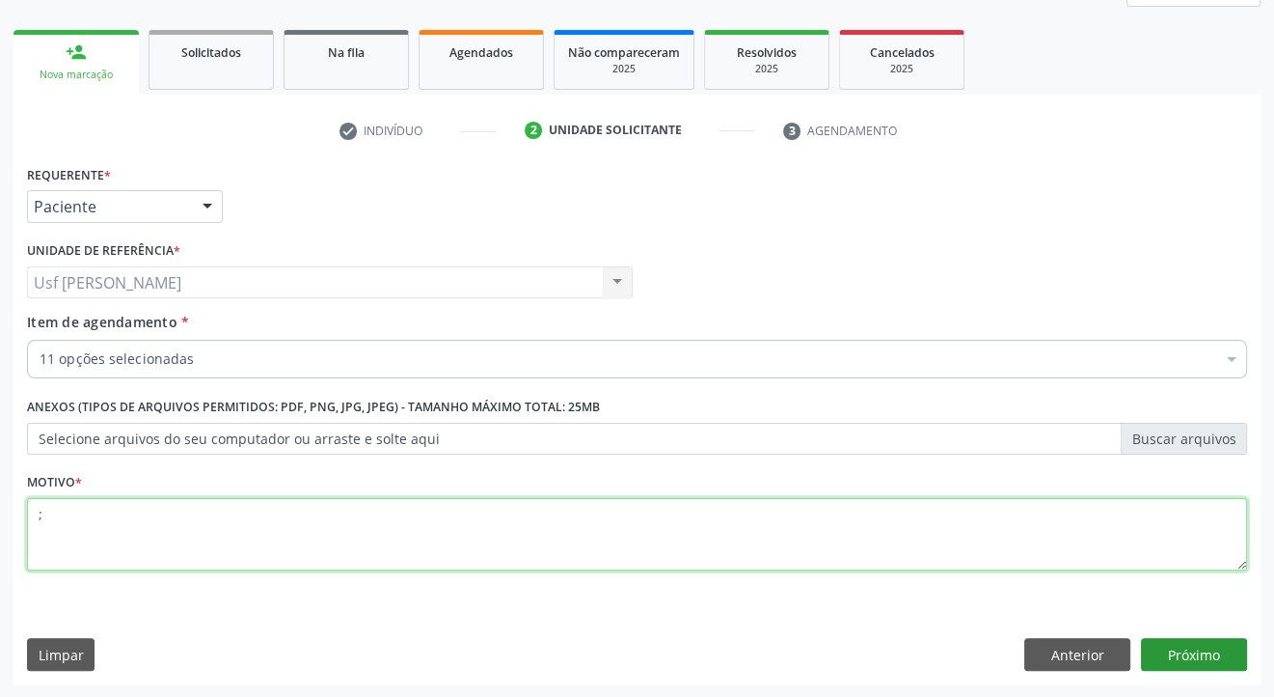
type textarea ";"
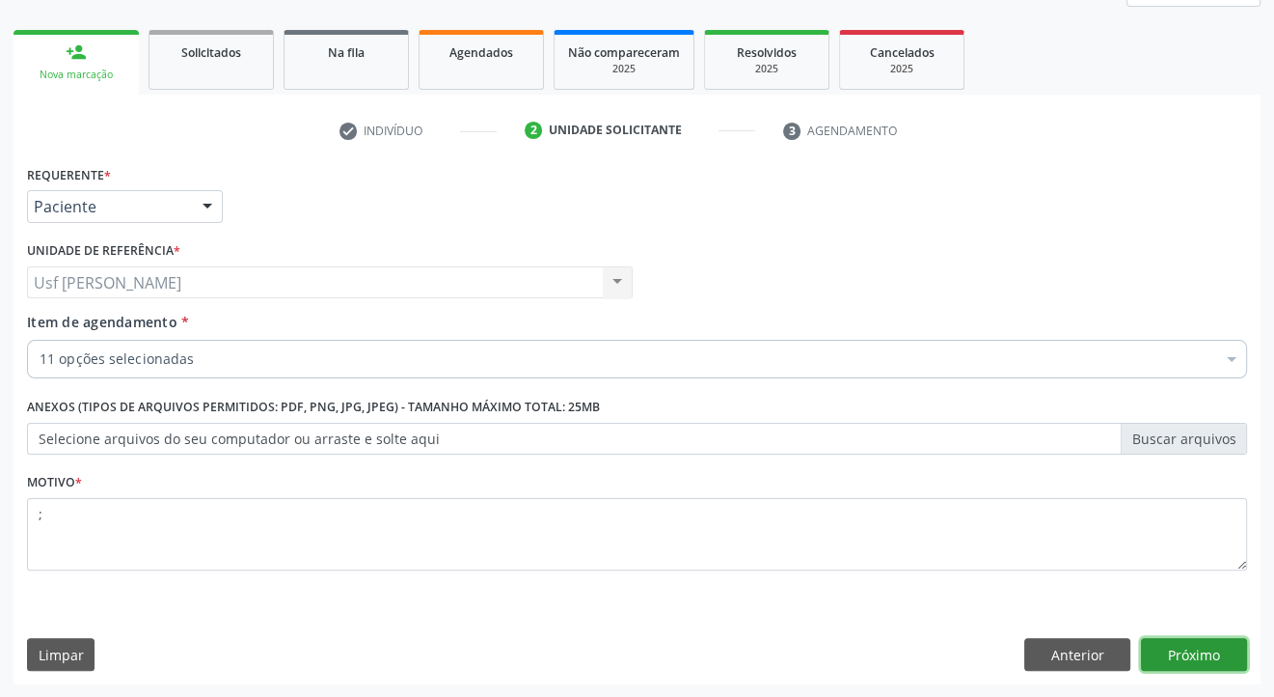
click at [1180, 663] on button "Próximo" at bounding box center [1194, 654] width 106 height 33
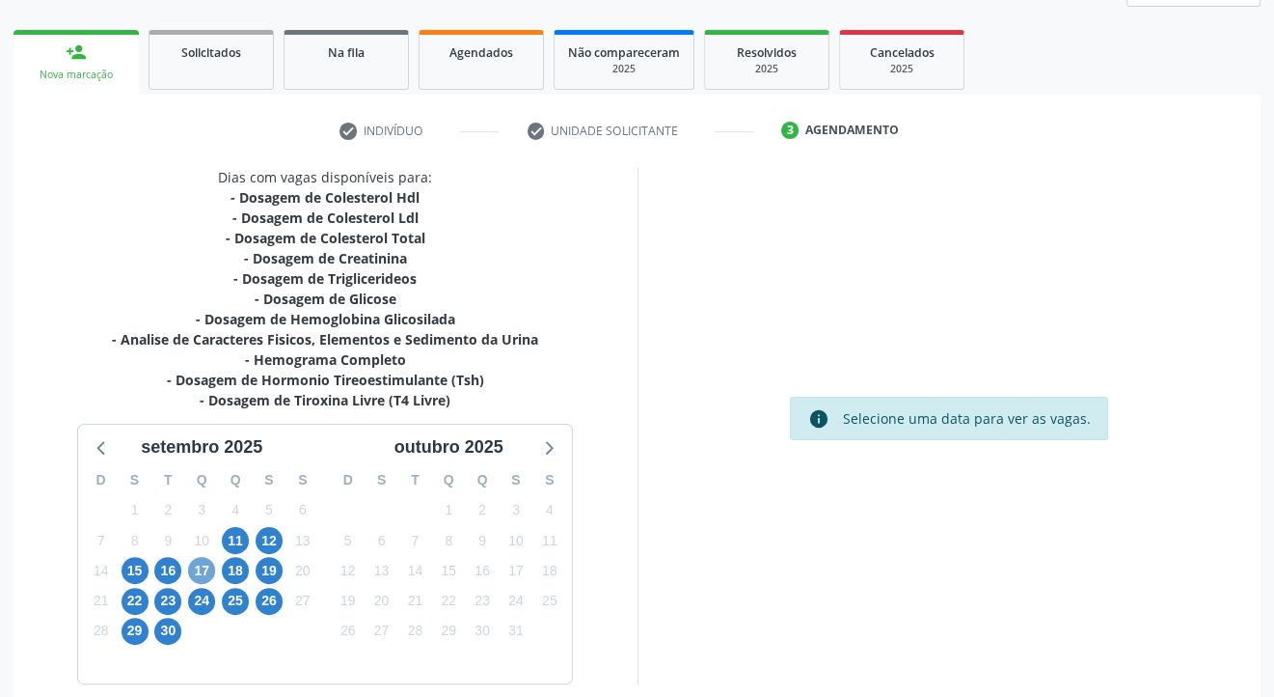
click at [204, 564] on span "17" at bounding box center [201, 570] width 27 height 27
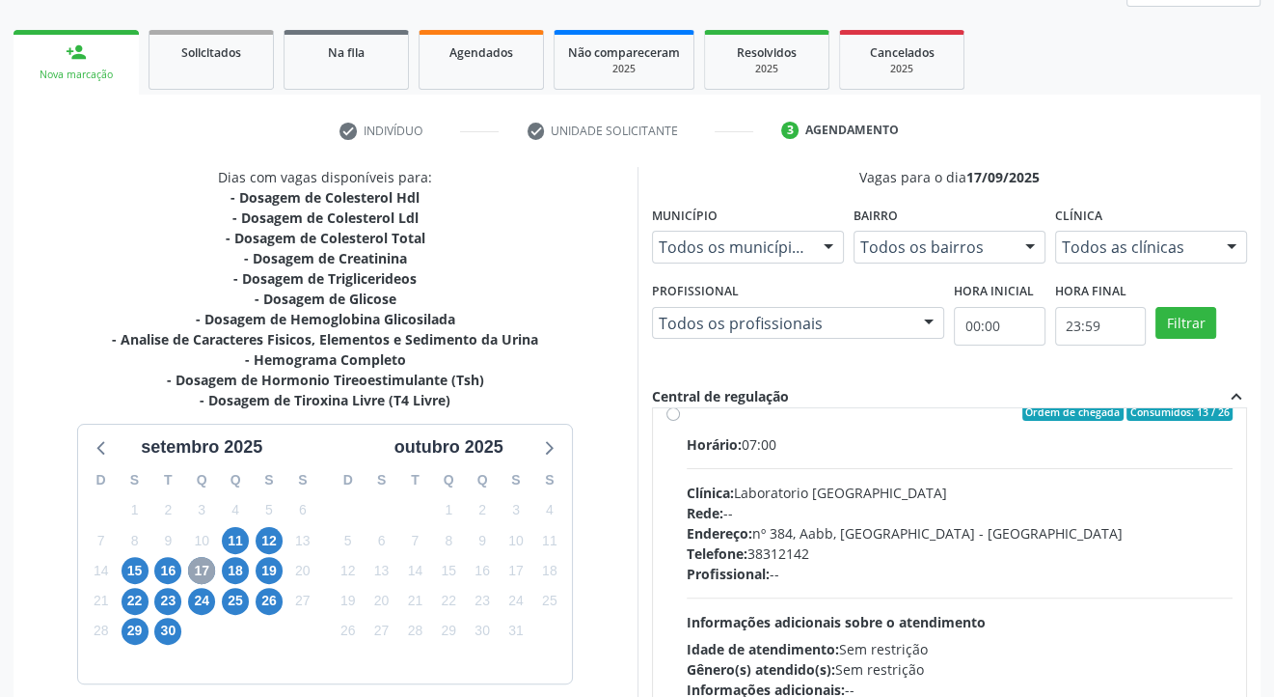
scroll to position [368, 0]
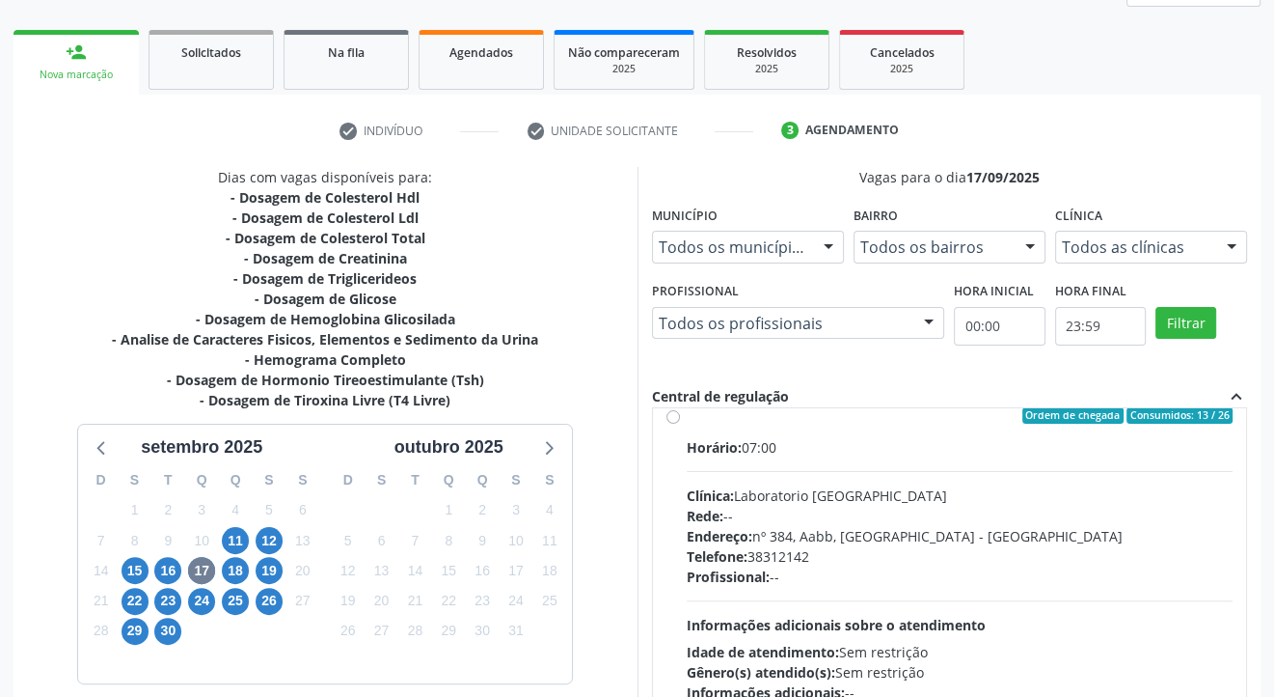
click at [687, 410] on label "Ordem de chegada Consumidos: 13 / 26 Horário: 07:00 Clínica: Laboratorio Sao Fr…" at bounding box center [960, 555] width 547 height 296
click at [671, 410] on input "Ordem de chegada Consumidos: 13 / 26 Horário: 07:00 Clínica: Laboratorio Sao Fr…" at bounding box center [674, 415] width 14 height 17
radio input "true"
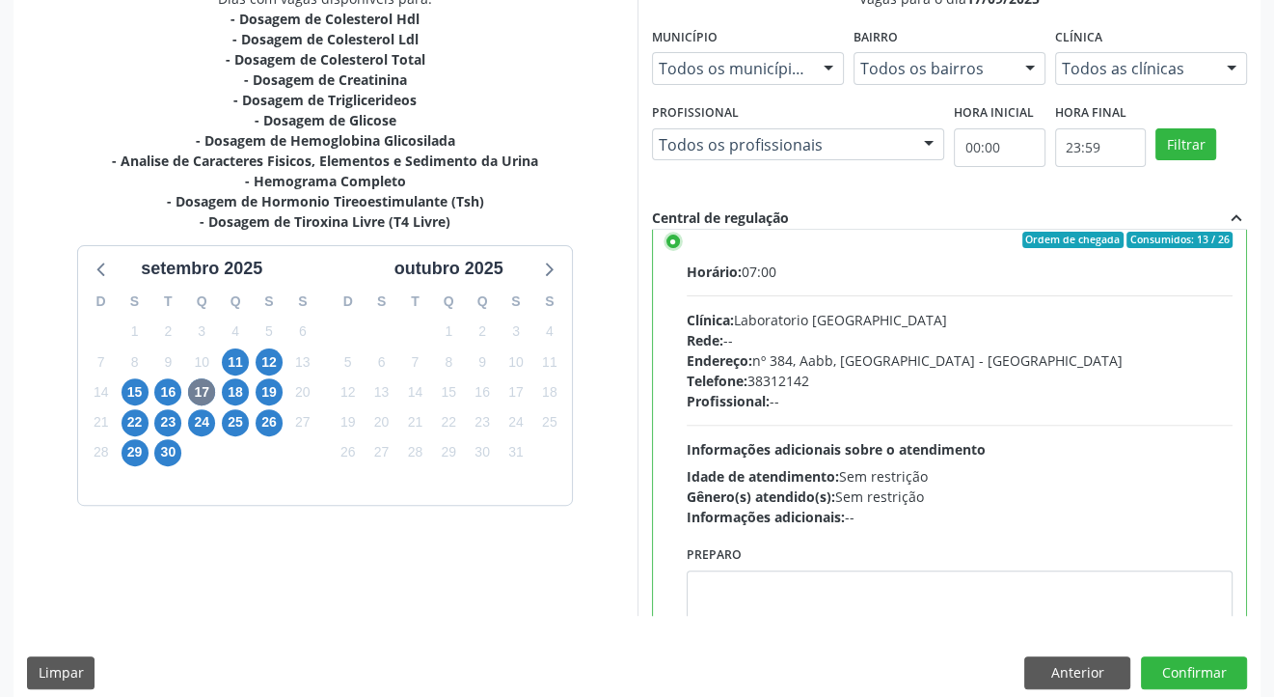
scroll to position [455, 0]
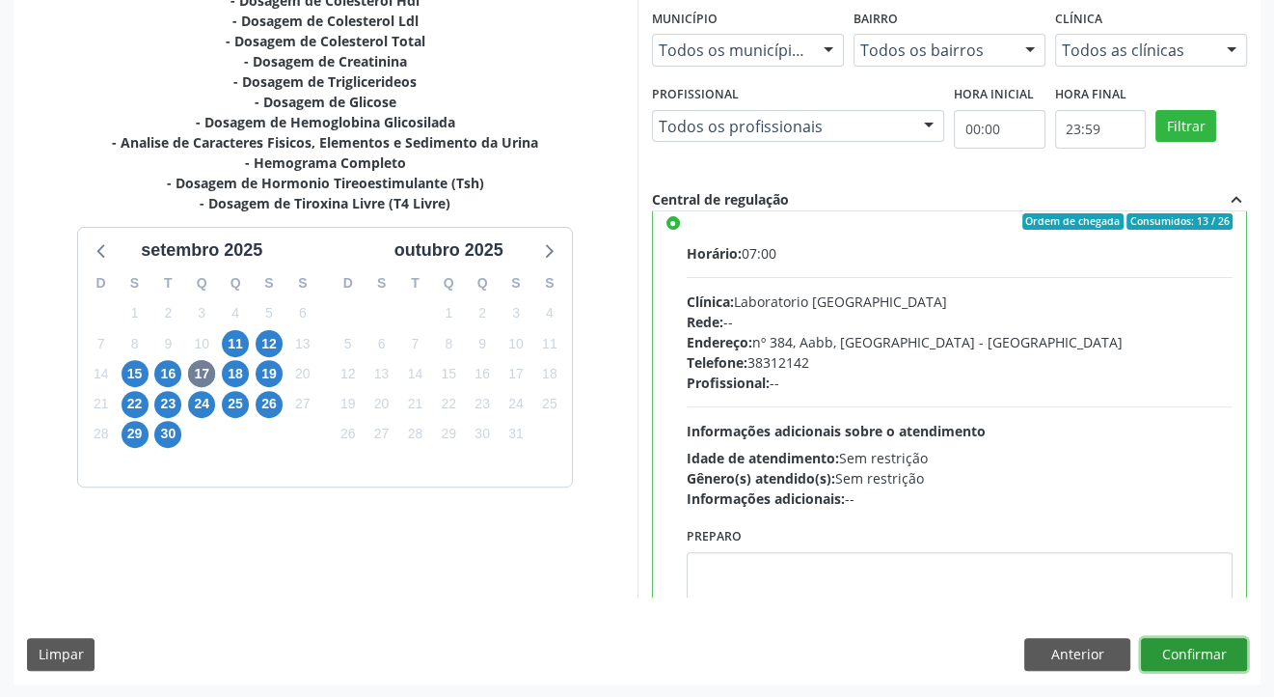
click at [1183, 654] on button "Confirmar" at bounding box center [1194, 654] width 106 height 33
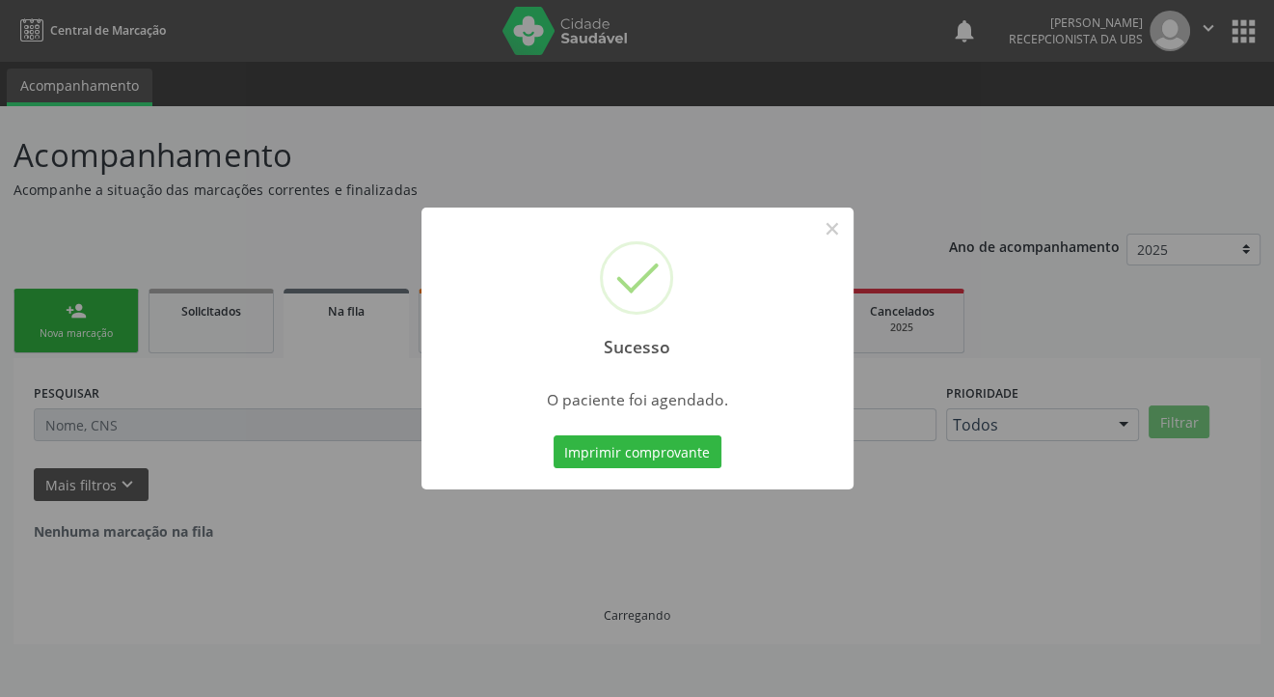
scroll to position [0, 0]
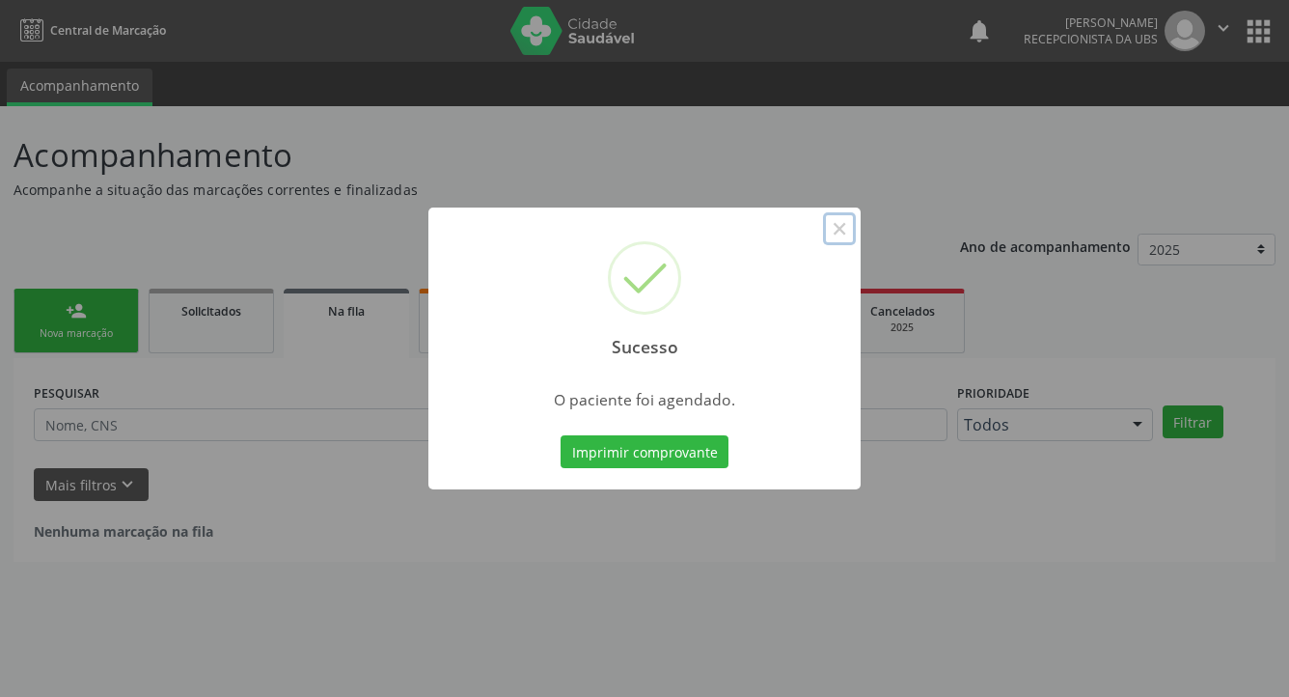
click at [843, 226] on button "×" at bounding box center [839, 228] width 33 height 33
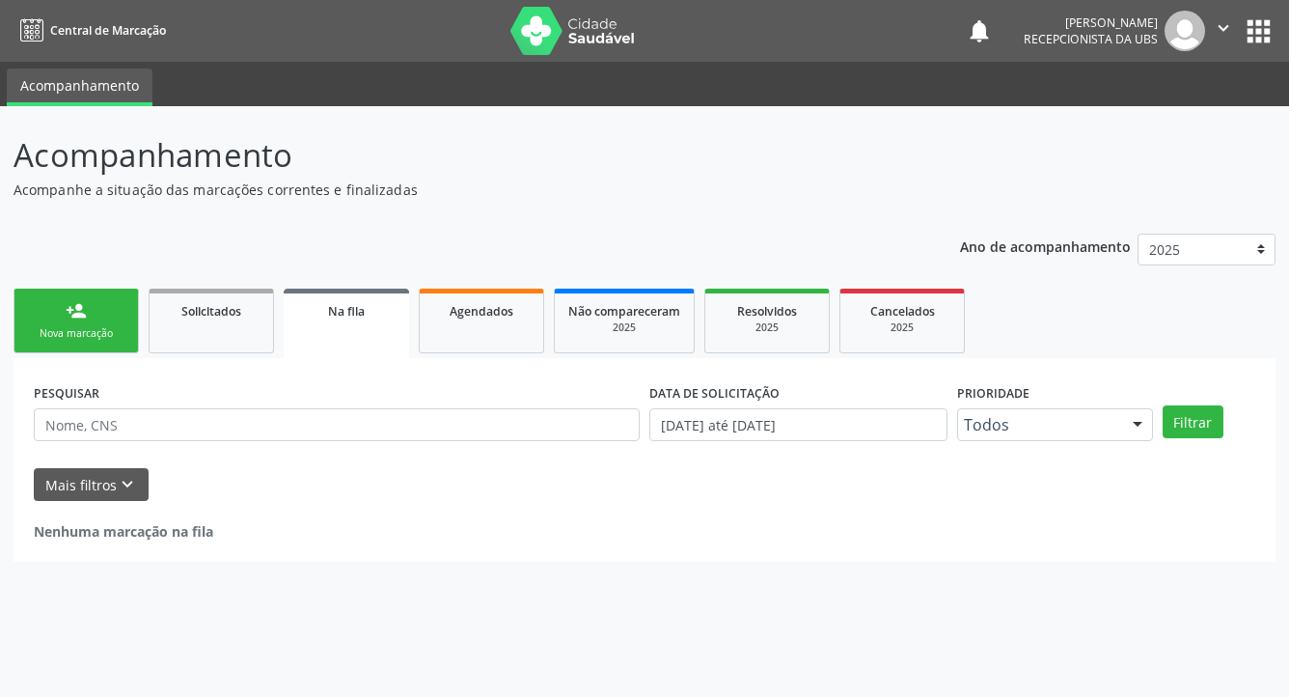
drag, startPoint x: 88, startPoint y: 312, endPoint x: 162, endPoint y: 284, distance: 79.4
click at [89, 312] on link "person_add Nova marcação" at bounding box center [76, 320] width 125 height 65
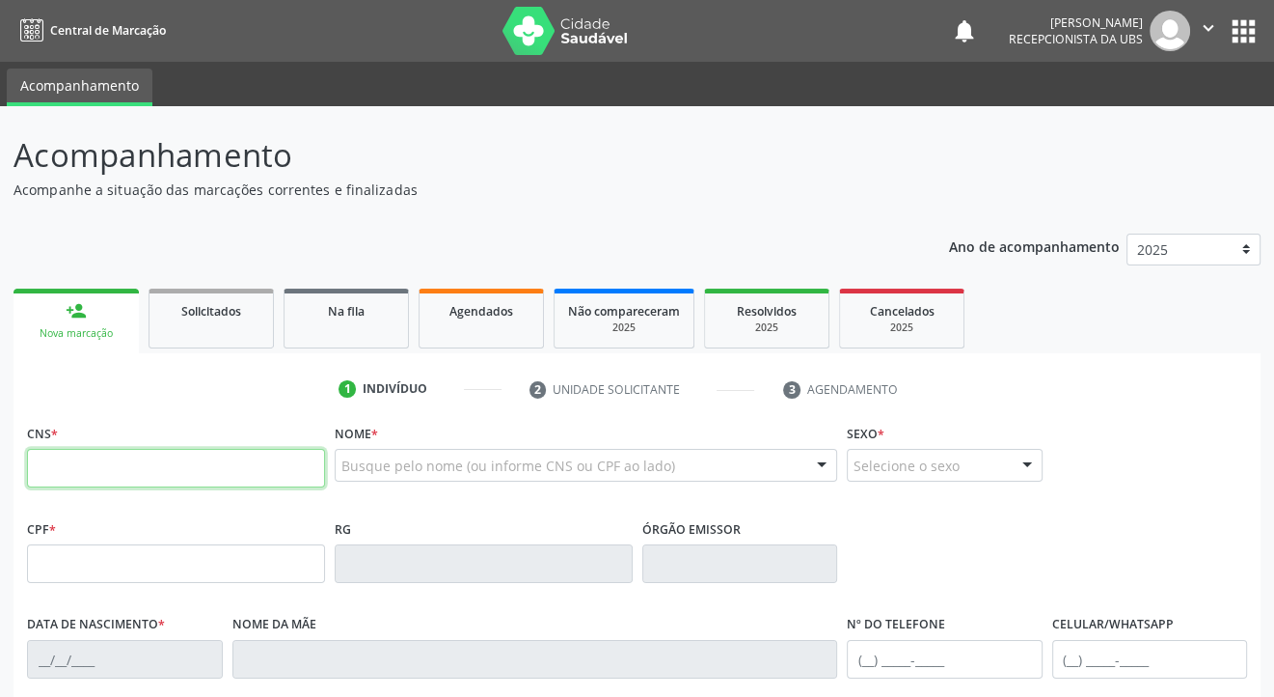
click at [104, 457] on input "text" at bounding box center [176, 468] width 298 height 39
type input "702 3051 4009 3918"
type input "254.389.548-52"
type input "[DATE]"
type input "[PERSON_NAME]"
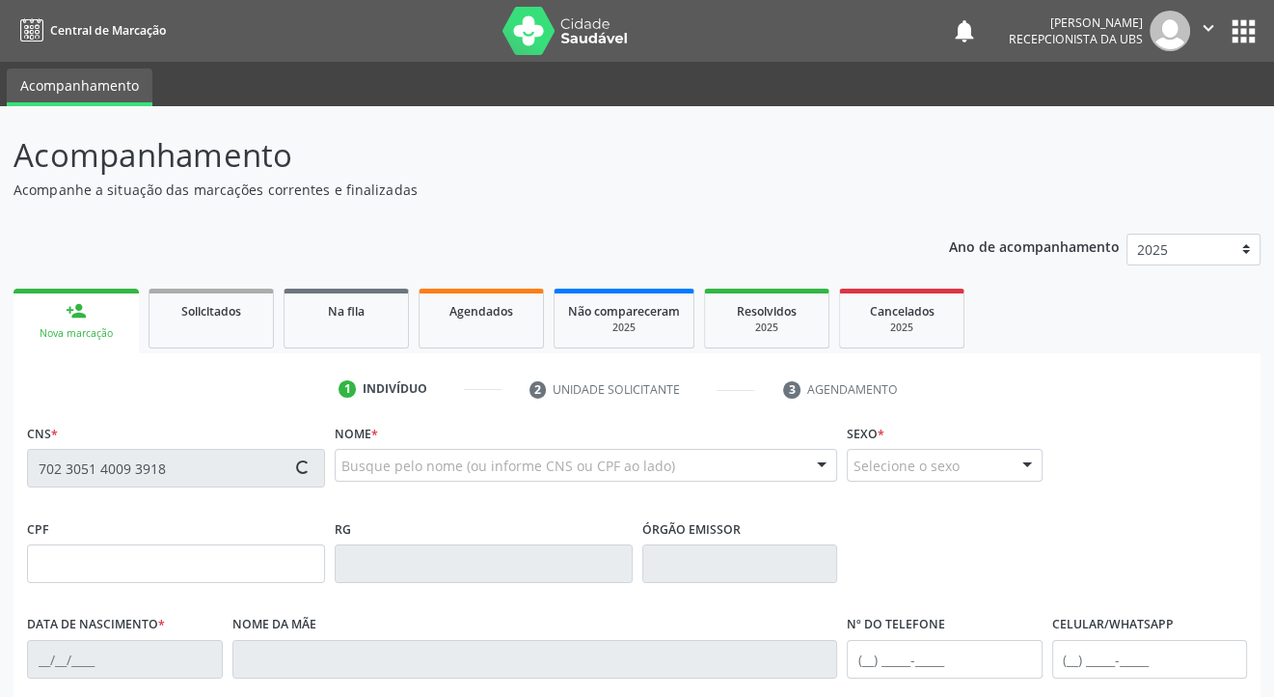
type input "[PHONE_NUMBER]"
type input "804"
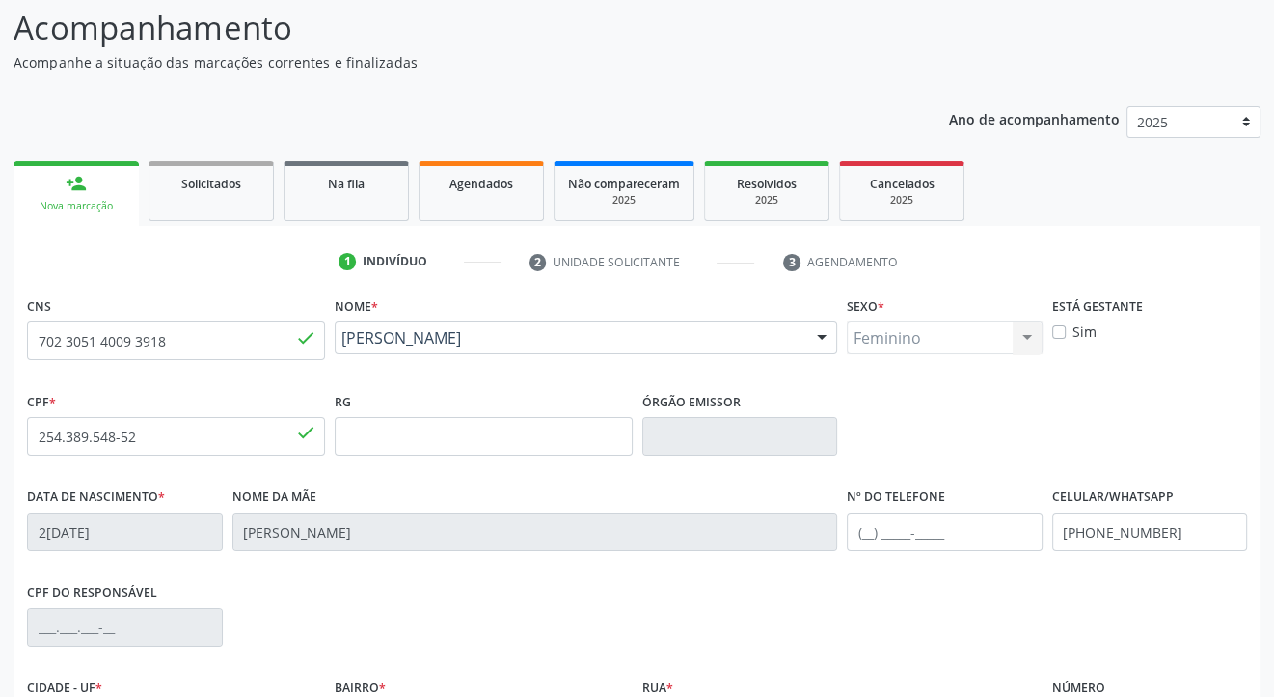
scroll to position [348, 0]
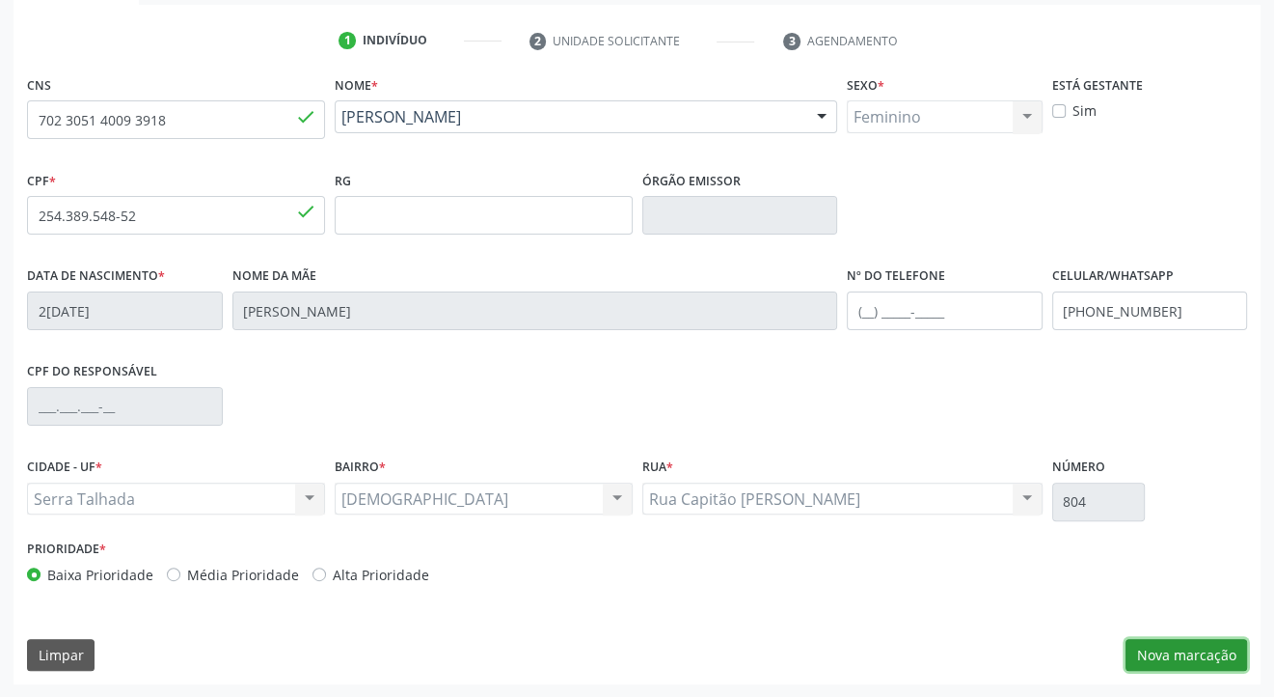
click at [1211, 641] on button "Nova marcação" at bounding box center [1187, 655] width 122 height 33
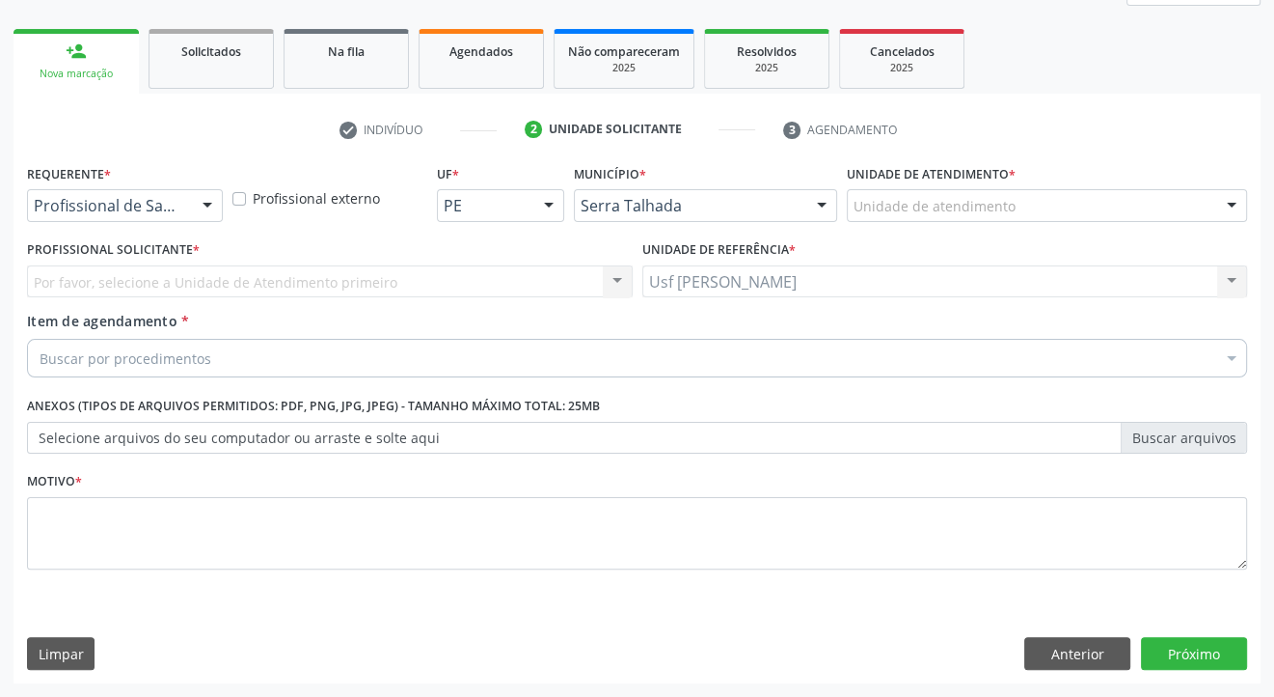
scroll to position [259, 0]
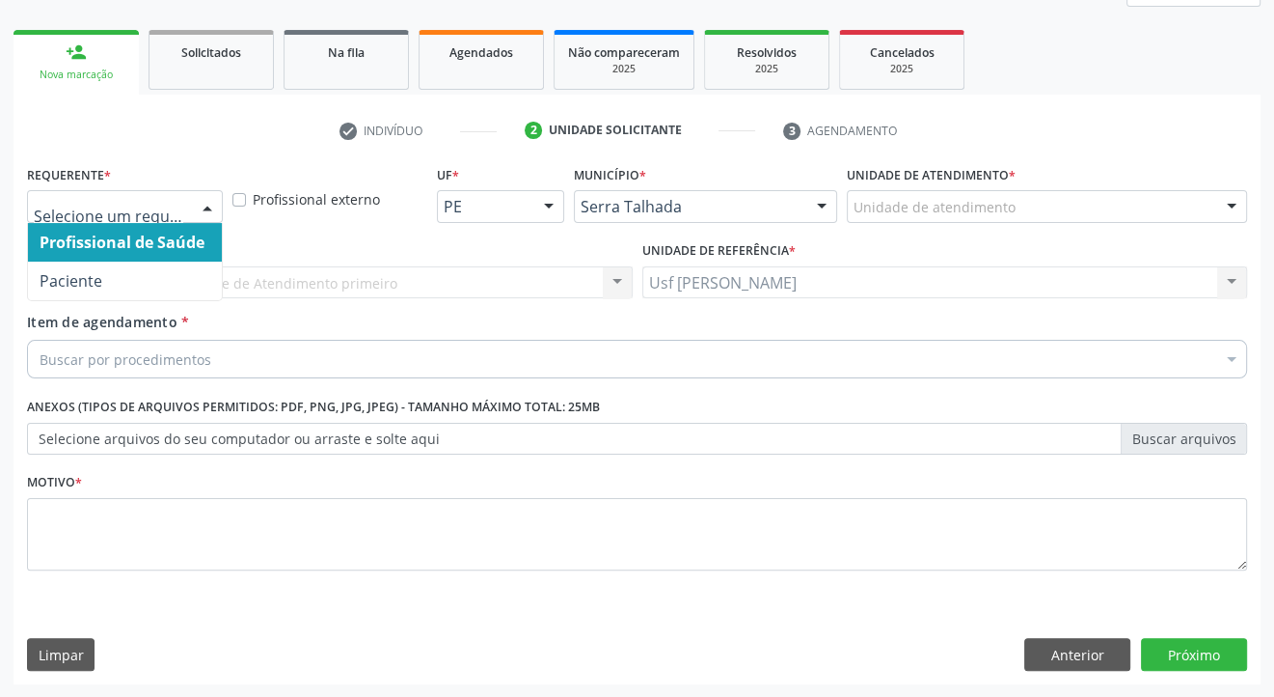
click at [201, 203] on div at bounding box center [207, 207] width 29 height 33
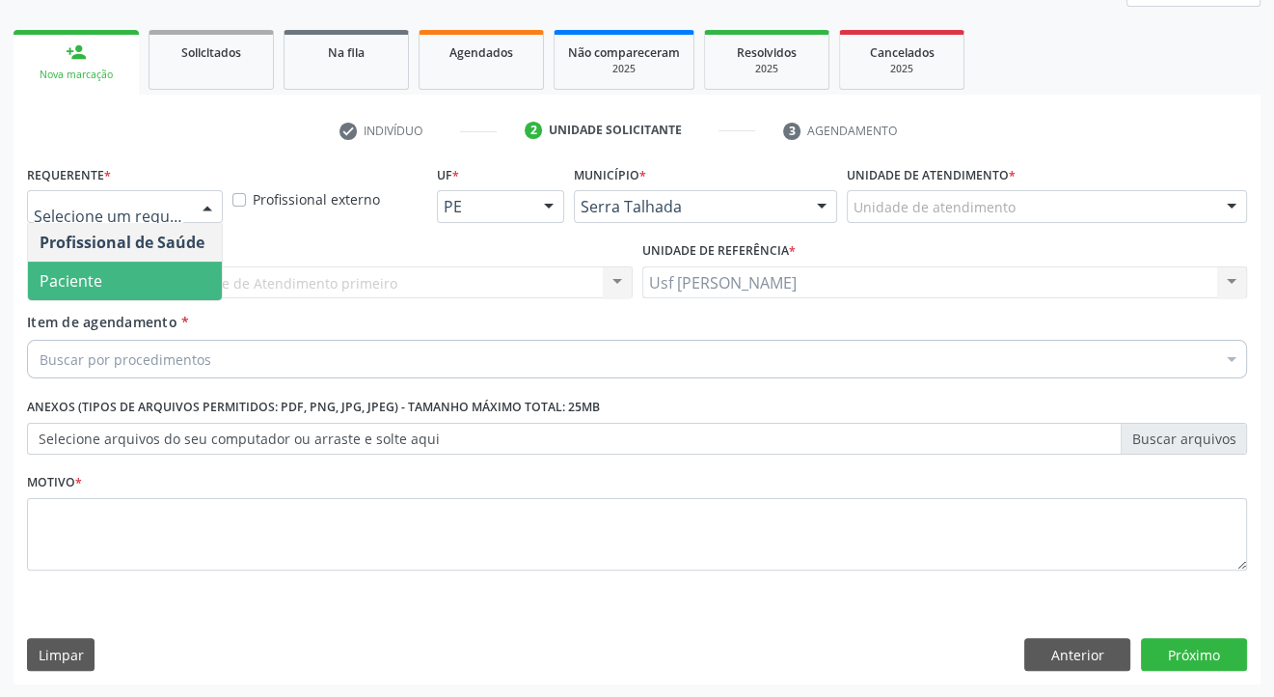
click at [142, 272] on span "Paciente" at bounding box center [125, 280] width 194 height 39
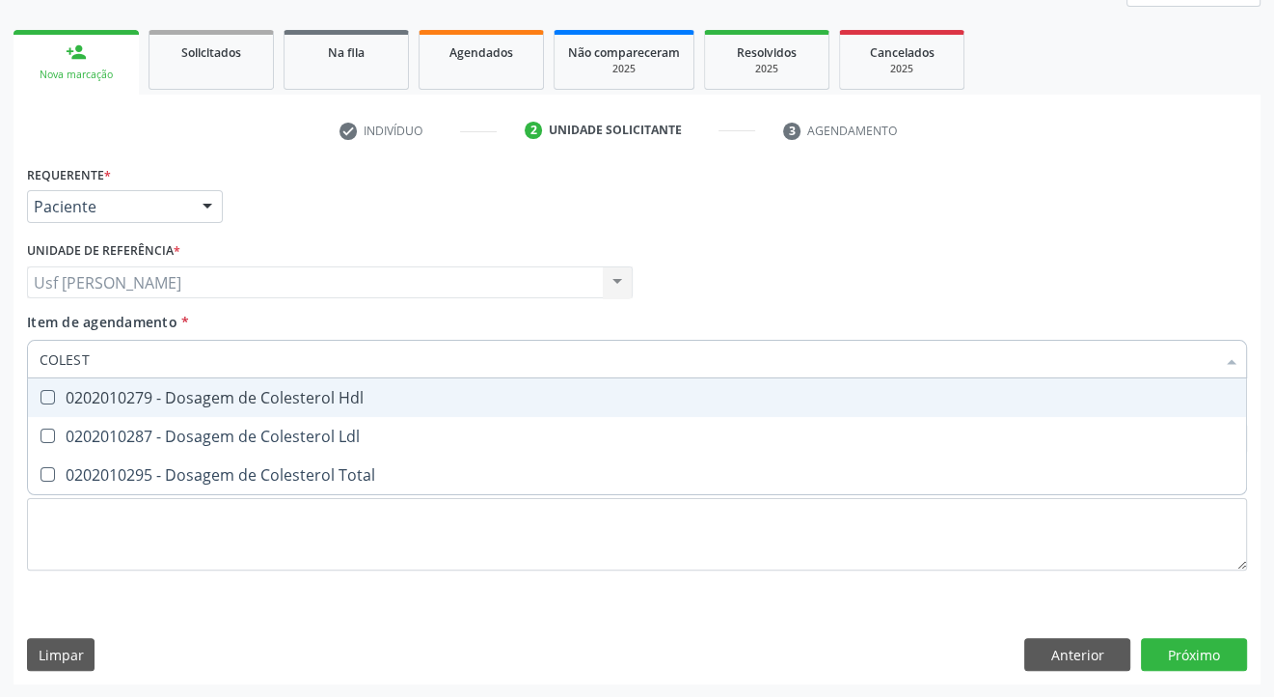
type input "COLESTE"
click at [44, 398] on Hdl at bounding box center [48, 397] width 14 height 14
click at [41, 398] on Hdl "checkbox" at bounding box center [34, 397] width 13 height 13
checkbox Hdl "true"
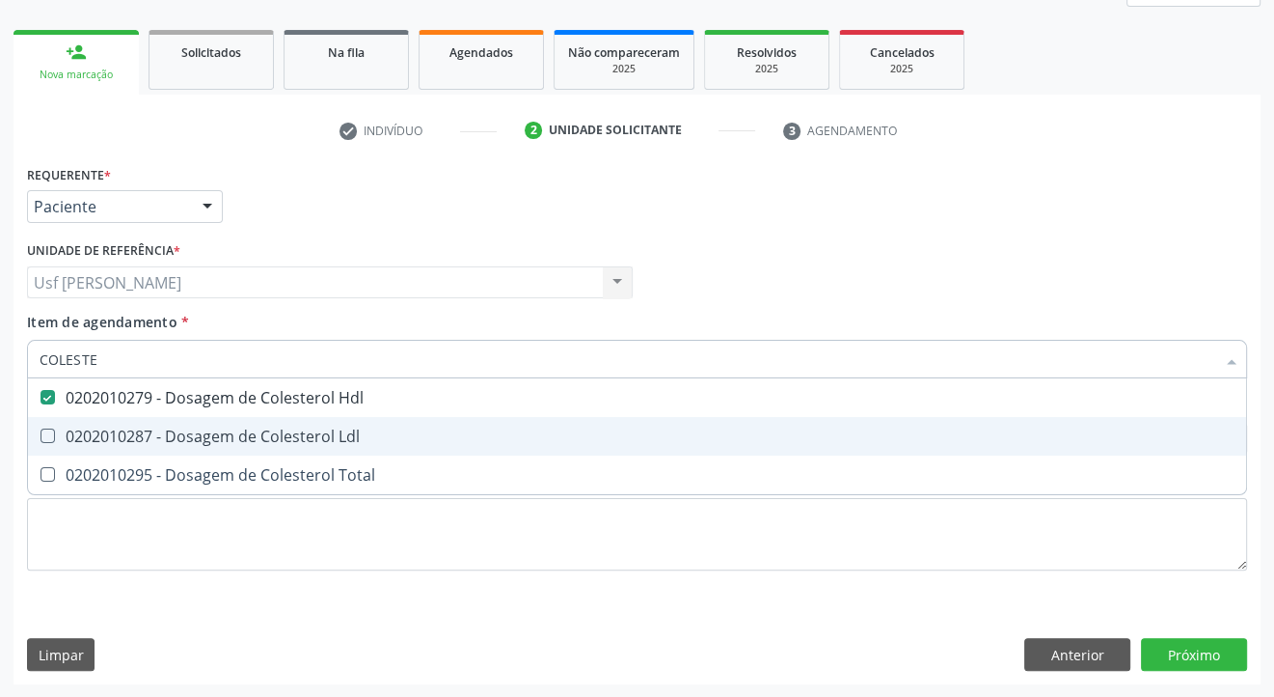
click at [45, 444] on span "0202010287 - Dosagem de Colesterol Ldl" at bounding box center [637, 436] width 1219 height 39
checkbox Ldl "true"
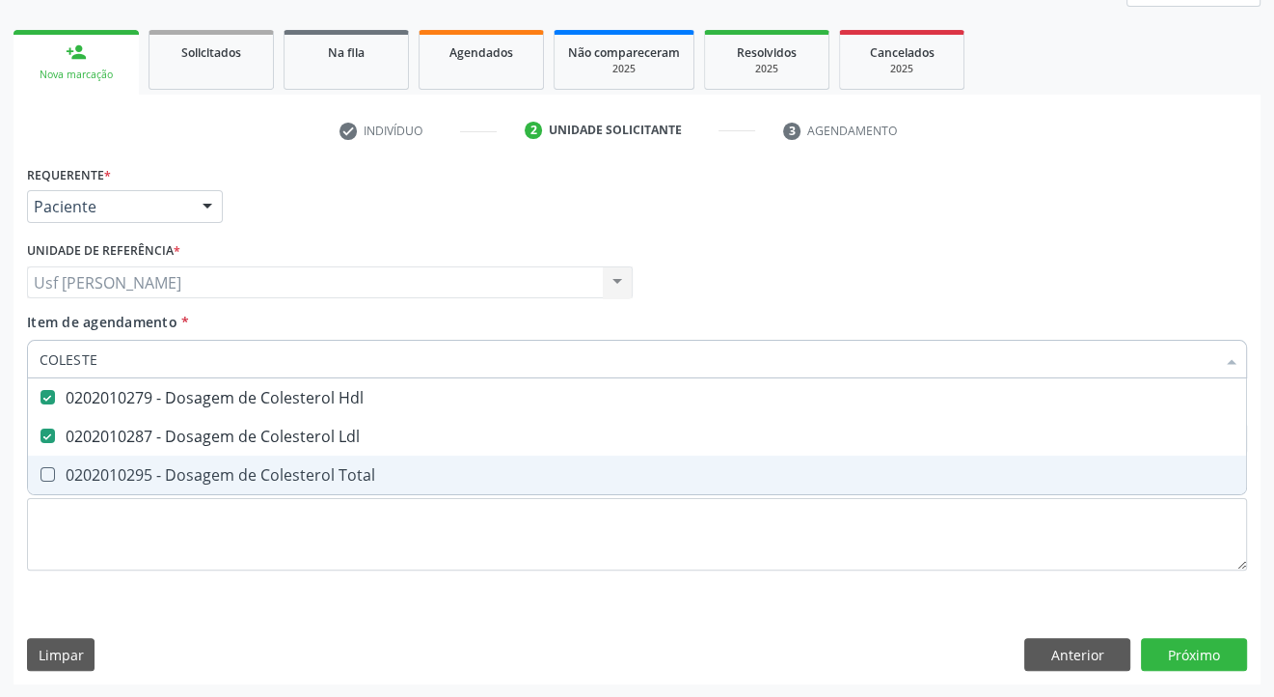
click at [49, 478] on Total at bounding box center [48, 474] width 14 height 14
click at [41, 478] on Total "checkbox" at bounding box center [34, 474] width 13 height 13
checkbox Total "true"
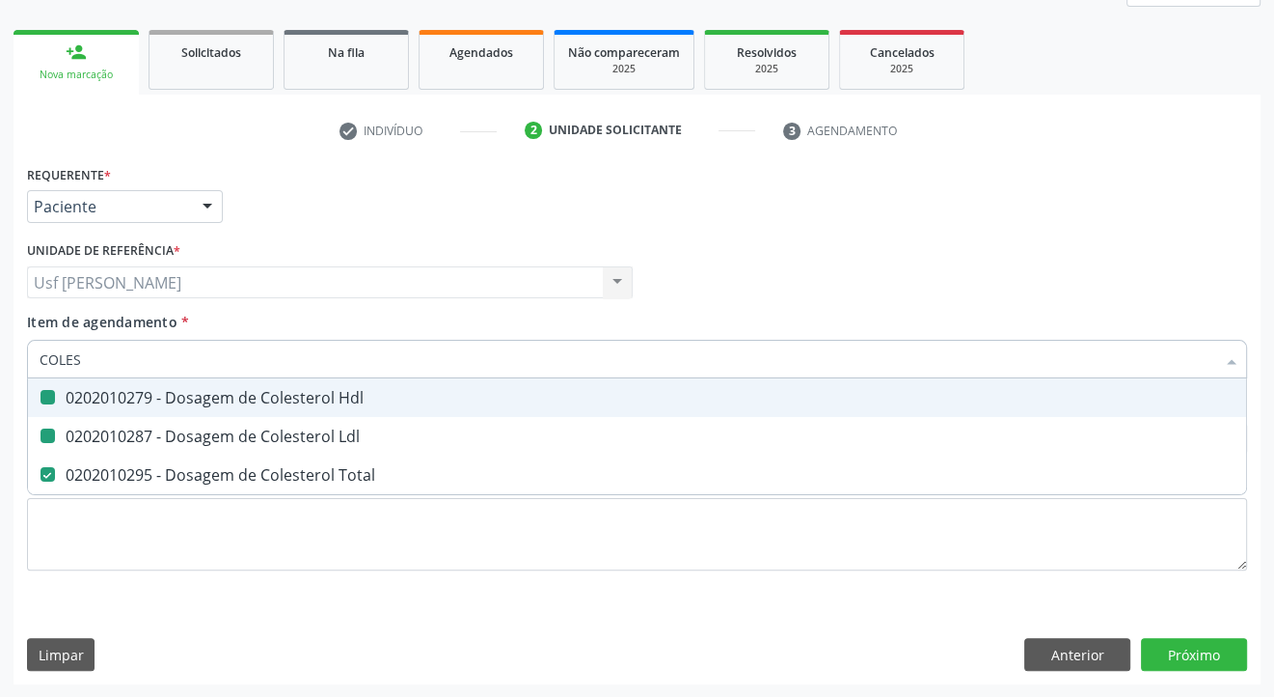
type input "COLE"
checkbox Hdl "false"
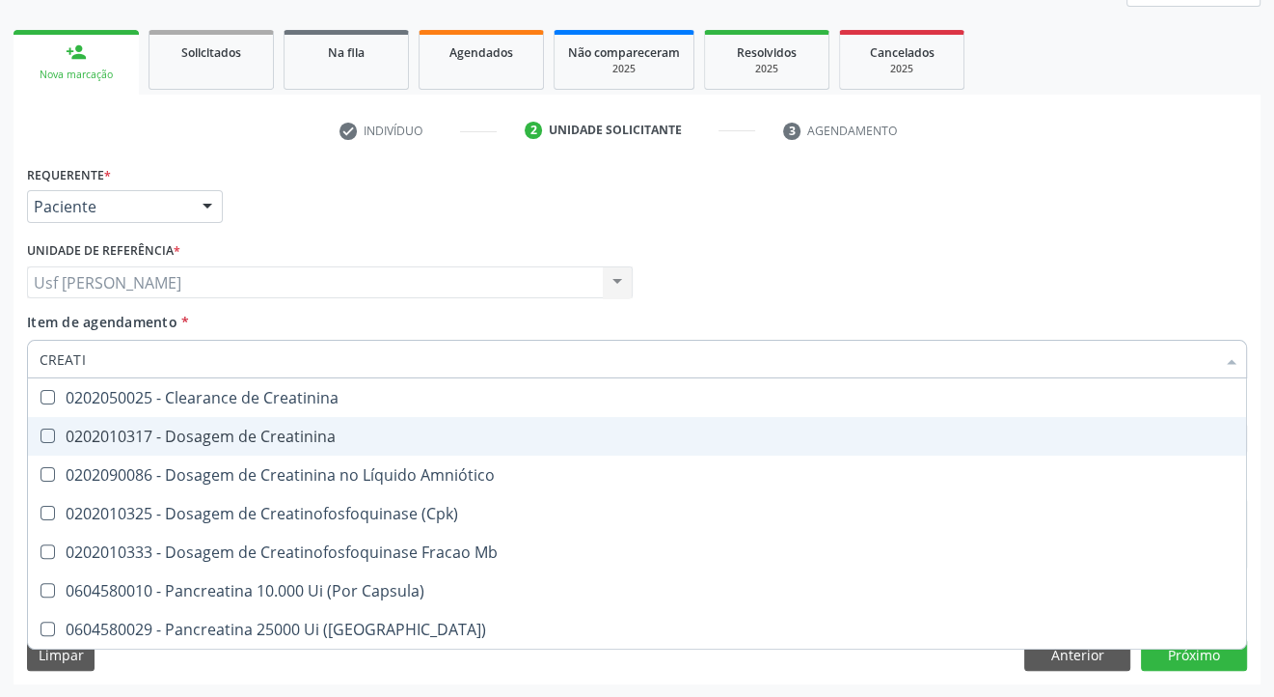
click at [44, 428] on Creatinina at bounding box center [48, 435] width 14 height 14
click at [41, 429] on Creatinina "checkbox" at bounding box center [34, 435] width 13 height 13
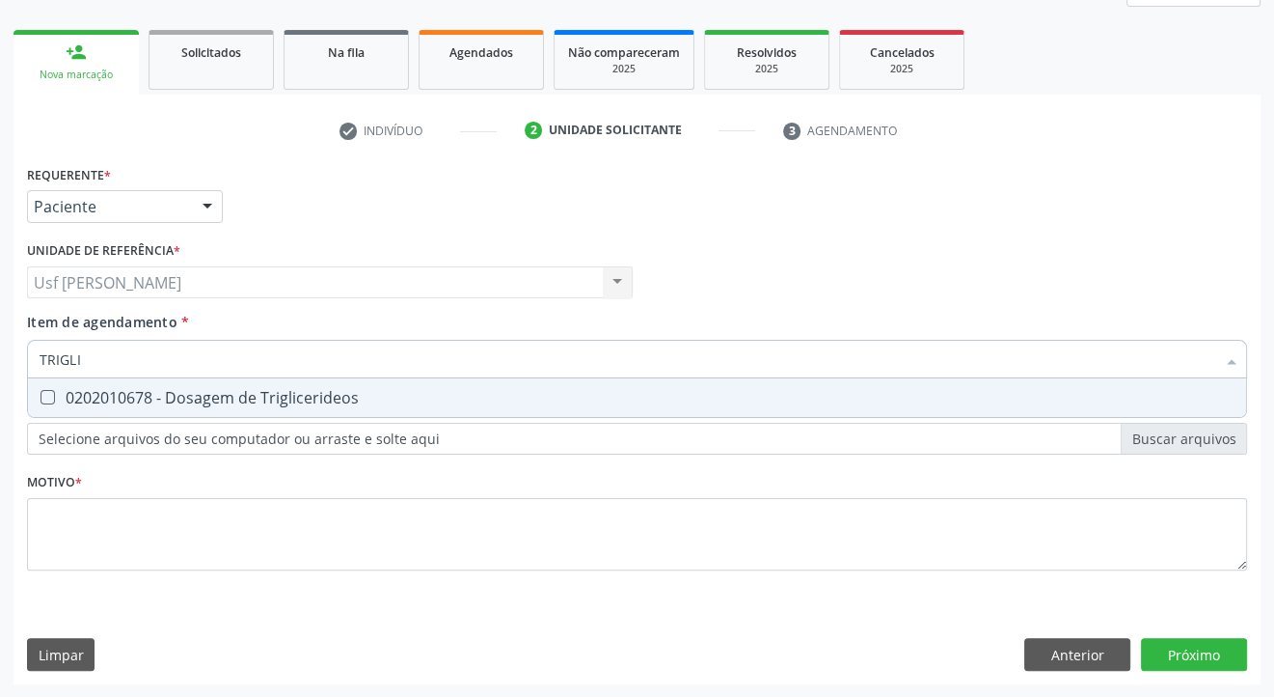
click at [42, 390] on Triglicerideos at bounding box center [48, 397] width 14 height 14
click at [41, 391] on Triglicerideos "checkbox" at bounding box center [34, 397] width 13 height 13
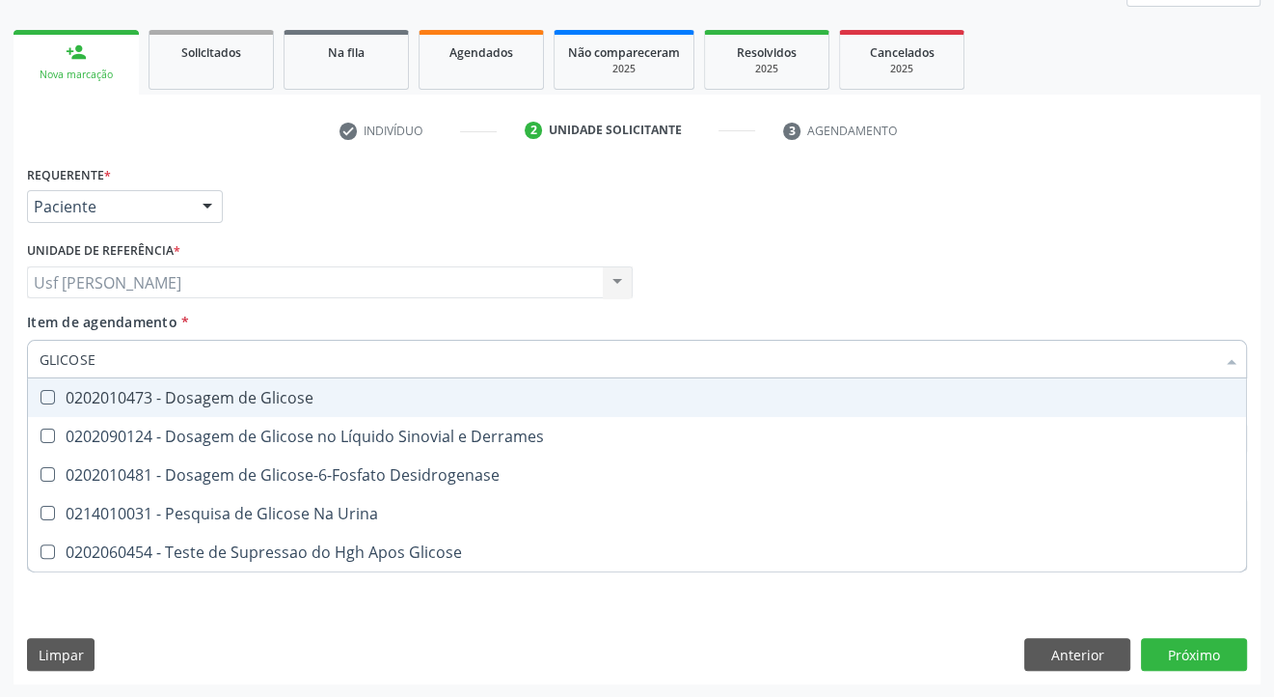
click at [45, 396] on Glicose at bounding box center [48, 397] width 14 height 14
click at [41, 396] on Glicose "checkbox" at bounding box center [34, 397] width 13 height 13
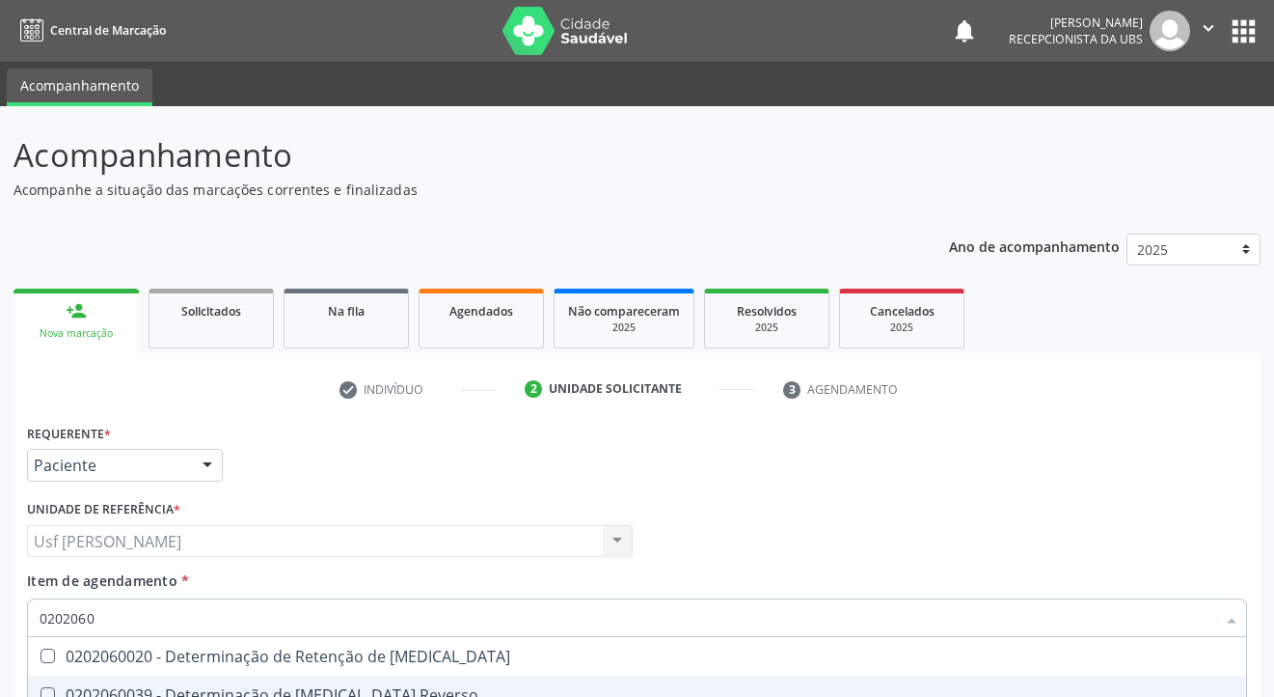
scroll to position [259, 0]
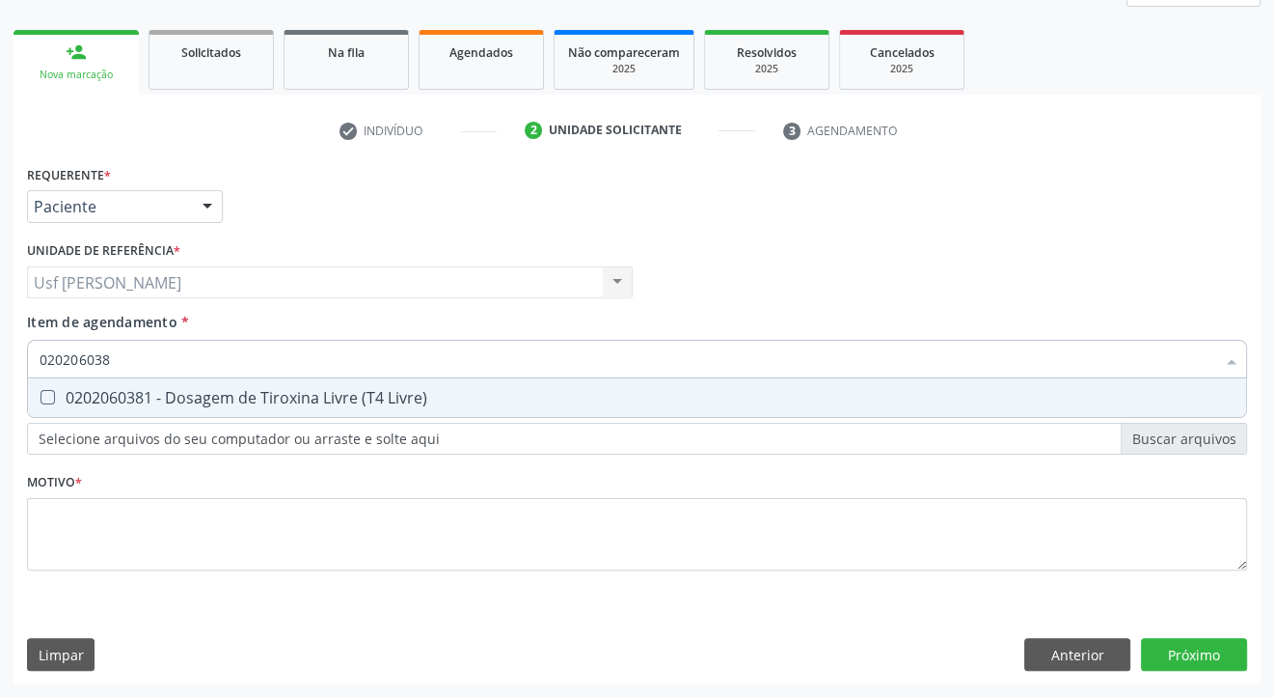
type input "0202060381"
click at [41, 392] on Livre\) at bounding box center [48, 397] width 14 height 14
click at [41, 392] on Livre\) "checkbox" at bounding box center [34, 397] width 13 height 13
checkbox Livre\) "true"
type input "02020603"
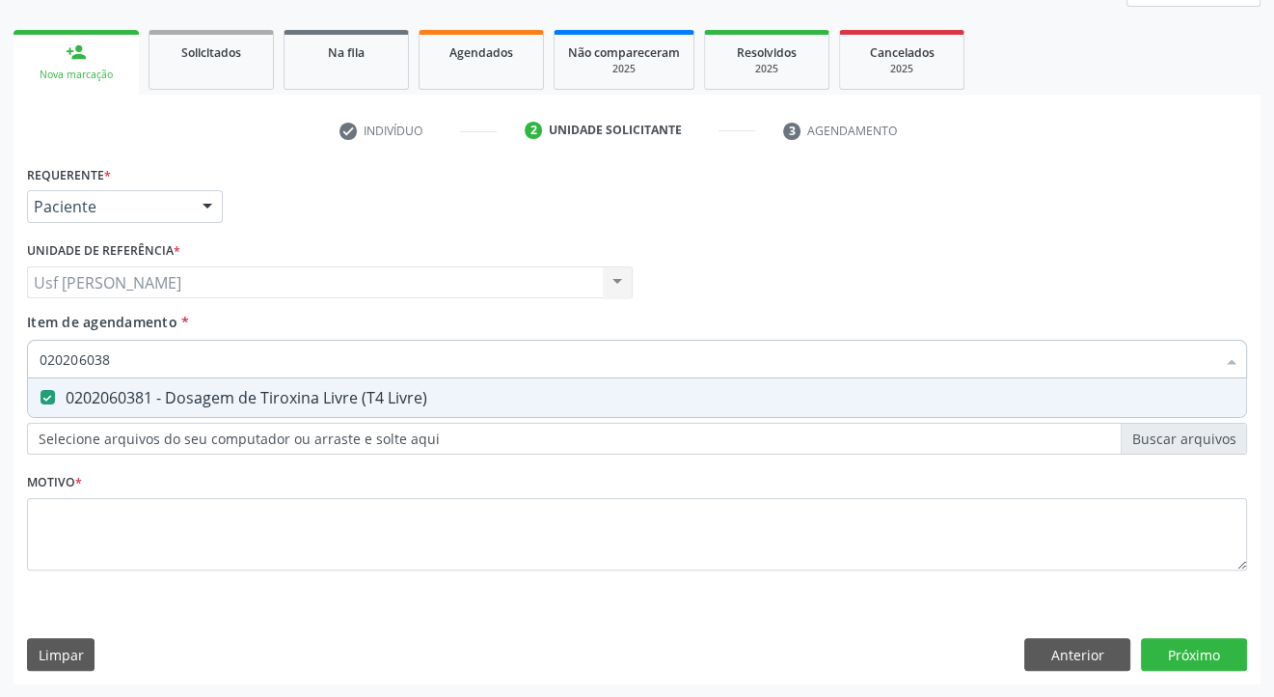
checkbox Livre\) "false"
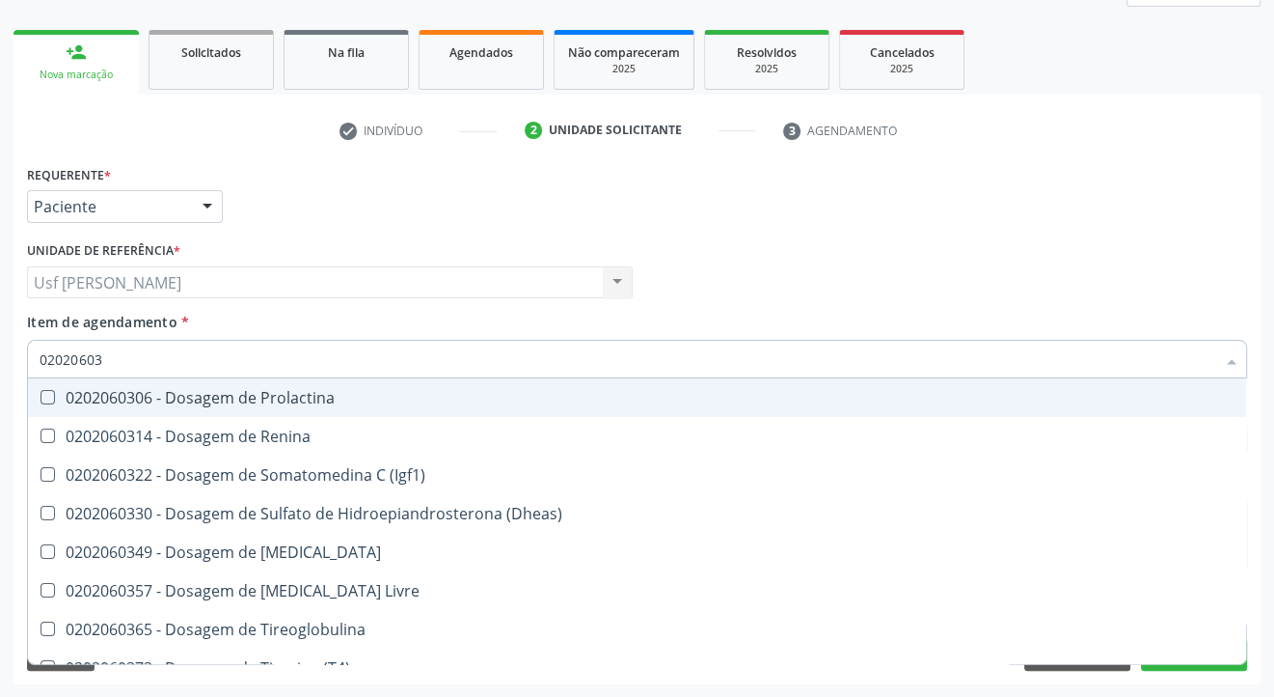
type input "0202060"
checkbox Livre\) "false"
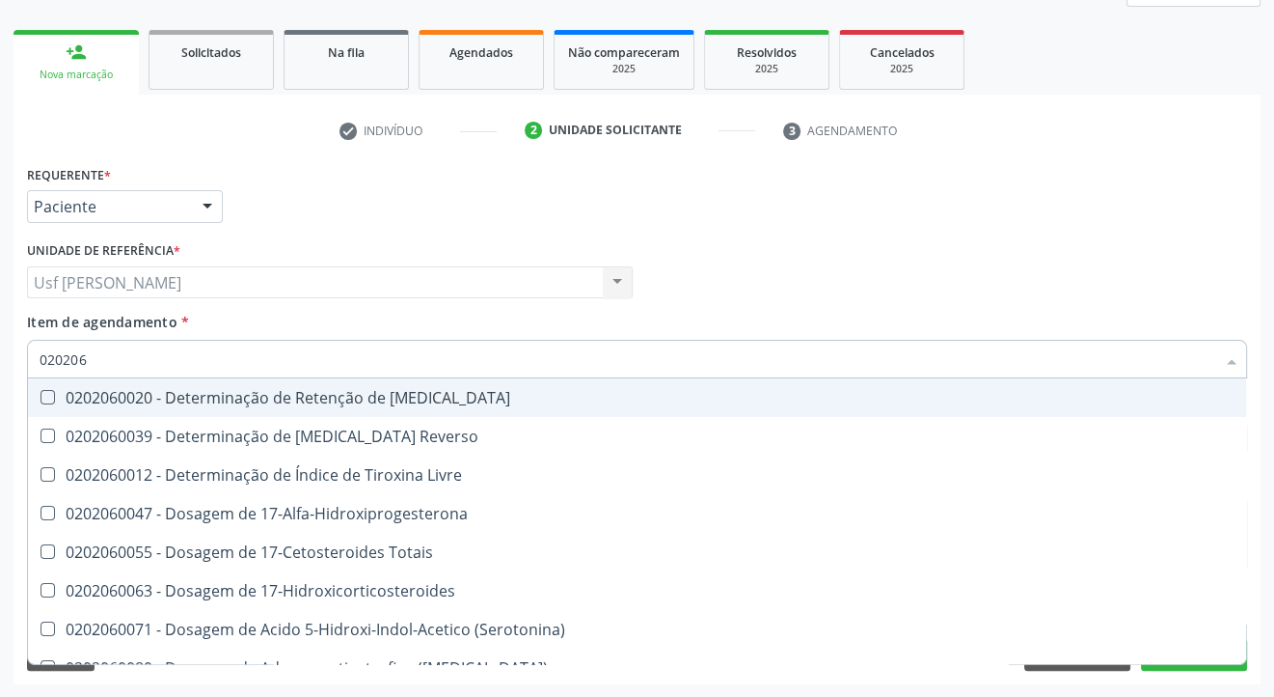
type input "02020"
checkbox \(Tsh\) "false"
checkbox Livre\) "false"
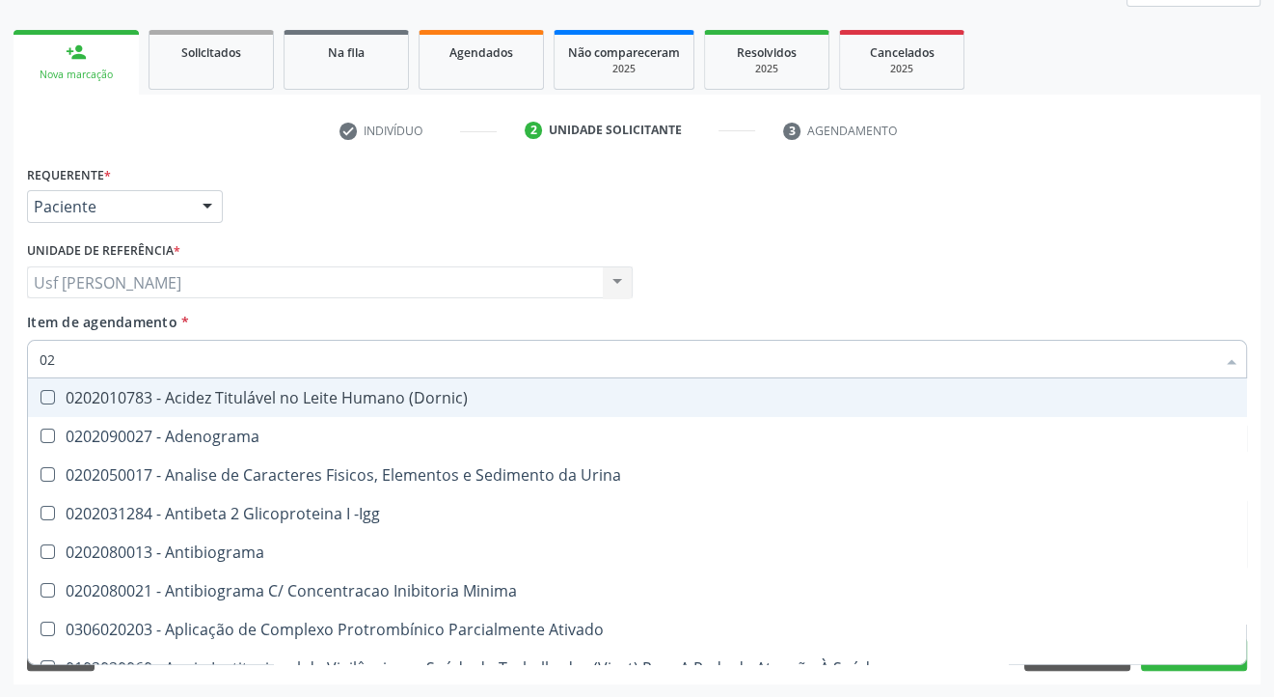
type input "0"
checkbox Hdl "false"
checkbox Ldl "false"
checkbox Total "false"
checkbox Creatinina "false"
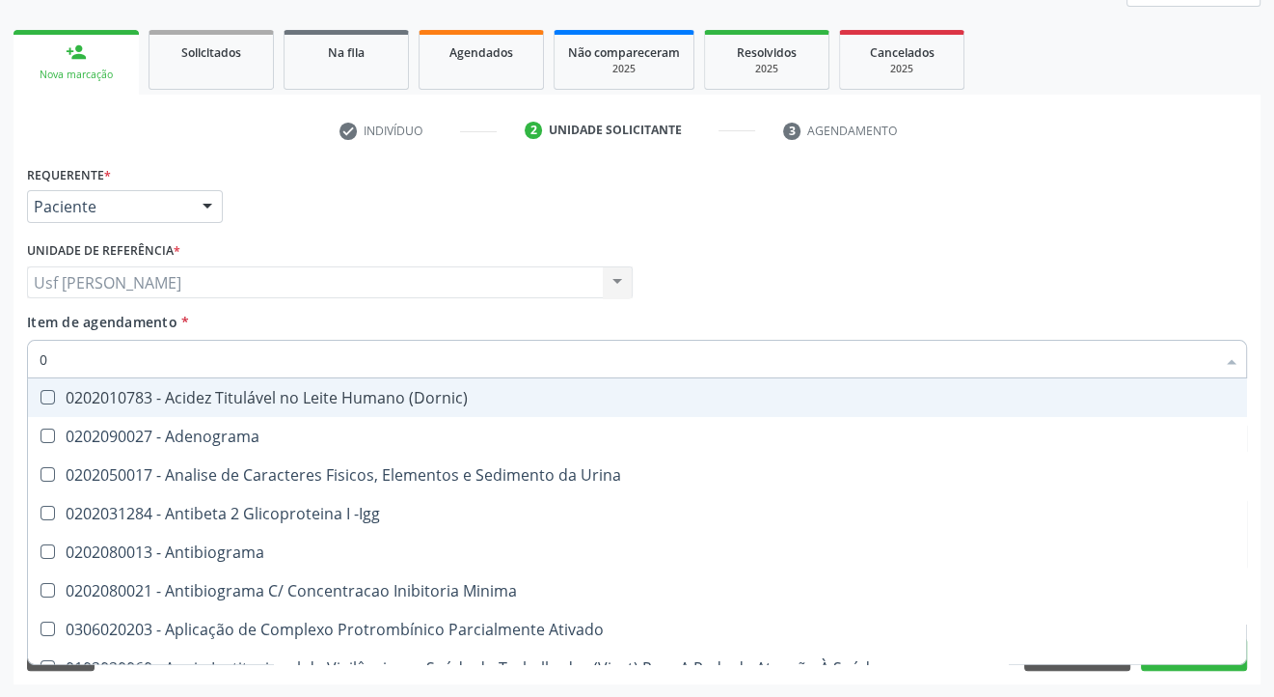
checkbox Estriol "false"
checkbox Estrona "false"
checkbox Etossuximida "false"
checkbox Viii "false"
checkbox Glicose "false"
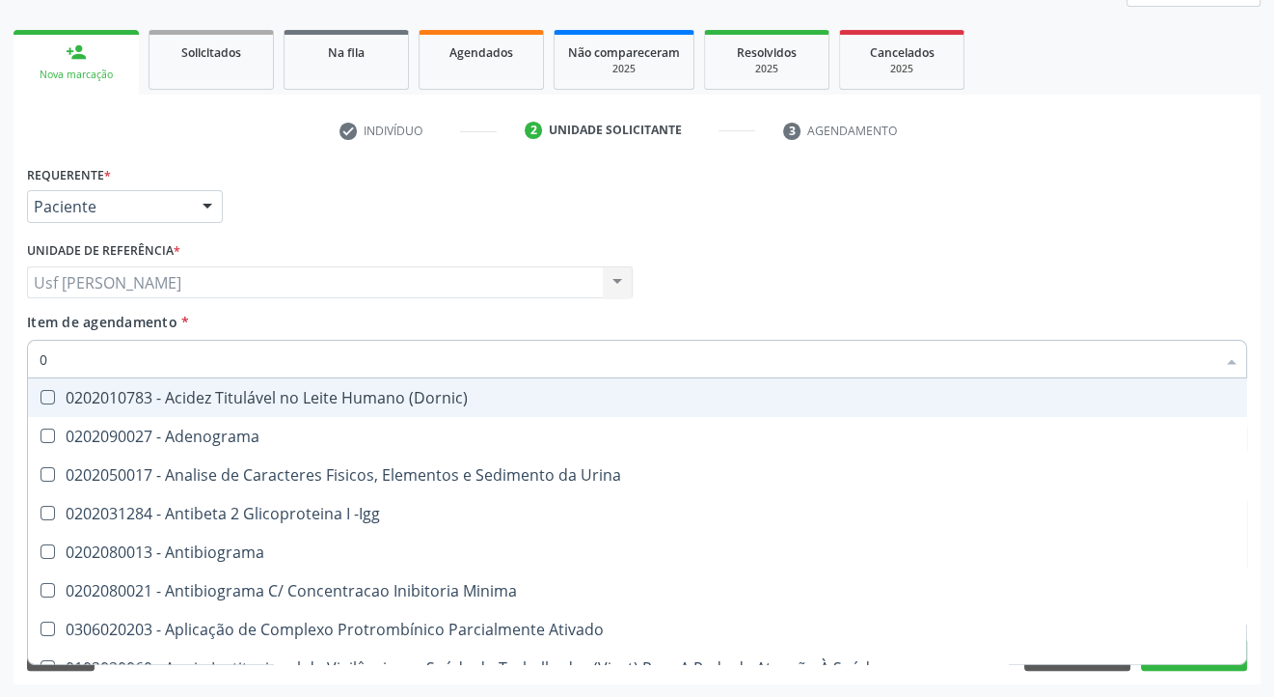
checkbox Glicosilada "false"
checkbox \(Tsh\) "false"
checkbox Lactato "false"
checkbox Muco-Proteinas "false"
checkbox Piruvato "false"
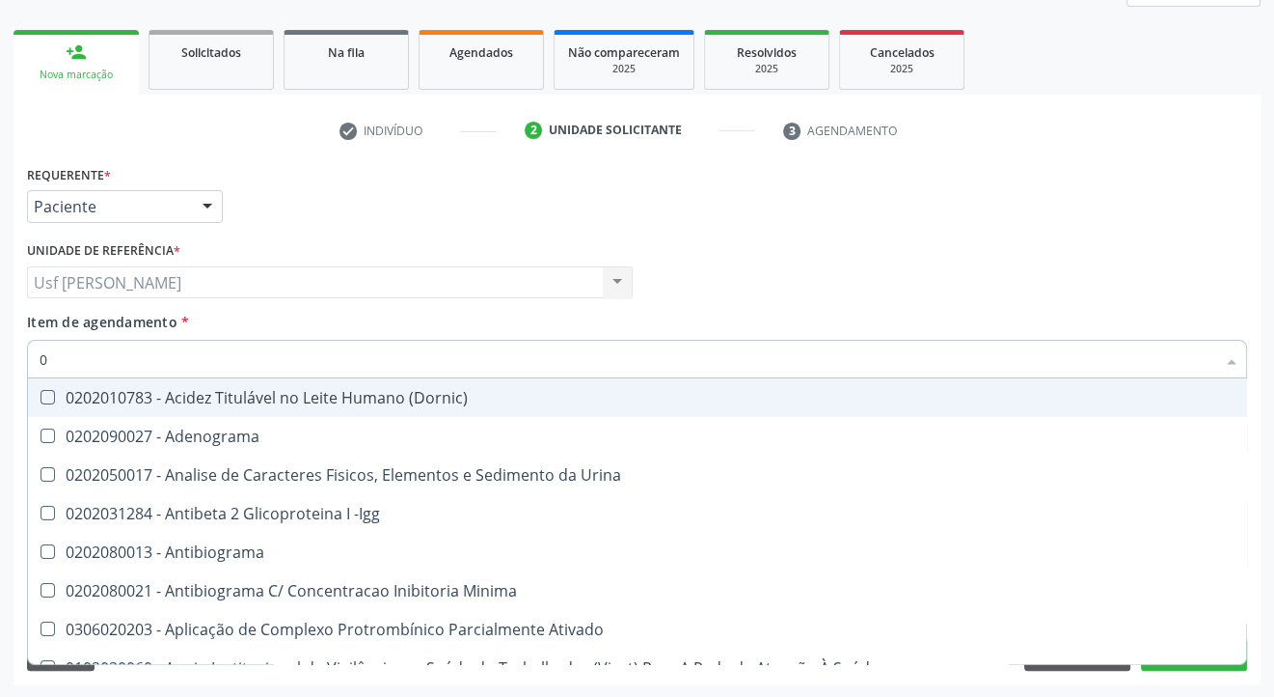
checkbox Livre\) "false"
checkbox Triglicerideos "false"
checkbox Direto "false"
checkbox Pallidum "false"
checkbox Completo "false"
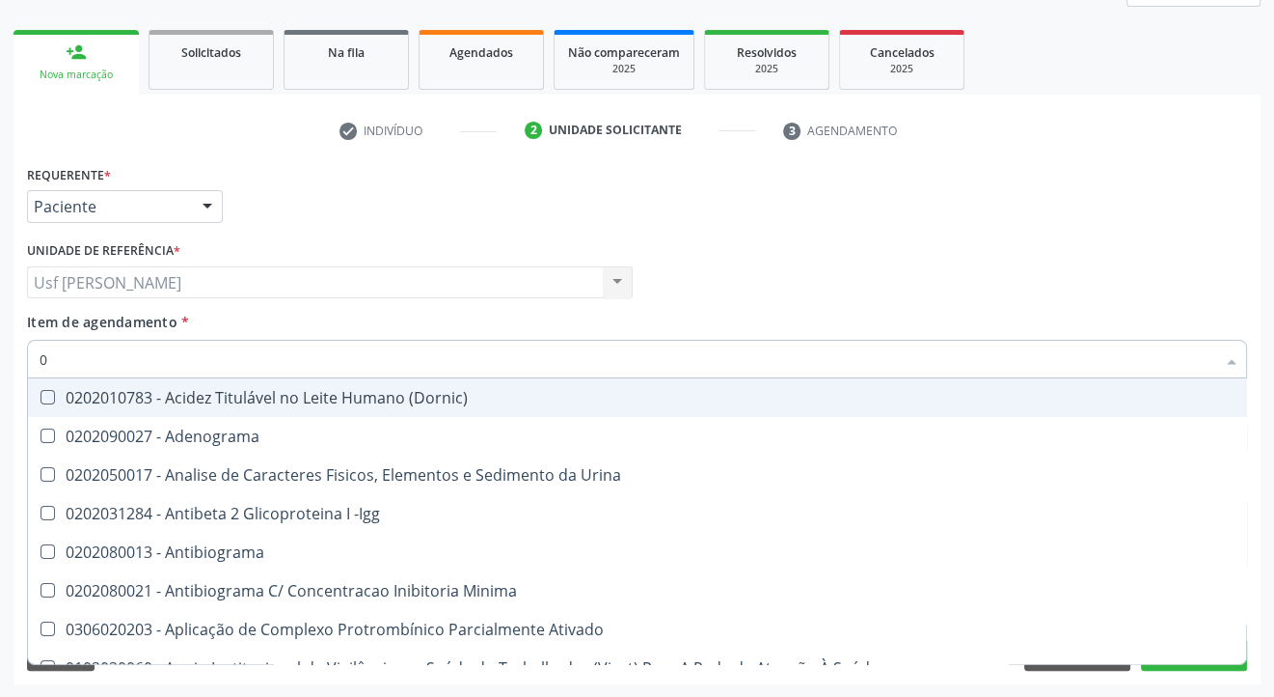
checkbox Pylori "false"
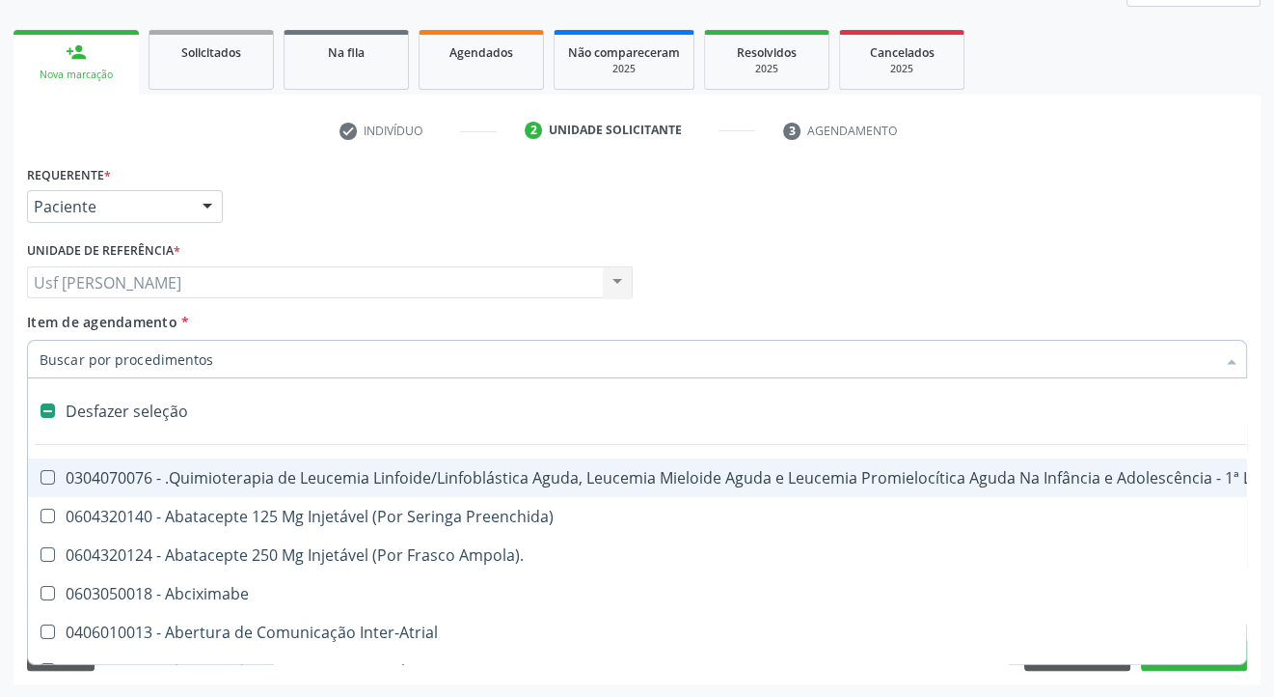
click at [863, 326] on div "Item de agendamento * Desfazer seleção 0304070076 - .Quimioterapia de Leucemia …" at bounding box center [637, 342] width 1220 height 61
checkbox Preenchida\) "true"
checkbox Ampola\)\ "true"
checkbox Abciximabe "true"
checkbox Inter-Atrial "true"
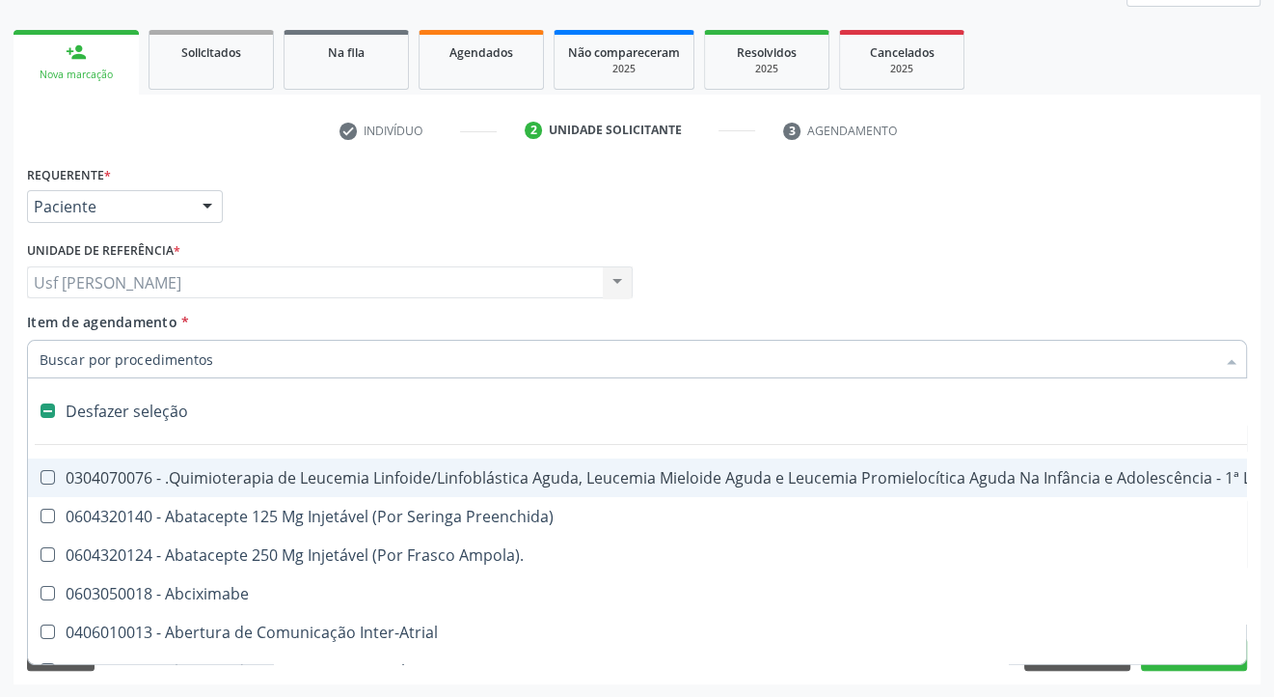
checkbox Valvar "true"
checkbox Adolescente\) "true"
checkbox Valvar "true"
checkbox Adolescente\) "true"
checkbox Paciente\) "true"
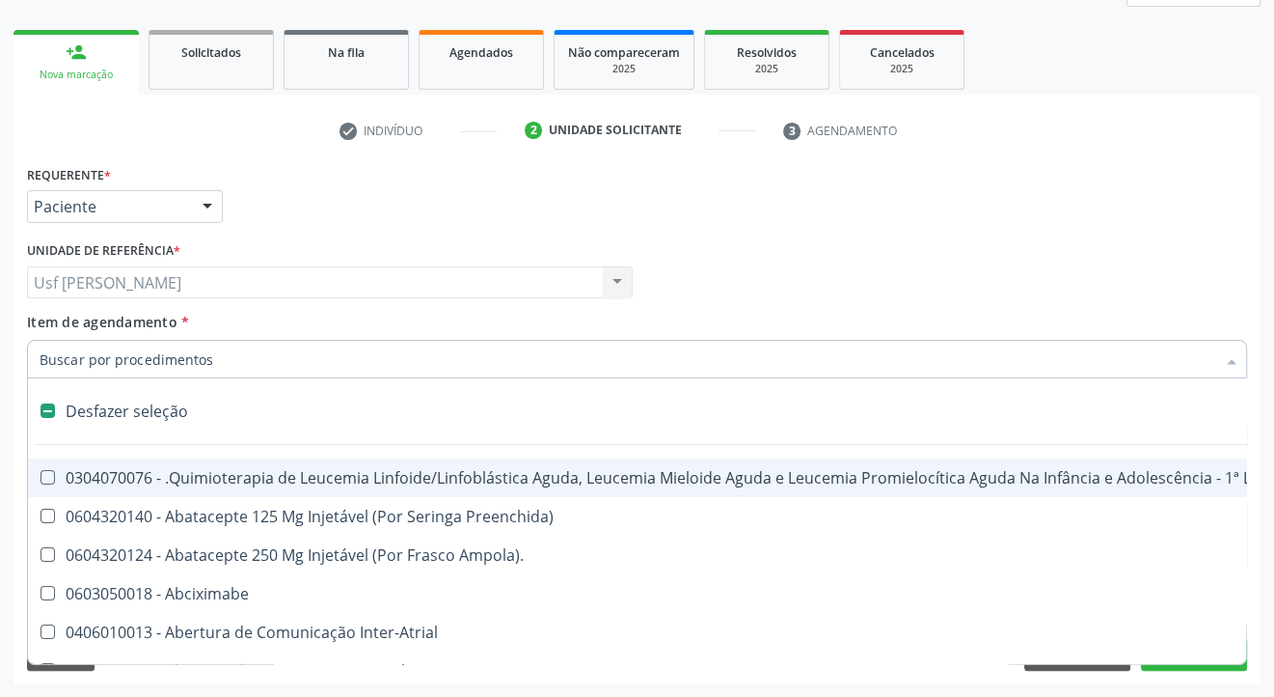
checkbox Dente\) "true"
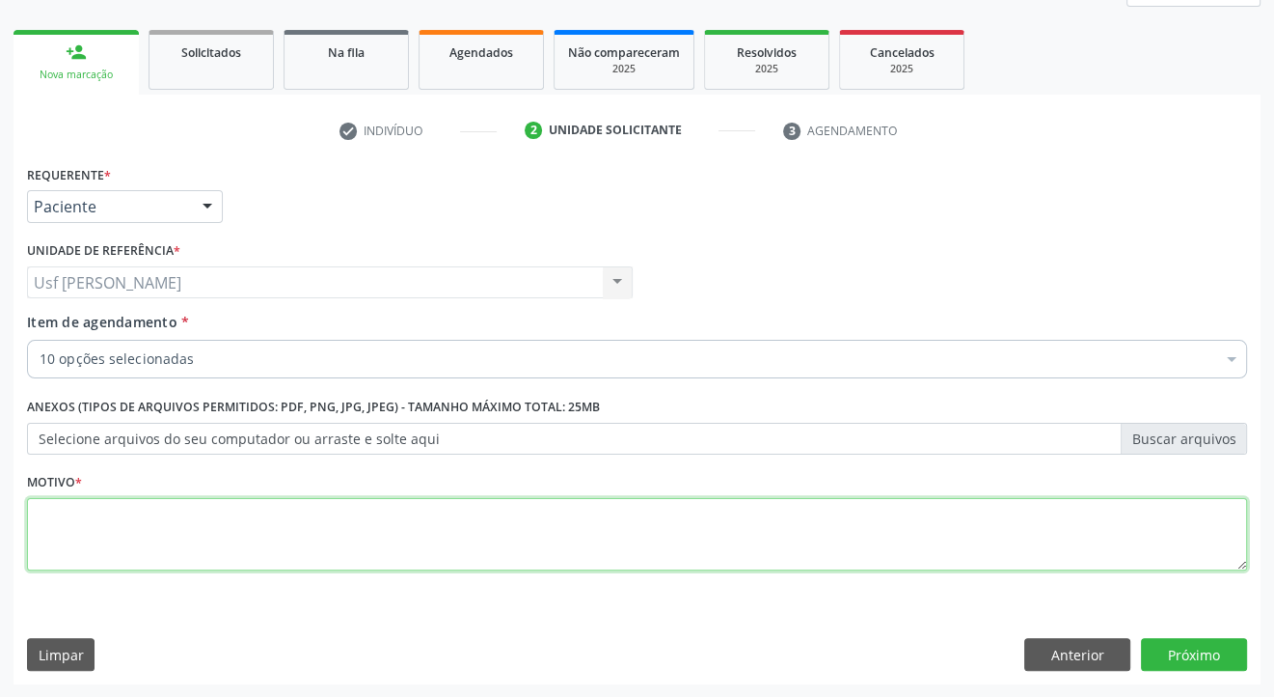
click at [207, 531] on textarea at bounding box center [637, 534] width 1220 height 73
type textarea ";"
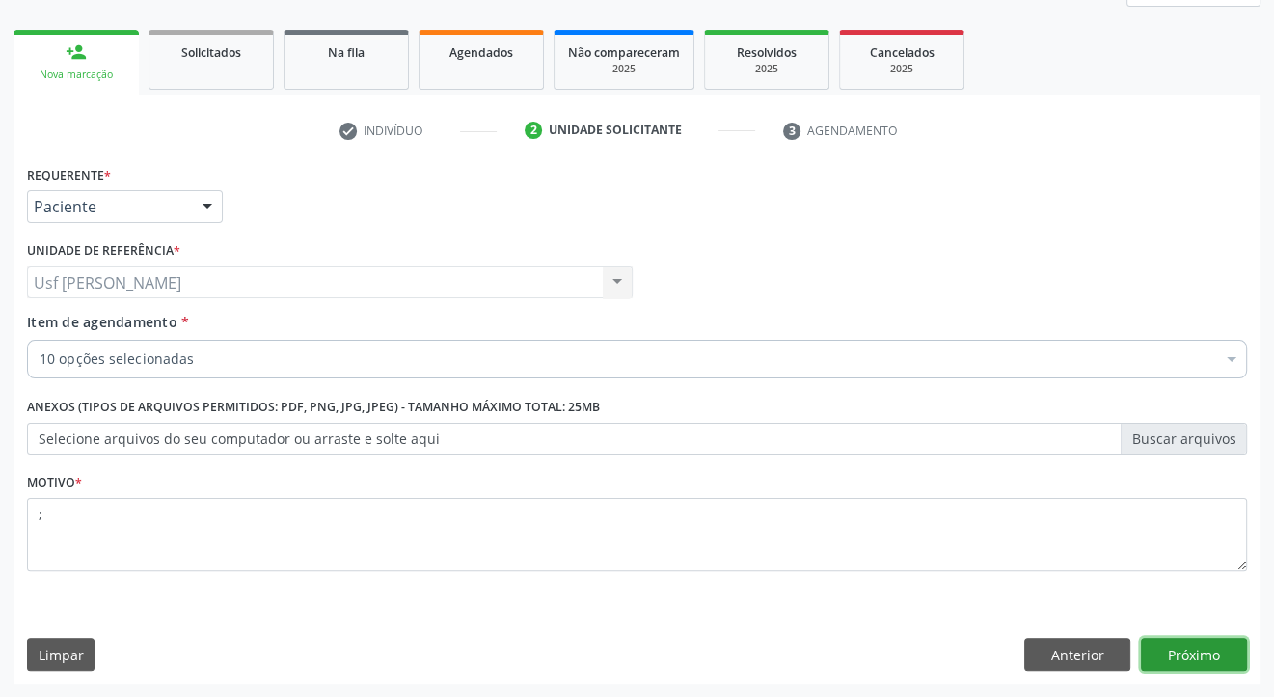
click at [1180, 656] on button "Próximo" at bounding box center [1194, 654] width 106 height 33
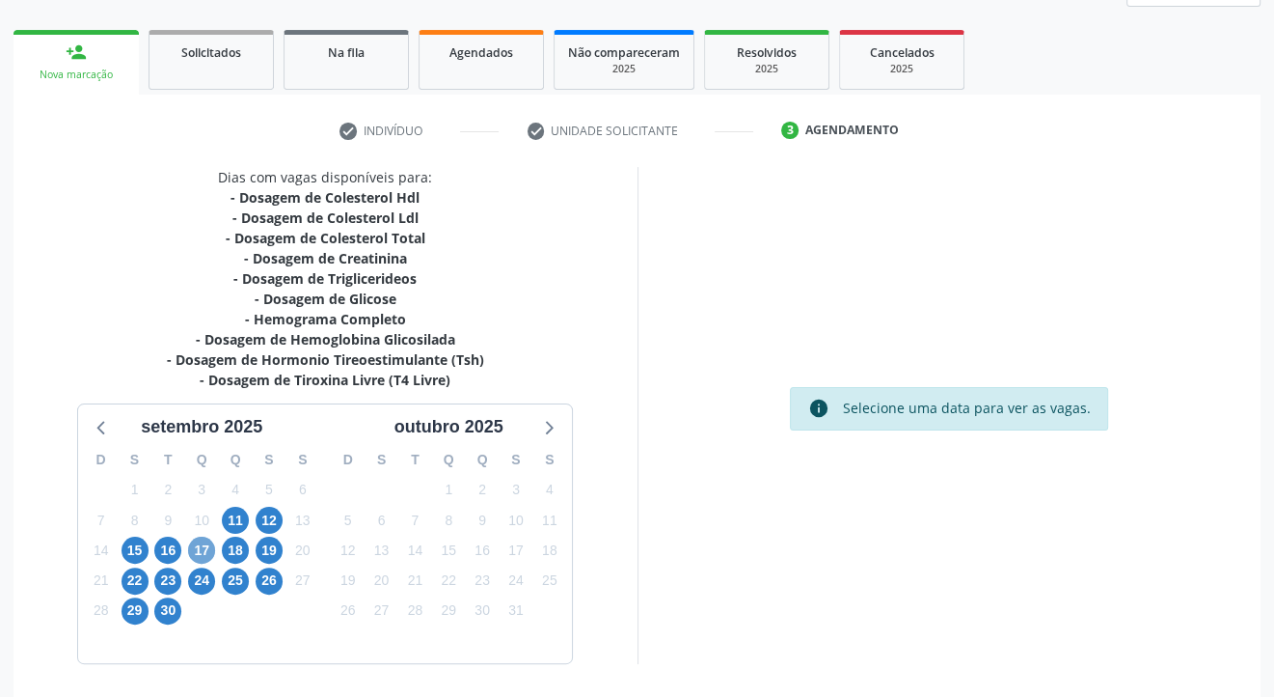
click at [201, 547] on span "17" at bounding box center [201, 549] width 27 height 27
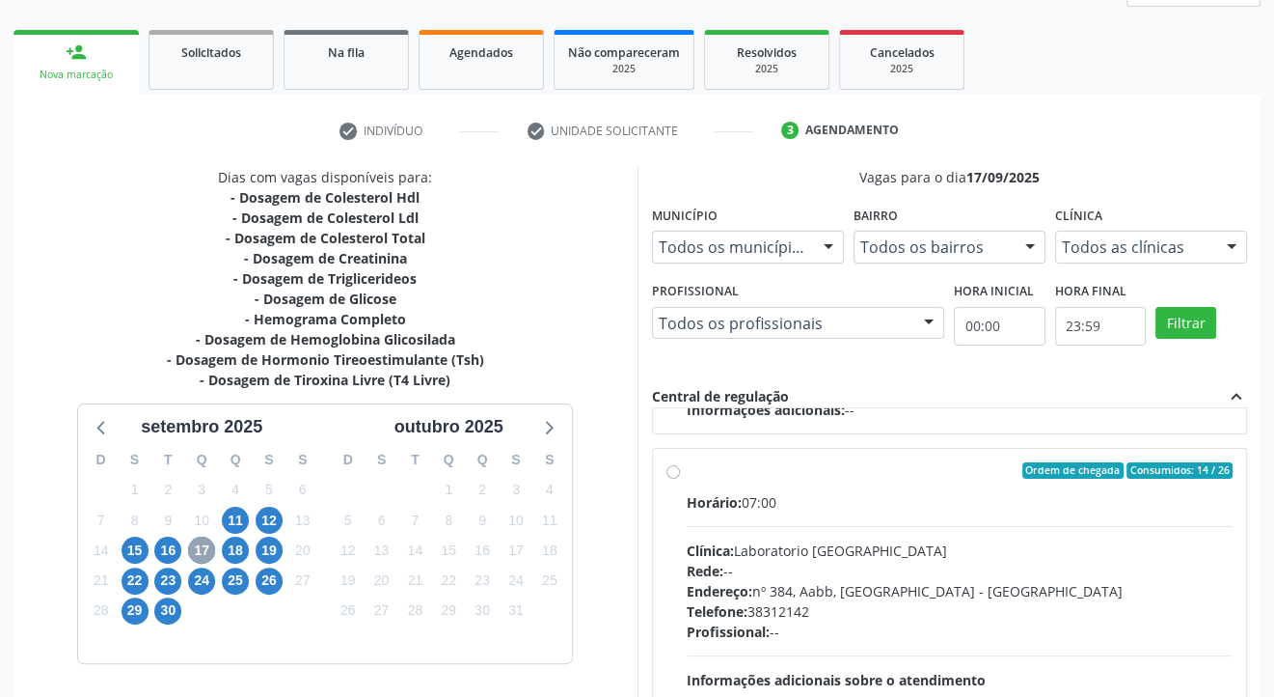
scroll to position [315, 0]
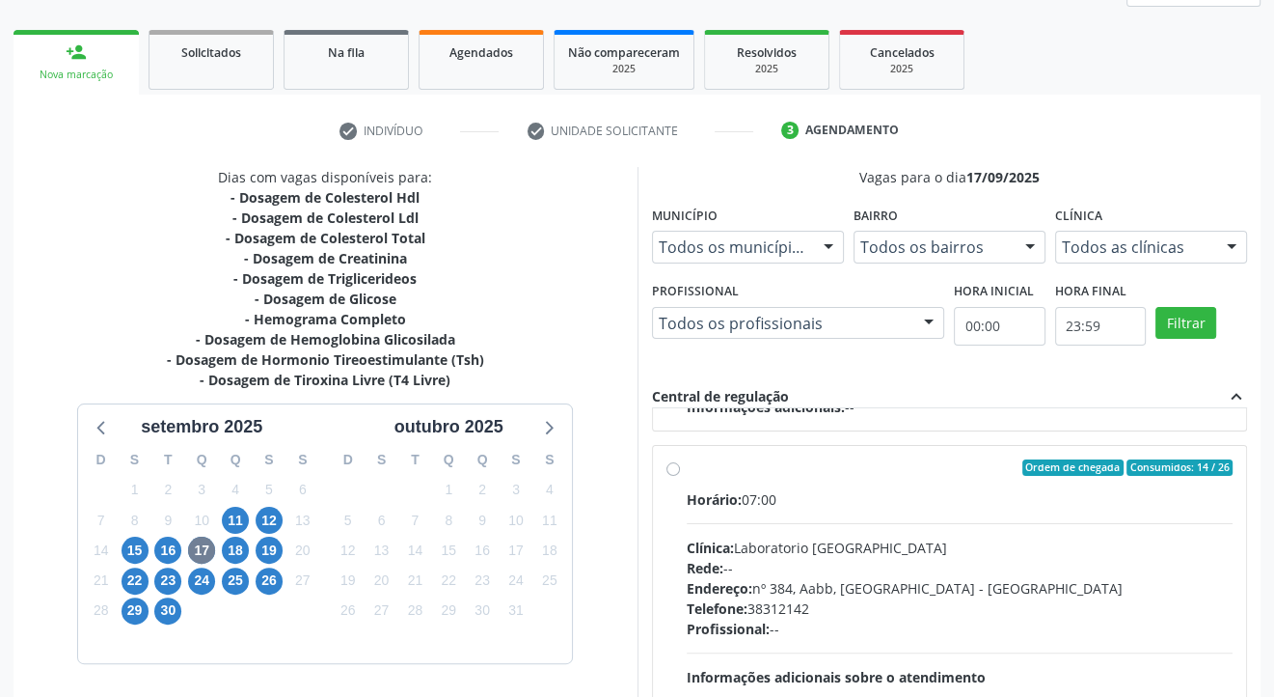
click at [687, 464] on label "Ordem de chegada Consumidos: 14 / 26 Horário: 07:00 Clínica: Laboratorio [GEOGR…" at bounding box center [960, 607] width 547 height 296
click at [672, 464] on input "Ordem de chegada Consumidos: 14 / 26 Horário: 07:00 Clínica: Laboratorio [GEOGR…" at bounding box center [674, 467] width 14 height 17
radio input "true"
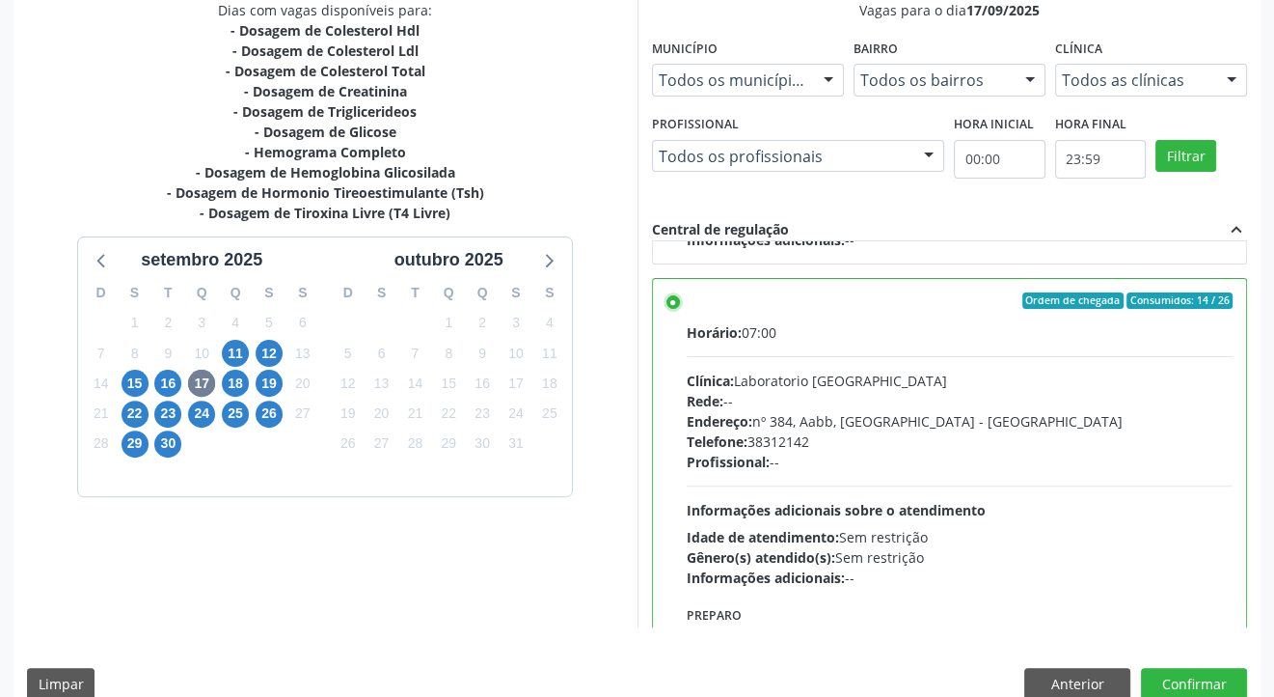
scroll to position [455, 0]
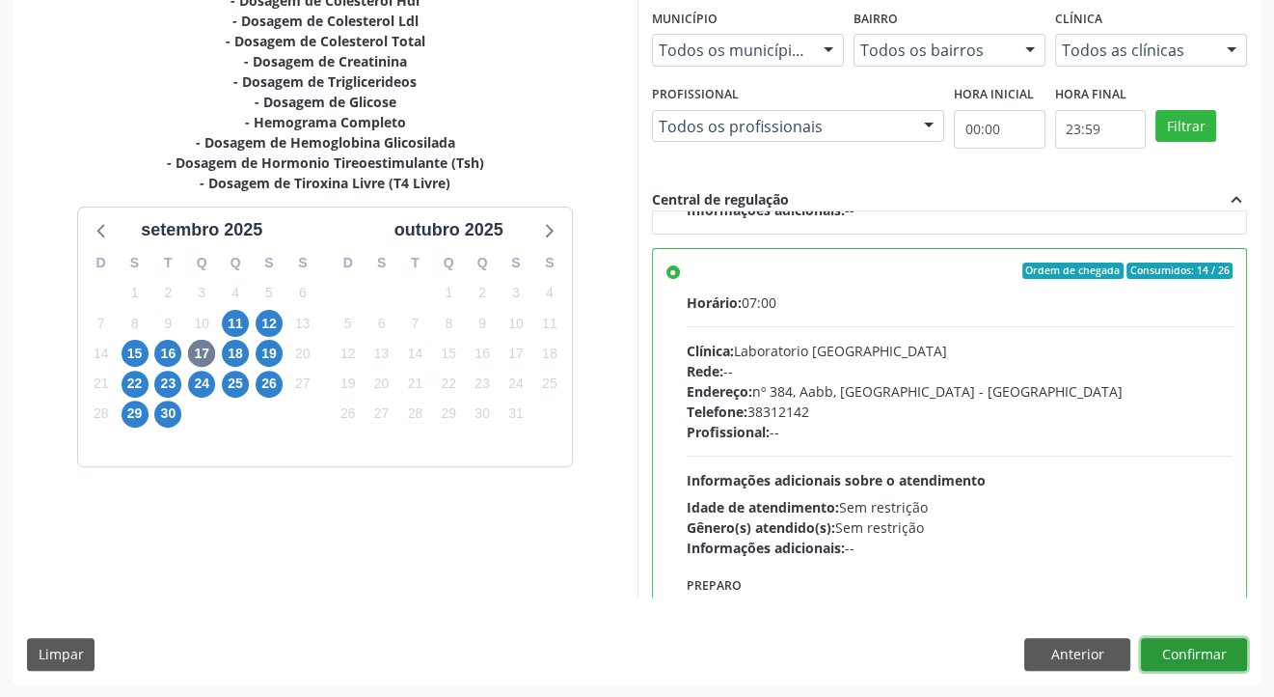
click at [1192, 646] on button "Confirmar" at bounding box center [1194, 654] width 106 height 33
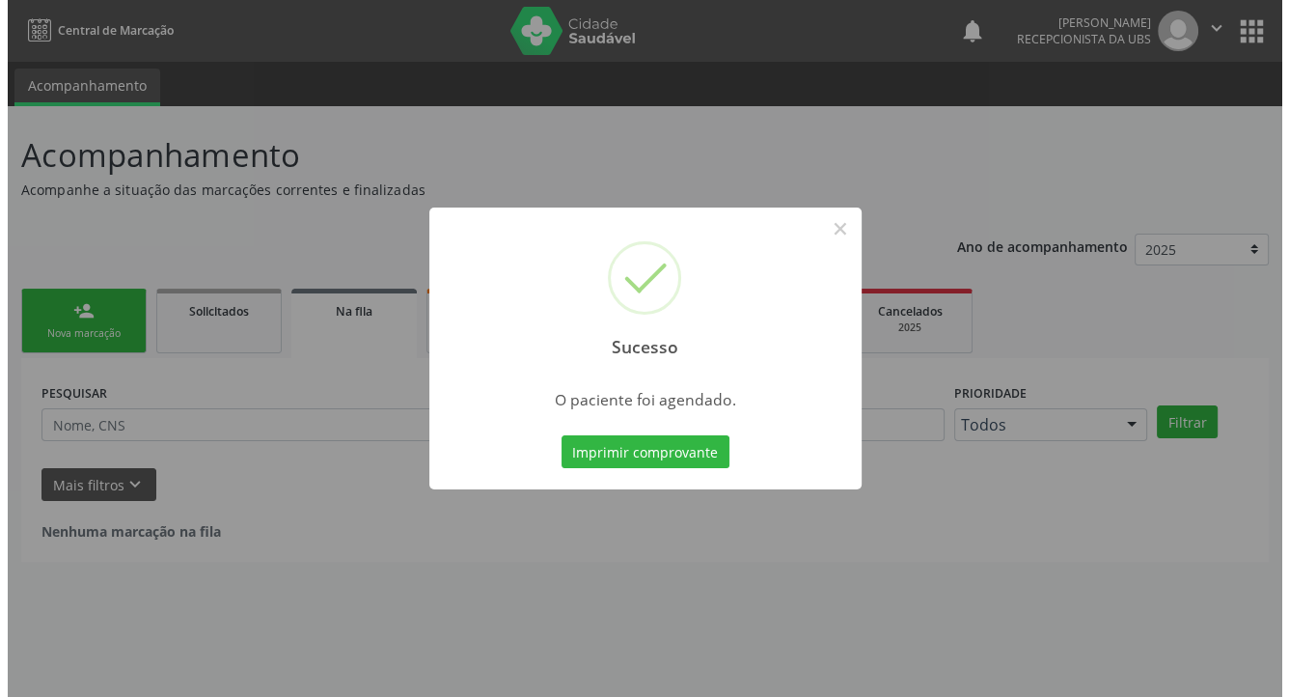
scroll to position [0, 0]
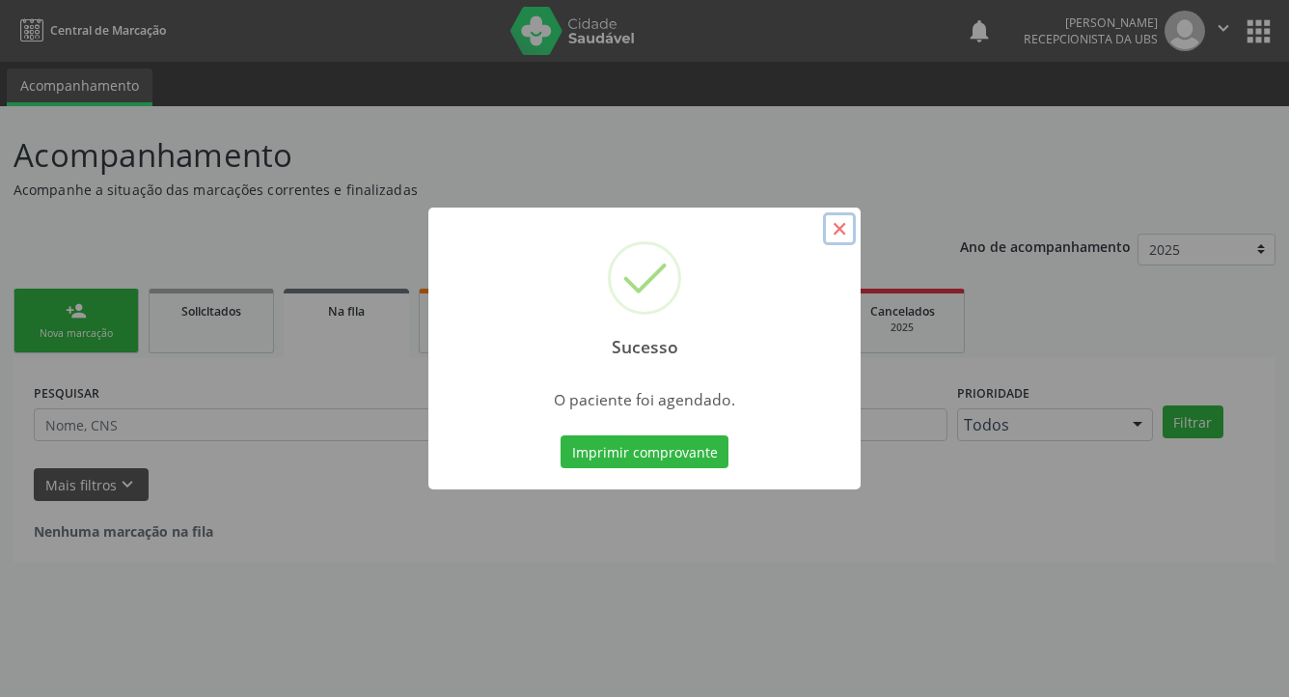
click at [843, 235] on button "×" at bounding box center [839, 228] width 33 height 33
